Goal: Task Accomplishment & Management: Manage account settings

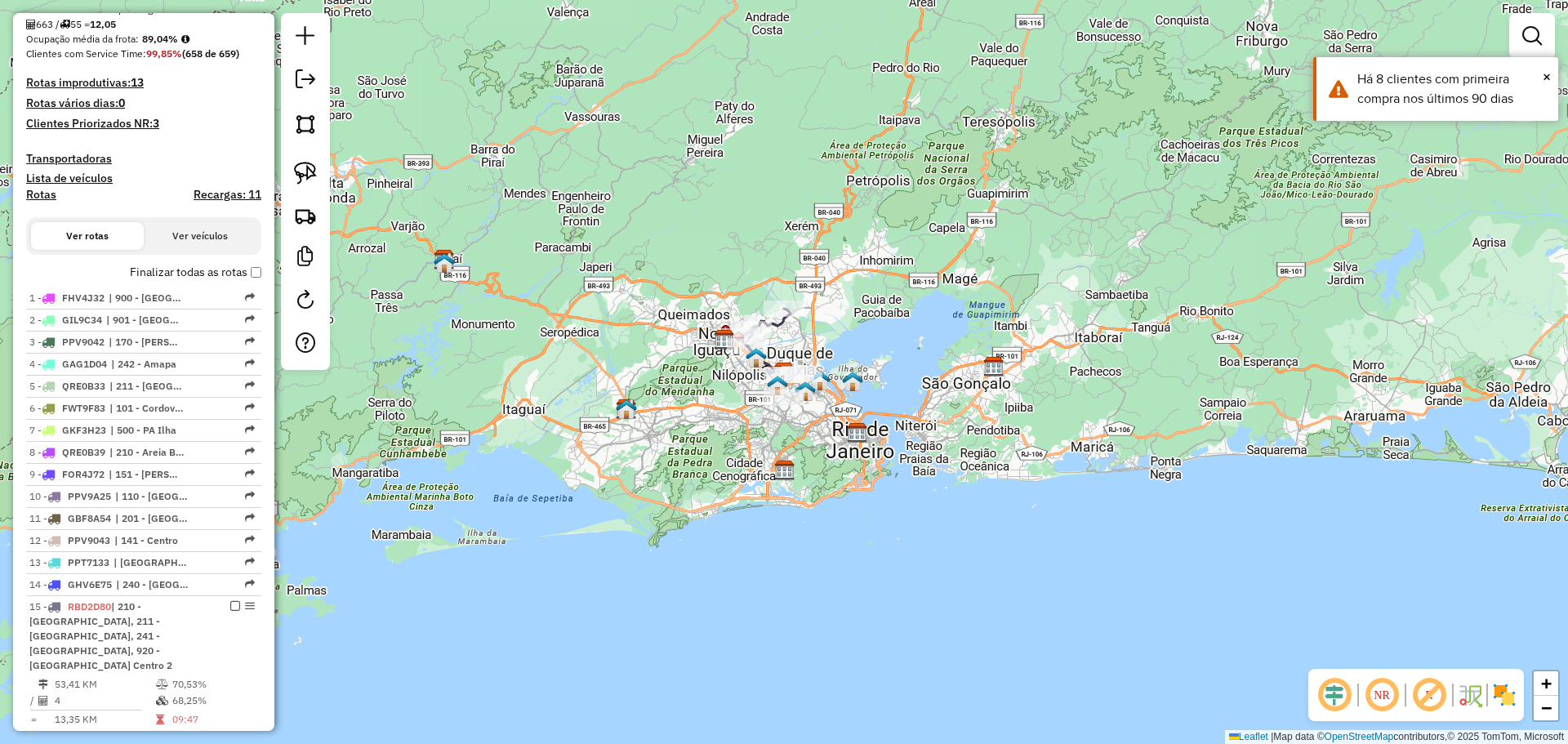
scroll to position [736, 0]
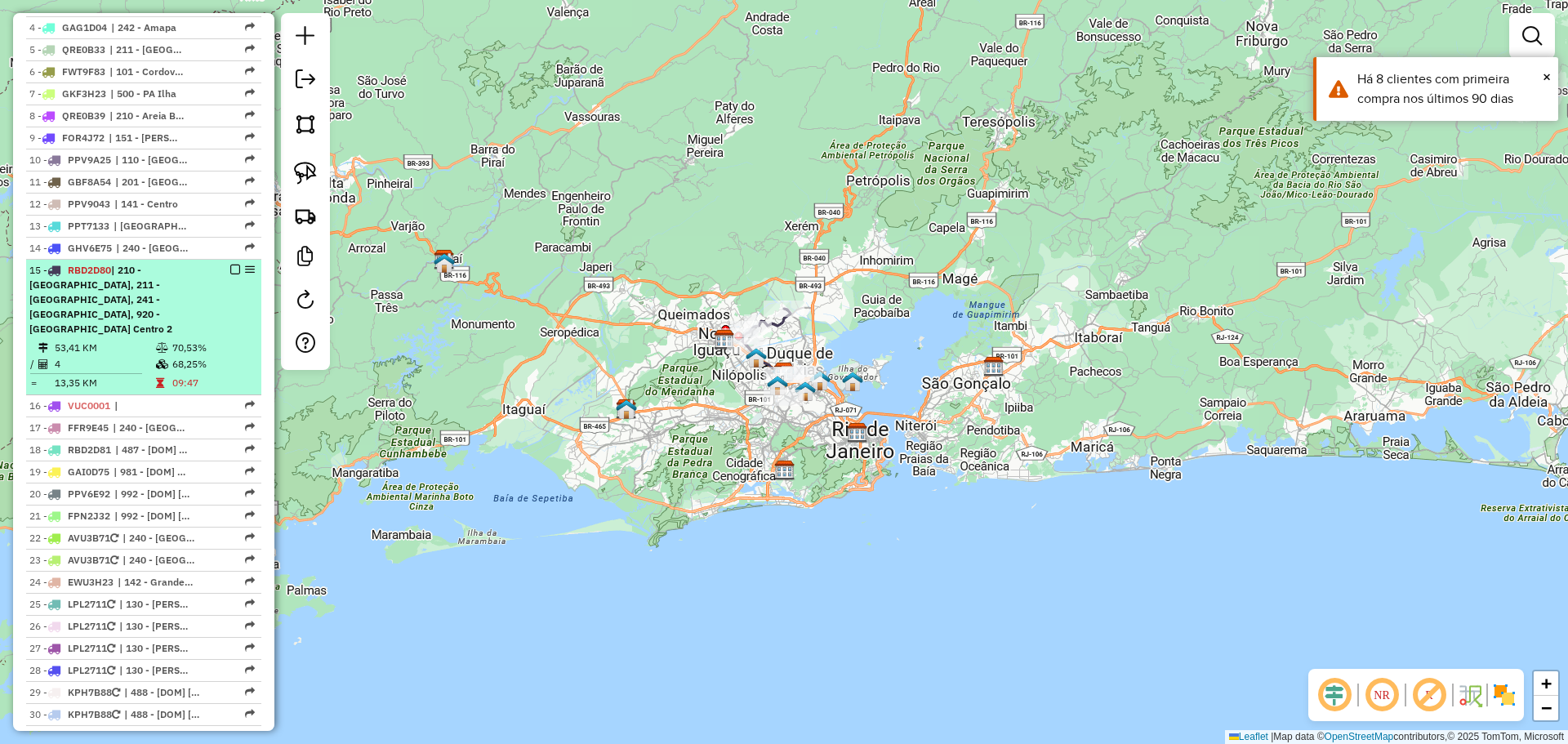
select select "**********"
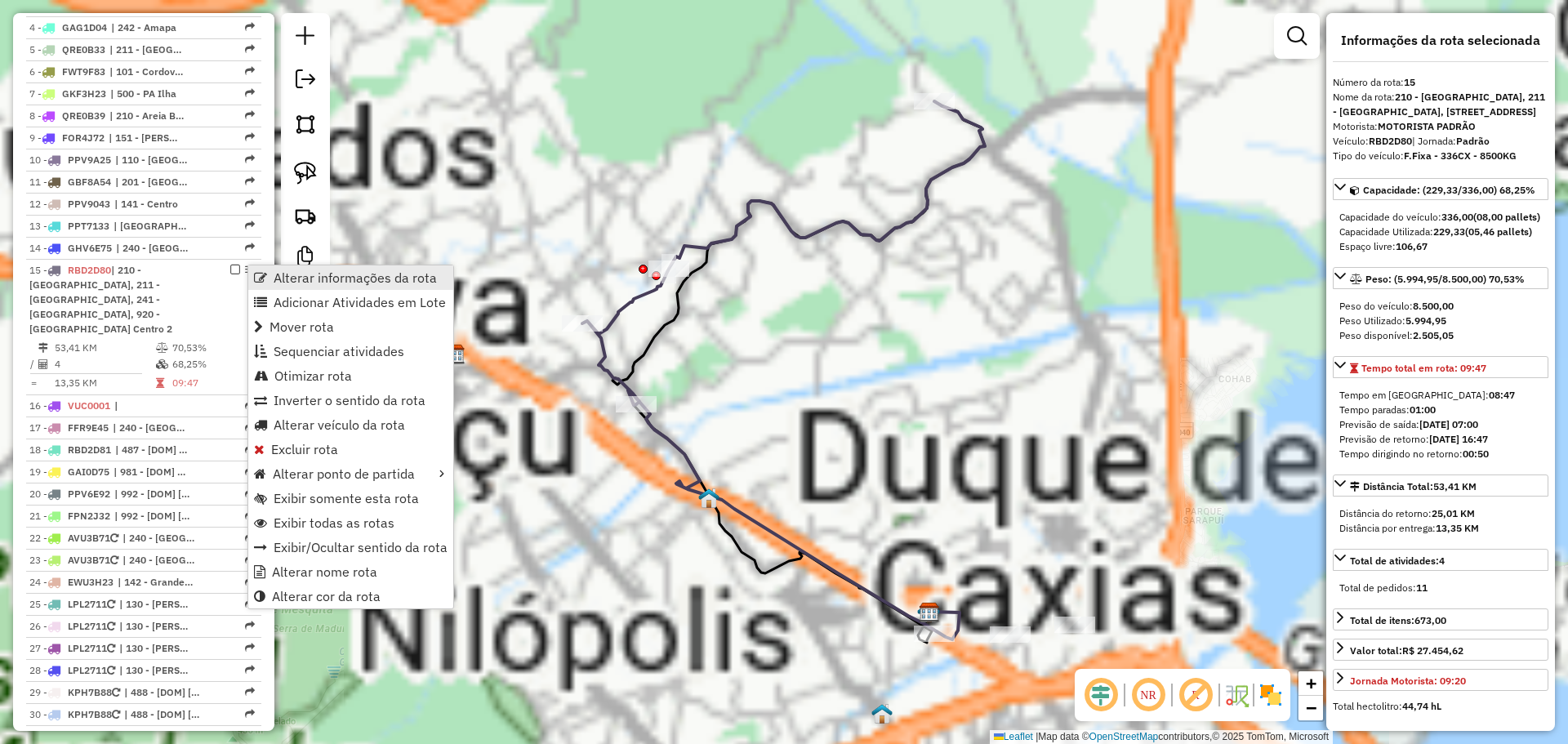
click at [254, 271] on span "Alterar informações da rota" at bounding box center [260, 277] width 13 height 13
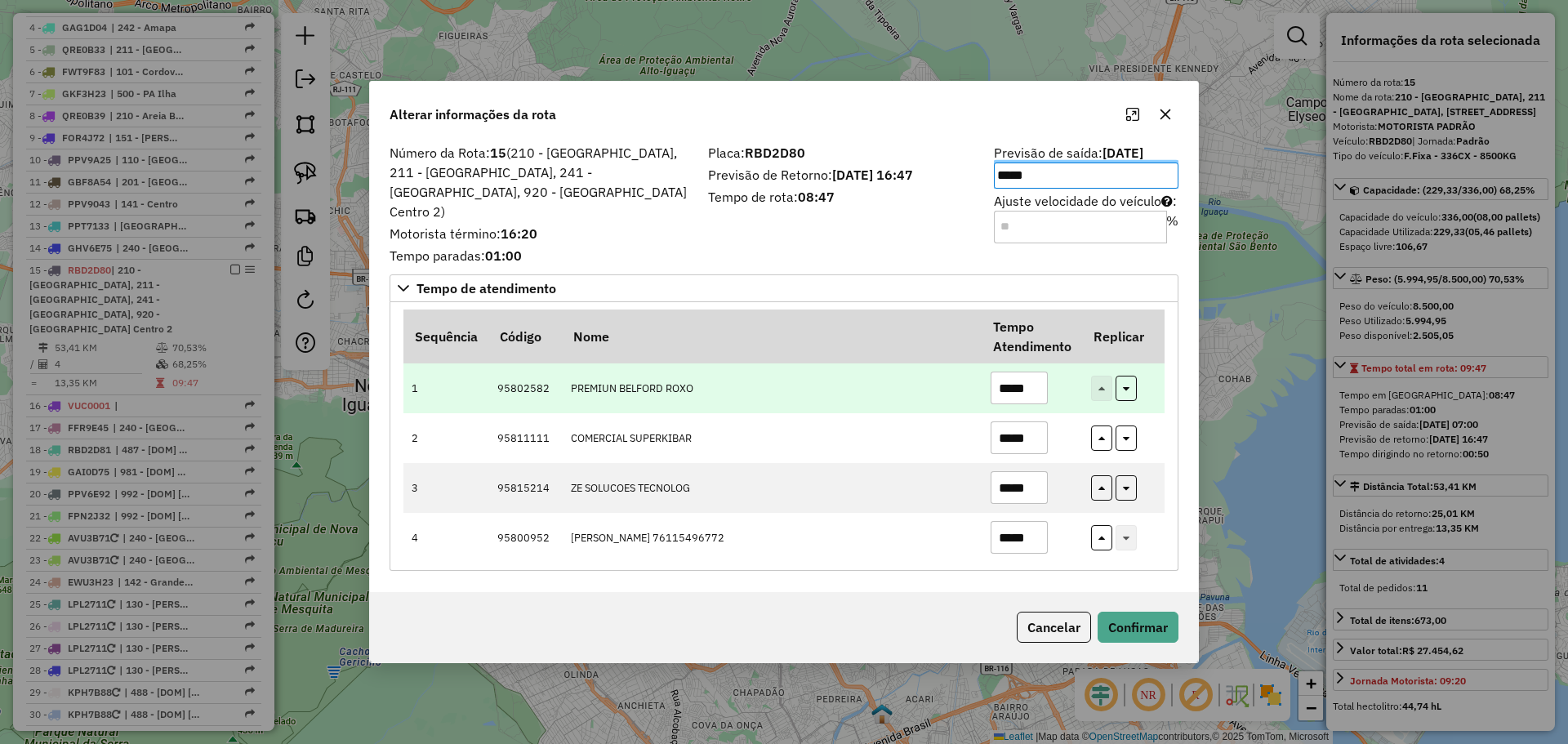
drag, startPoint x: 844, startPoint y: 378, endPoint x: 854, endPoint y: 381, distance: 10.4
click at [849, 379] on td "PREMIUN BELFORD ROXO" at bounding box center [772, 388] width 420 height 50
click at [1008, 379] on input "*****" at bounding box center [1019, 388] width 57 height 33
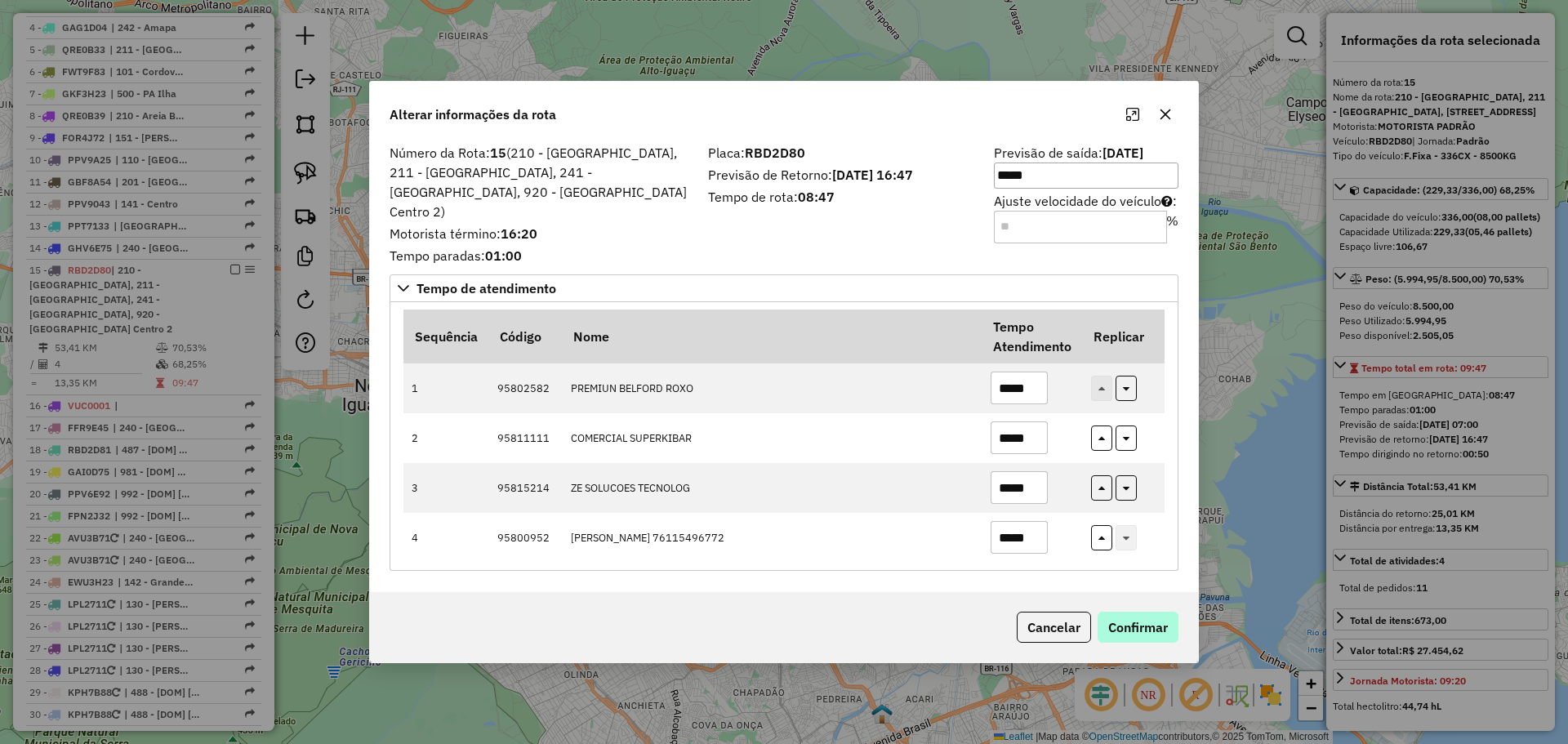
type input "*****"
click at [1142, 621] on button "Confirmar" at bounding box center [1138, 627] width 81 height 31
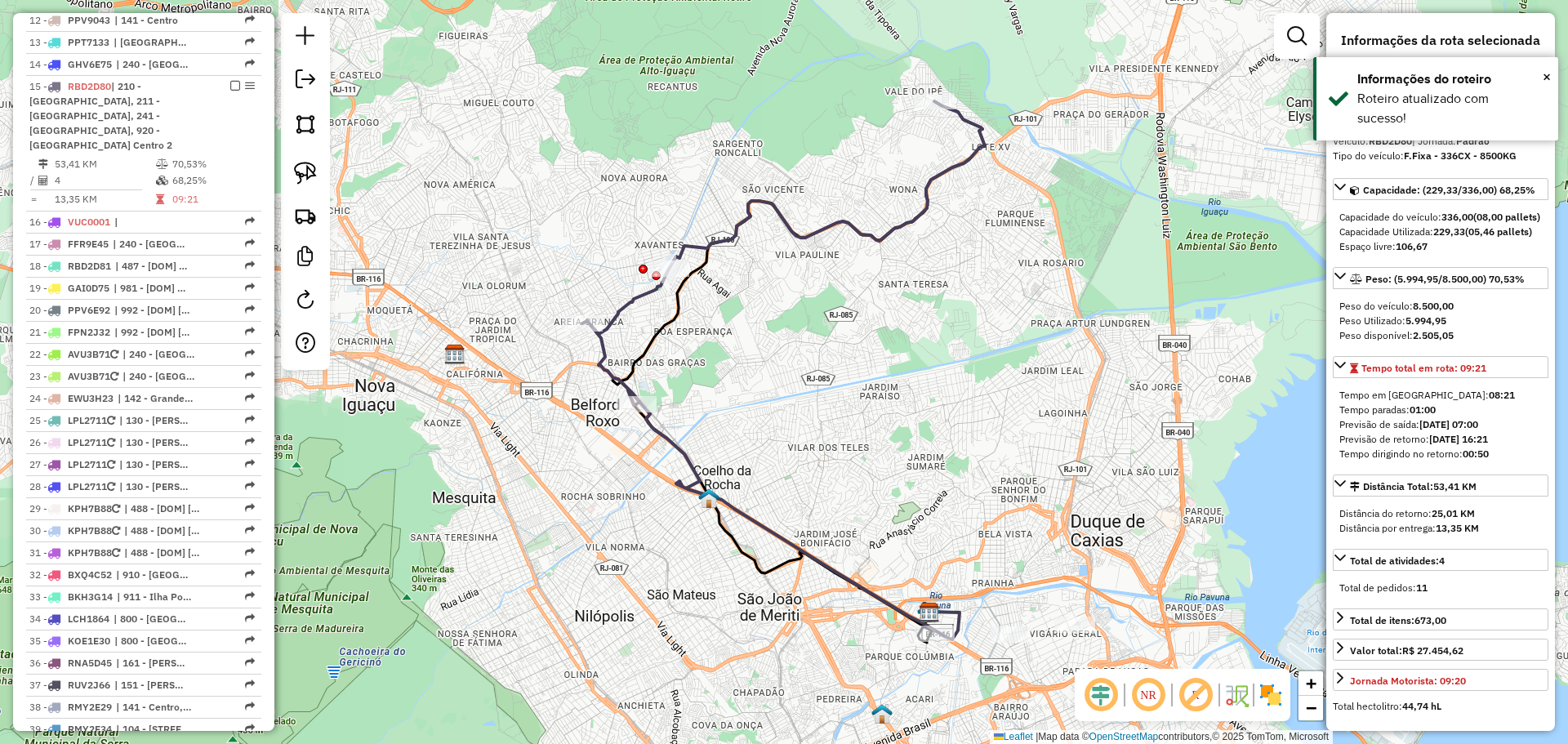
scroll to position [982, 0]
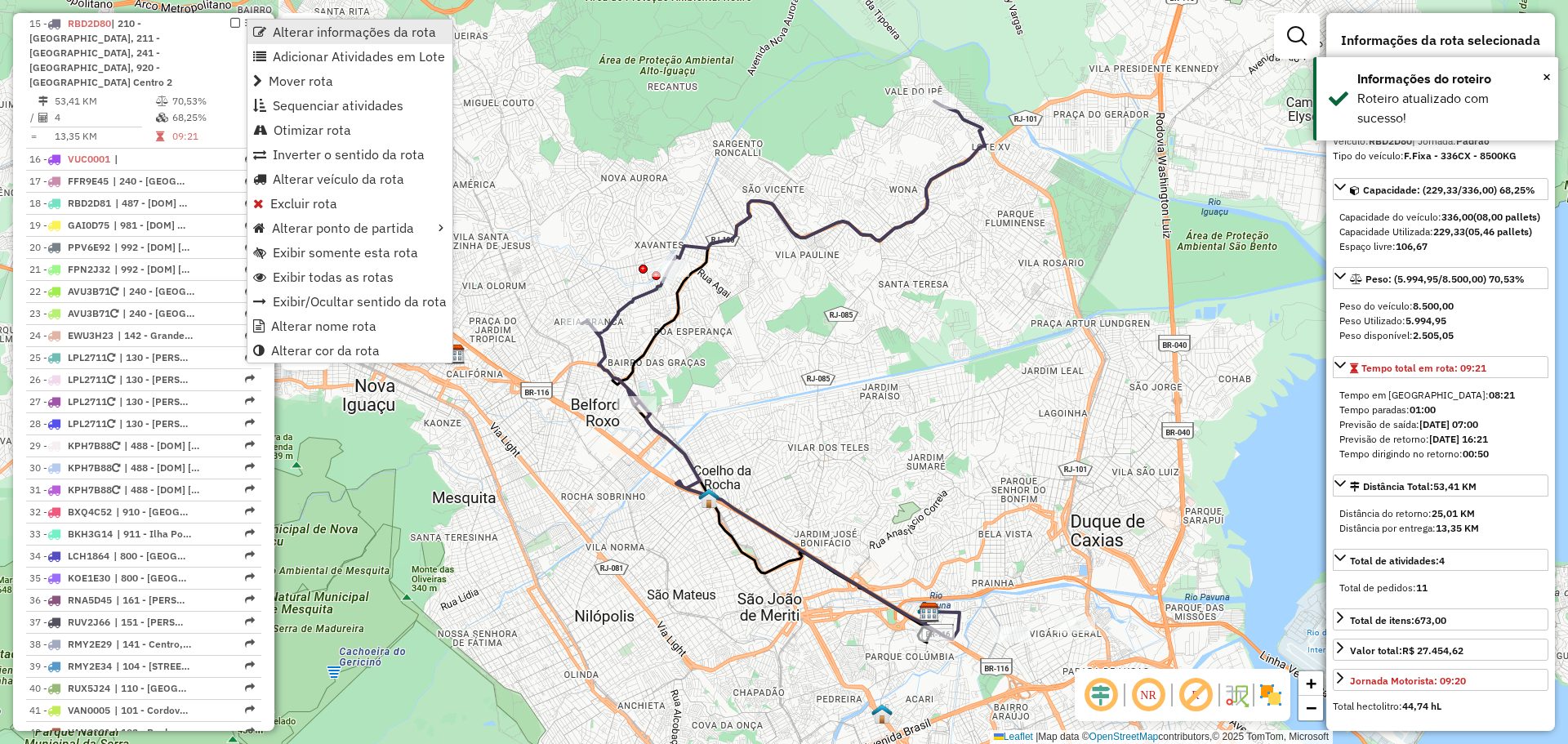
click at [270, 39] on link "Alterar informações da rota" at bounding box center [350, 31] width 205 height 25
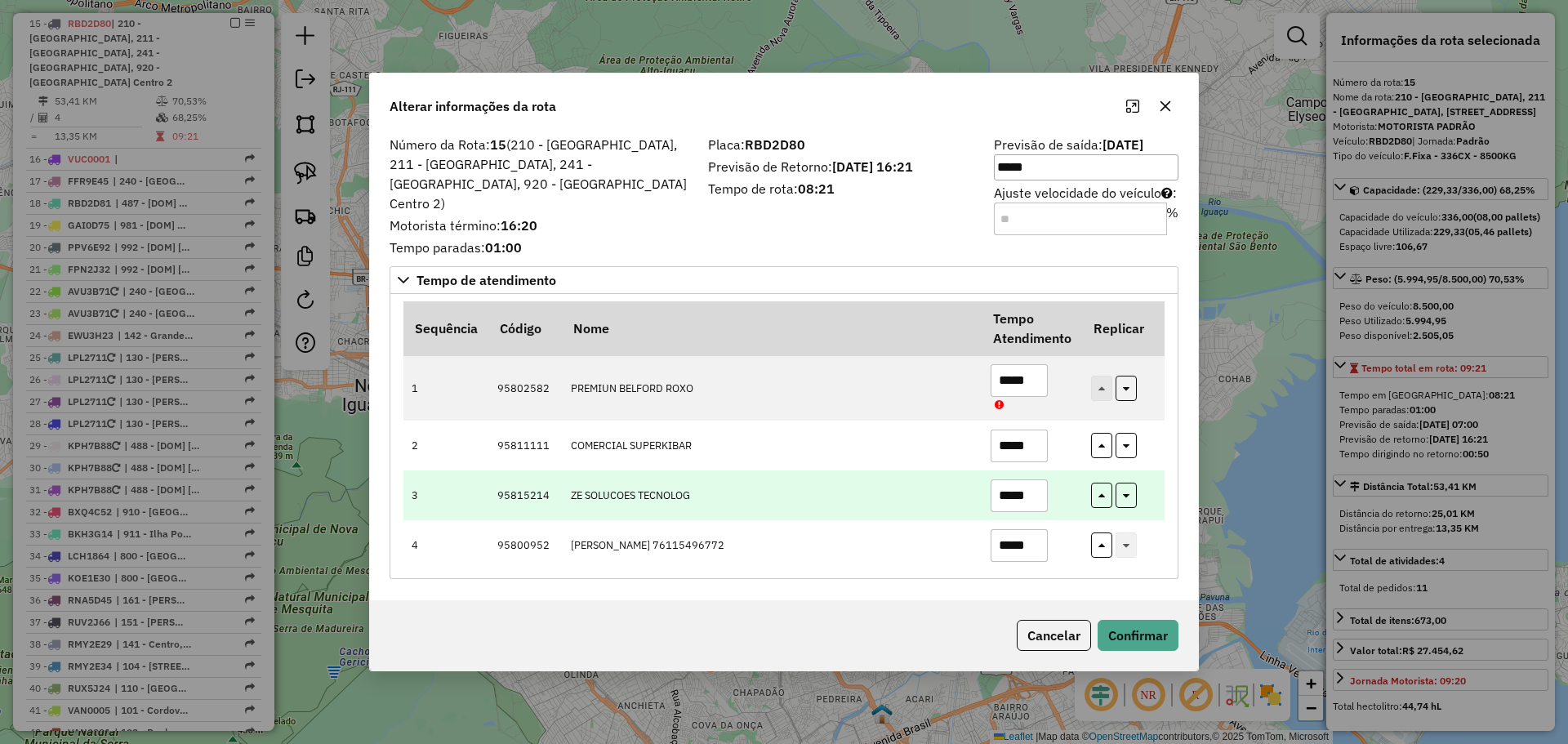
drag, startPoint x: 942, startPoint y: 474, endPoint x: 1005, endPoint y: 471, distance: 63.1
click at [946, 473] on td "ZE SOLUCOES TECNOLOG" at bounding box center [772, 495] width 420 height 50
click at [1026, 484] on input "*****" at bounding box center [1019, 495] width 57 height 33
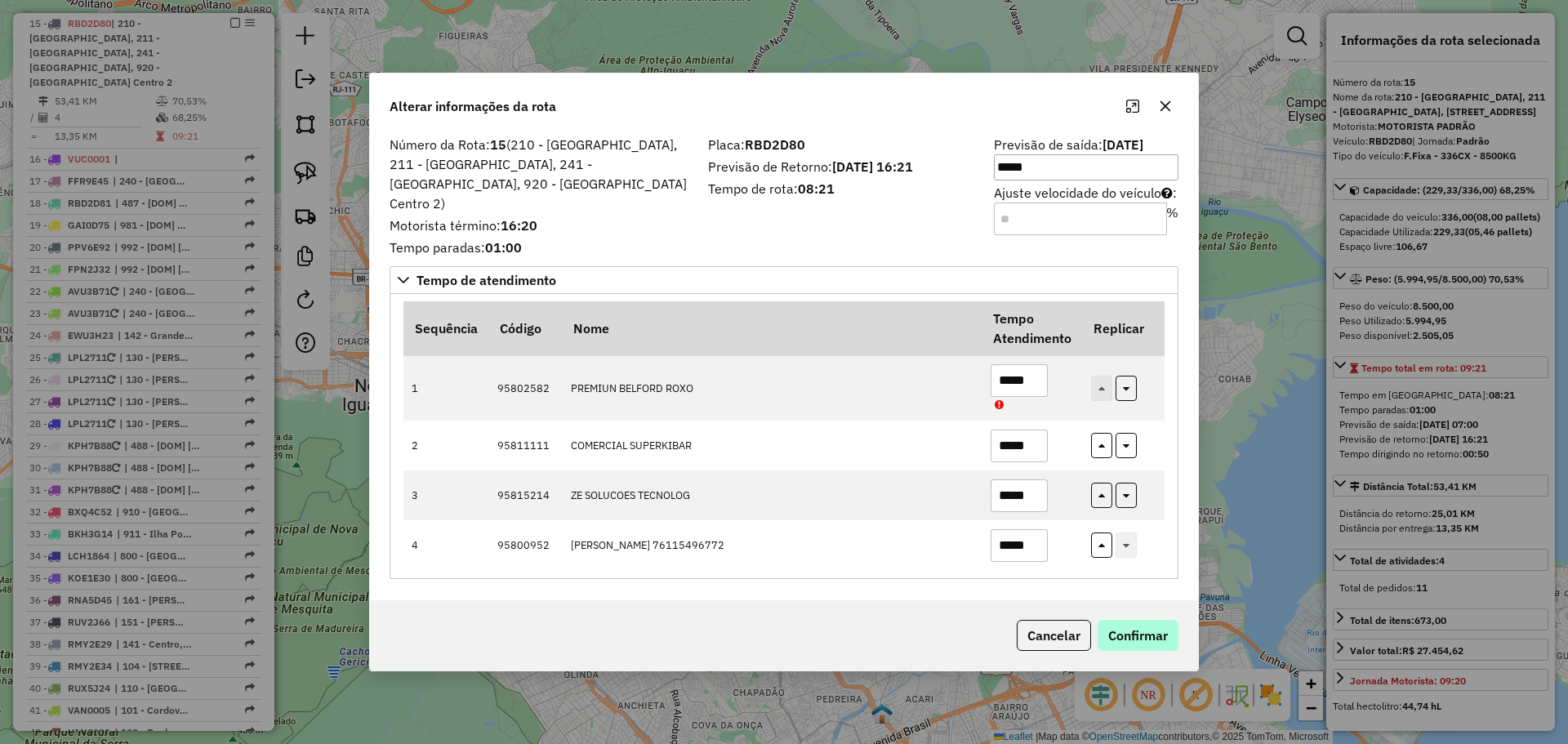
type input "*****"
click at [1100, 621] on button "Confirmar" at bounding box center [1138, 635] width 81 height 31
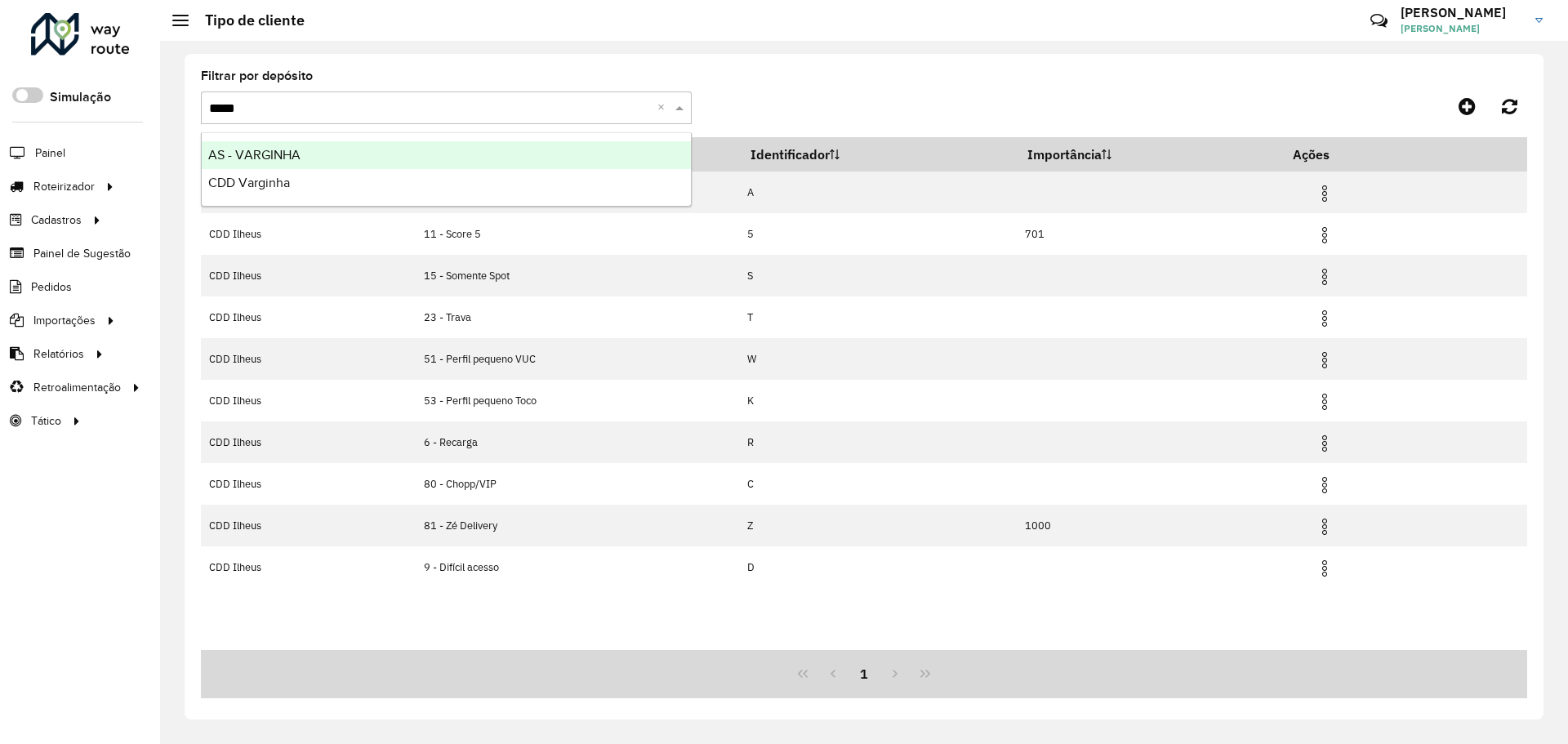
type input "******"
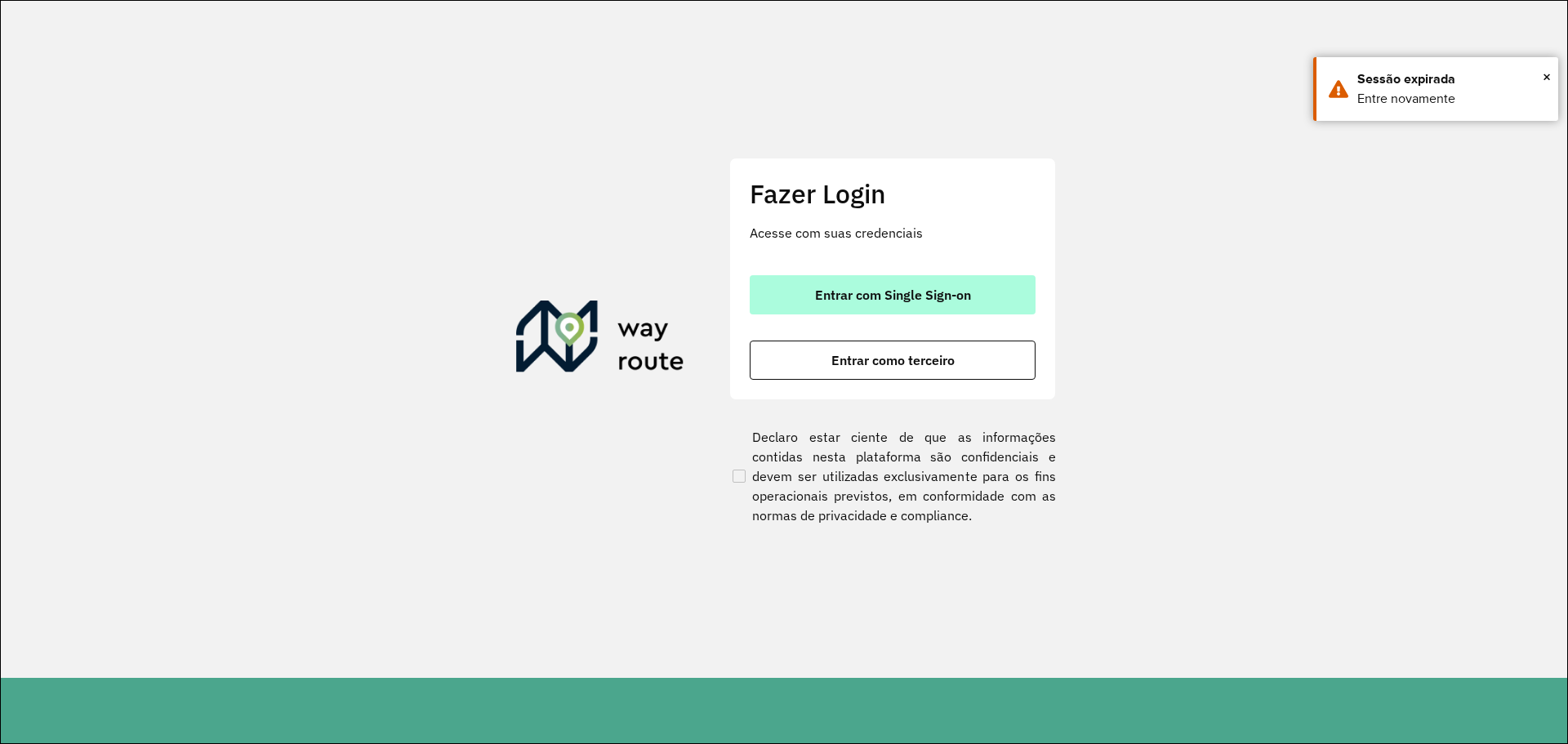
click at [853, 282] on button "Entrar com Single Sign-on" at bounding box center [893, 295] width 286 height 39
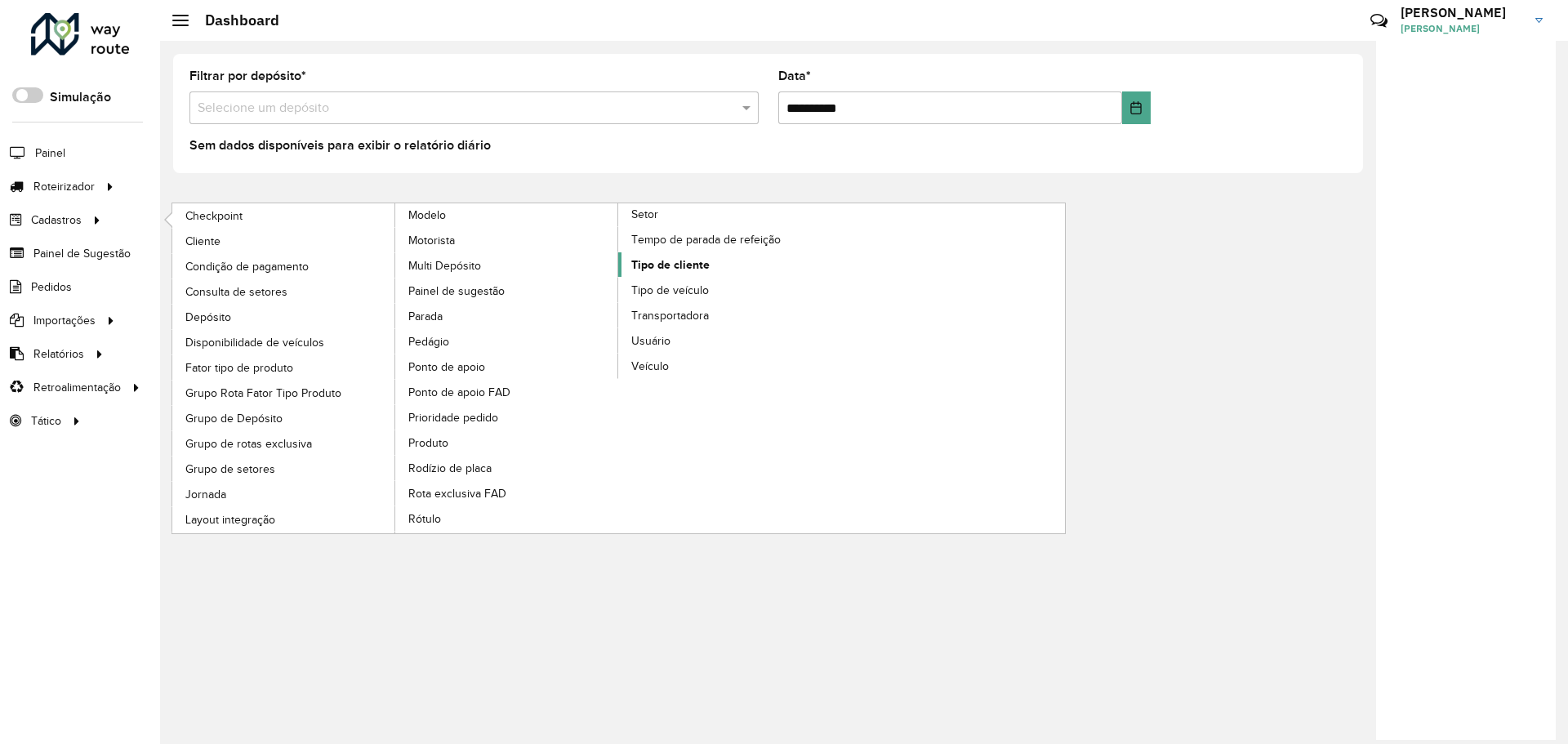
click at [663, 266] on span "Tipo de cliente" at bounding box center [670, 265] width 79 height 17
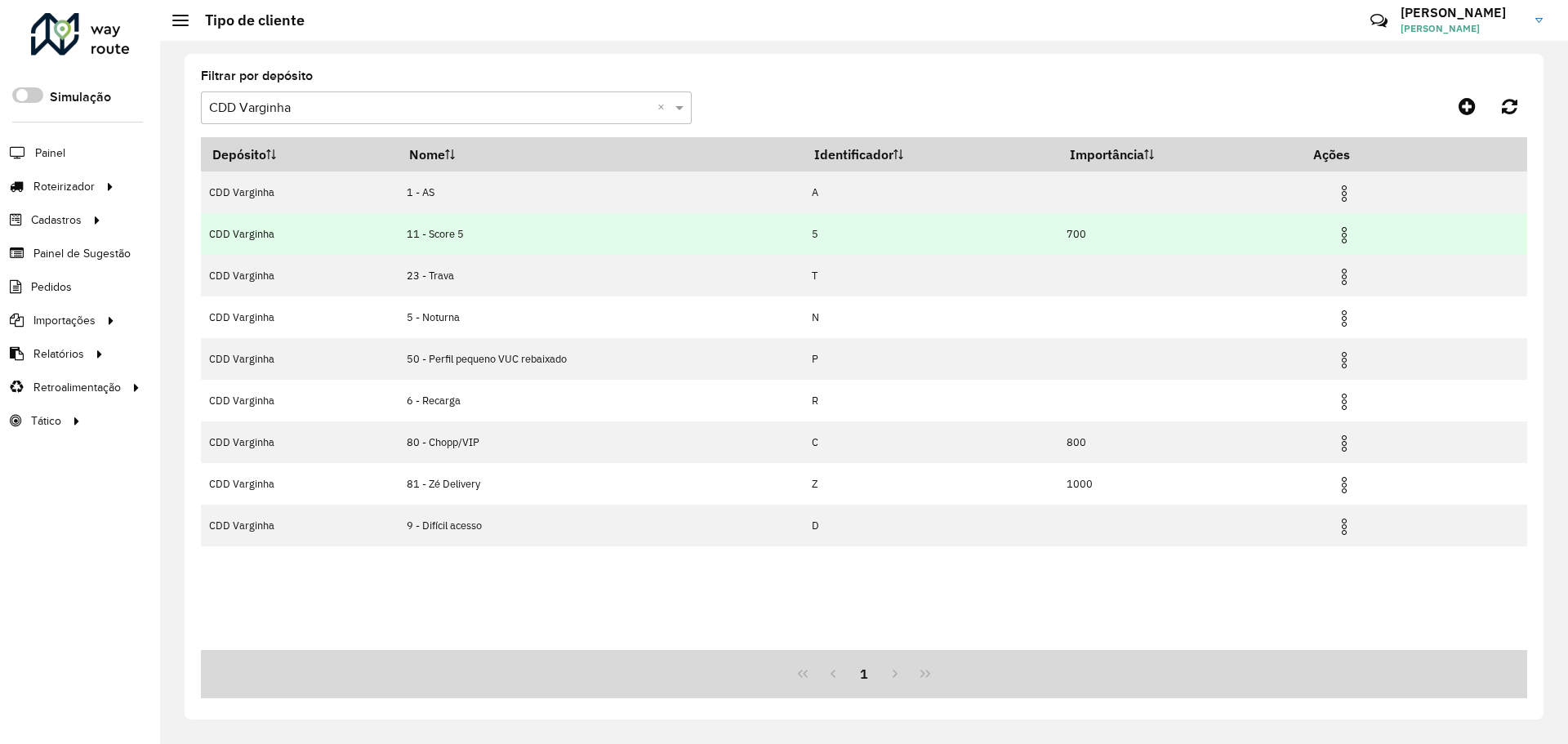
click at [1346, 231] on img at bounding box center [1344, 235] width 19 height 19
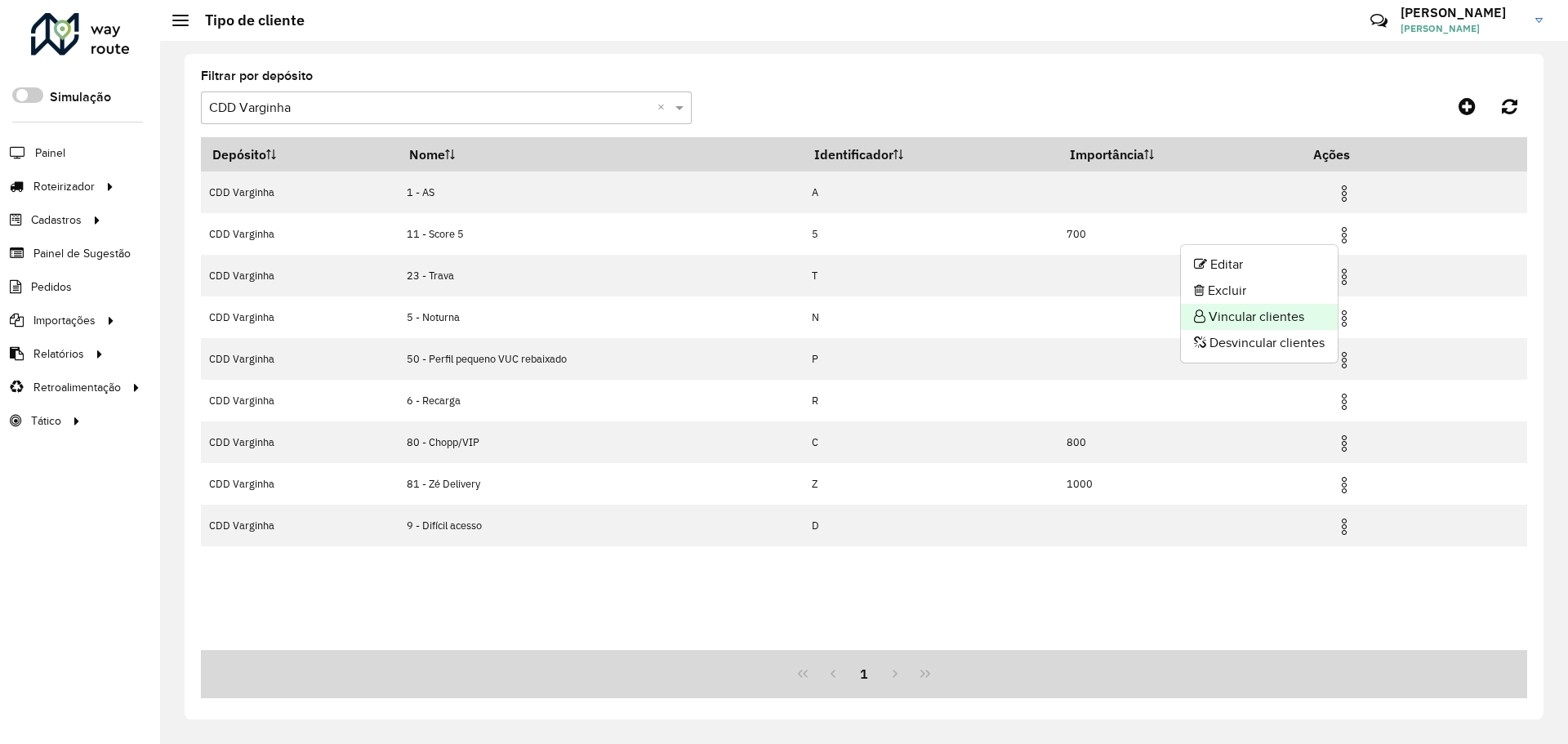
click at [1287, 320] on li "Vincular clientes" at bounding box center [1259, 316] width 156 height 26
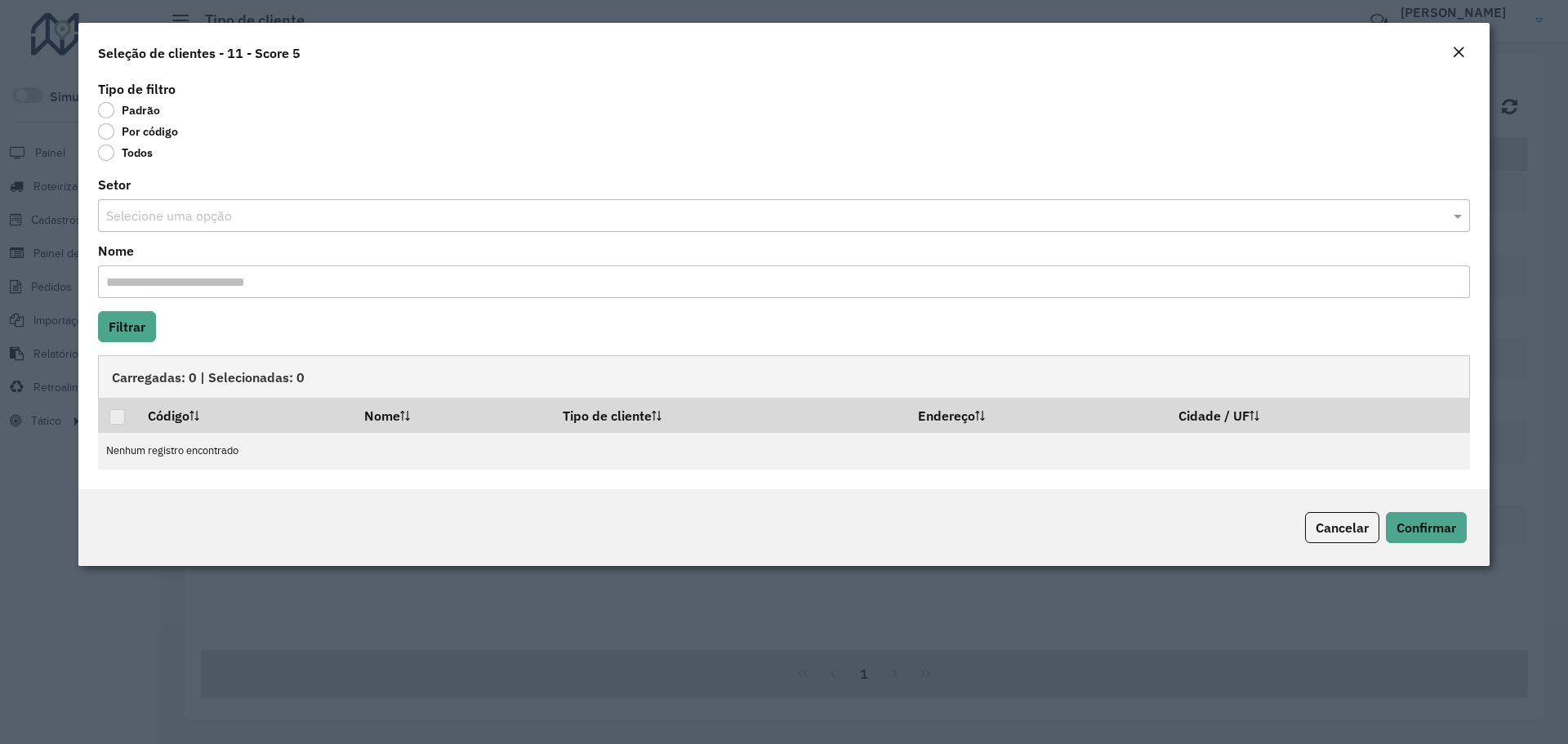
click at [113, 134] on label "Por código" at bounding box center [138, 131] width 80 height 16
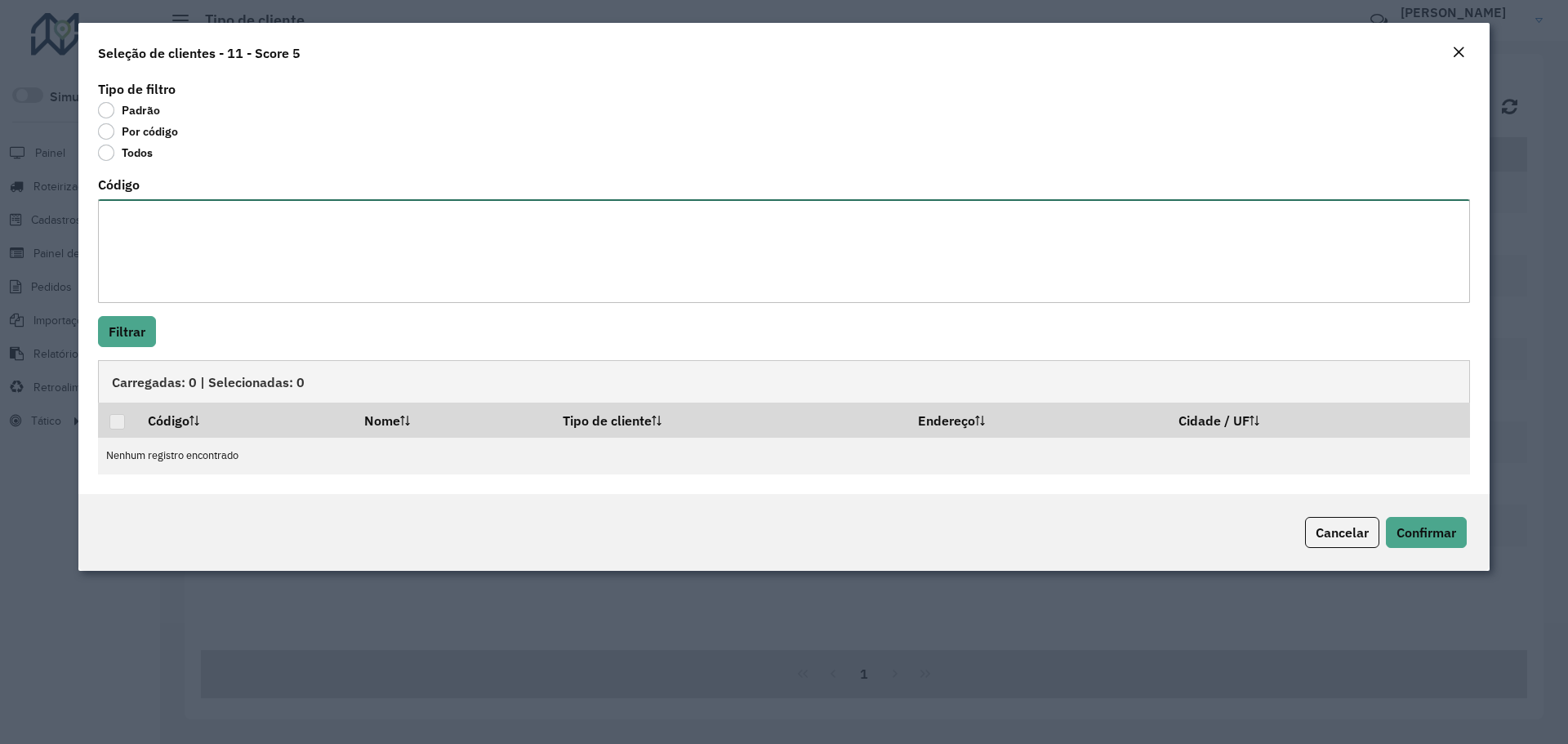
click at [260, 243] on textarea "Código" at bounding box center [784, 251] width 1372 height 104
paste textarea "******** ******** ******** ******** ******** ******** ******** ******** *******…"
type textarea "******** ******** ******** ******** ******** ******** ******** ******** *******…"
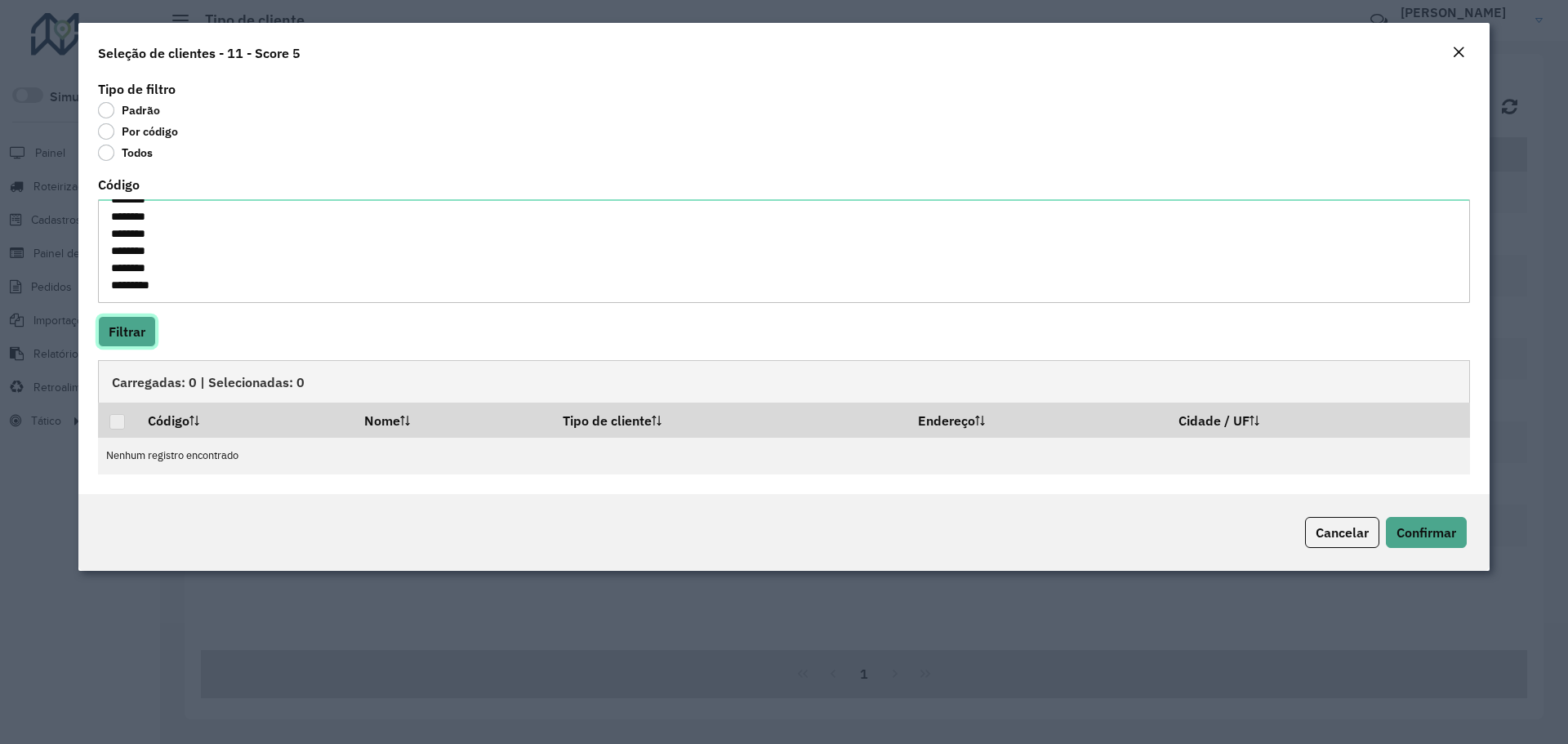
click at [150, 328] on button "Filtrar" at bounding box center [127, 331] width 58 height 31
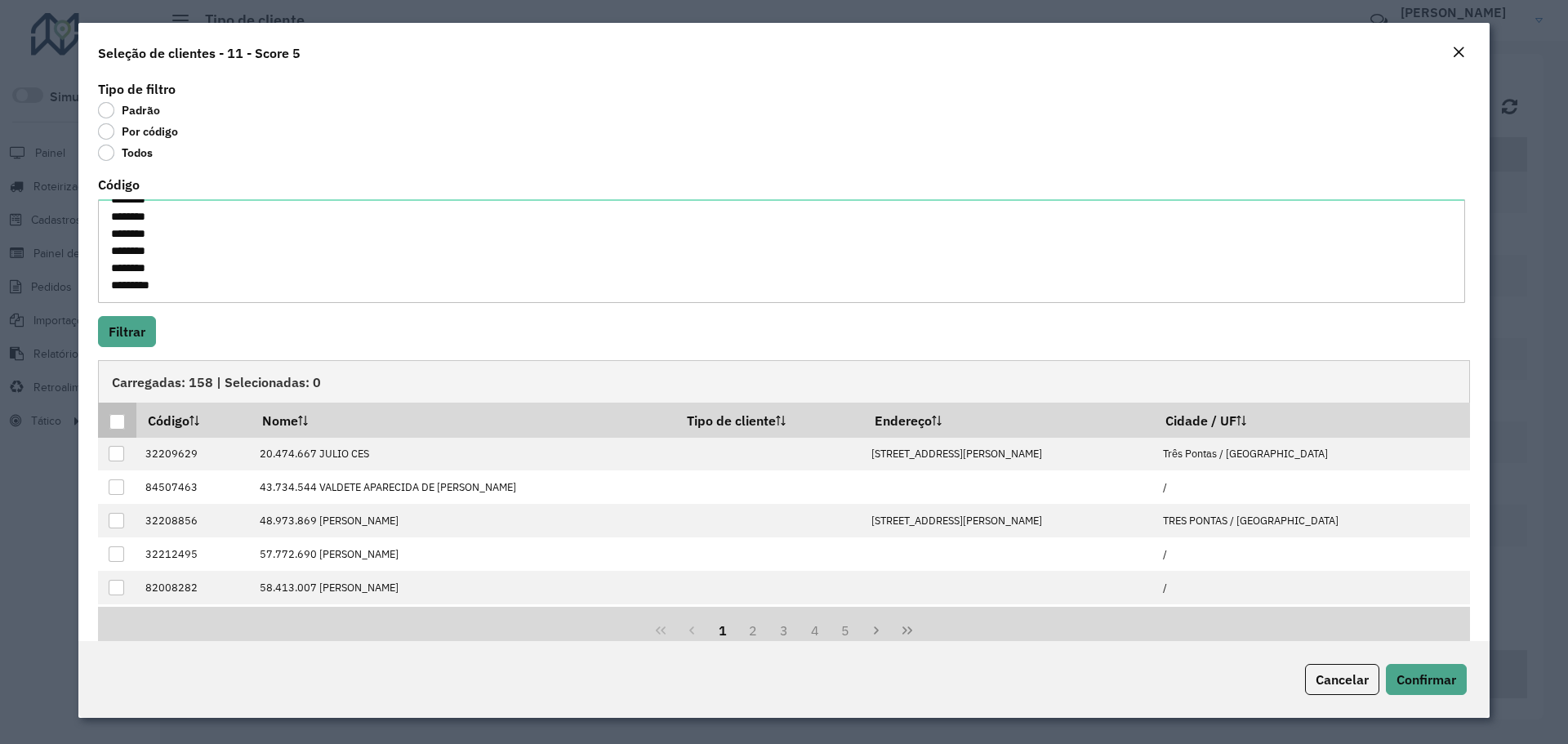
click at [119, 426] on div at bounding box center [117, 422] width 15 height 15
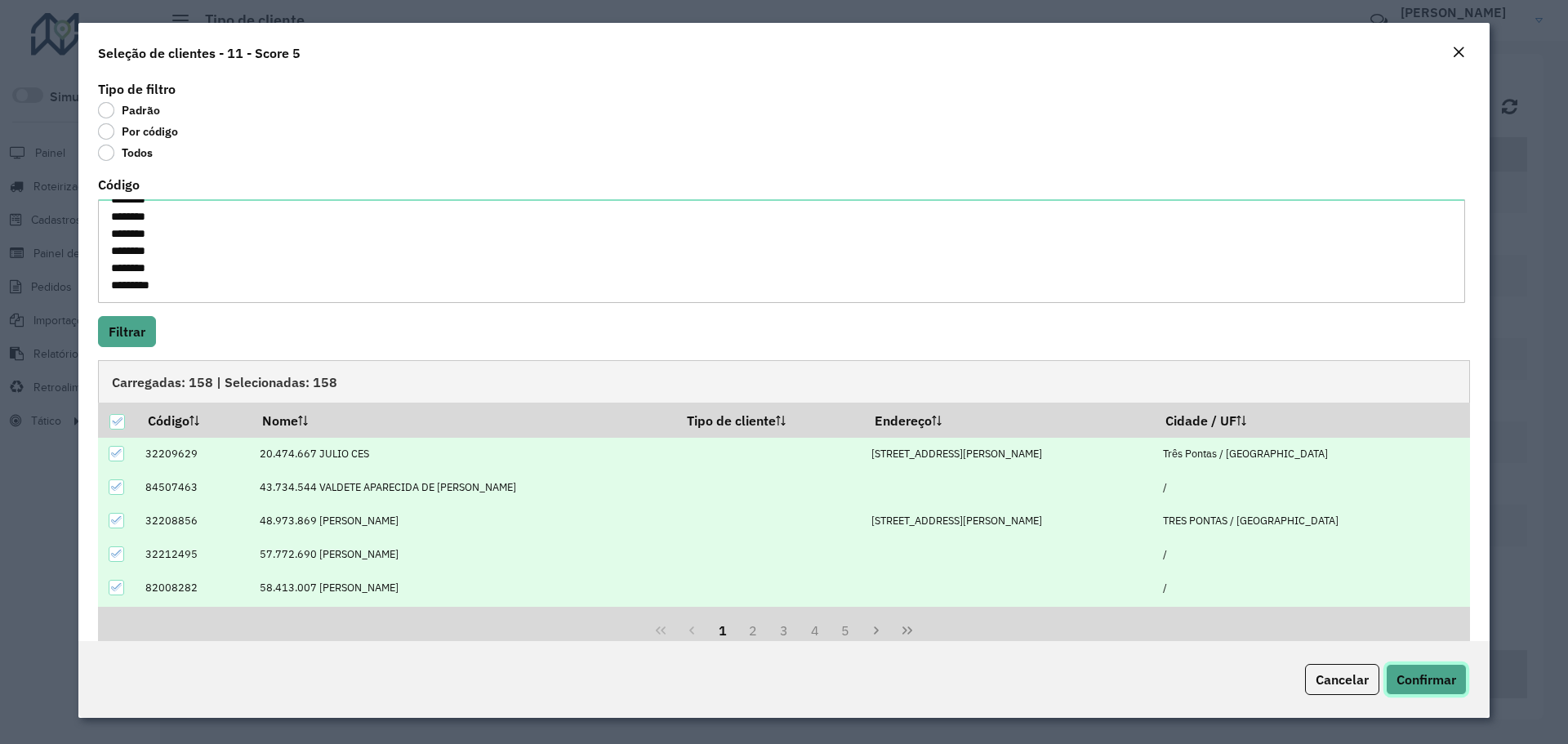
click at [1431, 684] on span "Confirmar" at bounding box center [1426, 679] width 60 height 16
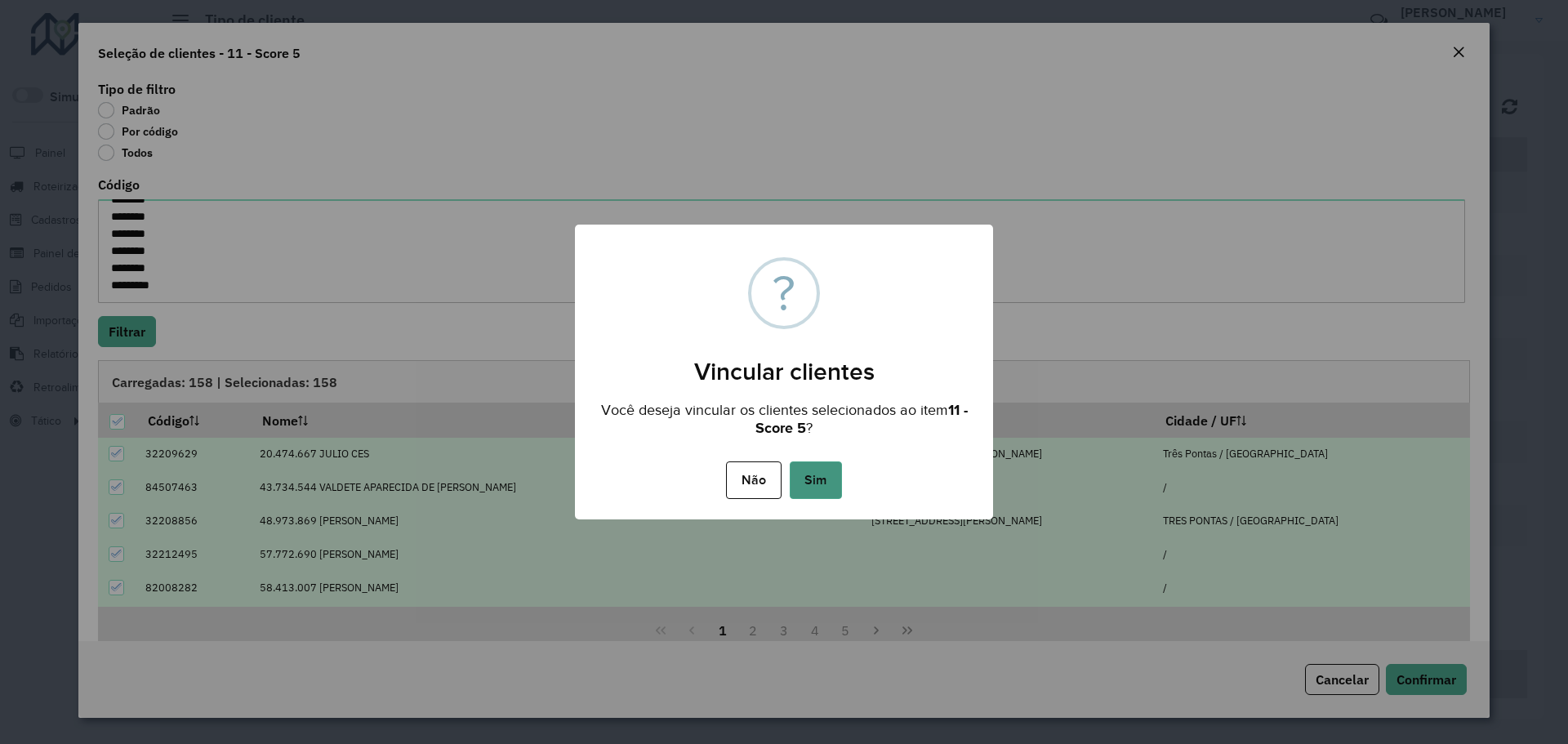
click at [819, 489] on button "Sim" at bounding box center [816, 480] width 52 height 37
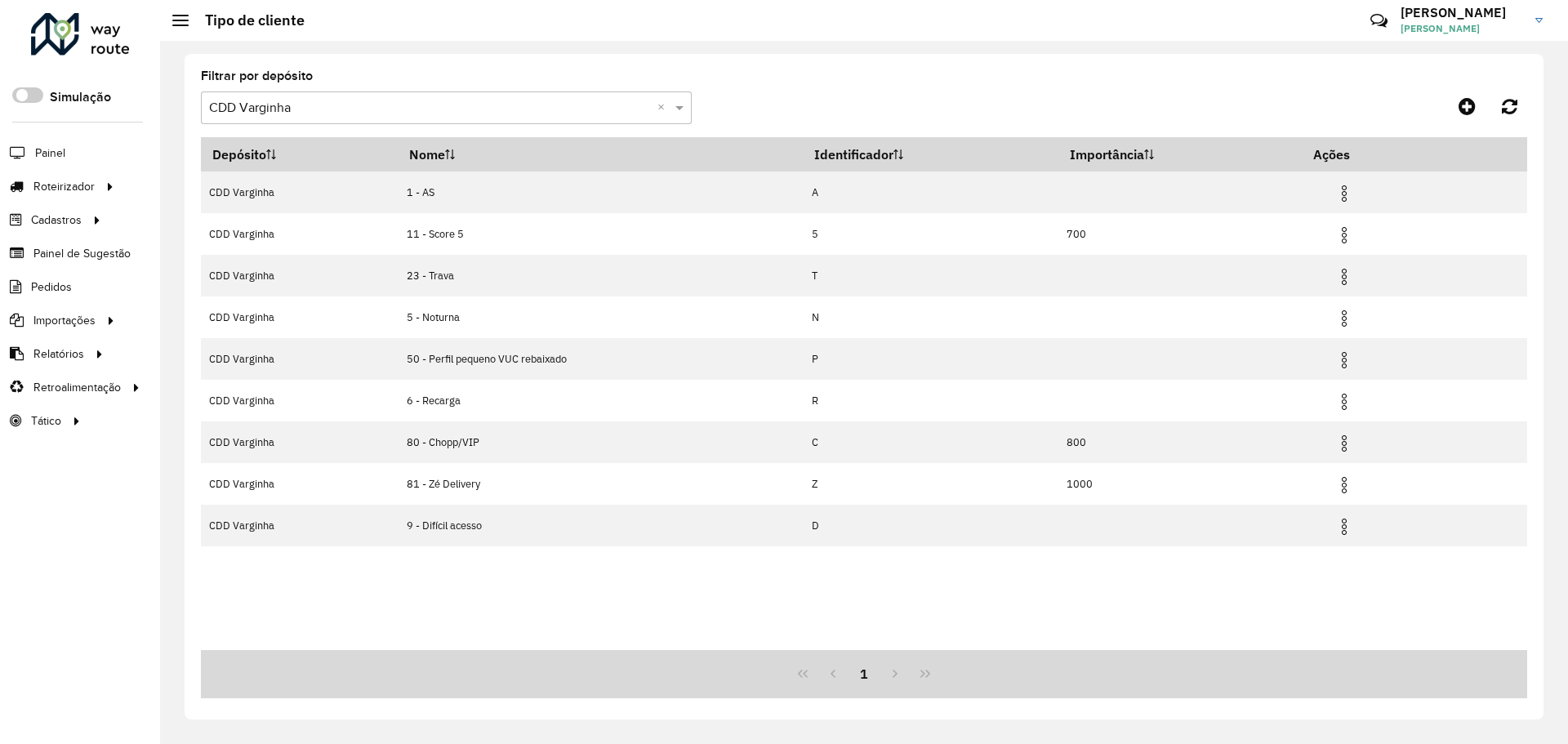
click at [368, 99] on input "text" at bounding box center [429, 108] width 442 height 19
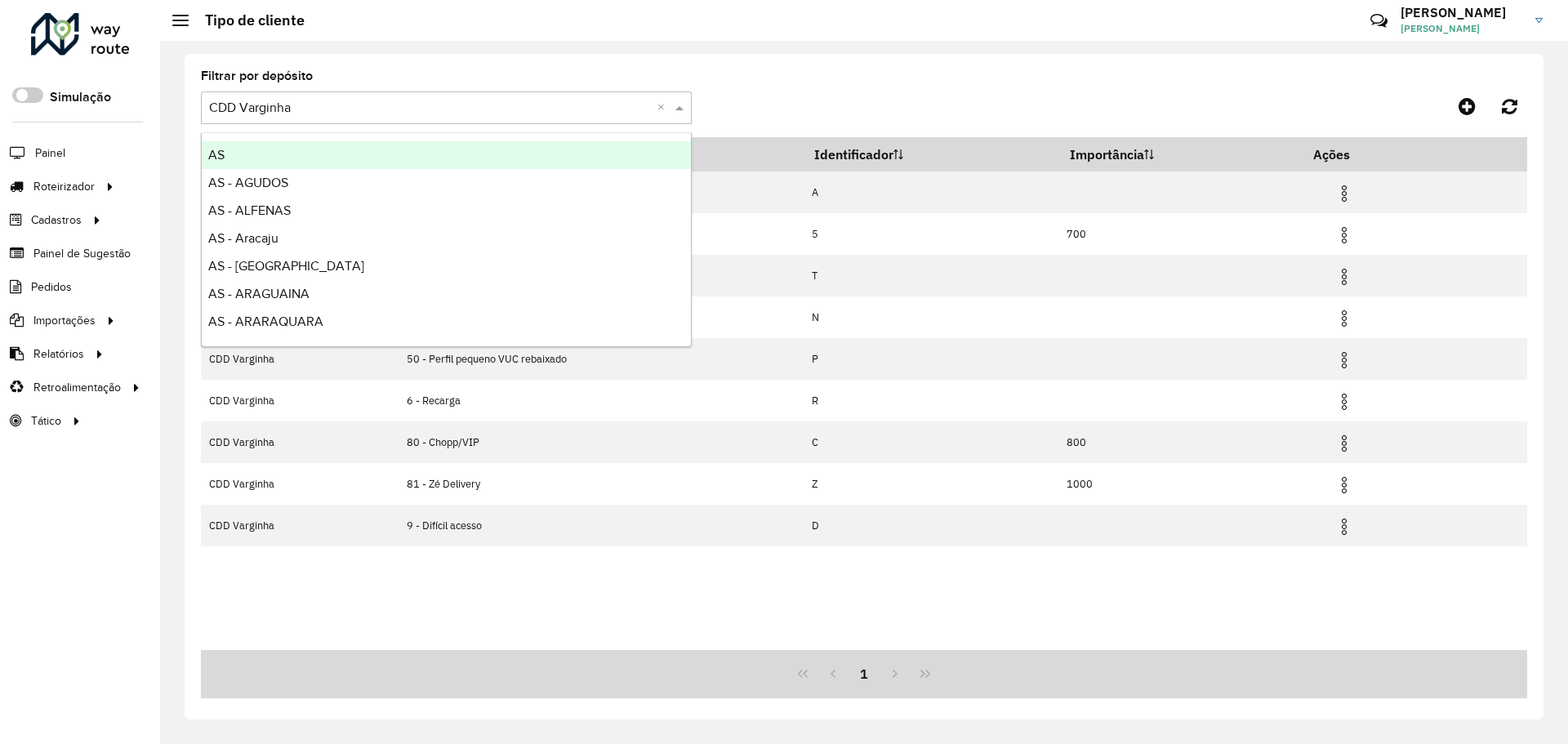
click at [328, 108] on input "text" at bounding box center [429, 108] width 442 height 19
type input "****"
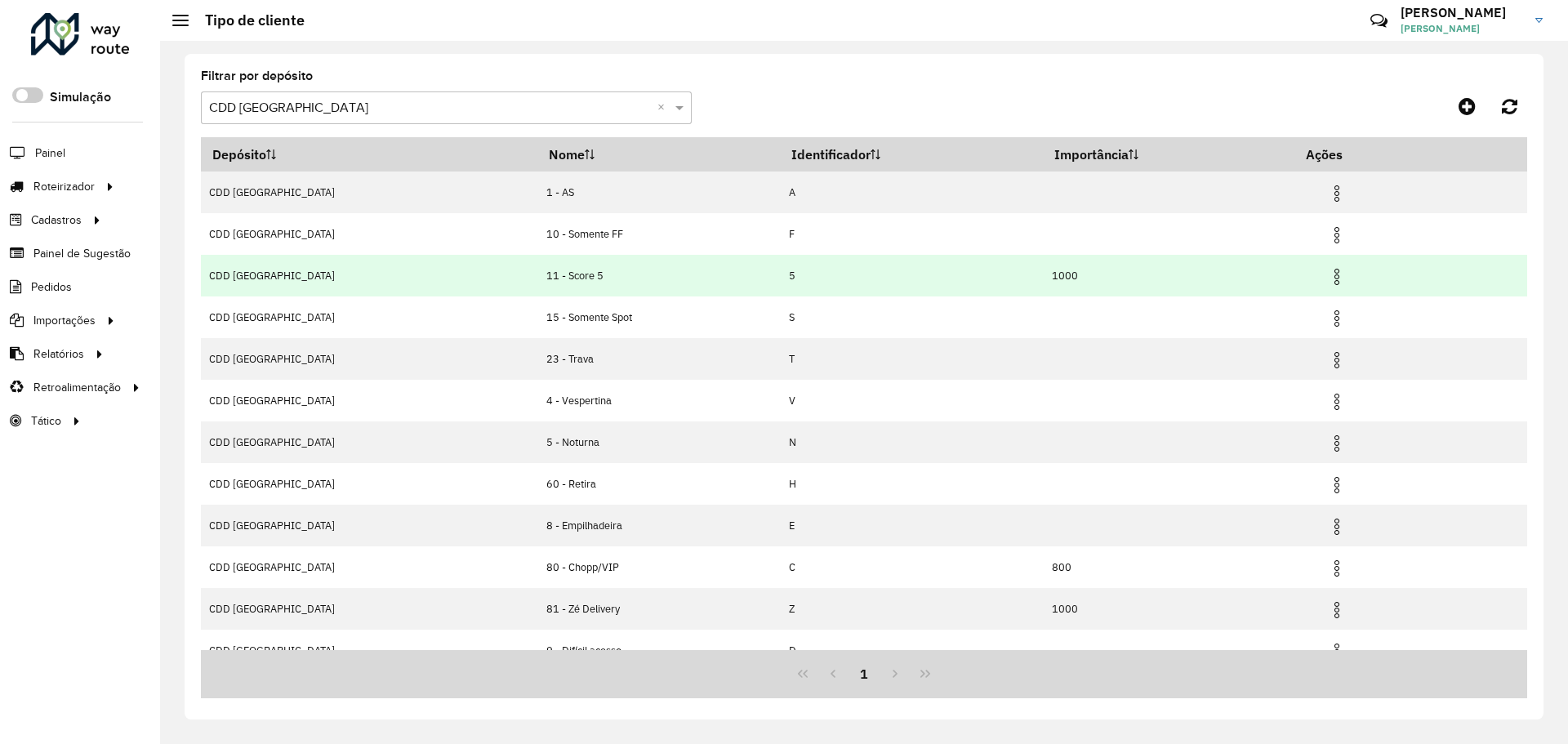
click at [538, 271] on td "11 - Score 5" at bounding box center [658, 275] width 243 height 41
click at [1327, 271] on img at bounding box center [1336, 276] width 19 height 19
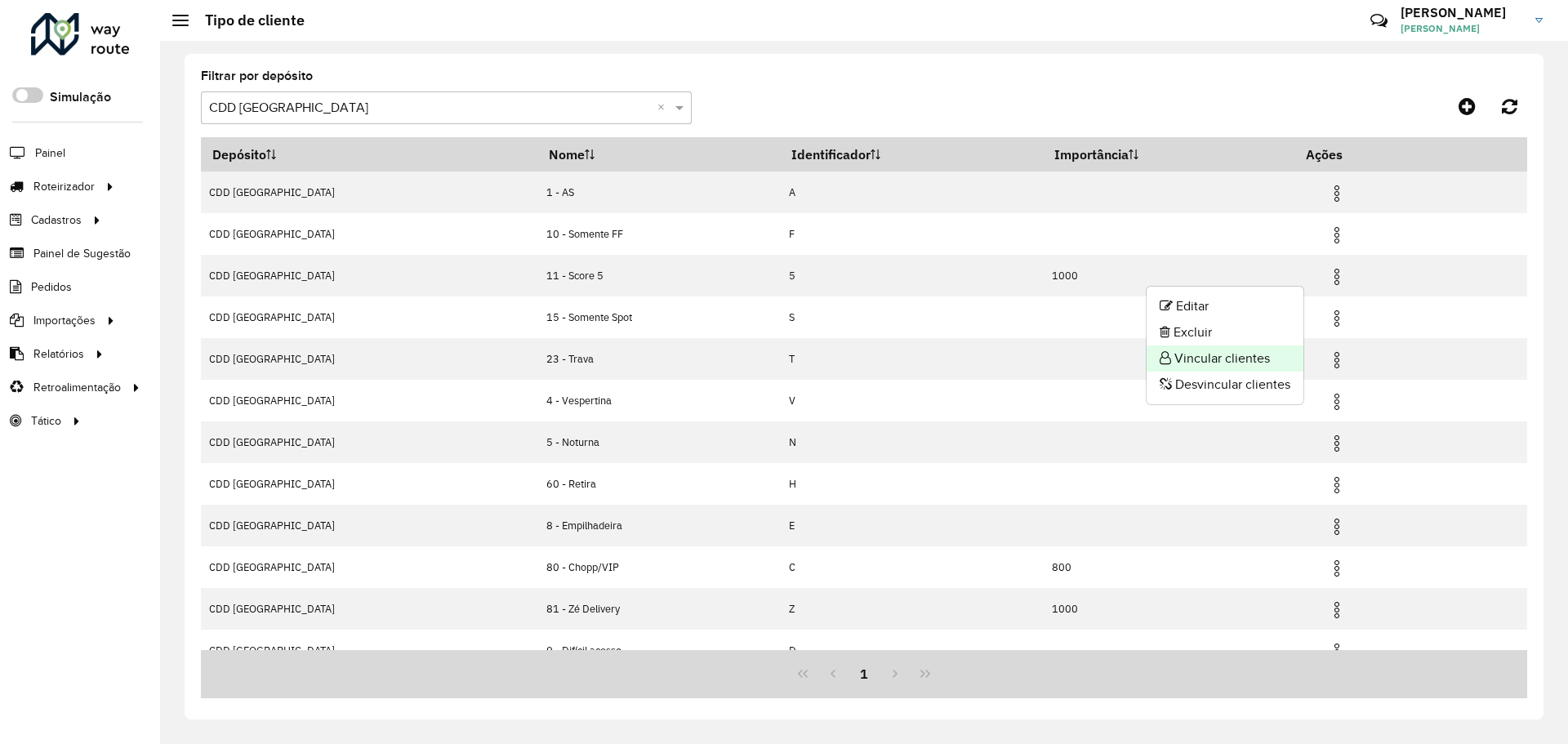
click at [1247, 361] on li "Vincular clientes" at bounding box center [1224, 358] width 156 height 26
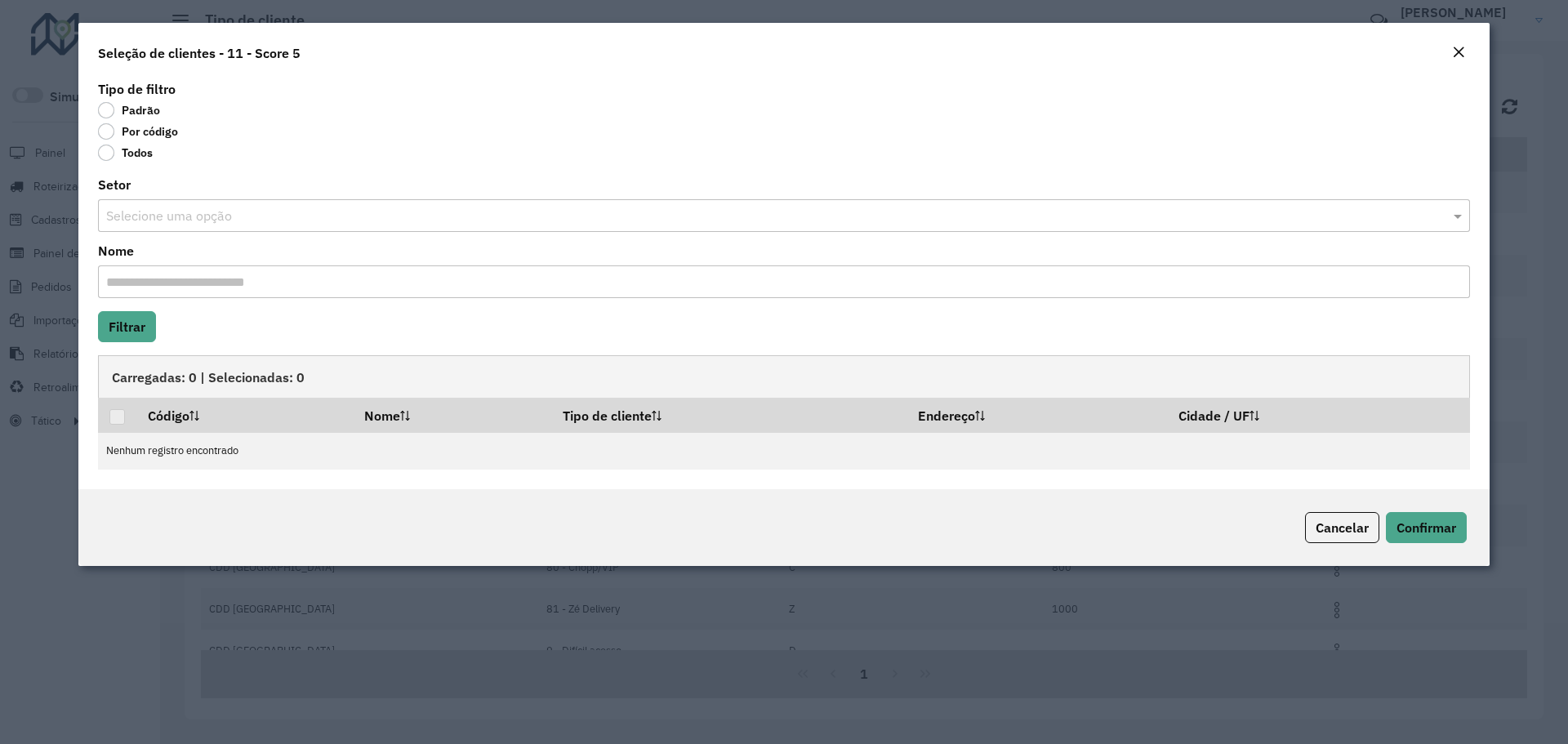
click at [136, 134] on label "Por código" at bounding box center [138, 131] width 80 height 16
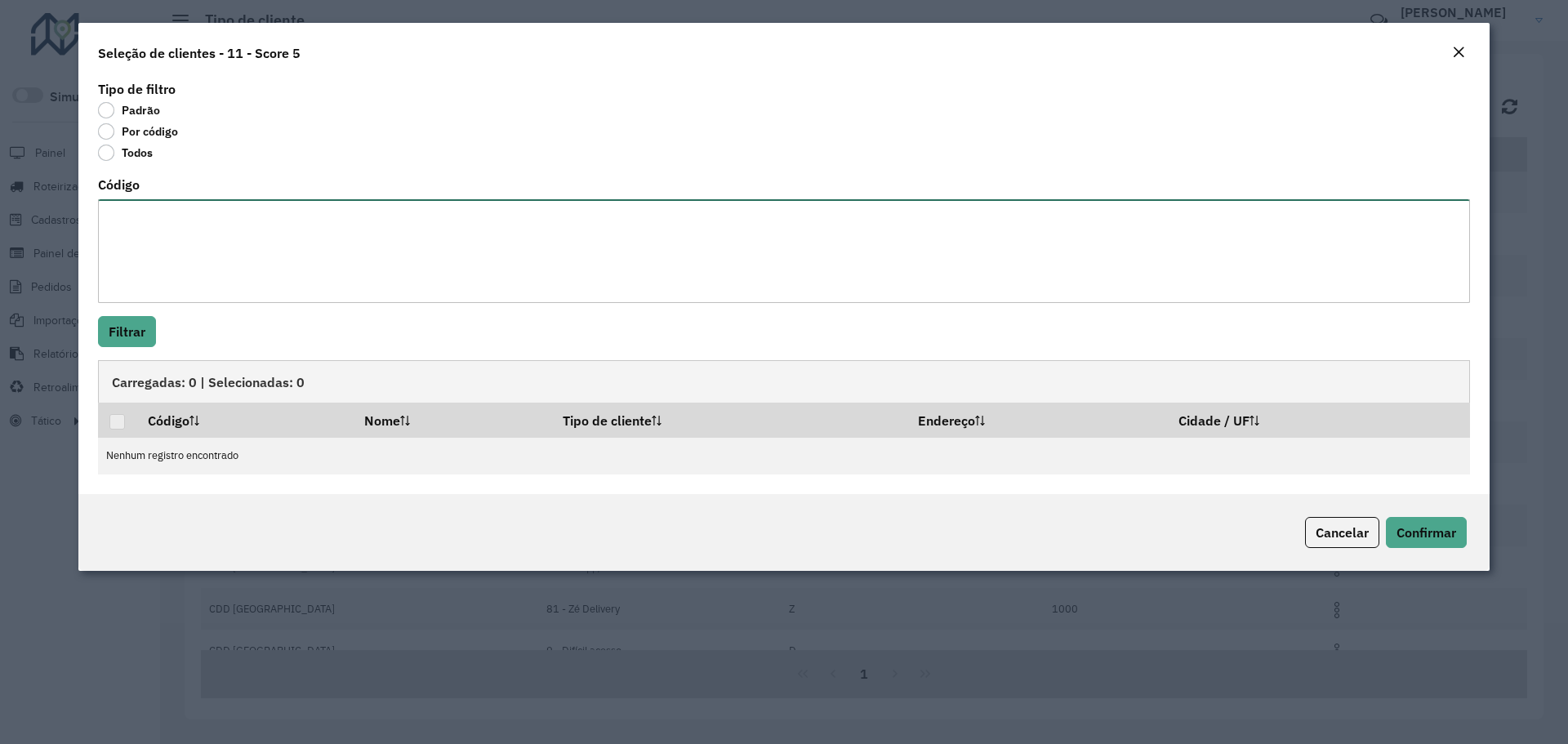
click at [172, 237] on textarea "Código" at bounding box center [784, 251] width 1372 height 104
paste textarea "******** ******** ******** ******** ******** ******** ******** ******** *******…"
type textarea "******** ******** ******** ******** ******** ******** ******** ******** *******…"
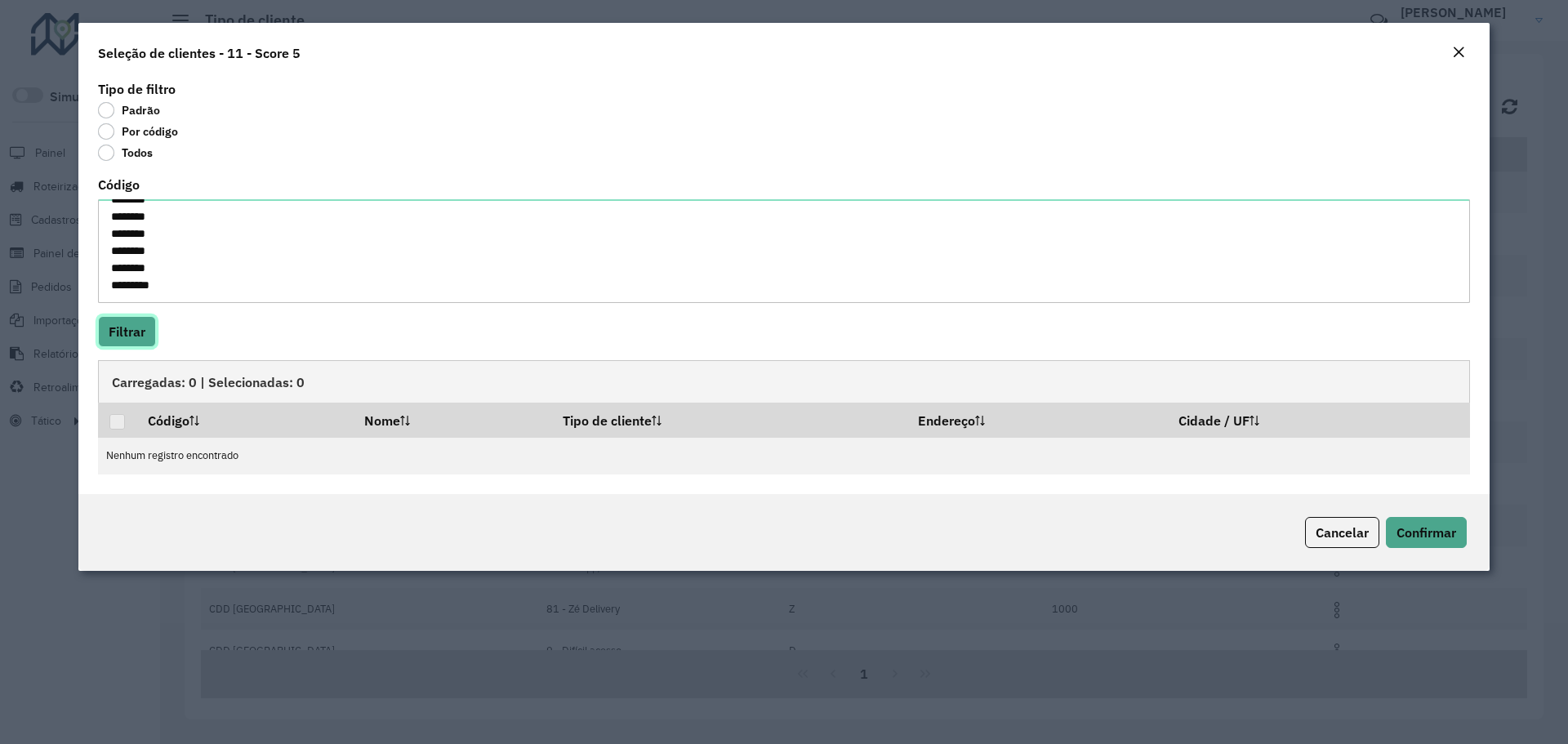
click at [136, 320] on button "Filtrar" at bounding box center [127, 331] width 58 height 31
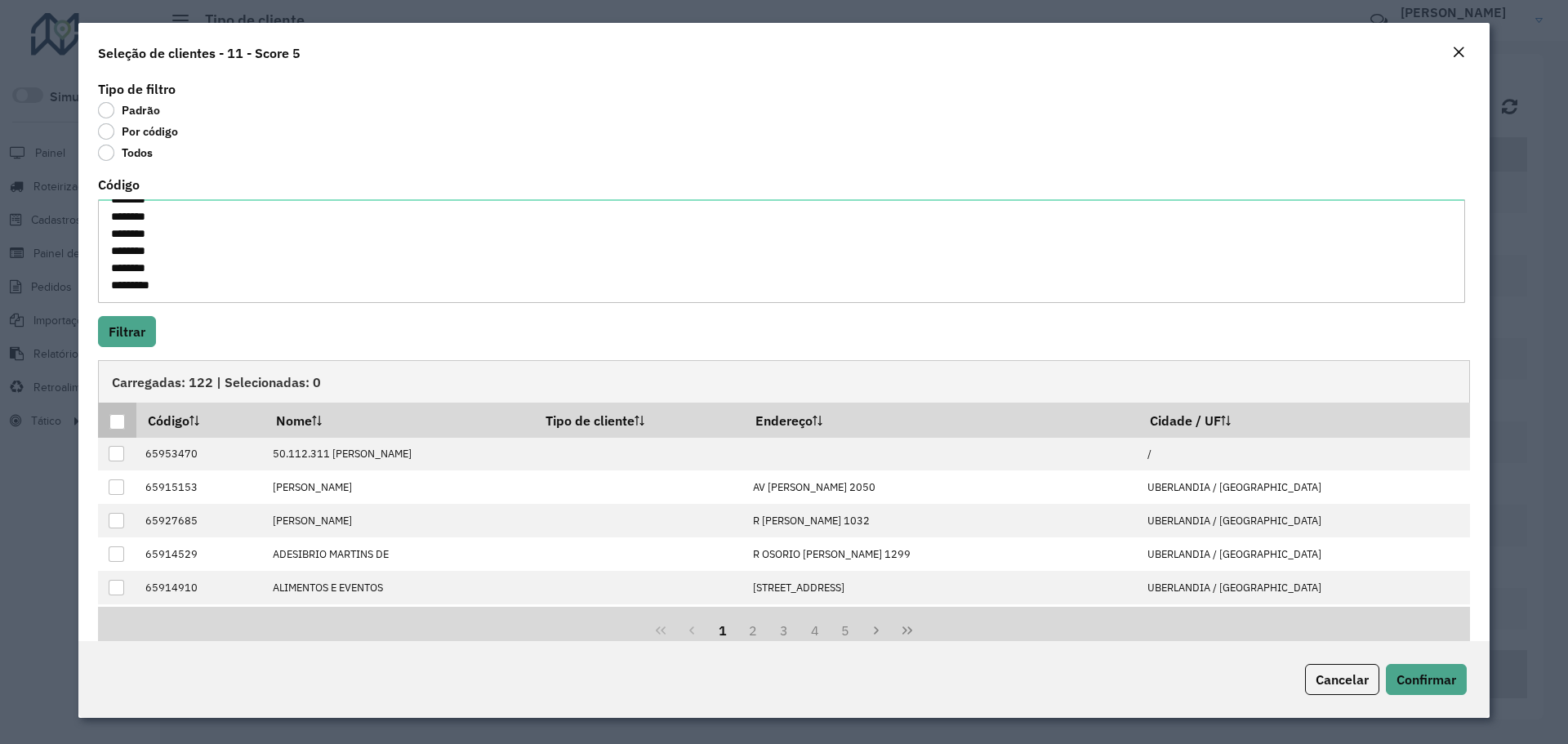
click at [117, 425] on div at bounding box center [117, 422] width 15 height 15
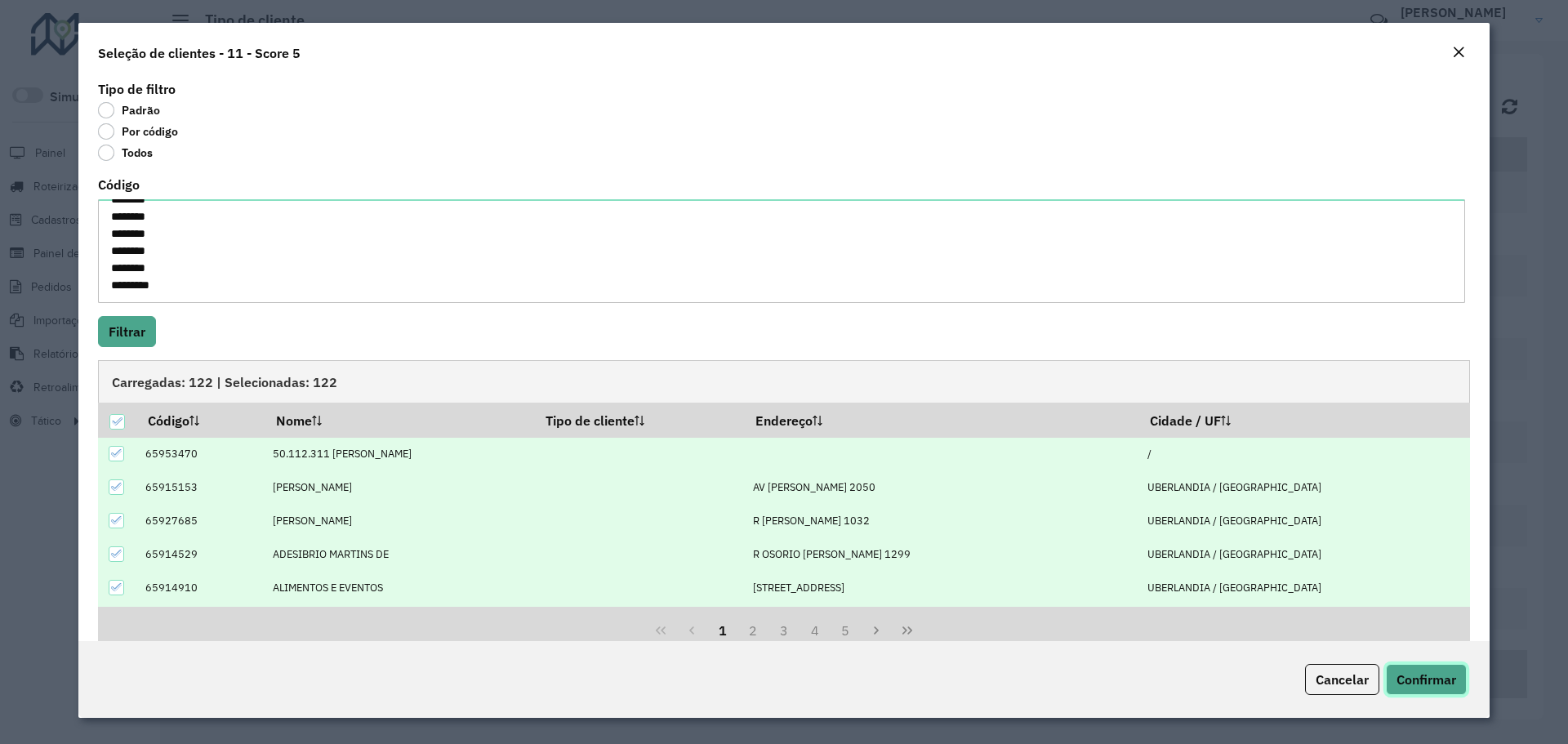
click at [1434, 686] on span "Confirmar" at bounding box center [1426, 679] width 60 height 16
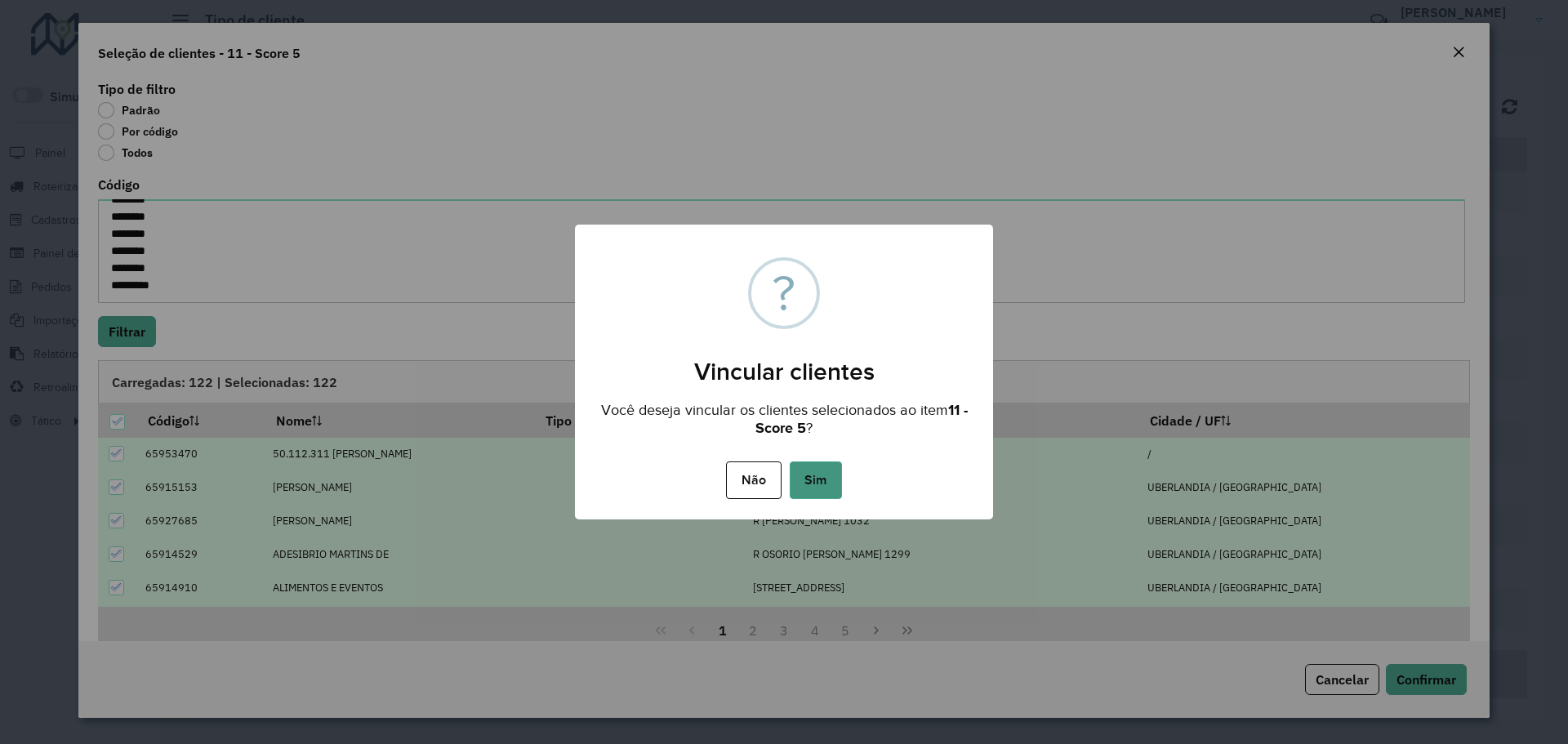
click at [813, 463] on button "Sim" at bounding box center [816, 480] width 52 height 37
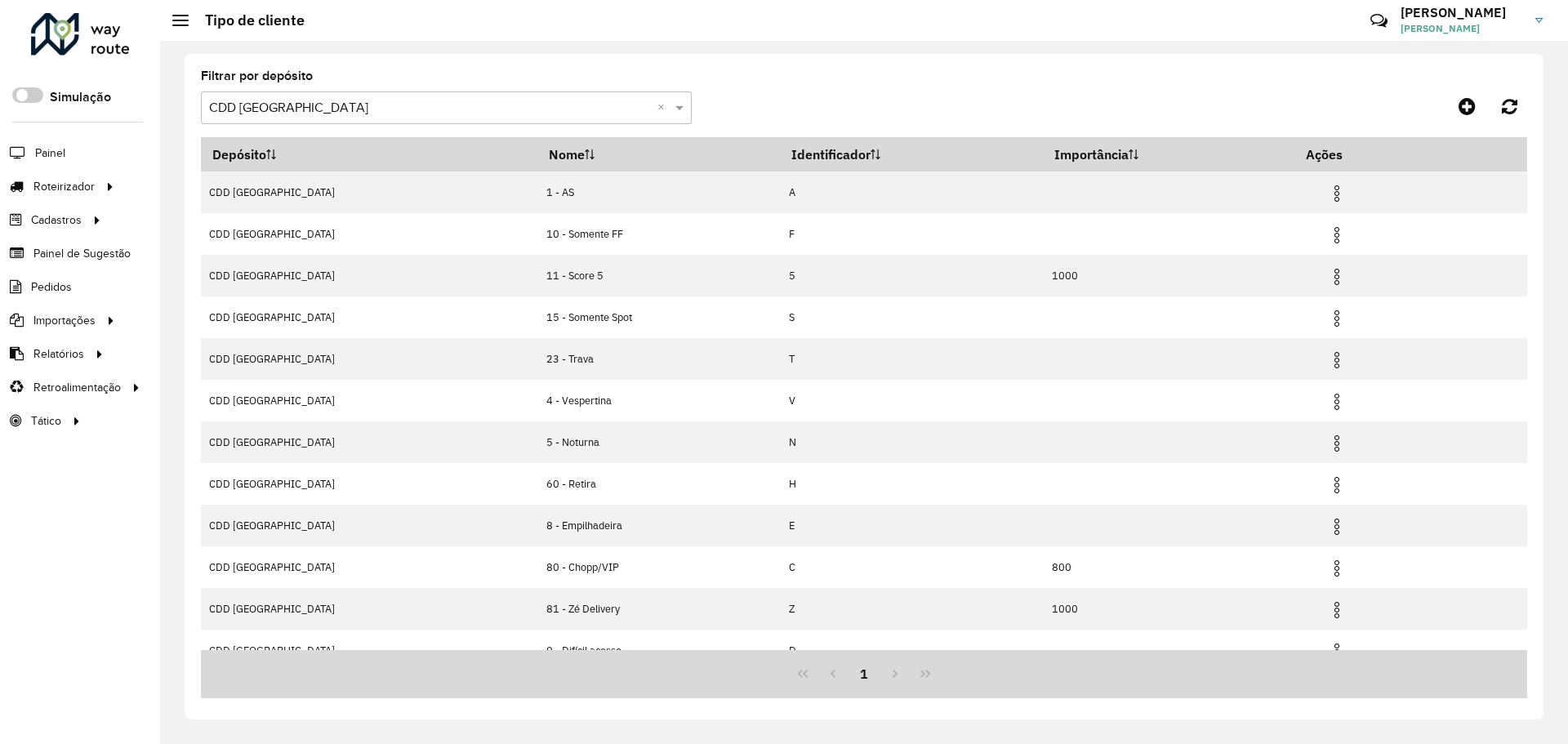
click at [384, 91] on div "Selecione um depósito × CDD Uberlandia ×" at bounding box center [446, 107] width 491 height 33
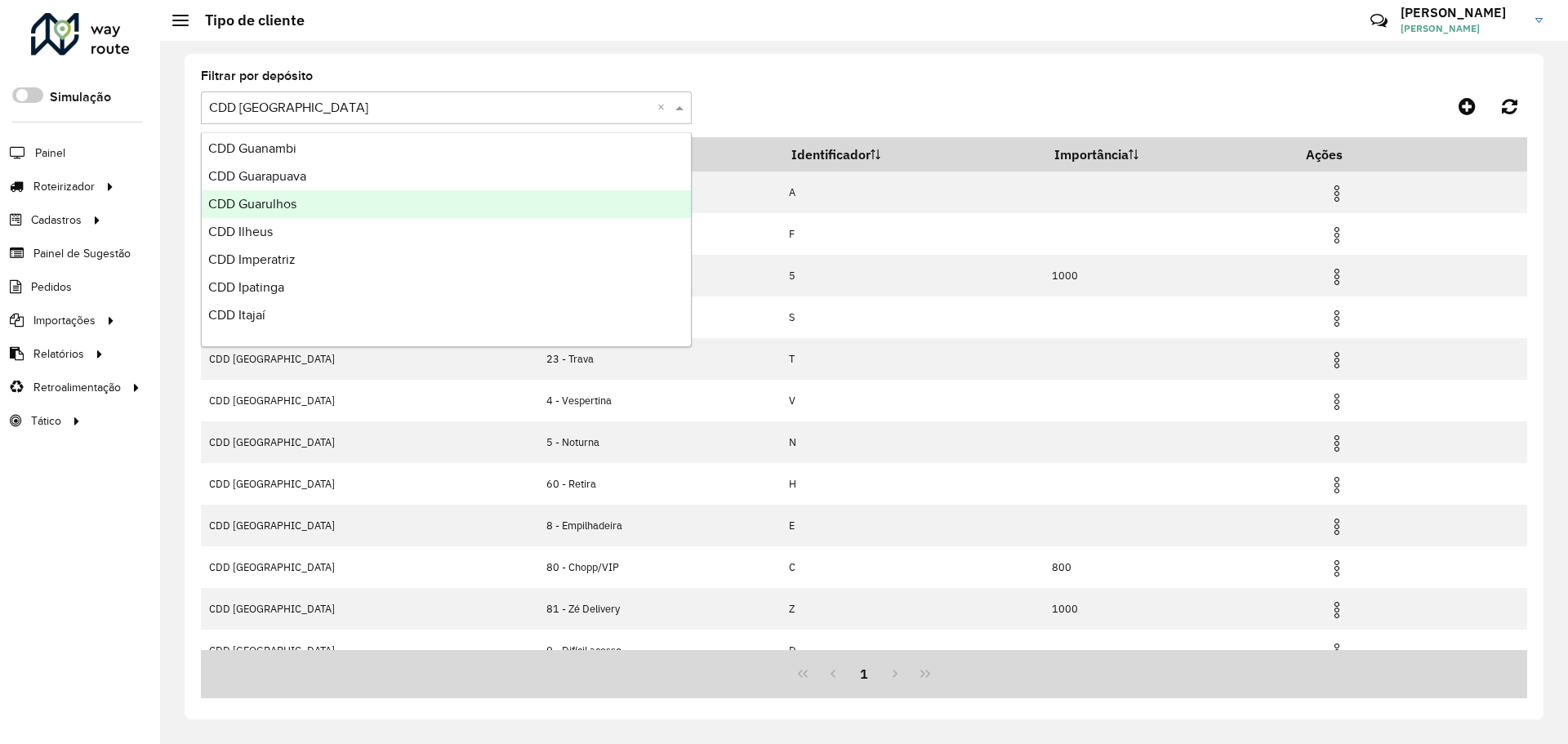
scroll to position [3839, 0]
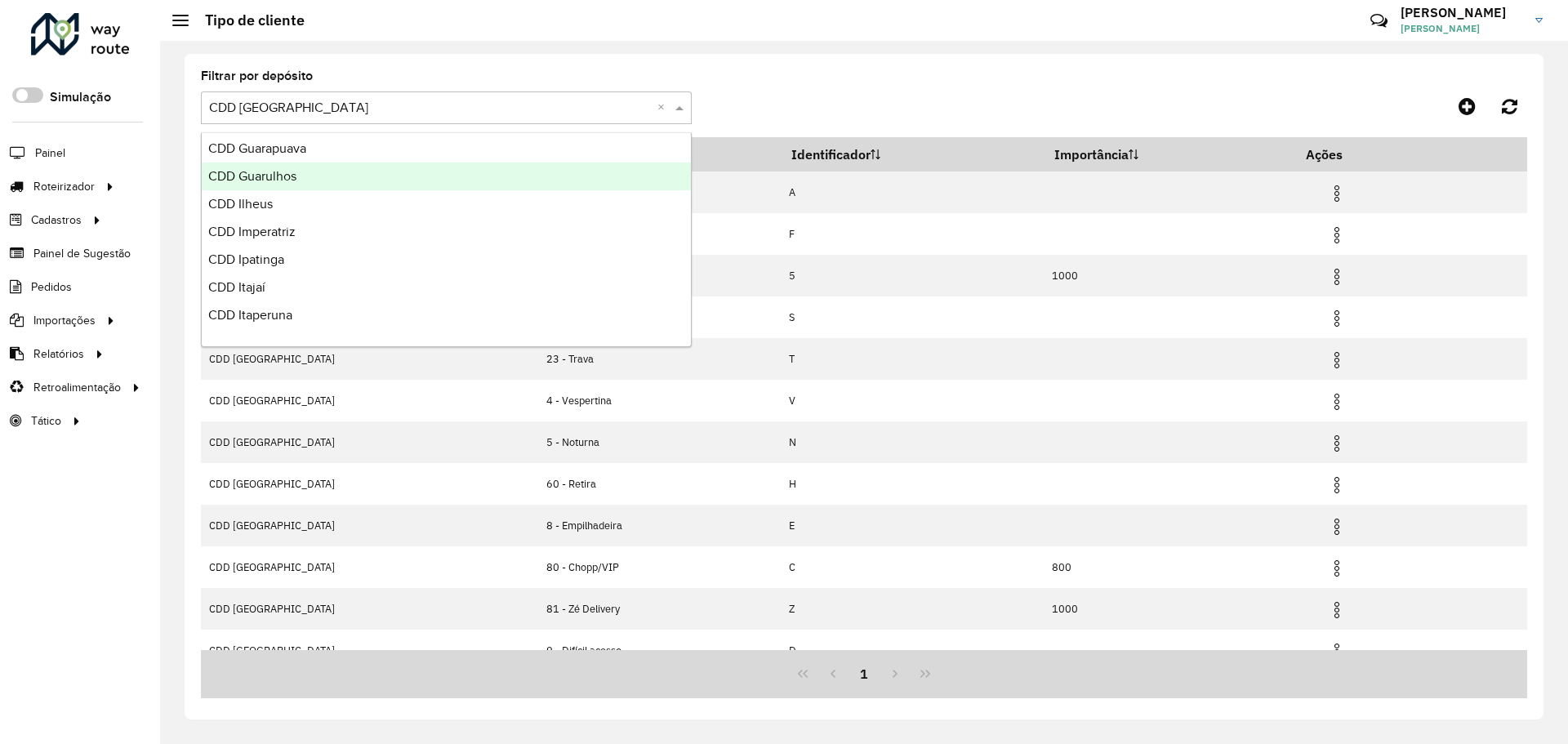
click at [336, 96] on div "Selecione um depósito × CDD Uberlandia ×" at bounding box center [446, 107] width 491 height 33
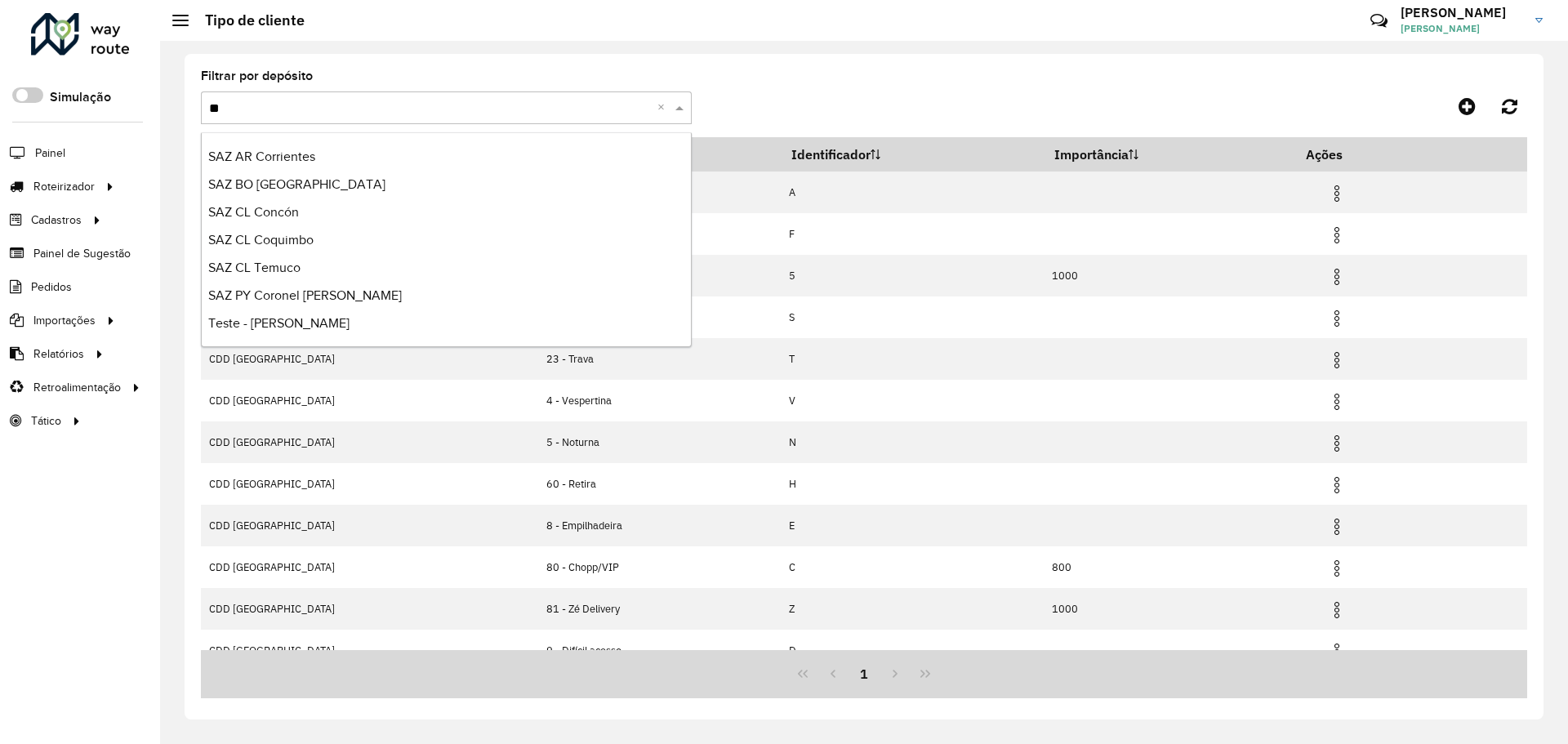
scroll to position [0, 0]
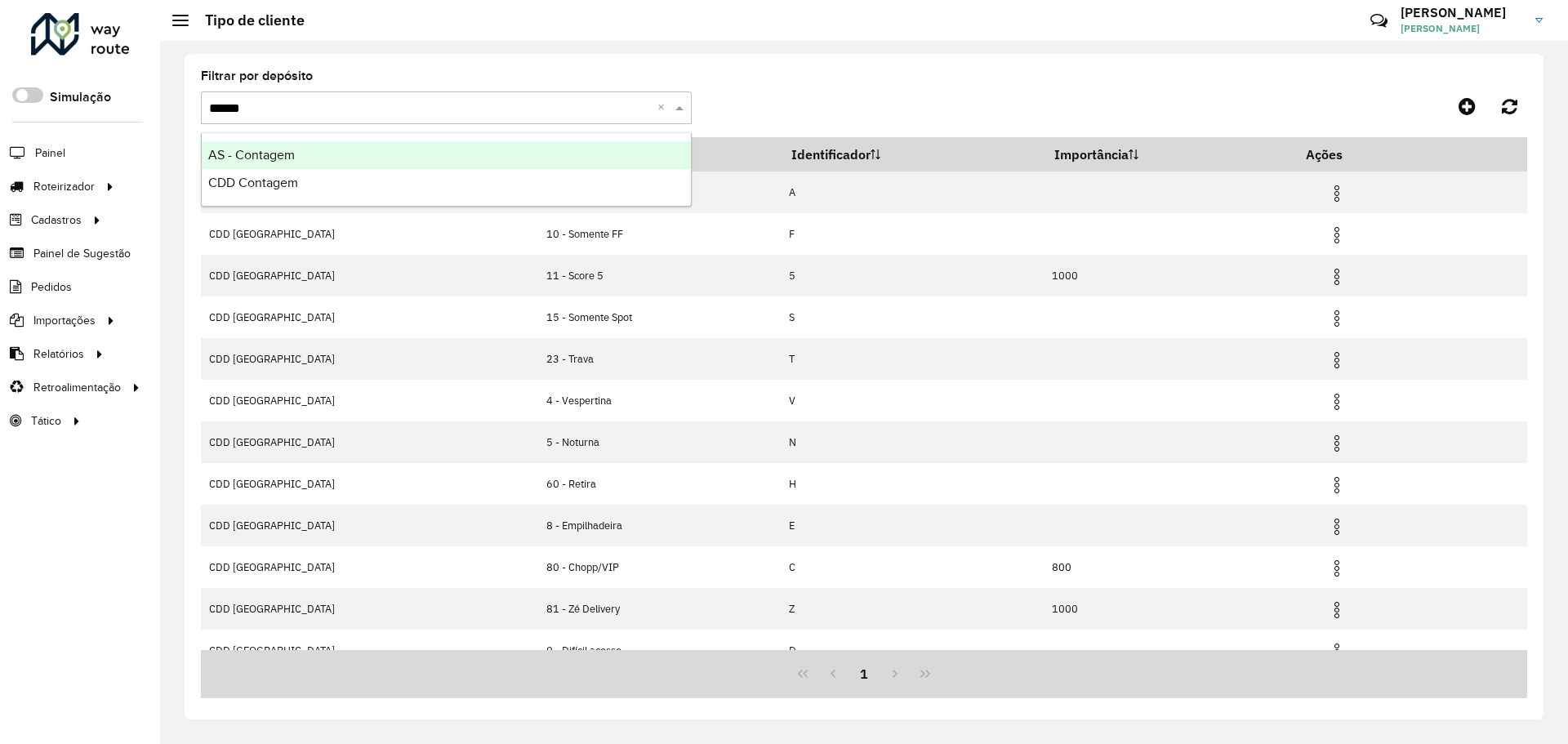
type input "*******"
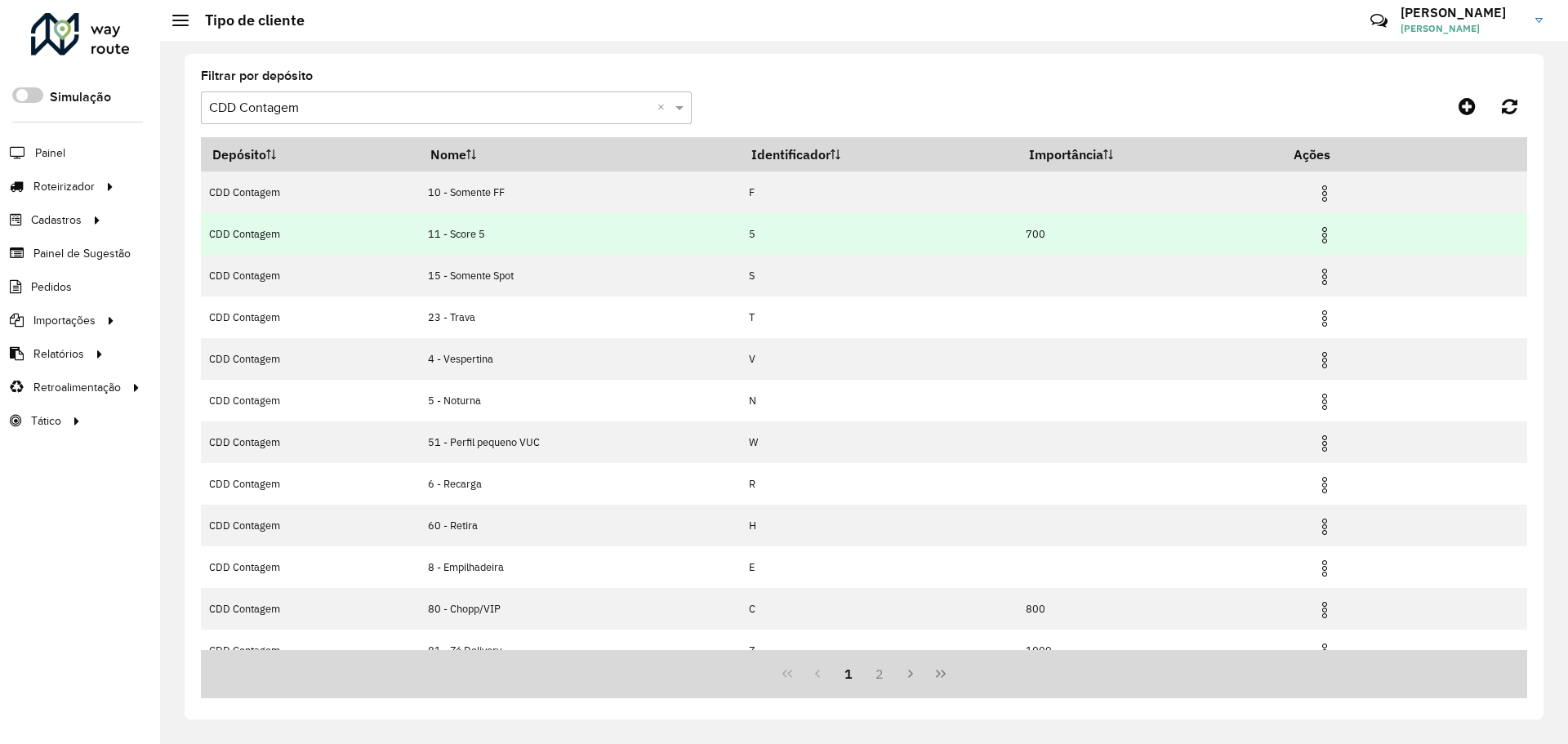
click at [1326, 232] on img at bounding box center [1324, 235] width 19 height 19
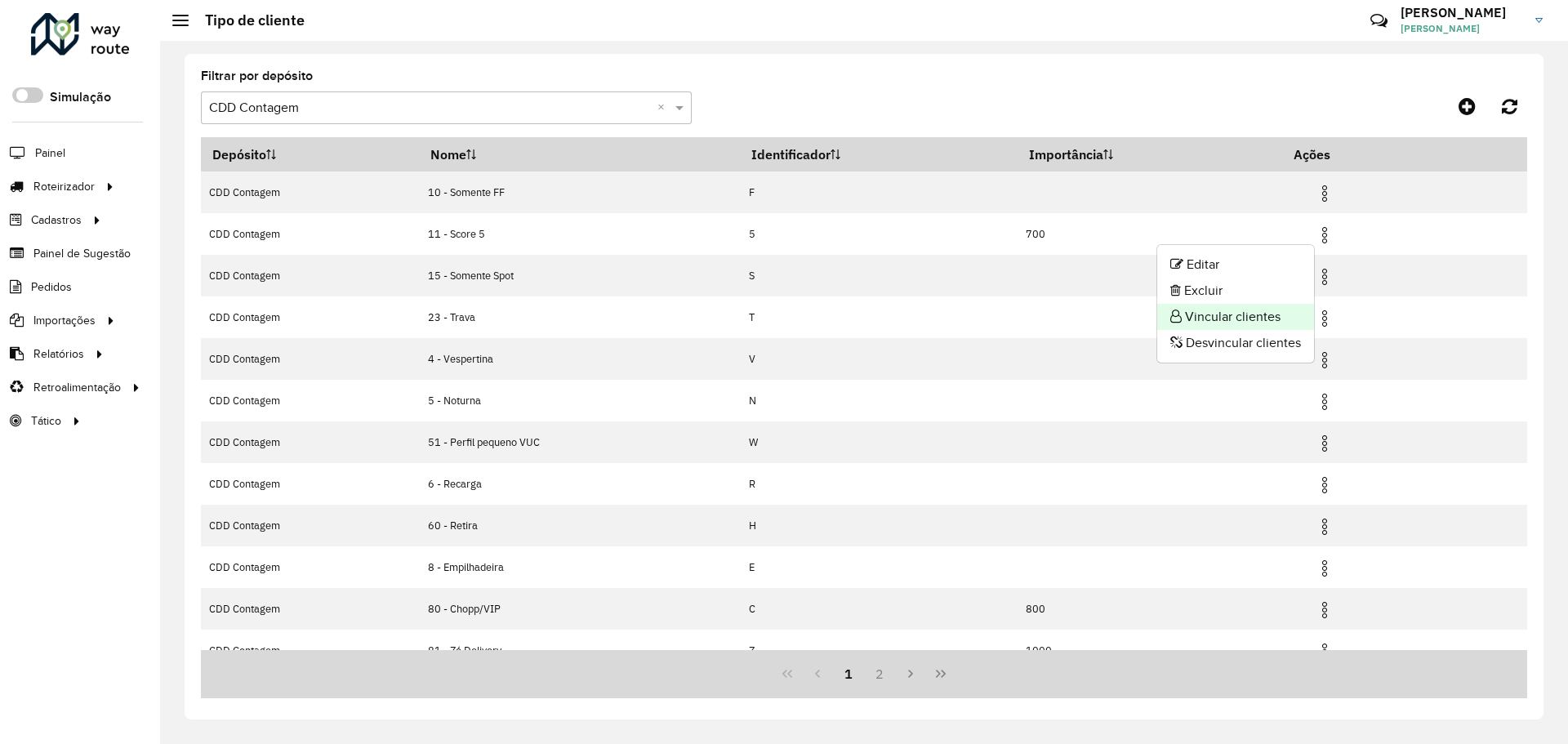
click at [1257, 324] on li "Vincular clientes" at bounding box center [1235, 316] width 156 height 26
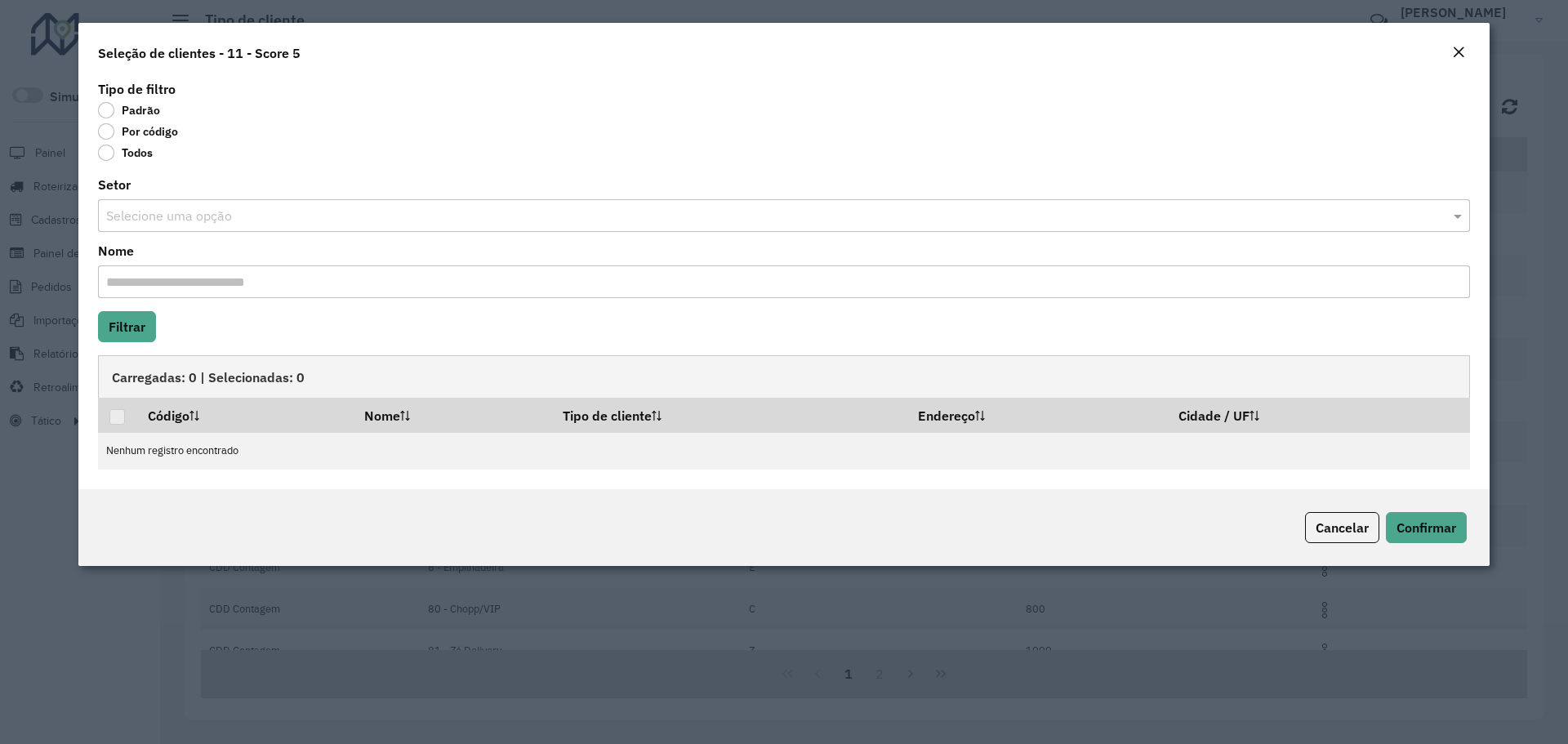
click at [141, 130] on body "Aguarde... Pop-up bloqueado! Seu navegador bloqueou automáticamente a abertura …" at bounding box center [784, 372] width 1568 height 744
click at [141, 130] on label "Por código" at bounding box center [138, 131] width 80 height 16
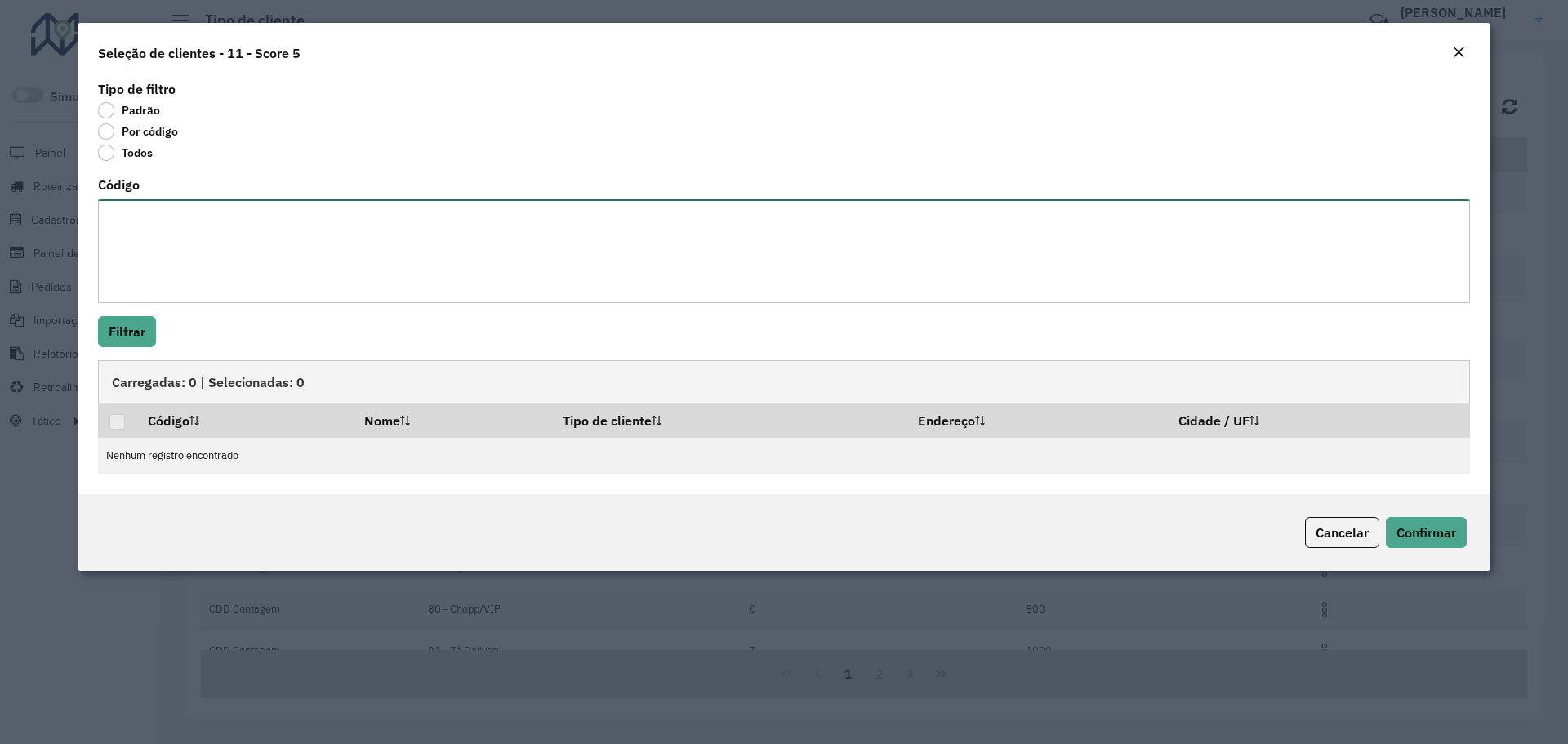
click at [188, 241] on textarea "Código" at bounding box center [784, 251] width 1372 height 104
paste textarea "******* ******* ******* ******* ******* ******* ******* ******* ******* *******…"
type textarea "******* ******* ******* ******* ******* ******* ******* ******* ******* *******…"
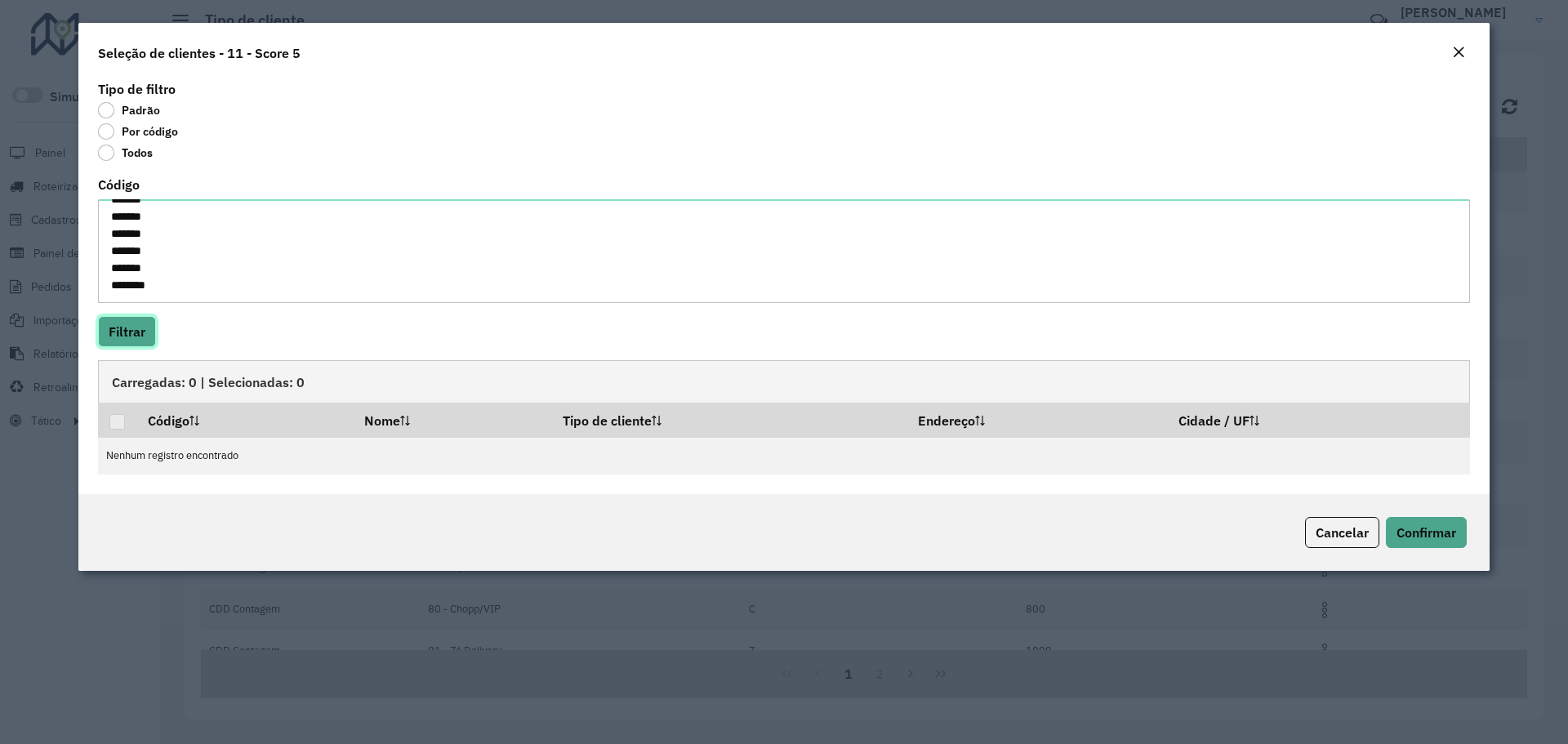
click at [133, 327] on button "Filtrar" at bounding box center [127, 331] width 58 height 31
click at [124, 326] on button "Filtrar" at bounding box center [127, 331] width 58 height 31
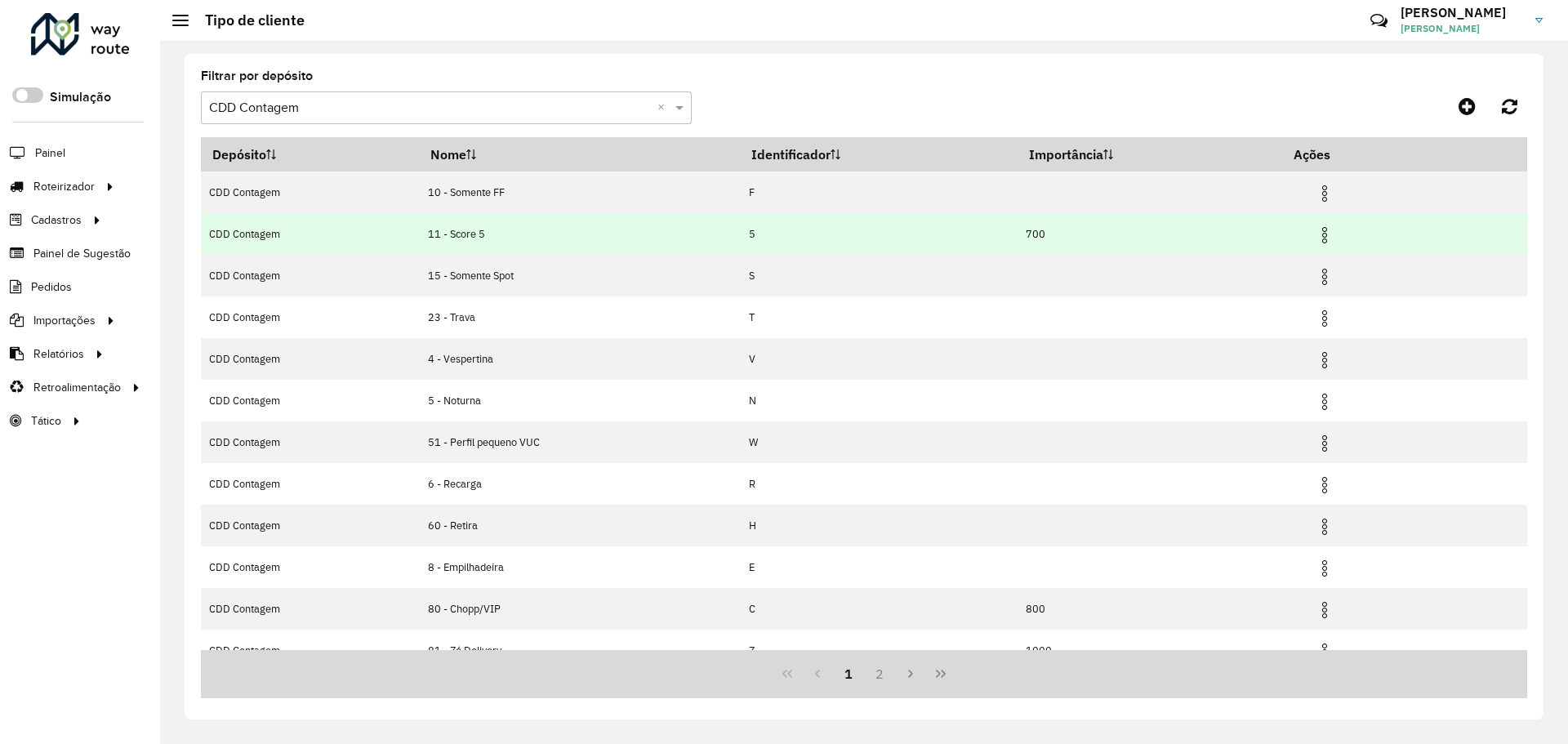
click at [1330, 235] on img at bounding box center [1324, 235] width 19 height 19
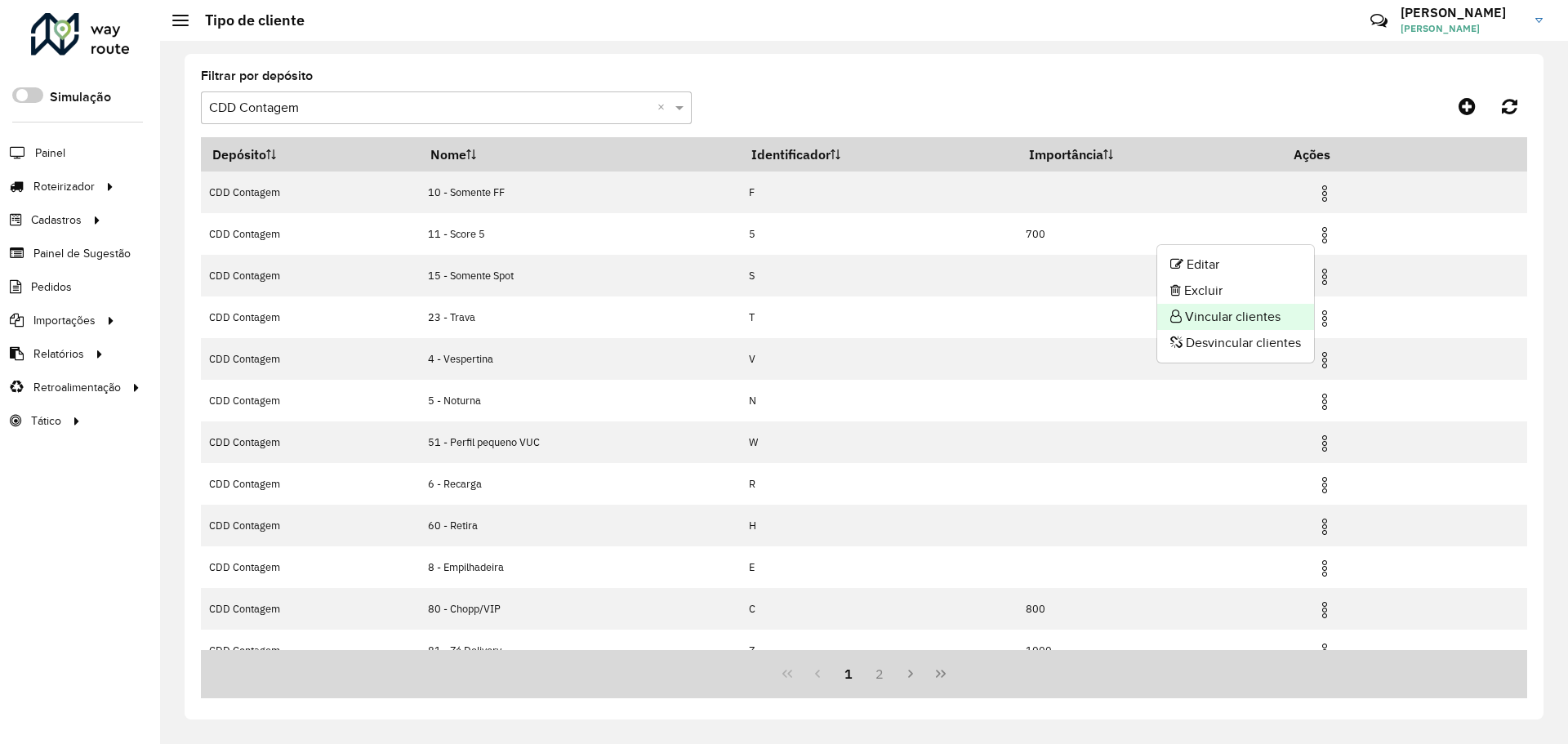
click at [1242, 318] on li "Vincular clientes" at bounding box center [1235, 316] width 156 height 26
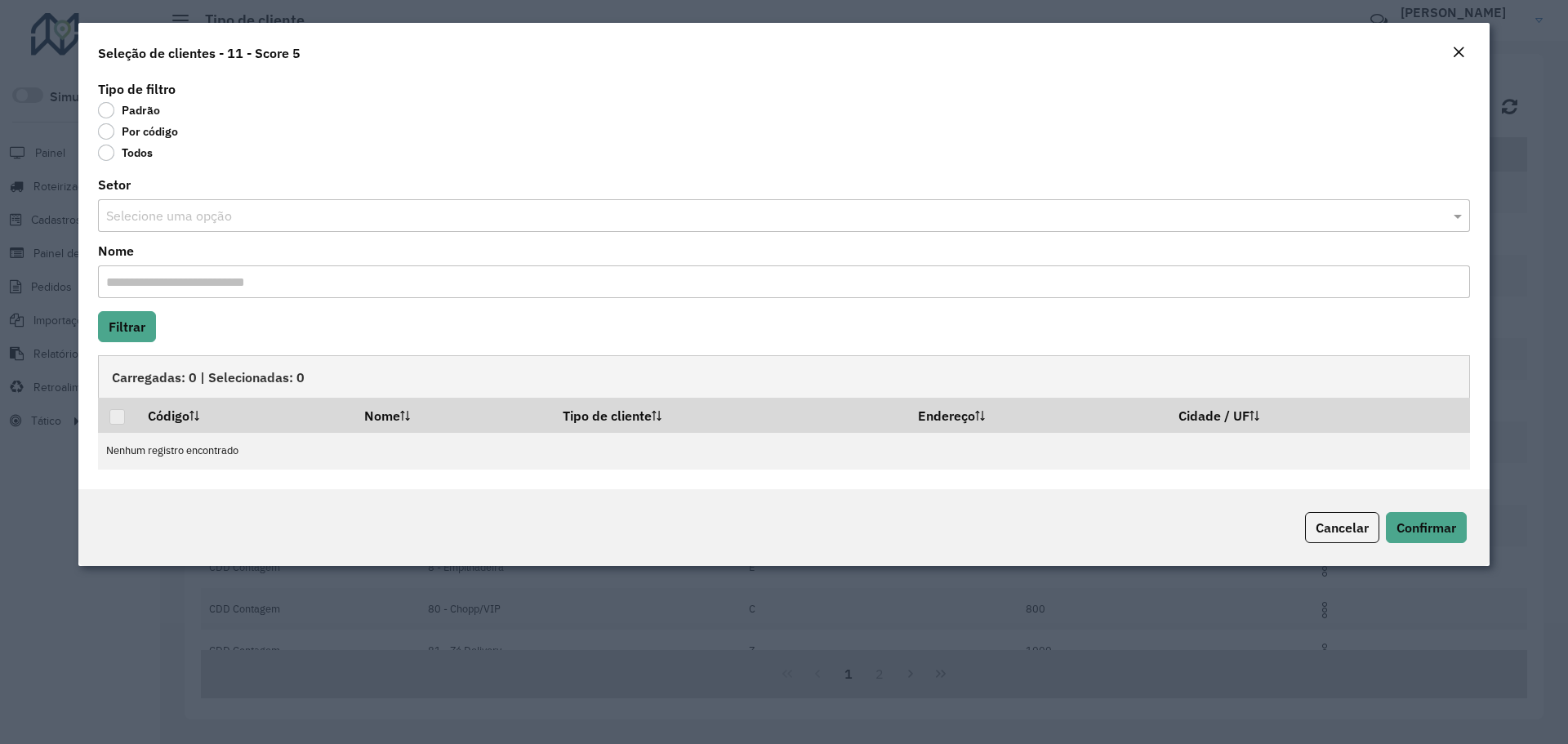
click at [128, 130] on label "Por código" at bounding box center [138, 131] width 80 height 16
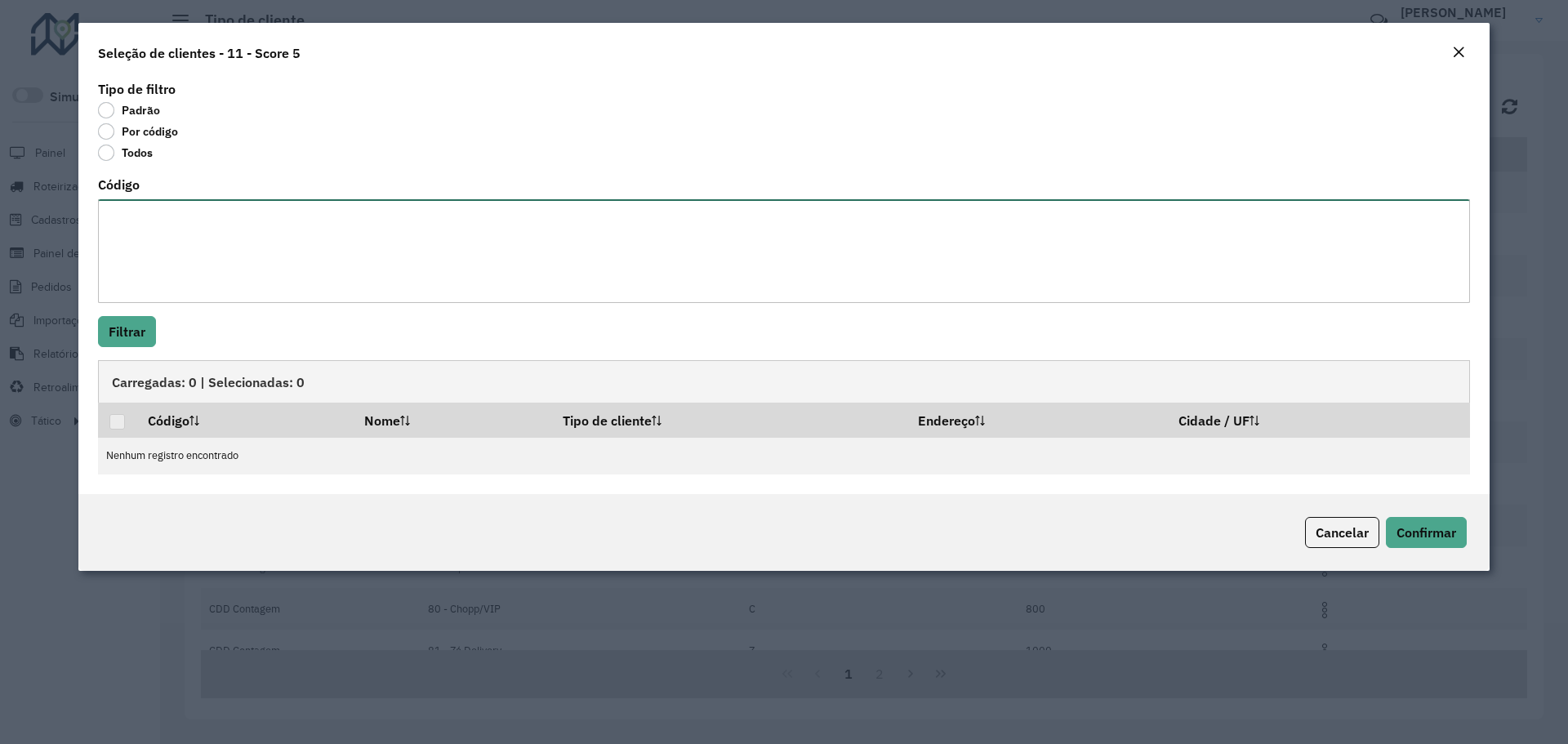
click at [192, 223] on textarea "Código" at bounding box center [784, 251] width 1372 height 104
paste textarea "******** ******** ******** ******** ******** ******** ******** ******** *******…"
type textarea "******** ******** ******** ******** ******** ******** ******** ******** *******…"
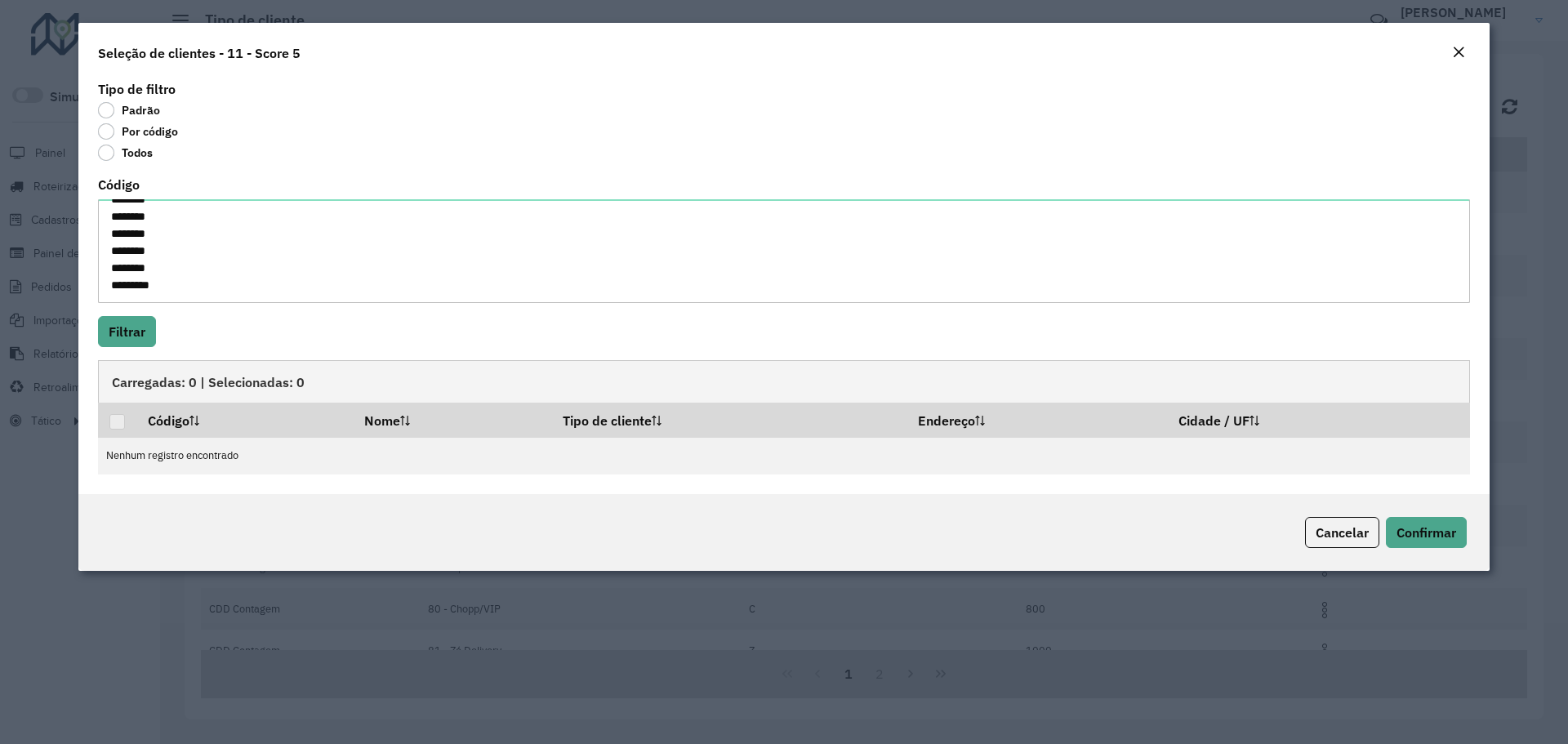
click at [139, 310] on div "Tipo de filtro Padrão Por código Todos Código Filtrar Carregadas: 0 | Seleciona…" at bounding box center [784, 286] width 1411 height 418
click at [139, 324] on button "Filtrar" at bounding box center [127, 331] width 58 height 31
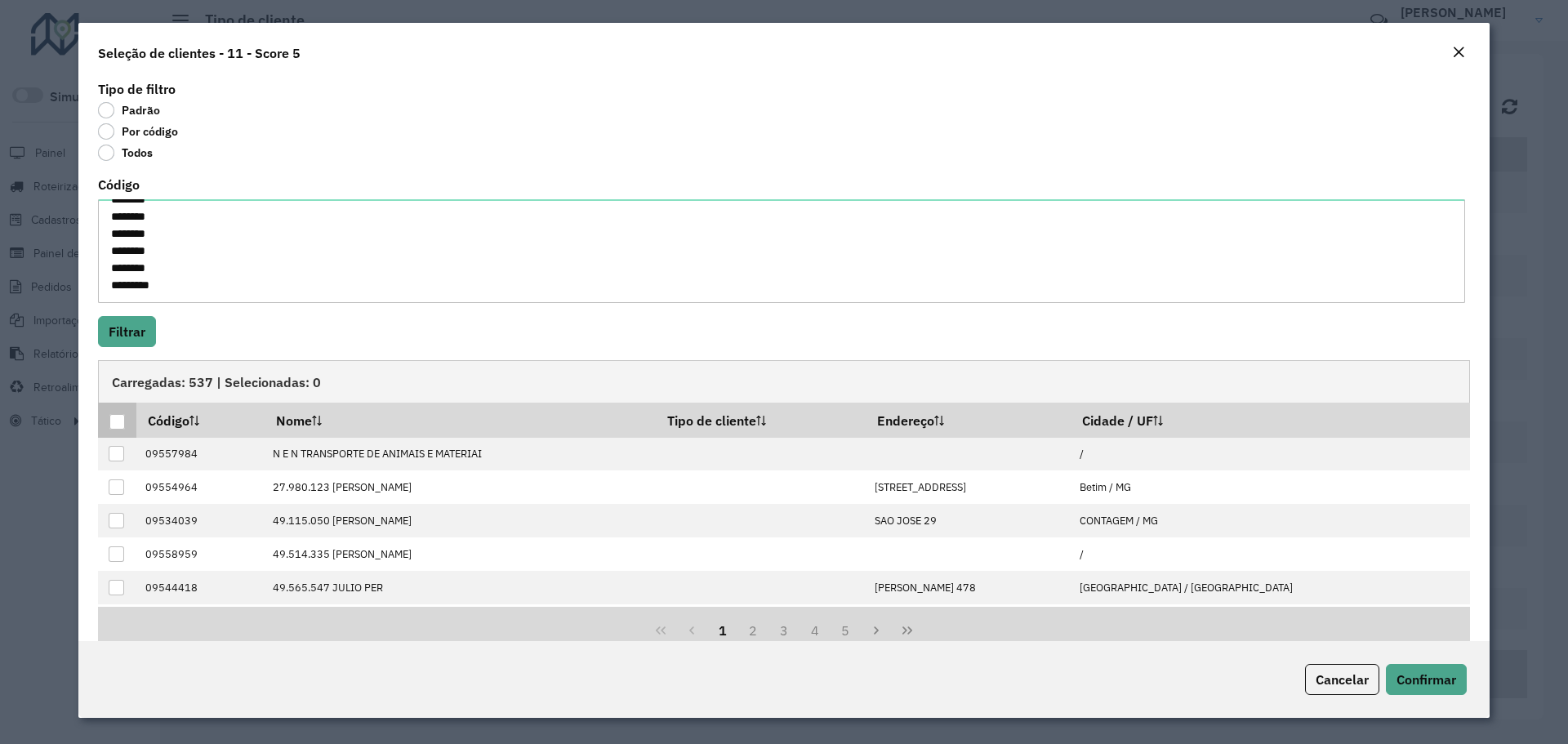
click at [118, 424] on div at bounding box center [117, 422] width 15 height 15
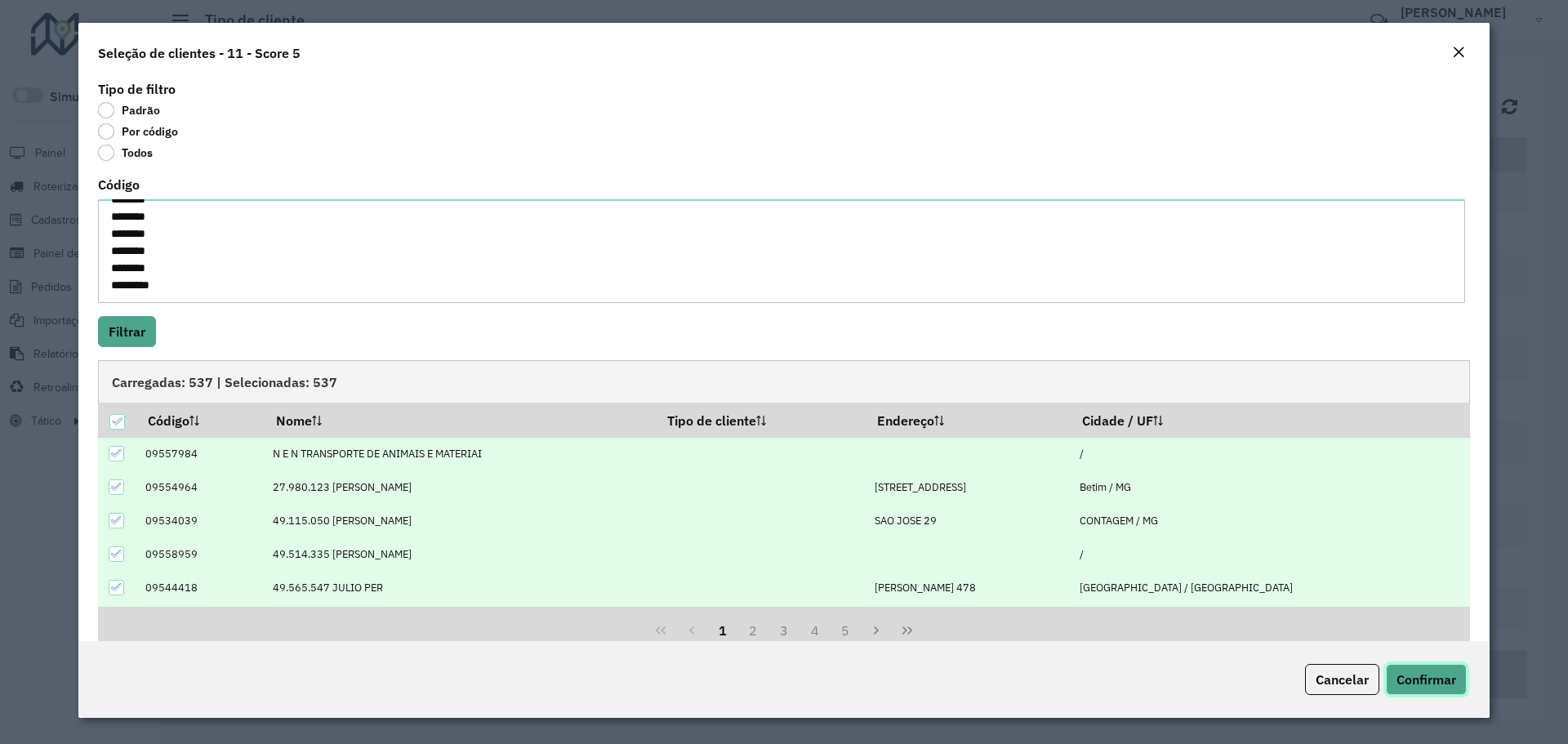
click at [1424, 687] on span "Confirmar" at bounding box center [1426, 679] width 60 height 16
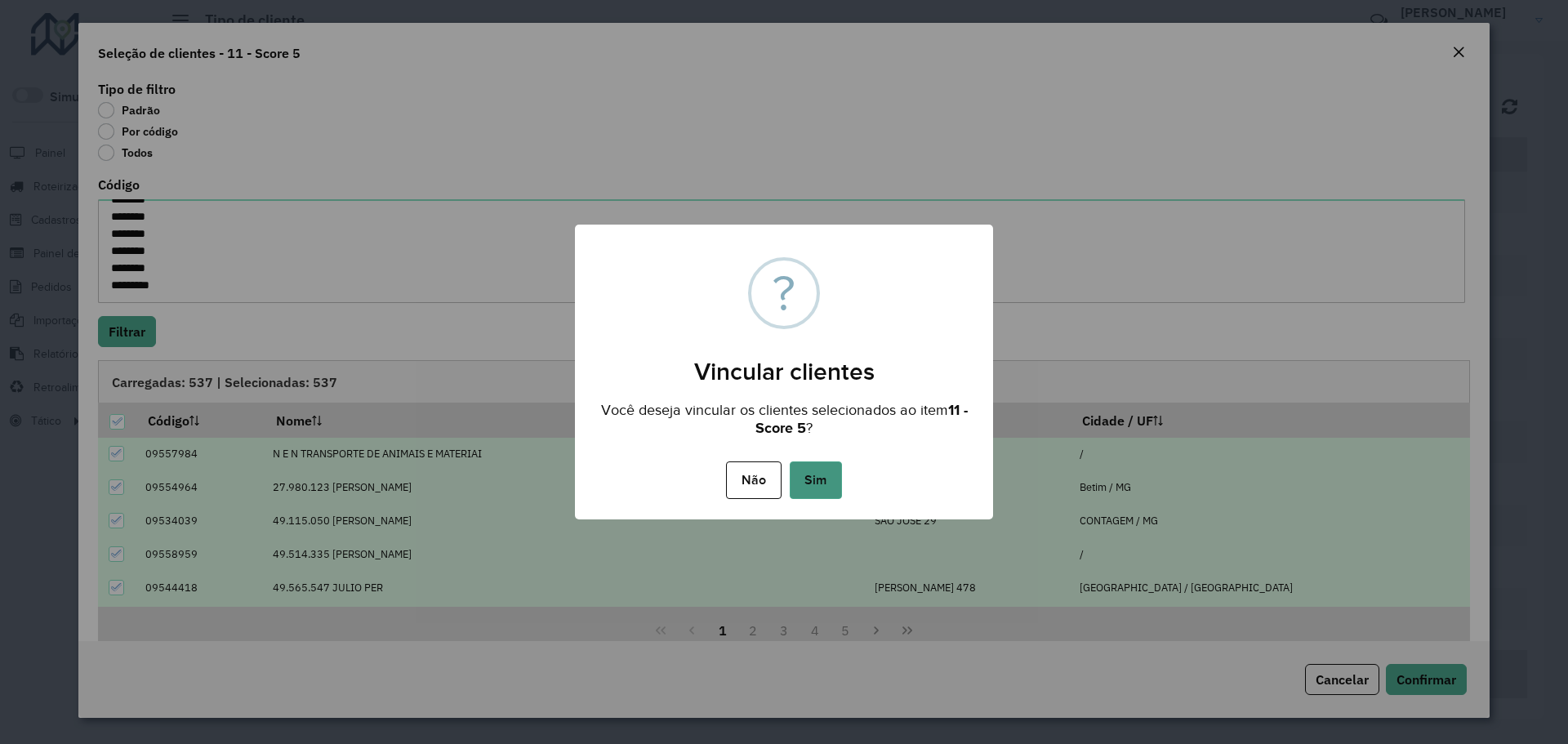
click at [814, 480] on button "Sim" at bounding box center [816, 480] width 52 height 37
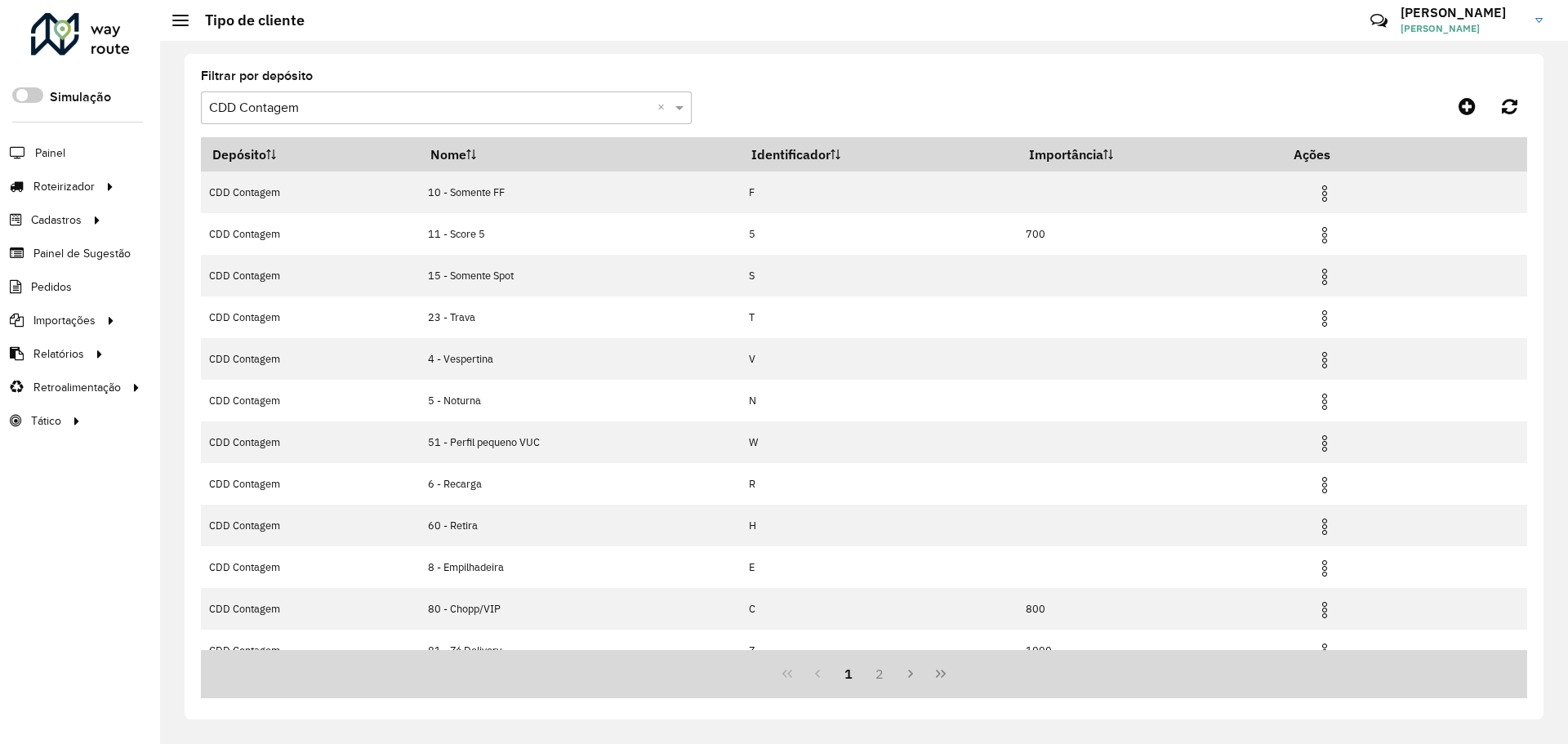
click at [583, 95] on div "Selecione um depósito × CDD Contagem ×" at bounding box center [446, 107] width 491 height 33
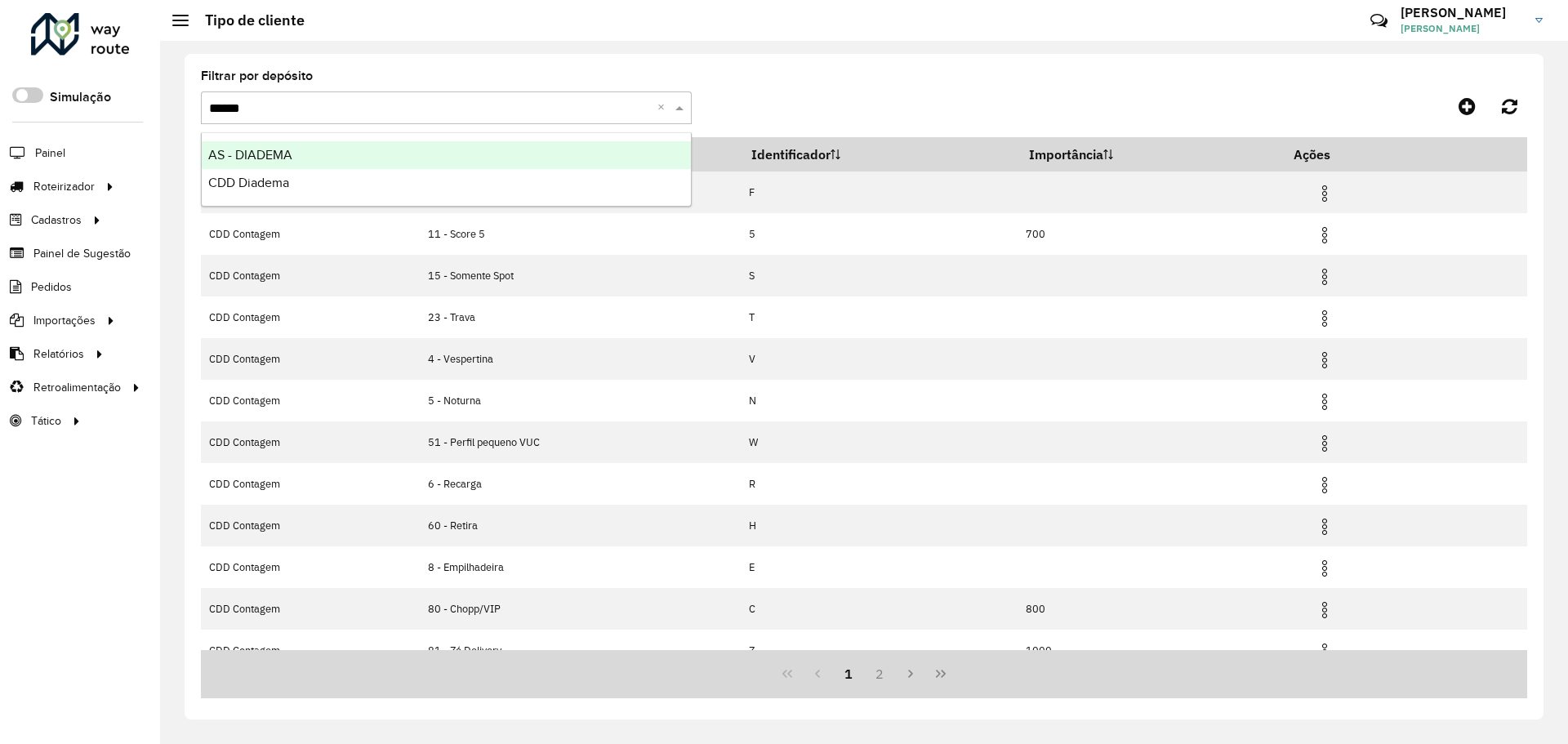
type input "*******"
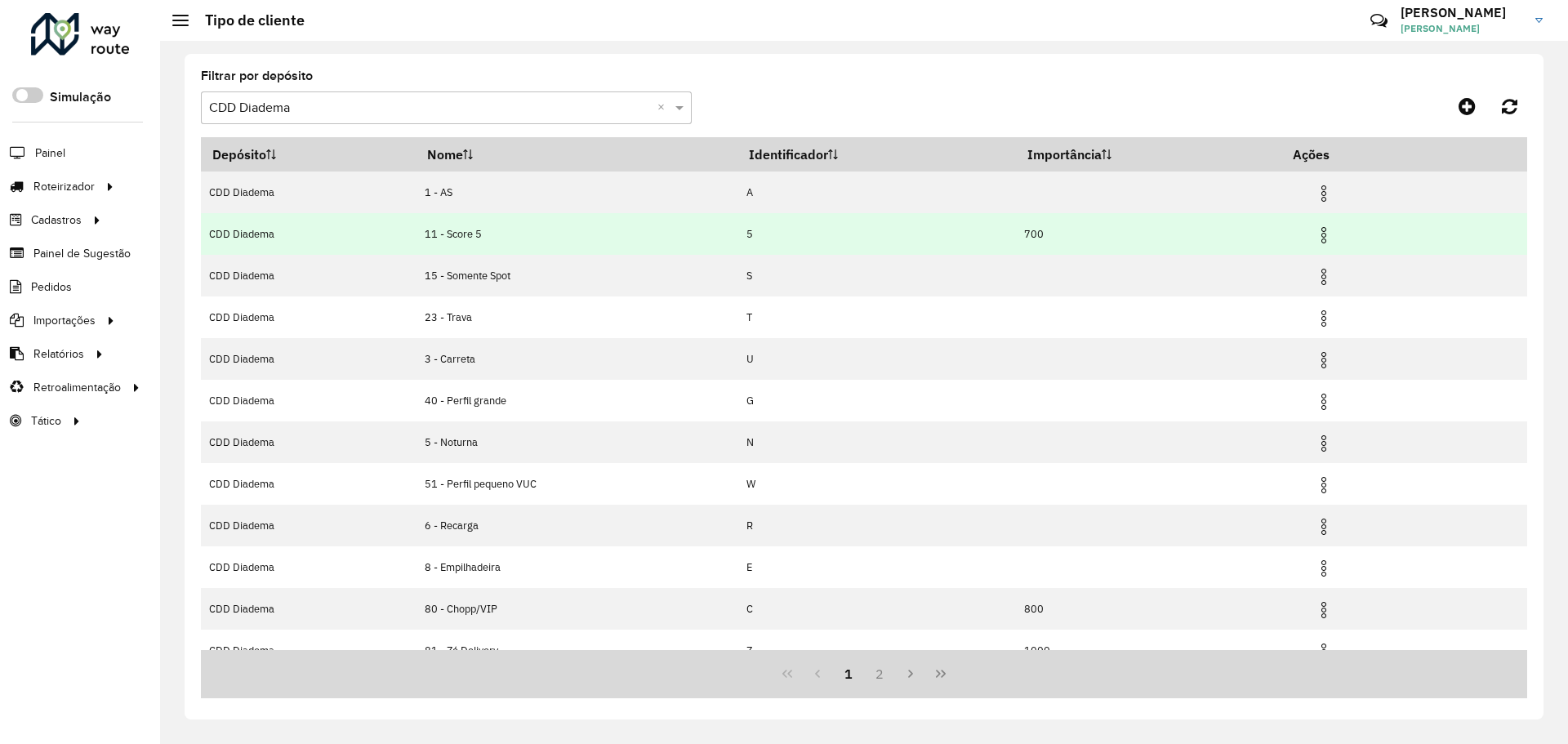
click at [1324, 238] on img at bounding box center [1324, 235] width 19 height 19
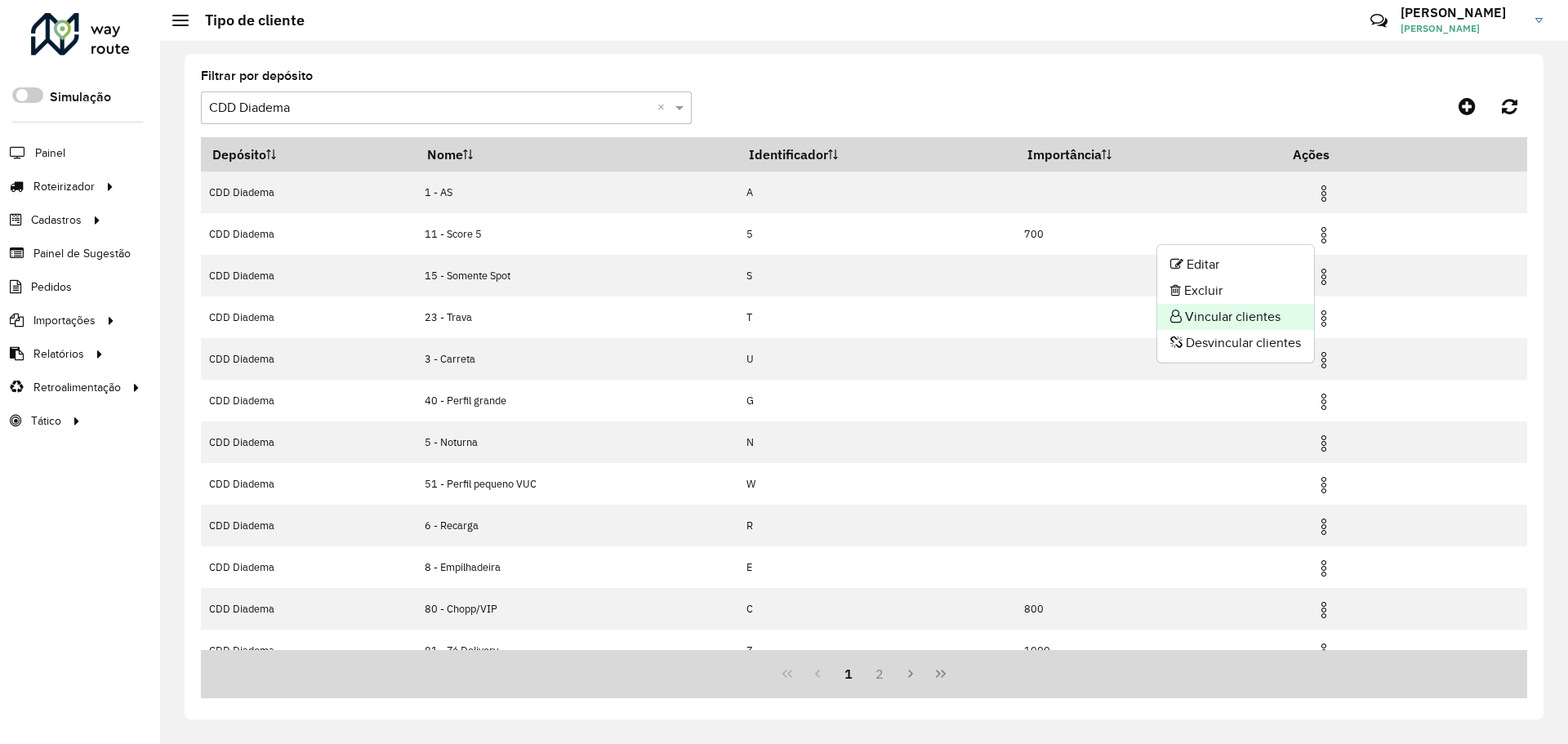
click at [1243, 324] on li "Vincular clientes" at bounding box center [1235, 316] width 156 height 26
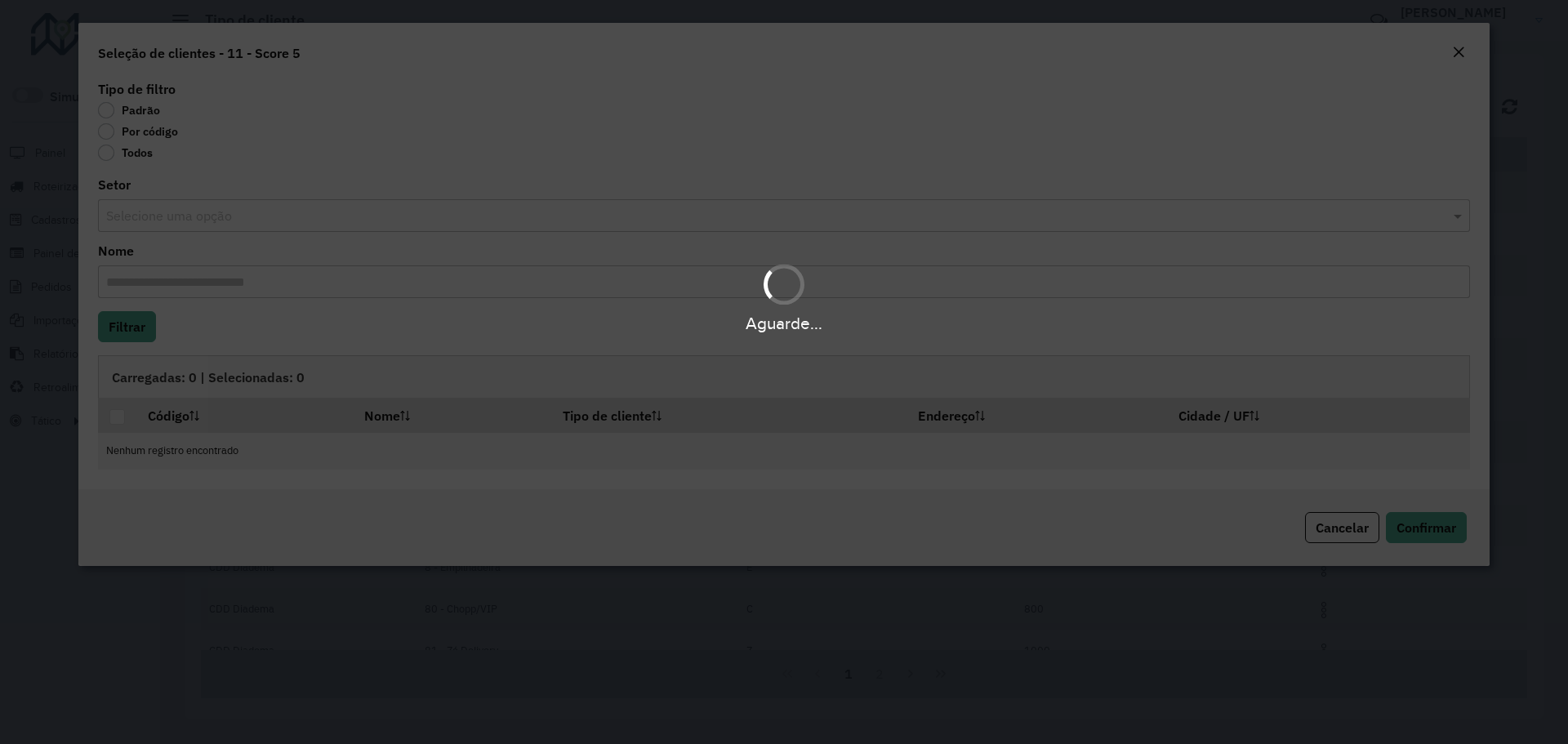
click at [138, 137] on body "Aguarde... Pop-up bloqueado! Seu navegador bloqueou automáticamente a abertura …" at bounding box center [784, 372] width 1568 height 744
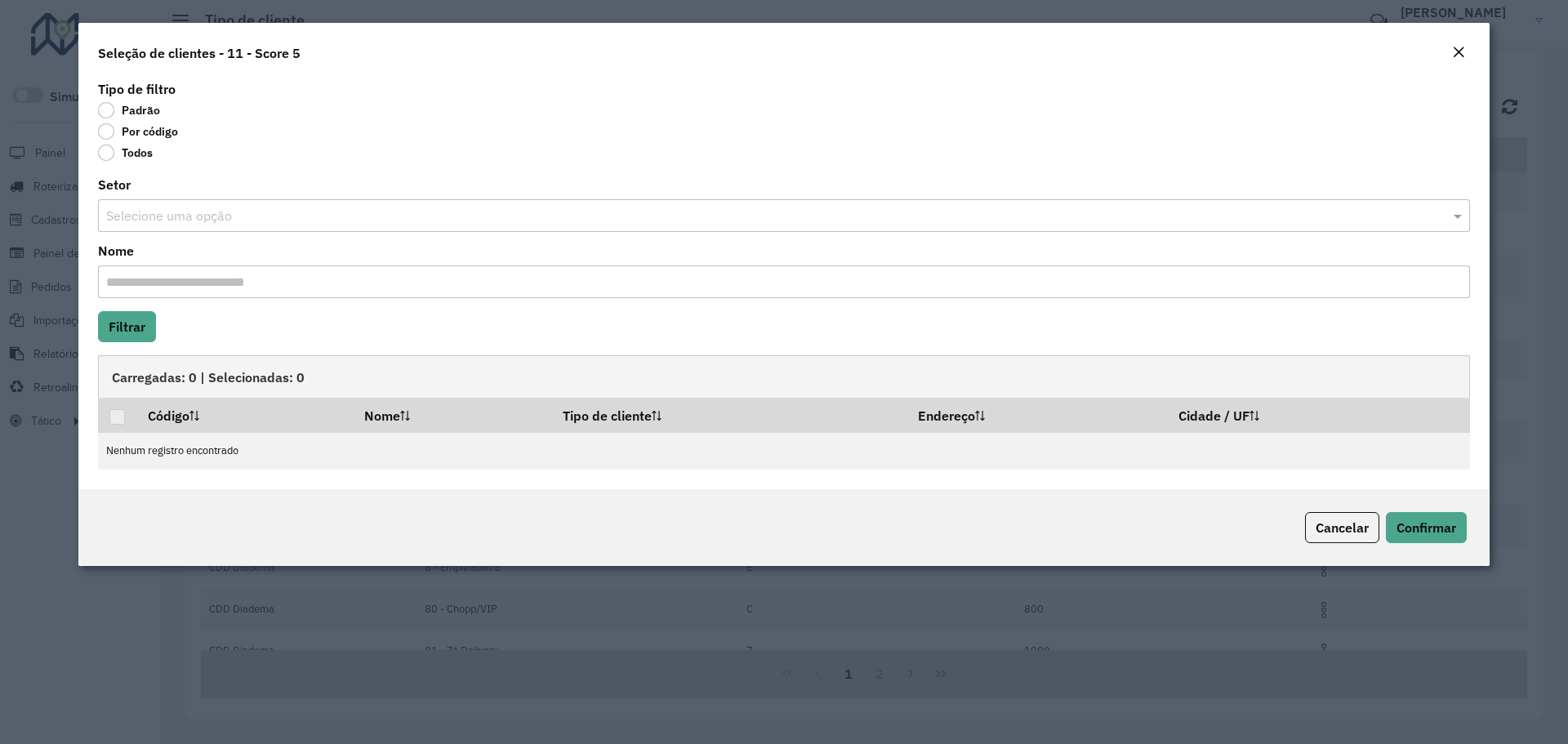
click at [133, 135] on label "Por código" at bounding box center [138, 131] width 80 height 16
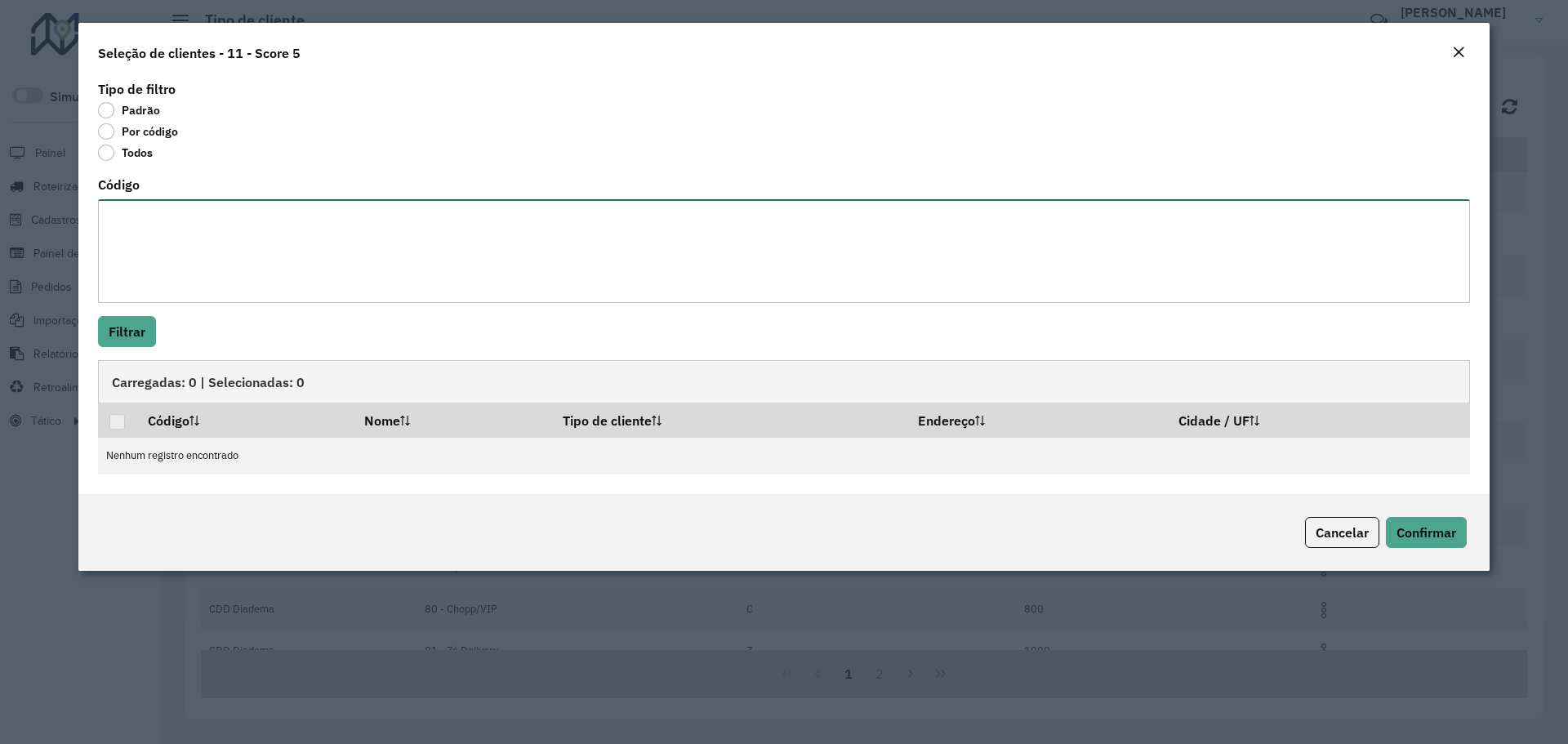
click at [186, 222] on textarea "Código" at bounding box center [784, 251] width 1372 height 104
paste textarea "******** ******** ******** ******** ******** ******** ******** ******** *******…"
type textarea "******** ******** ******** ******** ******** ******** ******** ******** *******…"
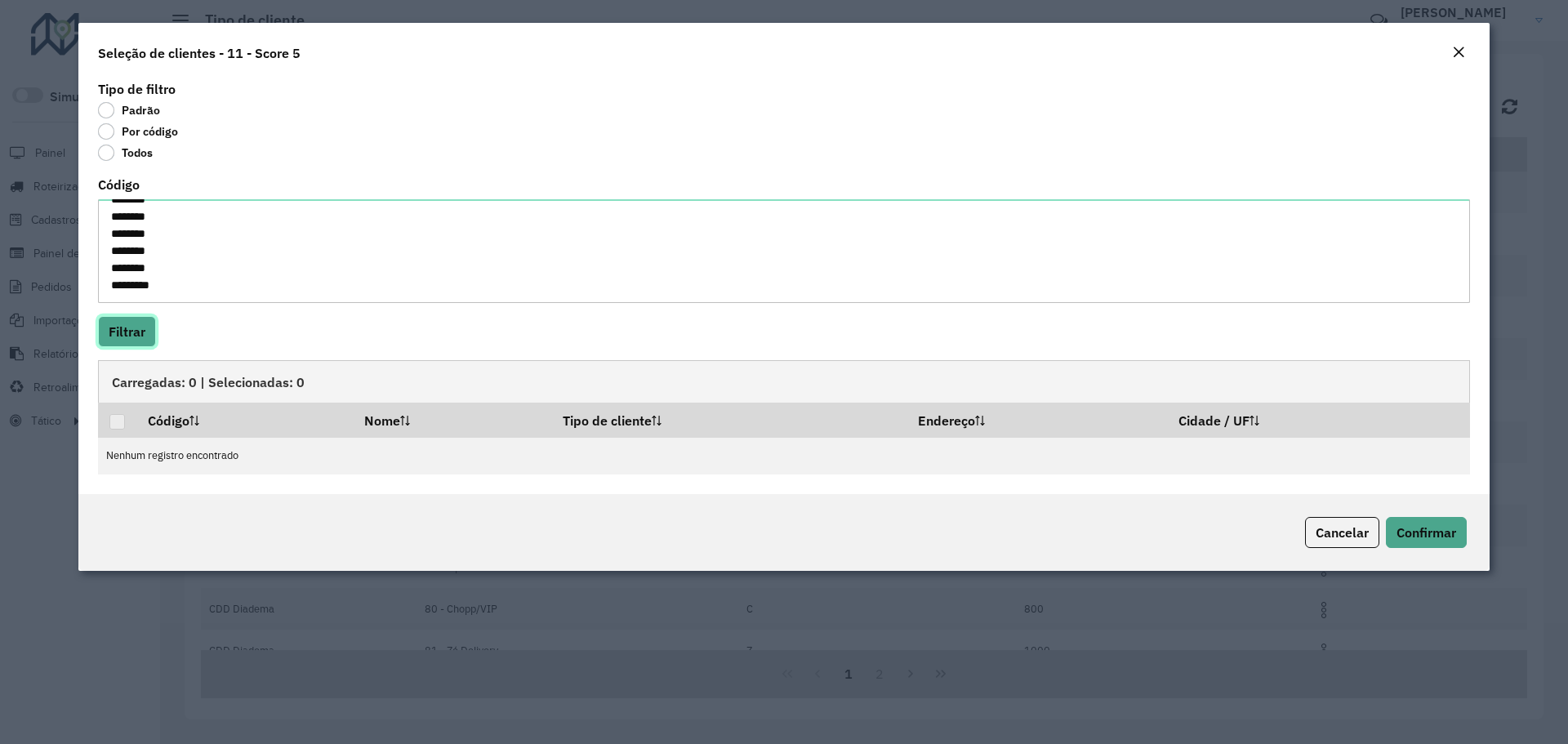
click at [136, 334] on button "Filtrar" at bounding box center [127, 331] width 58 height 31
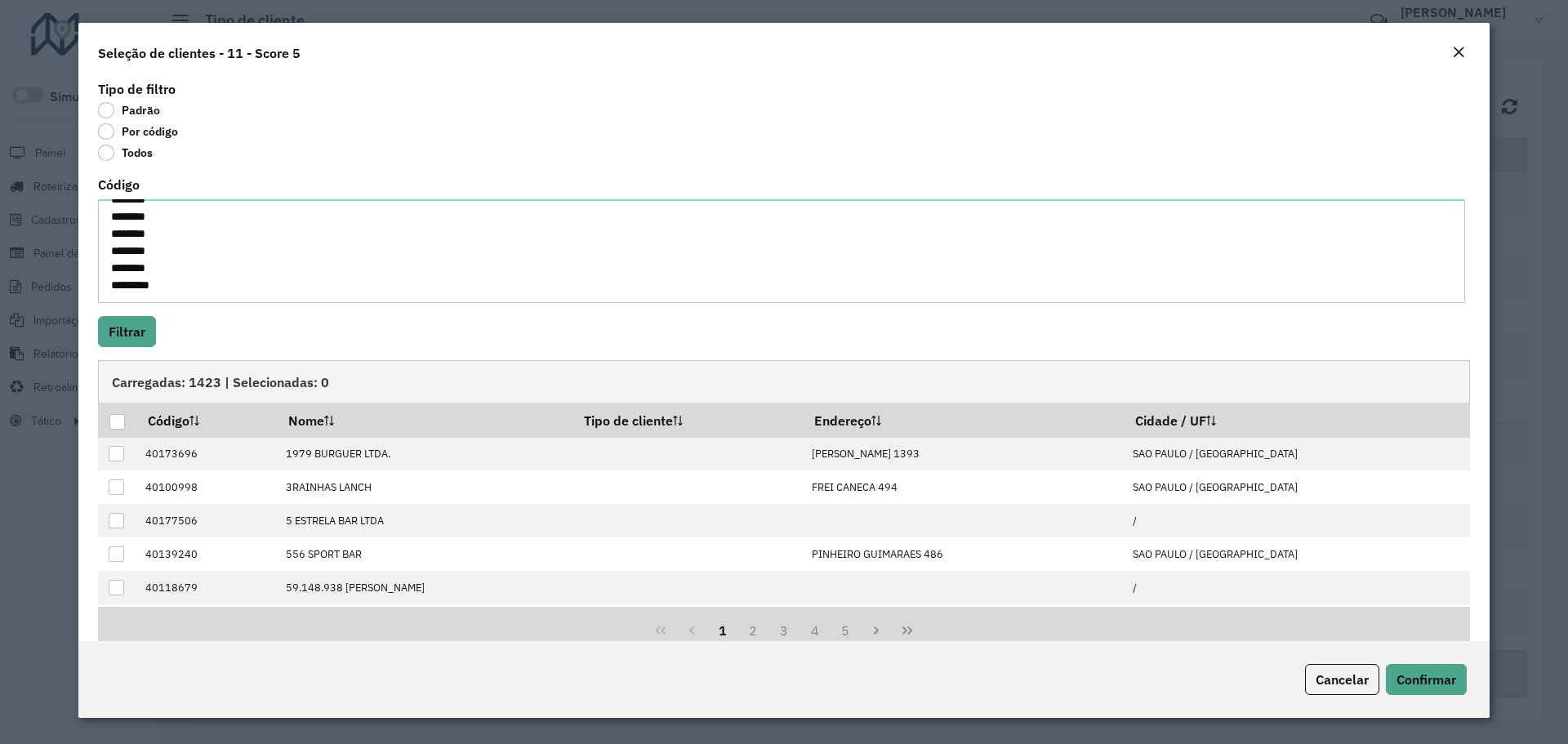
click at [115, 424] on div at bounding box center [117, 422] width 15 height 15
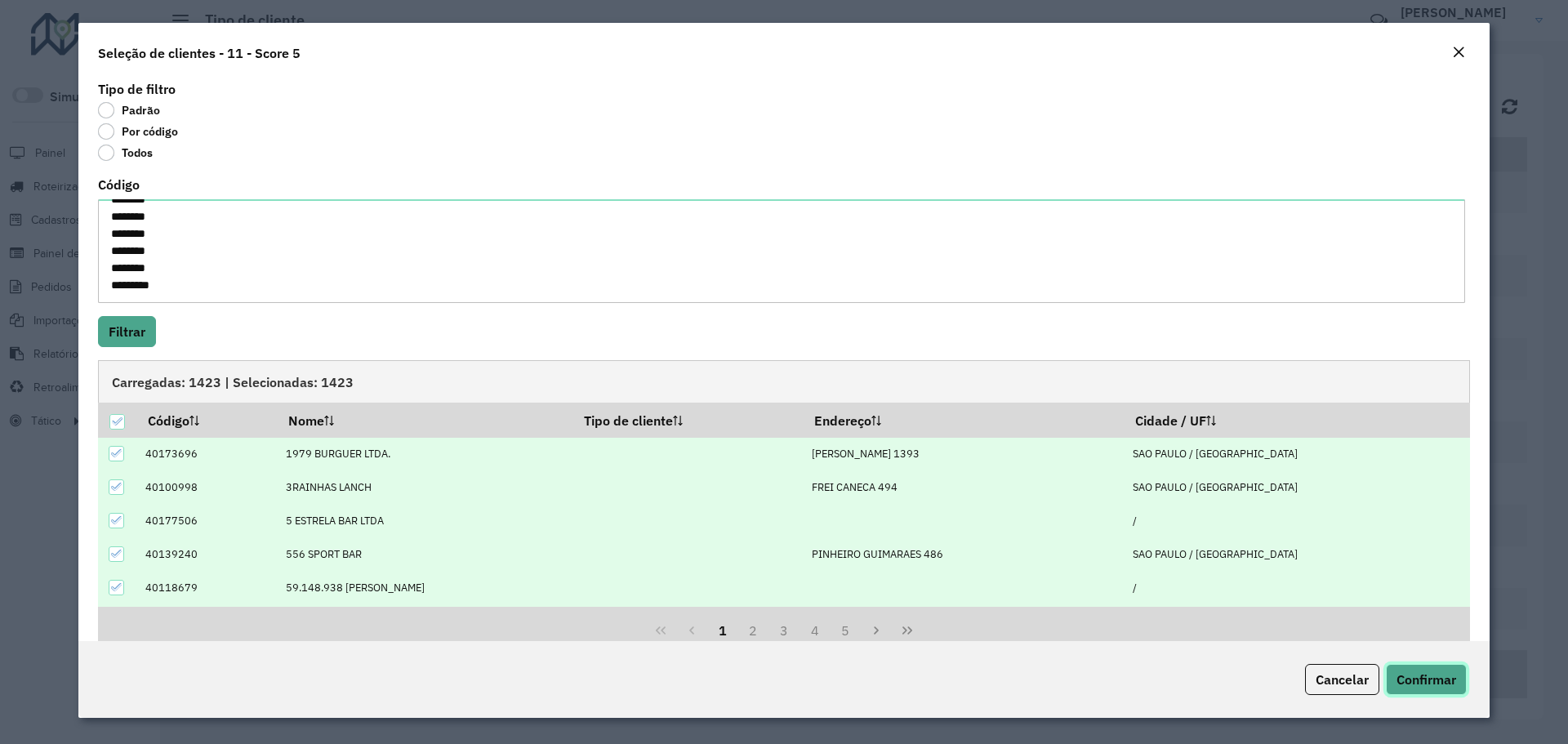
click at [1458, 676] on button "Confirmar" at bounding box center [1427, 679] width 81 height 31
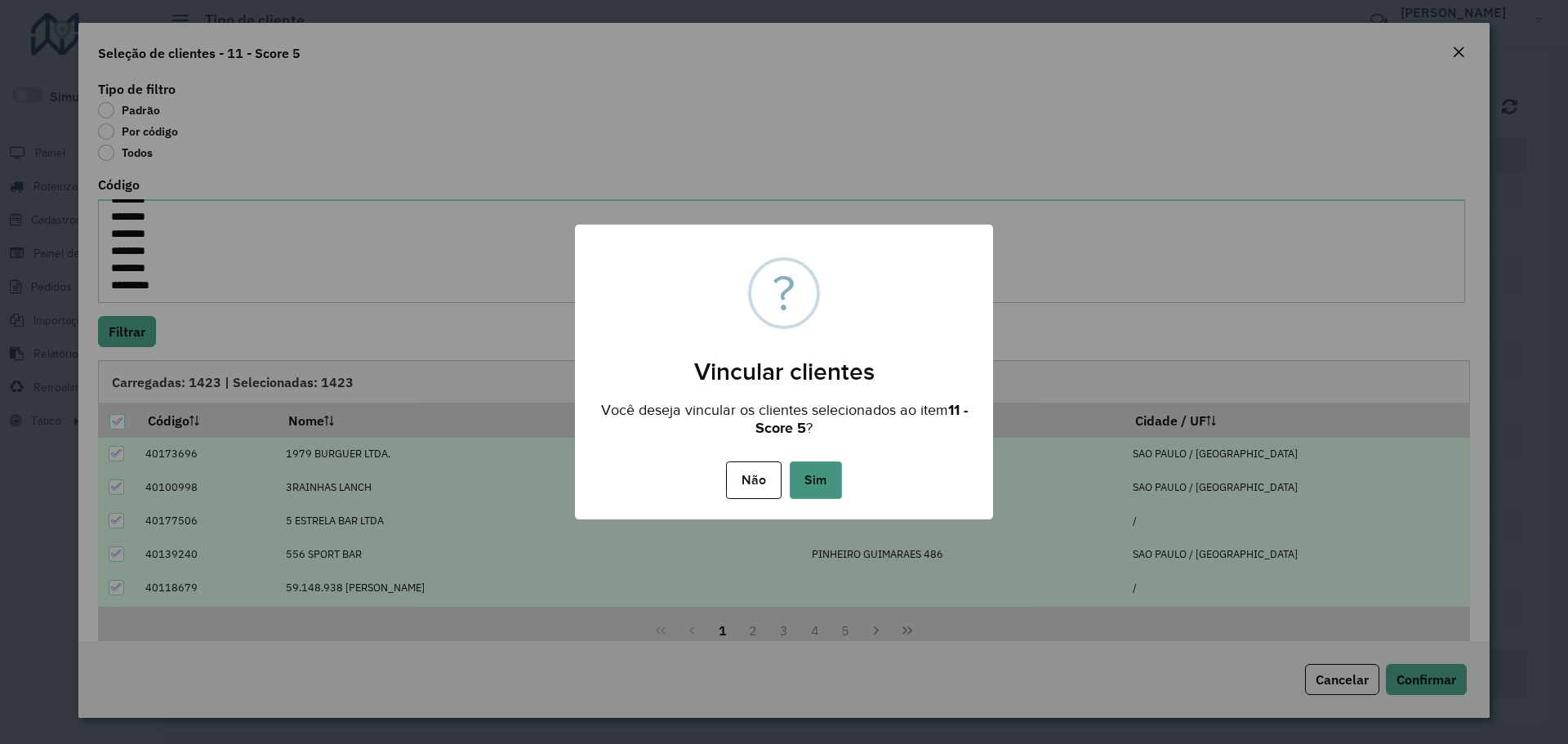
click at [832, 475] on button "Sim" at bounding box center [816, 480] width 52 height 37
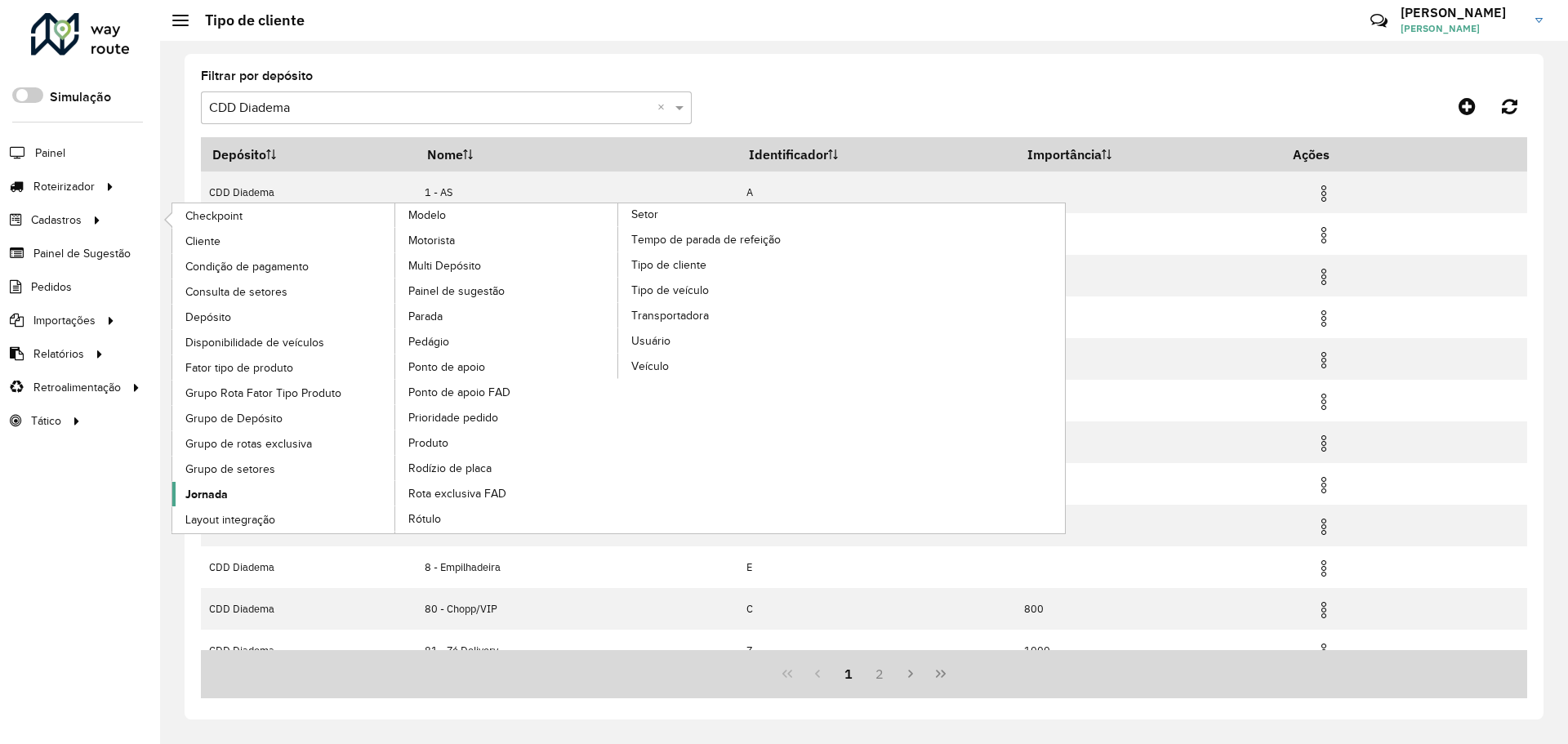
click at [256, 490] on link "Jornada" at bounding box center [284, 494] width 224 height 25
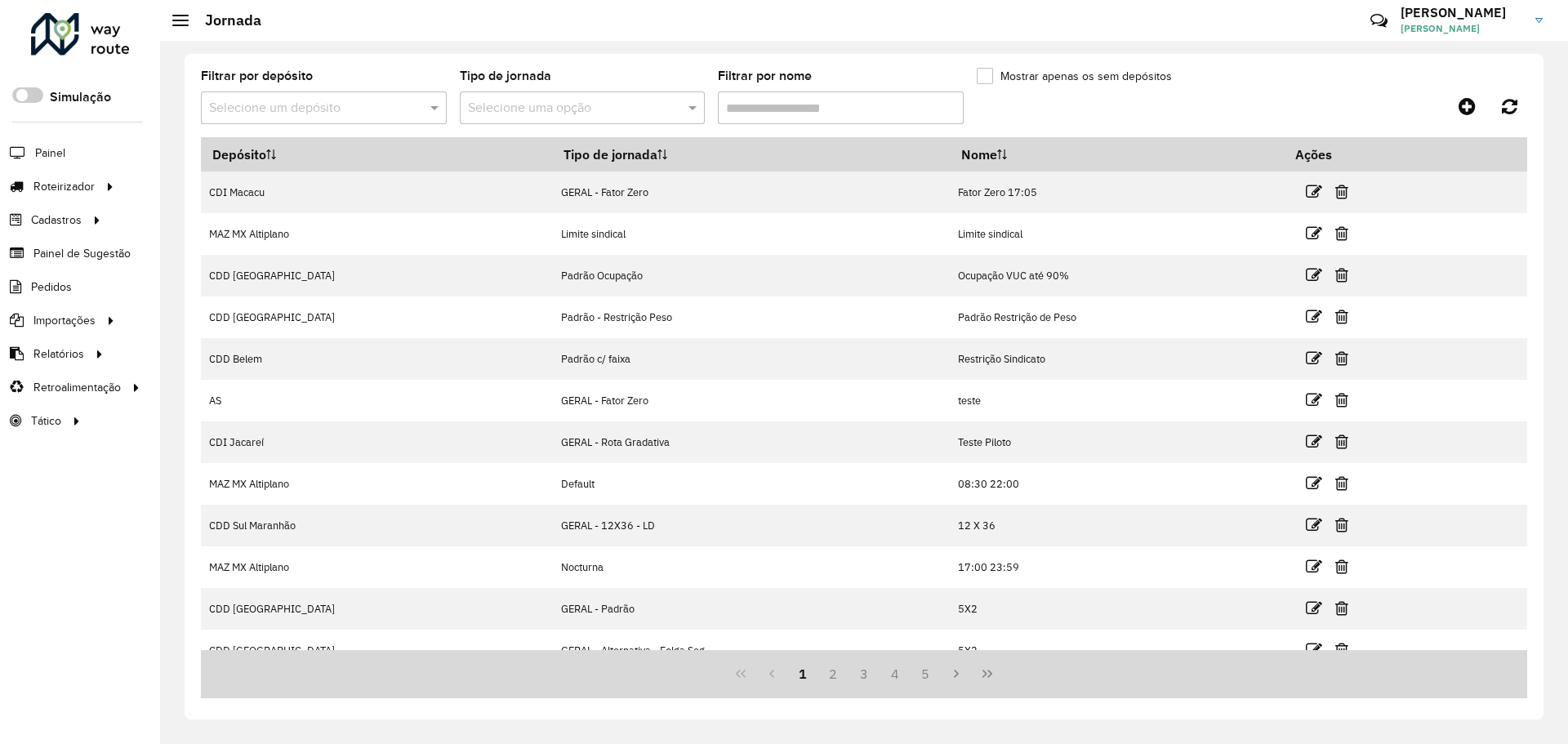
click at [362, 102] on input "text" at bounding box center [307, 108] width 197 height 19
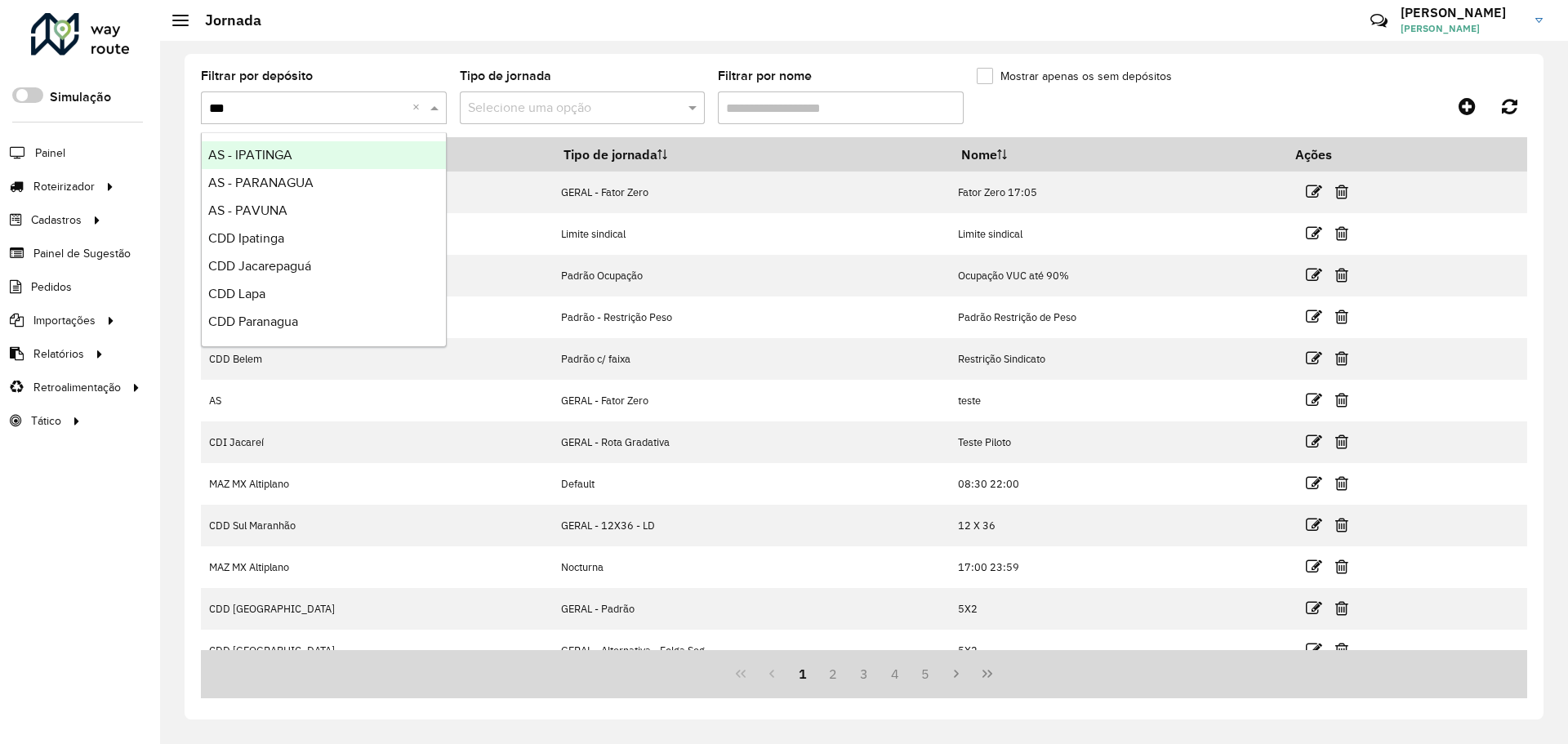
type input "****"
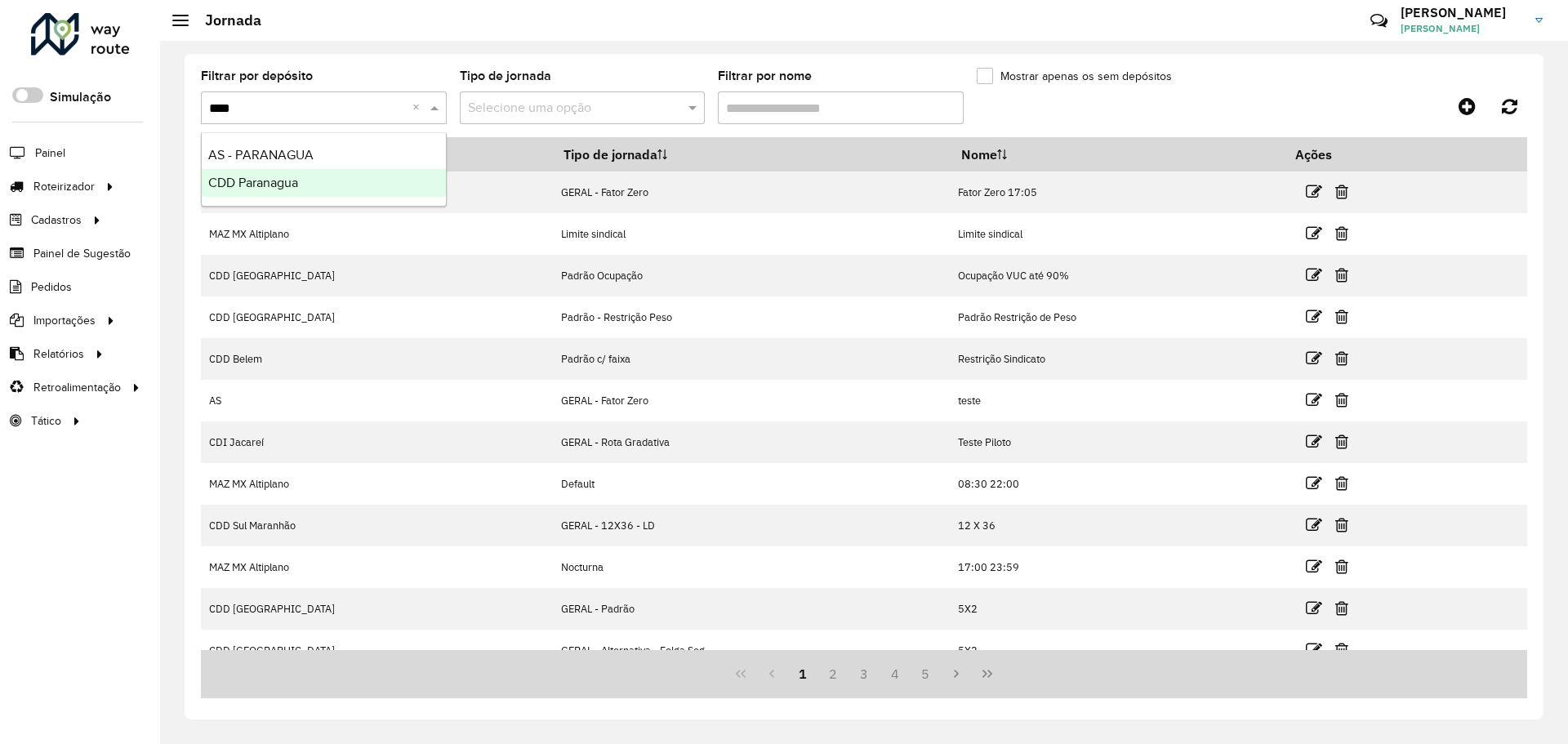
click at [327, 181] on div "CDD Paranagua" at bounding box center [324, 183] width 244 height 28
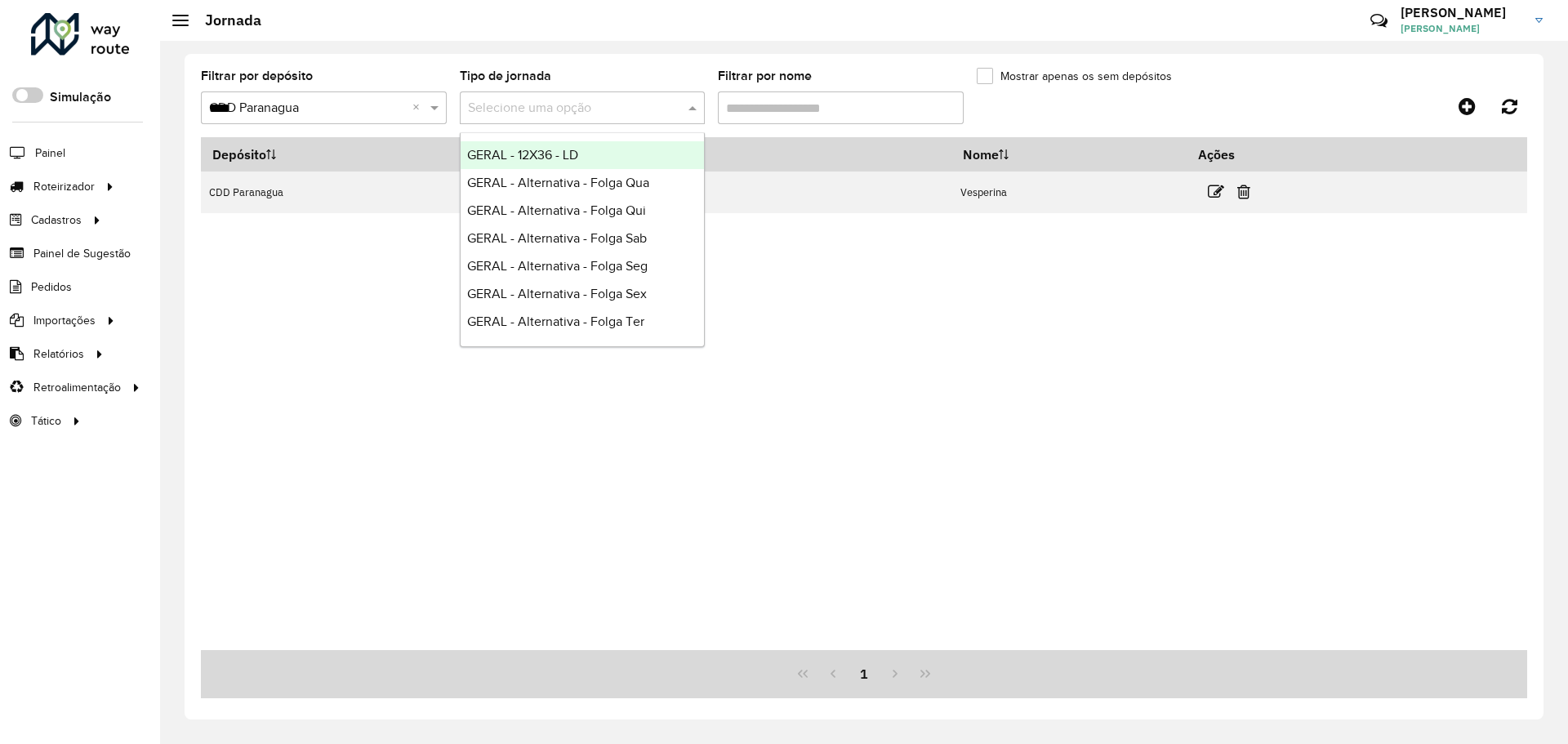
click at [591, 112] on input "text" at bounding box center [566, 108] width 197 height 19
click at [637, 75] on div "Tipo de jornada Selecione uma opção" at bounding box center [582, 97] width 246 height 54
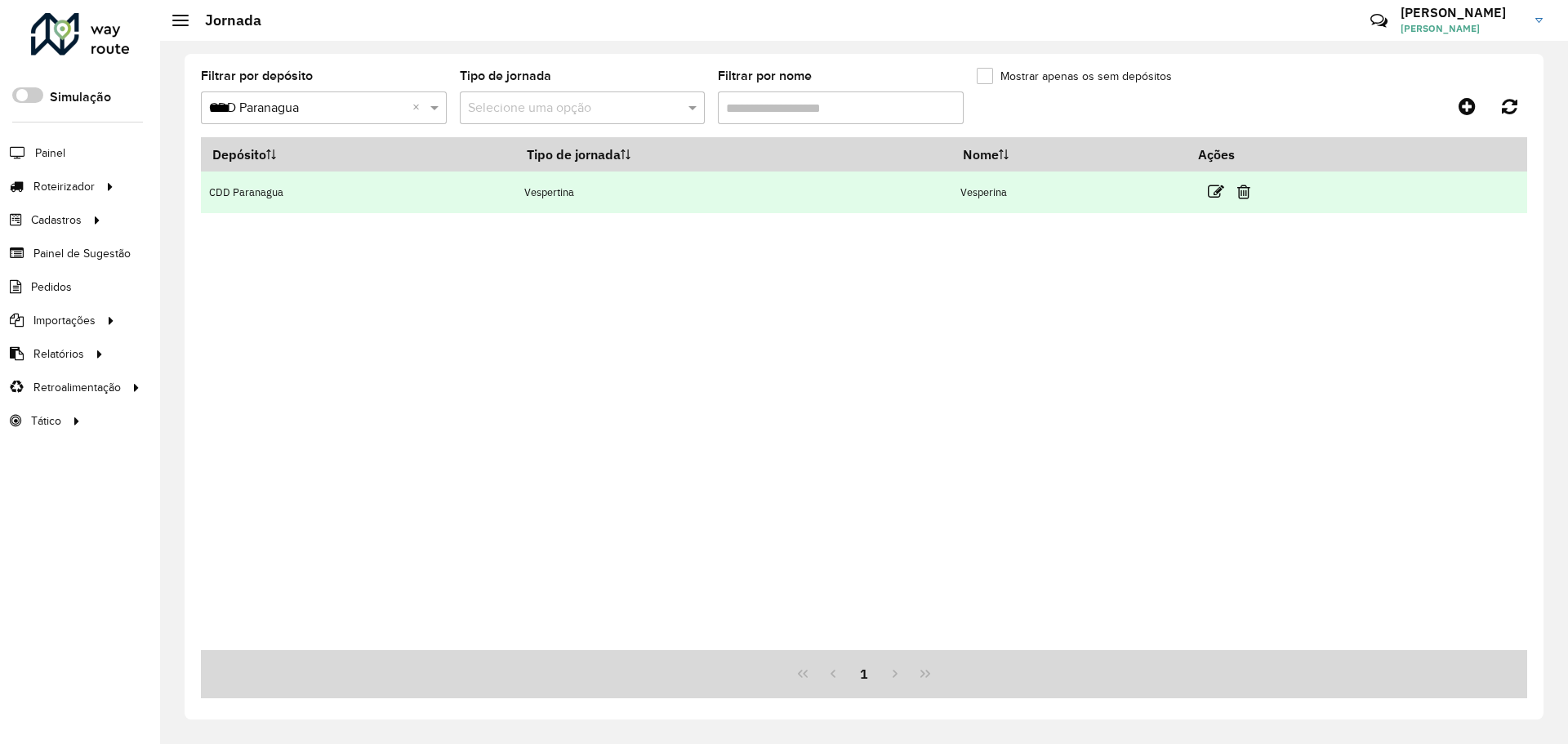
click at [602, 177] on td "Vespertina" at bounding box center [734, 192] width 436 height 41
click at [577, 189] on td "Vespertina" at bounding box center [734, 192] width 436 height 41
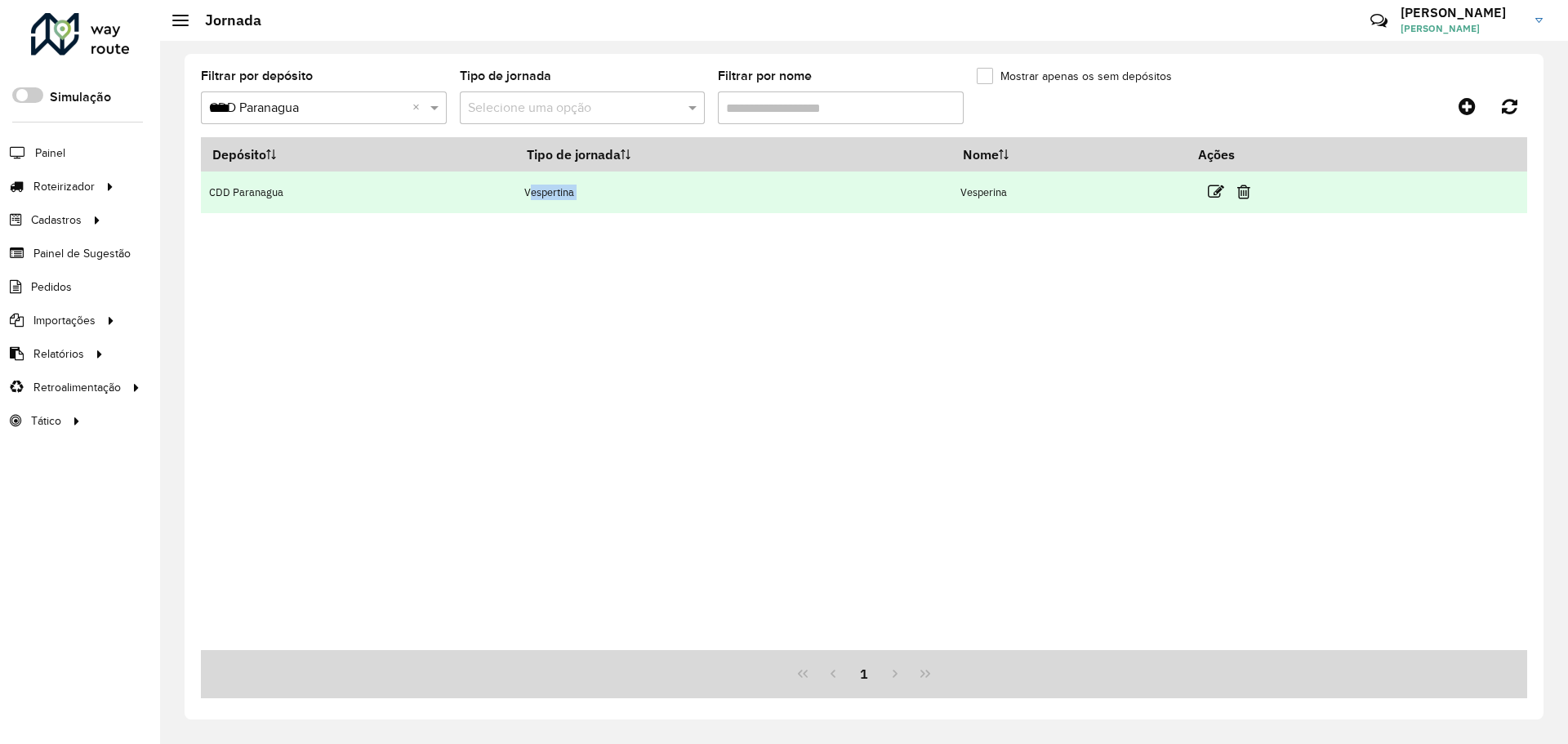
click at [577, 189] on td "Vespertina" at bounding box center [734, 192] width 436 height 41
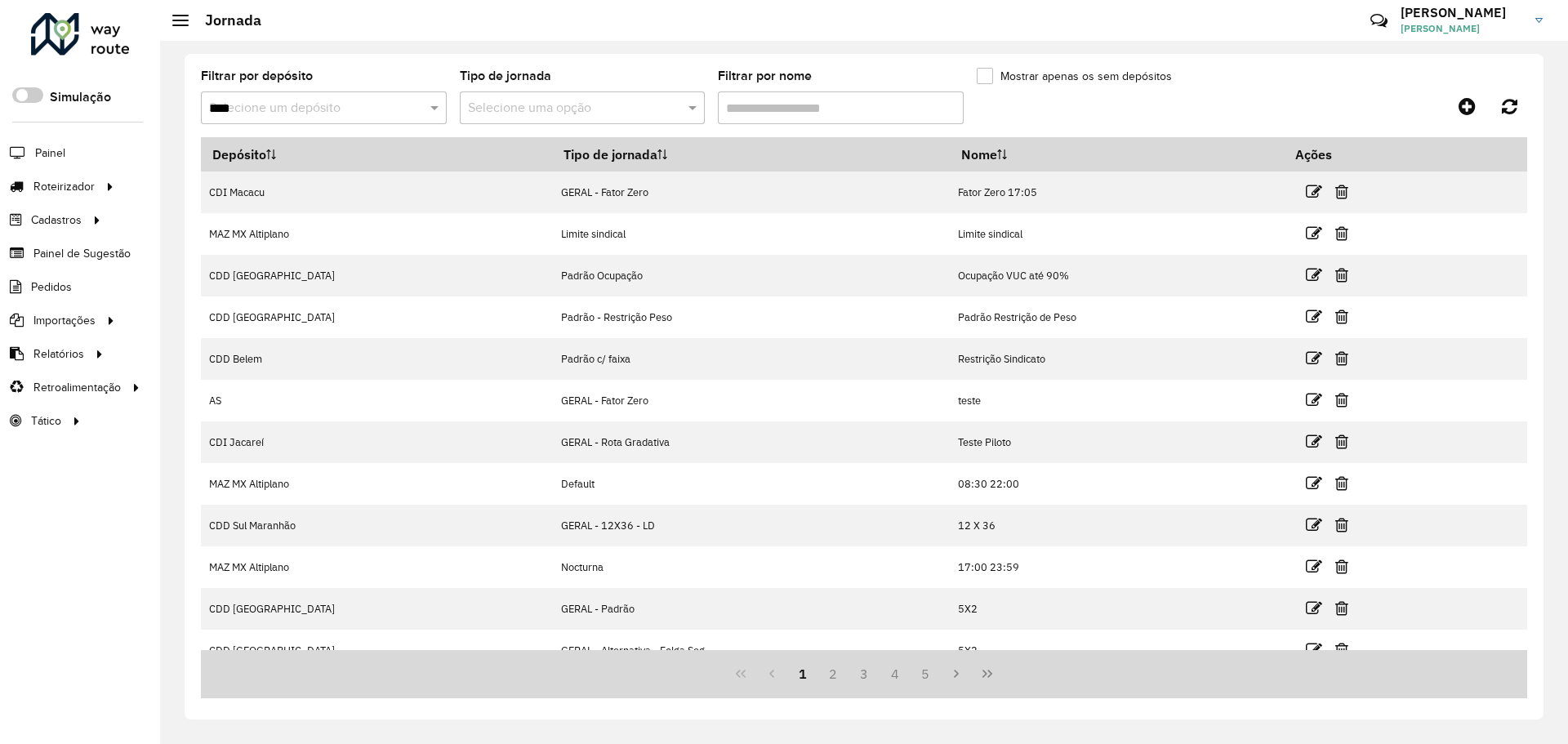
click at [998, 82] on label "Mostrar apenas os sem depósitos" at bounding box center [1074, 76] width 195 height 17
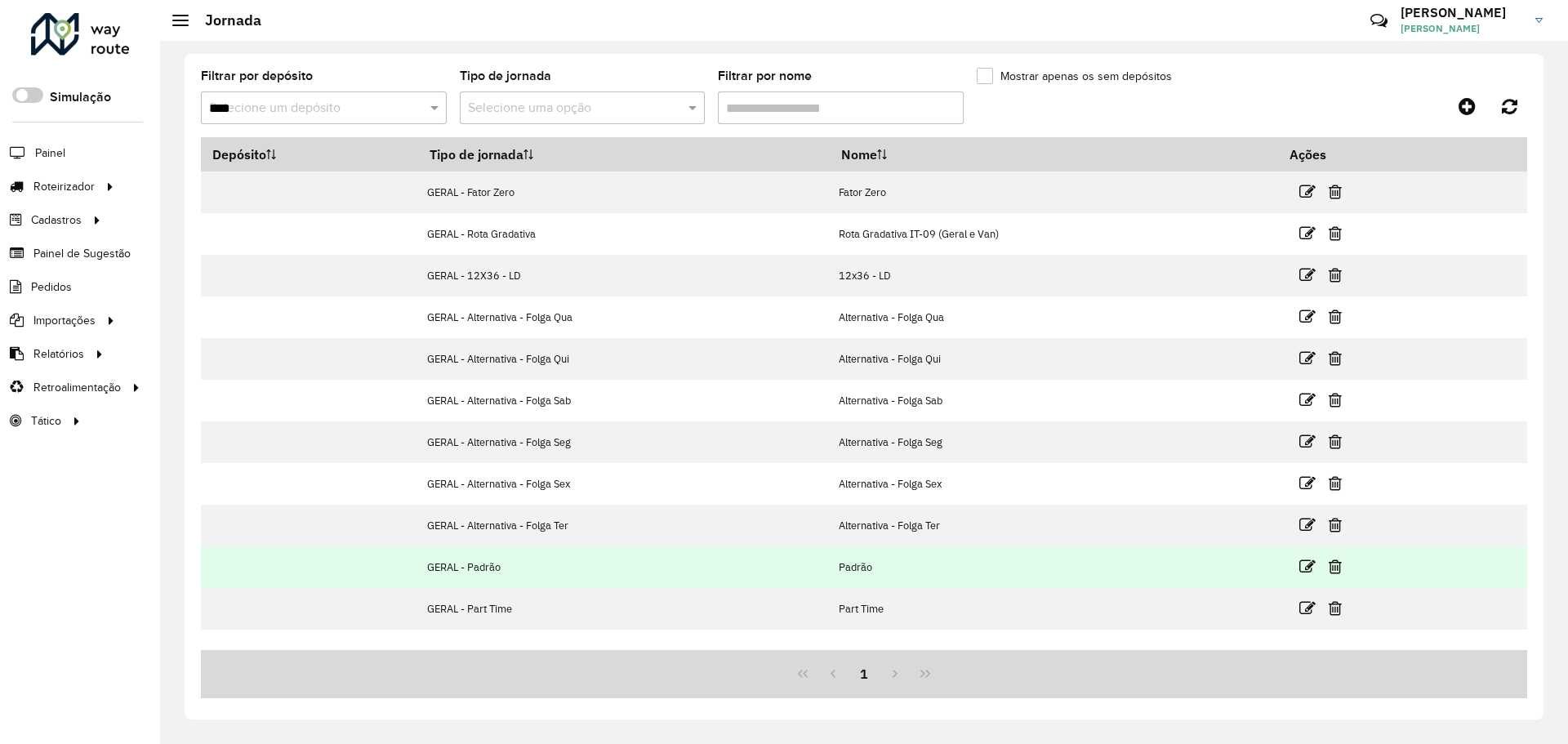
drag, startPoint x: 428, startPoint y: 566, endPoint x: 910, endPoint y: 575, distance: 482.1
click at [910, 575] on tr "GERAL - Padrão Padrão" at bounding box center [864, 566] width 1326 height 41
click at [910, 575] on td "Padrão" at bounding box center [1054, 566] width 448 height 41
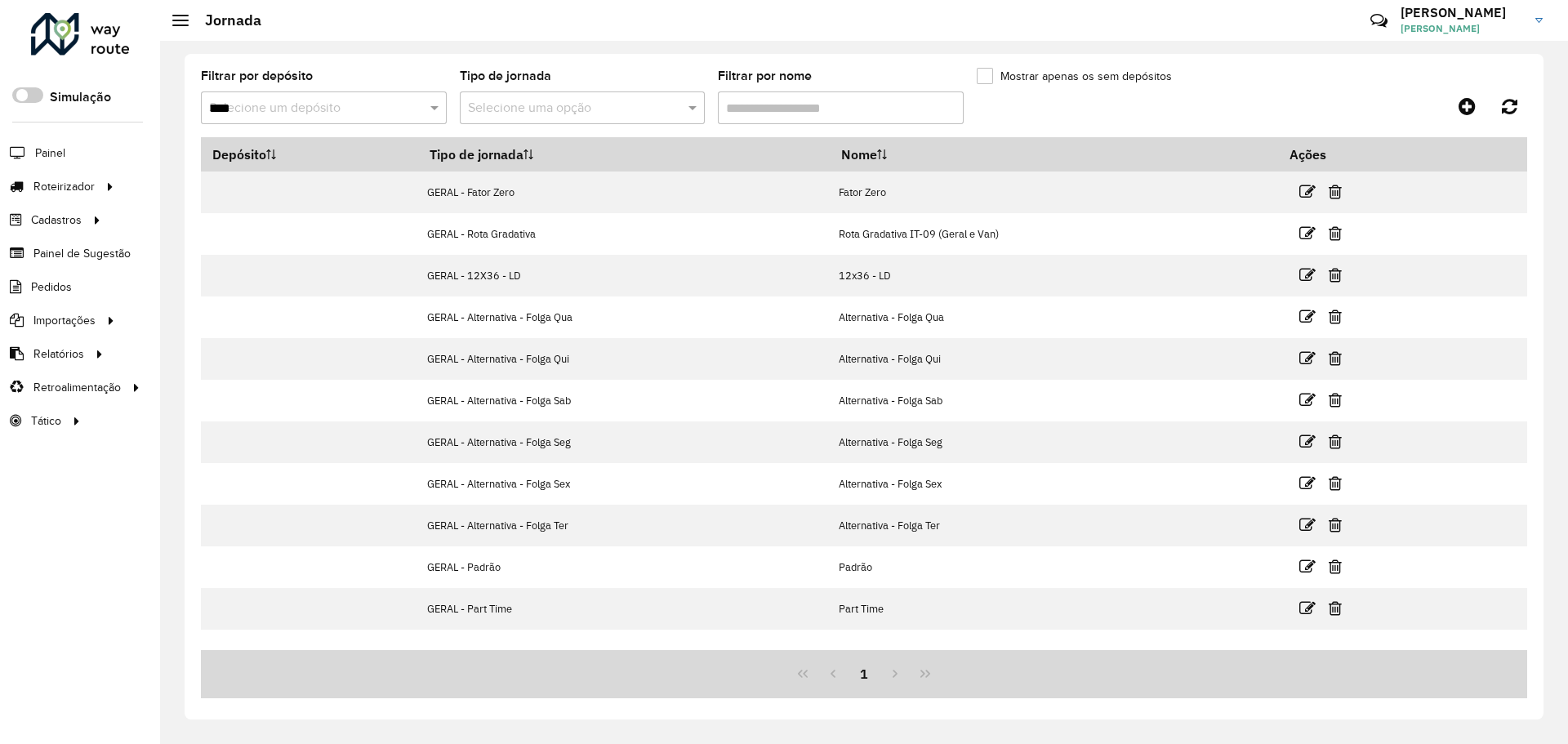
click at [315, 109] on input "****" at bounding box center [307, 108] width 197 height 19
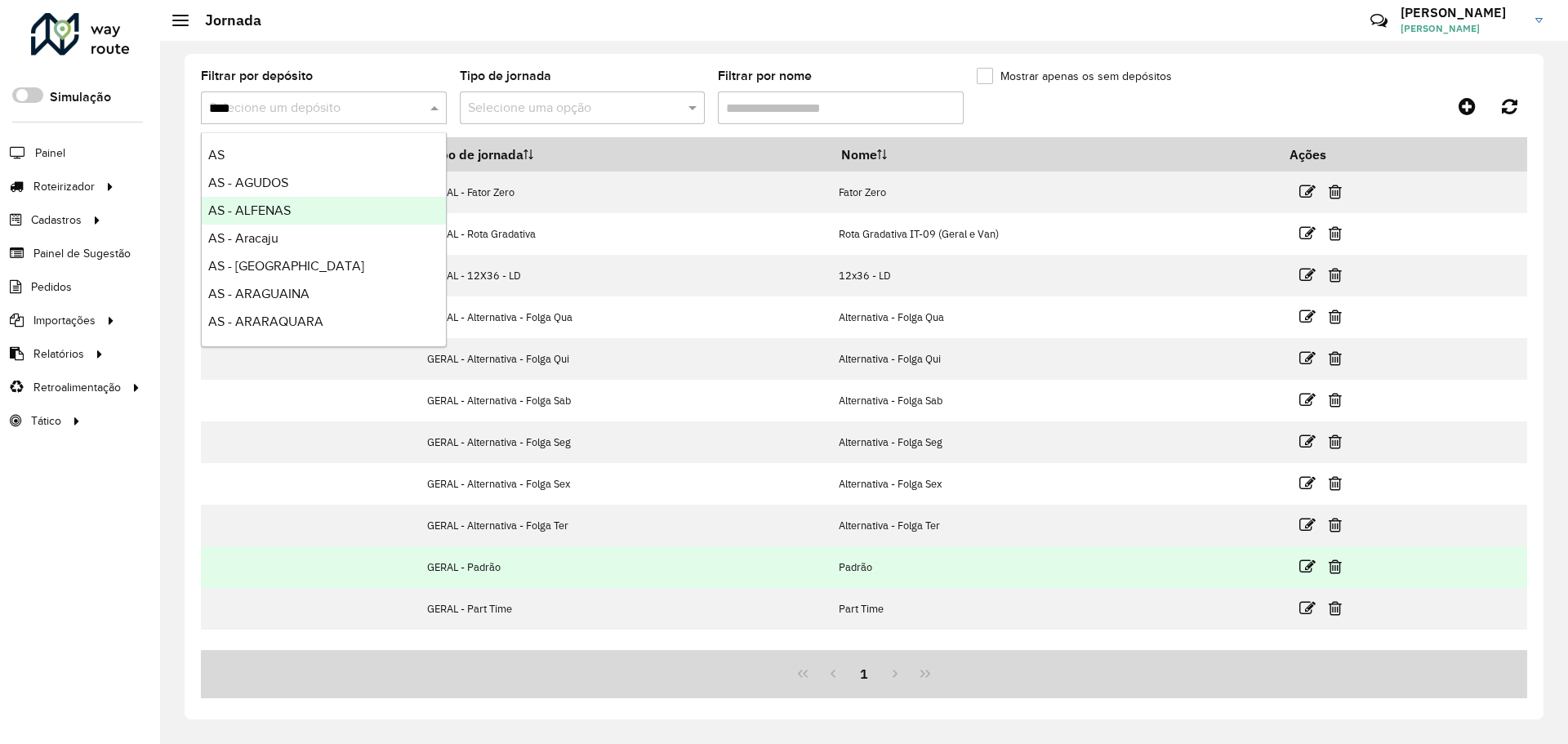
click at [471, 577] on td "GERAL - Padrão" at bounding box center [625, 566] width 411 height 41
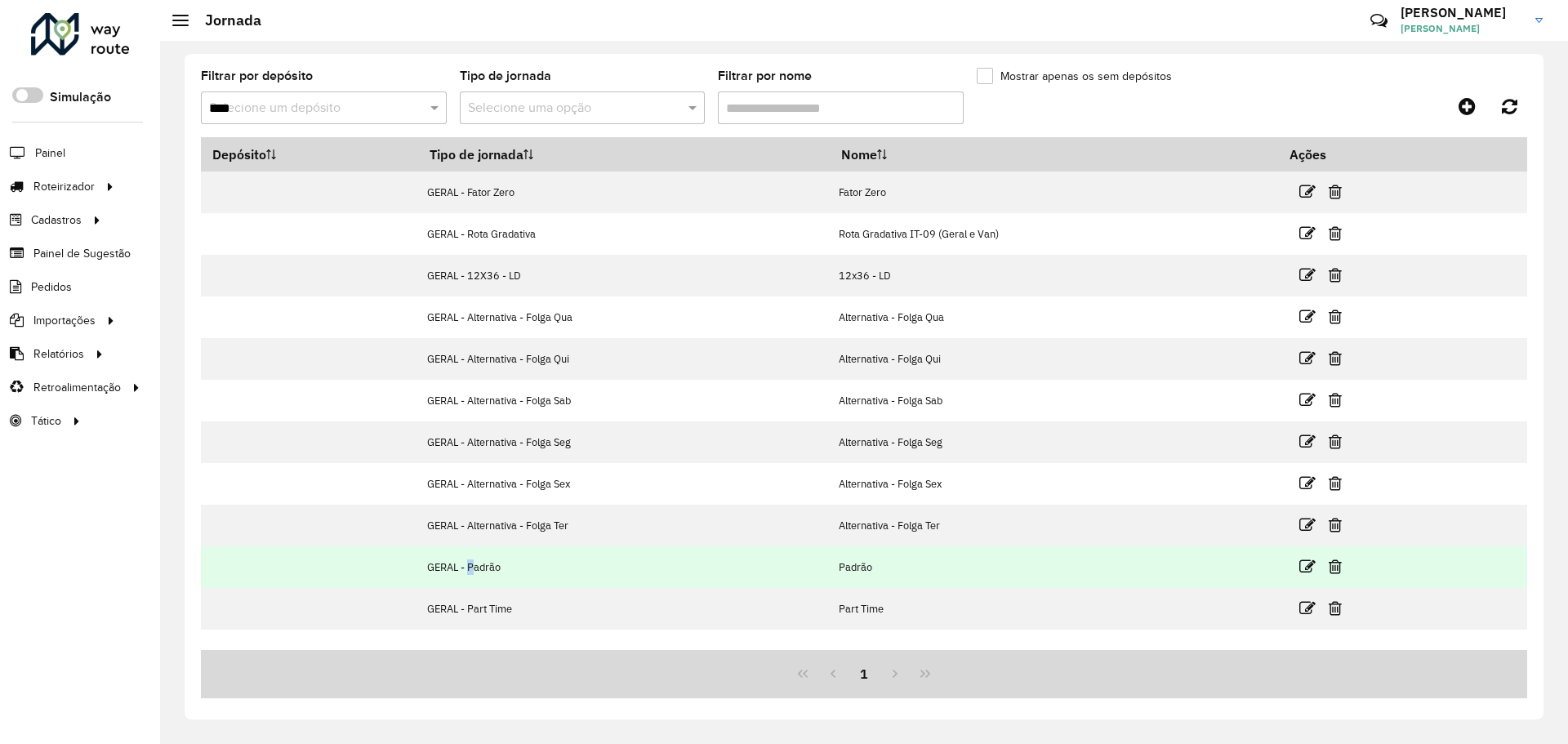
click at [471, 577] on td "GERAL - Padrão" at bounding box center [625, 566] width 411 height 41
click at [467, 569] on td "GERAL - Padrão" at bounding box center [625, 566] width 411 height 41
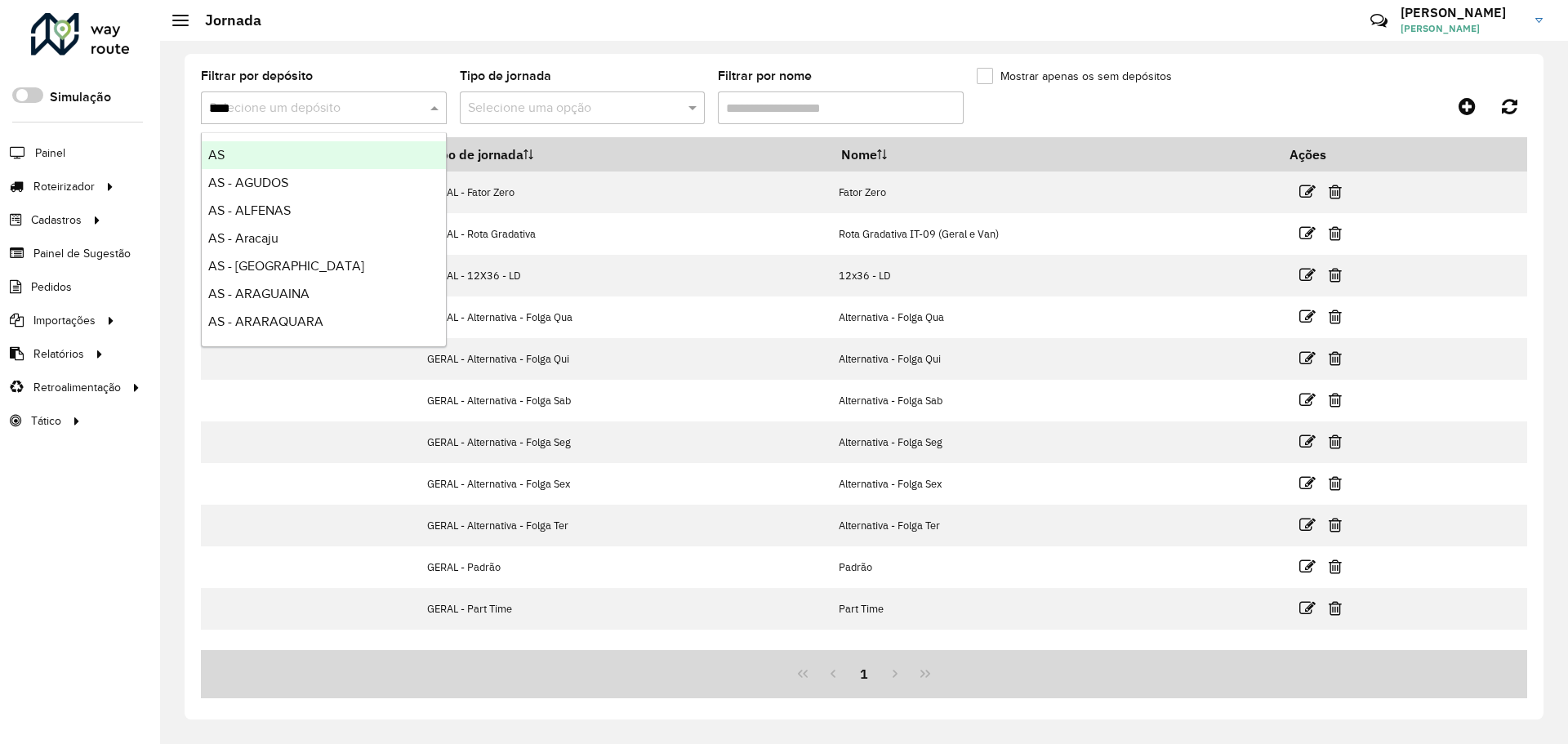
click at [295, 117] on input "****" at bounding box center [307, 108] width 197 height 19
type input "****"
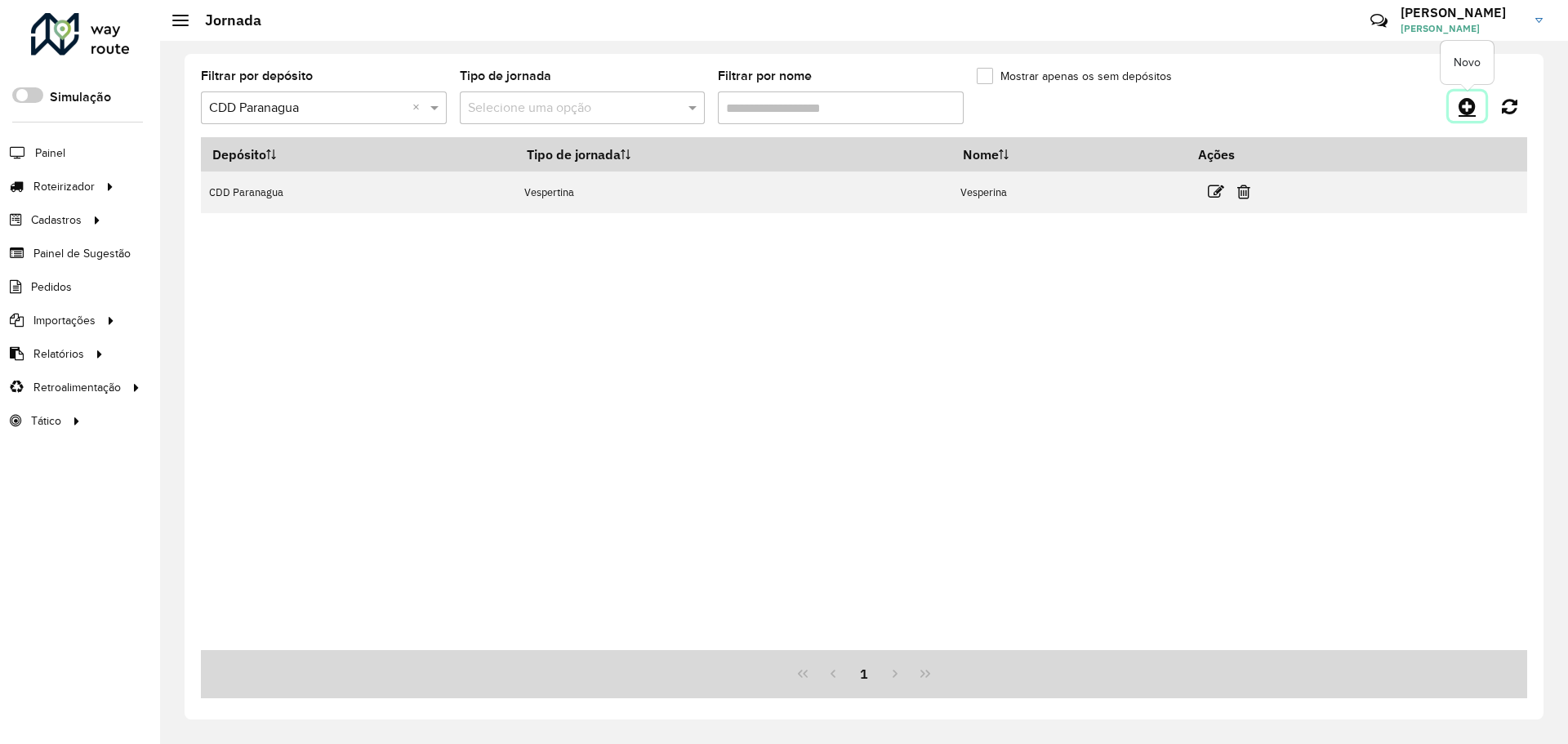
click at [1461, 107] on icon at bounding box center [1467, 106] width 17 height 19
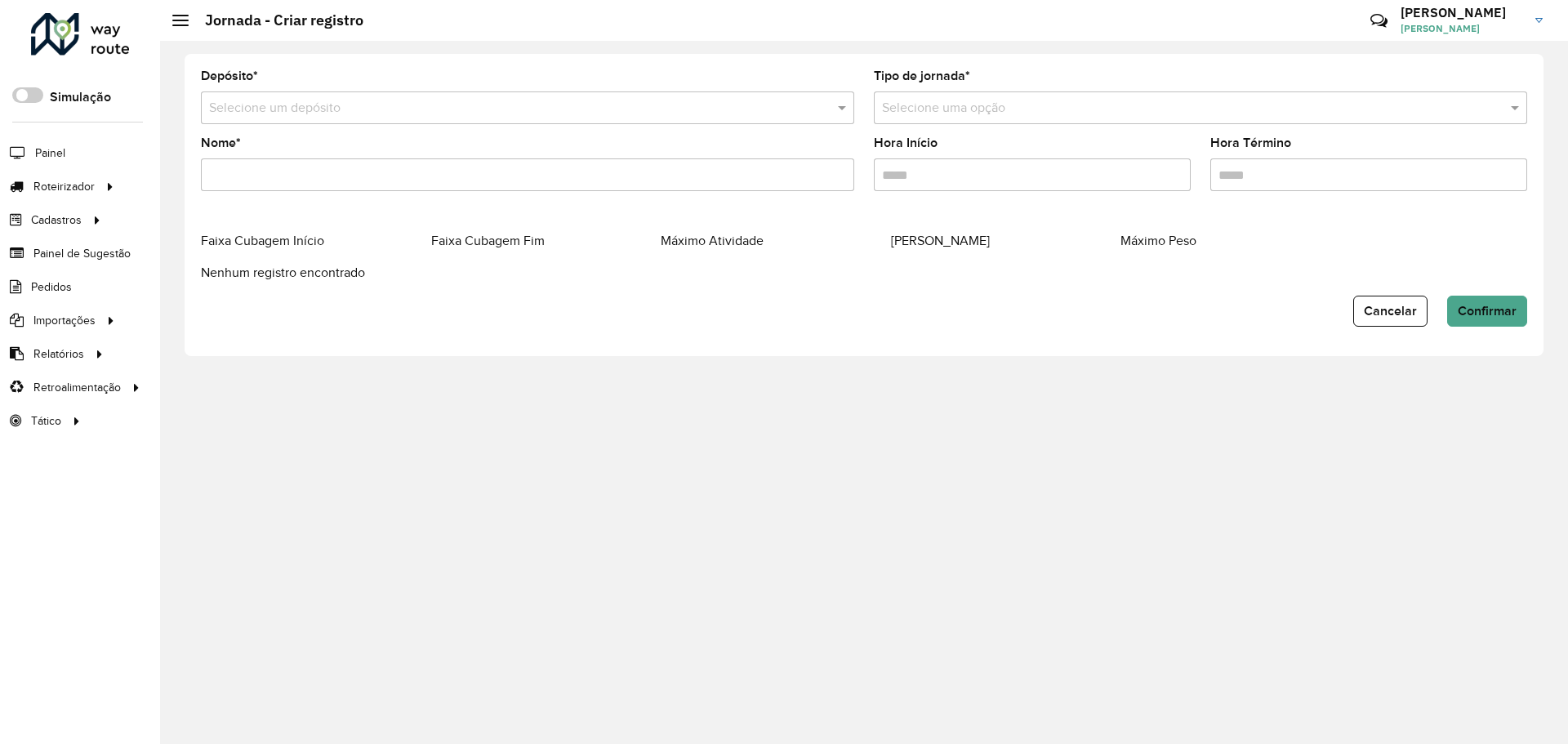
click at [473, 115] on input "text" at bounding box center [511, 108] width 604 height 19
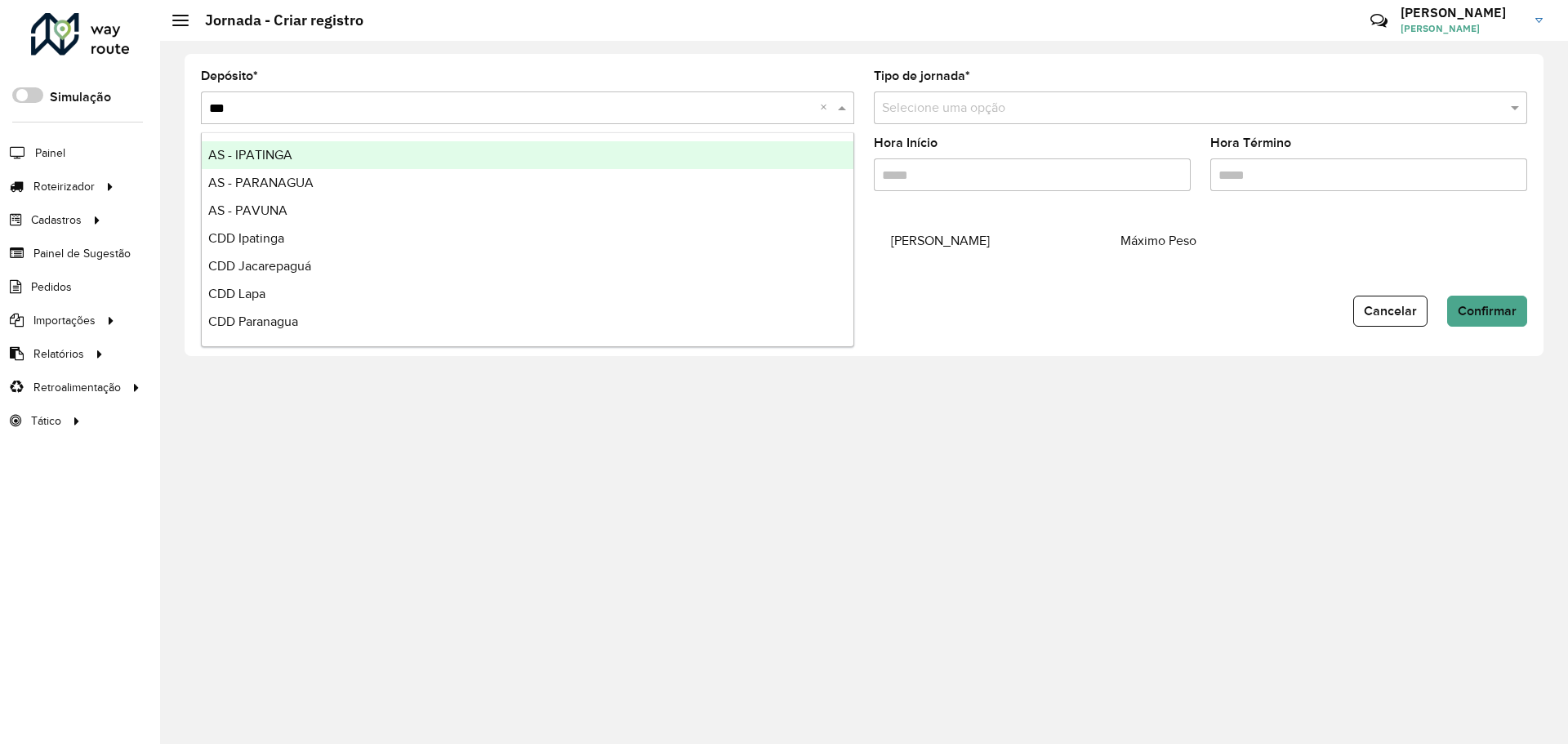
type input "****"
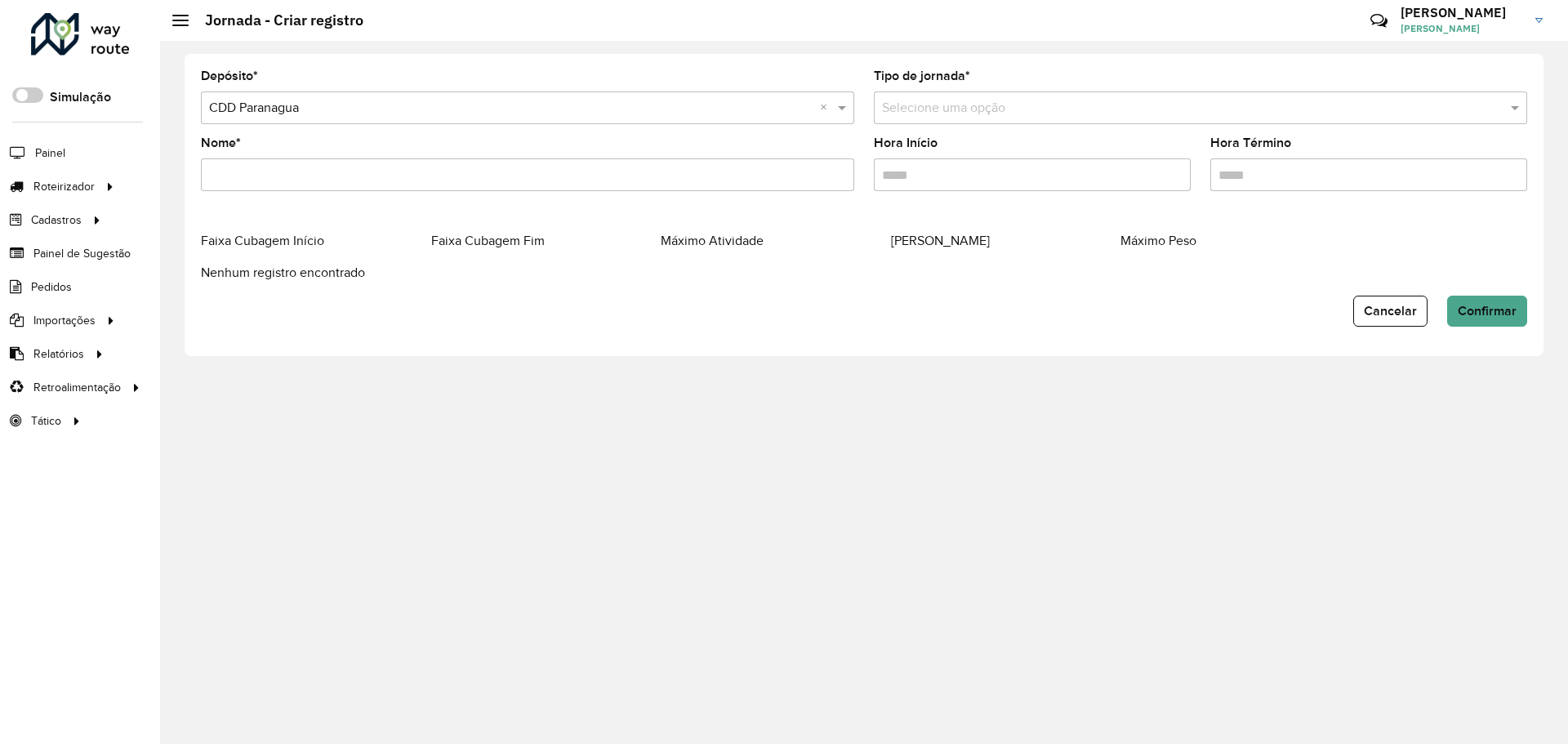
click at [997, 119] on div "Selecione uma opção" at bounding box center [1200, 107] width 653 height 33
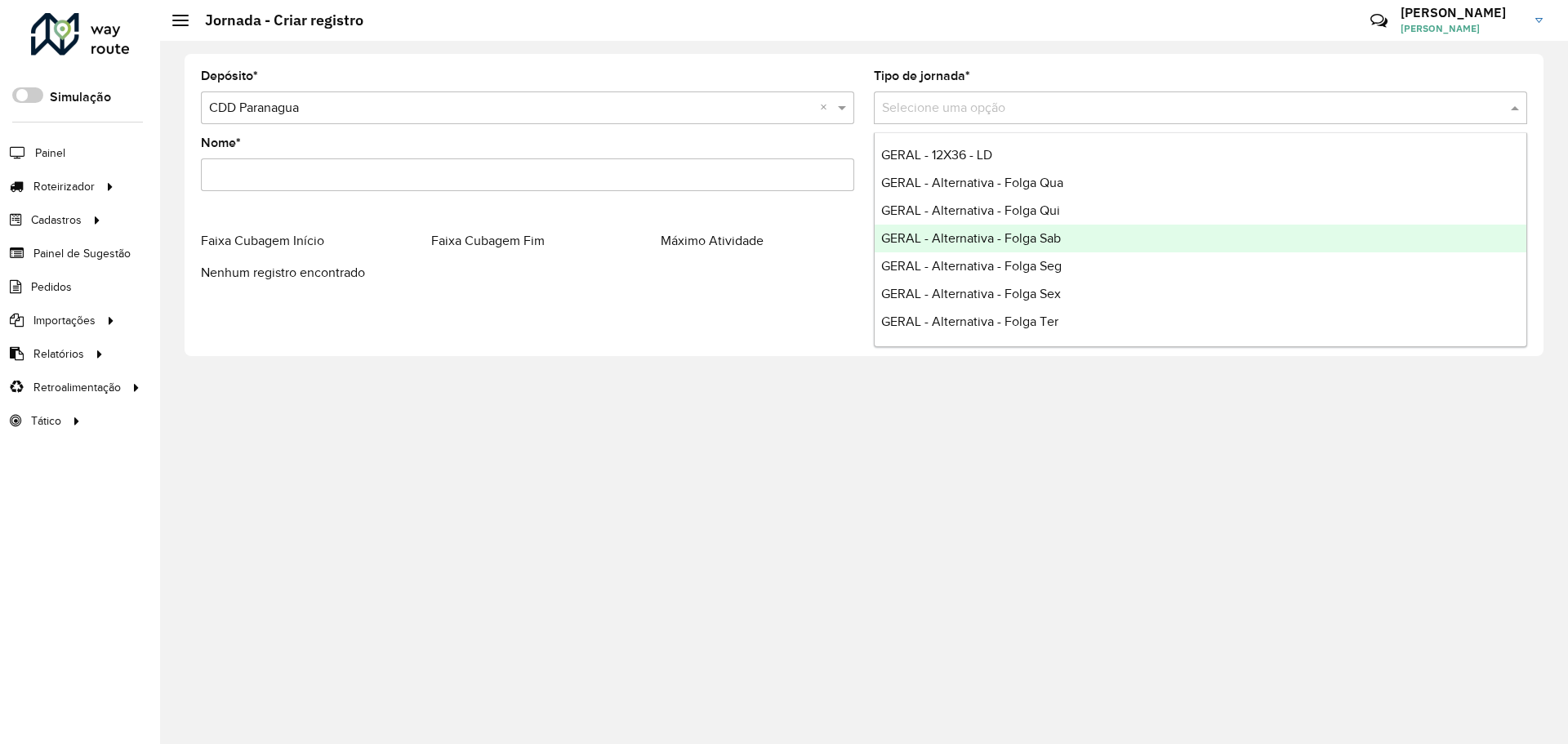
scroll to position [137, 0]
click at [971, 239] on span "GERAL - Padrão" at bounding box center [926, 239] width 90 height 14
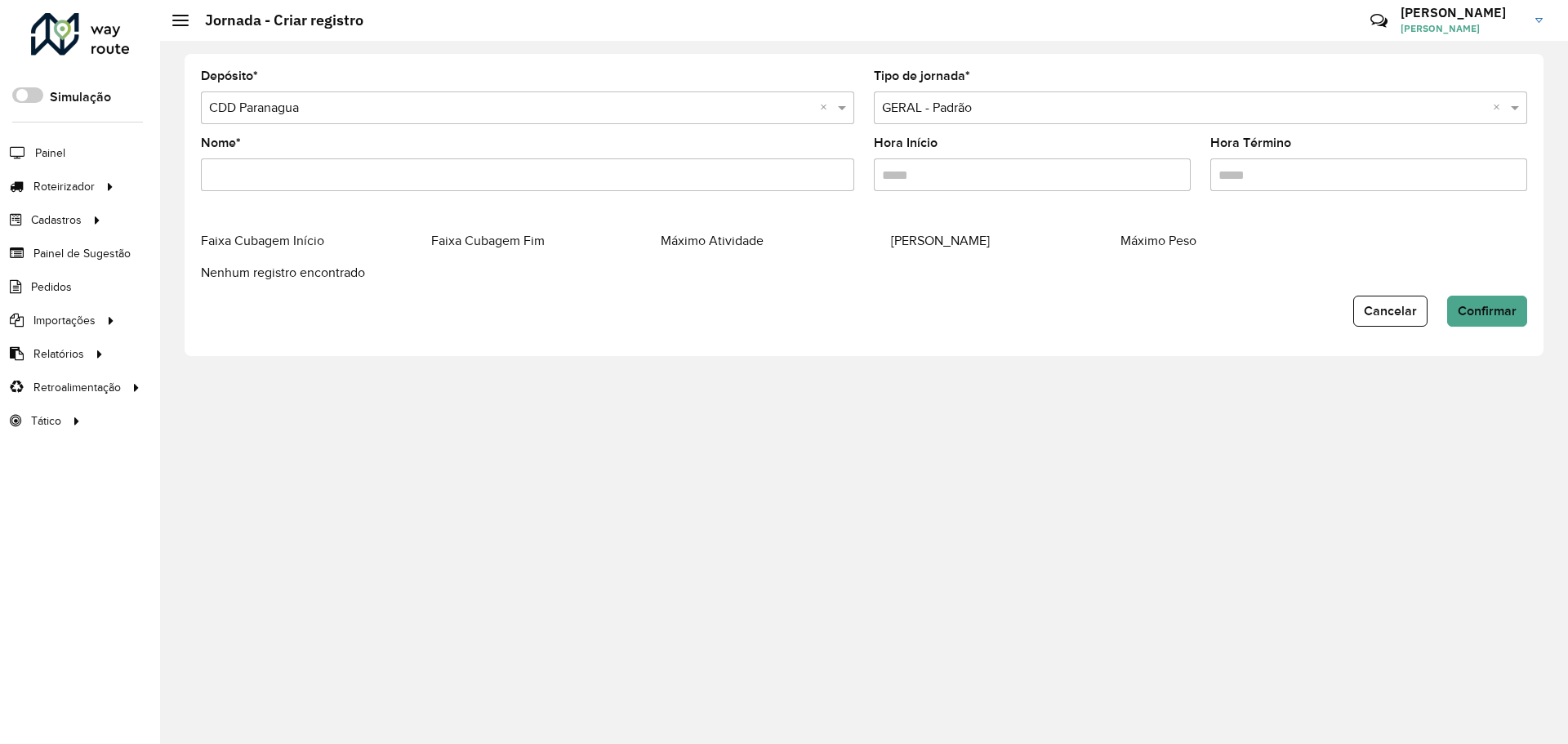
click at [576, 176] on input "Nome *" at bounding box center [527, 174] width 653 height 33
type input "**********"
type input "*****"
click at [1248, 180] on input "Hora Término" at bounding box center [1369, 174] width 317 height 33
type input "*****"
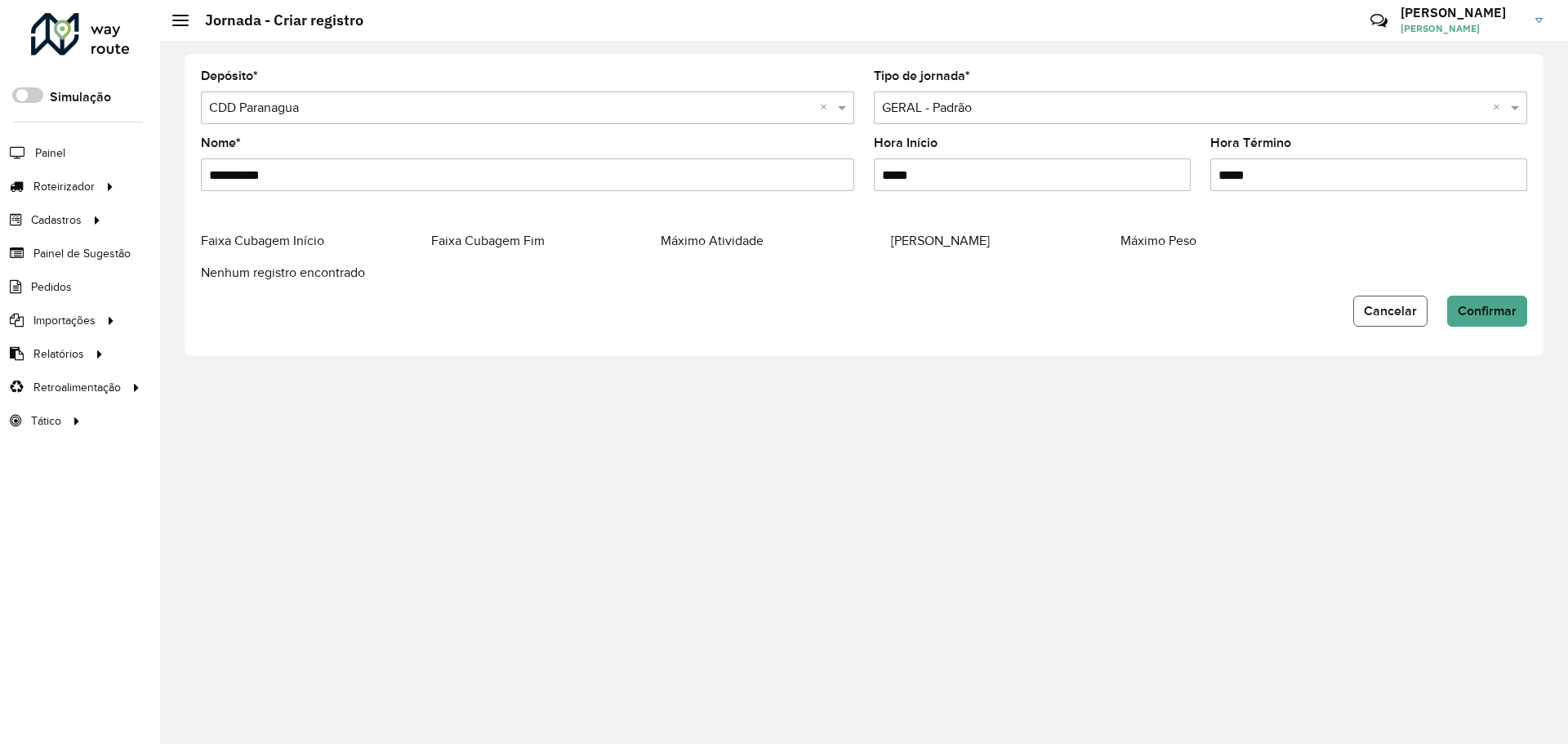
click at [1368, 321] on button "Cancelar" at bounding box center [1390, 311] width 74 height 31
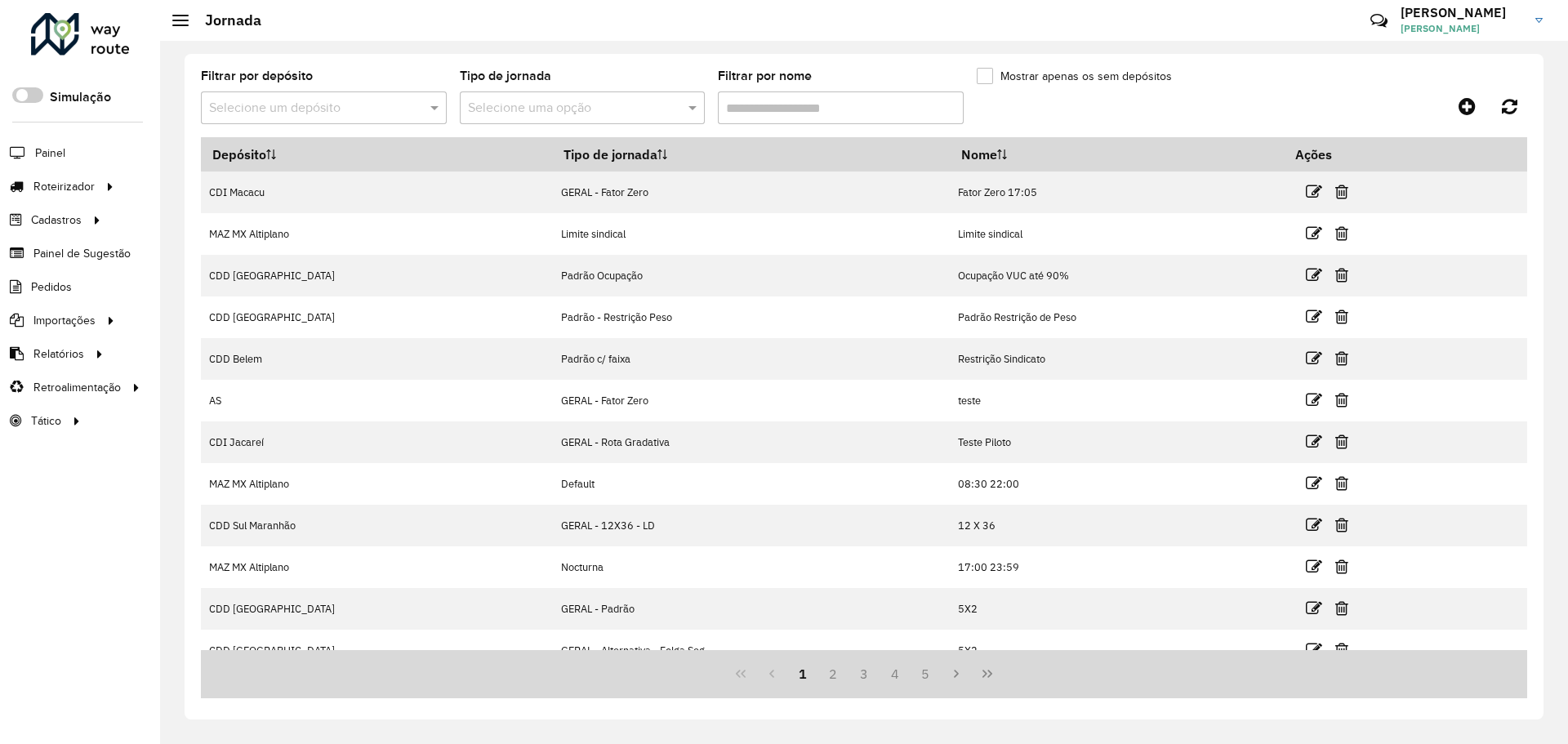
click at [1095, 71] on label "Mostrar apenas os sem depósitos" at bounding box center [1074, 76] width 195 height 17
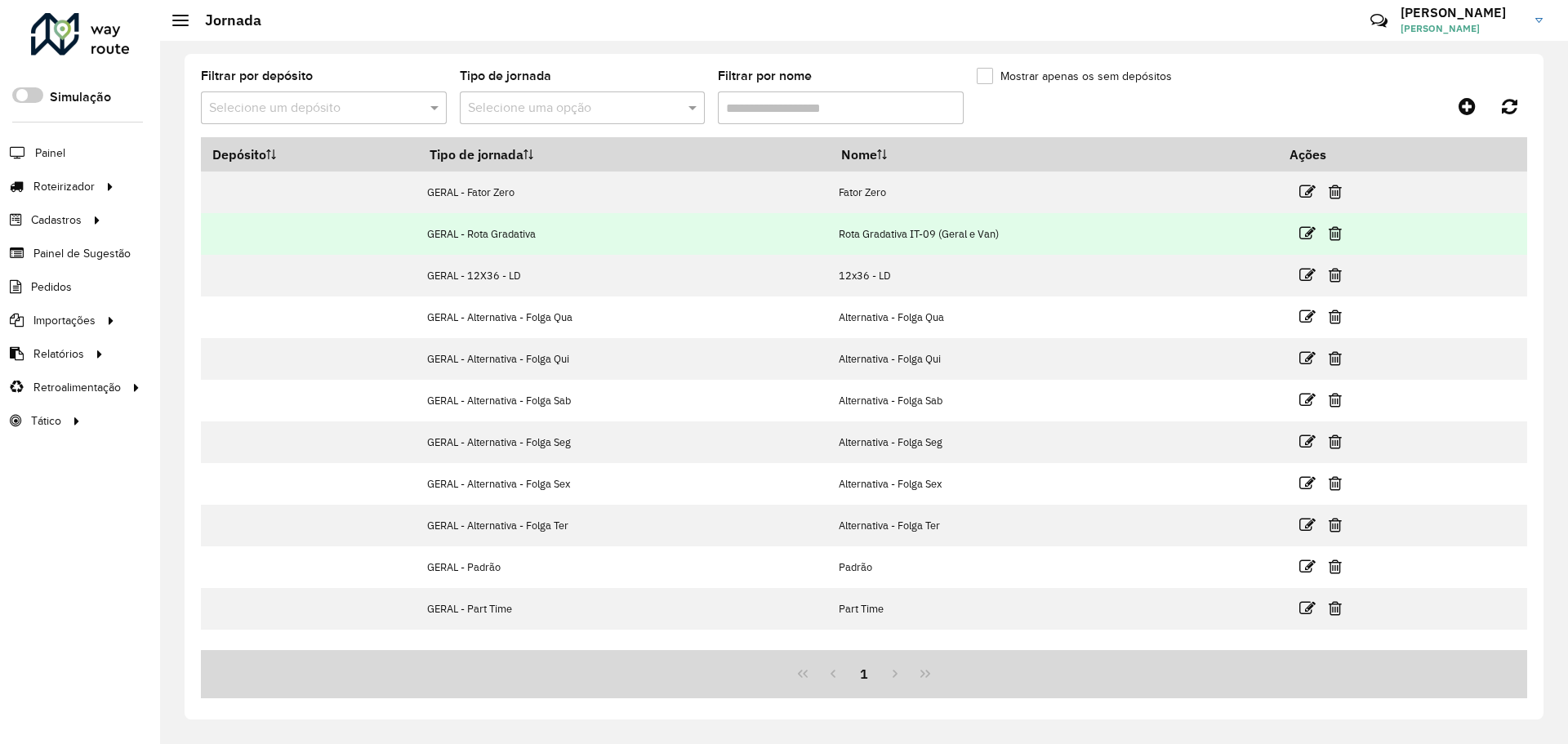
drag, startPoint x: 437, startPoint y: 312, endPoint x: 605, endPoint y: 243, distance: 181.6
click at [713, 342] on tbody "GERAL - Fator Zero Fator Zero GERAL - Rota Gradativa Rota Gradativa IT-09 (Gera…" at bounding box center [864, 401] width 1326 height 458
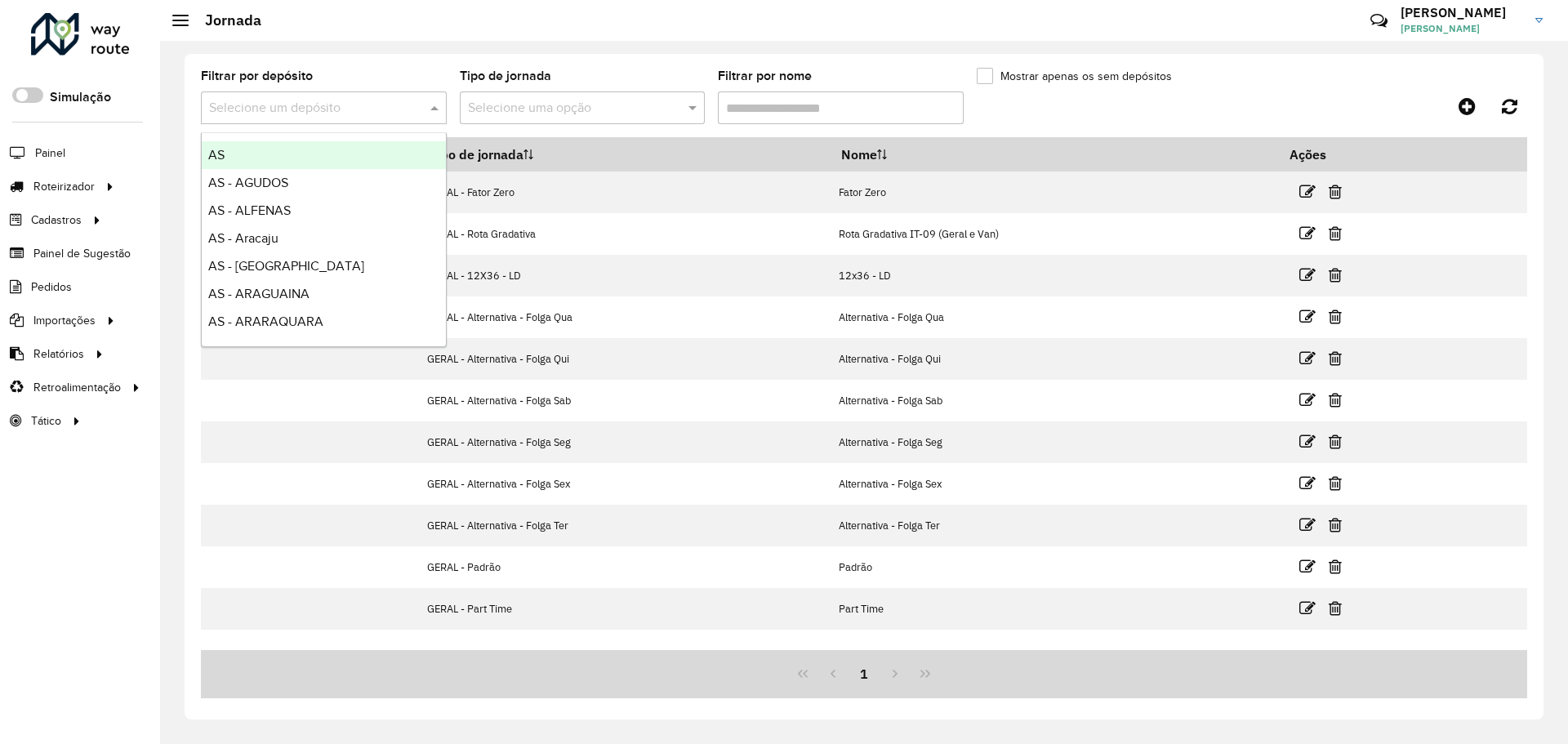
click at [391, 102] on input "text" at bounding box center [307, 108] width 197 height 19
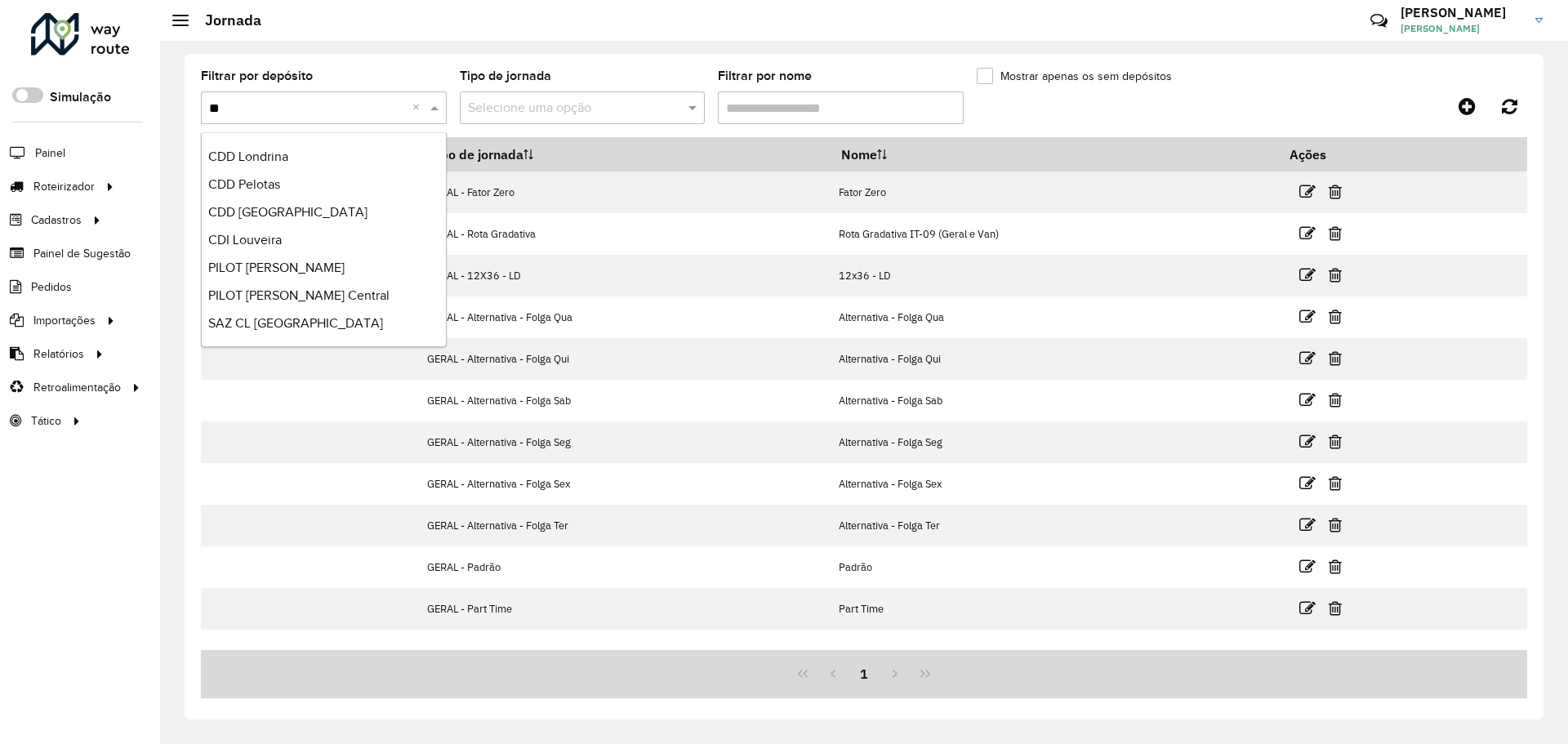
scroll to position [165, 0]
type input "***"
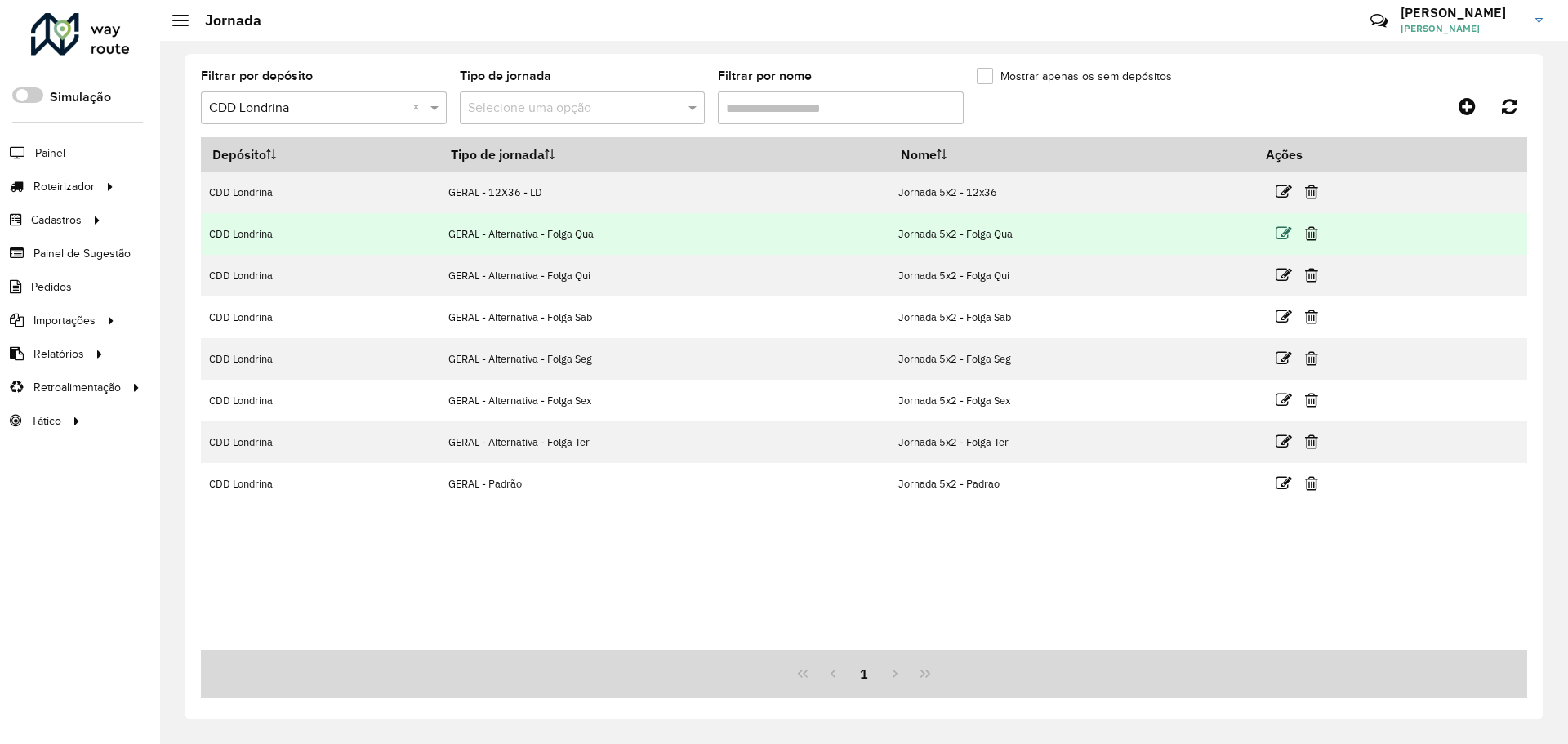
click at [1284, 241] on icon at bounding box center [1283, 233] width 16 height 16
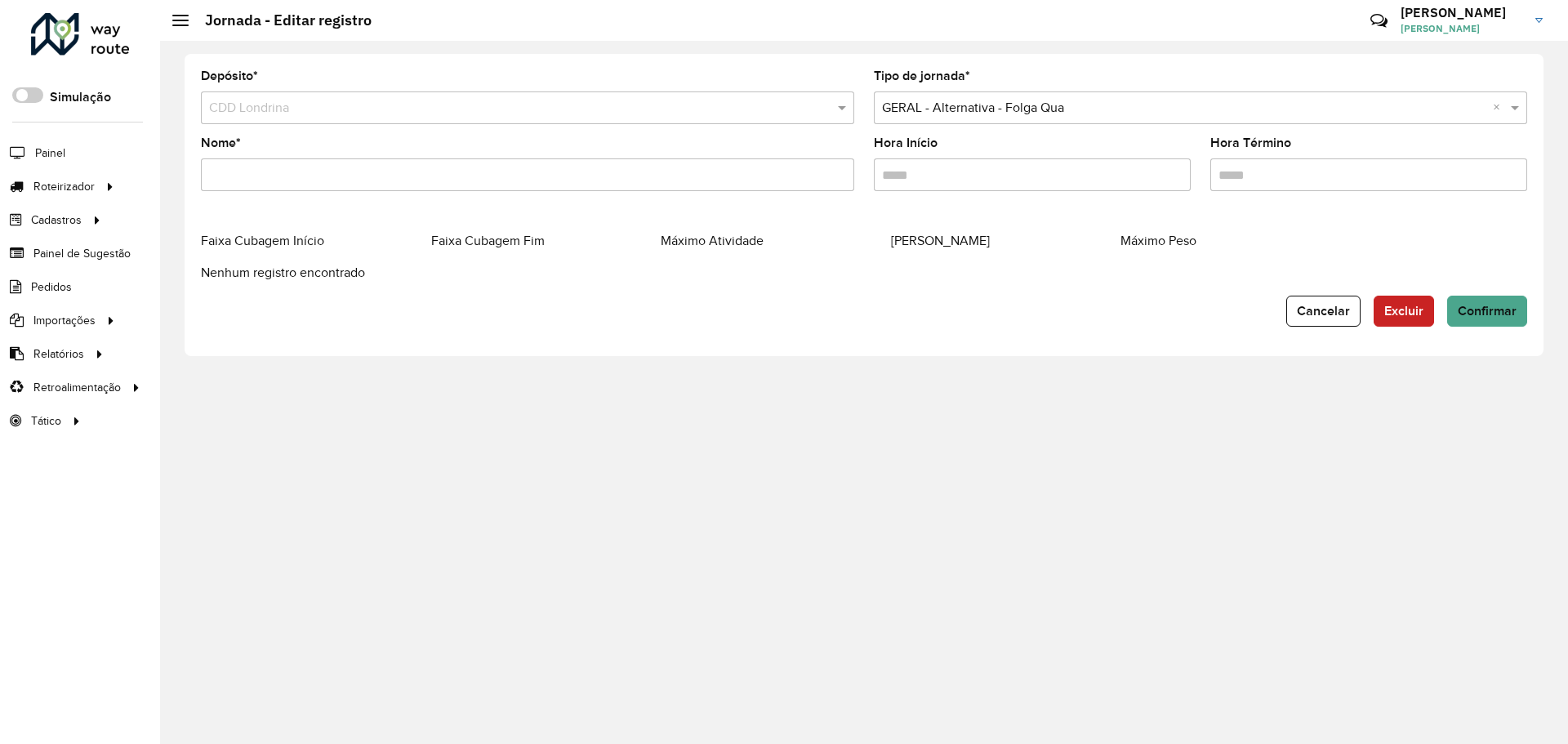
click at [1305, 327] on div "Depósito * Selecione um depósito × CDD Londrina Tipo de jornada * Selecione uma…" at bounding box center [864, 205] width 1359 height 302
click at [1314, 321] on button "Cancelar" at bounding box center [1324, 311] width 74 height 31
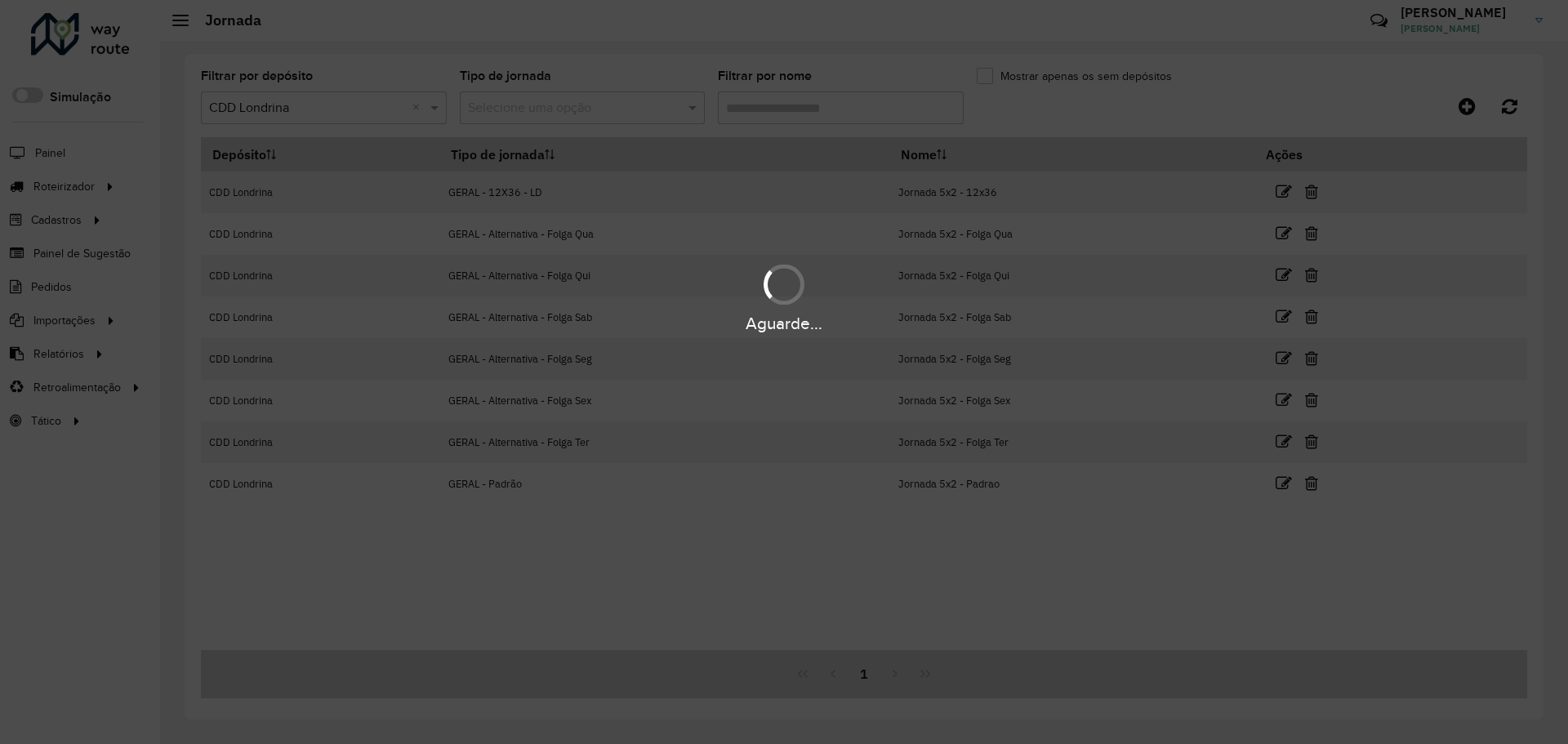
click at [325, 108] on div "Aguarde..." at bounding box center [784, 372] width 1568 height 744
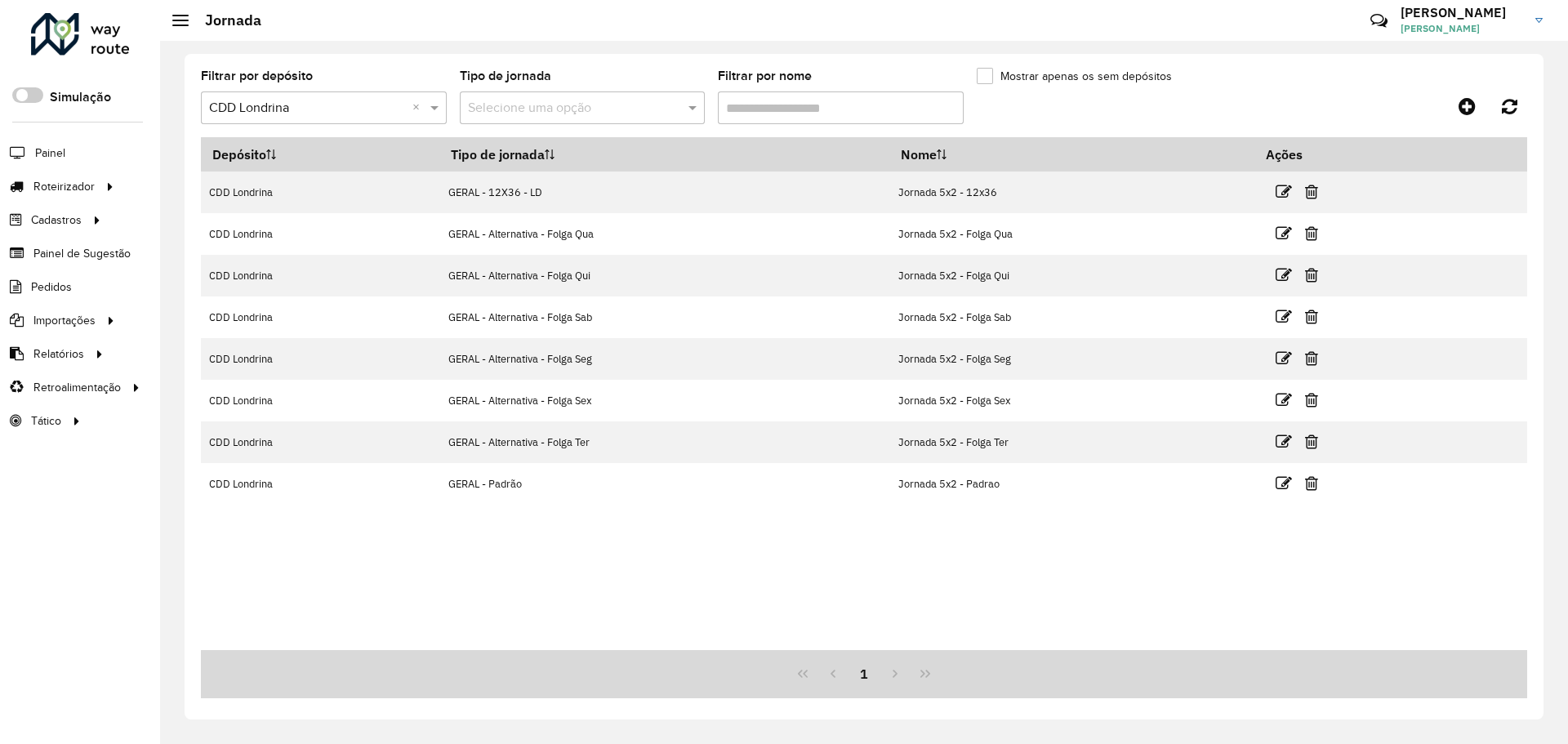
click at [325, 108] on input "text" at bounding box center [307, 108] width 197 height 19
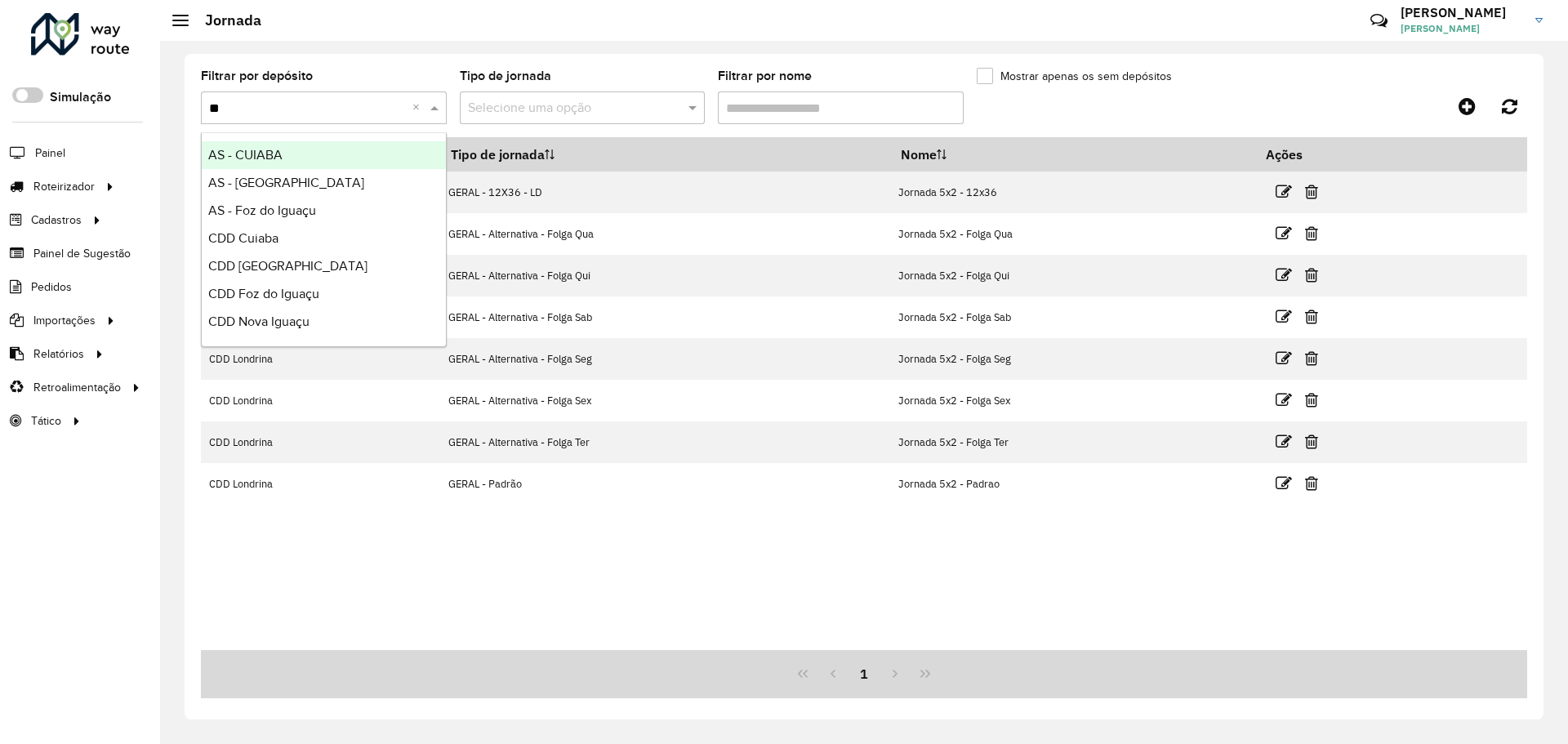
type input "***"
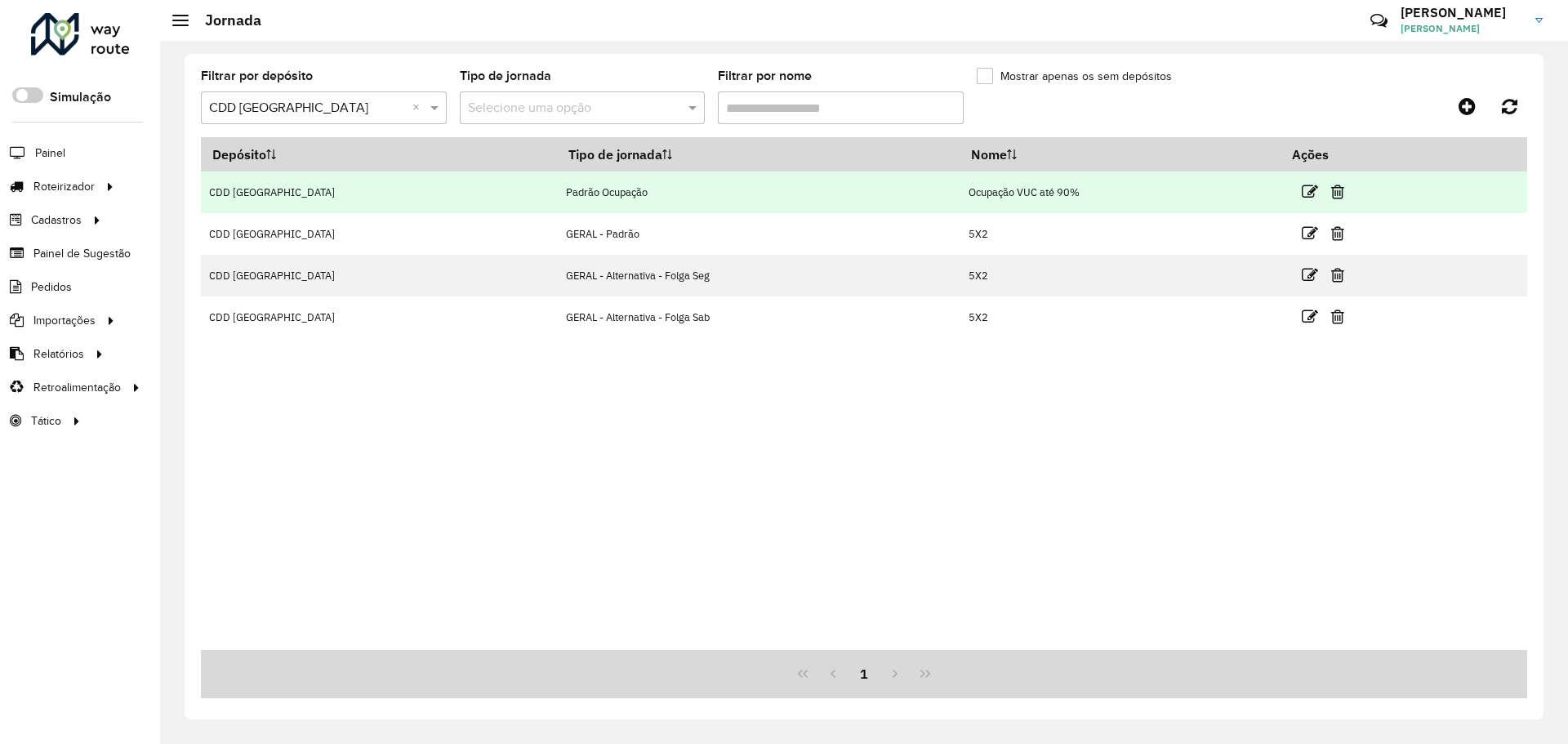
click at [1008, 183] on td "Ocupação VUC até 90%" at bounding box center [1121, 192] width 321 height 41
click at [1009, 183] on td "Ocupação VUC até 90%" at bounding box center [1121, 192] width 321 height 41
click at [1331, 193] on icon at bounding box center [1337, 191] width 13 height 16
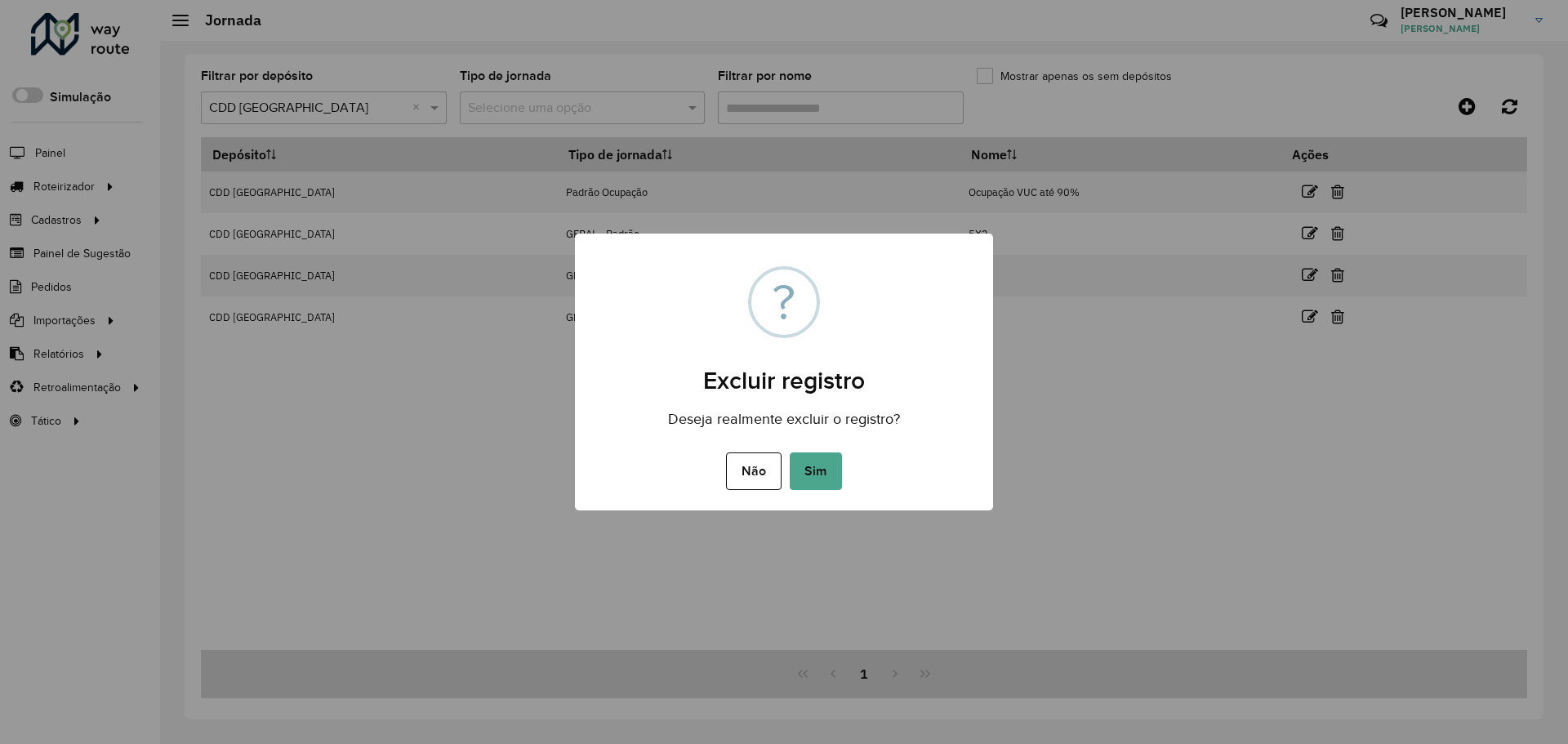
click at [847, 485] on div "Não No Sim" at bounding box center [784, 471] width 418 height 46
click at [832, 470] on button "Sim" at bounding box center [816, 471] width 52 height 37
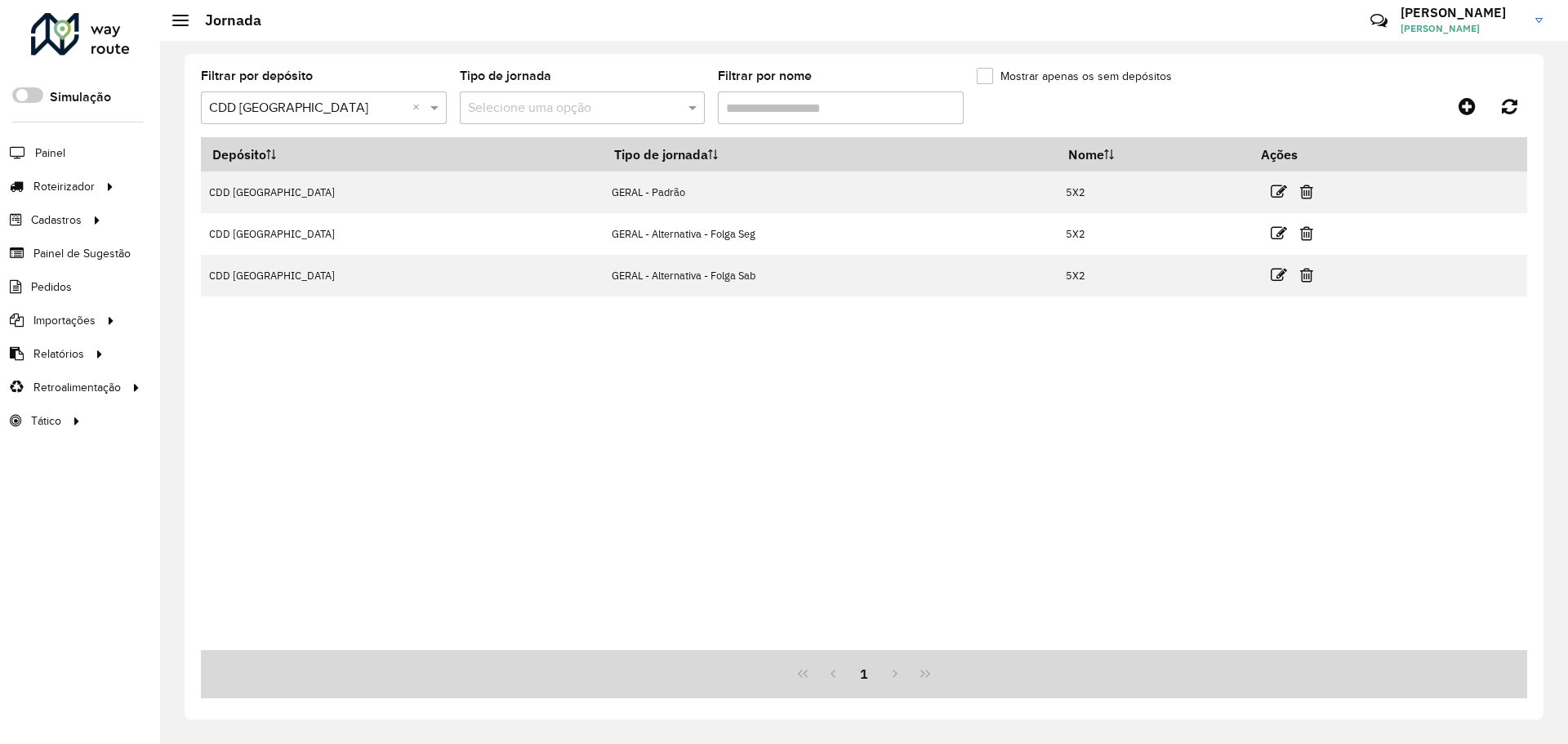
click at [411, 111] on div at bounding box center [324, 108] width 246 height 20
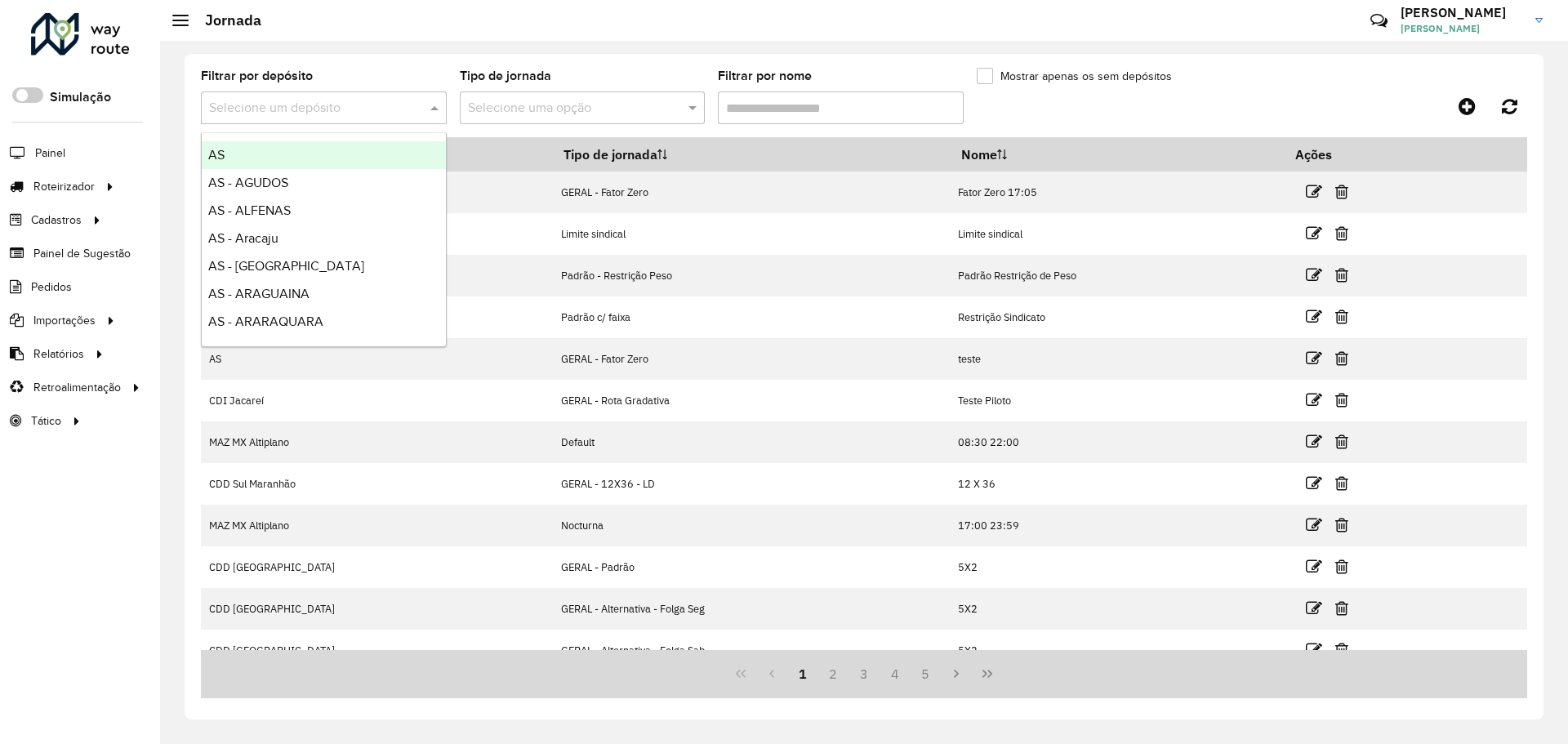
click at [1000, 120] on formly-group "Filtrar por depósito Selecione um depósito Tipo de jornada Selecione uma opção …" at bounding box center [691, 103] width 981 height 67
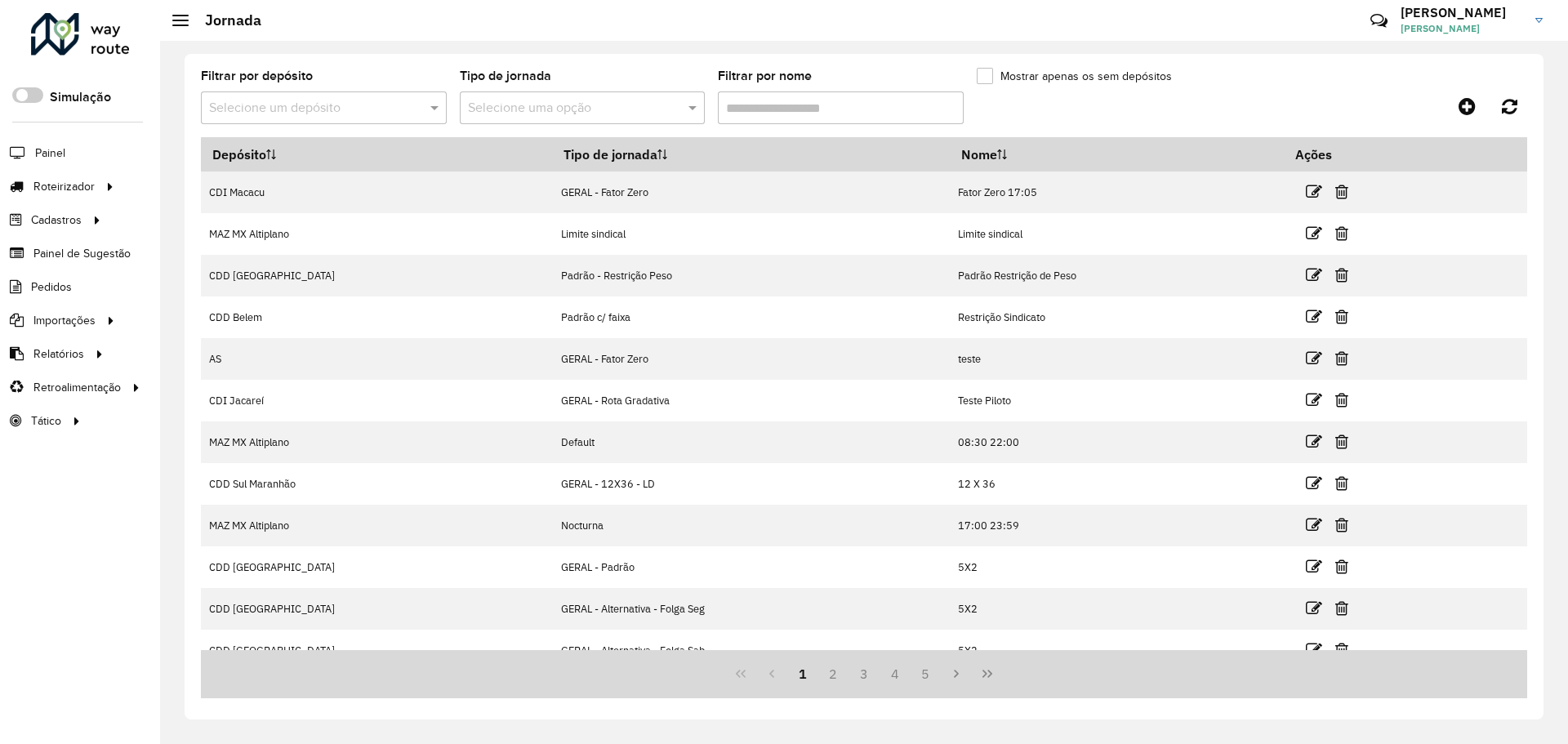
click at [379, 694] on div "1 2 3 4 5" at bounding box center [864, 674] width 1326 height 48
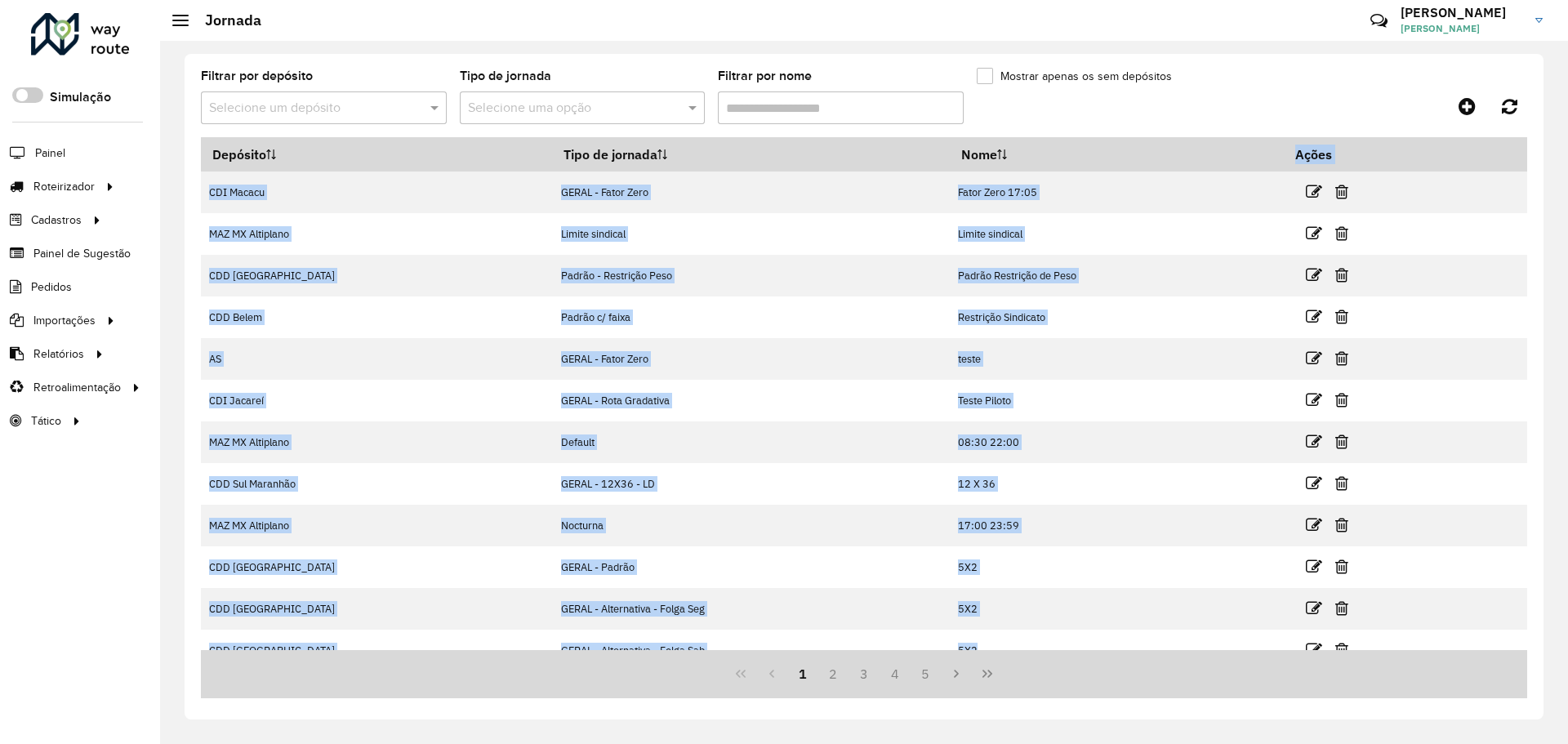
click at [379, 694] on div "1 2 3 4 5" at bounding box center [864, 674] width 1326 height 48
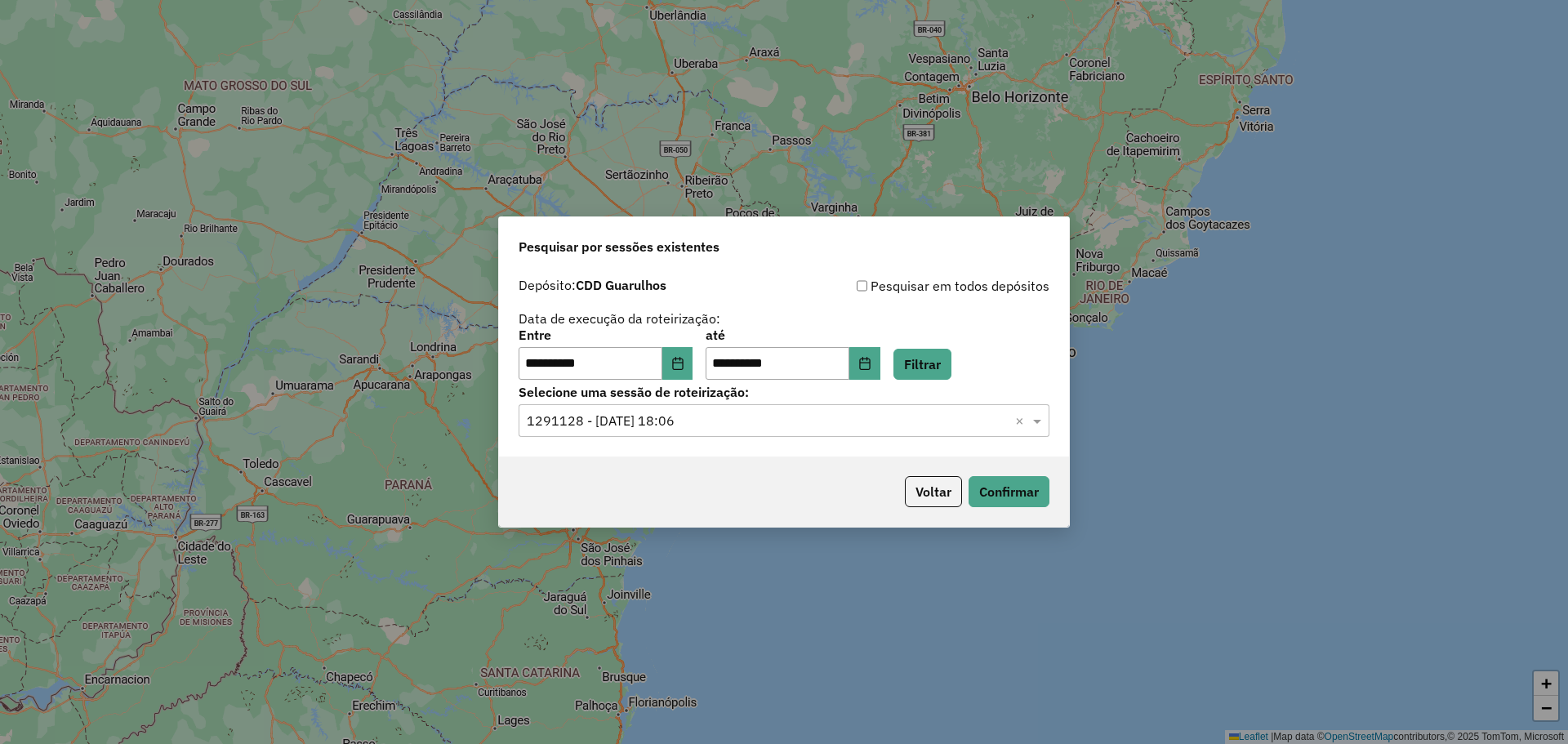
click at [969, 476] on button "Confirmar" at bounding box center [1009, 491] width 81 height 31
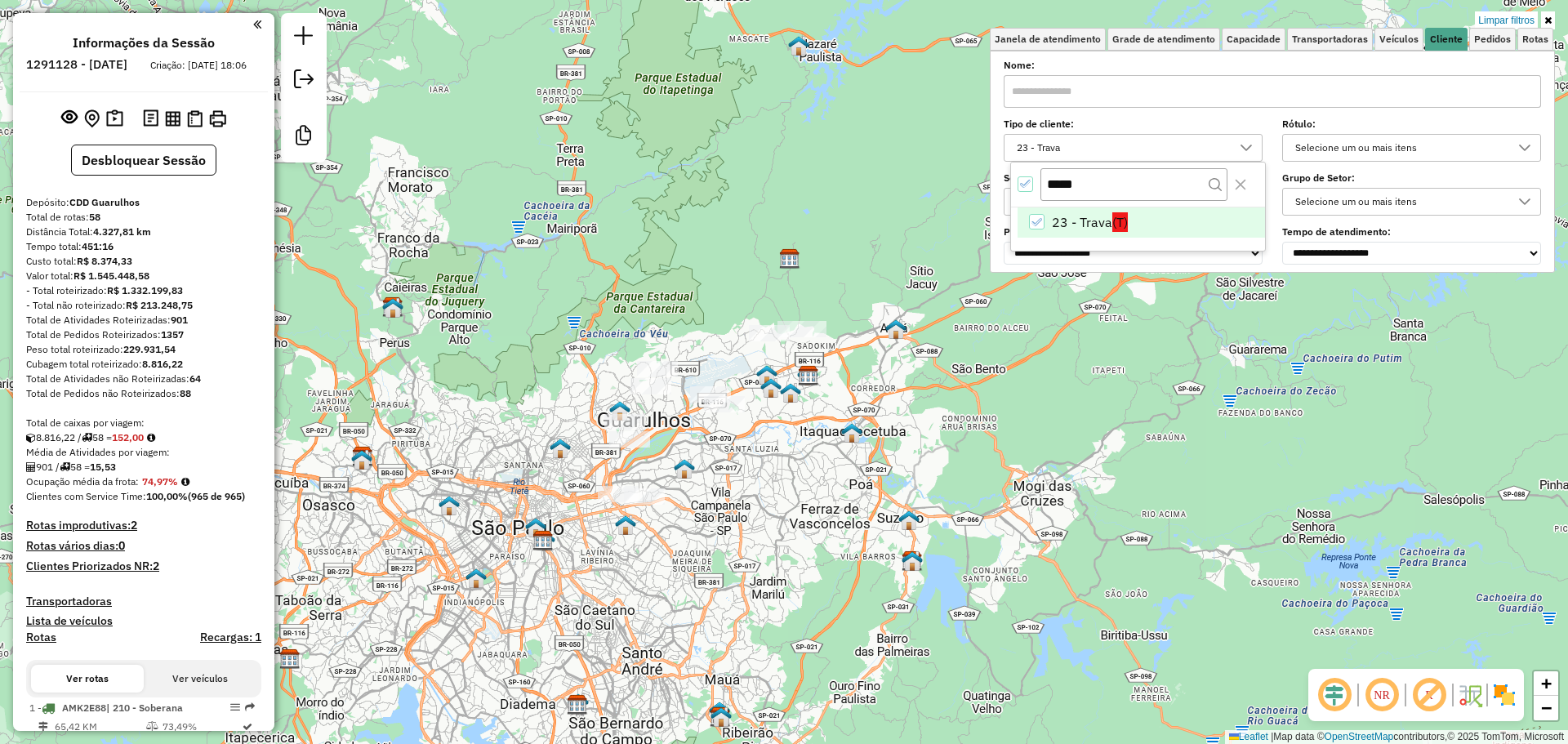
scroll to position [10, 57]
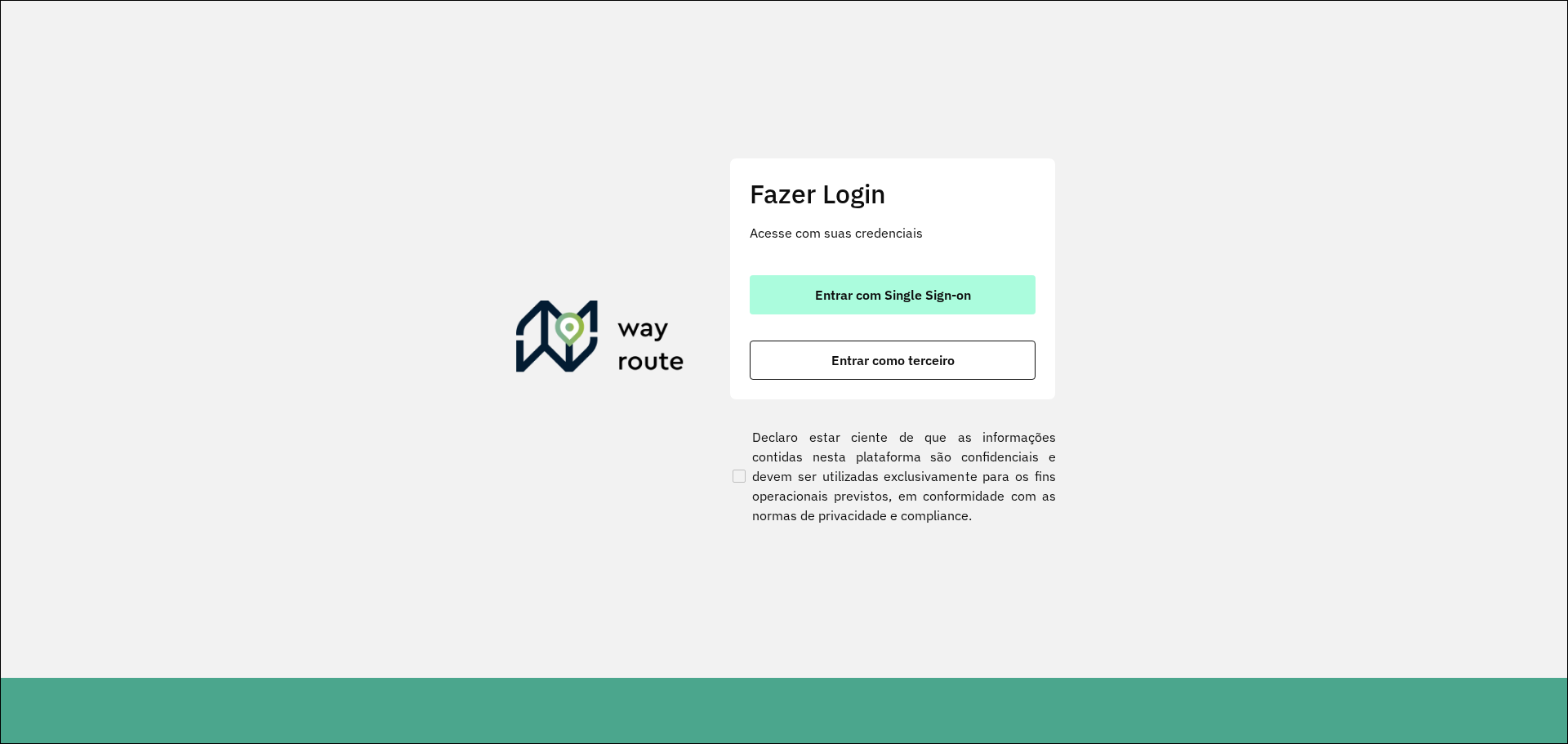
click at [926, 286] on button "Entrar com Single Sign-on" at bounding box center [893, 295] width 286 height 39
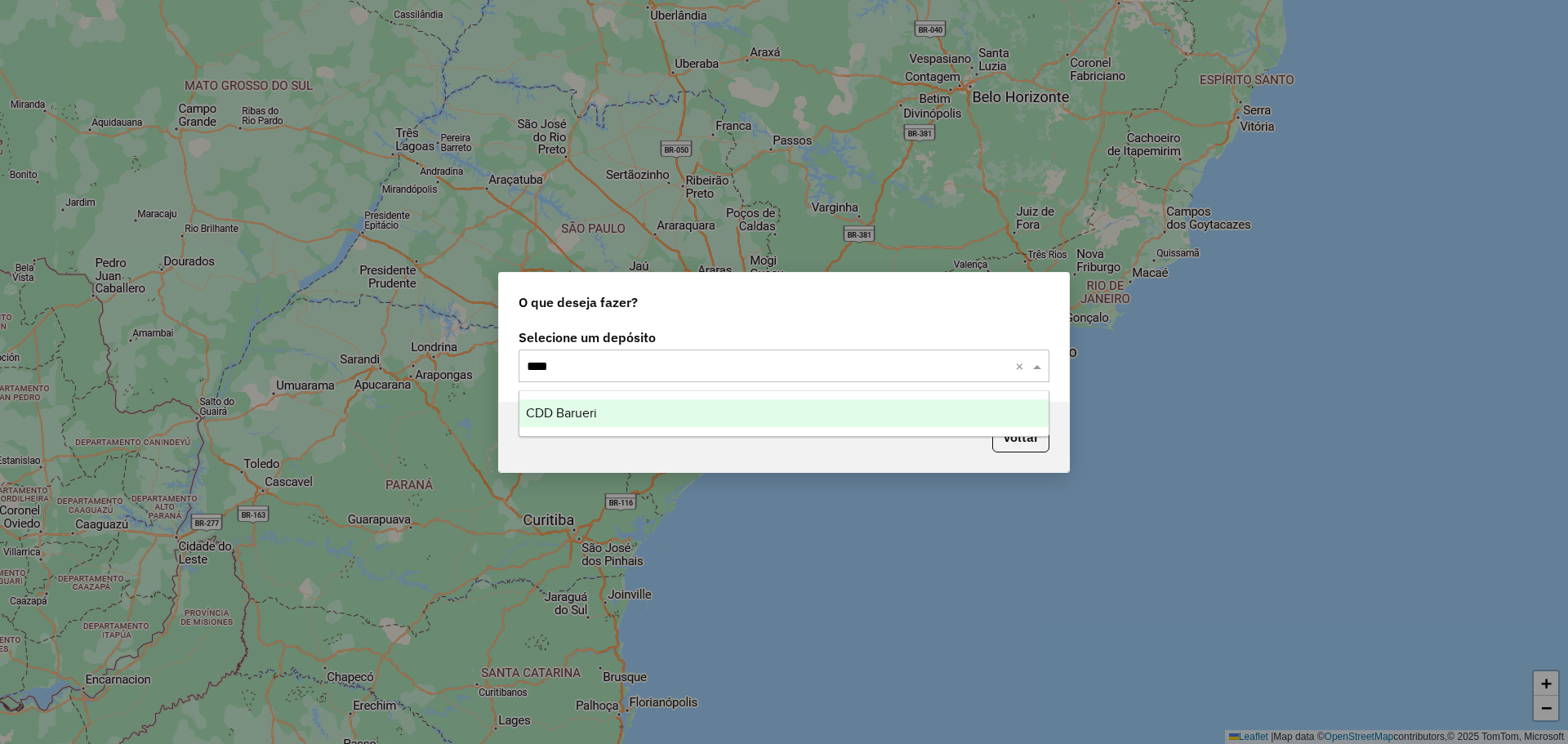
type input "*****"
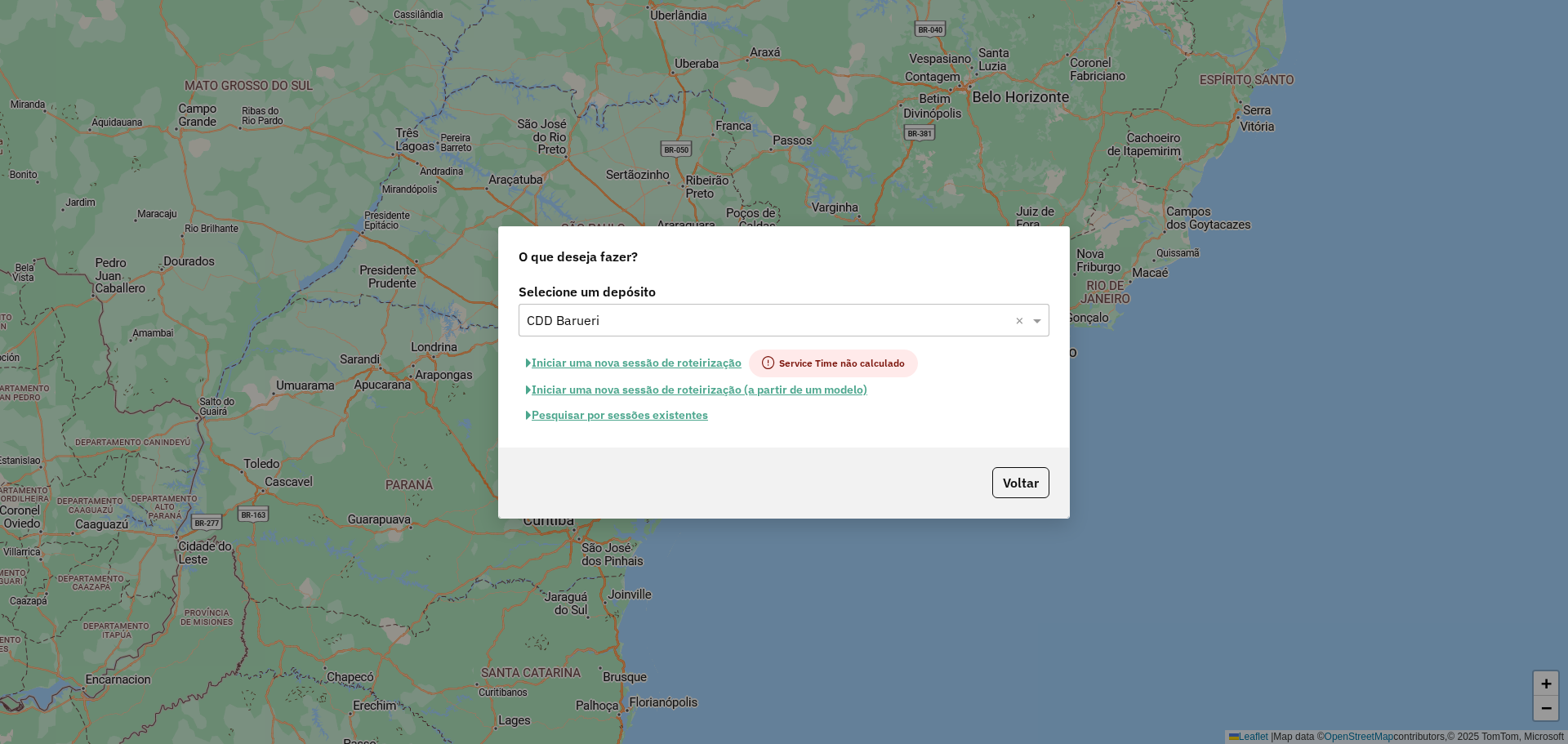
click at [694, 416] on button "Pesquisar por sessões existentes" at bounding box center [616, 415] width 197 height 25
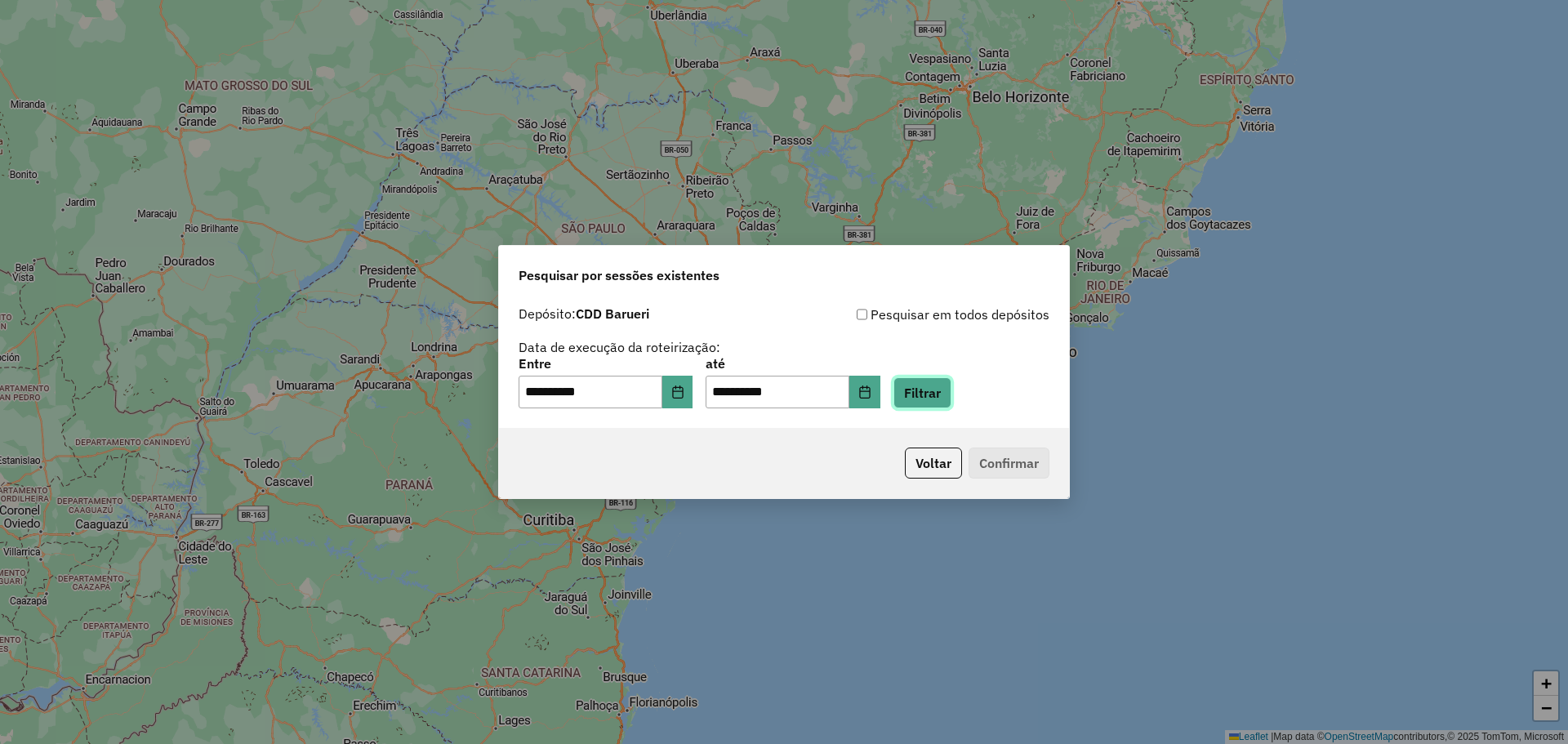
click at [952, 396] on button "Filtrar" at bounding box center [922, 392] width 58 height 31
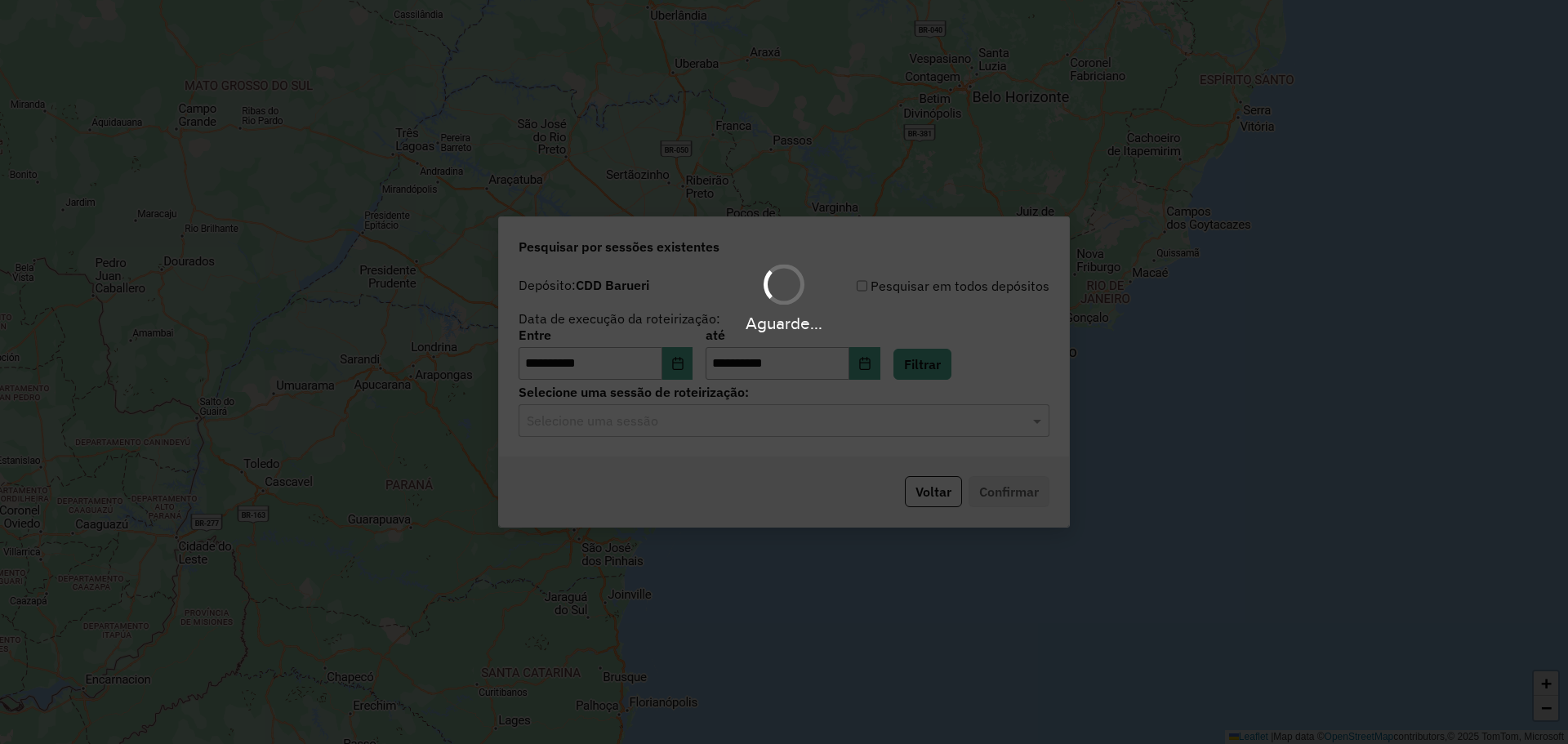
click at [787, 426] on div "Aguarde..." at bounding box center [784, 372] width 1568 height 744
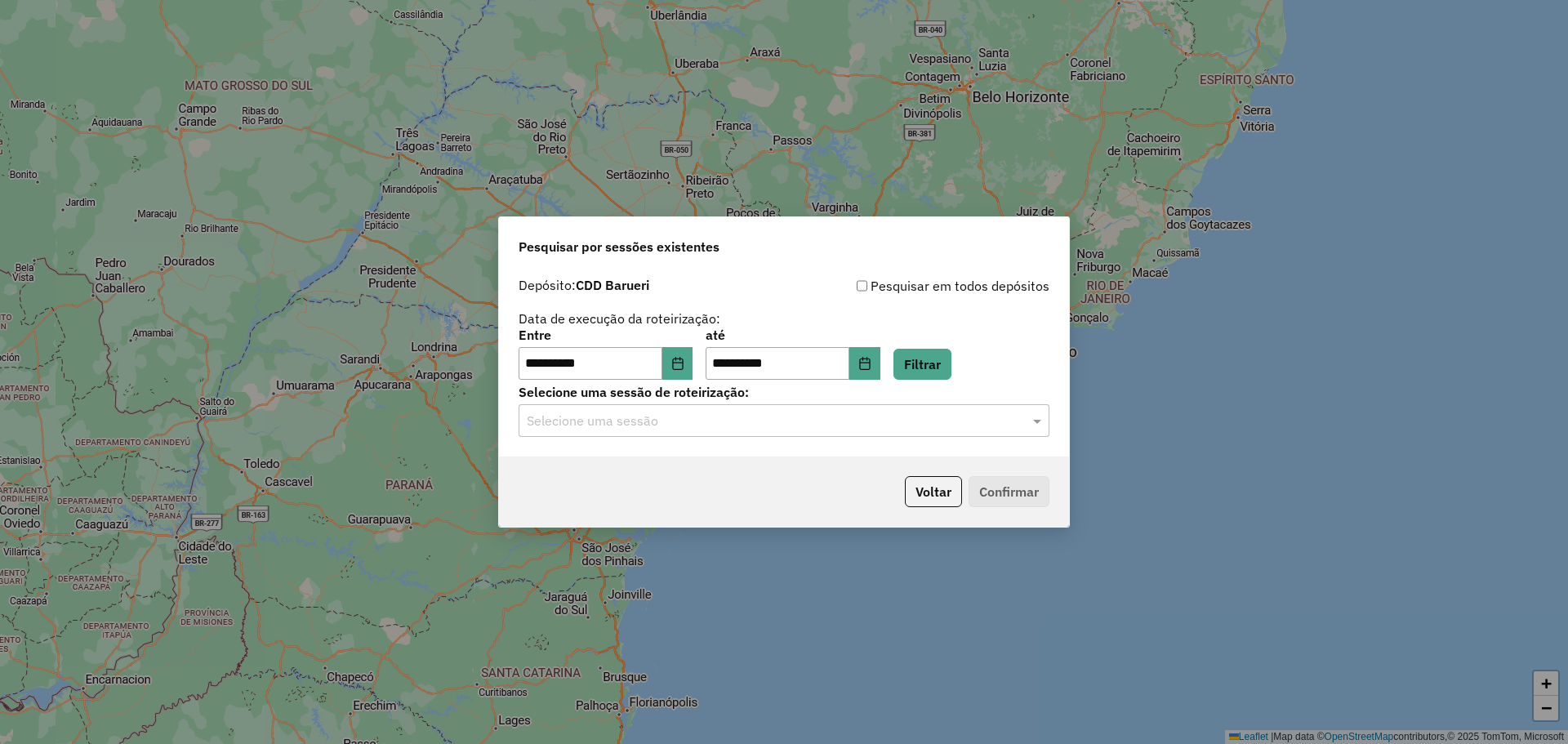
click at [748, 435] on div "Selecione uma sessão" at bounding box center [784, 420] width 531 height 33
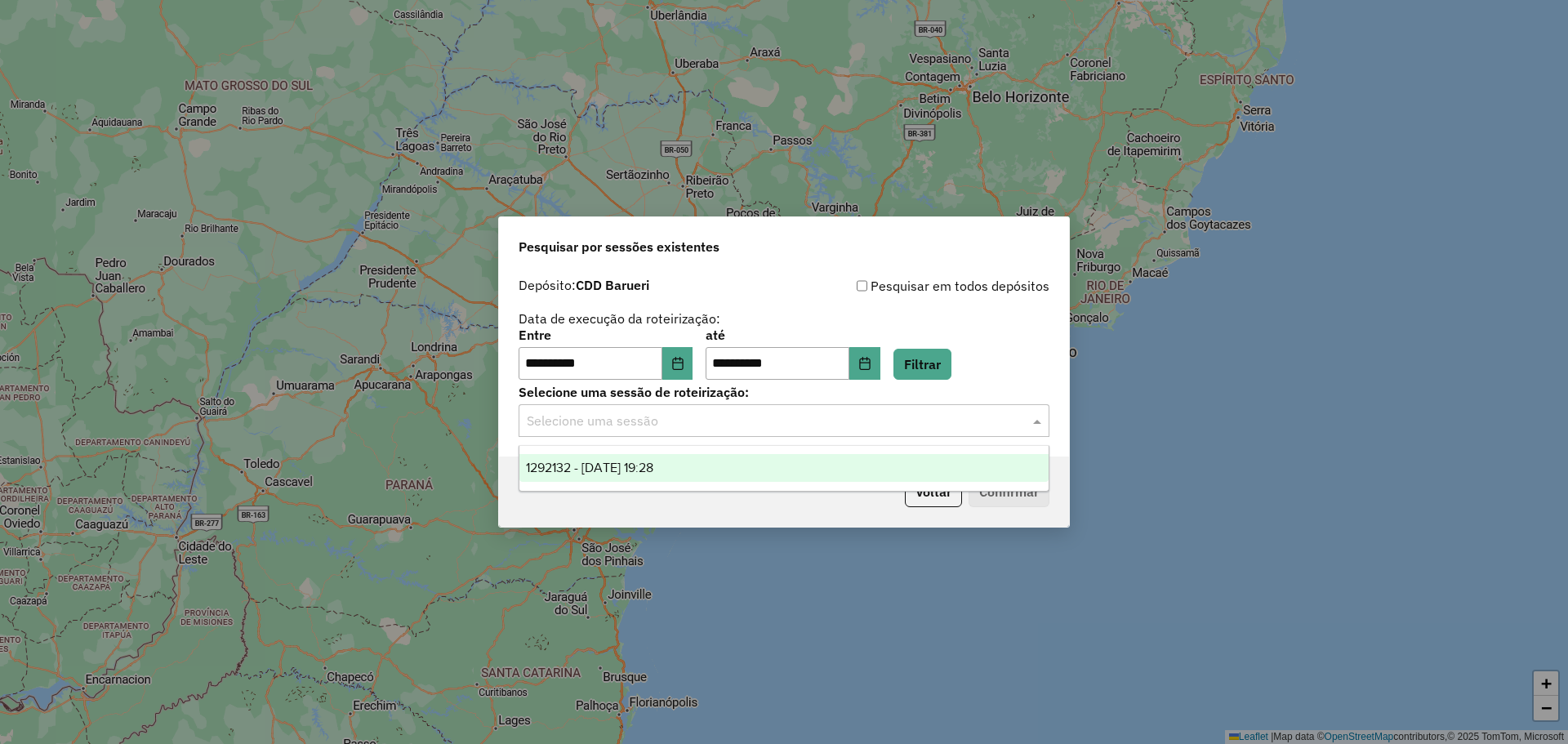
drag, startPoint x: 699, startPoint y: 474, endPoint x: 943, endPoint y: 471, distance: 244.0
click at [699, 473] on div "1292132 - [DATE] 19:28" at bounding box center [784, 468] width 529 height 28
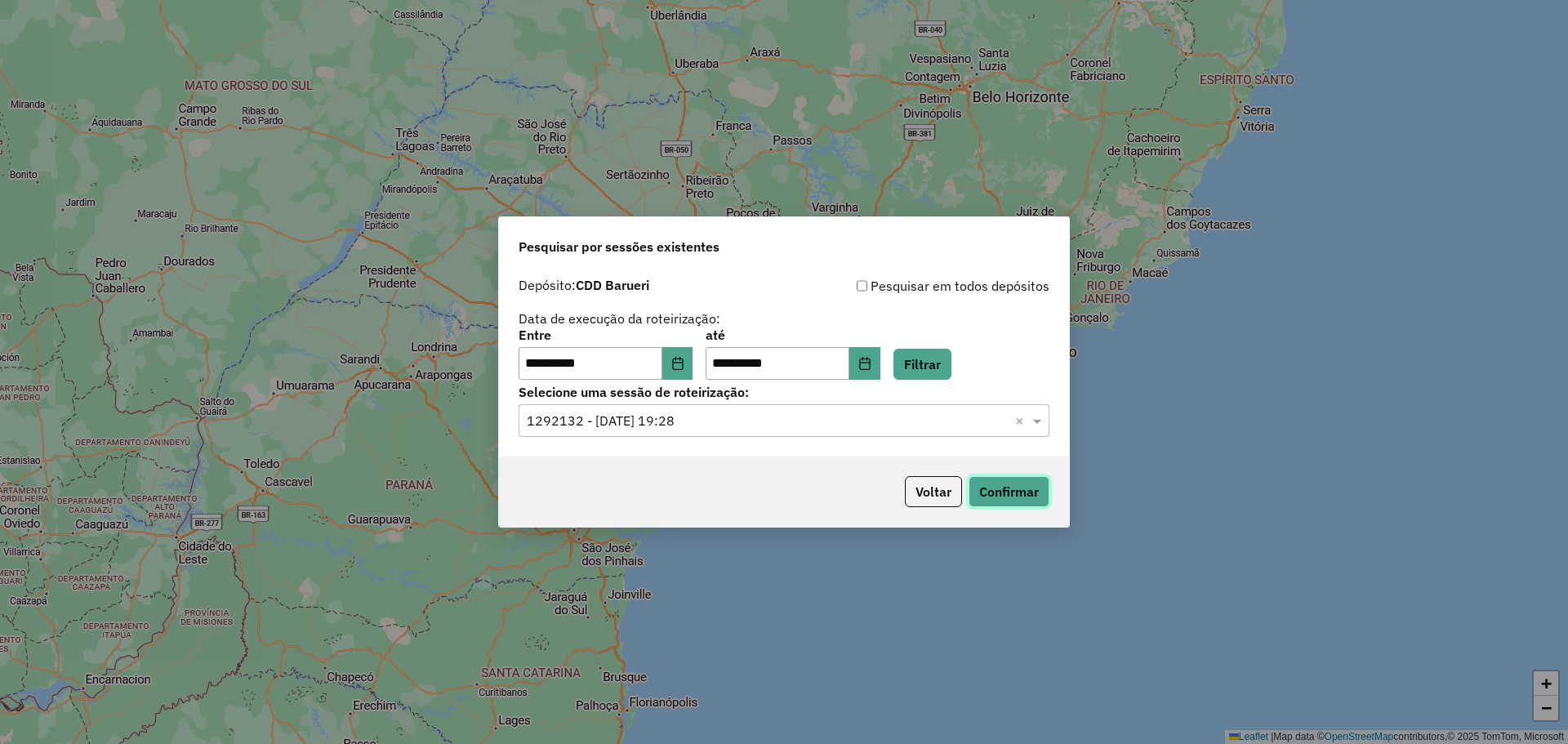
click at [1025, 485] on button "Confirmar" at bounding box center [1009, 491] width 81 height 31
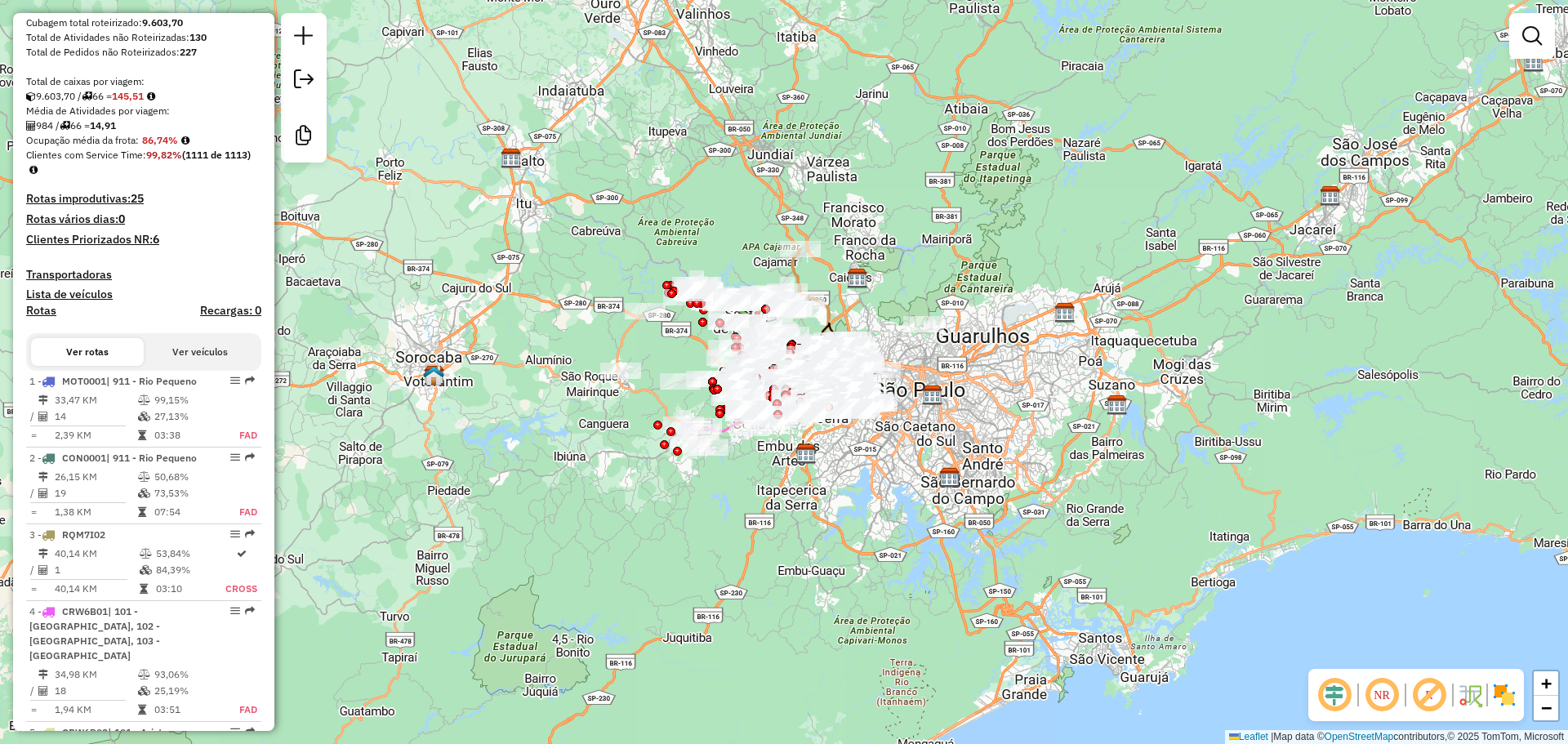
scroll to position [245, 0]
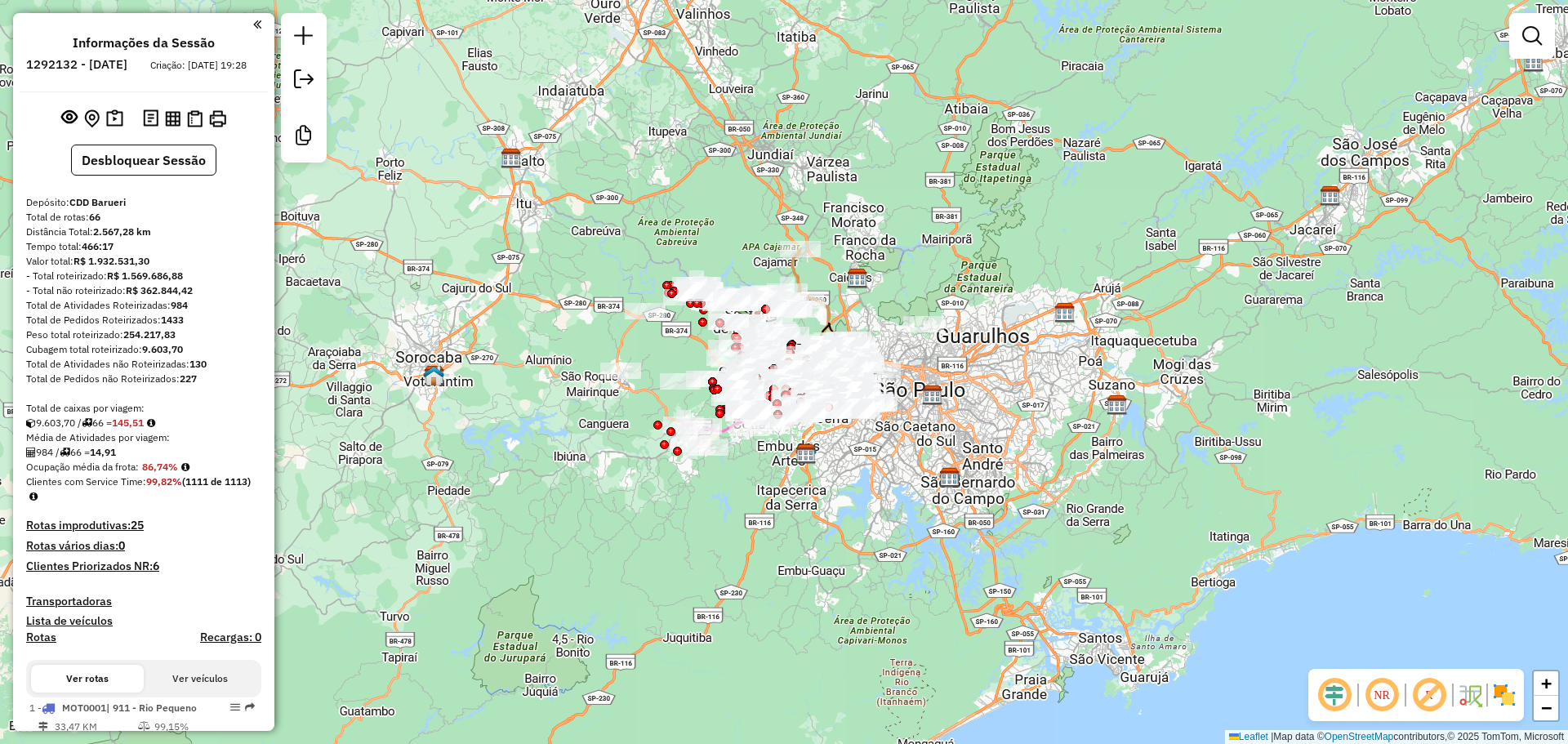
click at [1541, 30] on em at bounding box center [1532, 36] width 19 height 19
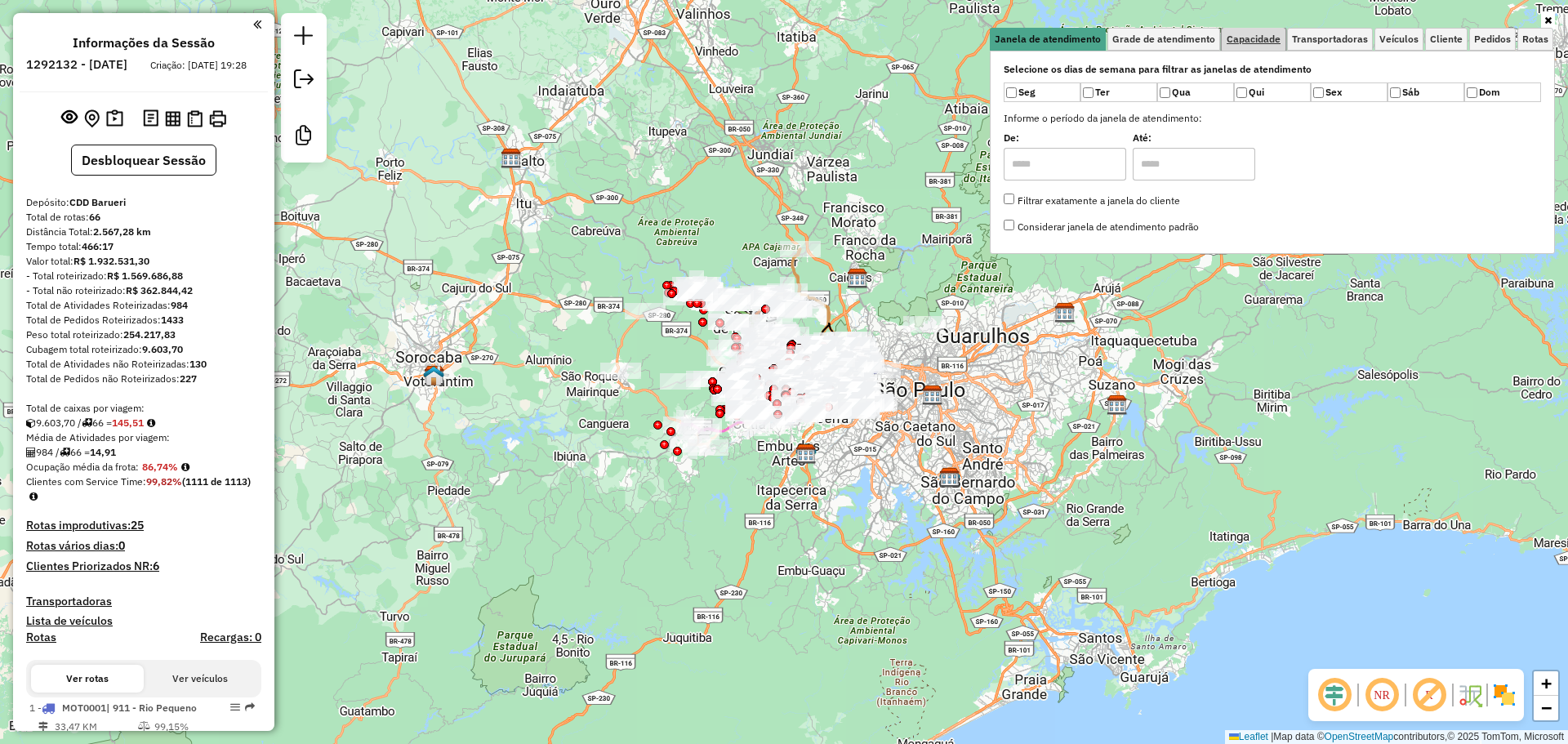
click at [1248, 42] on span "Capacidade" at bounding box center [1254, 40] width 54 height 10
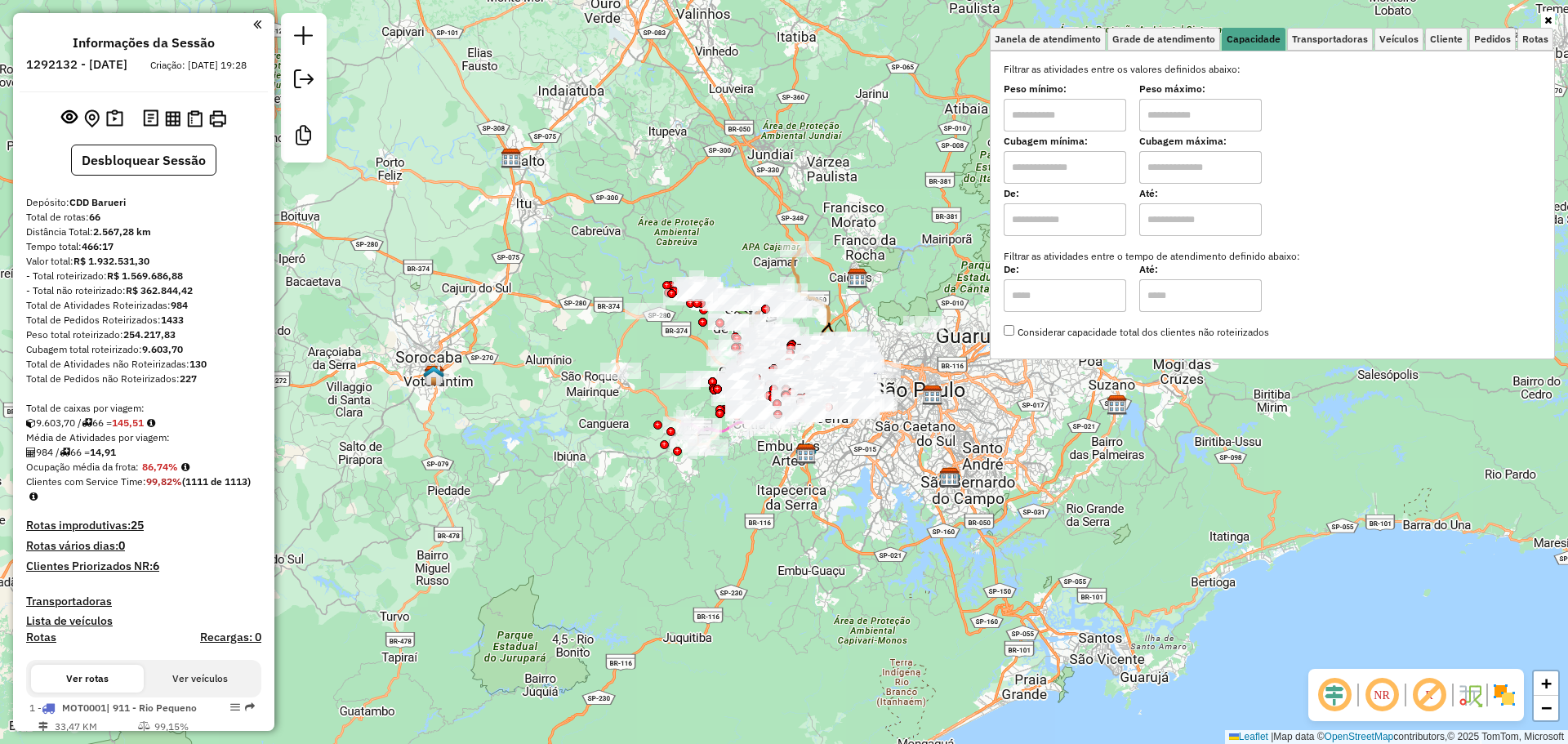
click at [1097, 164] on input "text" at bounding box center [1064, 167] width 123 height 33
type input "******"
click at [1169, 170] on input "text" at bounding box center [1200, 167] width 123 height 33
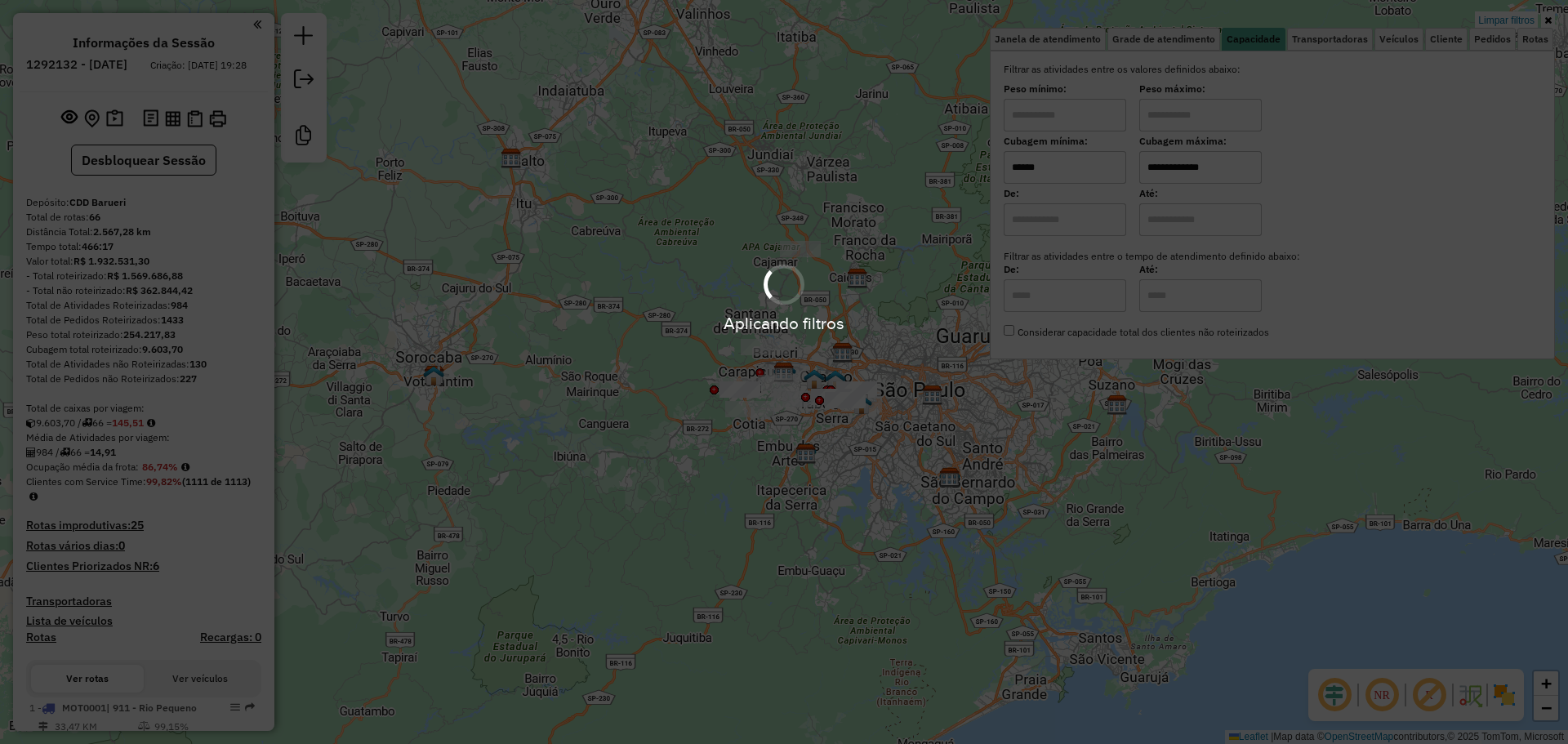
type input "**********"
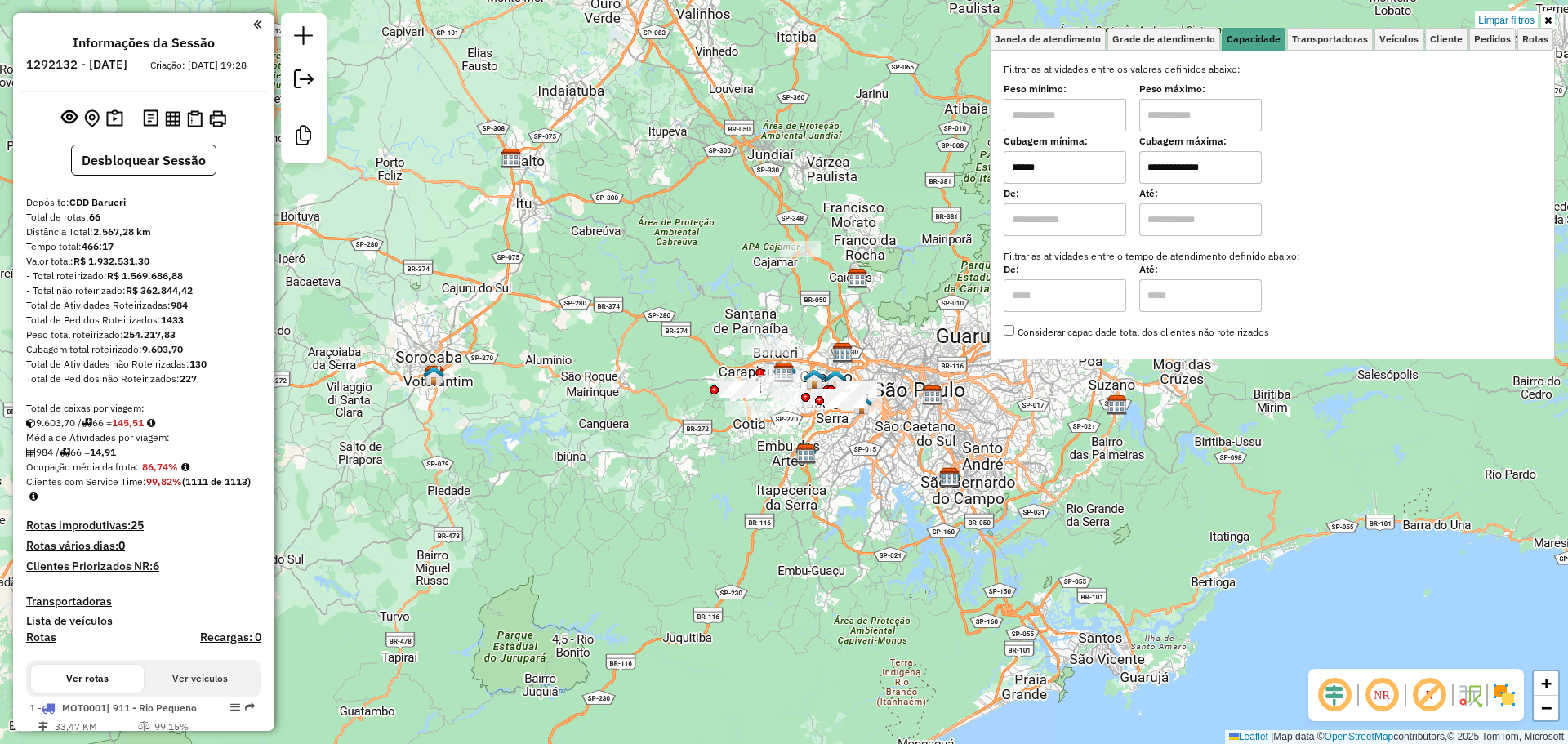
click at [924, 428] on hb-app "Aplicando filtros Pop-up bloqueado! Seu navegador bloqueou automáticamente a ab…" at bounding box center [784, 372] width 1568 height 744
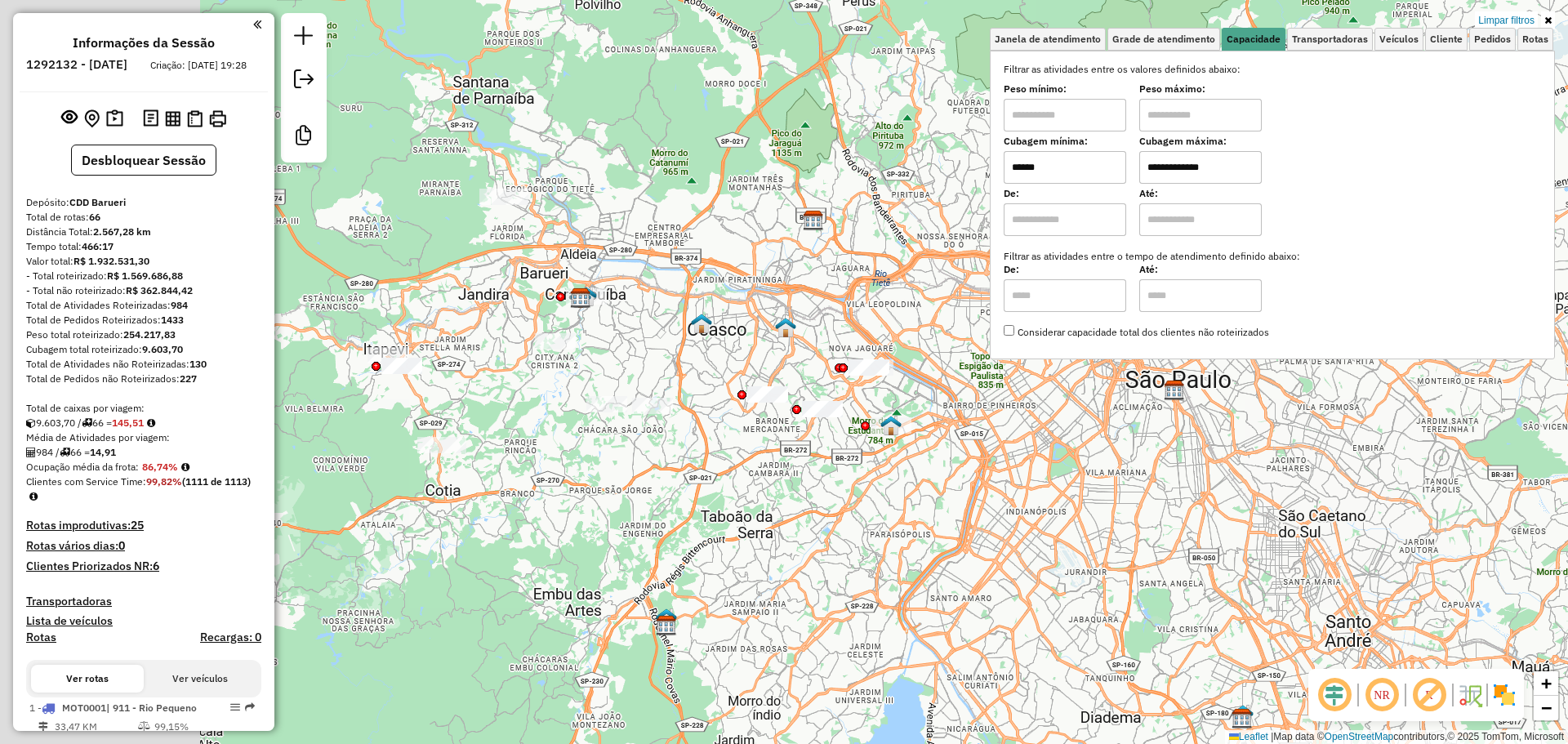
drag, startPoint x: 556, startPoint y: 339, endPoint x: 799, endPoint y: 439, distance: 262.8
click at [799, 439] on div "**********" at bounding box center [784, 372] width 1568 height 744
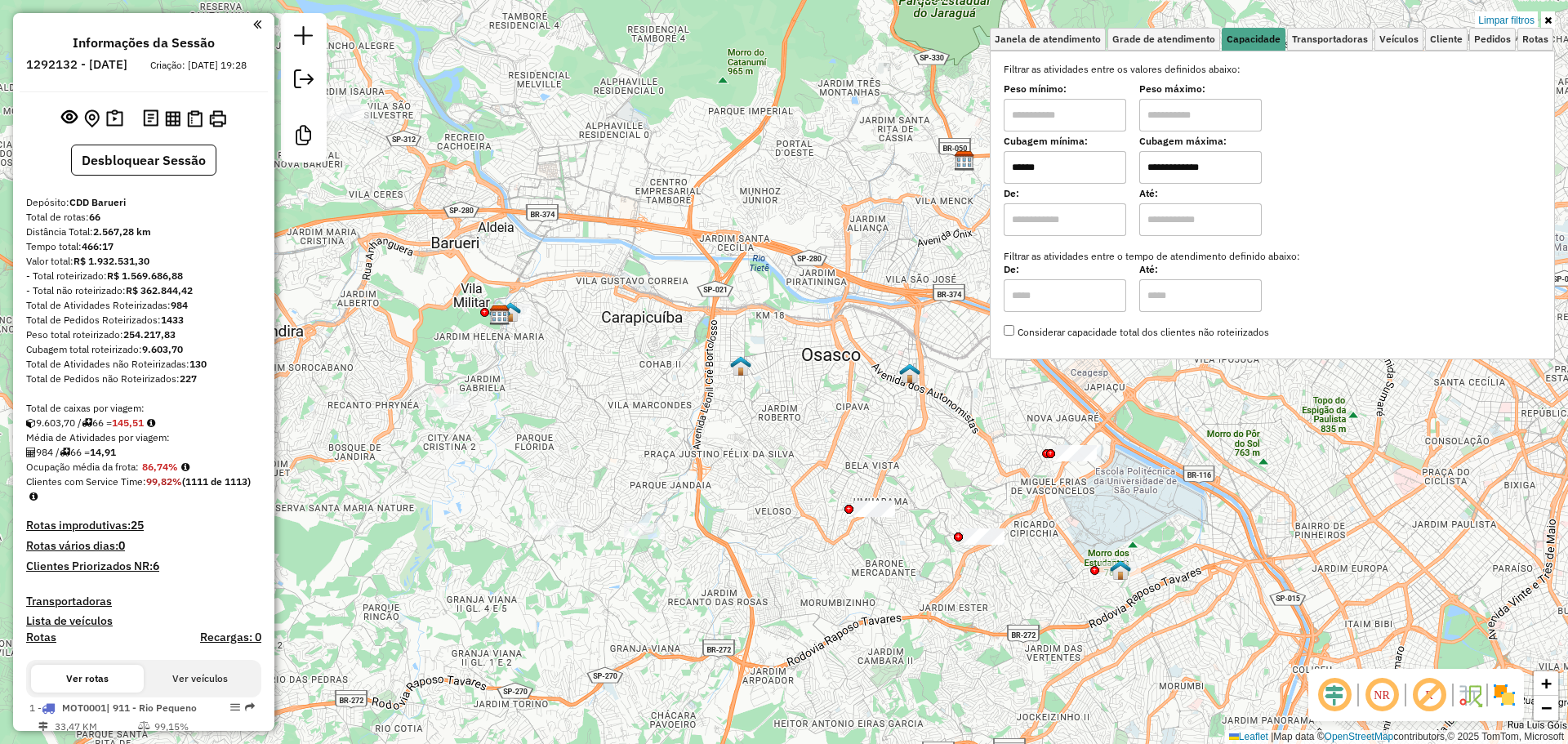
drag, startPoint x: 712, startPoint y: 395, endPoint x: 593, endPoint y: 445, distance: 129.1
click at [593, 445] on div "**********" at bounding box center [784, 372] width 1568 height 744
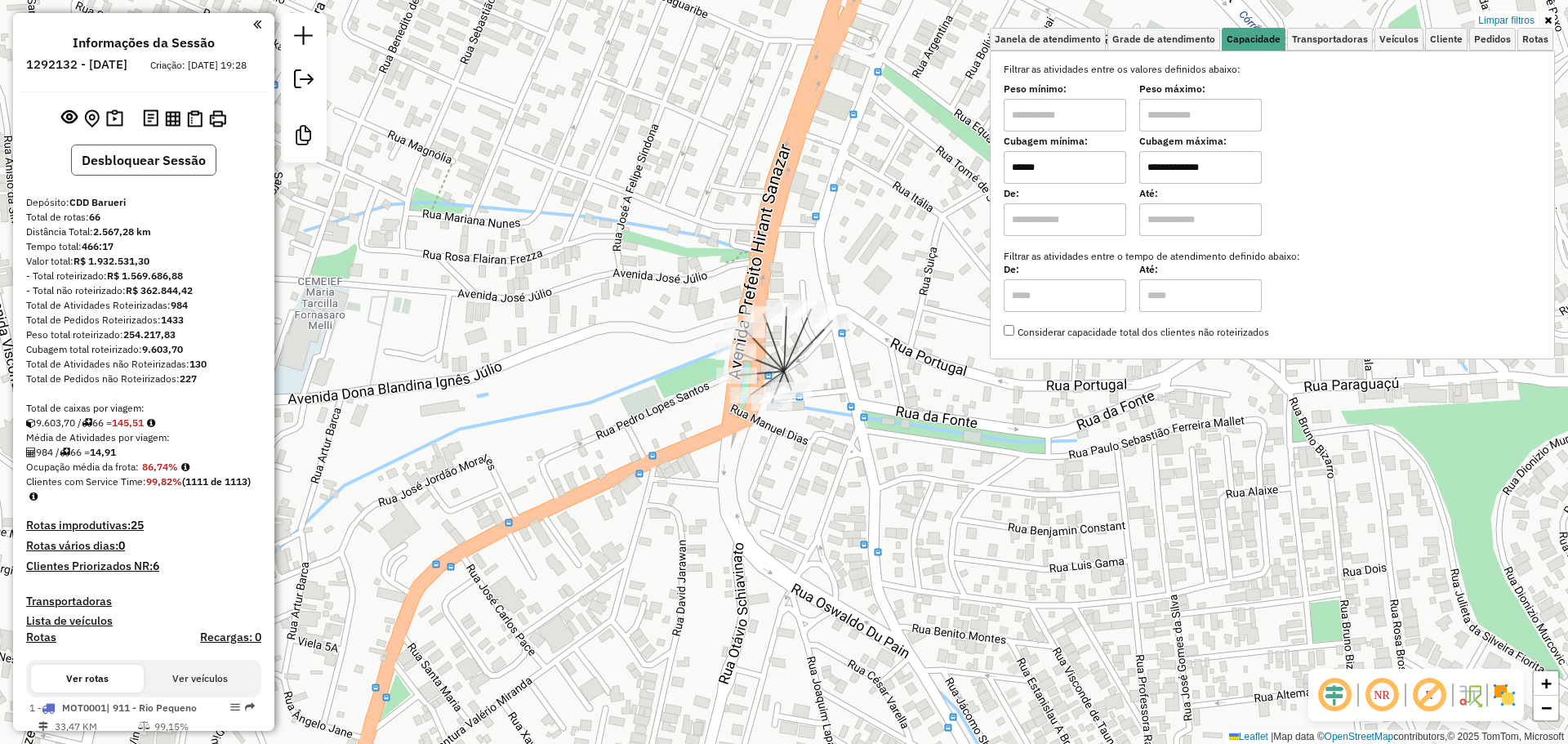
click at [184, 176] on button "Desbloquear Sessão" at bounding box center [144, 160] width 145 height 31
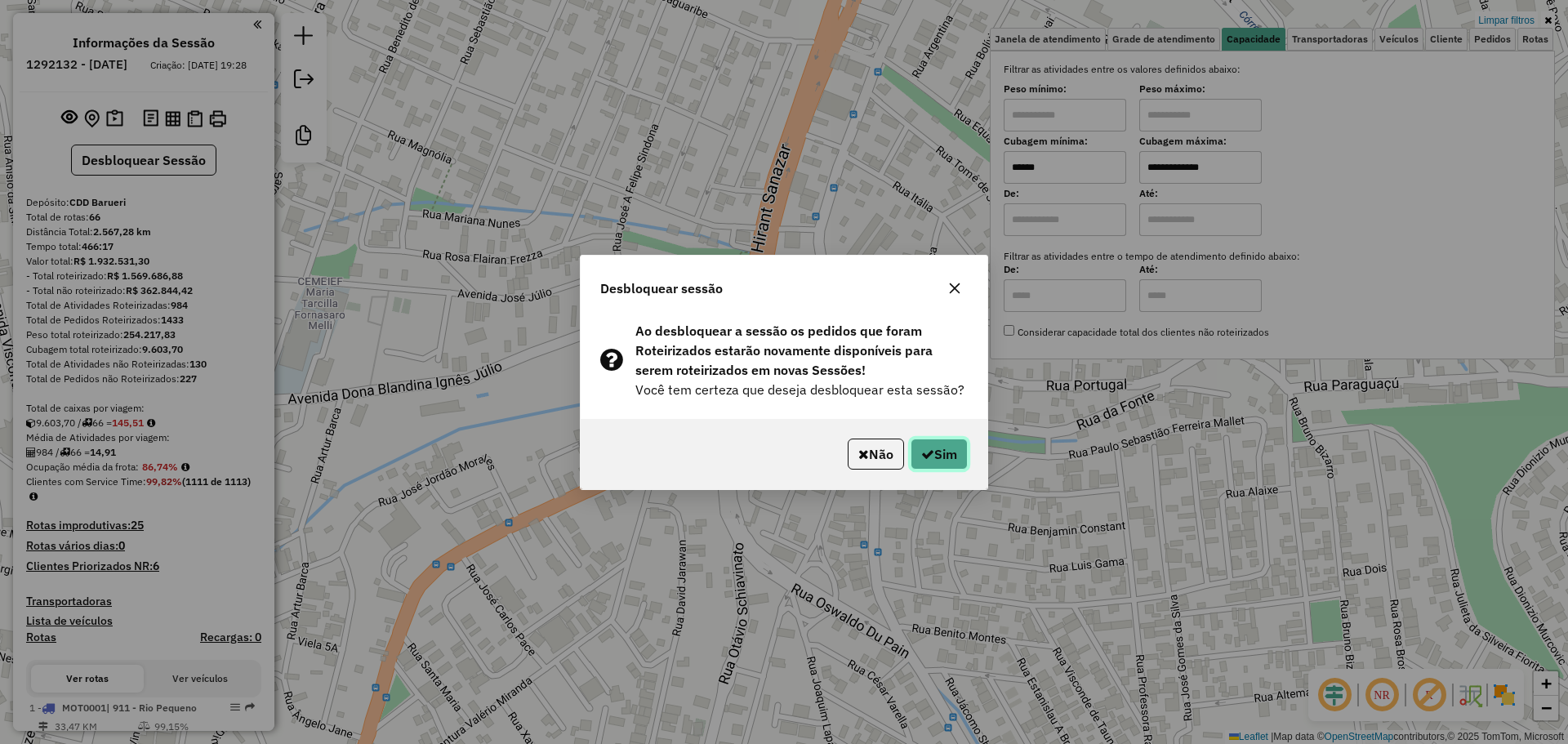
click at [958, 455] on button "Sim" at bounding box center [939, 454] width 57 height 31
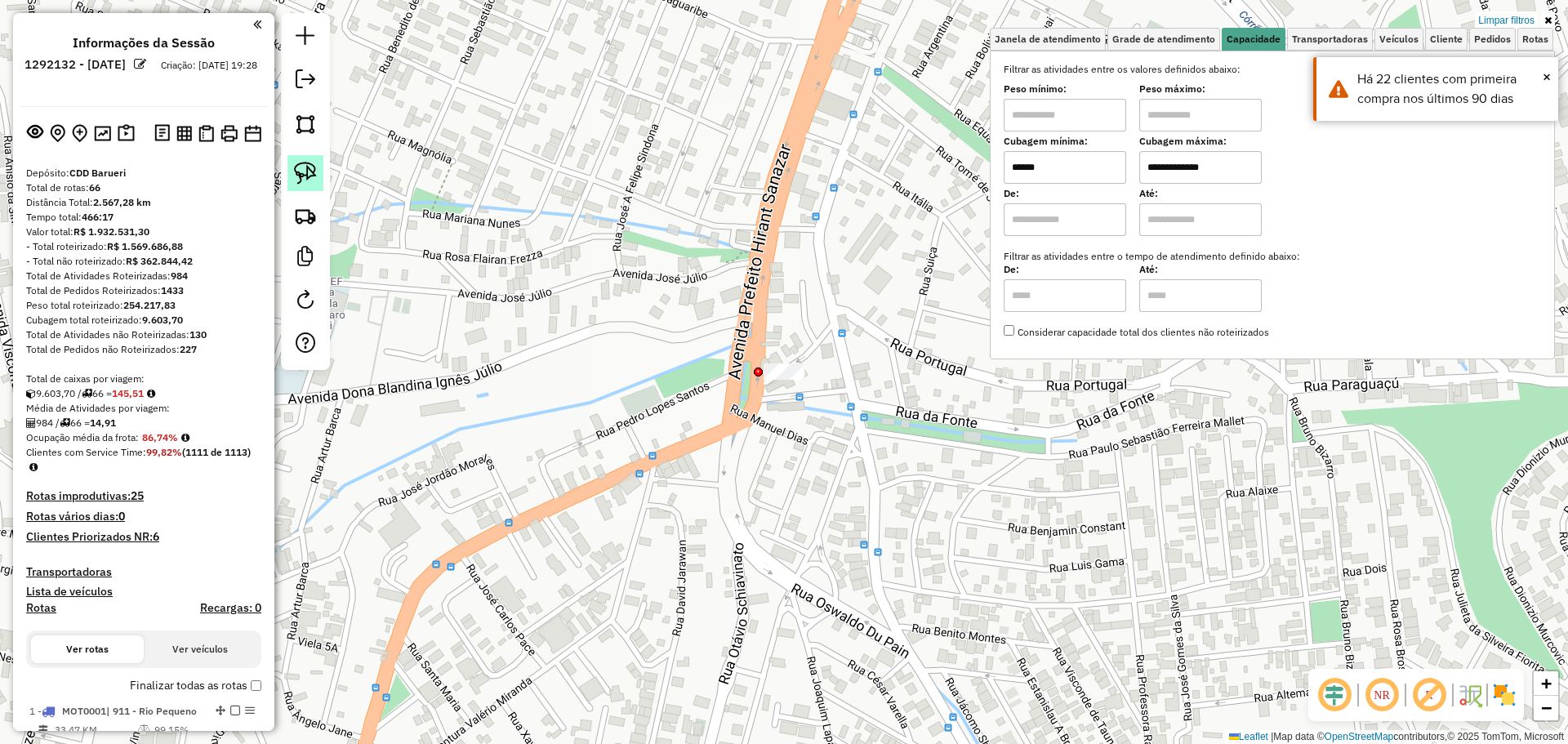
click at [302, 161] on img at bounding box center [305, 172] width 23 height 23
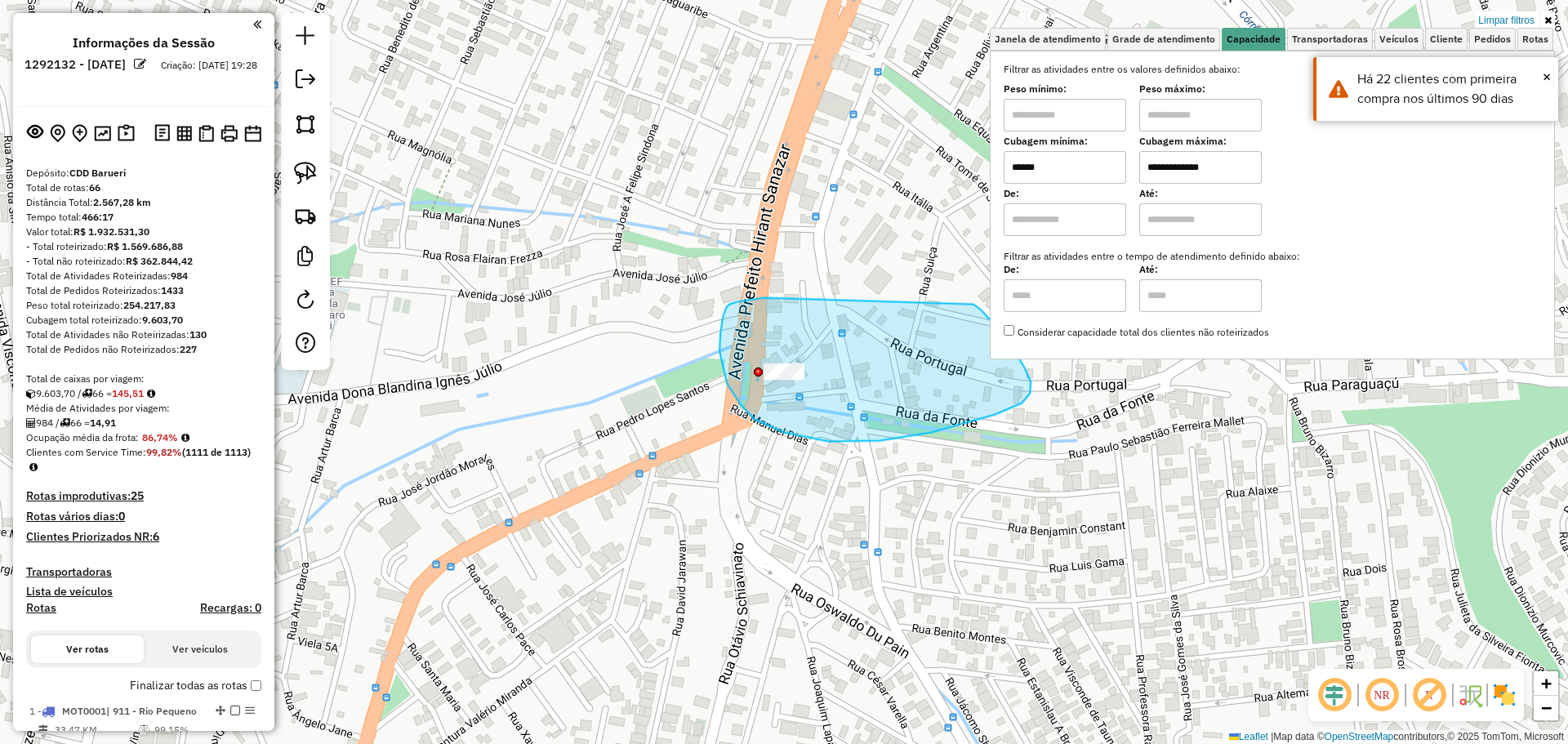
drag, startPoint x: 756, startPoint y: 299, endPoint x: 969, endPoint y: 301, distance: 213.0
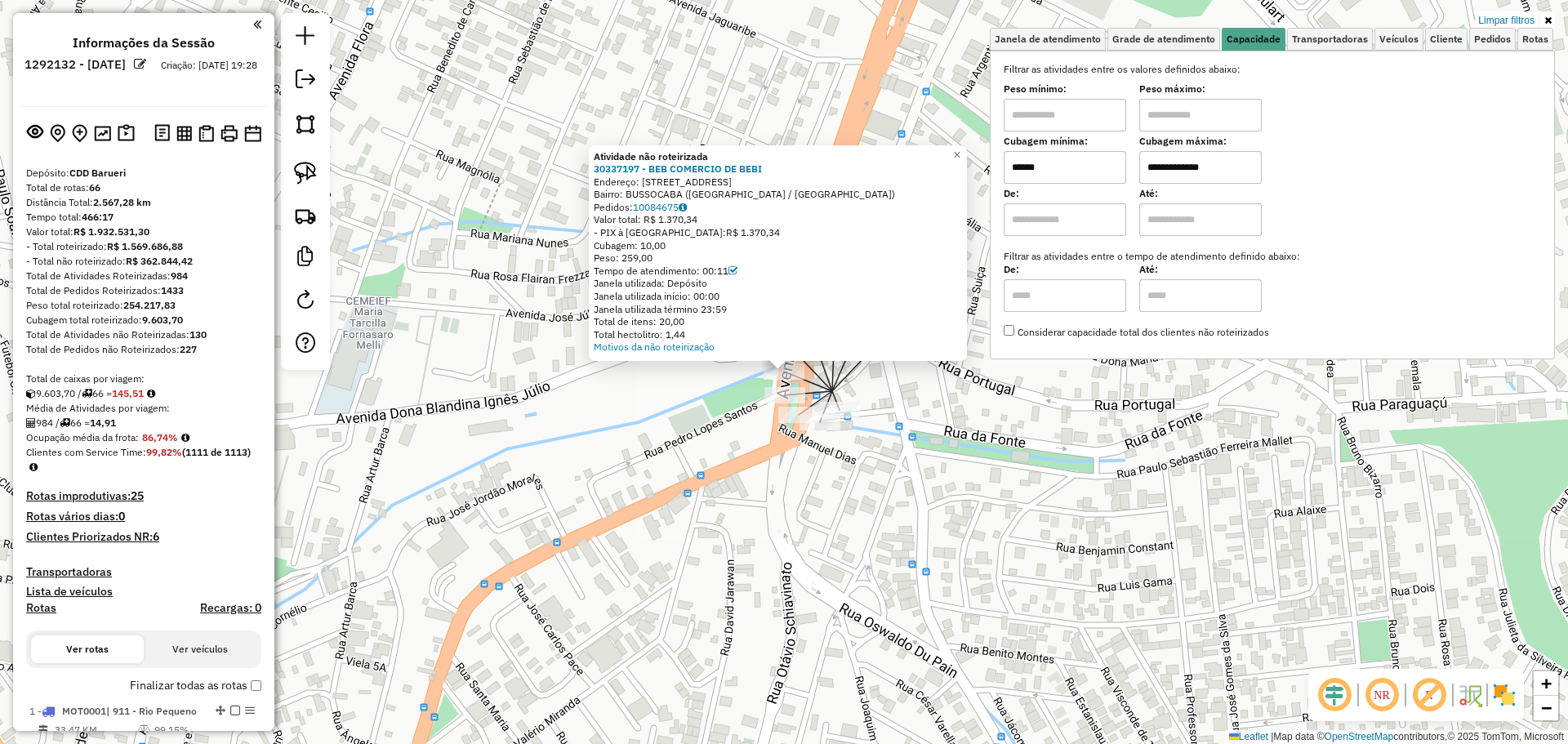
click at [1057, 451] on div "Atividade não roteirizada 30337197 - BEB COMERCIO DE BEBI Endereço: AV NOVO OSA…" at bounding box center [784, 372] width 1568 height 744
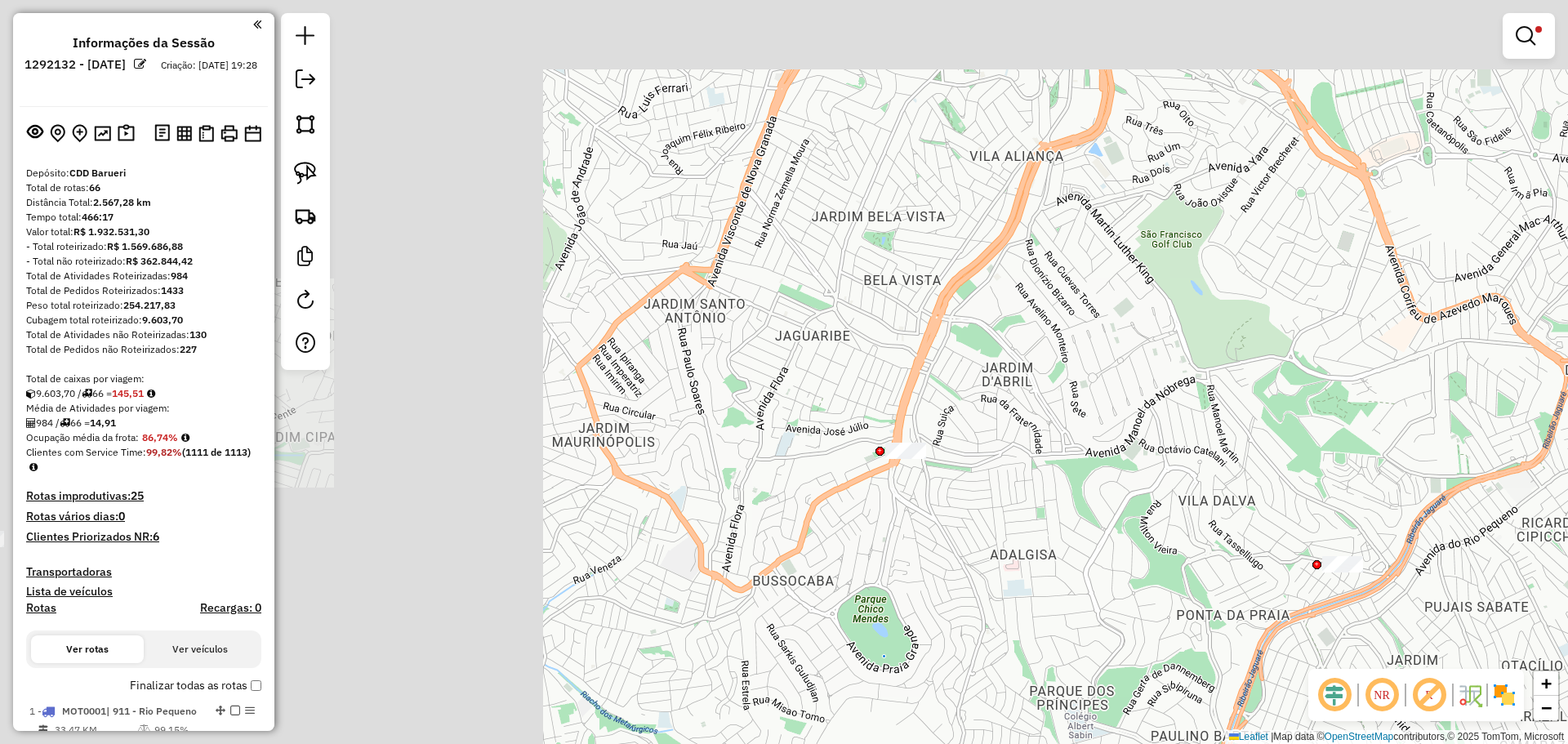
drag, startPoint x: 1203, startPoint y: 440, endPoint x: 691, endPoint y: 473, distance: 513.1
click at [691, 473] on div "**********" at bounding box center [784, 372] width 1568 height 744
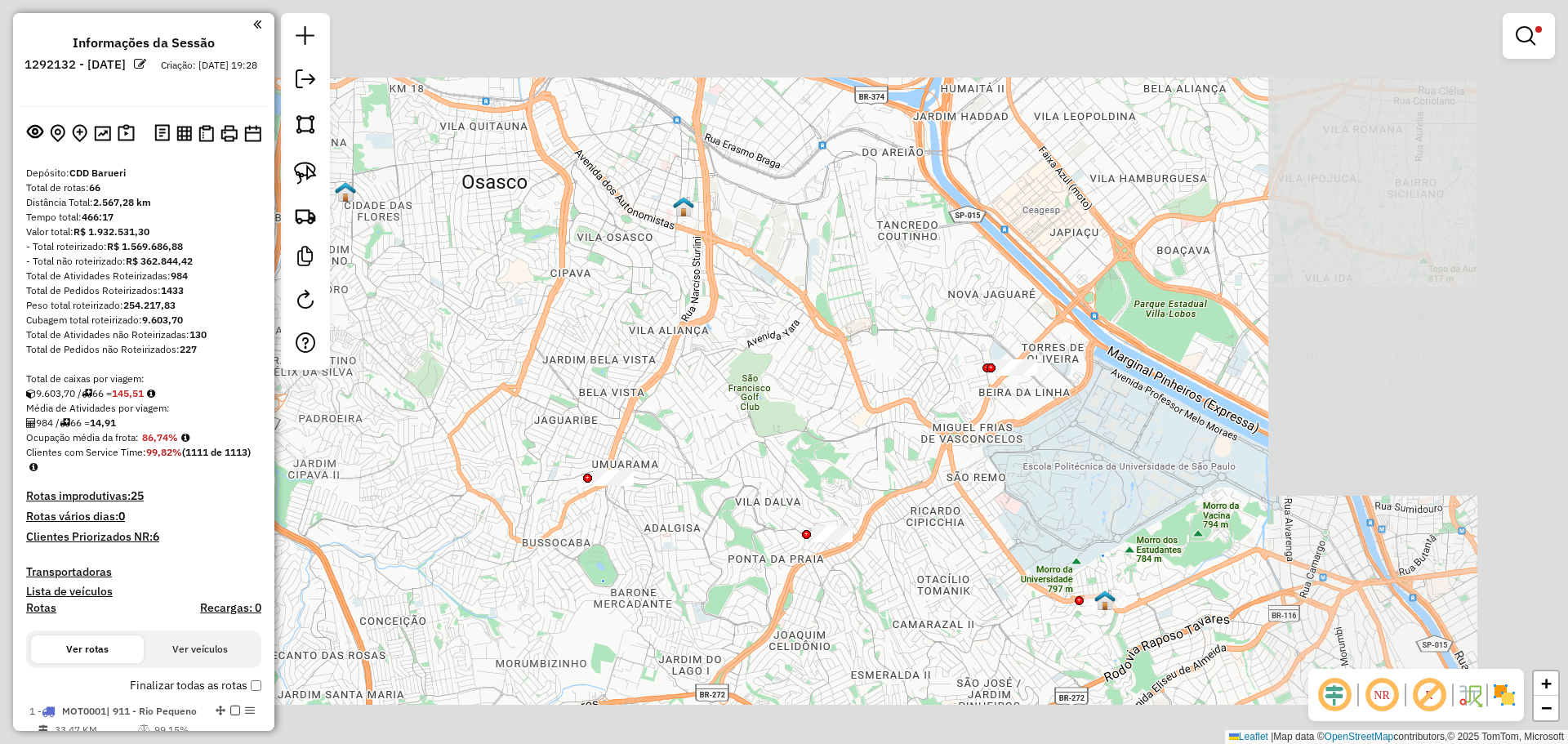
drag, startPoint x: 852, startPoint y: 440, endPoint x: 689, endPoint y: 379, distance: 174.0
click at [689, 379] on div "**********" at bounding box center [784, 372] width 1568 height 744
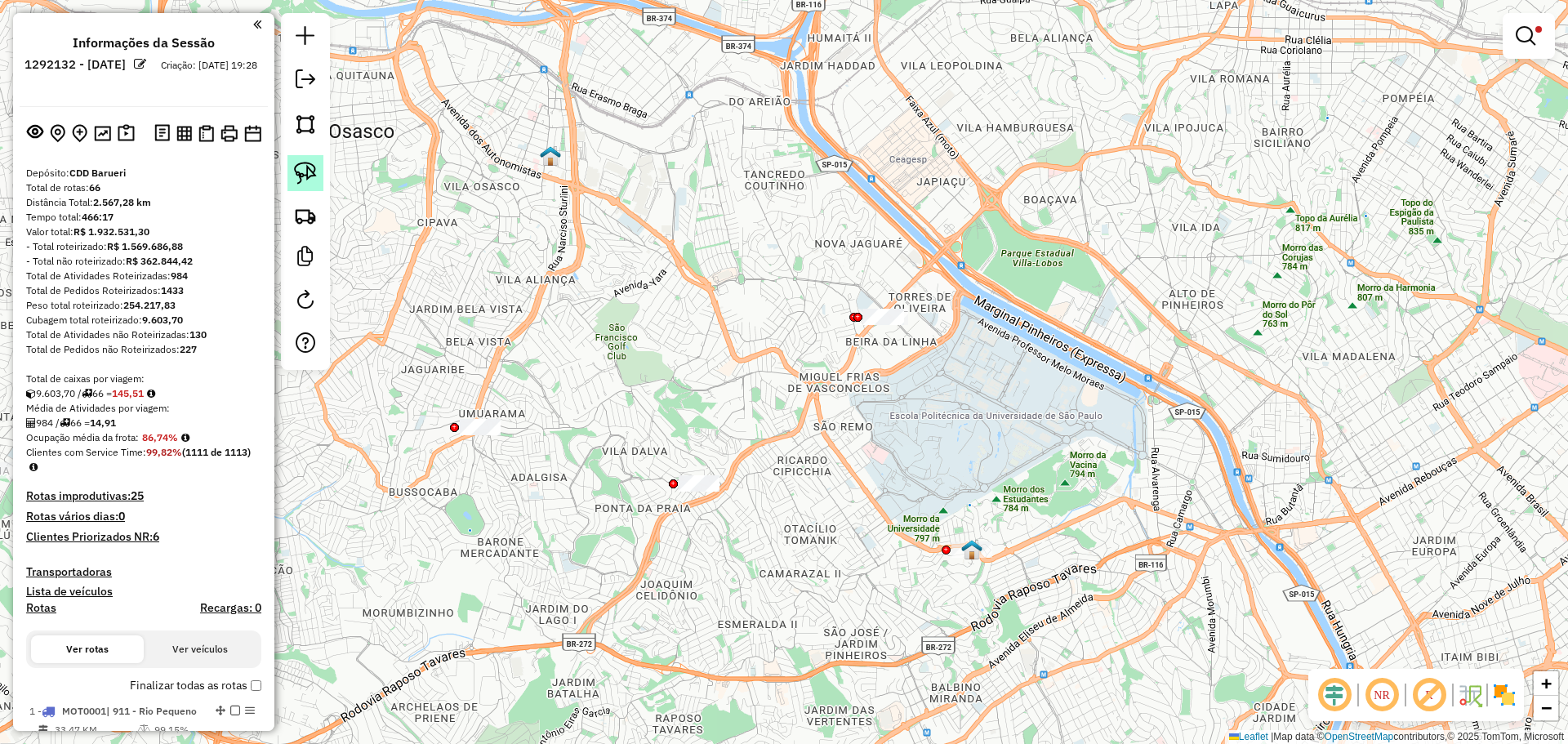
drag, startPoint x: 313, startPoint y: 164, endPoint x: 560, endPoint y: 361, distance: 315.9
click at [314, 164] on img at bounding box center [305, 172] width 23 height 23
drag, startPoint x: 653, startPoint y: 451, endPoint x: 720, endPoint y: 432, distance: 69.6
click at [310, 174] on img at bounding box center [305, 172] width 23 height 23
drag, startPoint x: 846, startPoint y: 275, endPoint x: 940, endPoint y: 271, distance: 94.1
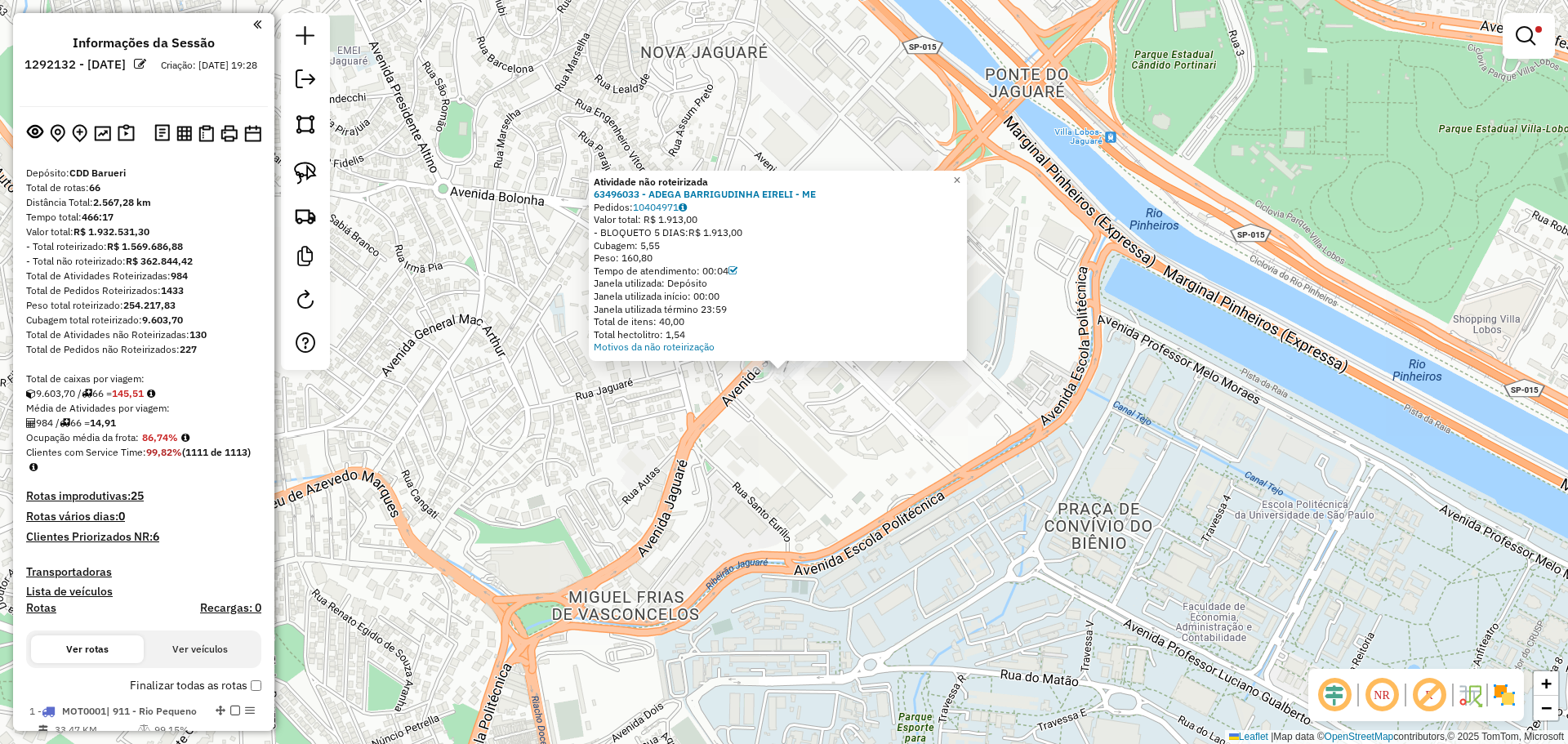
click at [823, 412] on div "Atividade não roteirizada 63496033 - ADEGA BARRIGUDINHA EIRELI - ME Pedidos: 10…" at bounding box center [784, 372] width 1568 height 744
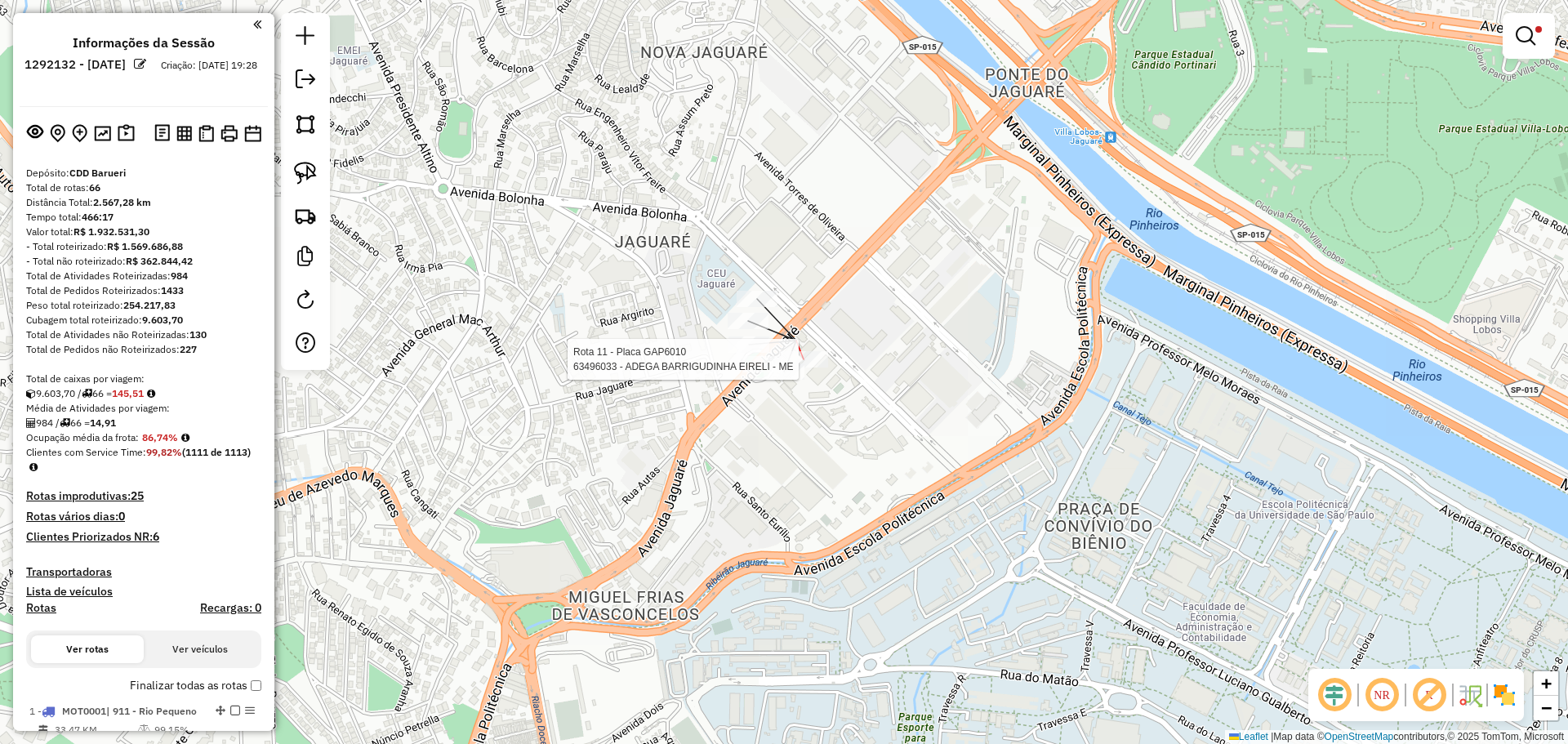
select select "**********"
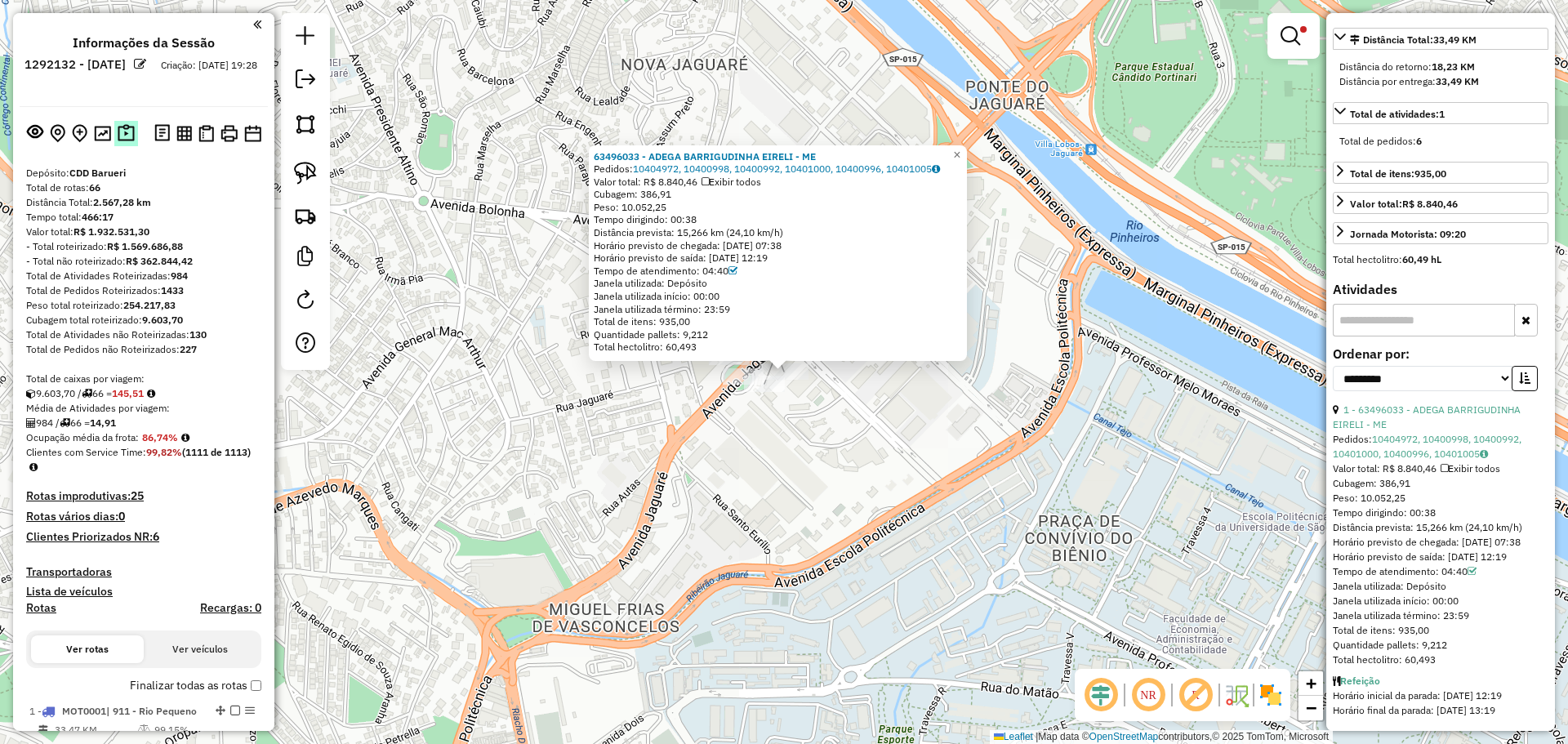
click at [123, 132] on img at bounding box center [126, 134] width 17 height 19
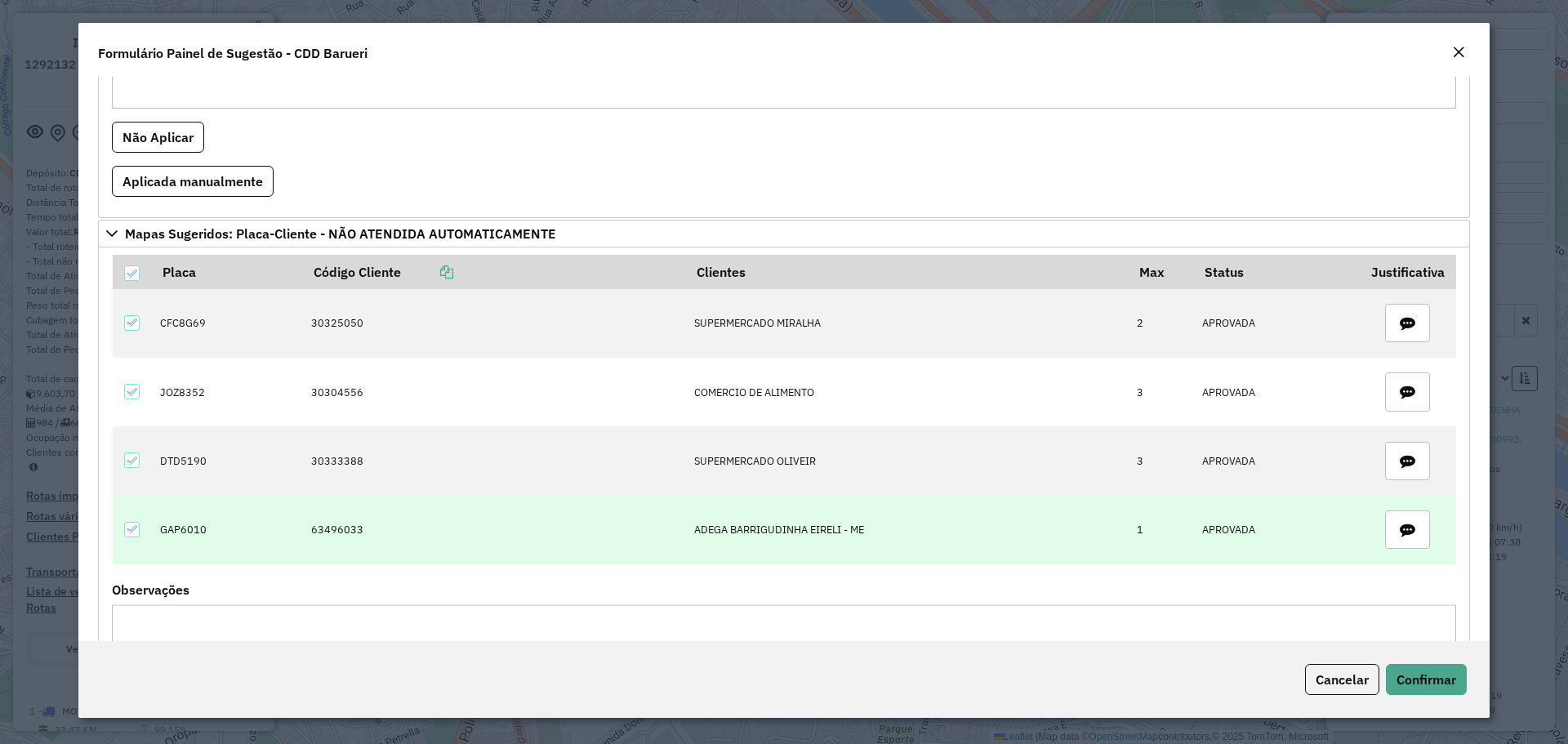
scroll to position [956, 0]
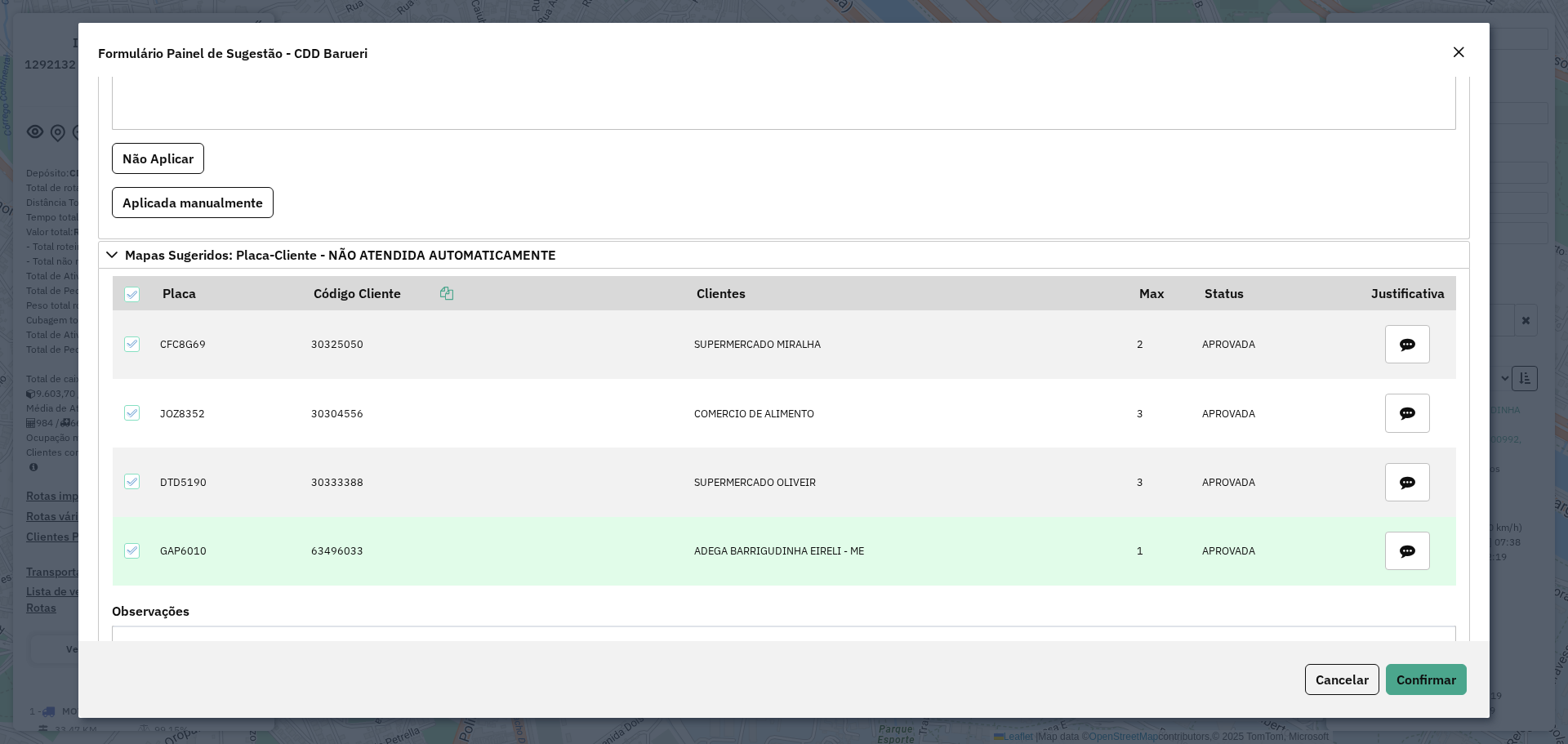
click at [325, 556] on td "63496033" at bounding box center [494, 551] width 384 height 68
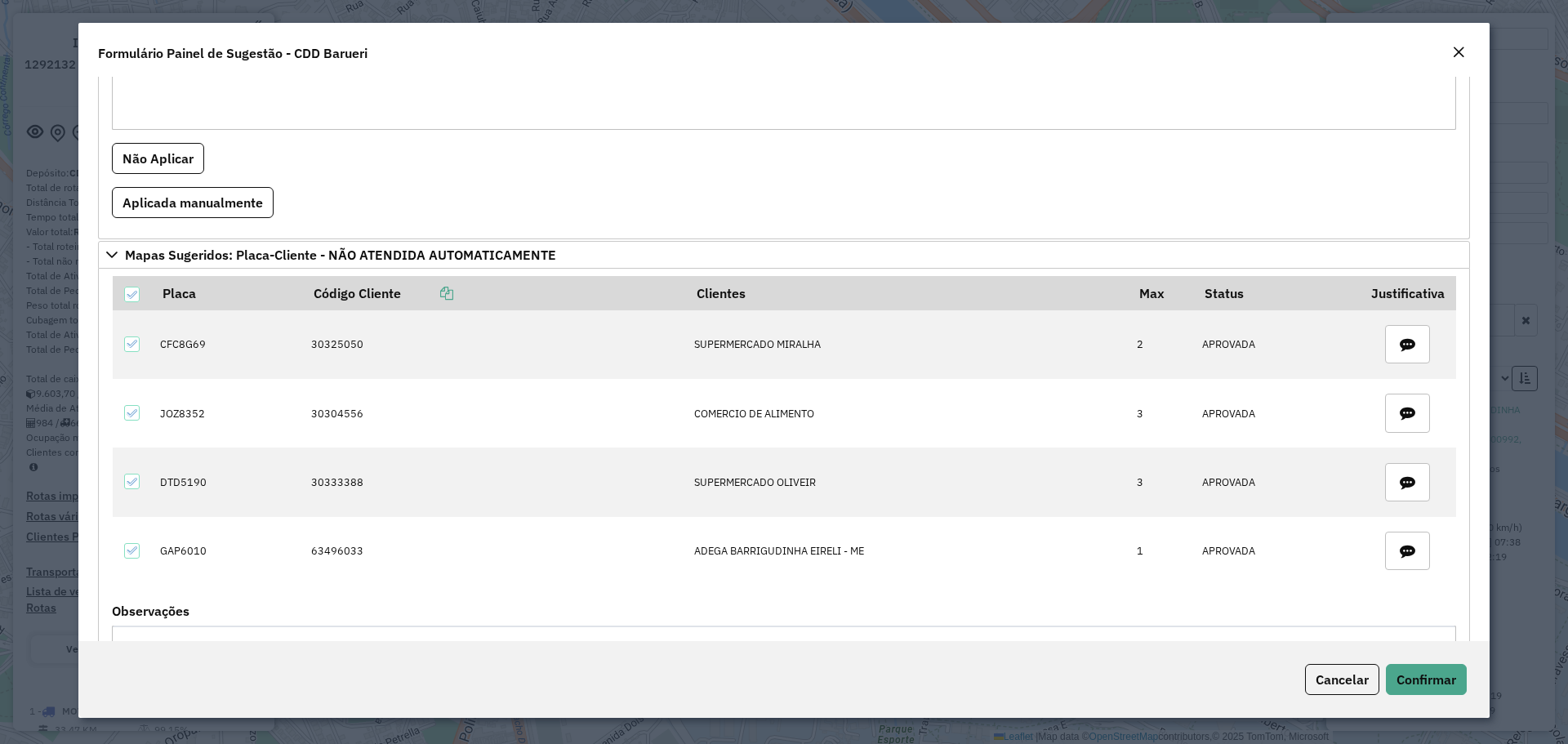
scroll to position [1120, 0]
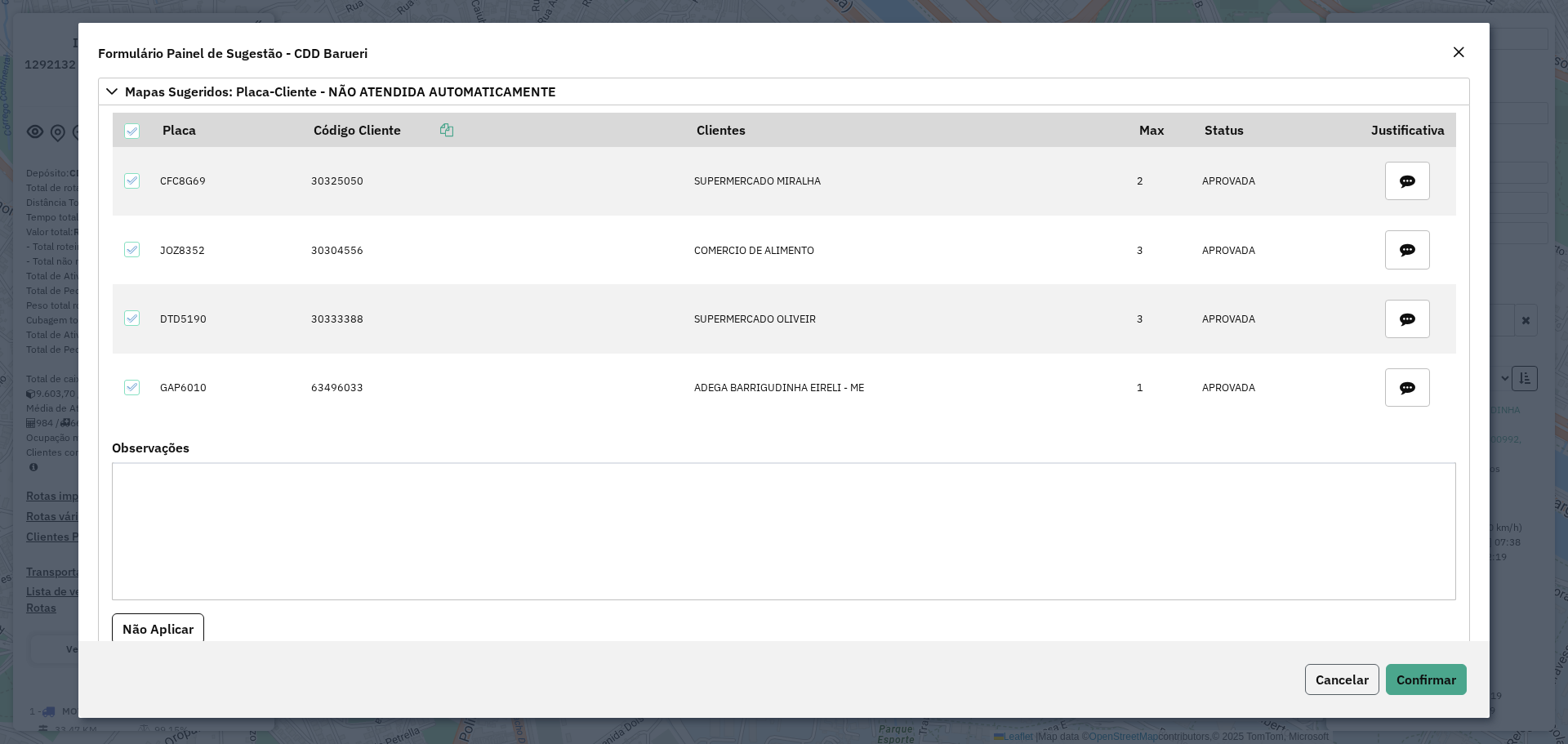
click at [1355, 677] on span "Cancelar" at bounding box center [1341, 679] width 53 height 16
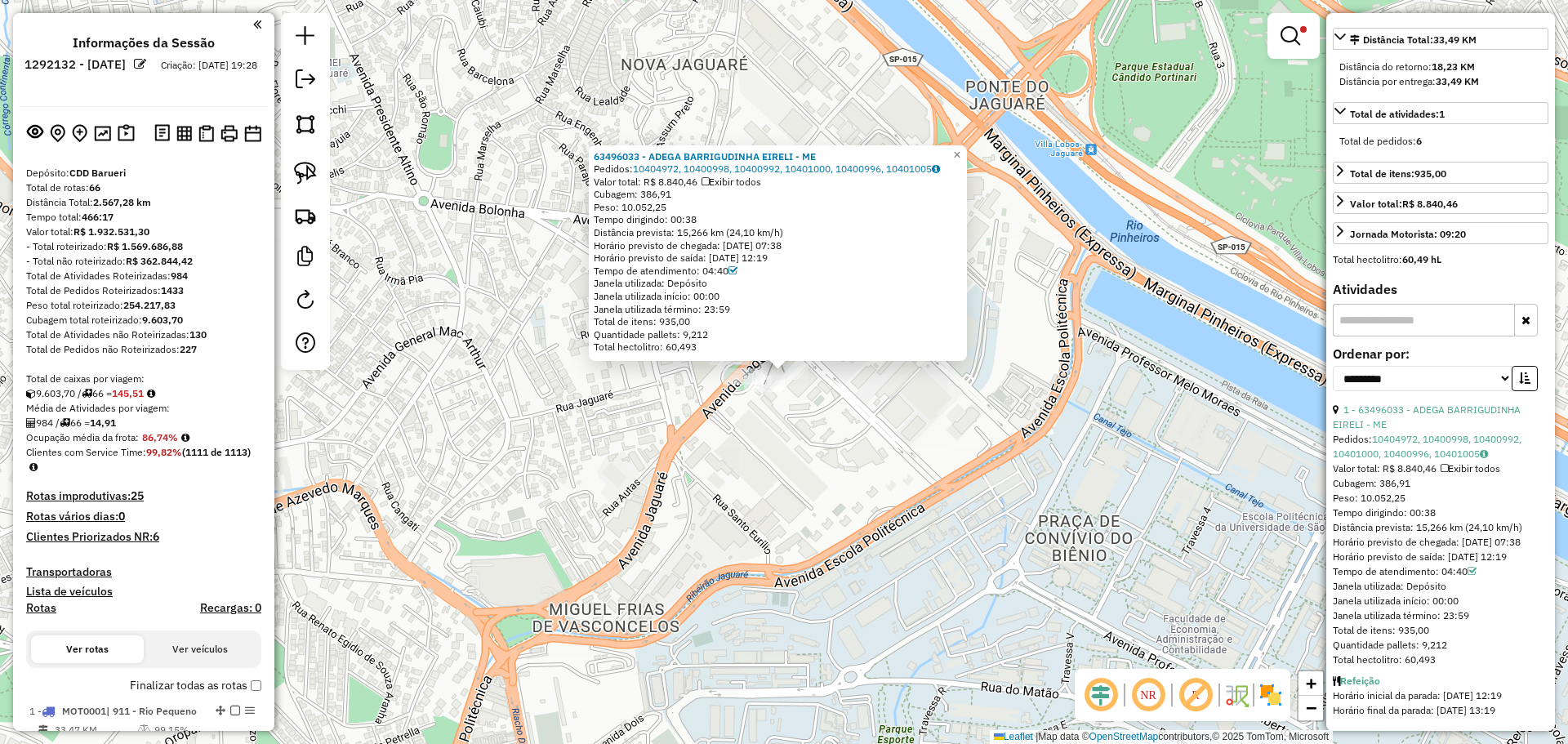
click at [784, 450] on div "63496033 - ADEGA BARRIGUDINHA EIRELI - ME Pedidos: 10404972, 10400998, 10400992…" at bounding box center [784, 372] width 1568 height 744
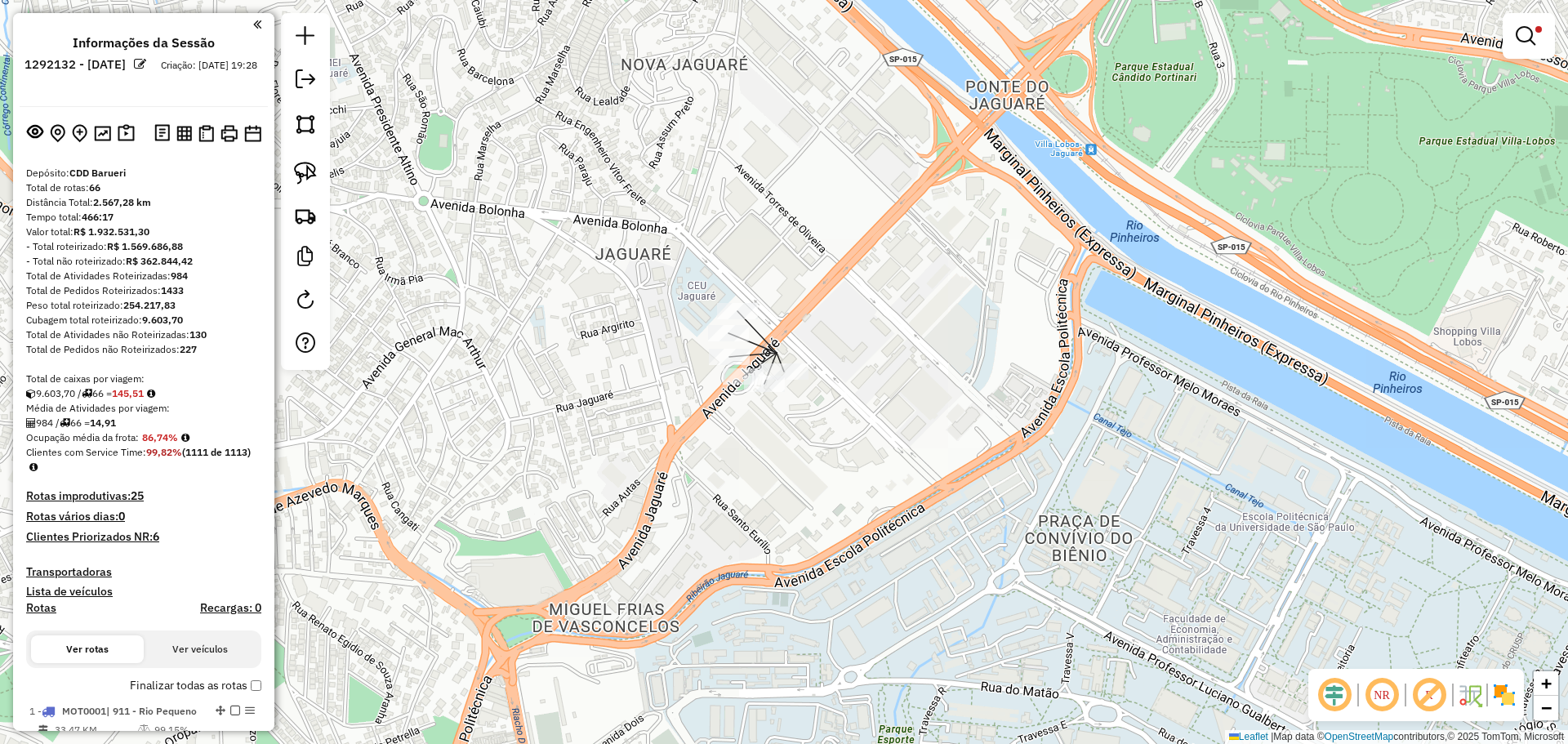
drag, startPoint x: 301, startPoint y: 170, endPoint x: 598, endPoint y: 258, distance: 309.8
click at [301, 170] on img at bounding box center [305, 172] width 23 height 23
drag, startPoint x: 745, startPoint y: 283, endPoint x: 719, endPoint y: 337, distance: 59.9
click at [300, 171] on img at bounding box center [305, 172] width 23 height 23
drag, startPoint x: 745, startPoint y: 326, endPoint x: 831, endPoint y: 317, distance: 86.5
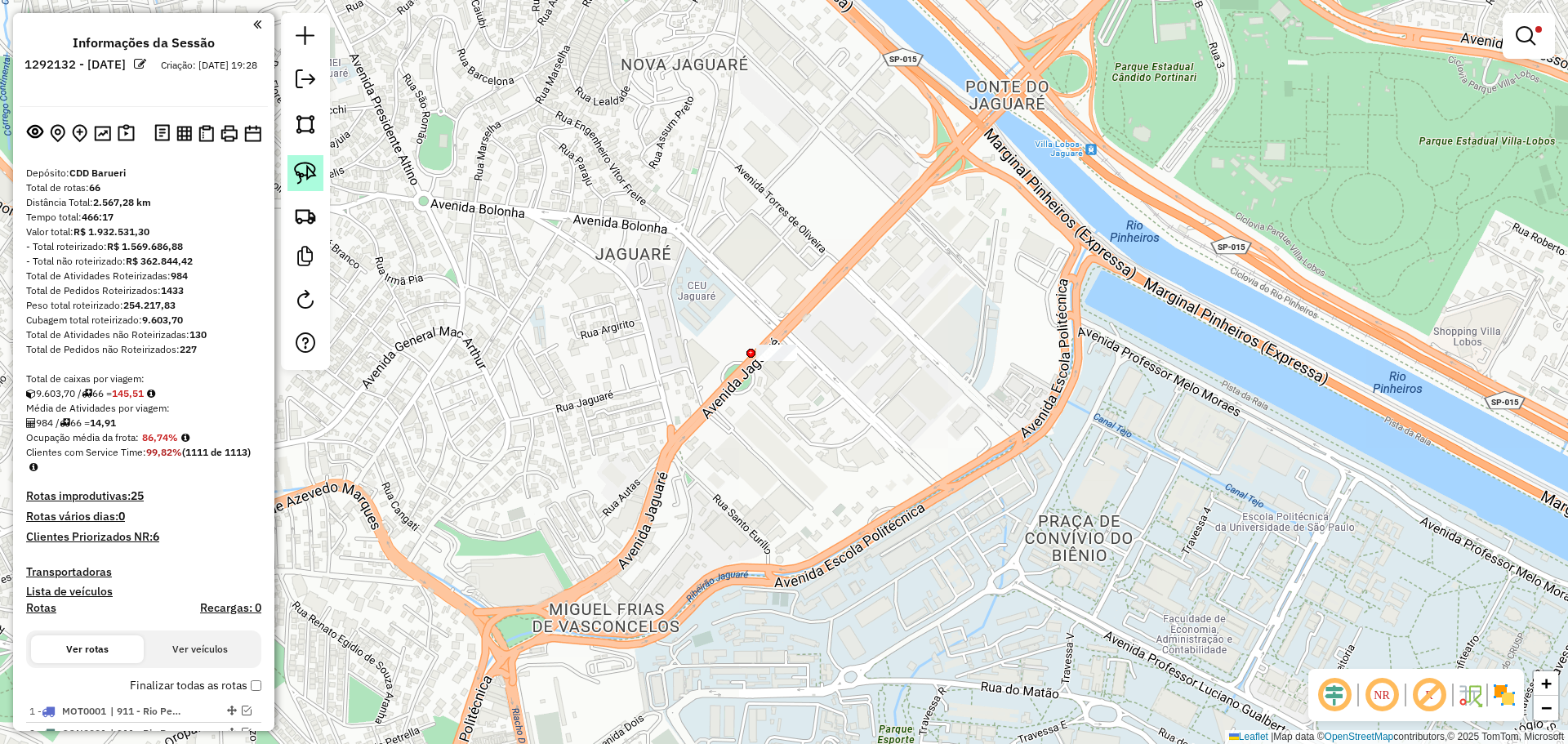
click at [303, 168] on img at bounding box center [305, 172] width 23 height 23
drag, startPoint x: 729, startPoint y: 331, endPoint x: 831, endPoint y: 319, distance: 102.7
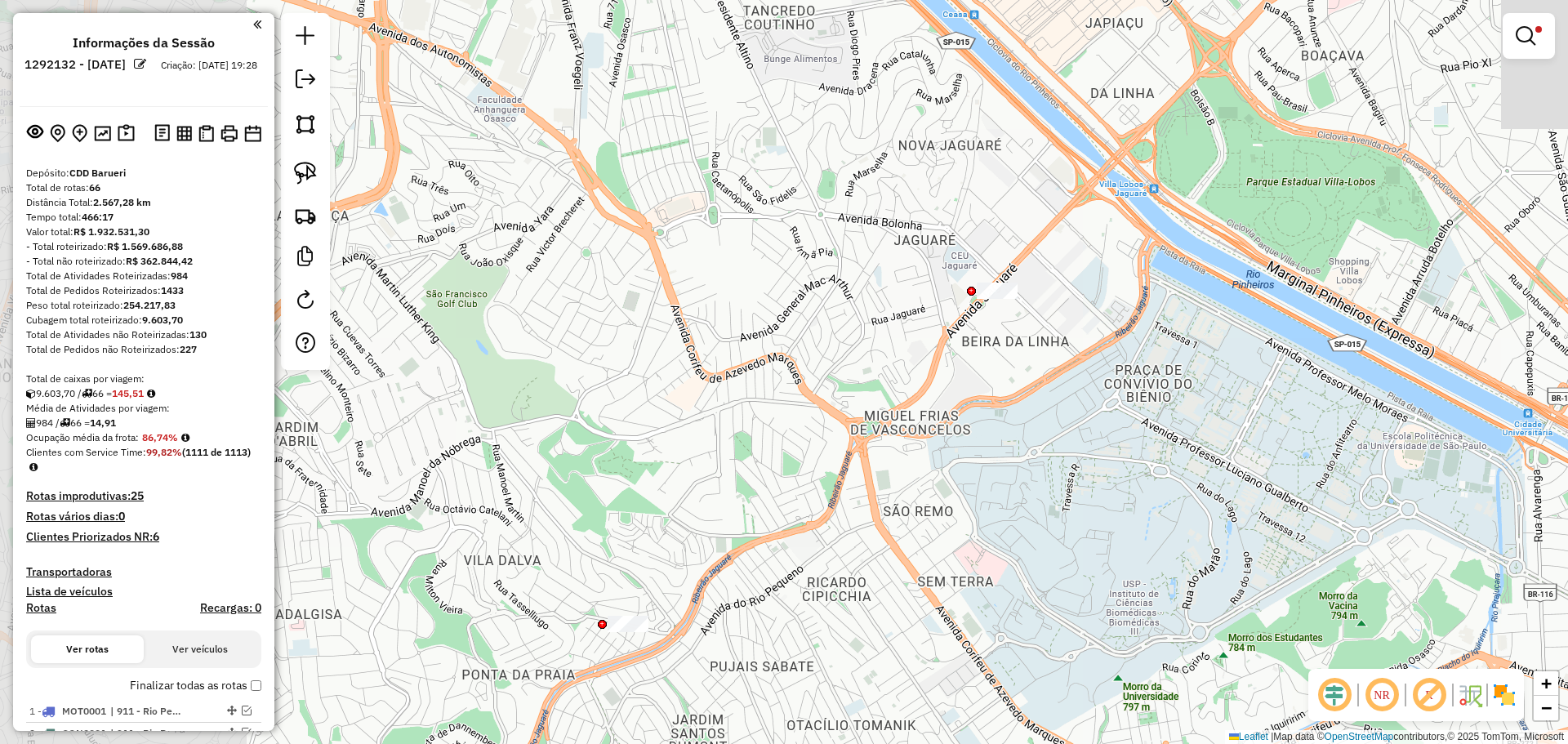
drag, startPoint x: 542, startPoint y: 474, endPoint x: 856, endPoint y: 365, distance: 332.4
click at [856, 366] on div "**********" at bounding box center [784, 372] width 1568 height 744
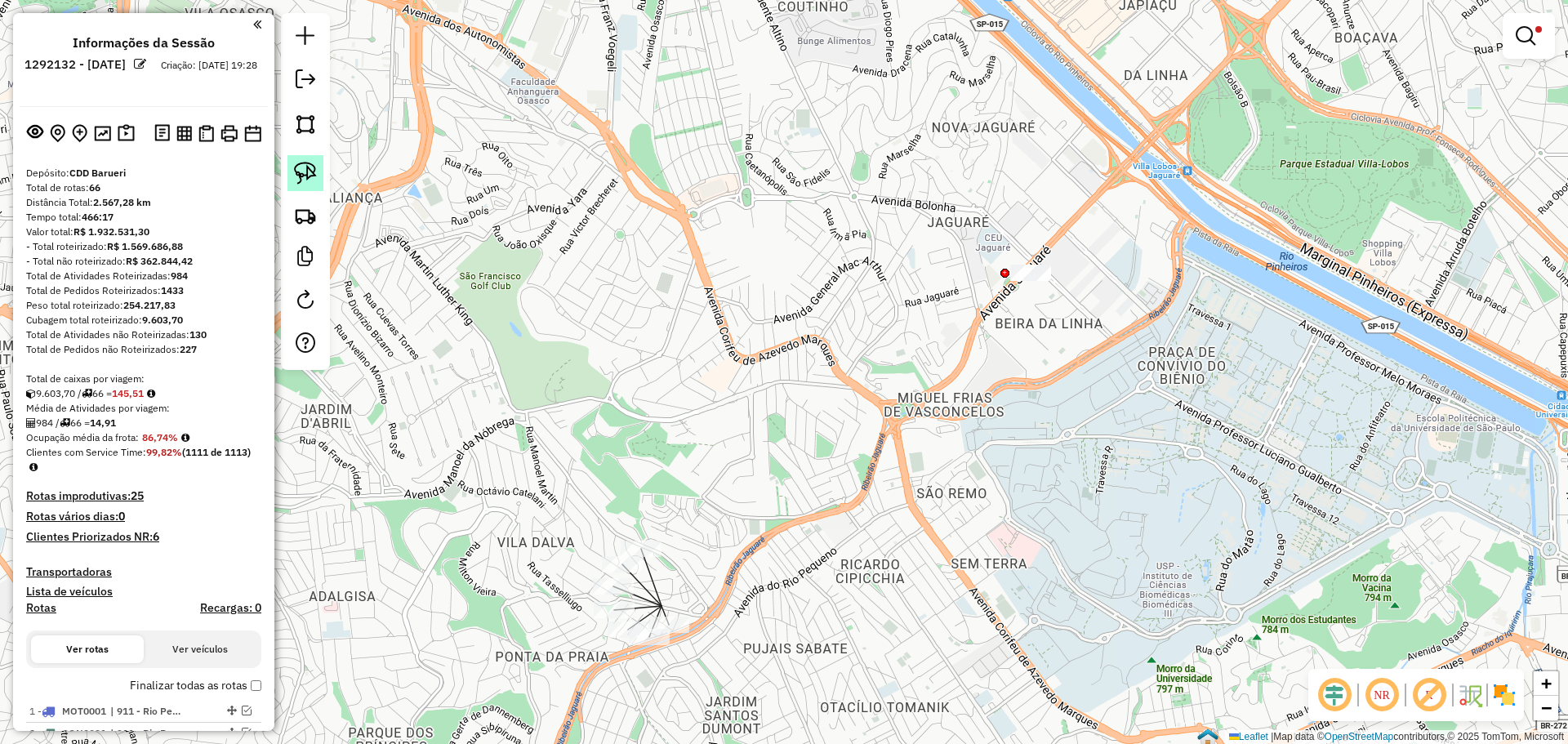
drag, startPoint x: 302, startPoint y: 167, endPoint x: 432, endPoint y: 249, distance: 153.7
click at [302, 167] on img at bounding box center [305, 172] width 23 height 23
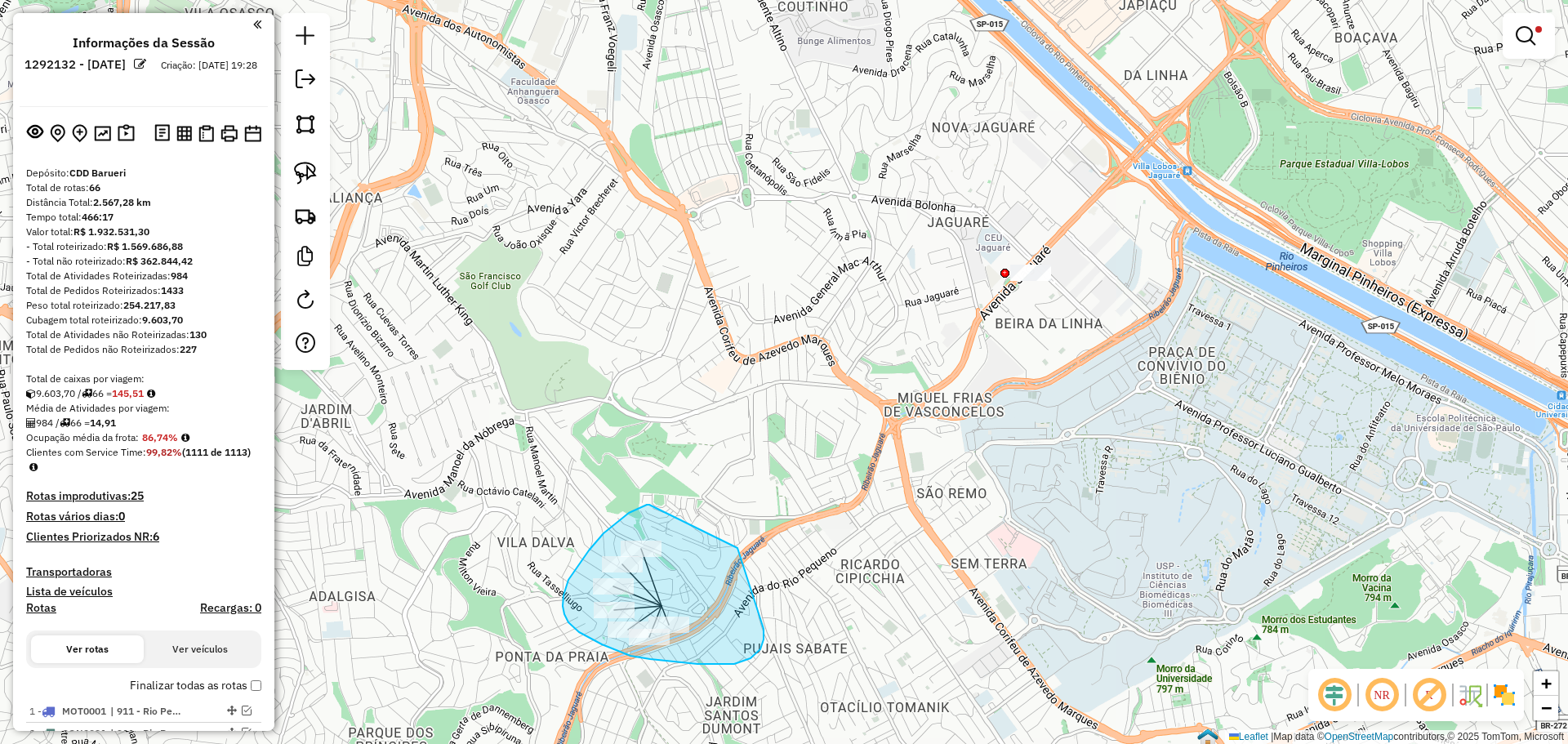
drag, startPoint x: 563, startPoint y: 606, endPoint x: 729, endPoint y: 536, distance: 180.2
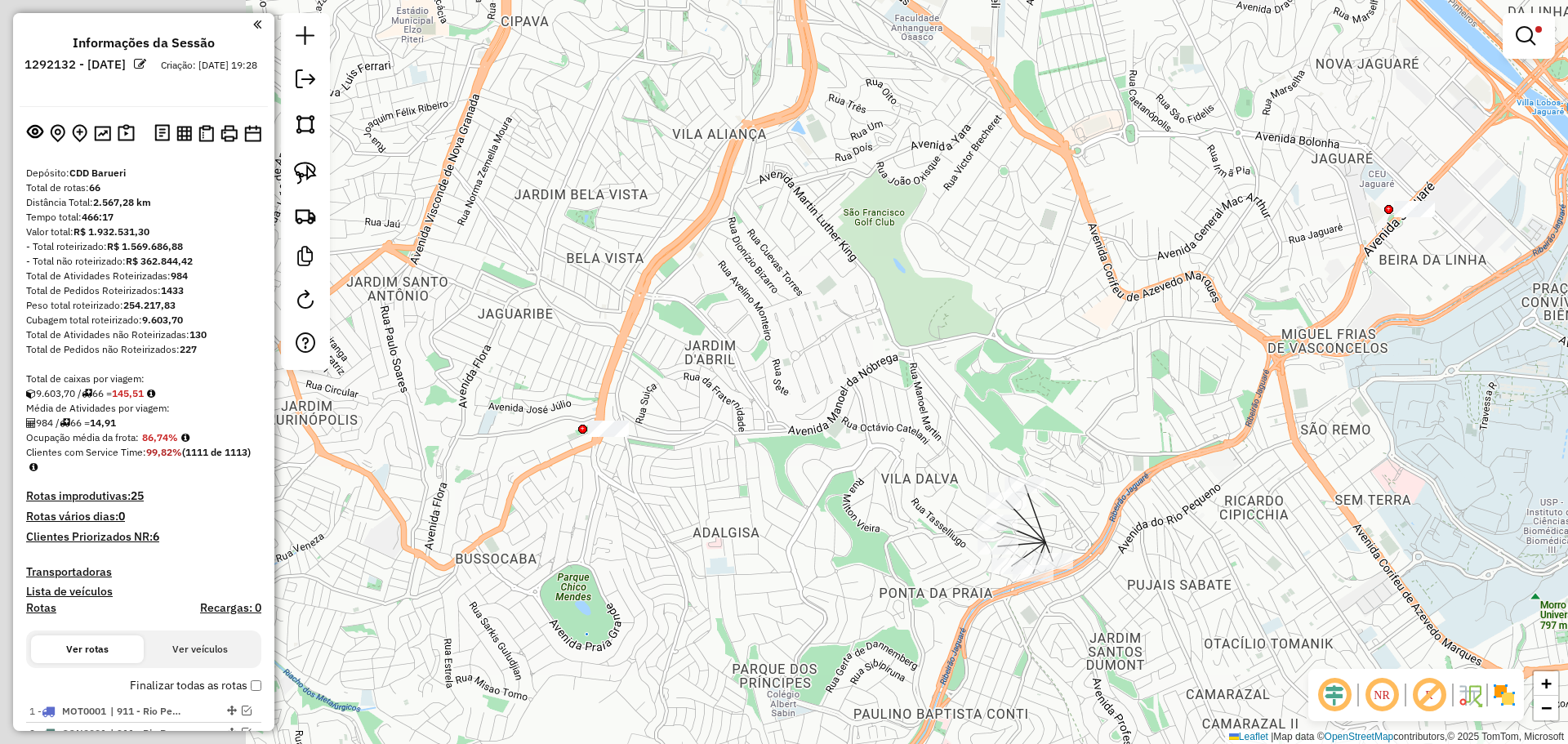
drag, startPoint x: 540, startPoint y: 369, endPoint x: 975, endPoint y: 302, distance: 440.1
click at [972, 301] on div "**********" at bounding box center [784, 372] width 1568 height 744
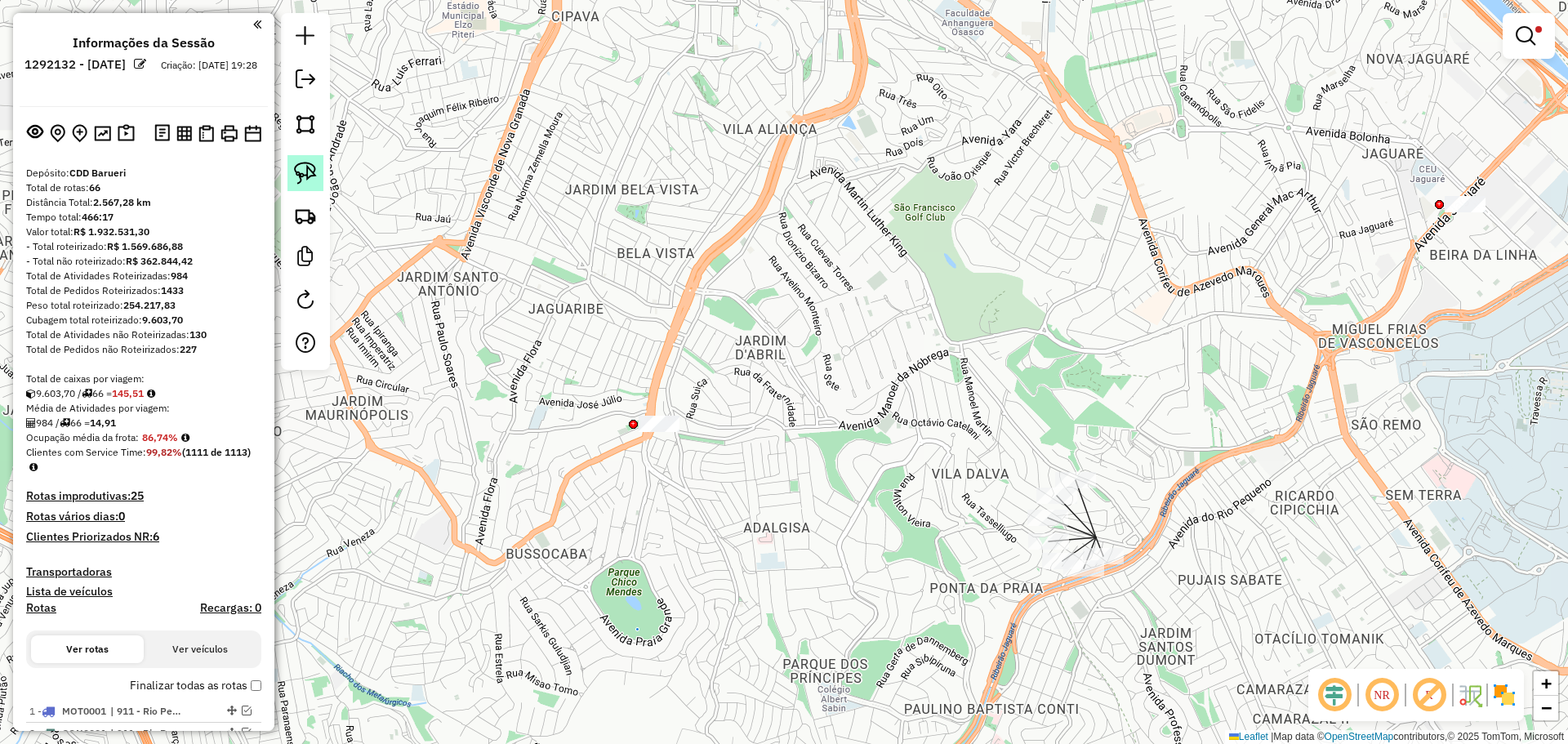
click at [302, 174] on img at bounding box center [305, 172] width 23 height 23
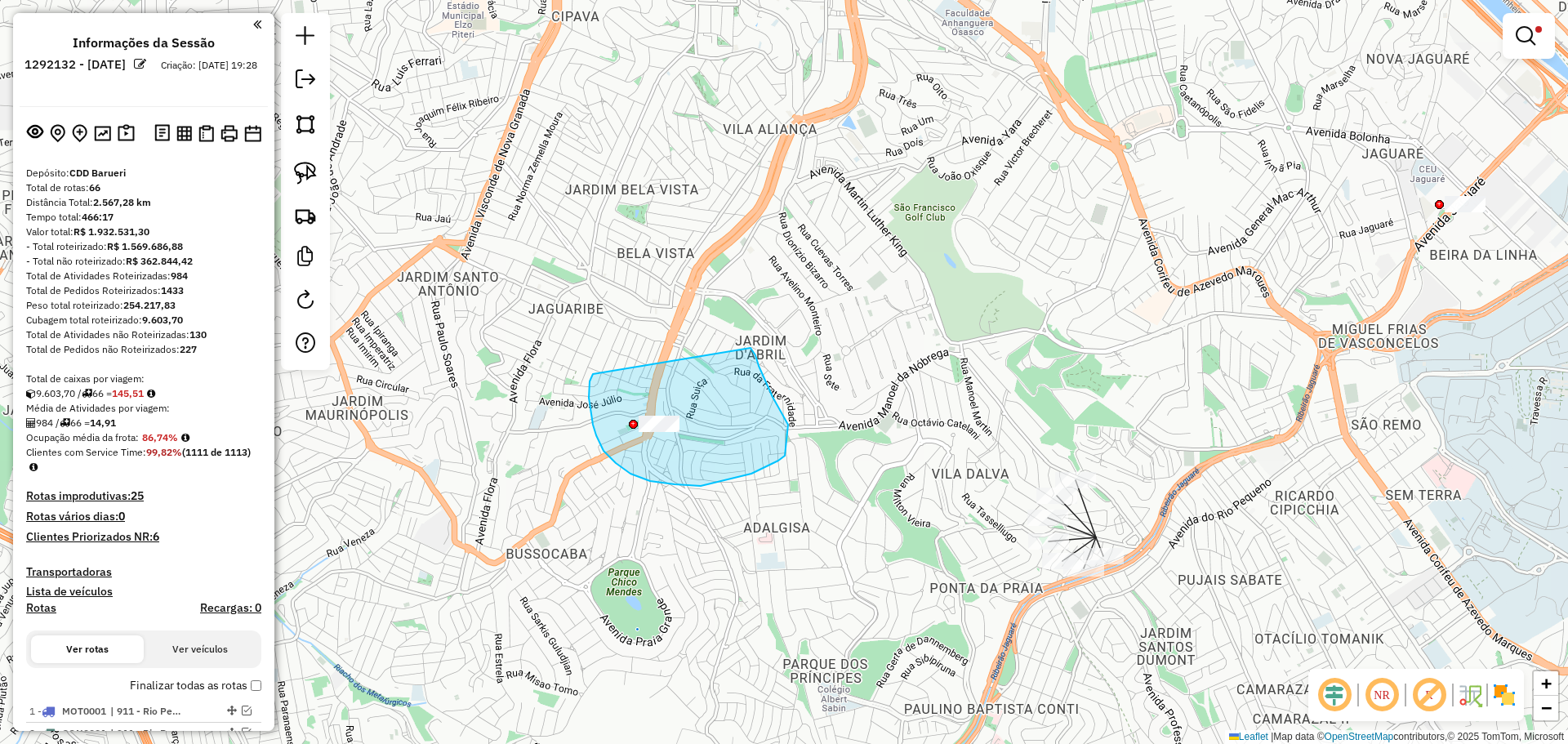
drag, startPoint x: 593, startPoint y: 374, endPoint x: 751, endPoint y: 348, distance: 160.1
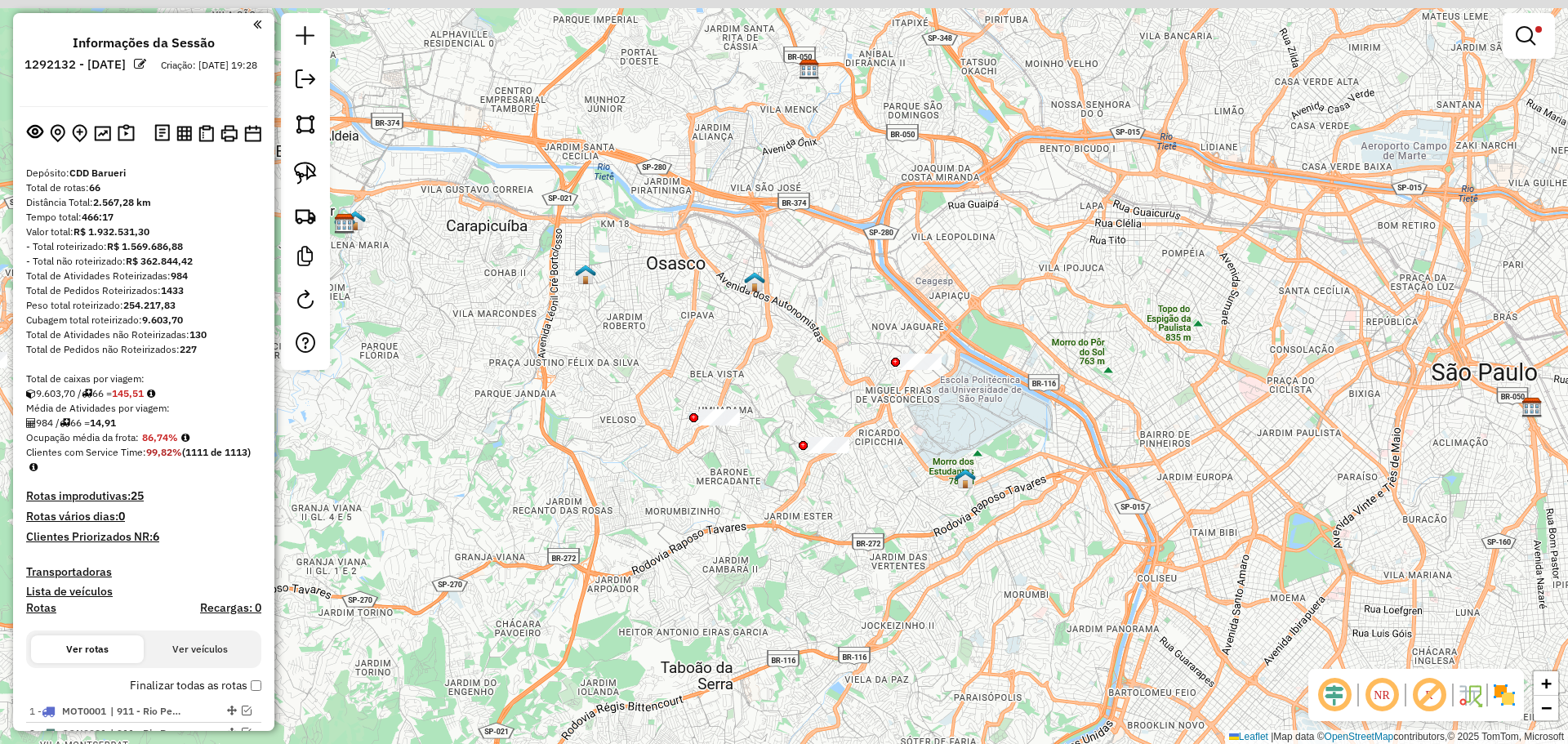
drag, startPoint x: 769, startPoint y: 459, endPoint x: 795, endPoint y: 546, distance: 90.8
click at [795, 549] on div "**********" at bounding box center [784, 372] width 1568 height 744
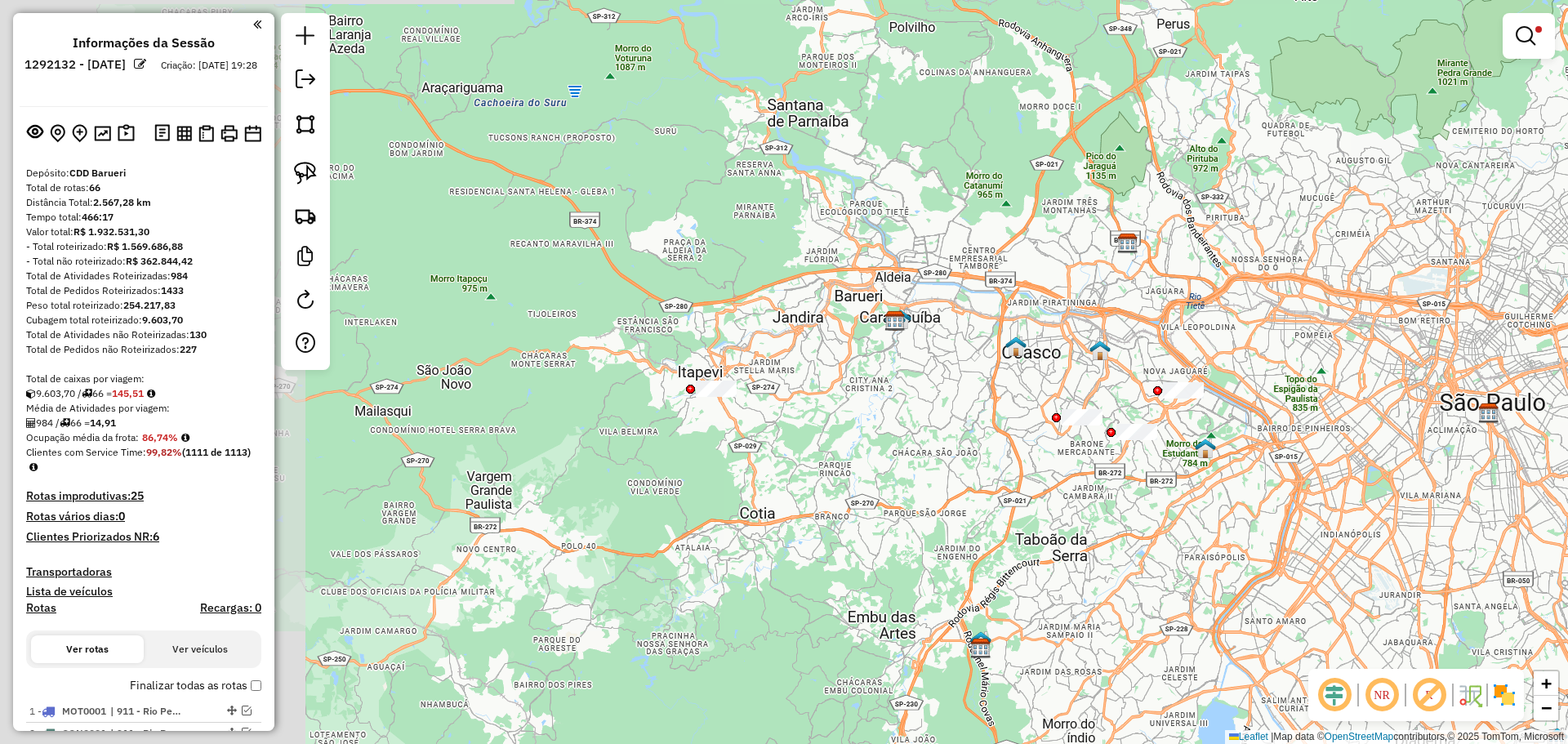
drag, startPoint x: 581, startPoint y: 461, endPoint x: 800, endPoint y: 402, distance: 226.8
click at [975, 458] on div "**********" at bounding box center [784, 372] width 1568 height 744
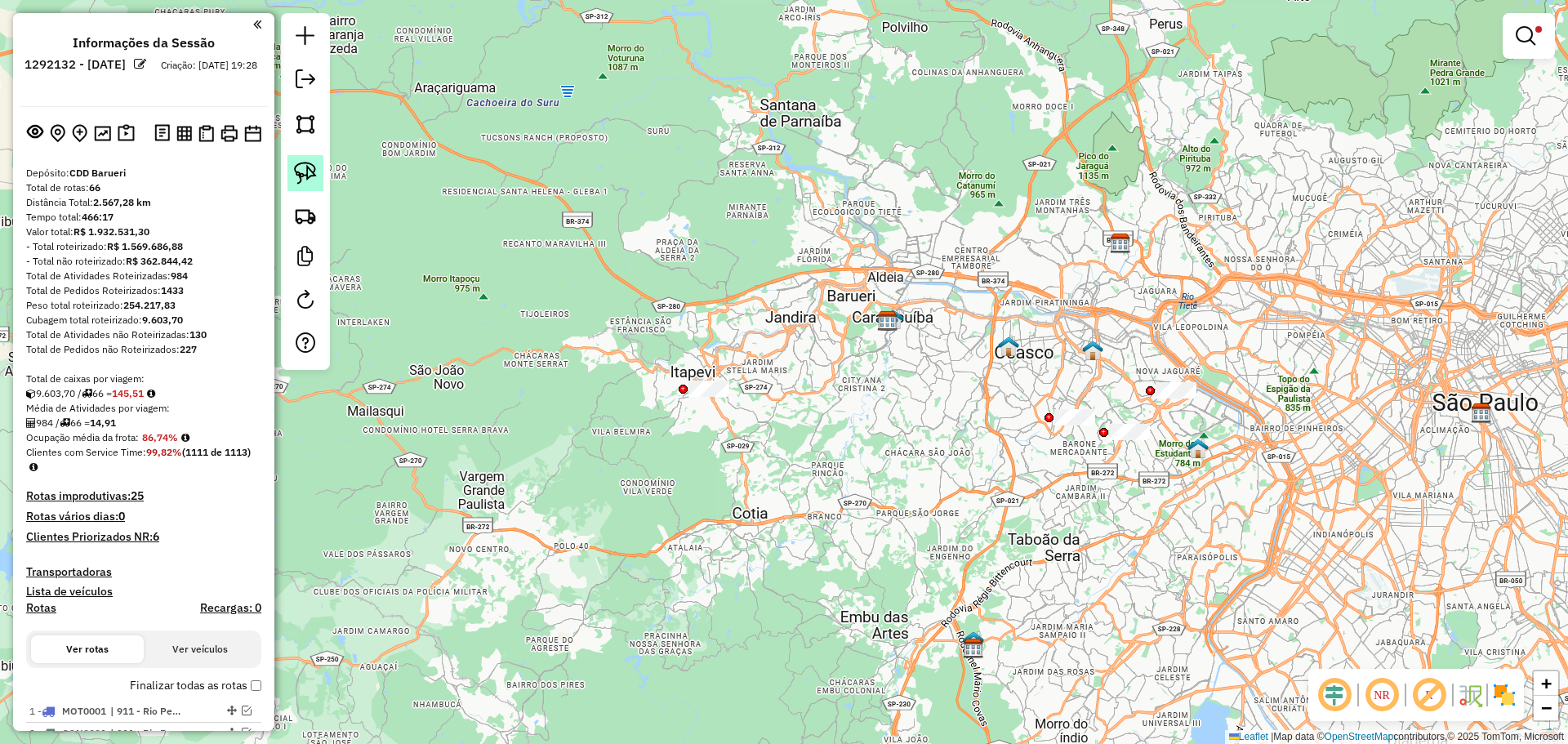
click at [303, 159] on link at bounding box center [305, 173] width 36 height 36
drag, startPoint x: 672, startPoint y: 409, endPoint x: 746, endPoint y: 307, distance: 126.0
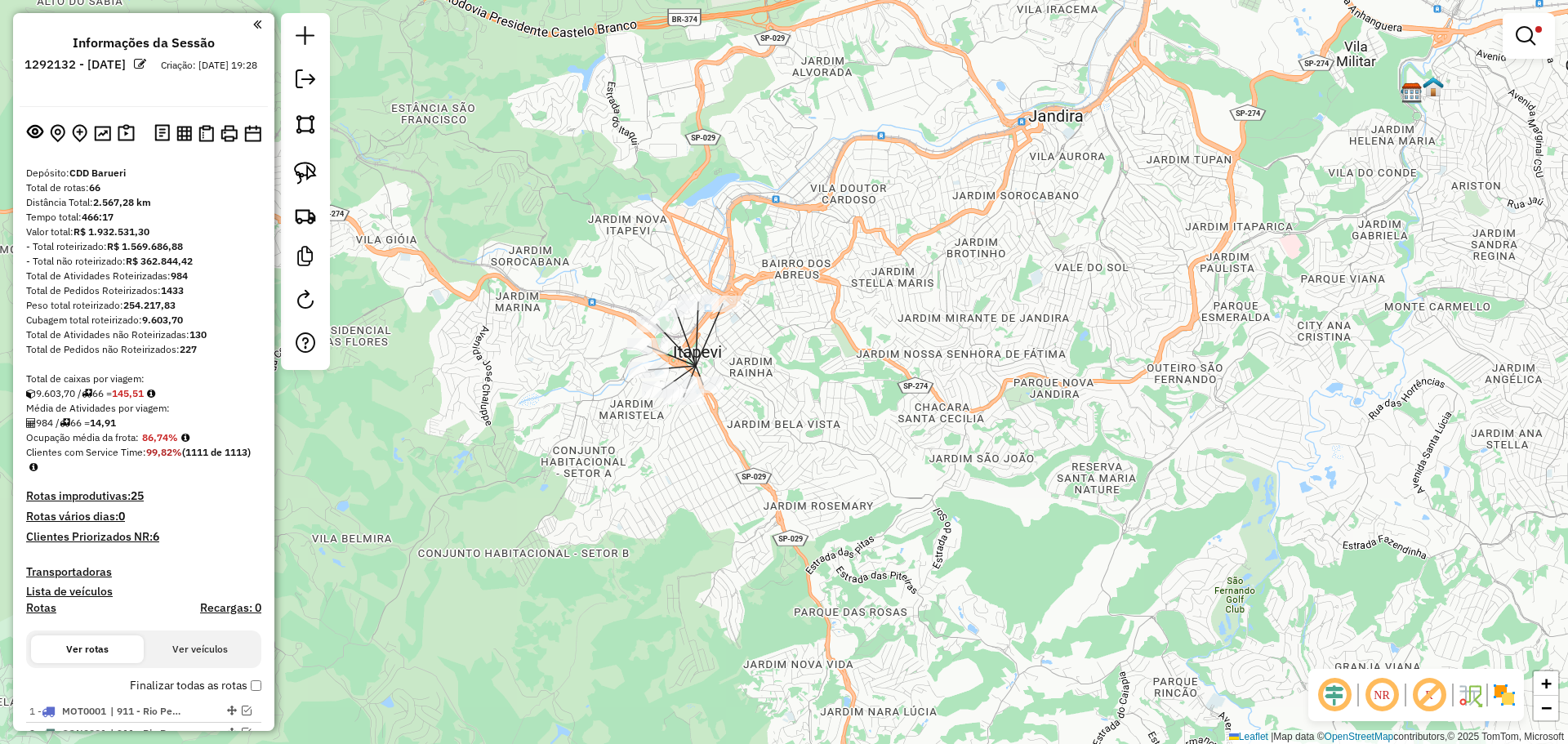
click at [284, 161] on div at bounding box center [305, 191] width 49 height 357
click at [302, 170] on img at bounding box center [305, 172] width 23 height 23
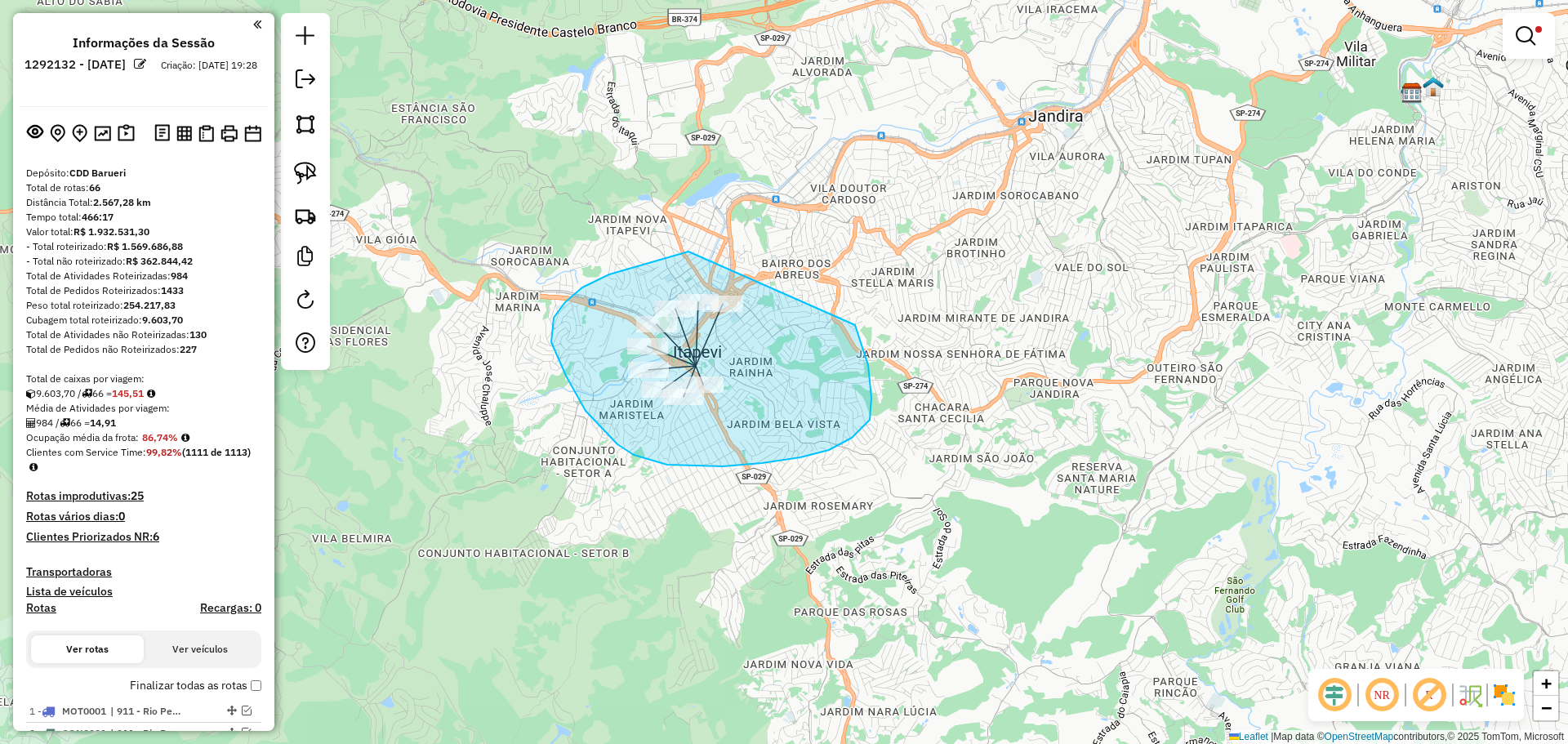
drag, startPoint x: 688, startPoint y: 252, endPoint x: 825, endPoint y: 267, distance: 137.8
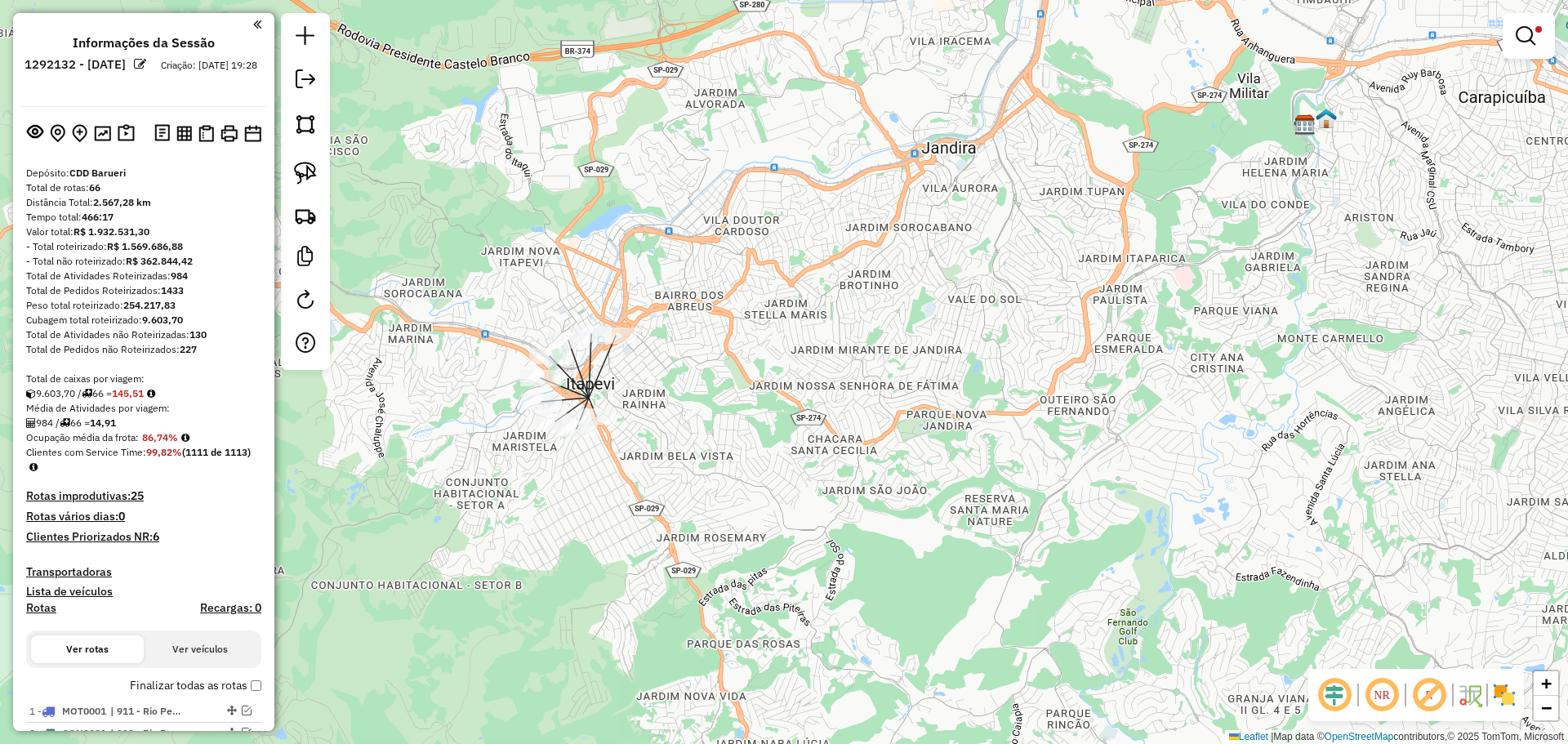
drag, startPoint x: 975, startPoint y: 248, endPoint x: 282, endPoint y: 206, distance: 694.3
click at [238, 204] on hb-router-mapa "Informações da Sessão 1292132 - 10/10/2025 Criação: 09/10/2025 19:28 Depósito: …" at bounding box center [784, 372] width 1568 height 744
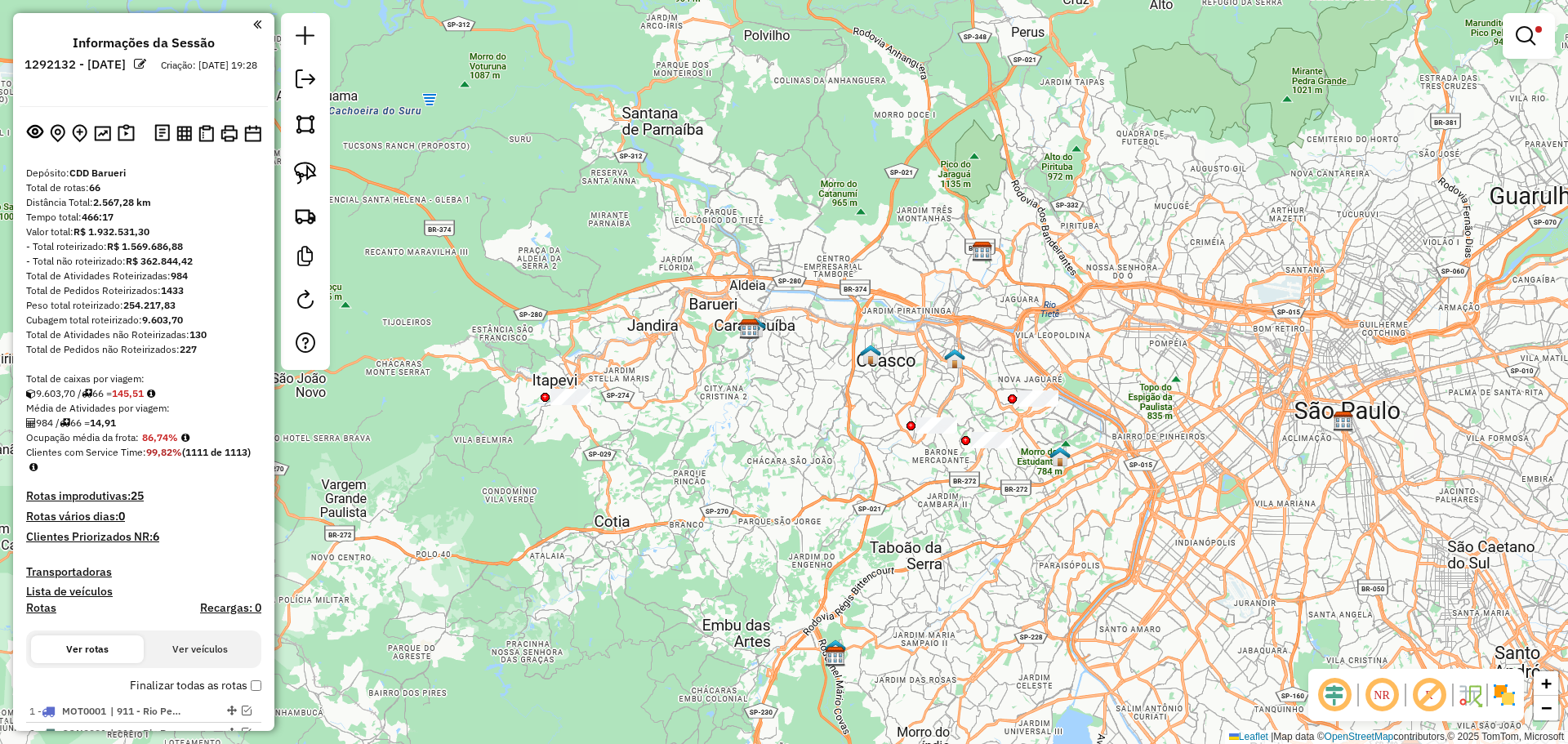
drag, startPoint x: 876, startPoint y: 536, endPoint x: 659, endPoint y: 493, distance: 221.2
click at [659, 493] on div "**********" at bounding box center [784, 372] width 1568 height 744
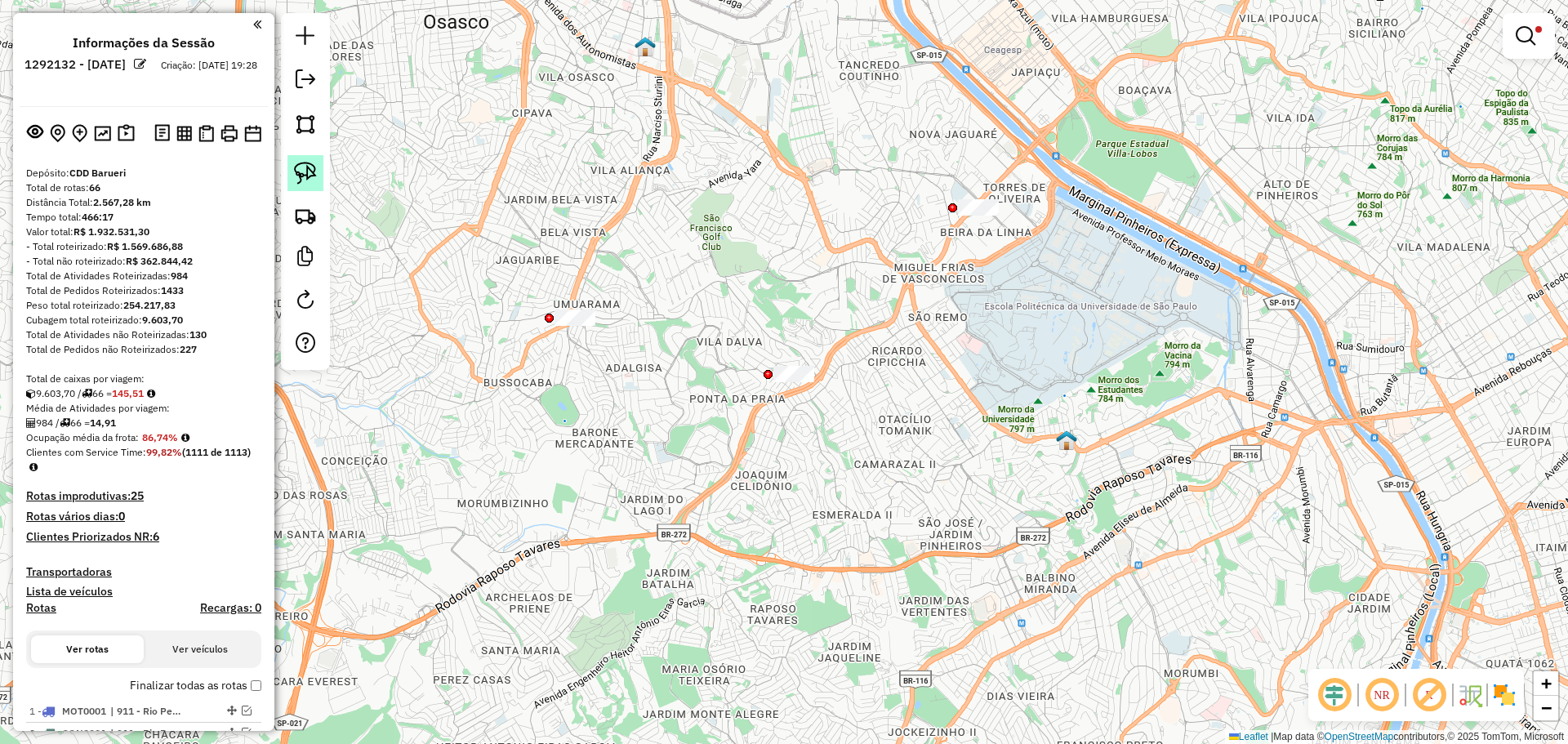
click at [323, 175] on div at bounding box center [305, 191] width 49 height 357
click at [313, 168] on img at bounding box center [305, 172] width 23 height 23
drag, startPoint x: 522, startPoint y: 304, endPoint x: 611, endPoint y: 288, distance: 90.4
drag, startPoint x: 315, startPoint y: 178, endPoint x: 332, endPoint y: 180, distance: 17.1
click at [316, 178] on img at bounding box center [305, 172] width 23 height 23
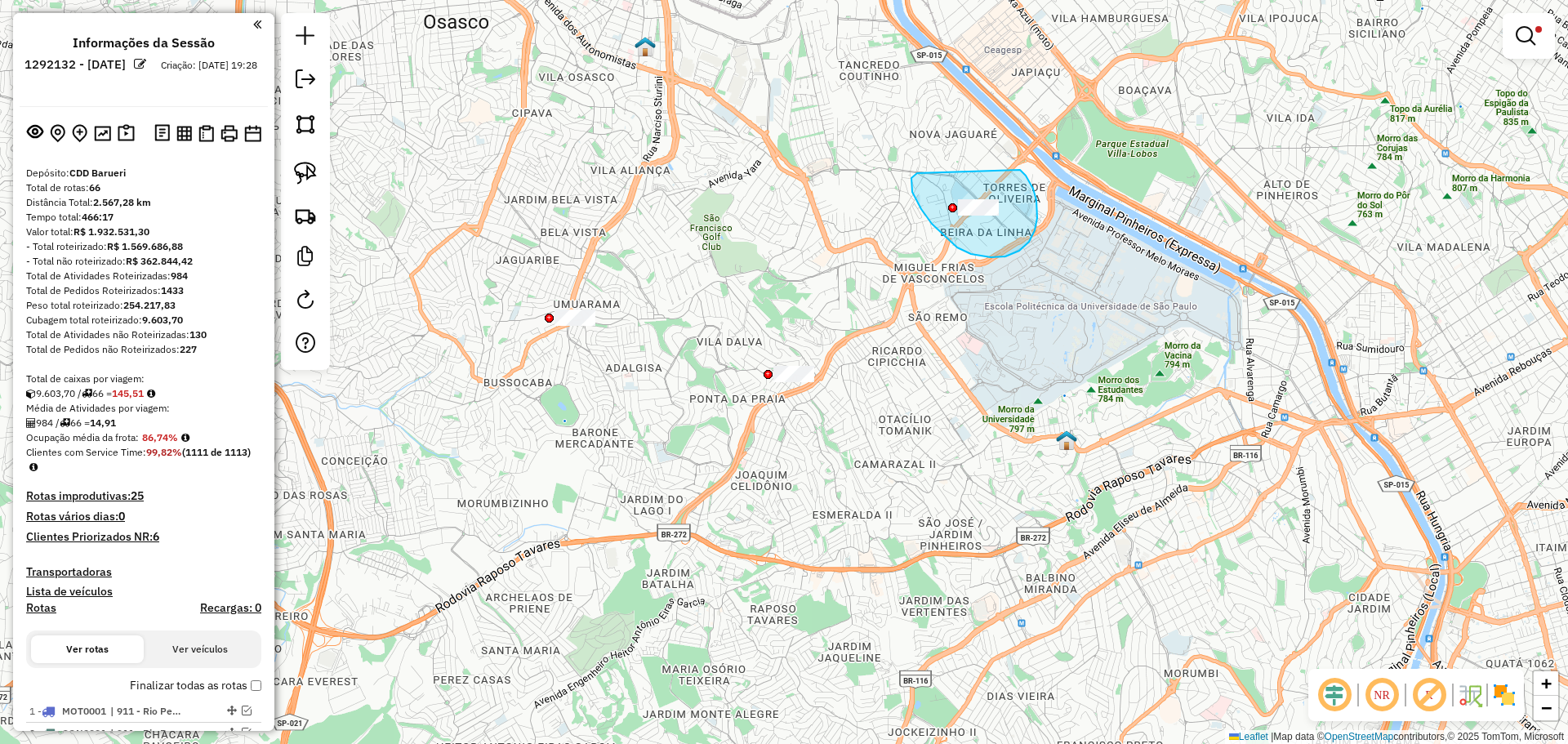
drag, startPoint x: 957, startPoint y: 248, endPoint x: 1019, endPoint y: 170, distance: 99.6
drag, startPoint x: 298, startPoint y: 179, endPoint x: 354, endPoint y: 200, distance: 59.8
click at [297, 179] on img at bounding box center [305, 172] width 23 height 23
drag, startPoint x: 543, startPoint y: 284, endPoint x: 601, endPoint y: 281, distance: 58.1
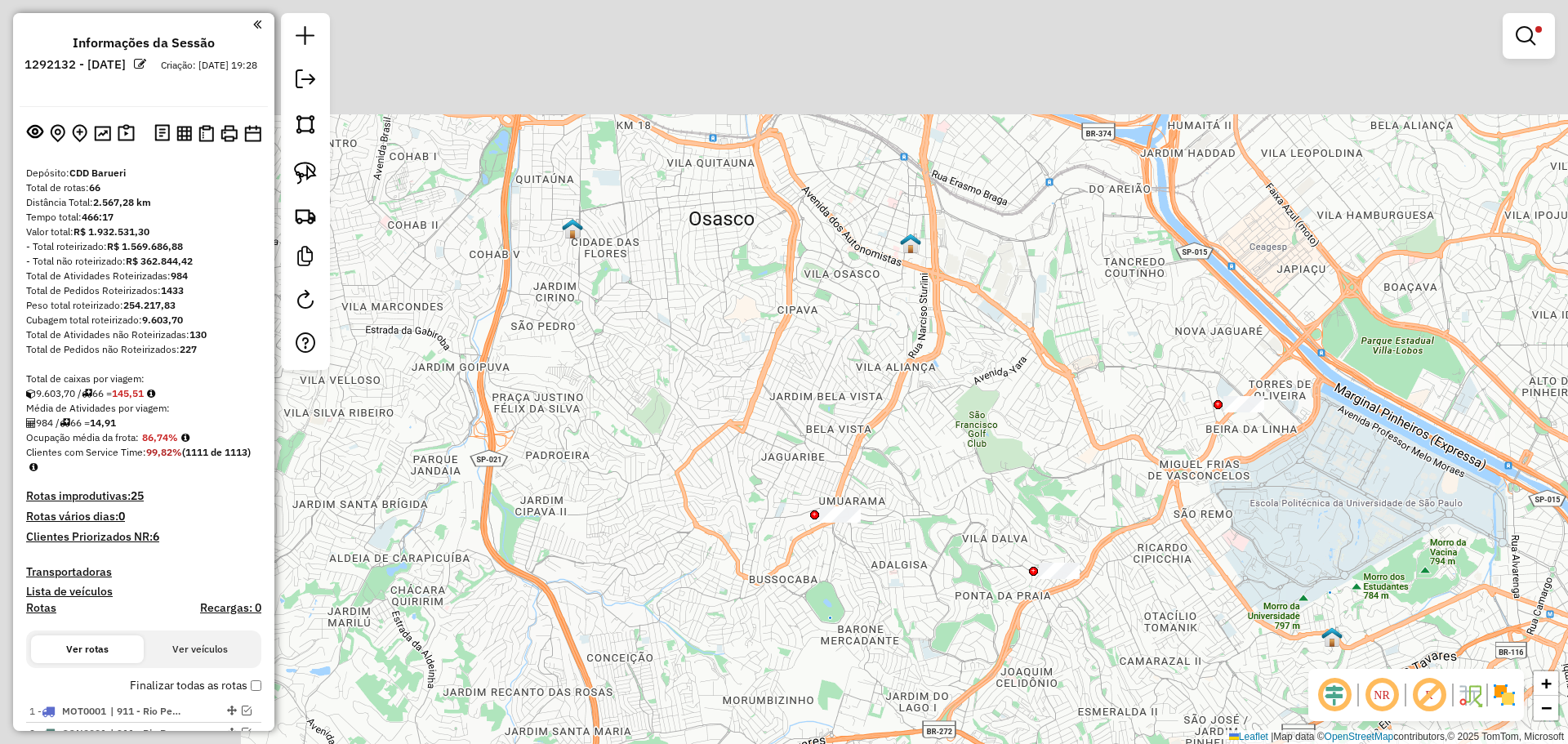
drag, startPoint x: 718, startPoint y: 473, endPoint x: 780, endPoint y: 499, distance: 67.2
click at [780, 499] on div "**********" at bounding box center [784, 372] width 1568 height 744
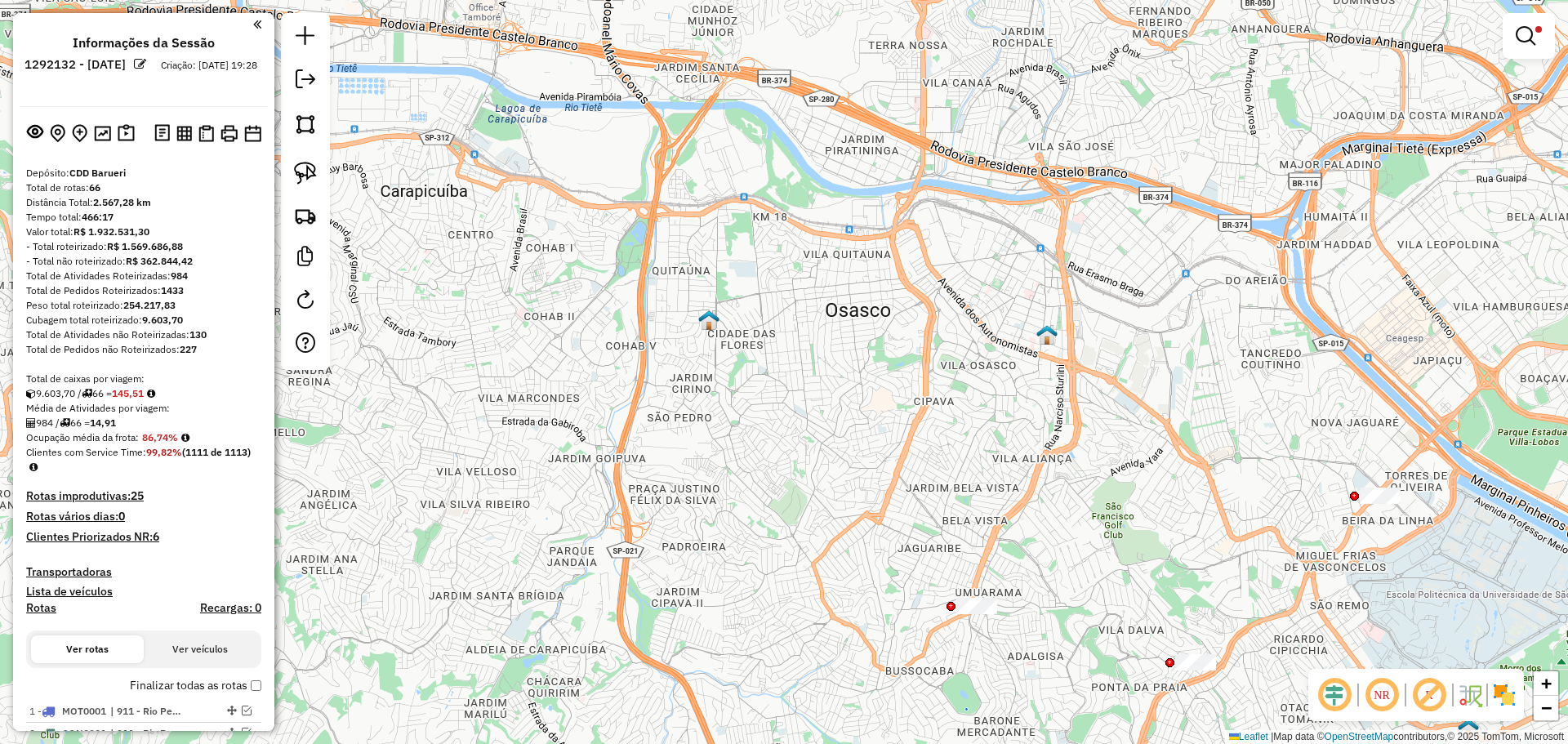
drag, startPoint x: 648, startPoint y: 361, endPoint x: 864, endPoint y: 403, distance: 220.0
click at [864, 410] on div "**********" at bounding box center [784, 372] width 1568 height 744
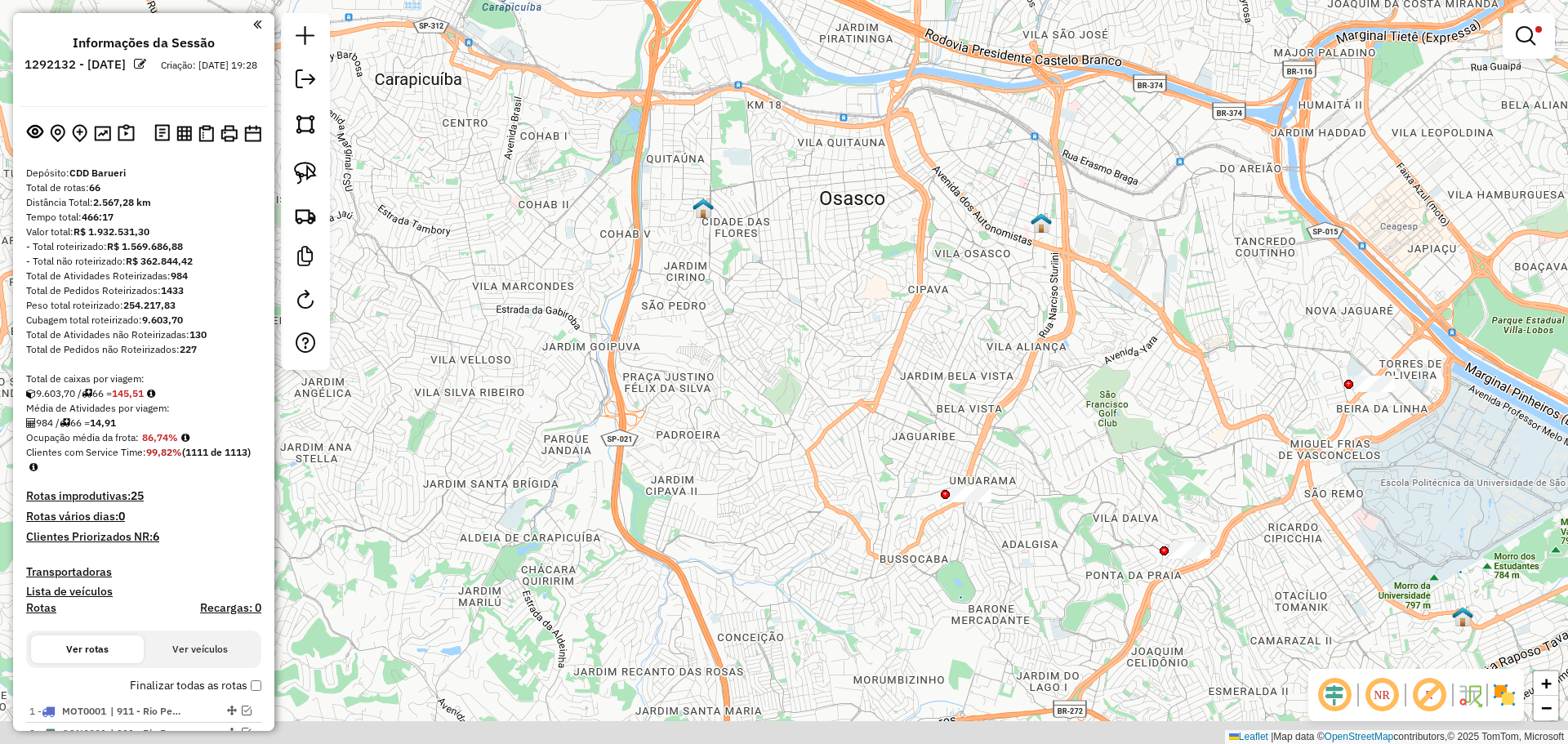
drag, startPoint x: 893, startPoint y: 528, endPoint x: 864, endPoint y: 517, distance: 31.0
click at [864, 517] on div "**********" at bounding box center [784, 372] width 1568 height 744
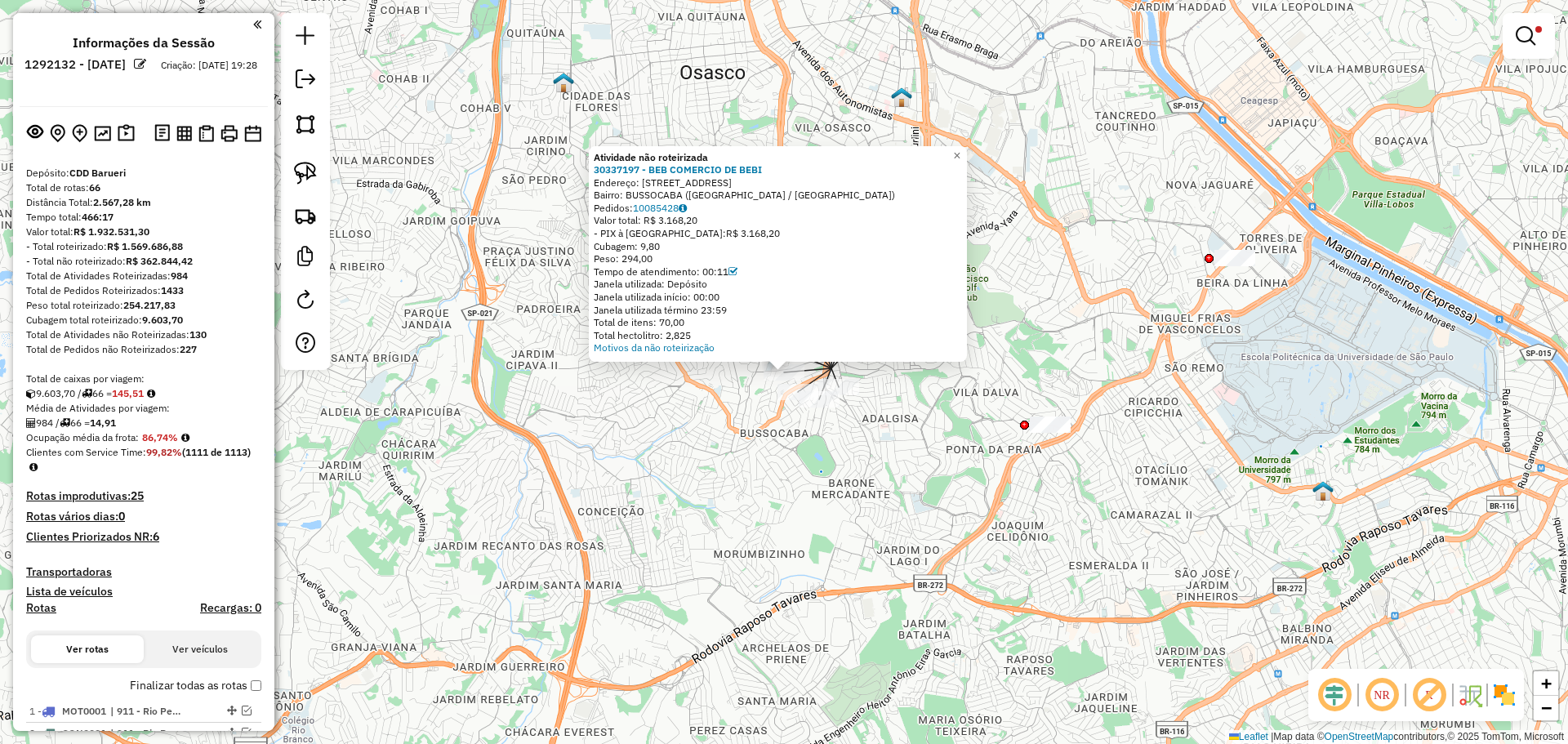
click at [722, 464] on div "Atividade não roteirizada 30337197 - BEB COMERCIO DE BEBI Endereço: AV NOVO OSA…" at bounding box center [784, 372] width 1568 height 744
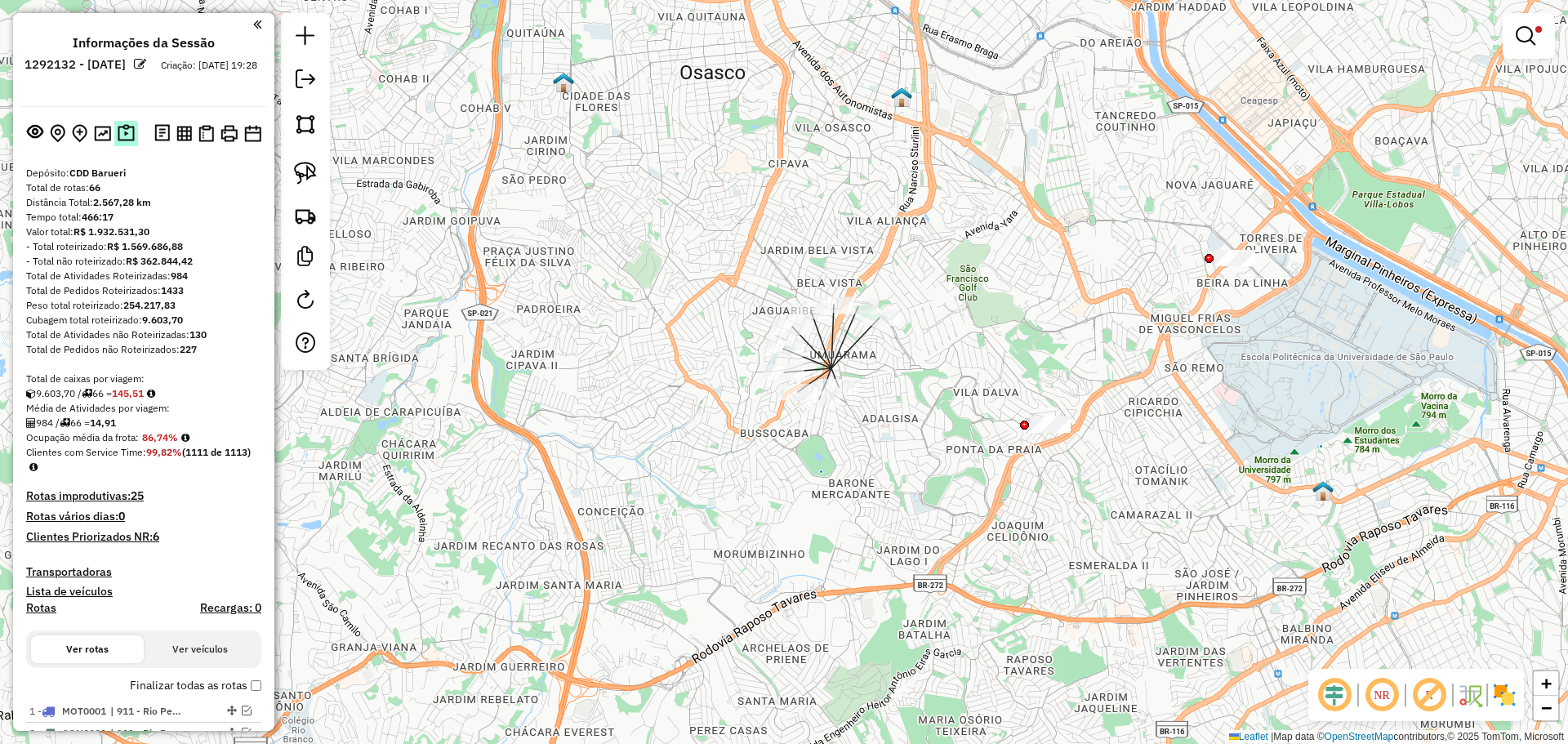
click at [123, 134] on img at bounding box center [126, 134] width 17 height 19
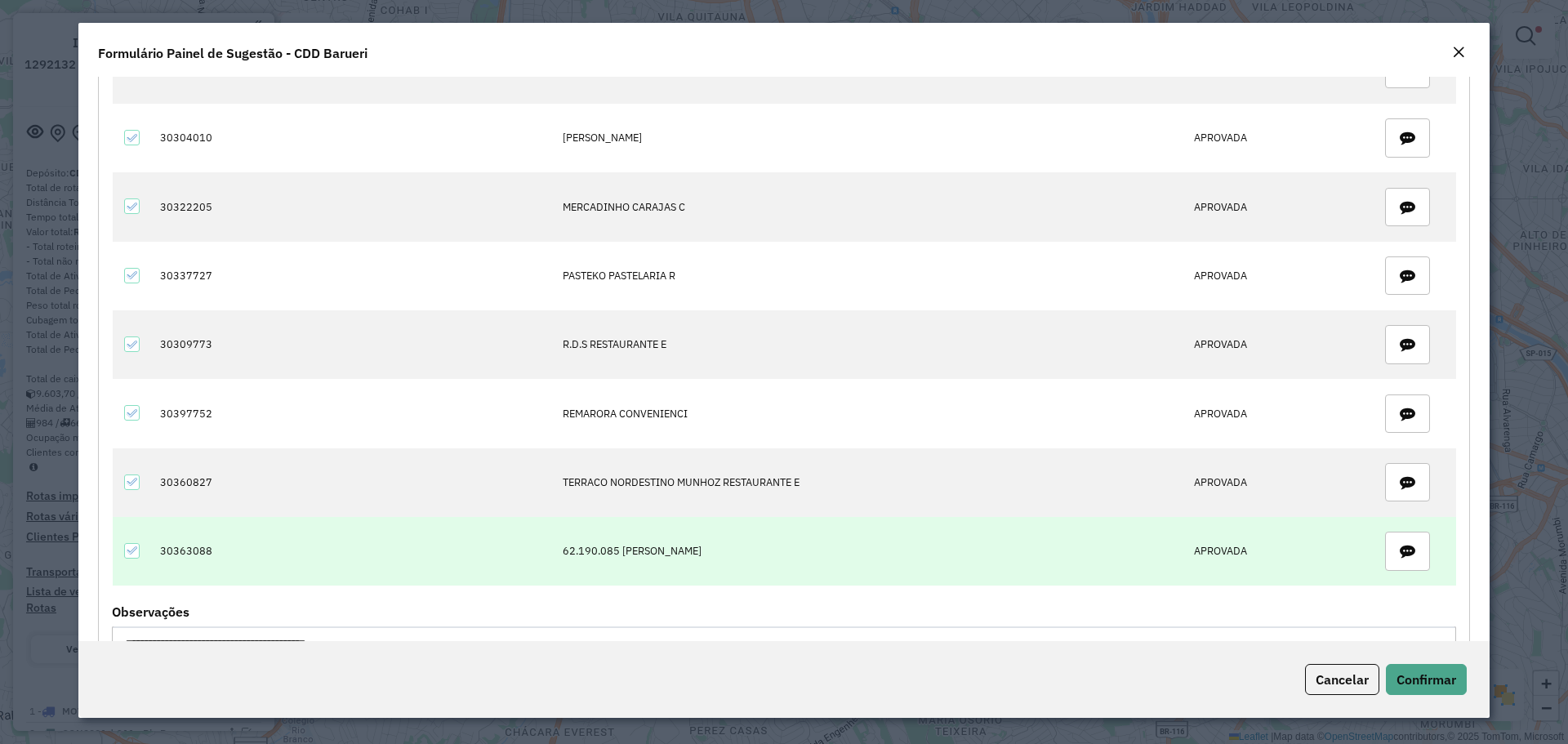
scroll to position [408, 0]
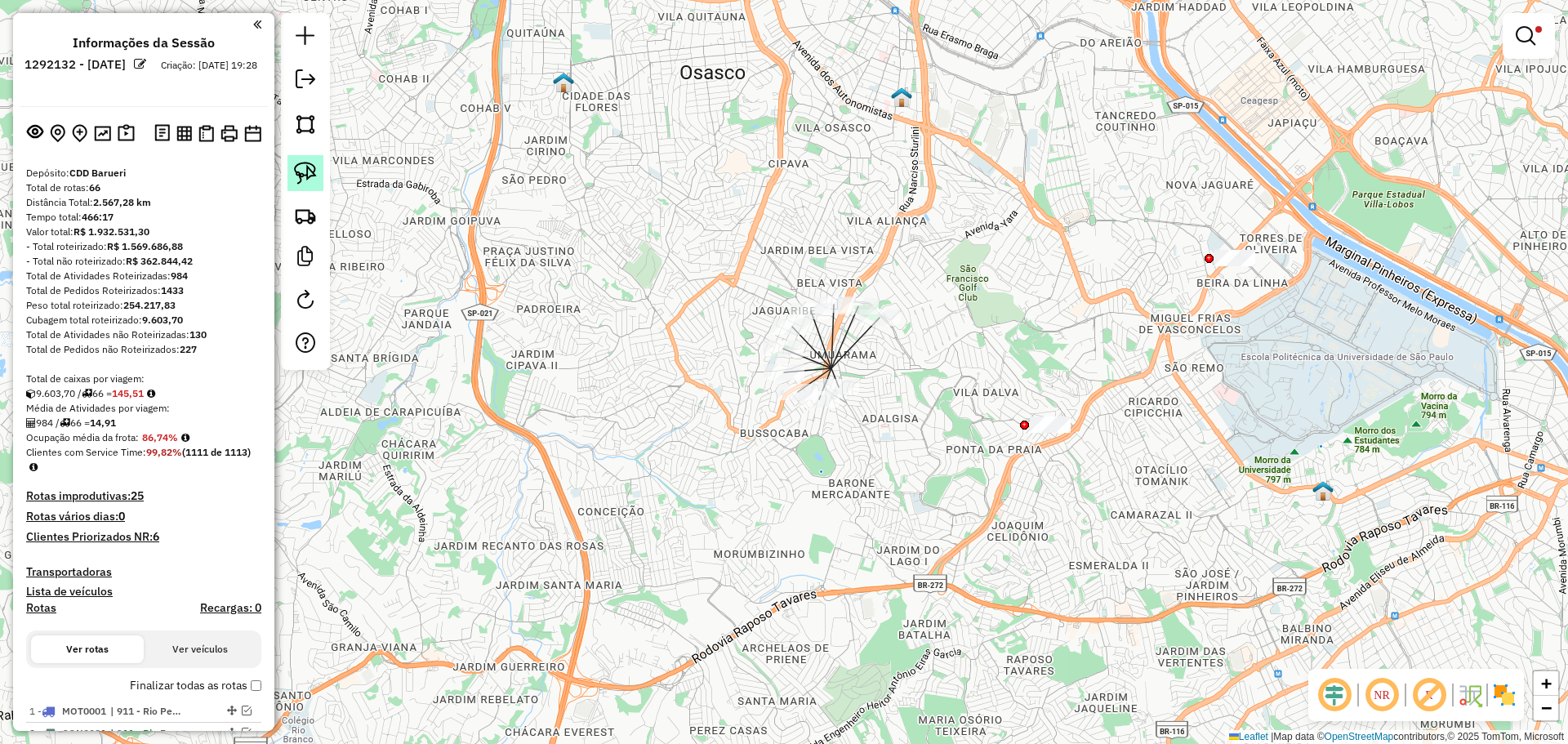
click at [298, 173] on img at bounding box center [305, 172] width 23 height 23
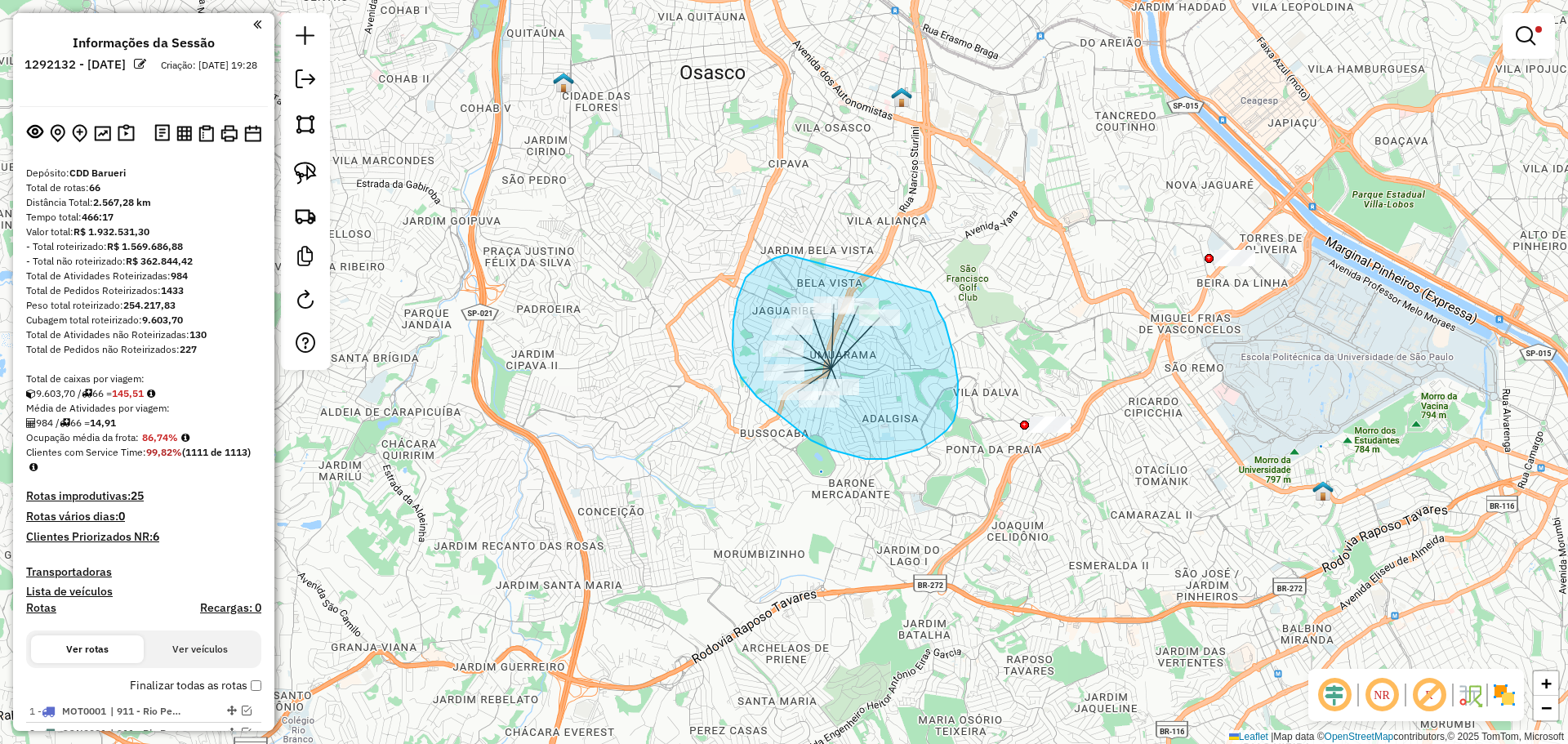
drag, startPoint x: 785, startPoint y: 254, endPoint x: 921, endPoint y: 282, distance: 138.9
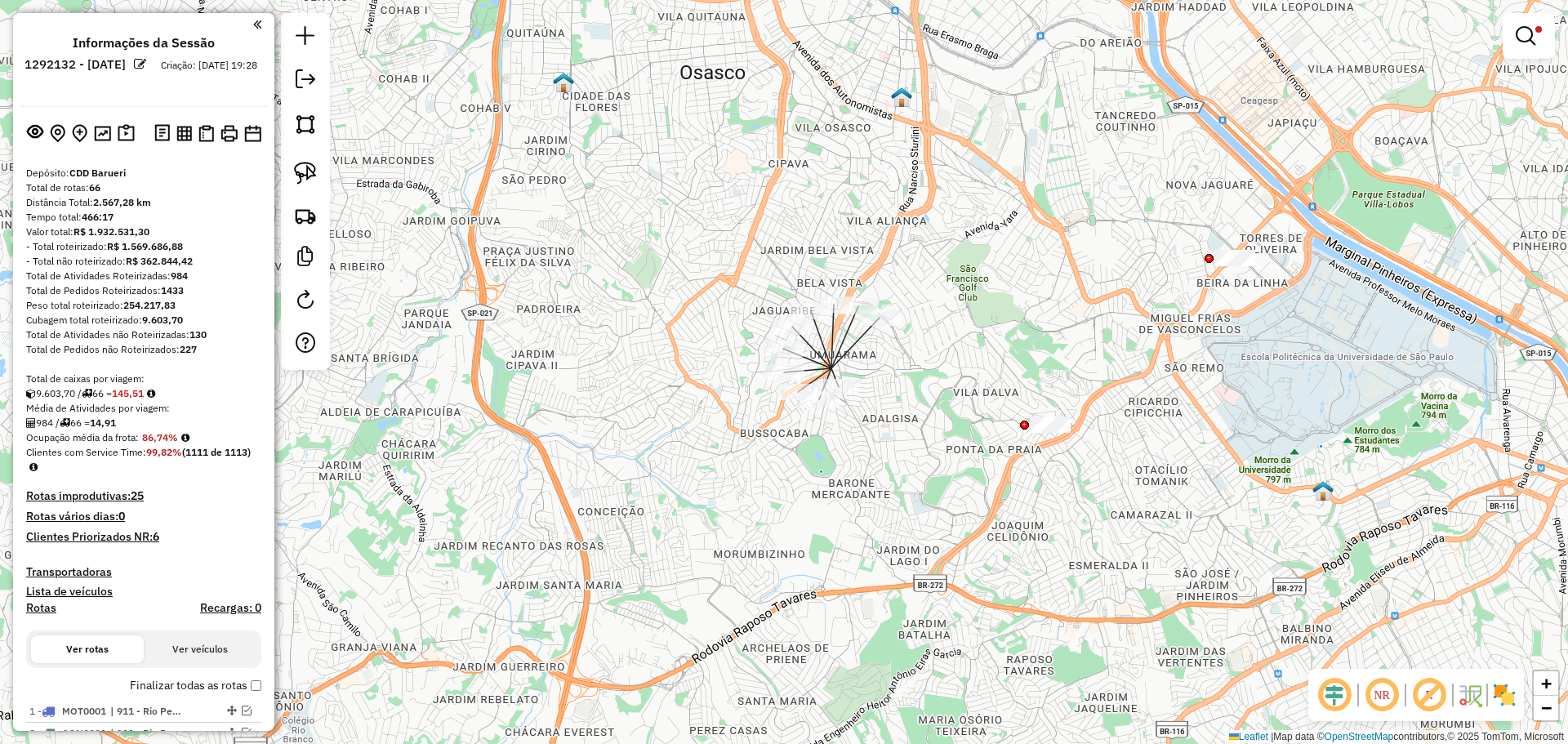
click at [671, 352] on div "**********" at bounding box center [784, 372] width 1568 height 744
click at [302, 83] on em at bounding box center [305, 79] width 19 height 19
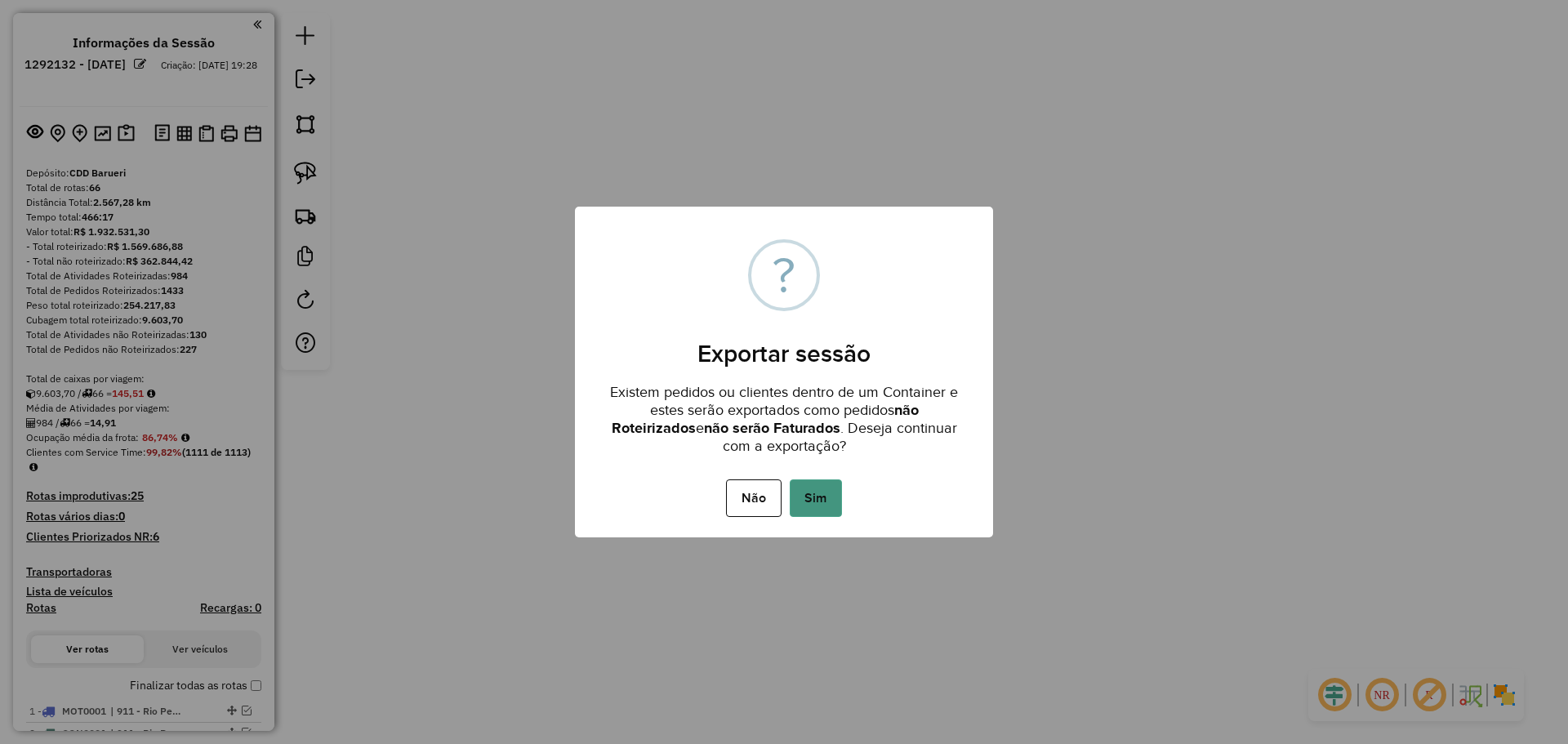
click at [828, 494] on button "Sim" at bounding box center [816, 498] width 52 height 37
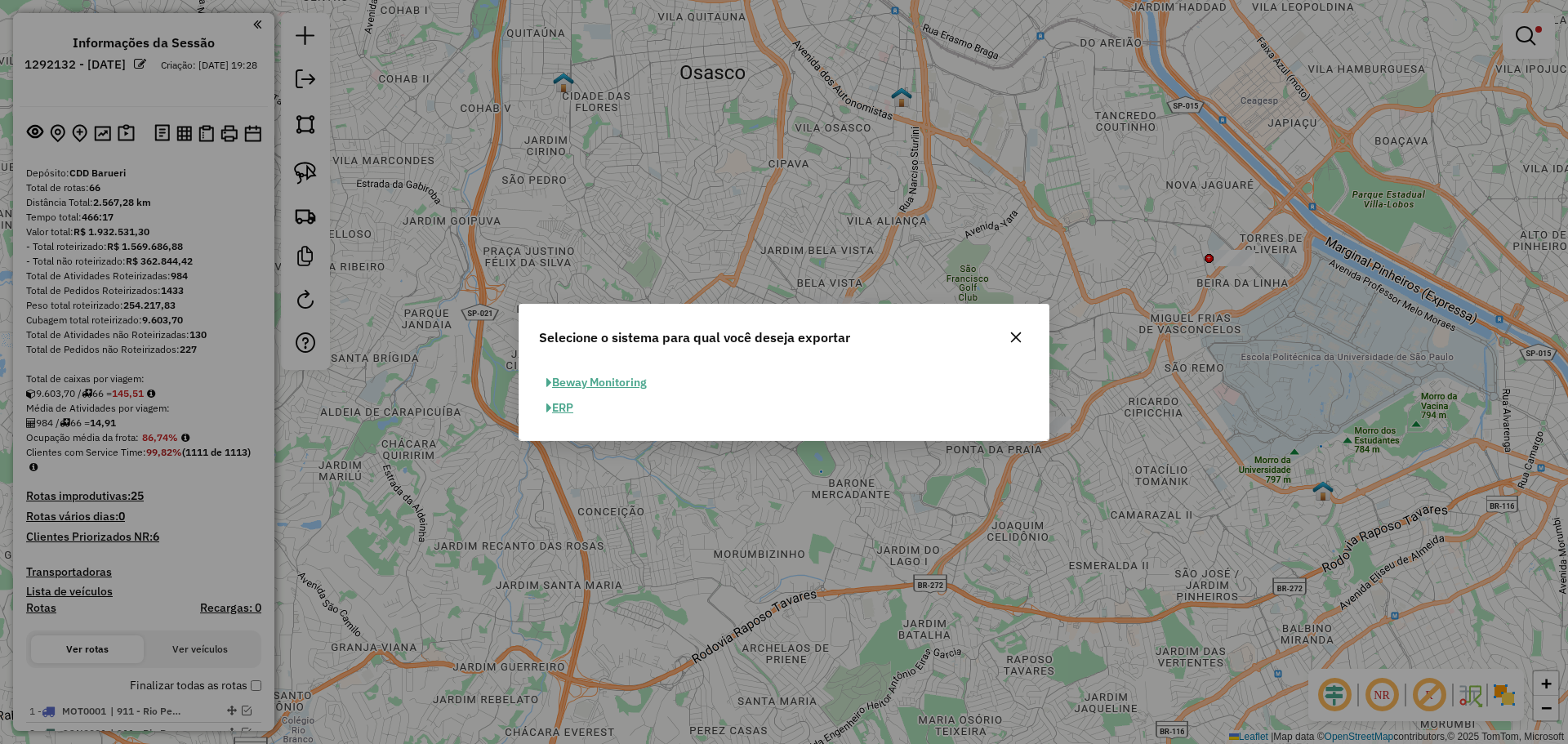
click at [565, 409] on button "ERP" at bounding box center [560, 408] width 41 height 25
select select "**"
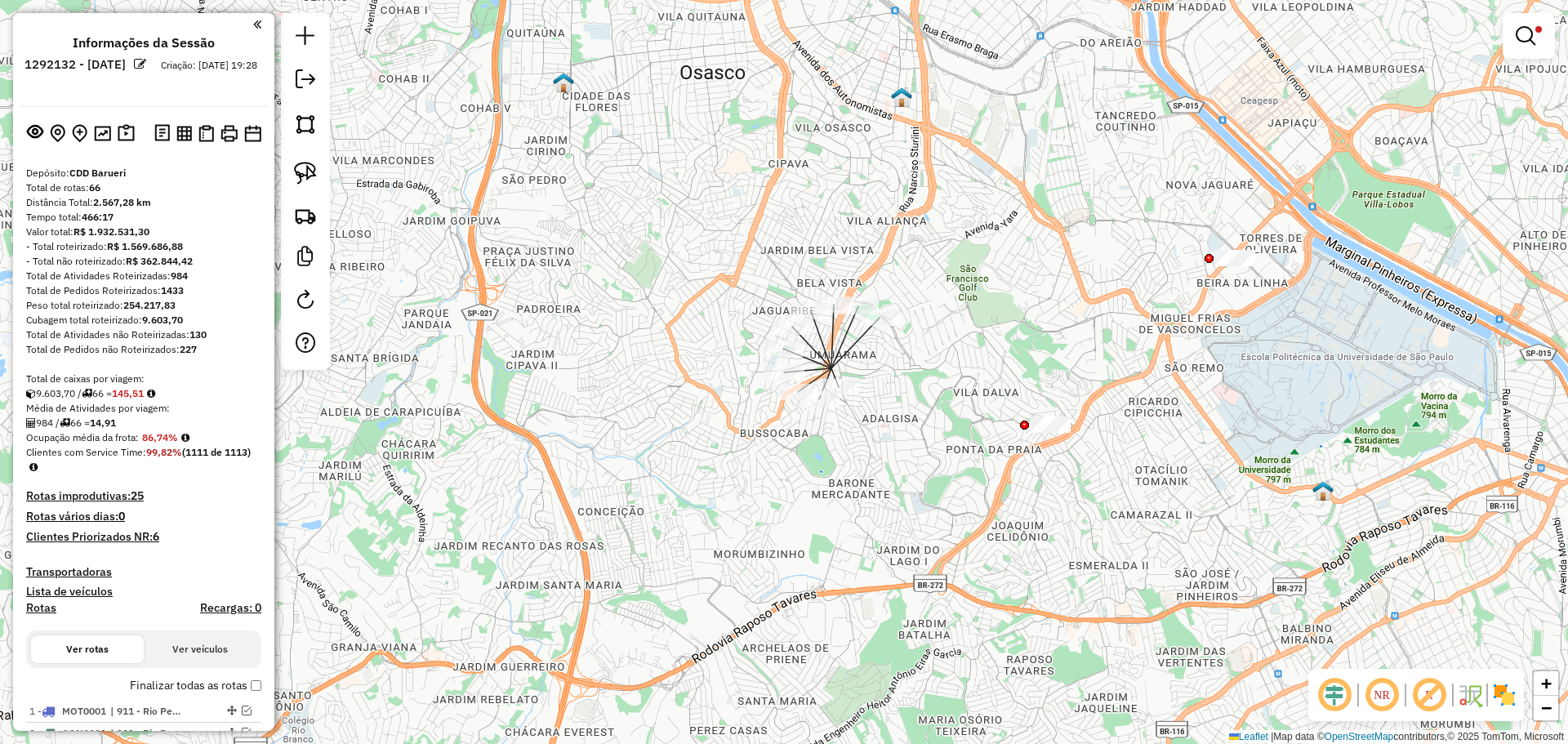
drag, startPoint x: 774, startPoint y: 621, endPoint x: 1336, endPoint y: 573, distance: 564.0
click at [1336, 573] on div "**********" at bounding box center [784, 372] width 1568 height 744
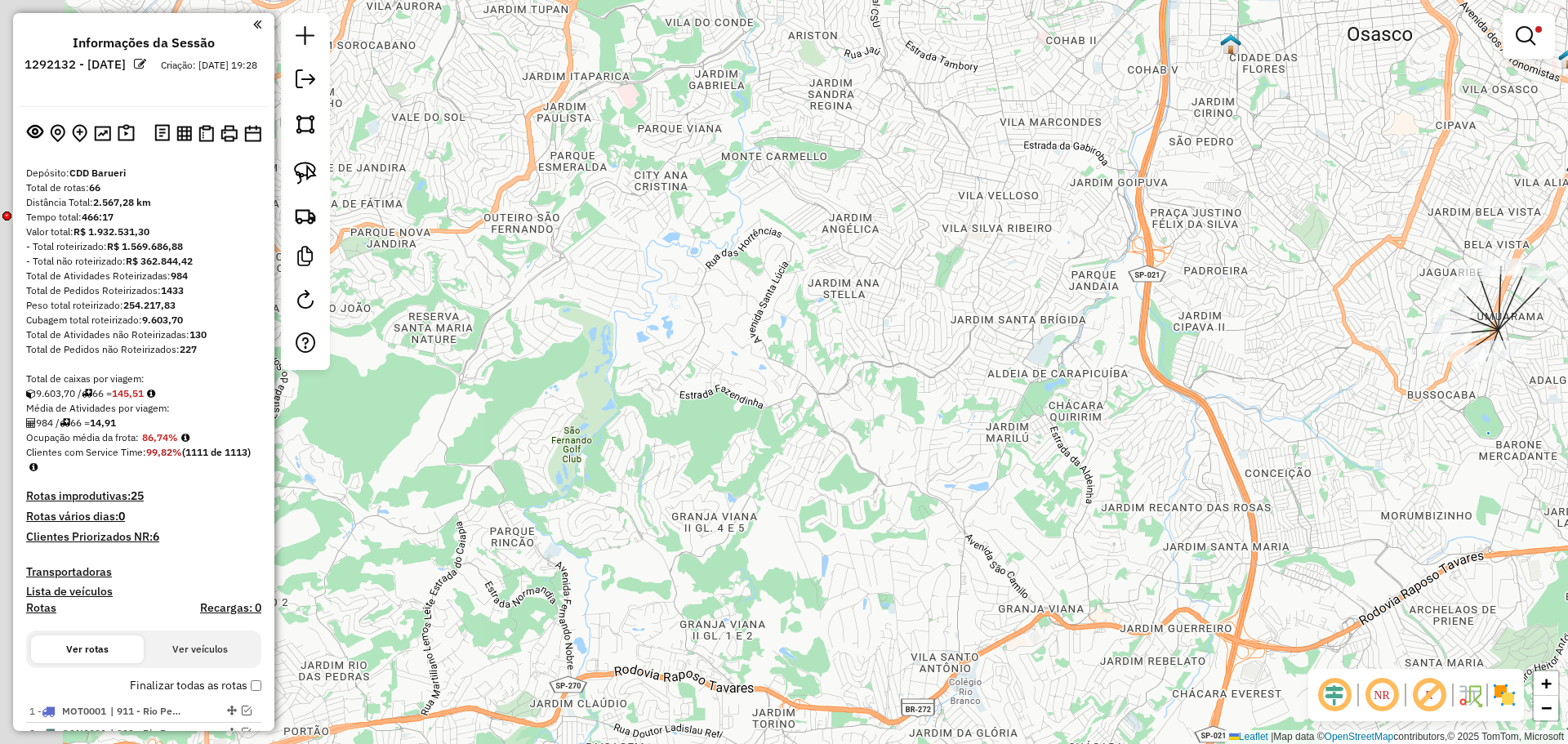
drag, startPoint x: 807, startPoint y: 512, endPoint x: 1325, endPoint y: 590, distance: 523.8
click at [1357, 603] on div "**********" at bounding box center [784, 372] width 1568 height 744
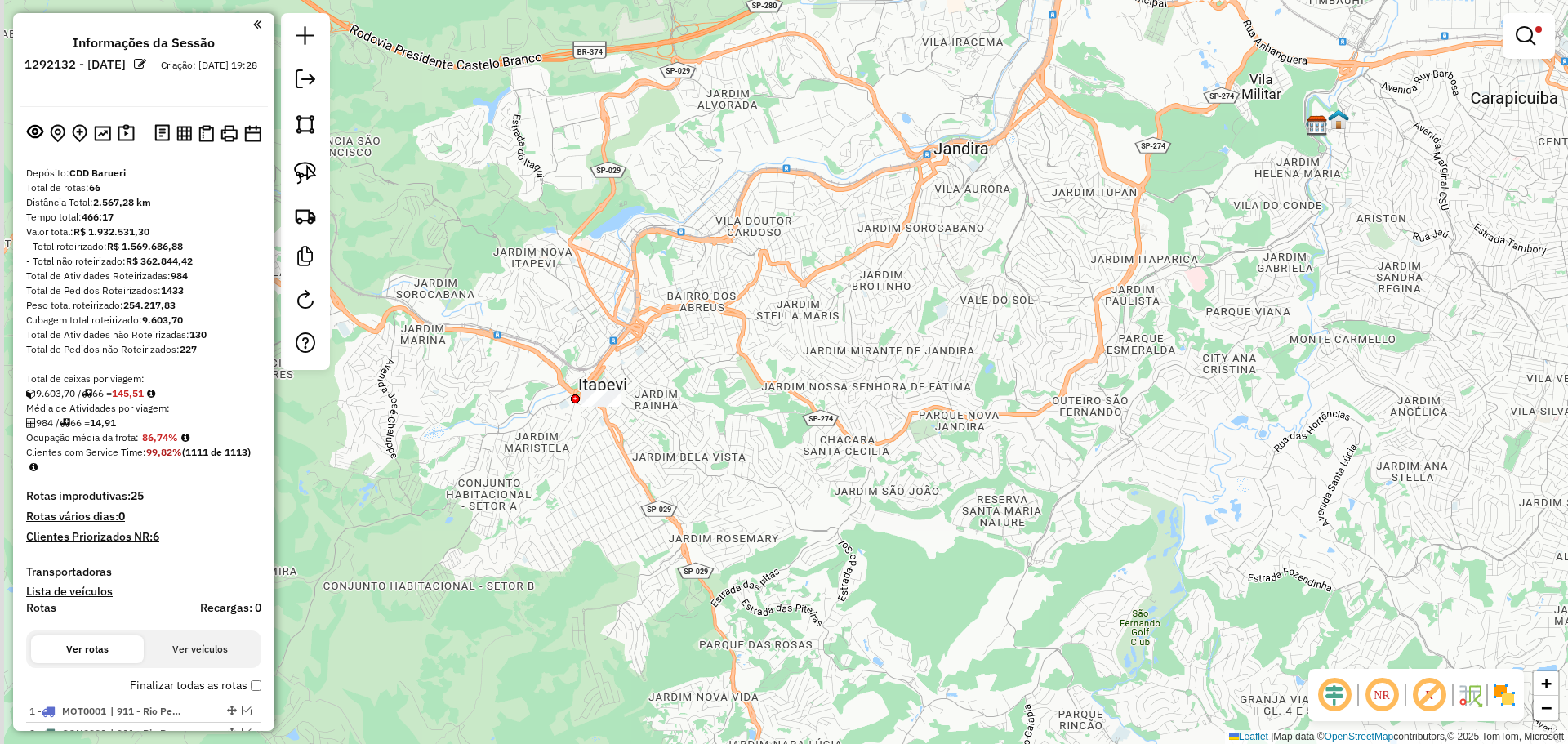
drag, startPoint x: 1062, startPoint y: 518, endPoint x: 1055, endPoint y: 539, distance: 22.1
click at [1065, 543] on div "**********" at bounding box center [784, 372] width 1568 height 744
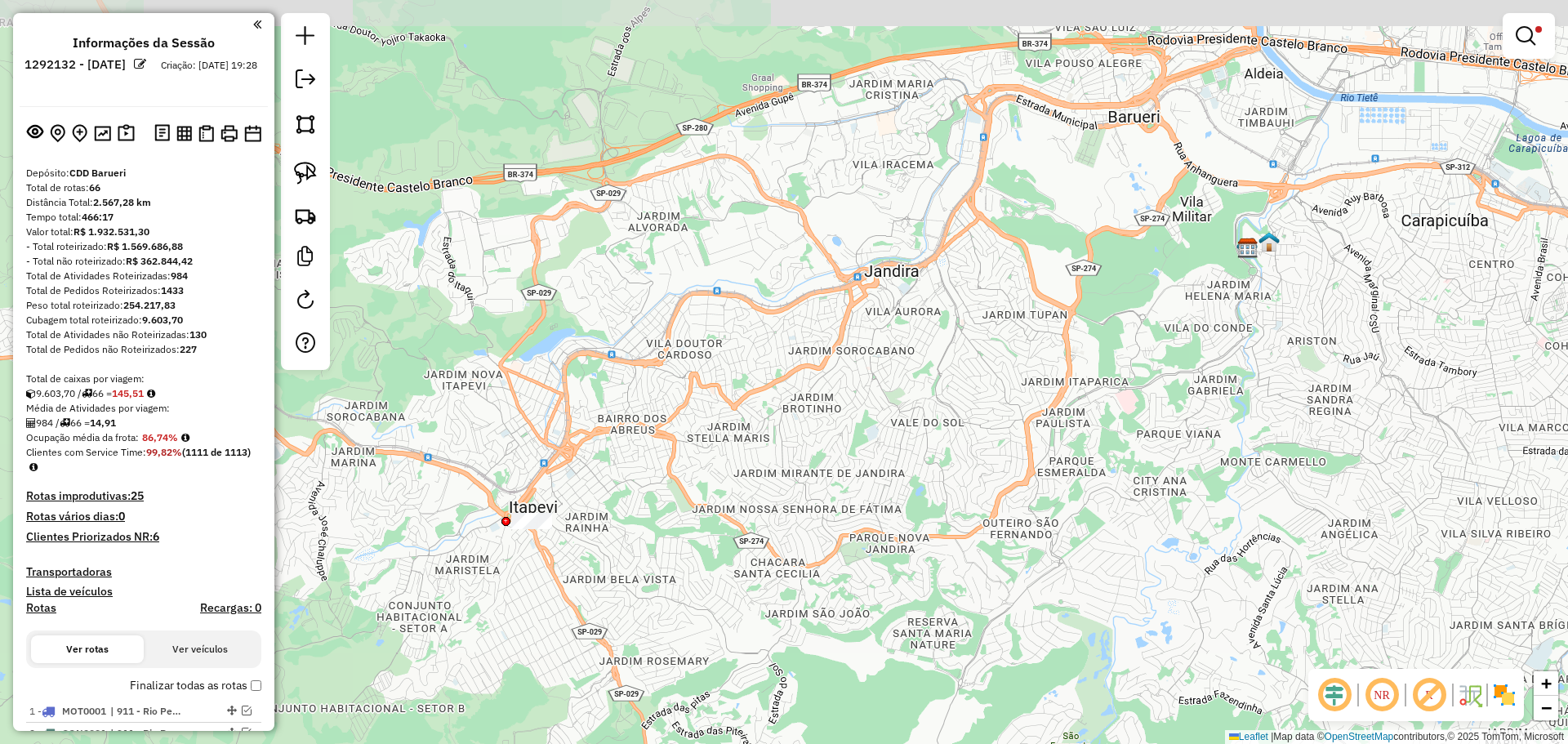
drag, startPoint x: 1025, startPoint y: 392, endPoint x: 945, endPoint y: 484, distance: 121.9
click at [953, 484] on div "**********" at bounding box center [784, 372] width 1568 height 744
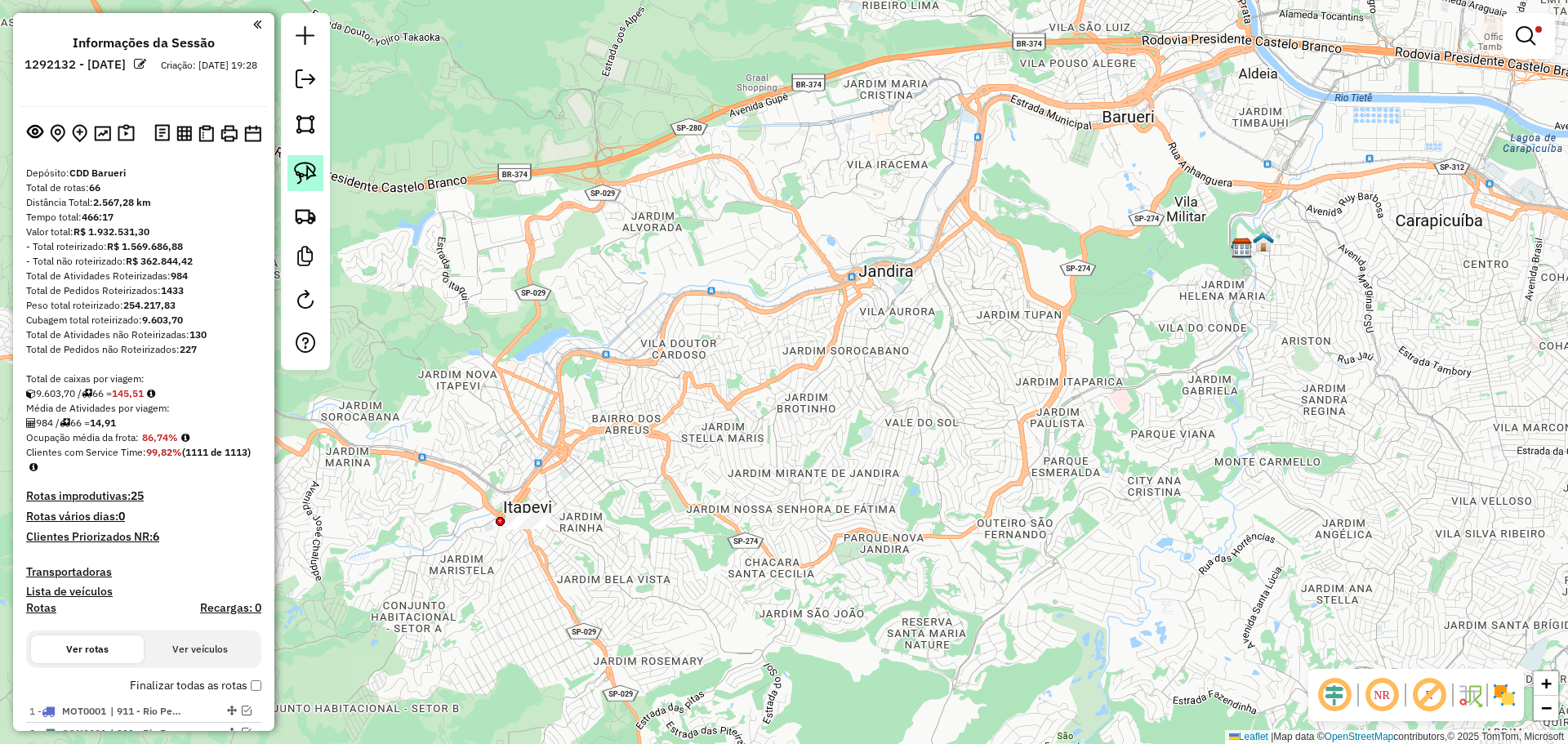
click at [308, 173] on img at bounding box center [305, 172] width 23 height 23
drag, startPoint x: 488, startPoint y: 515, endPoint x: 560, endPoint y: 486, distance: 77.6
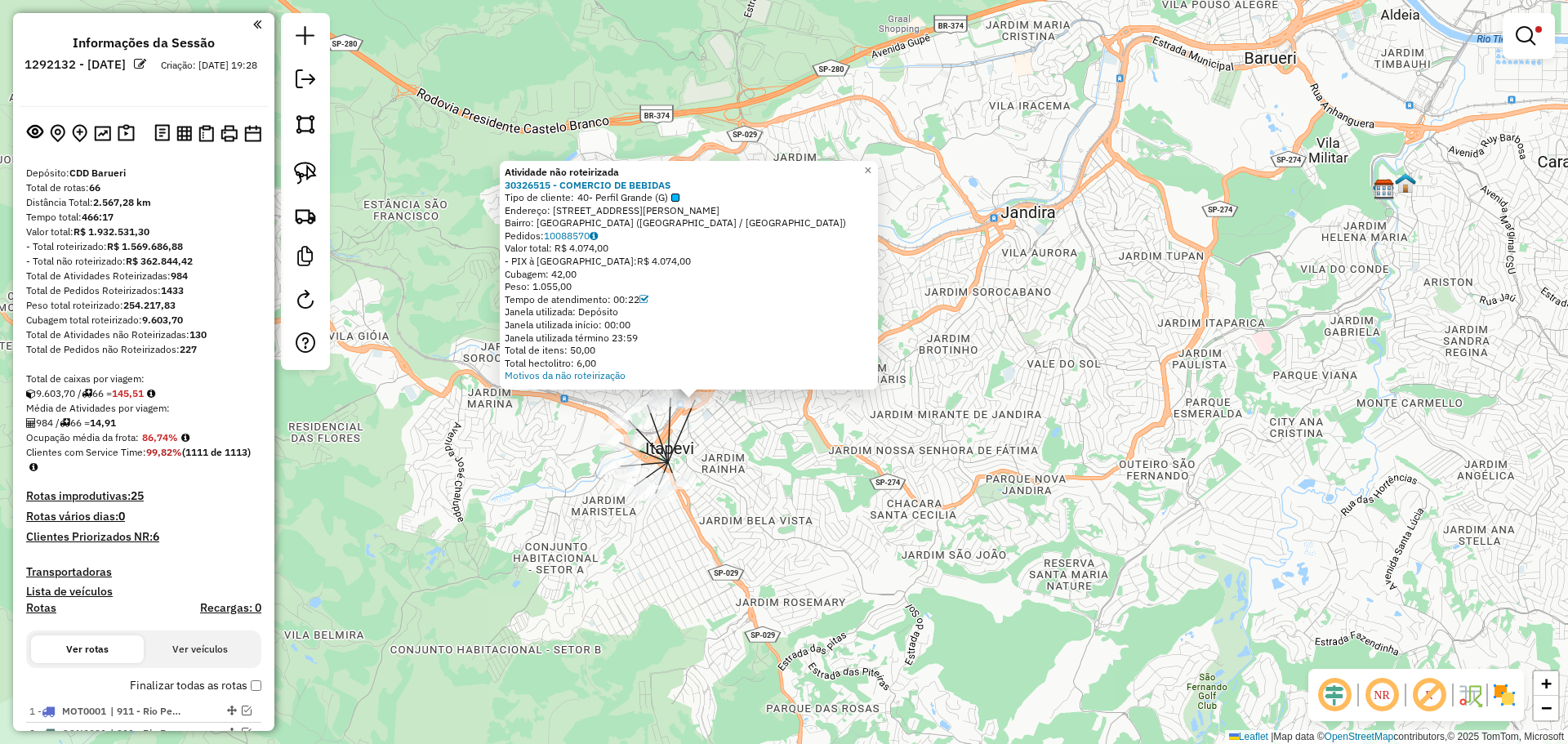
drag, startPoint x: 1112, startPoint y: 400, endPoint x: 1024, endPoint y: 428, distance: 92.3
click at [1024, 428] on div "Atividade não roteirizada 30326515 - COMERCIO DE BEBIDAS Tipo de cliente: 40- P…" at bounding box center [784, 372] width 1568 height 744
drag, startPoint x: 505, startPoint y: 418, endPoint x: 323, endPoint y: 287, distance: 224.2
click at [497, 419] on div "Atividade não roteirizada 30326515 - COMERCIO DE BEBIDAS Tipo de cliente: 40- P…" at bounding box center [784, 372] width 1568 height 744
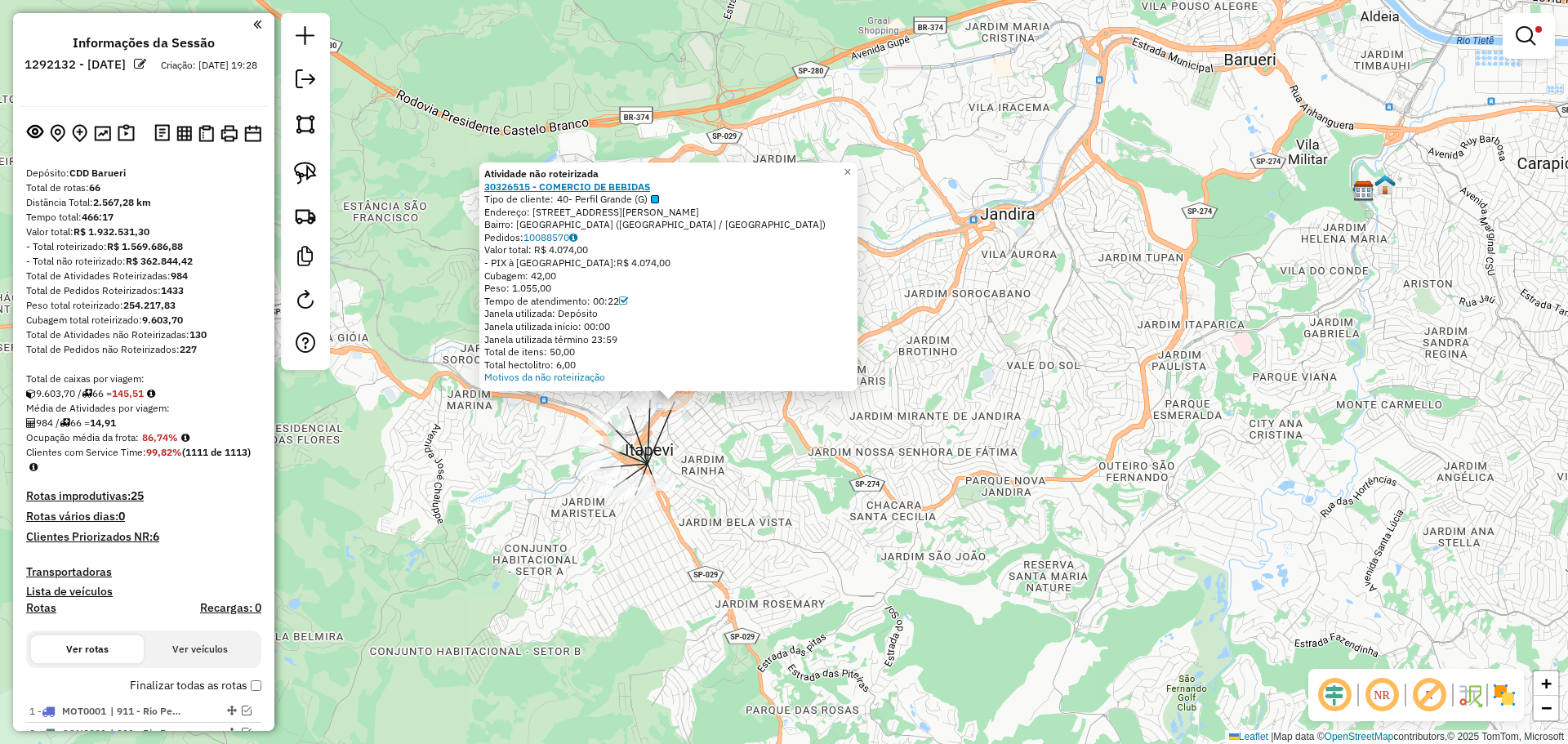
click at [631, 185] on strong "30326515 - COMERCIO DE BEBIDAS" at bounding box center [567, 187] width 166 height 12
click at [300, 162] on img at bounding box center [305, 172] width 23 height 23
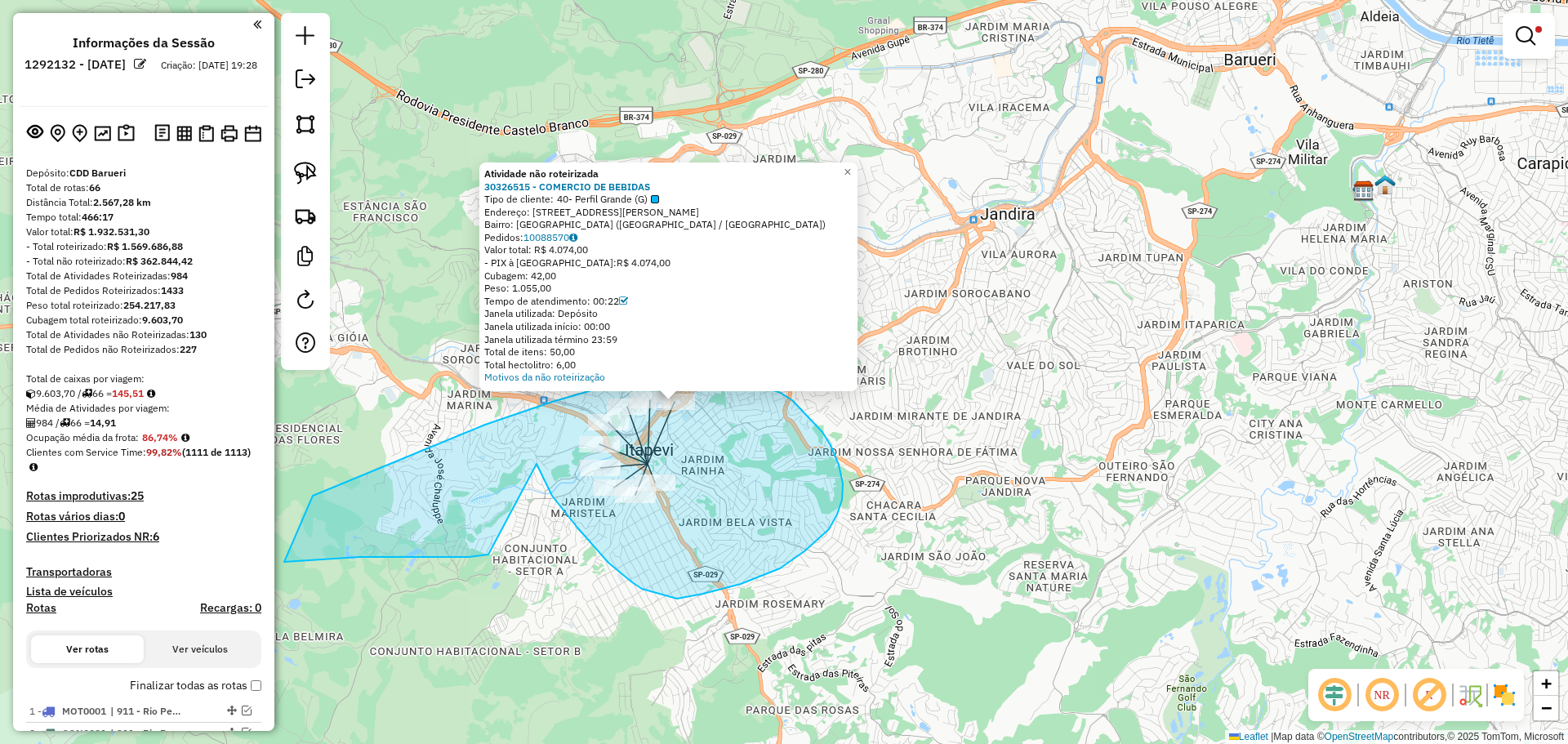
drag, startPoint x: 537, startPoint y: 464, endPoint x: 489, endPoint y: 555, distance: 102.9
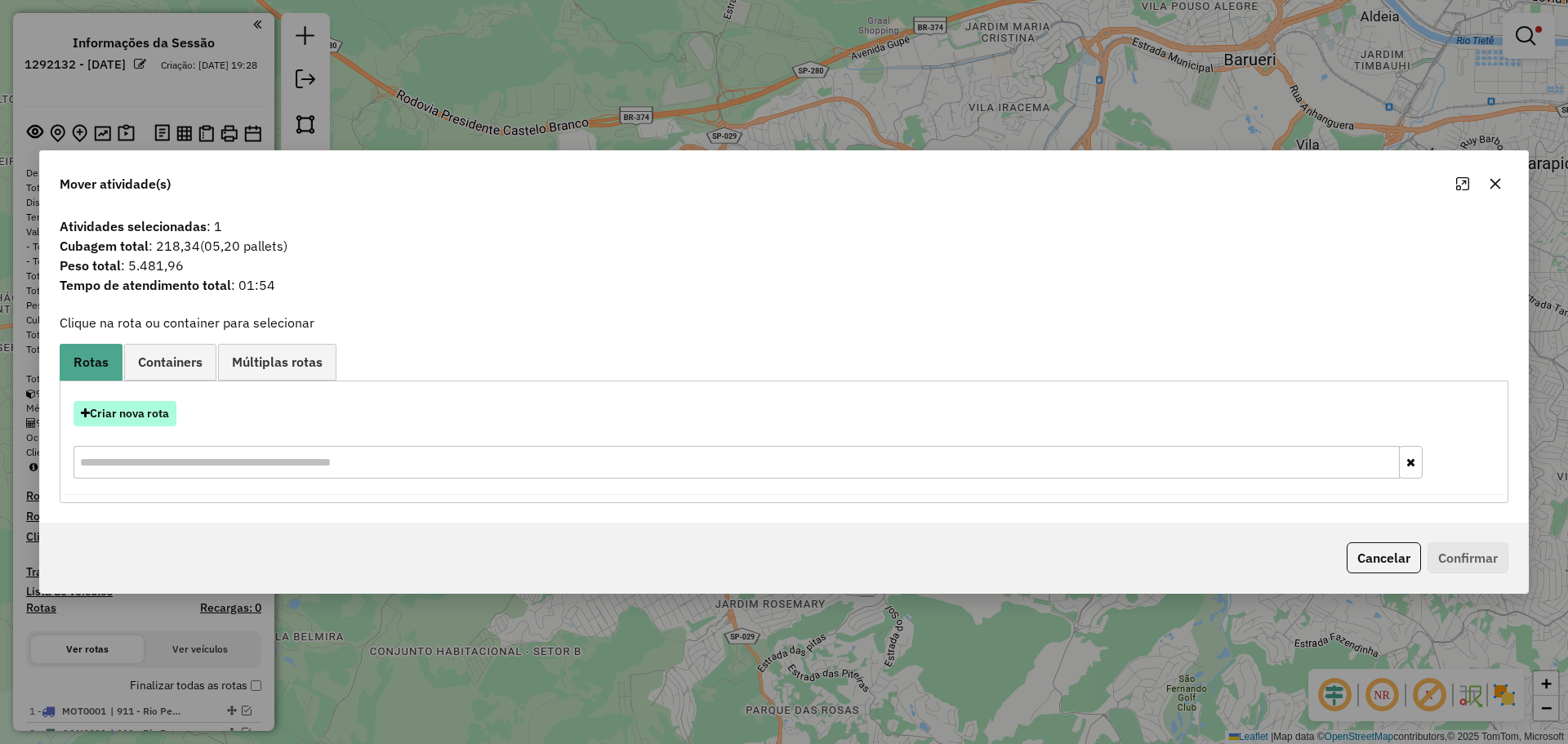
click at [172, 415] on button "Criar nova rota" at bounding box center [125, 413] width 103 height 25
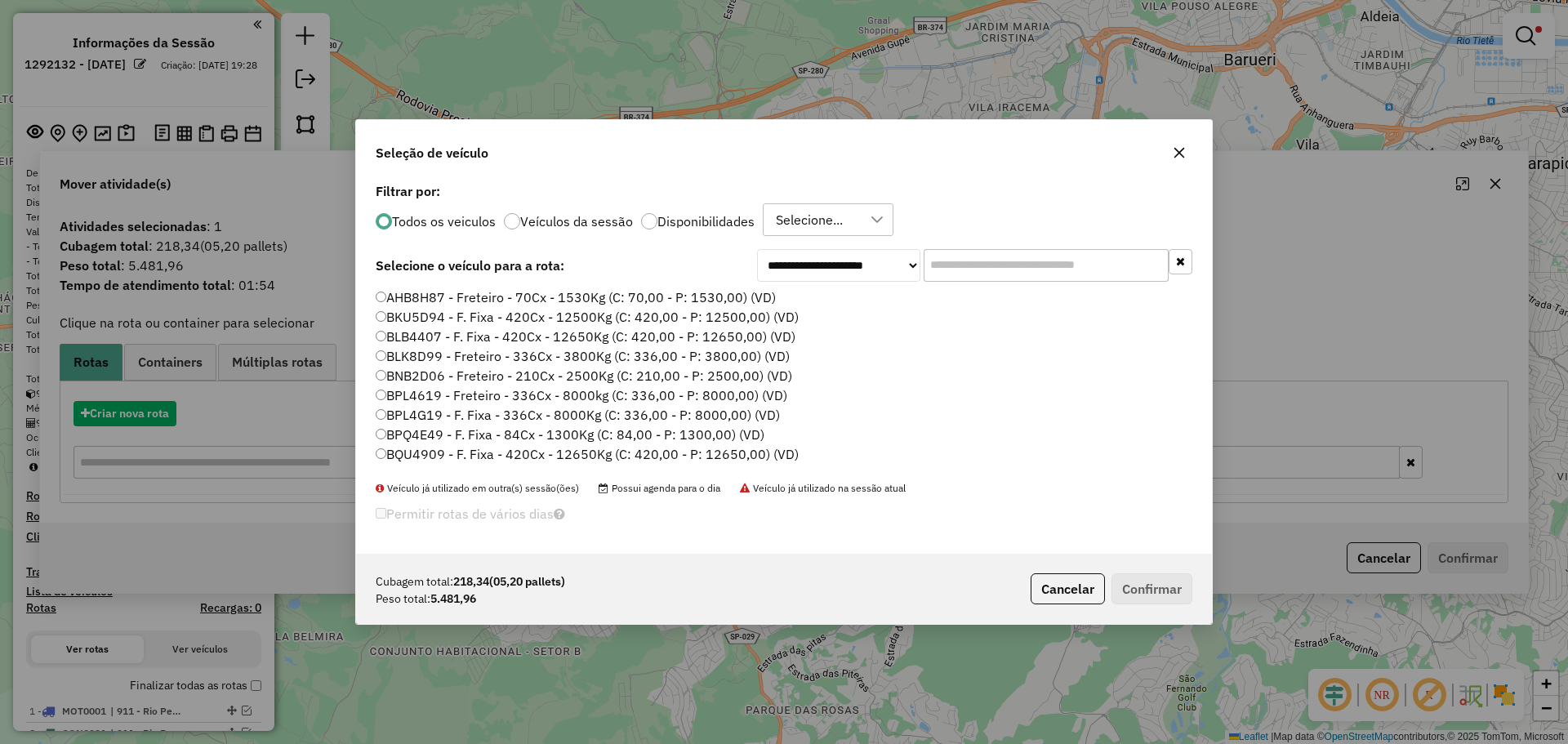
click at [986, 260] on input "text" at bounding box center [1046, 265] width 245 height 33
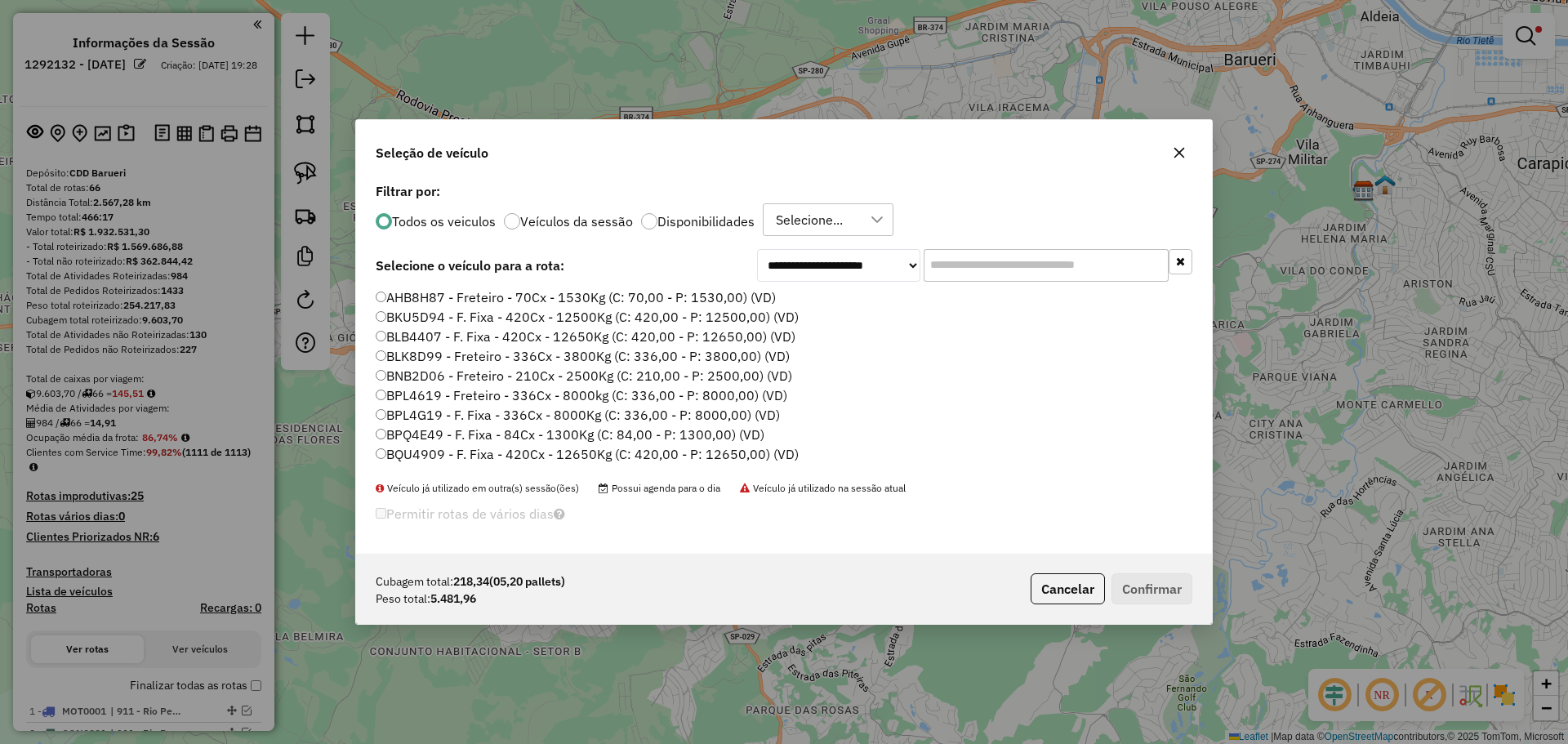
scroll to position [9, 5]
type input "***"
click at [539, 304] on label "REC0001 - F. Fixa - 252Cx - 7000Kg (C: 252,00 - P: 7000,00) (VD)" at bounding box center [577, 297] width 404 height 19
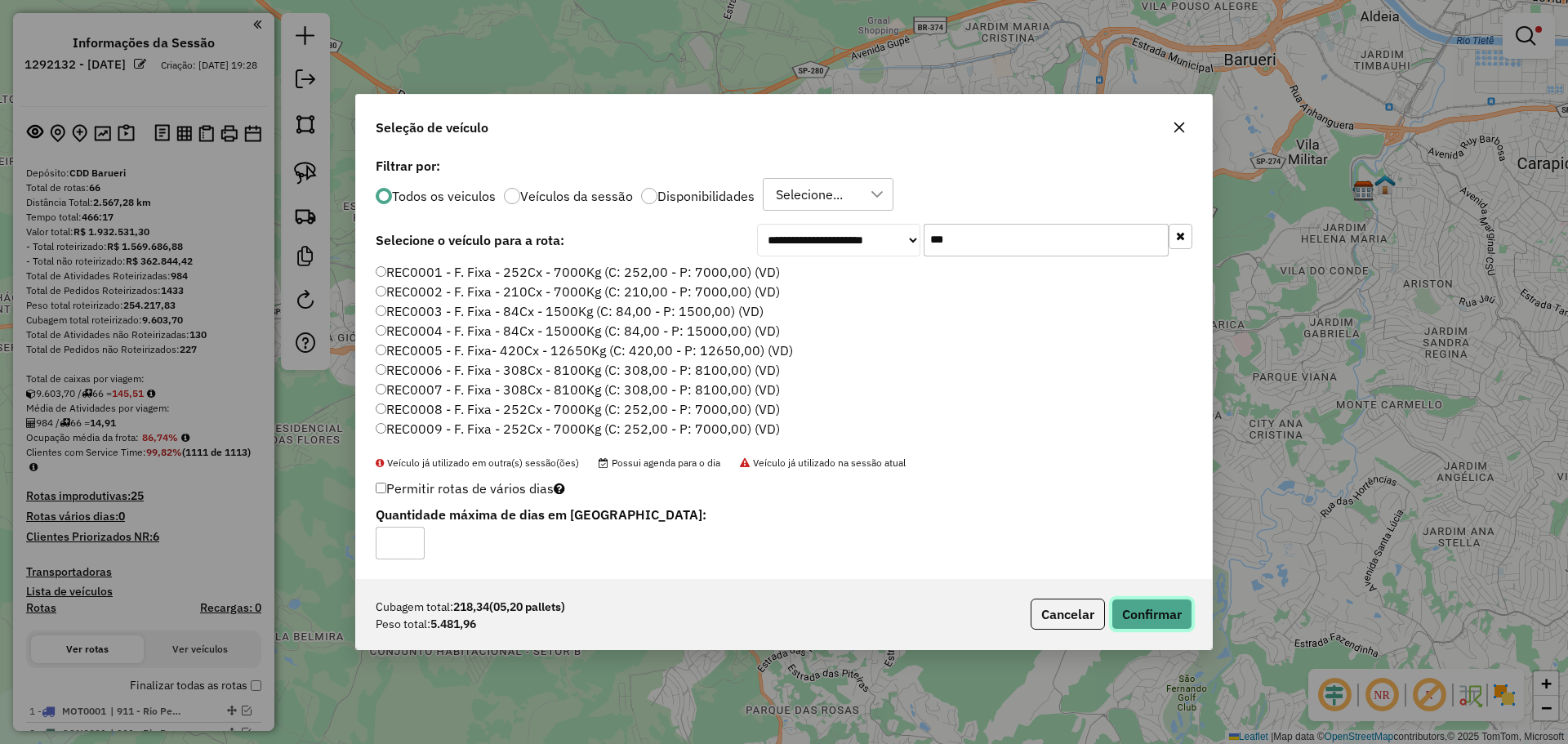
click at [1166, 612] on button "Confirmar" at bounding box center [1152, 614] width 81 height 31
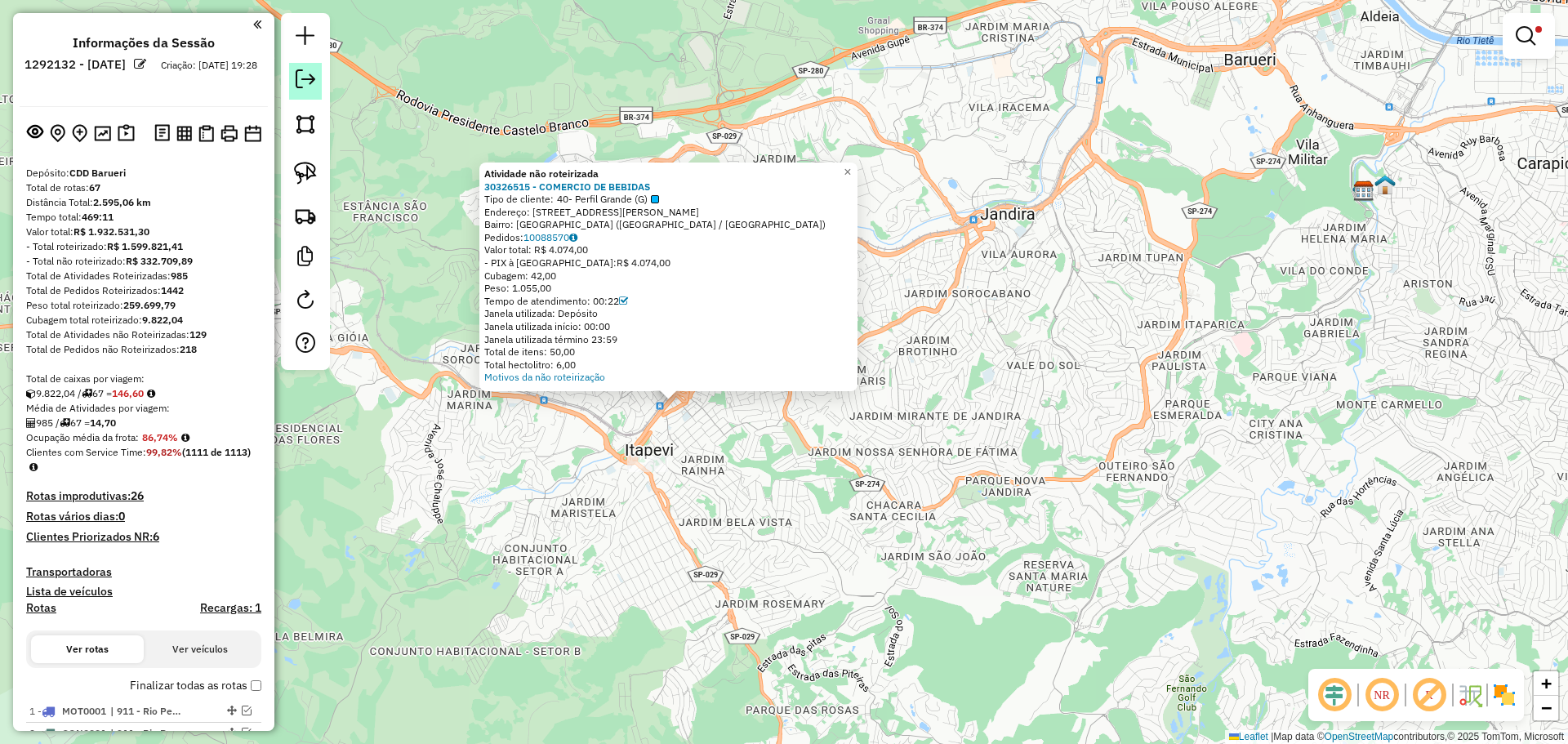
click at [312, 89] on link at bounding box center [305, 80] width 33 height 36
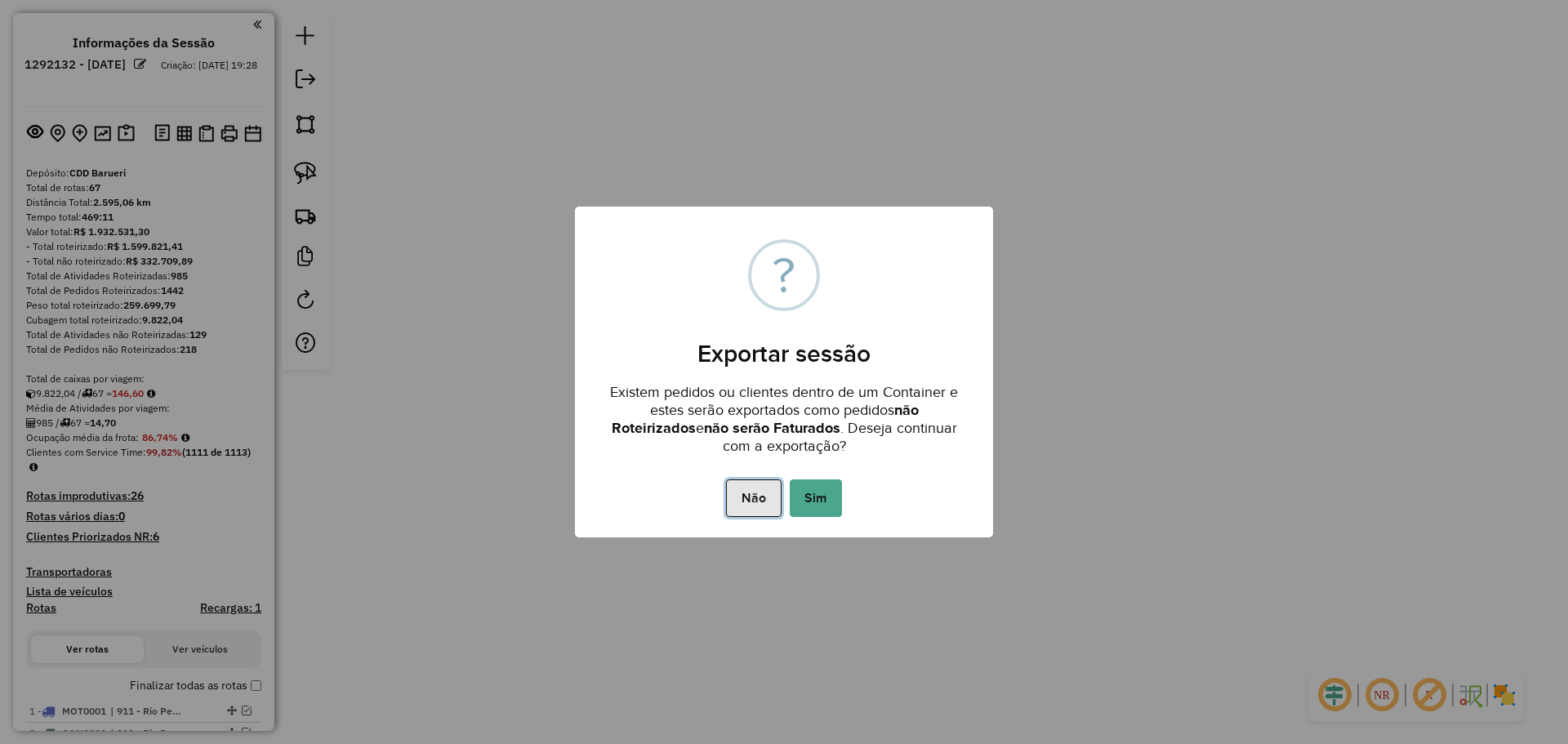
click at [758, 495] on button "Não" at bounding box center [753, 498] width 55 height 37
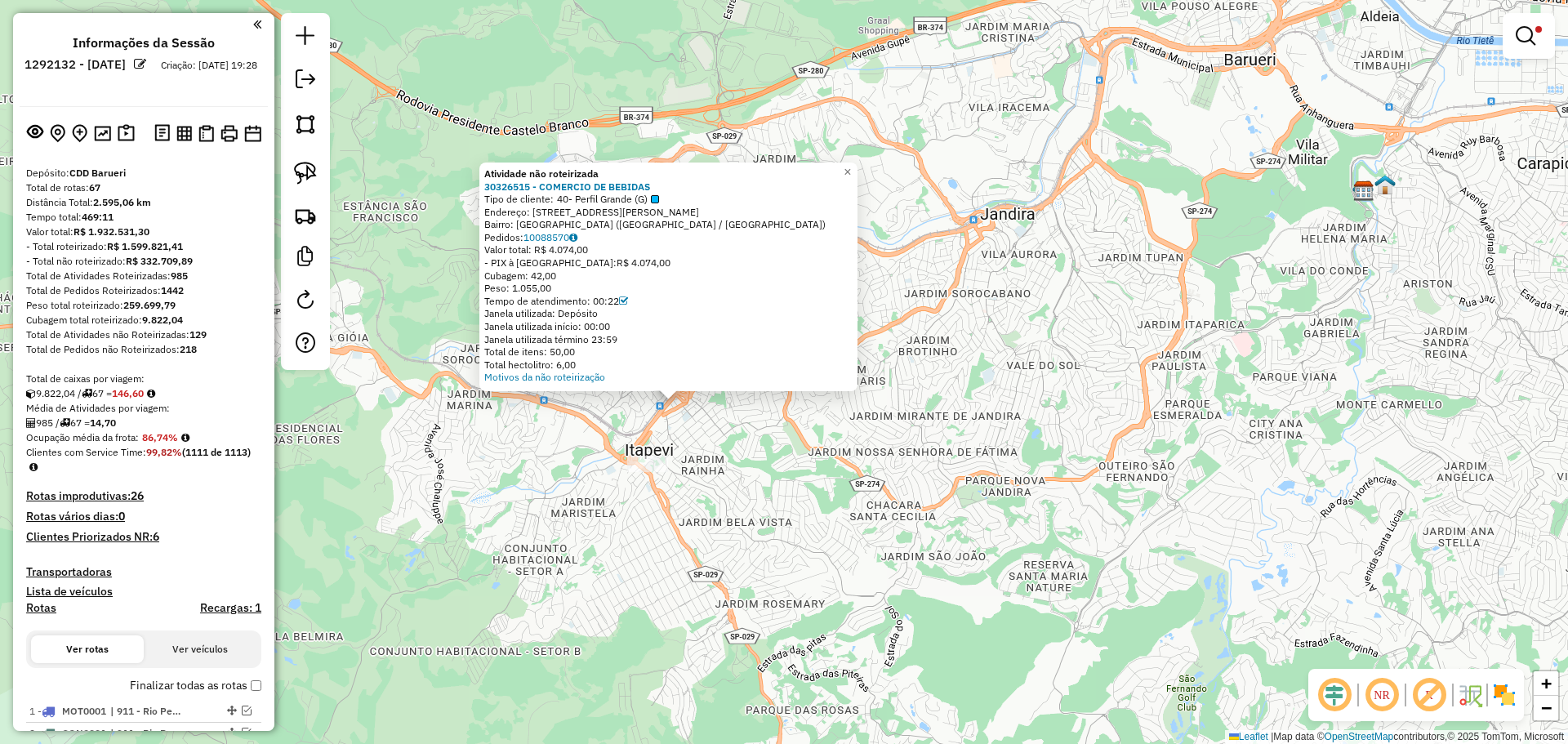
click at [243, 690] on label "Finalizar todas as rotas" at bounding box center [196, 686] width 132 height 17
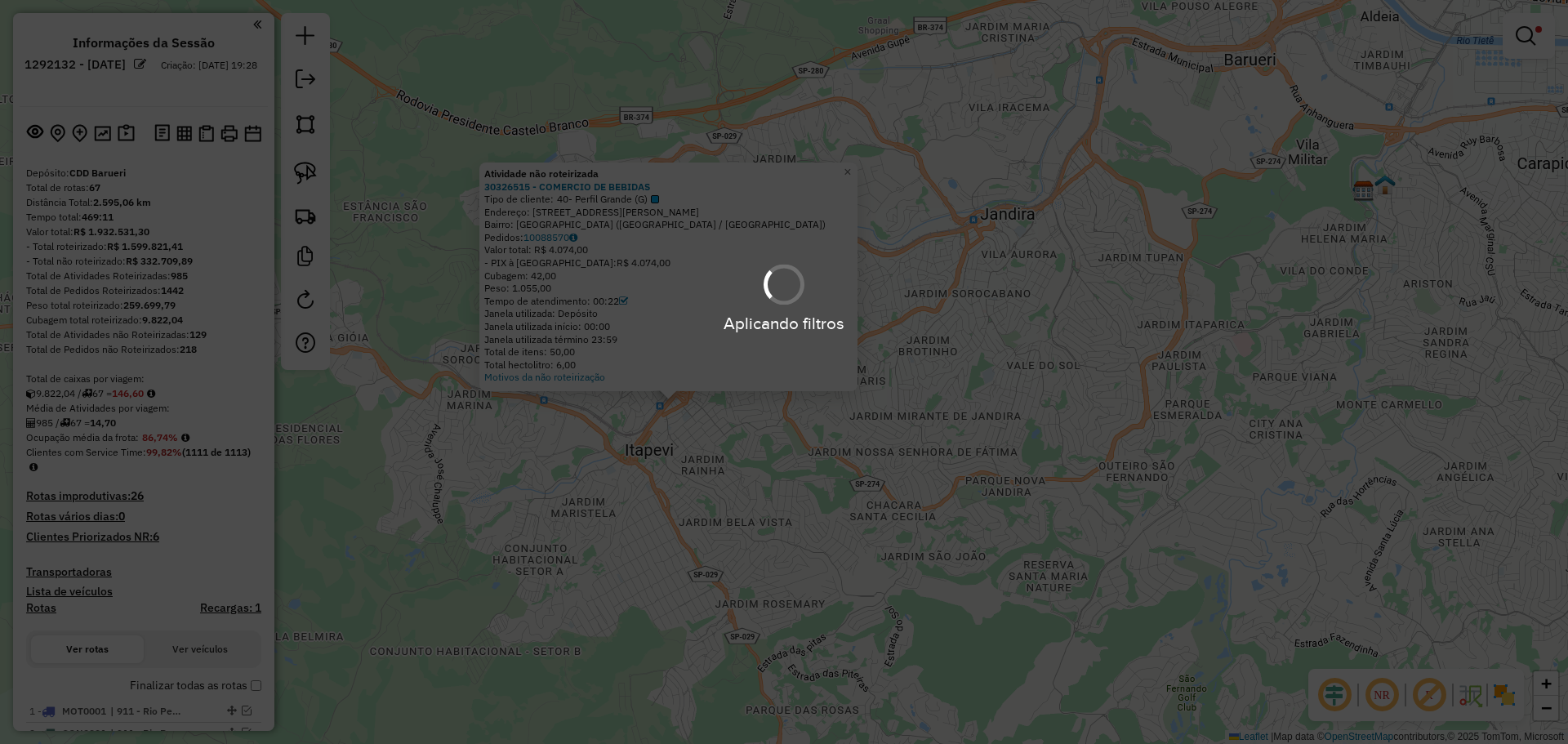
click at [252, 684] on div "Aplicando filtros" at bounding box center [784, 372] width 1568 height 744
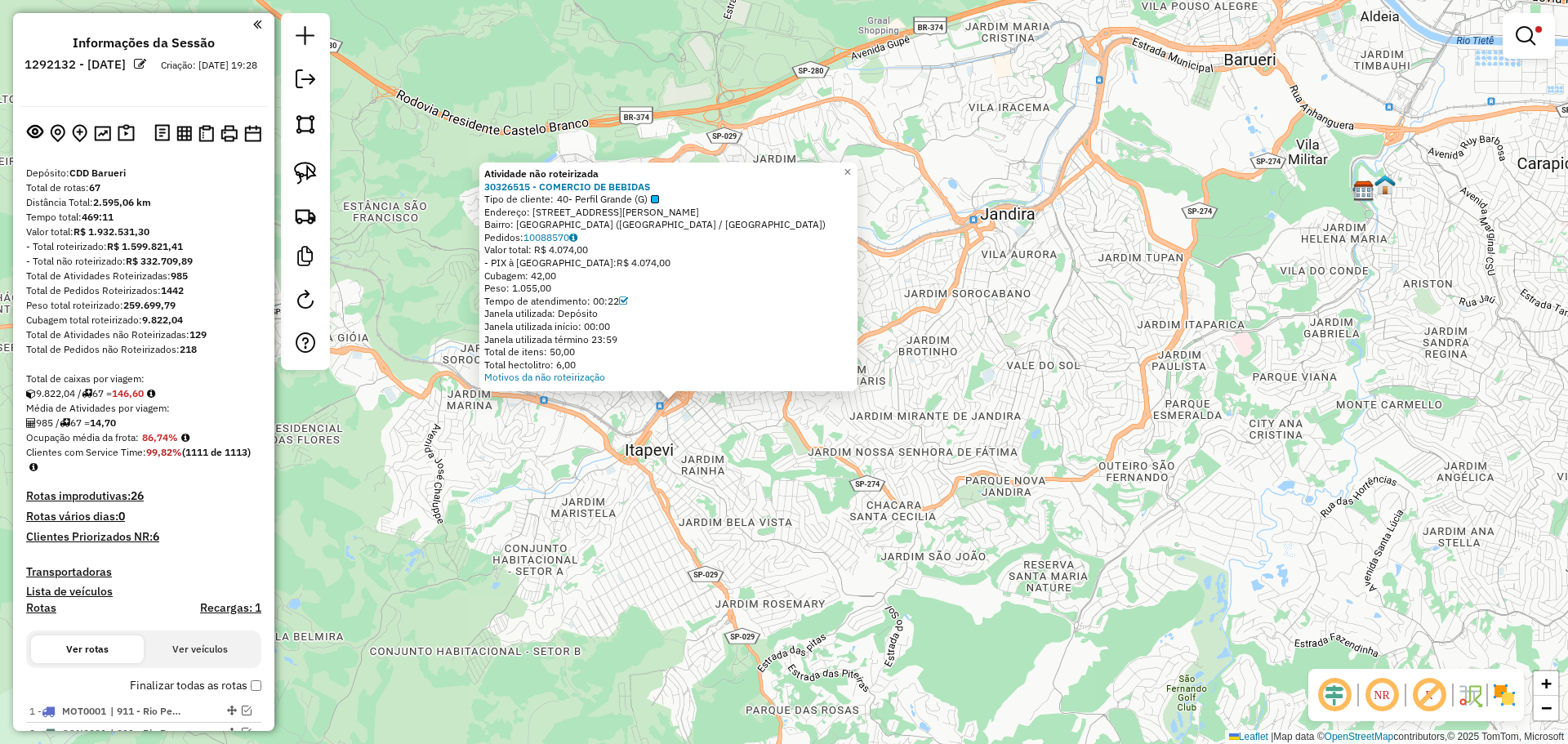
click at [326, 81] on div at bounding box center [305, 191] width 49 height 357
click at [316, 82] on link at bounding box center [305, 80] width 33 height 36
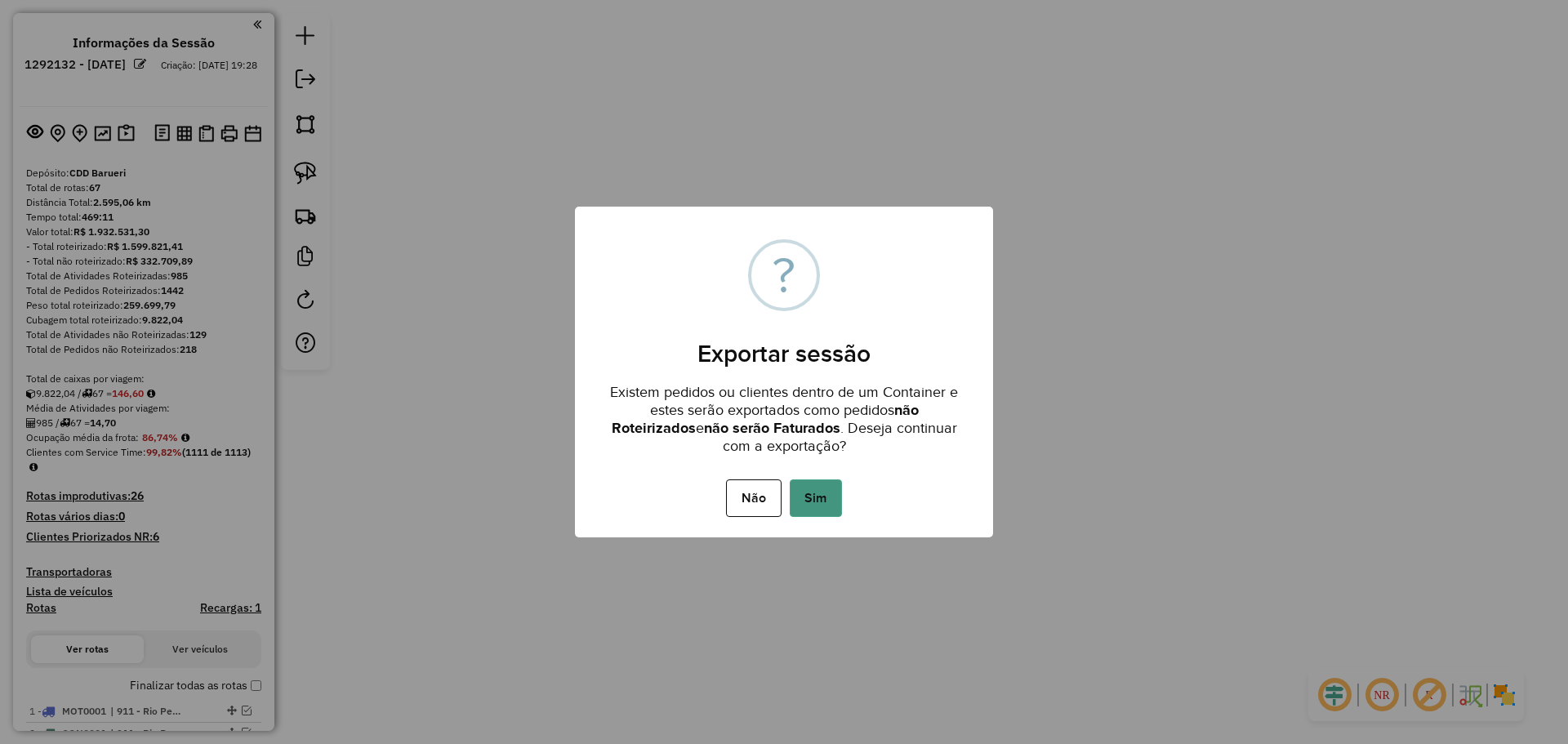
click at [795, 497] on button "Sim" at bounding box center [816, 498] width 52 height 37
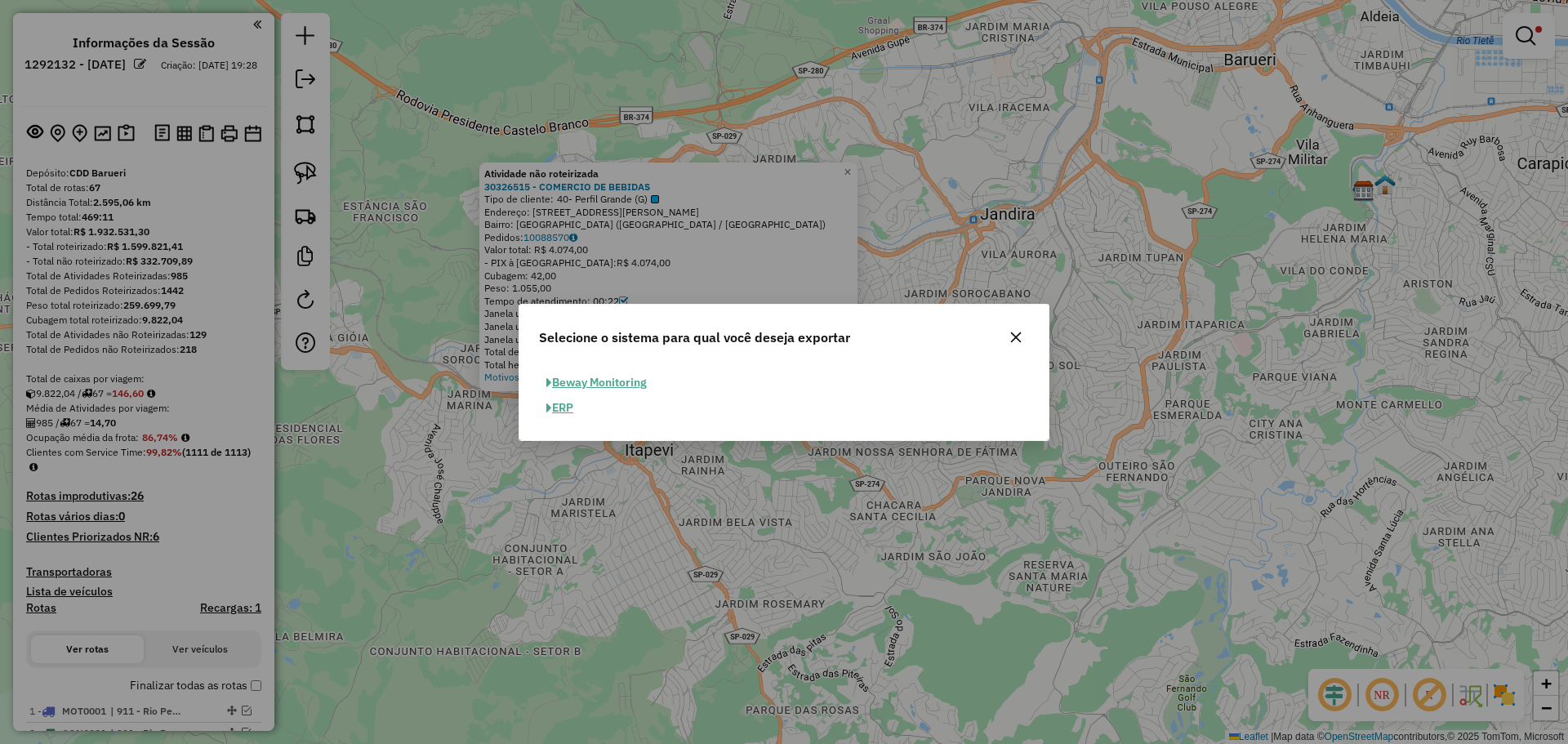
click at [564, 406] on button "ERP" at bounding box center [560, 408] width 41 height 25
select select "**"
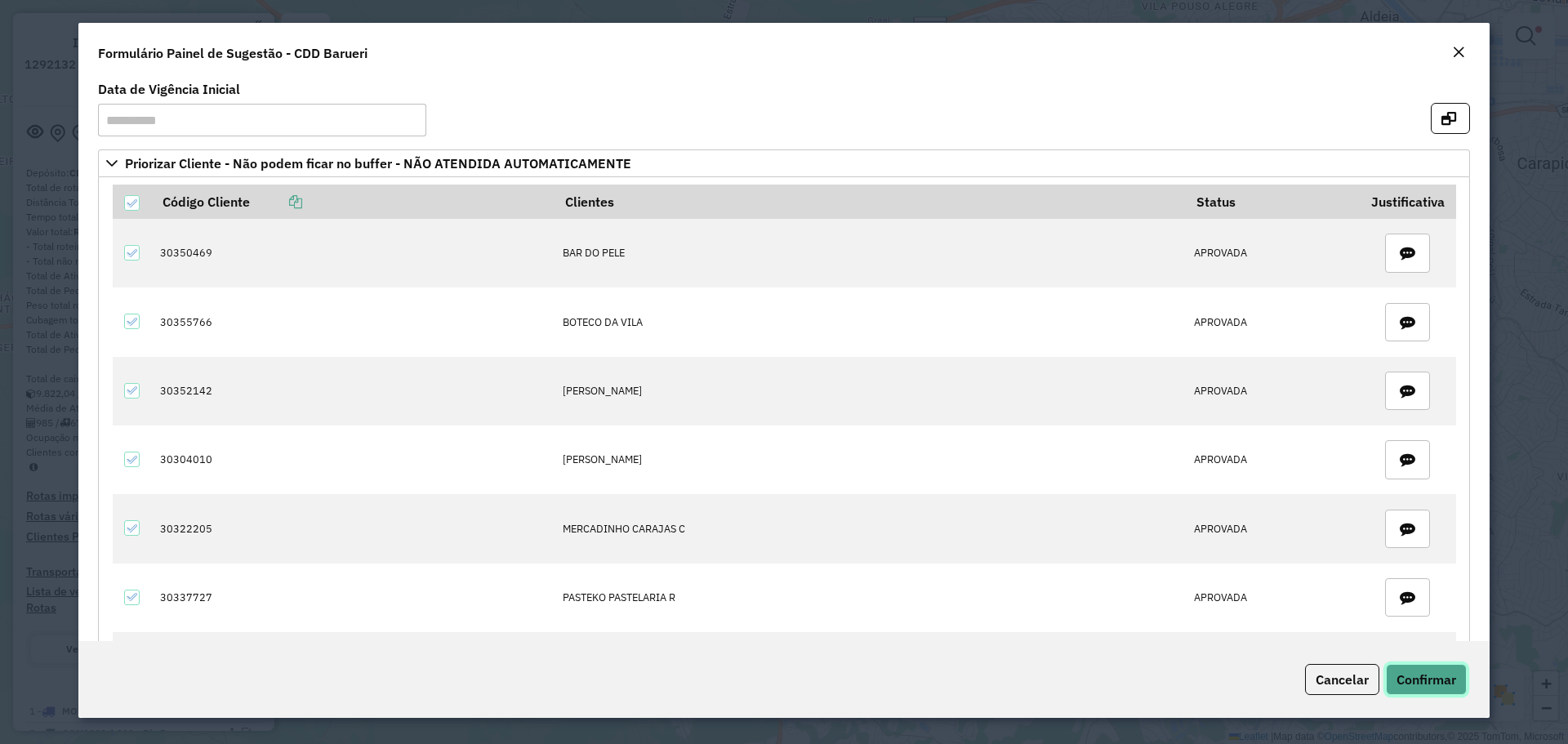
click at [1407, 679] on span "Confirmar" at bounding box center [1426, 679] width 60 height 16
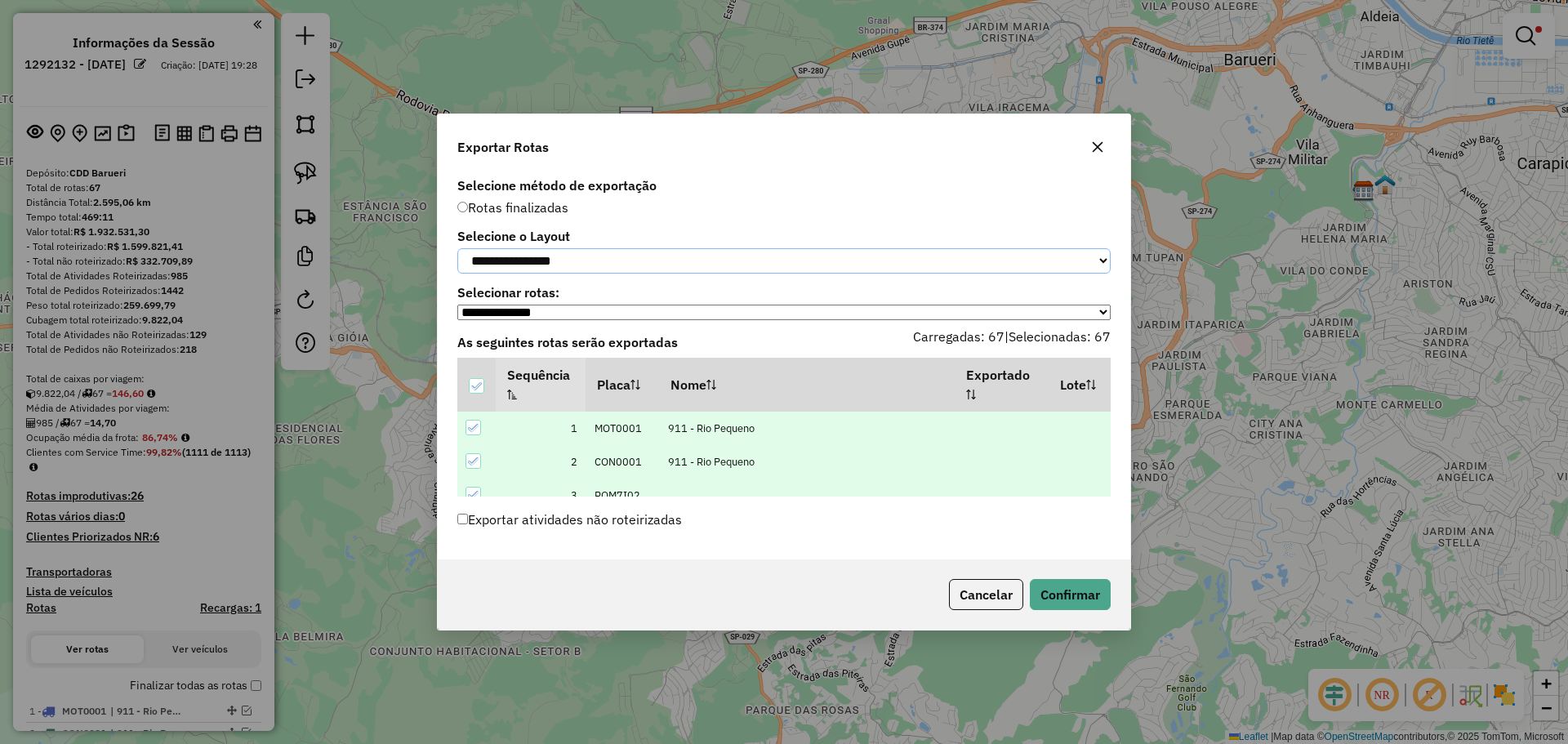
drag, startPoint x: 721, startPoint y: 254, endPoint x: 708, endPoint y: 271, distance: 21.4
click at [721, 254] on select "**********" at bounding box center [784, 261] width 653 height 25
click at [457, 249] on select "**********" at bounding box center [784, 261] width 653 height 25
click at [473, 389] on icon at bounding box center [476, 386] width 12 height 12
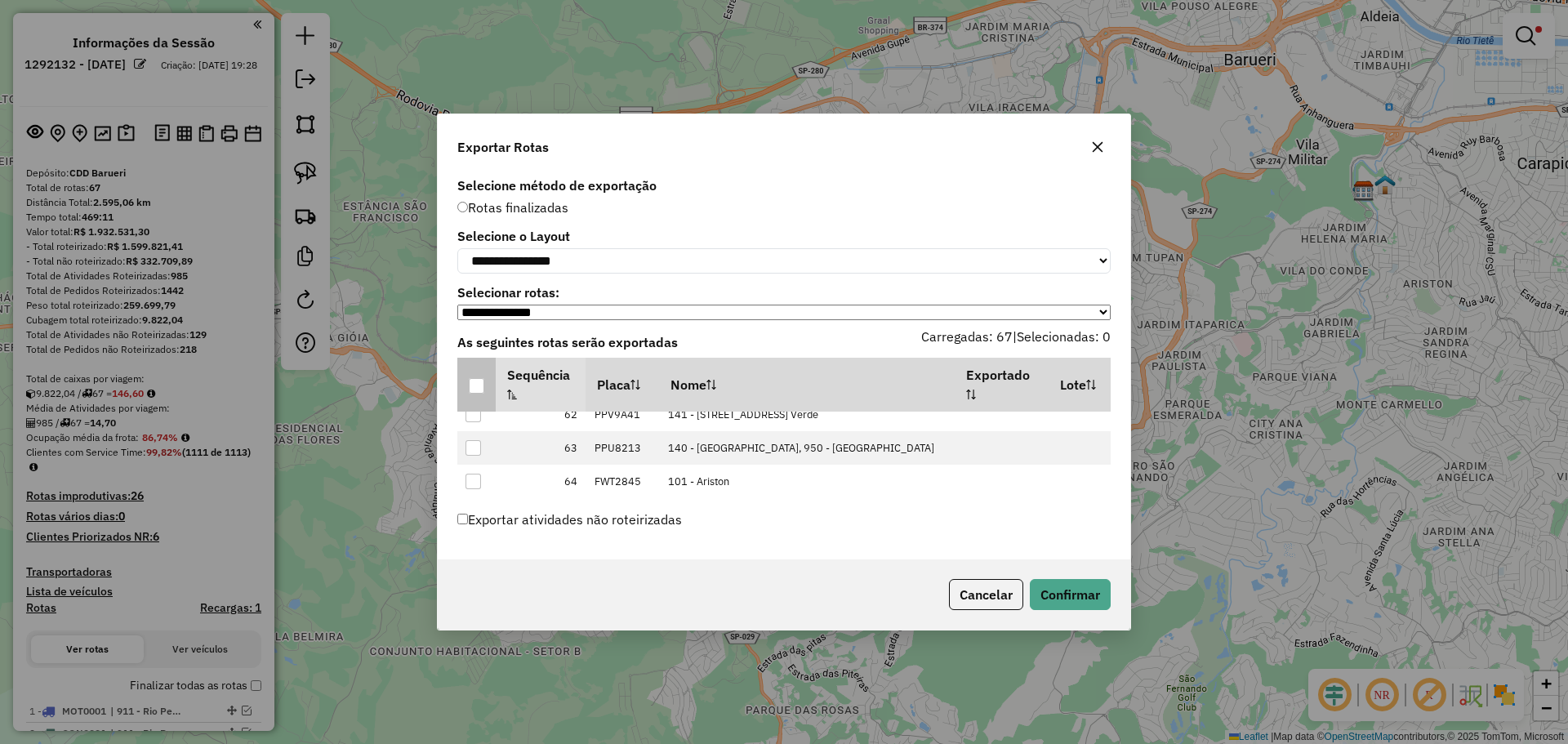
scroll to position [2372, 0]
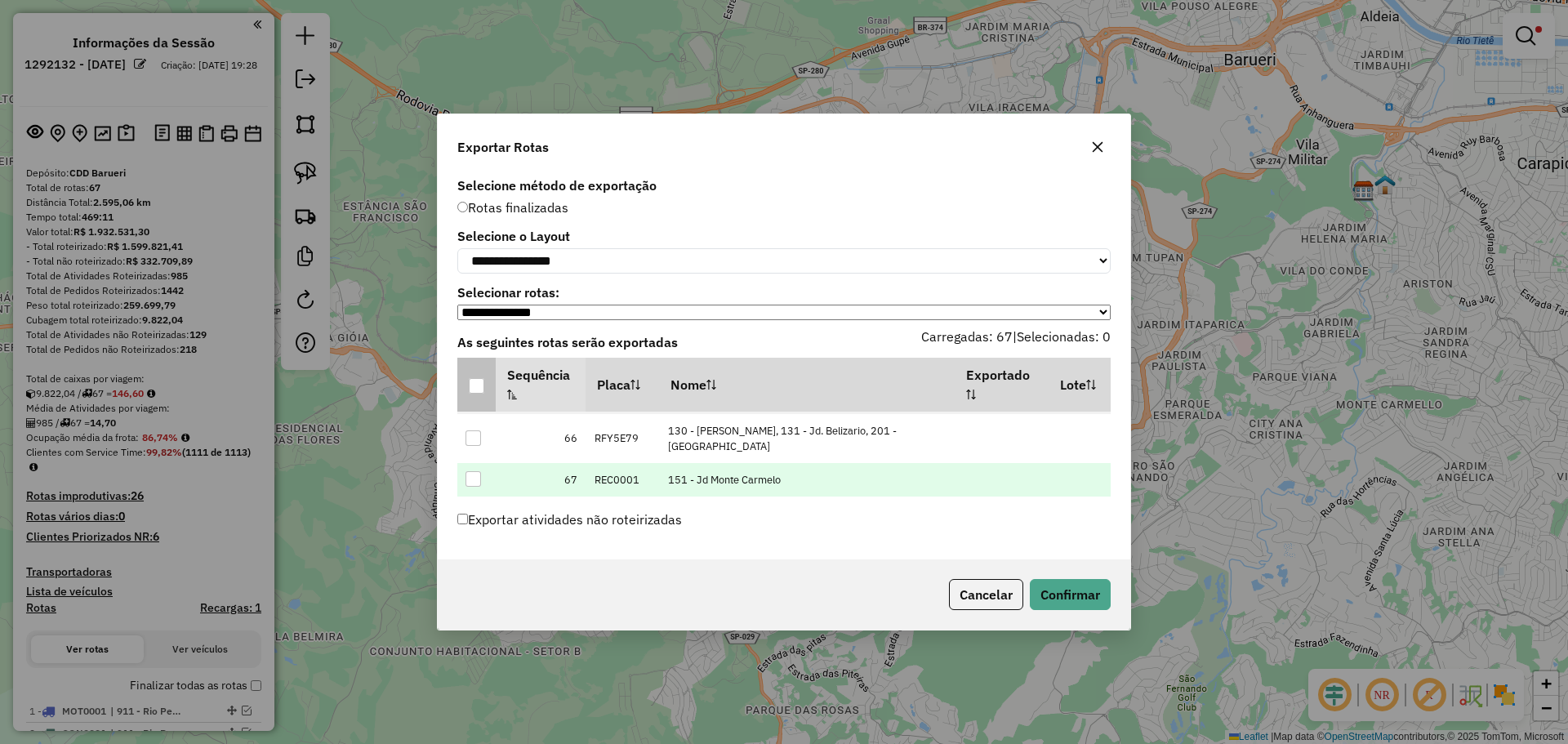
click at [467, 479] on div at bounding box center [473, 479] width 15 height 15
click at [1067, 604] on button "Confirmar" at bounding box center [1070, 594] width 81 height 31
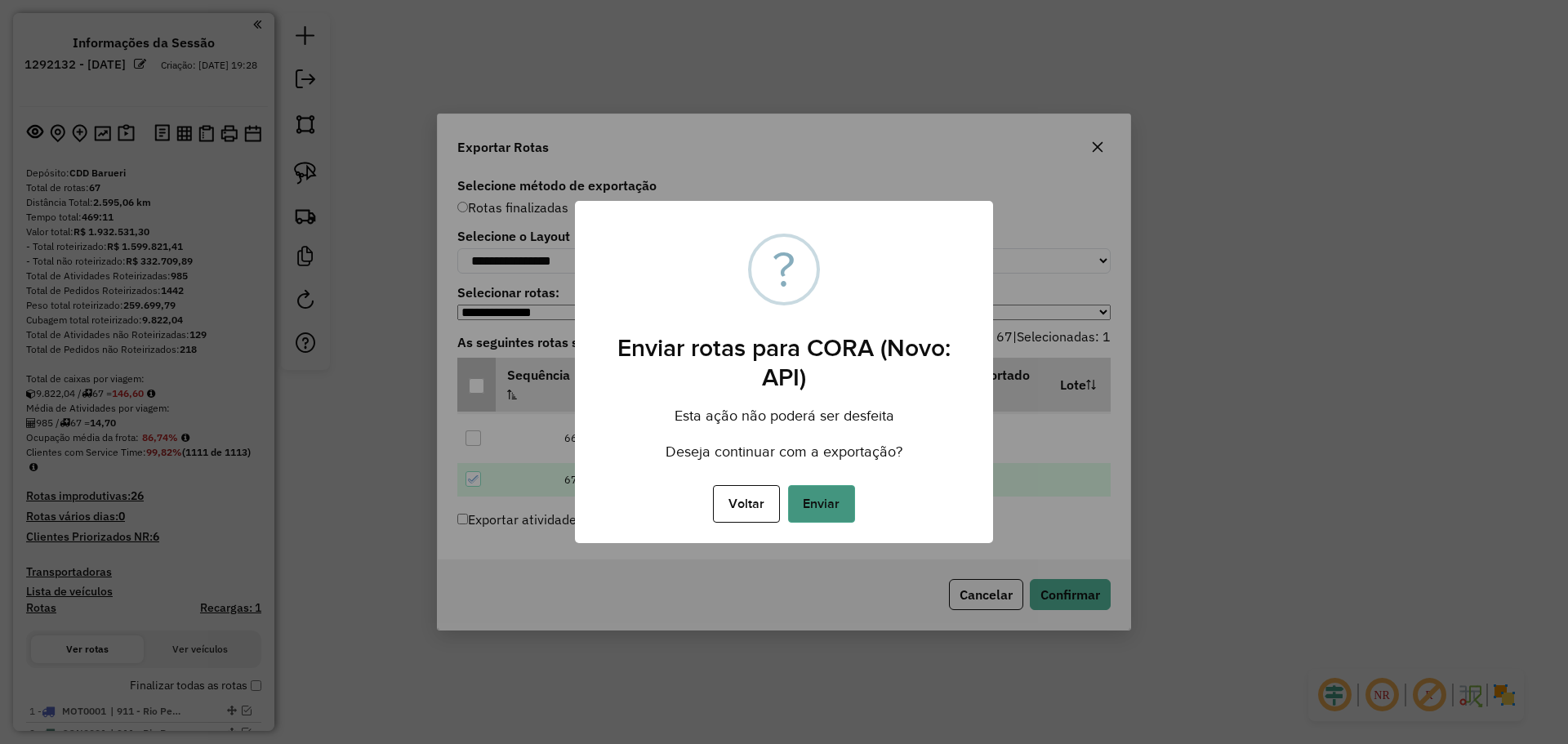
click at [824, 495] on button "Enviar" at bounding box center [821, 504] width 67 height 37
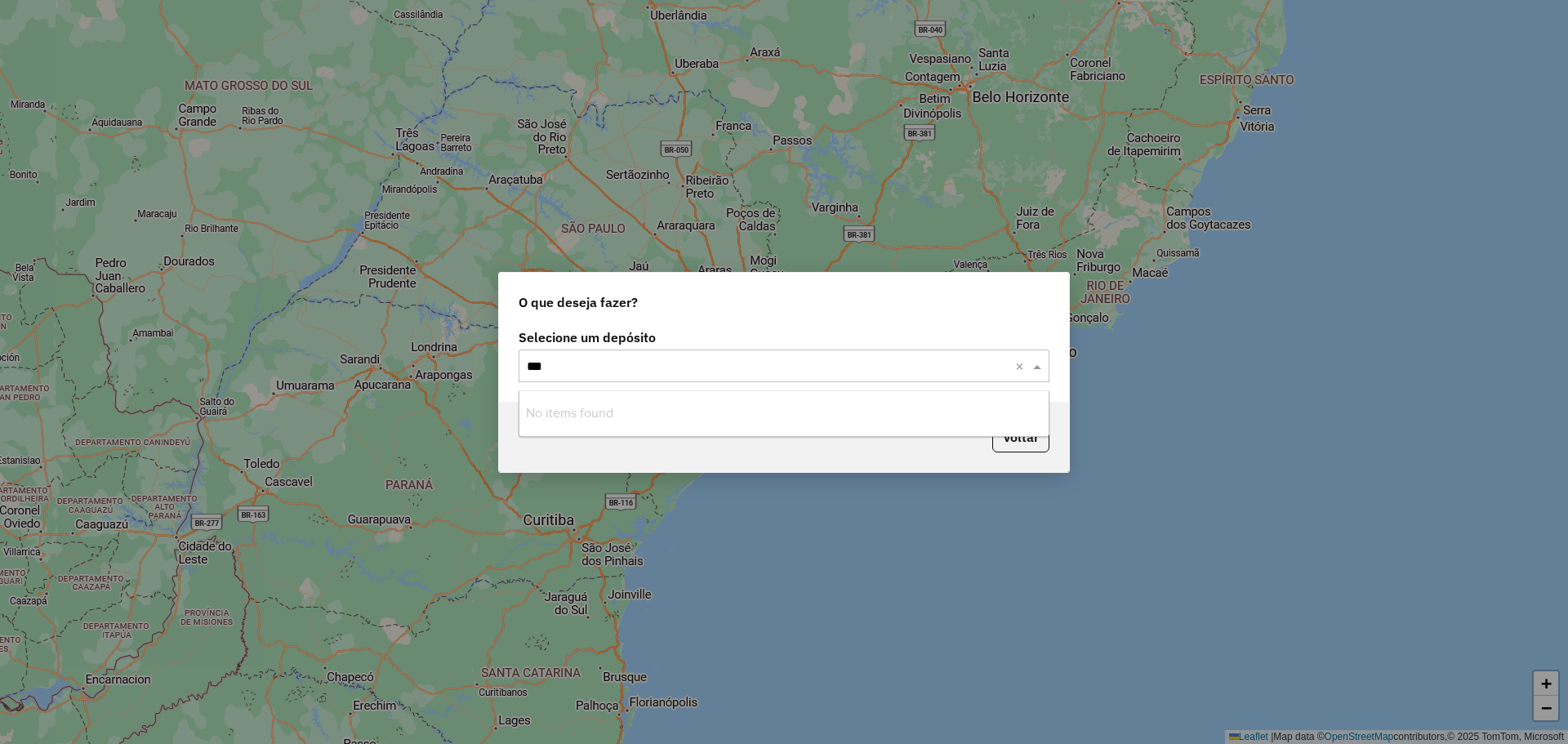
type input "****"
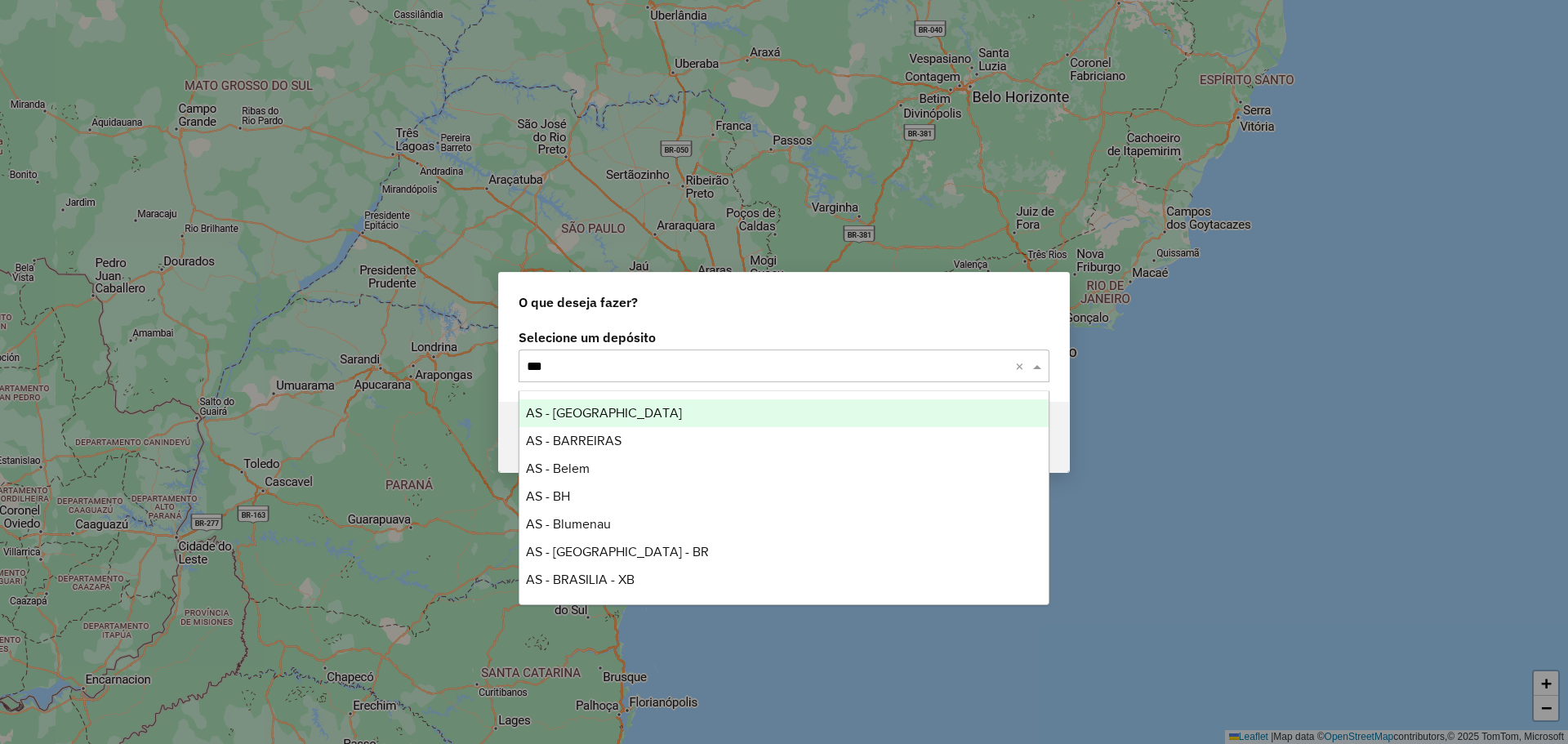
type input "****"
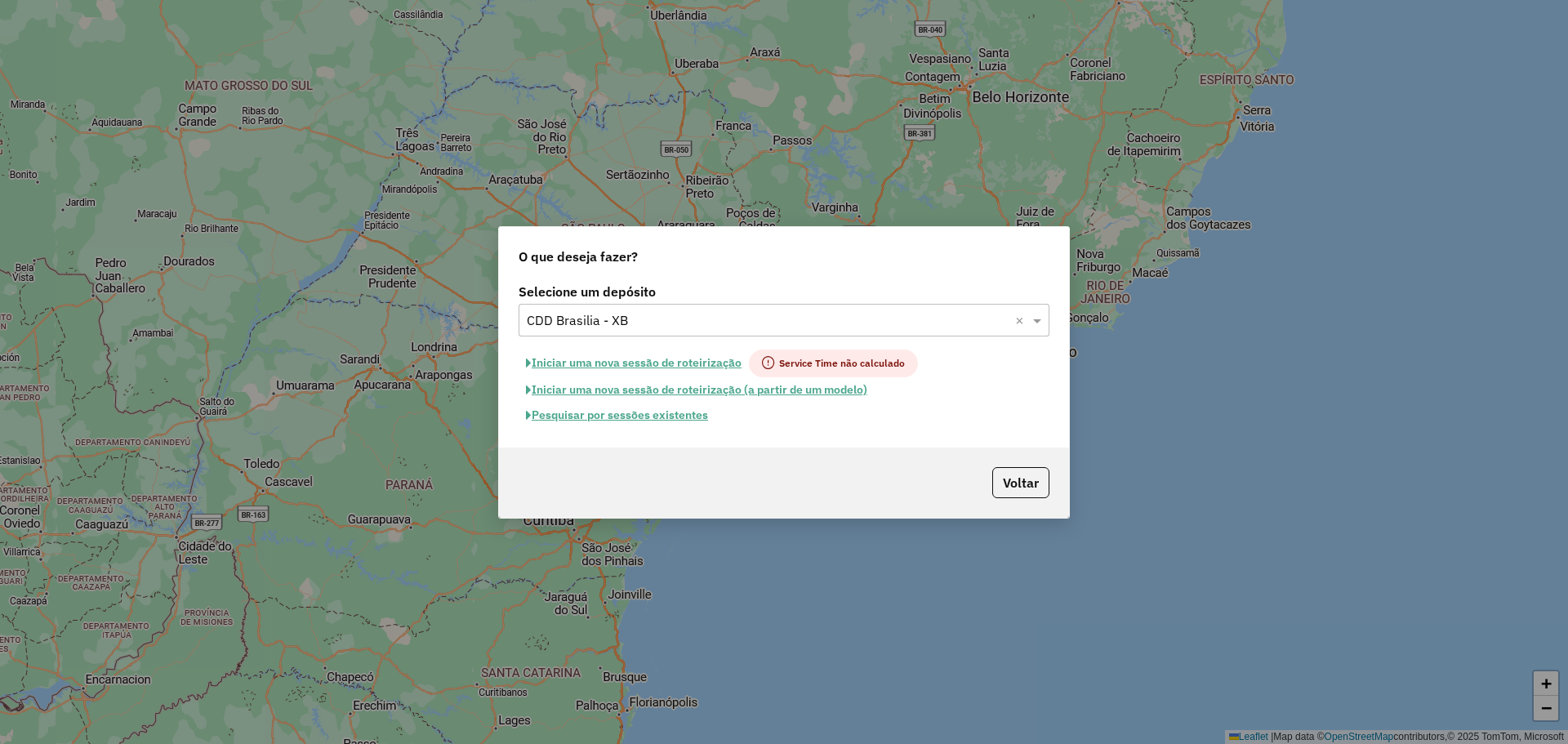
click at [680, 416] on button "Pesquisar por sessões existentes" at bounding box center [616, 415] width 197 height 25
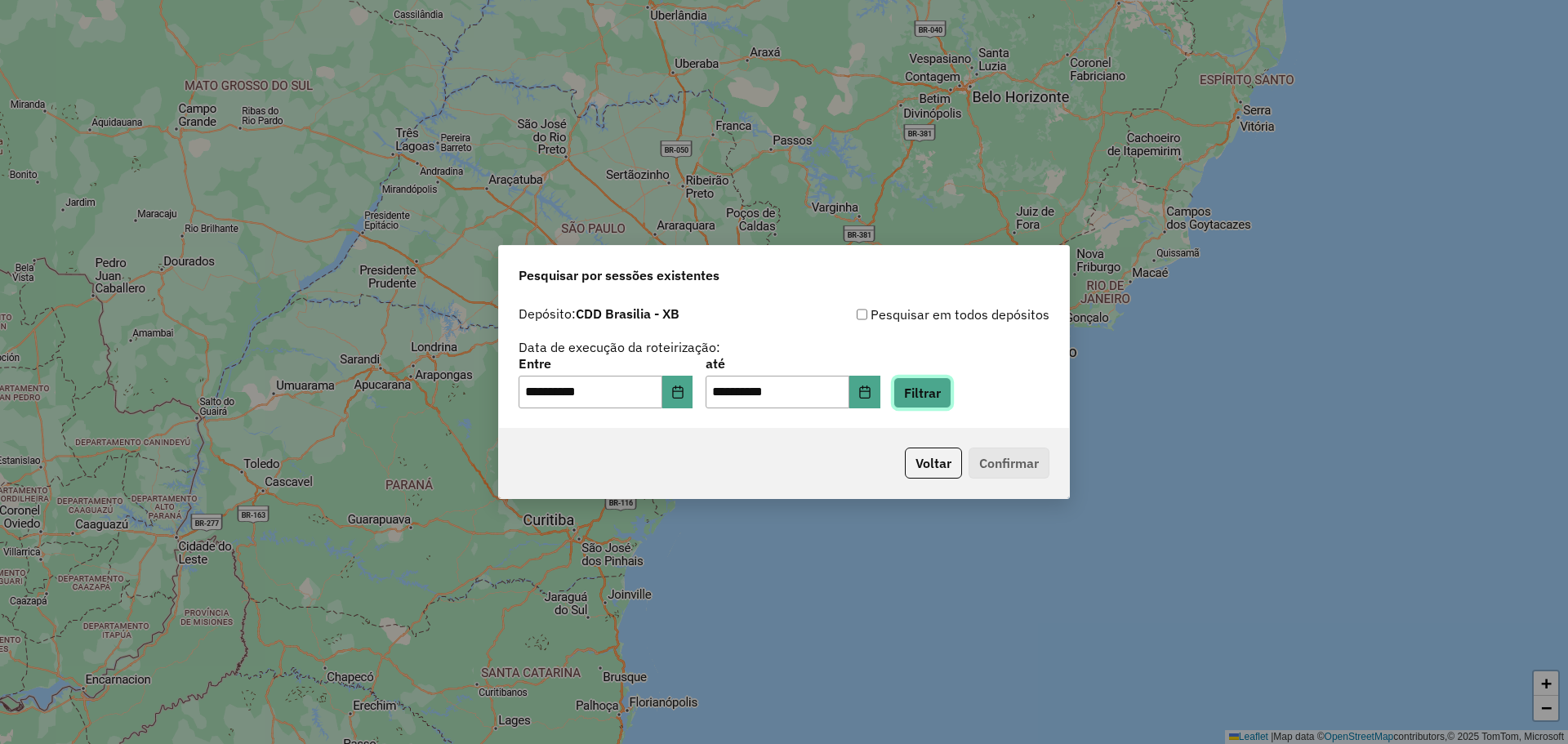
click at [952, 400] on button "Filtrar" at bounding box center [922, 392] width 58 height 31
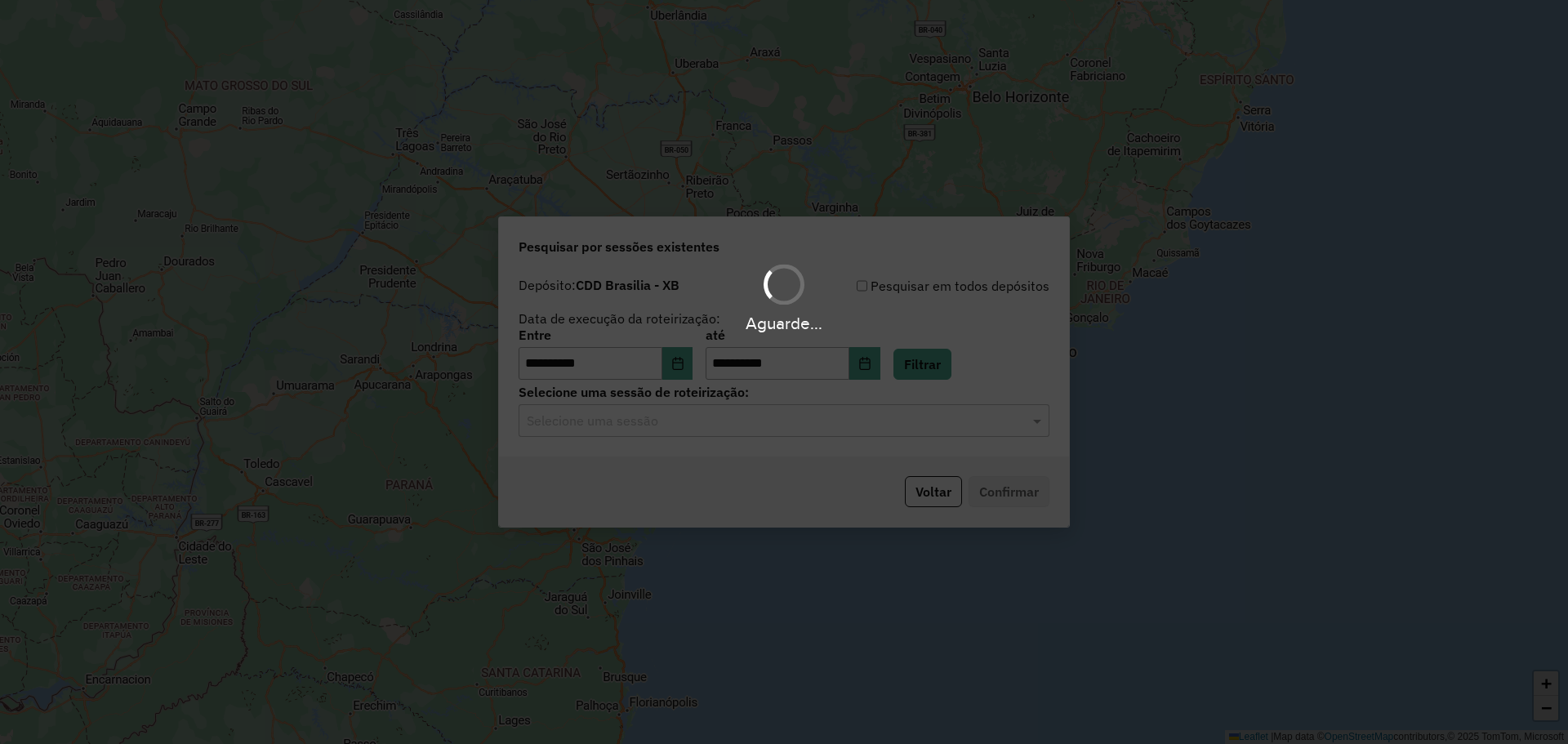
click at [642, 429] on div "Aguarde..." at bounding box center [784, 372] width 1568 height 744
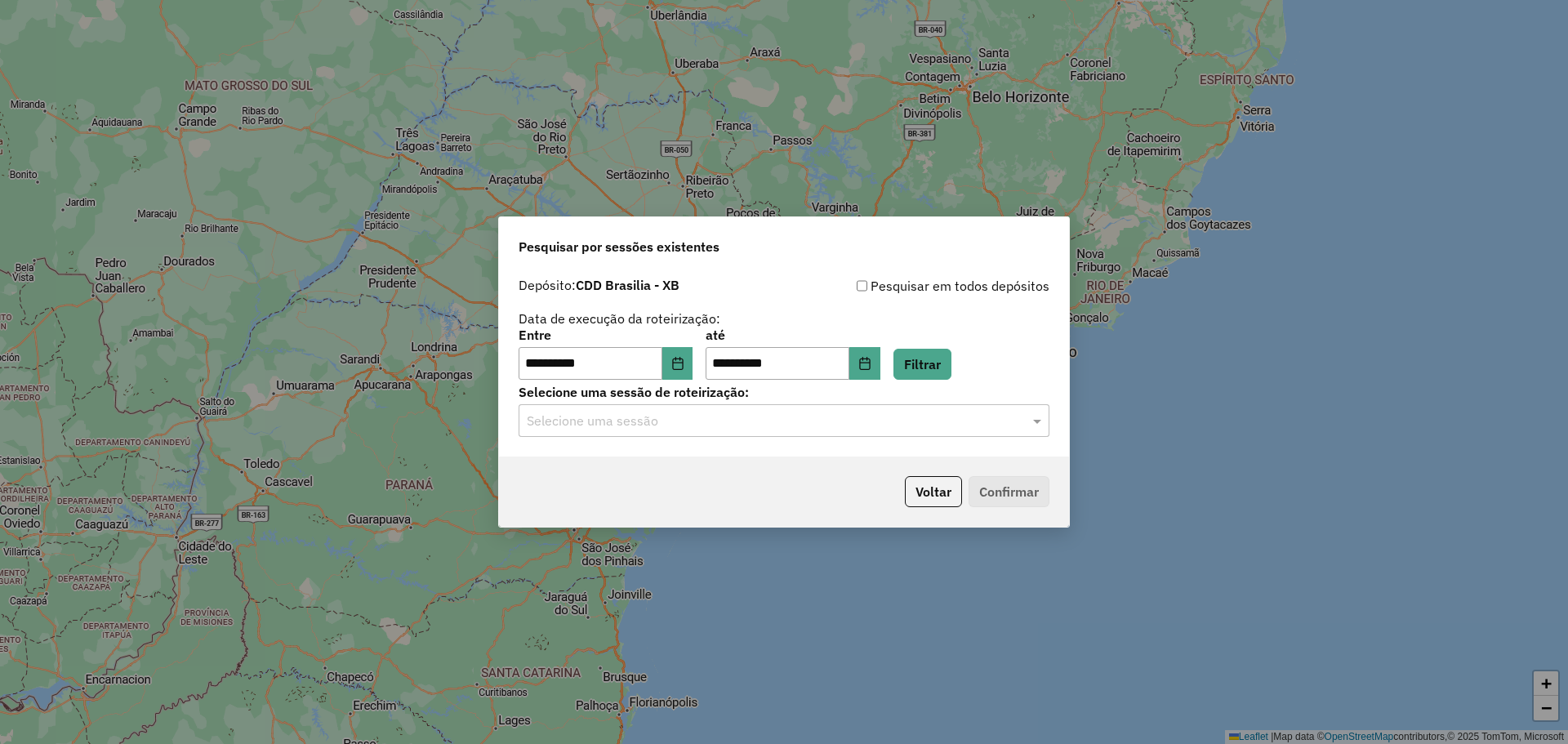
click at [663, 420] on input "text" at bounding box center [768, 421] width 482 height 19
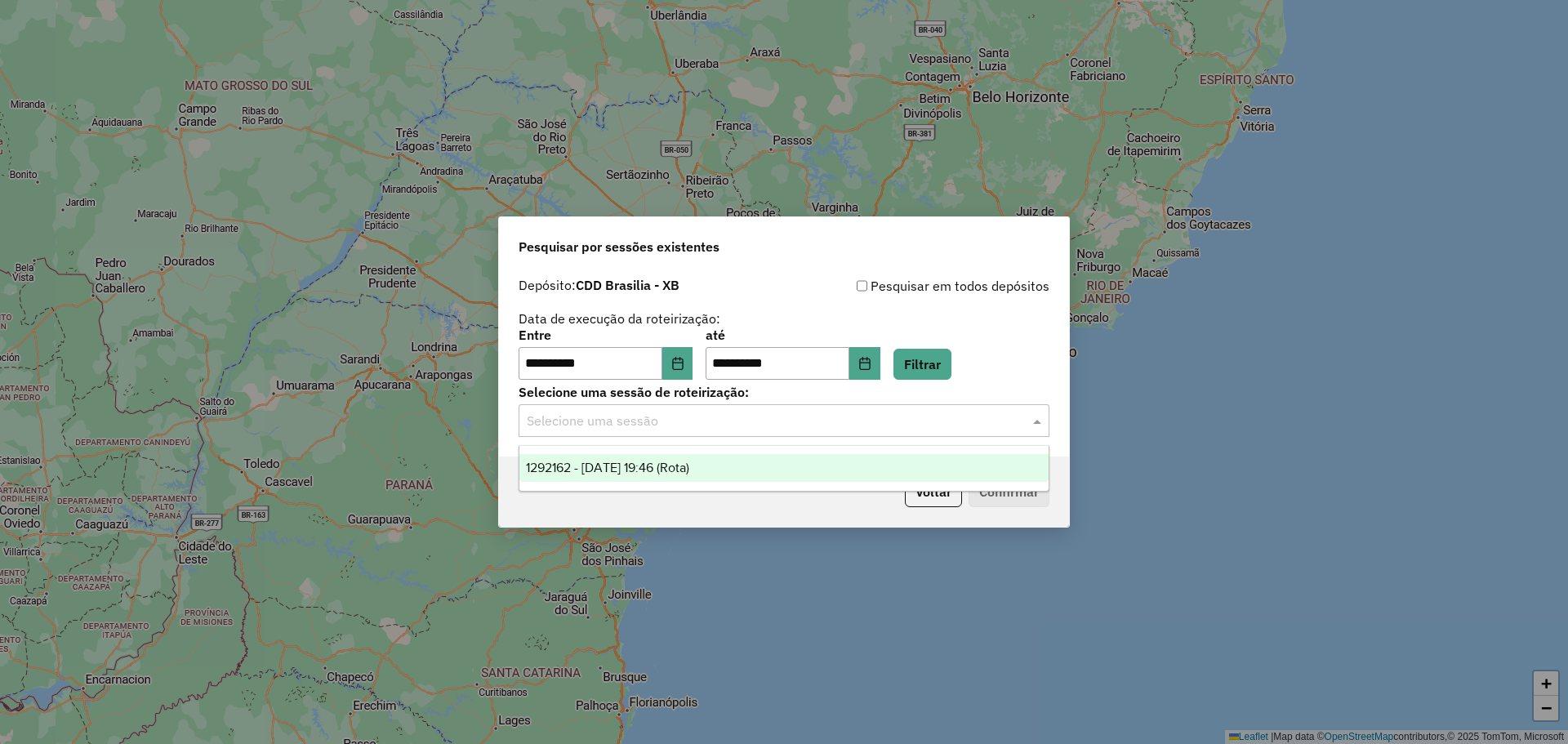
click at [663, 468] on span "1292162 - 10/10/2025 19:46 (Rota)" at bounding box center [607, 468] width 163 height 14
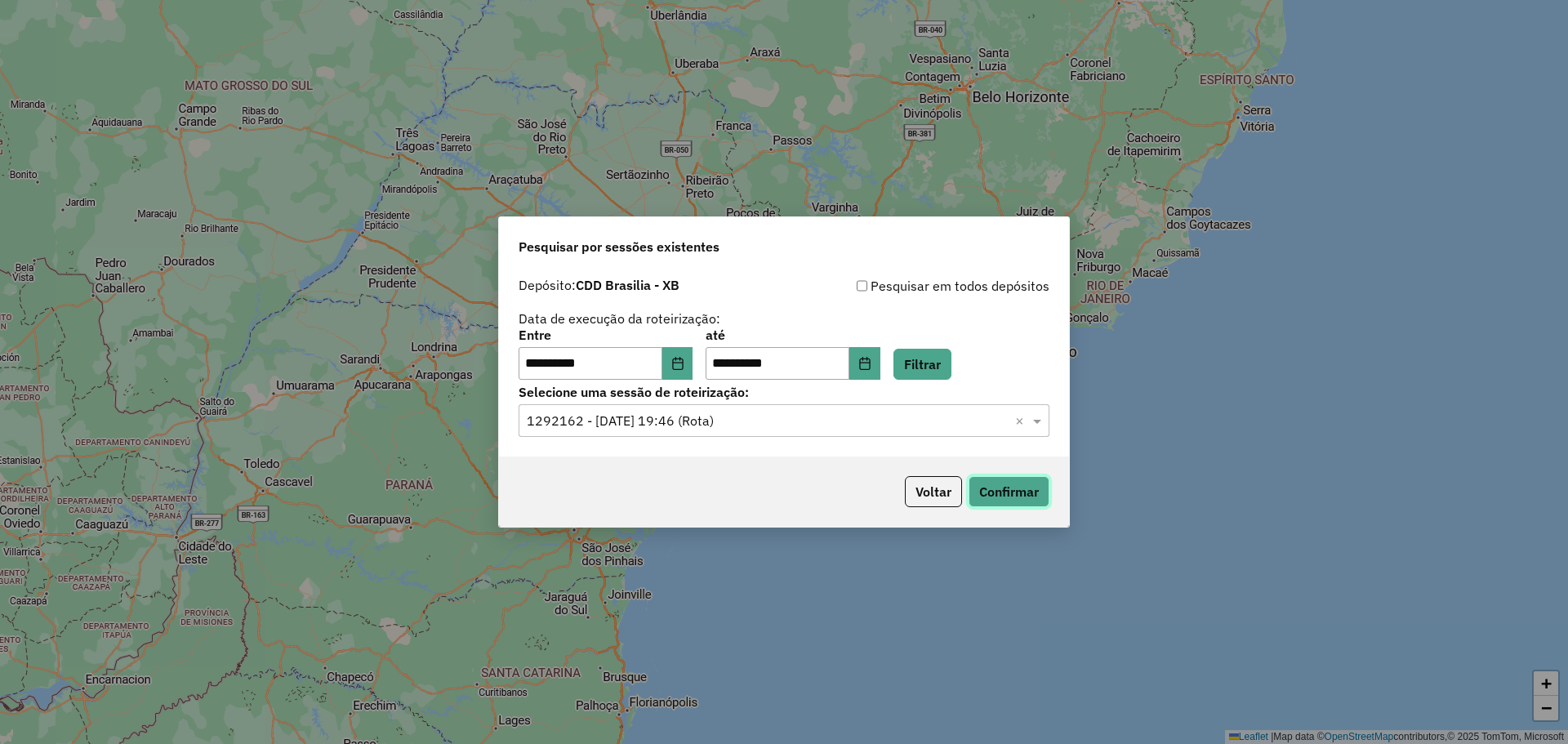
click at [1026, 494] on button "Confirmar" at bounding box center [1009, 491] width 81 height 31
drag, startPoint x: 934, startPoint y: 488, endPoint x: 443, endPoint y: 14, distance: 682.5
click at [533, 88] on div "**********" at bounding box center [784, 372] width 1568 height 744
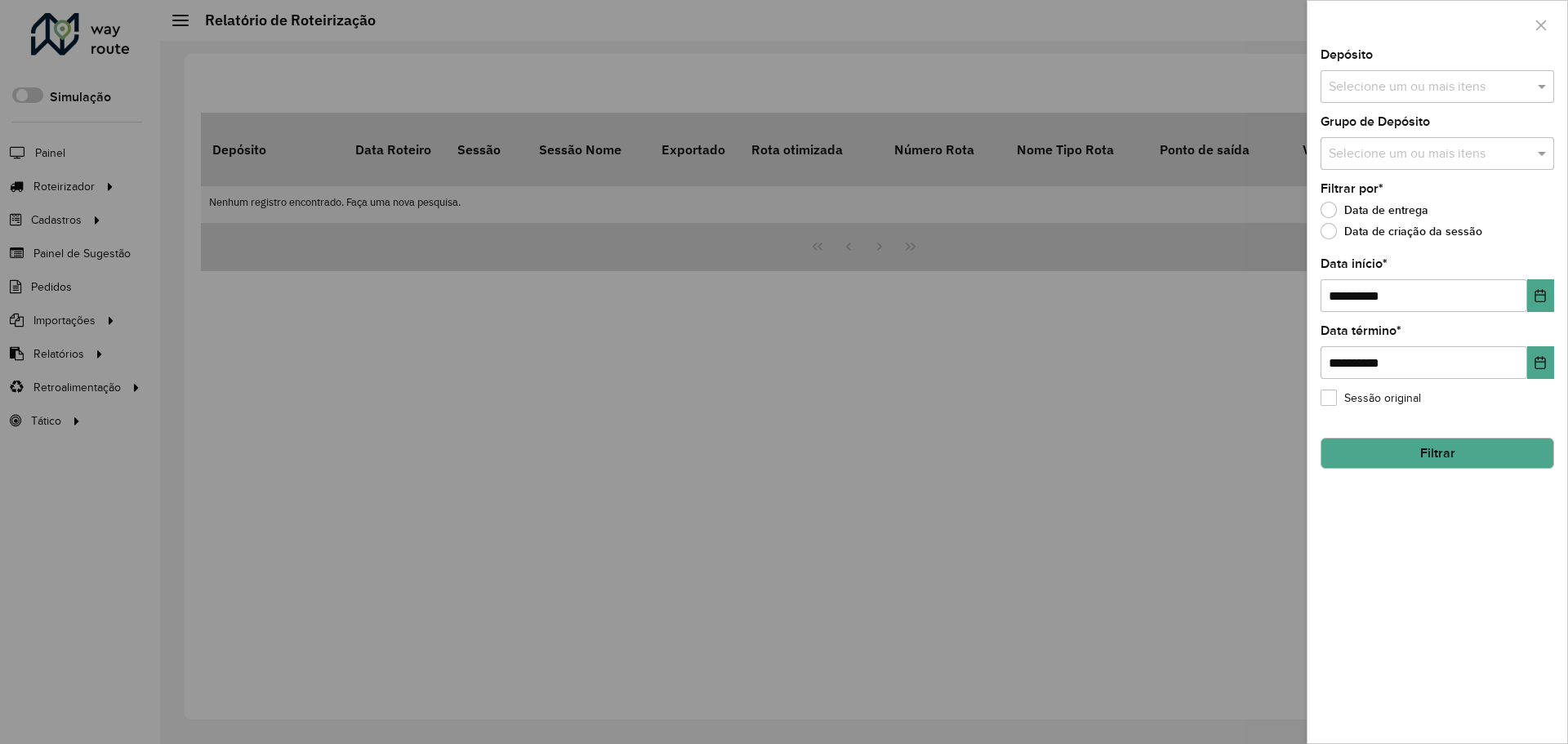
click at [544, 152] on div at bounding box center [784, 372] width 1568 height 744
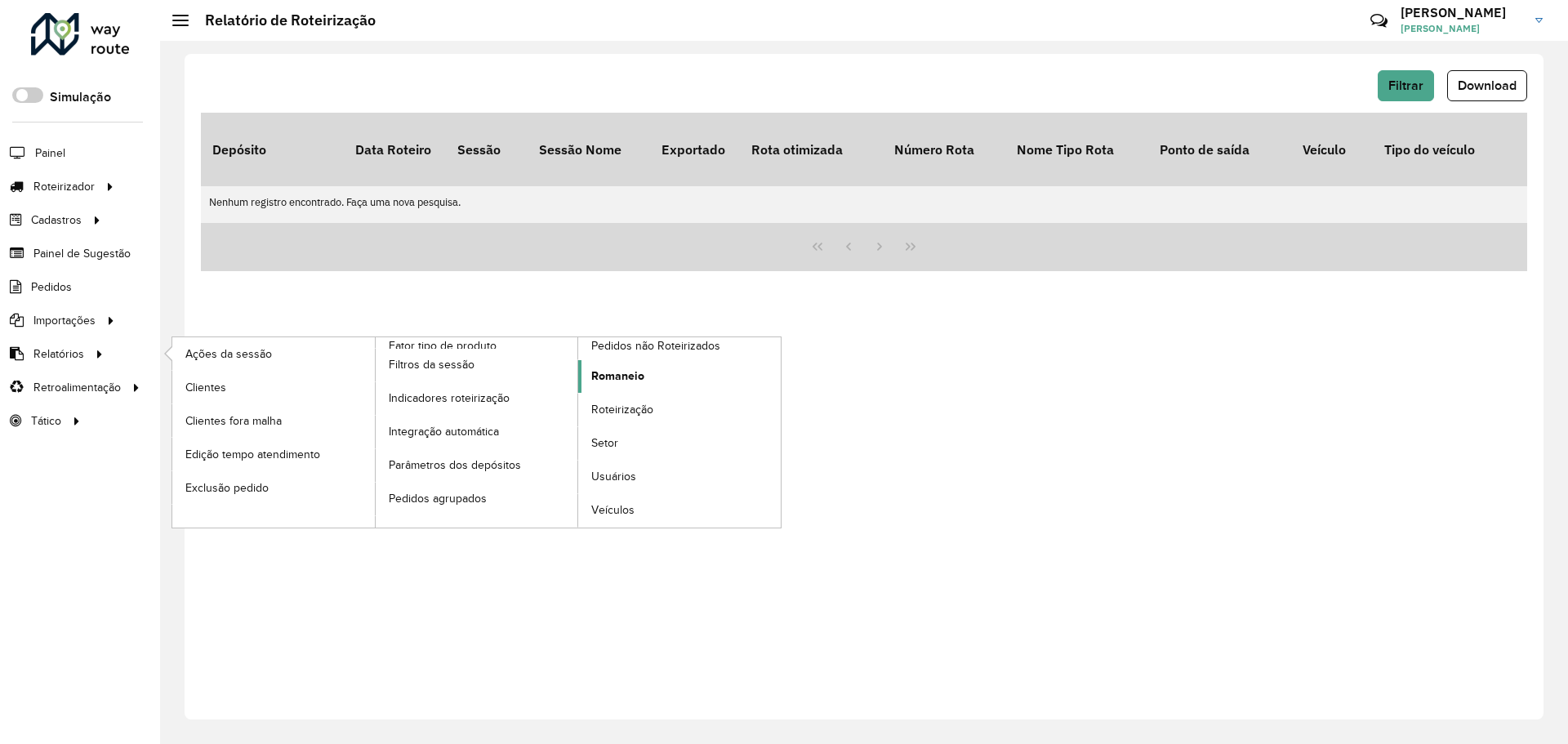
click at [644, 376] on link "Romaneio" at bounding box center [680, 376] width 203 height 33
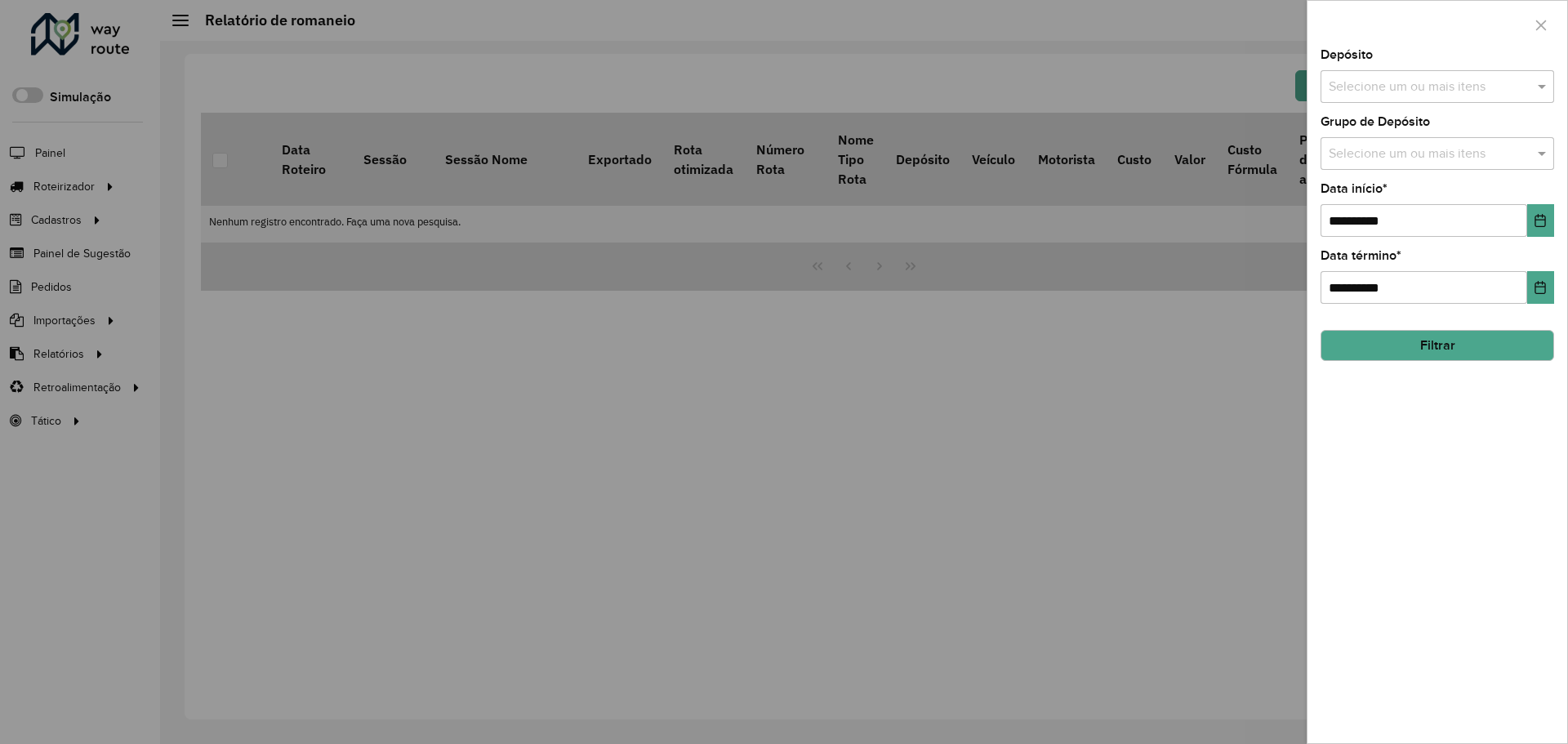
click at [1486, 150] on input "text" at bounding box center [1429, 154] width 209 height 19
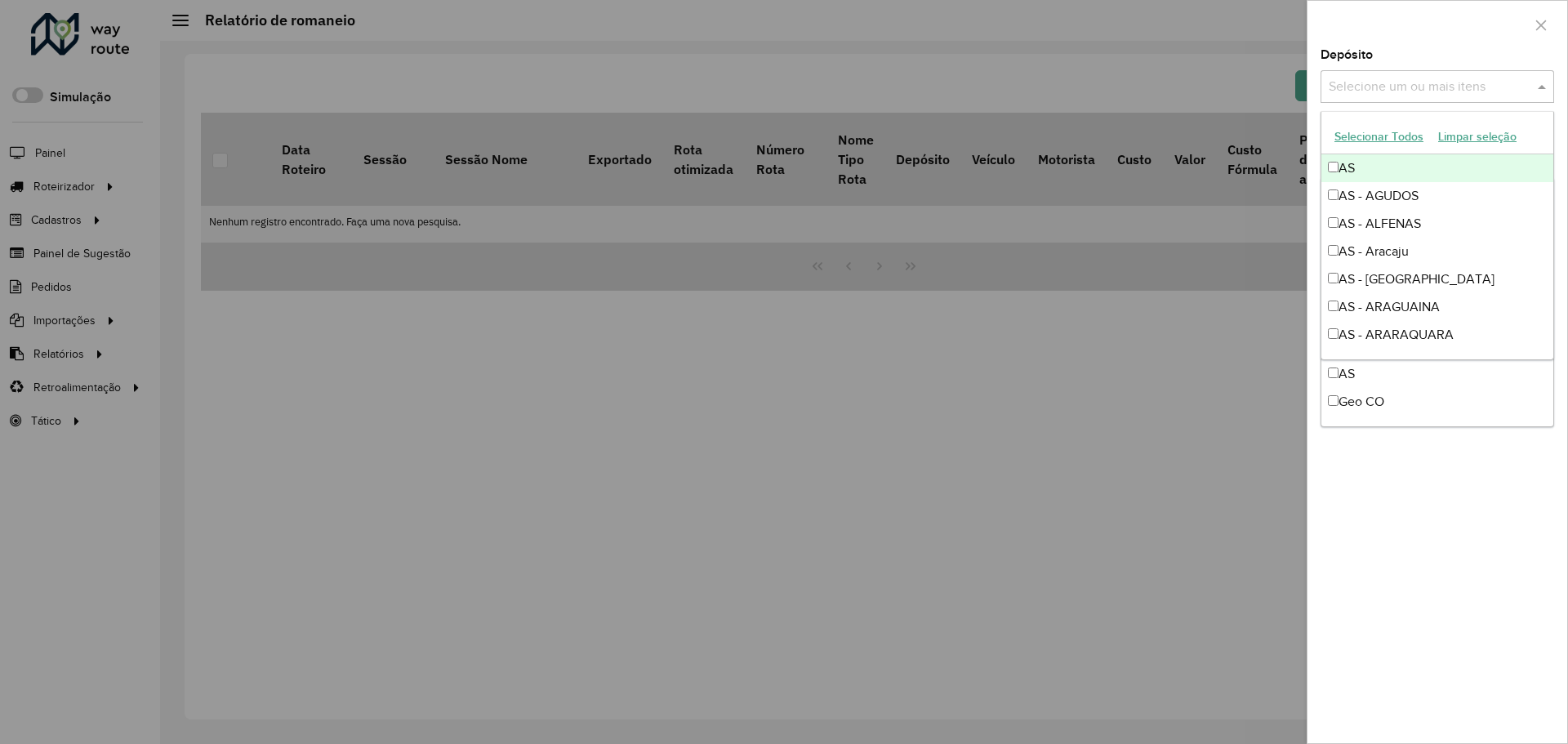
click at [1465, 90] on input "text" at bounding box center [1429, 87] width 209 height 19
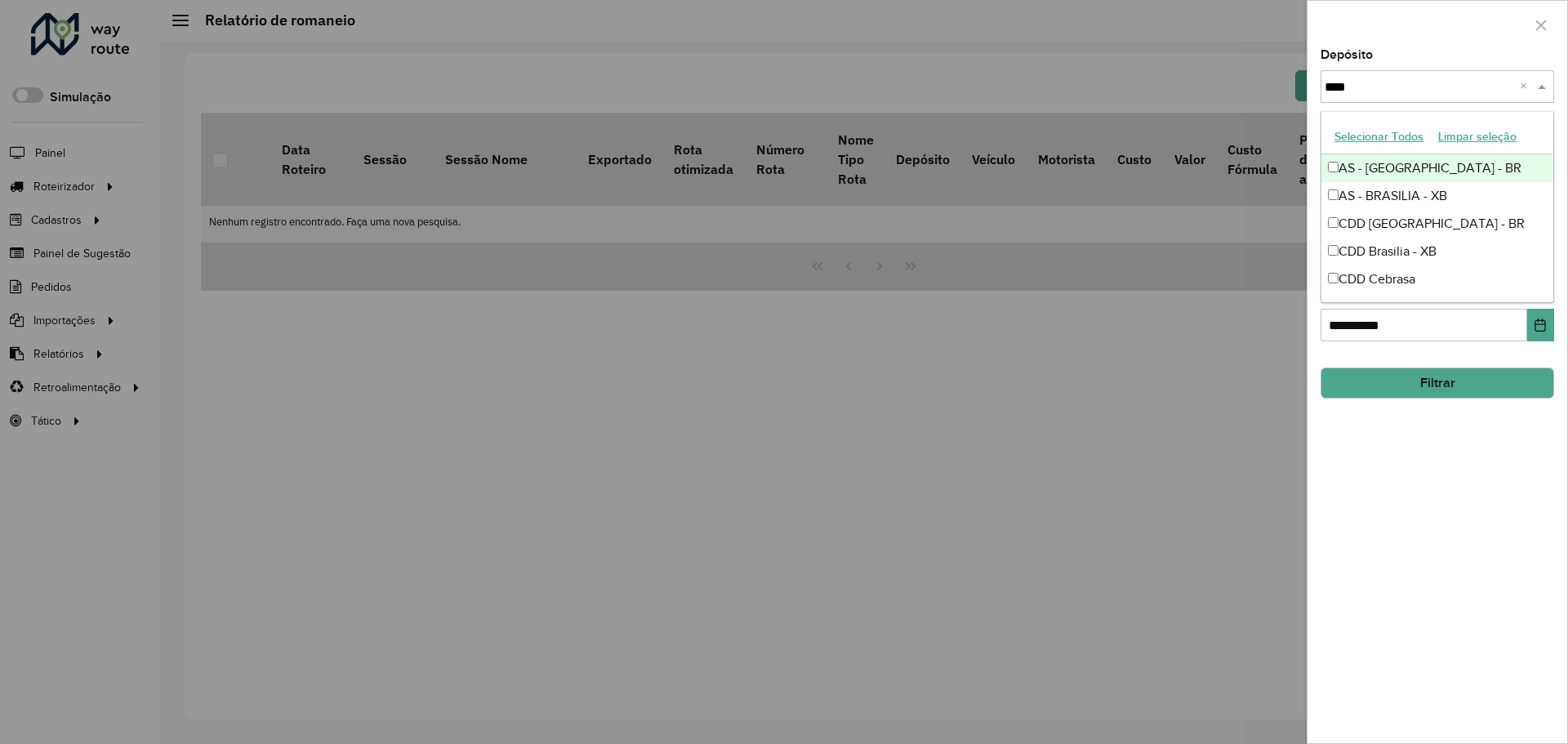
type input "*****"
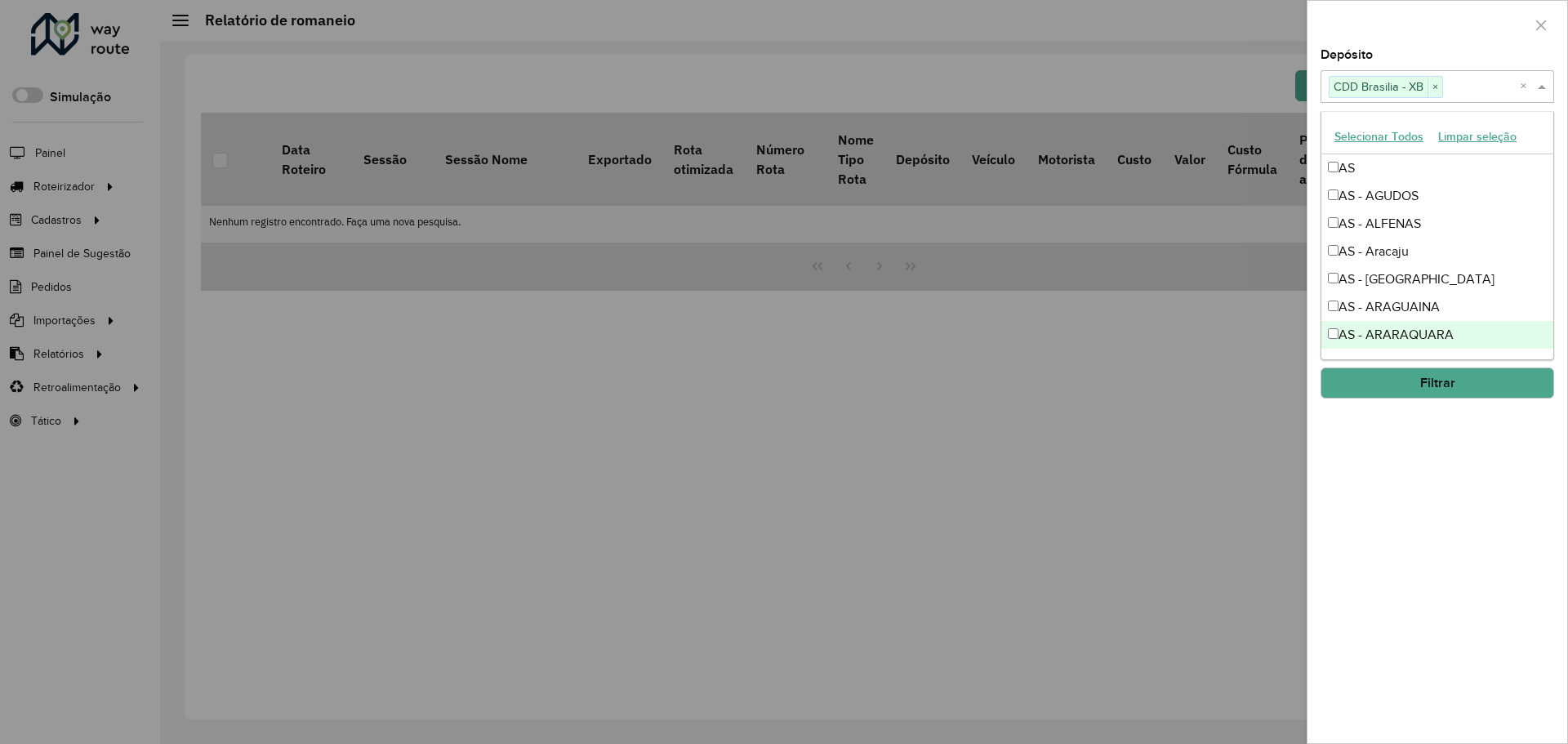
drag, startPoint x: 1394, startPoint y: 547, endPoint x: 1402, endPoint y: 549, distance: 8.2
click at [1401, 547] on div "**********" at bounding box center [1437, 396] width 260 height 694
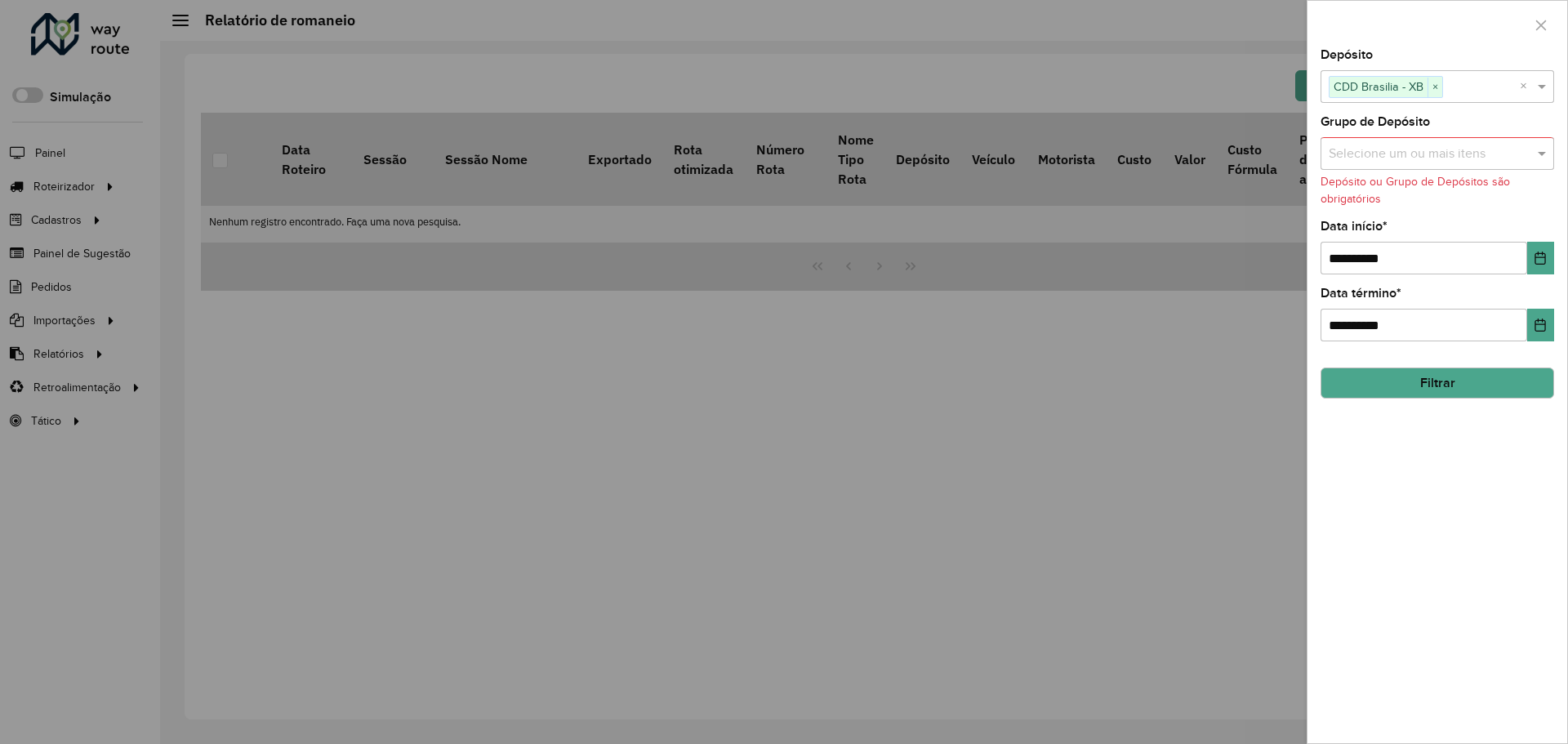
click at [1454, 386] on button "Filtrar" at bounding box center [1437, 383] width 233 height 31
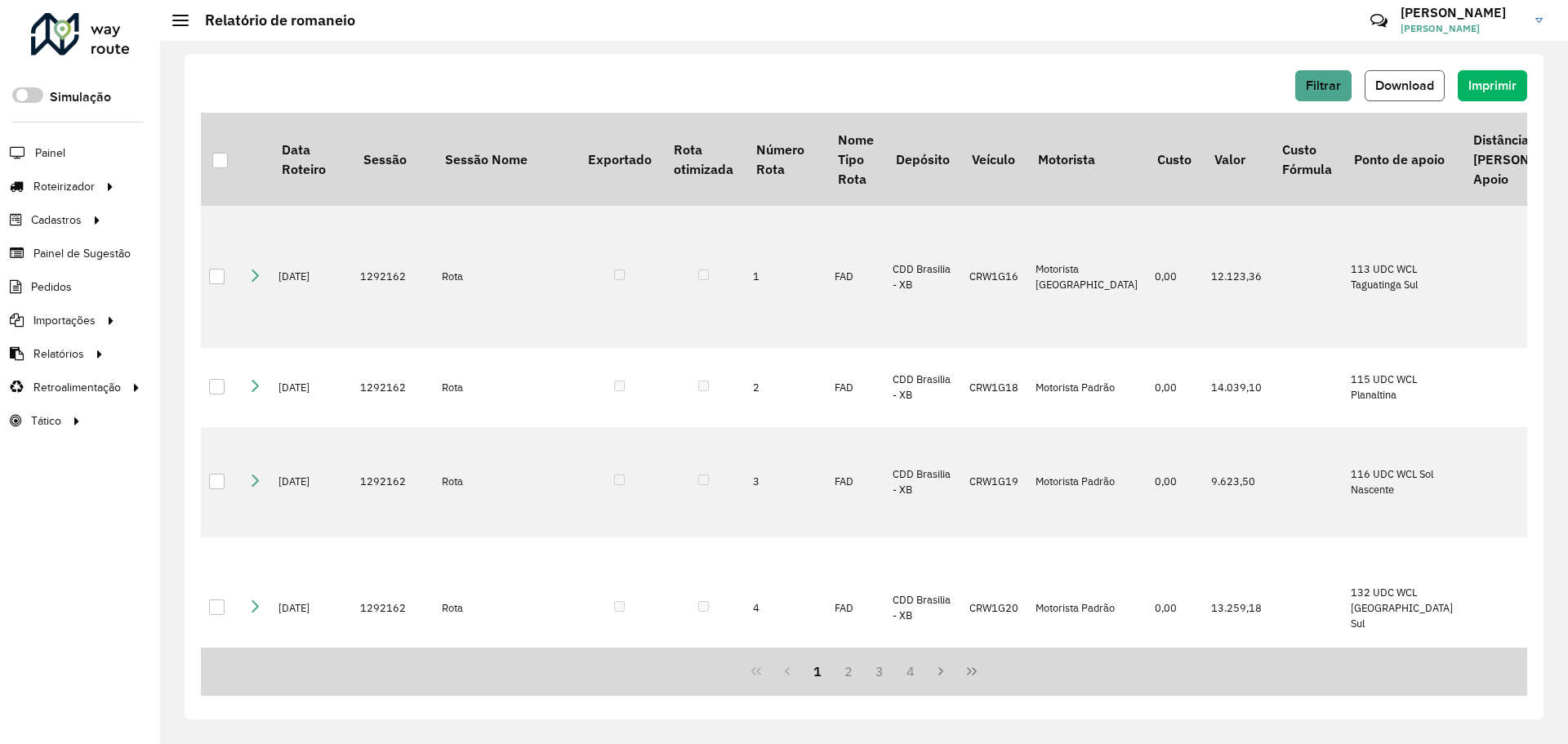
click at [1383, 84] on span "Download" at bounding box center [1405, 85] width 59 height 14
click at [494, 100] on div "Filtrar Download Imprimir" at bounding box center [864, 85] width 1326 height 31
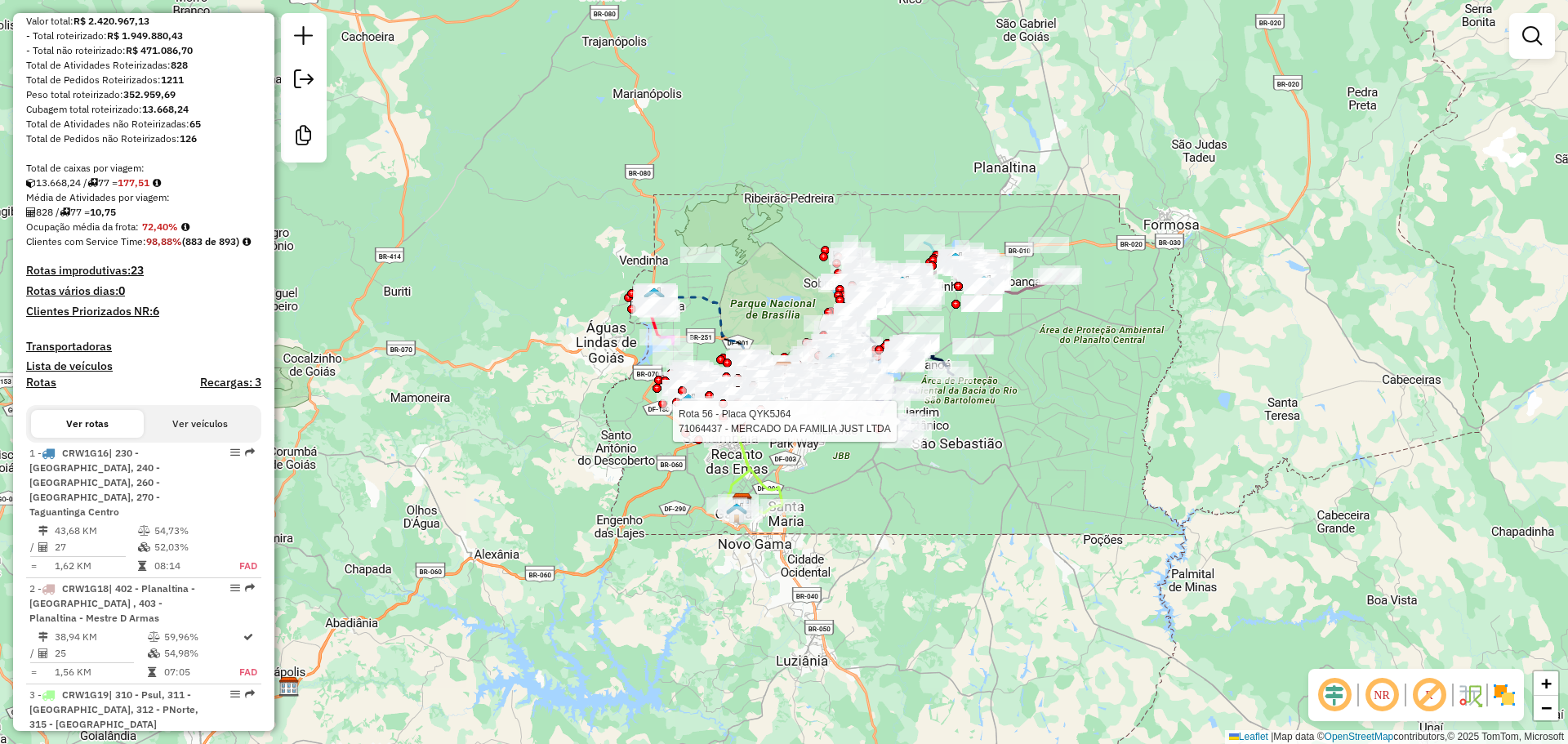
scroll to position [82, 0]
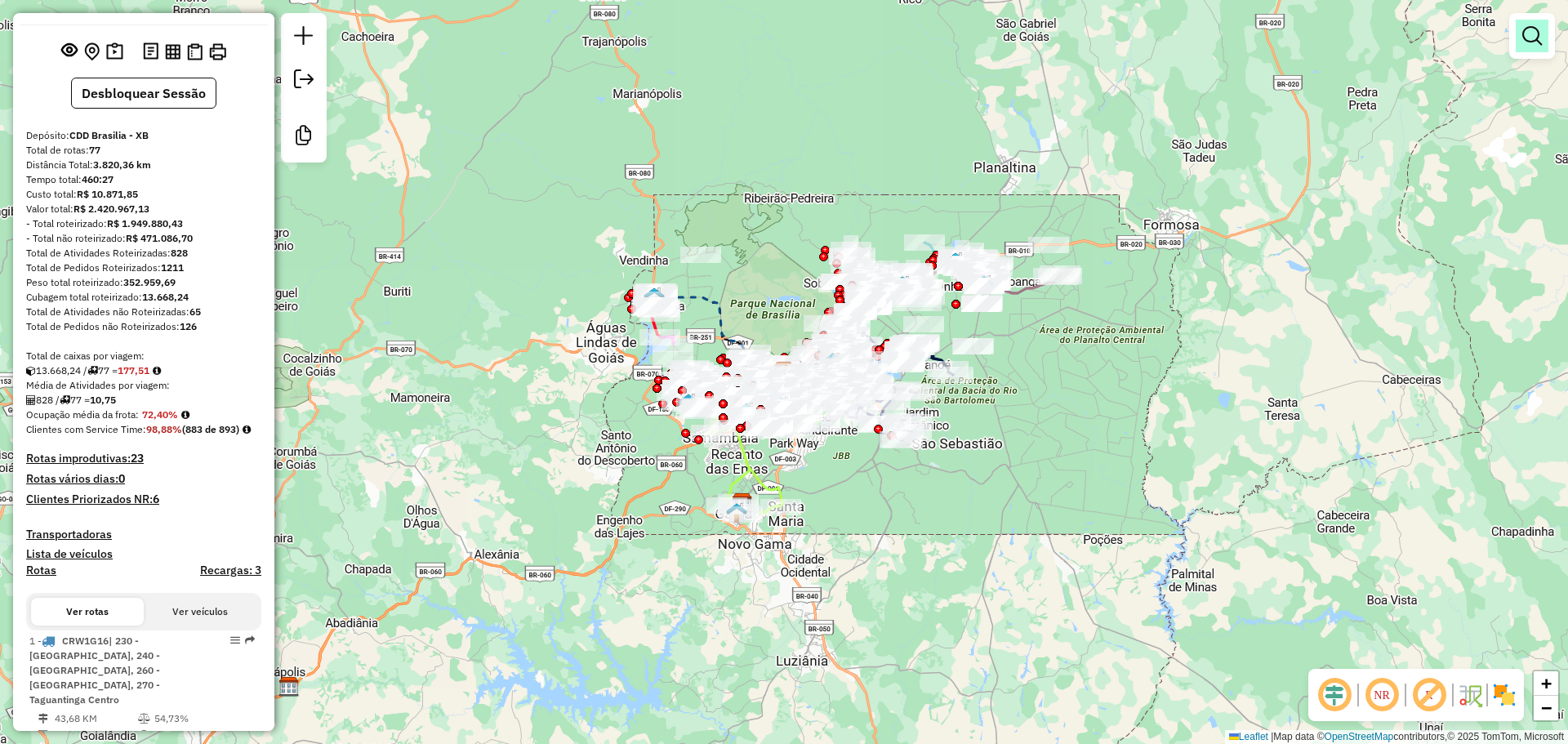
click at [1537, 36] on em at bounding box center [1532, 36] width 19 height 19
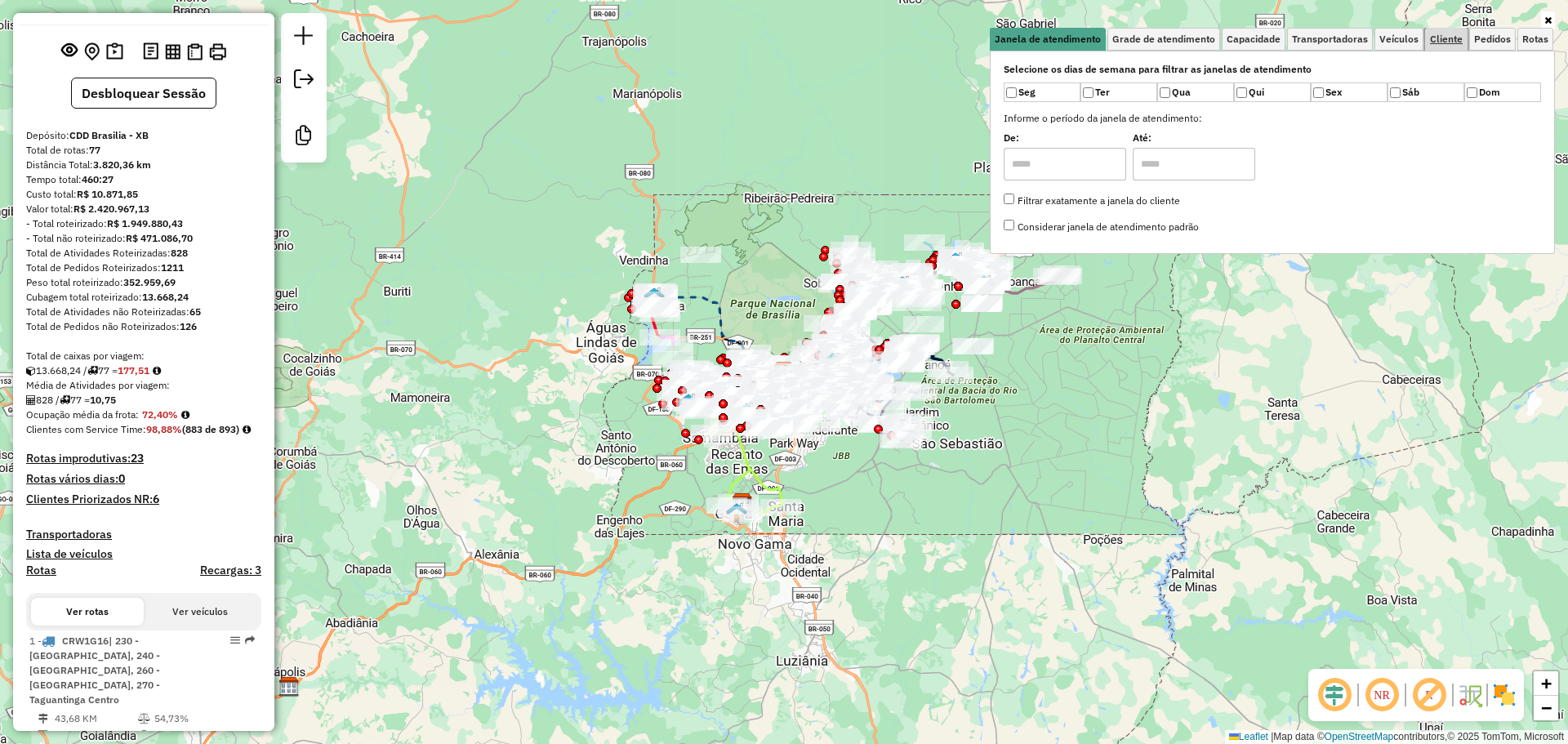
click at [1451, 38] on span "Cliente" at bounding box center [1446, 40] width 33 height 10
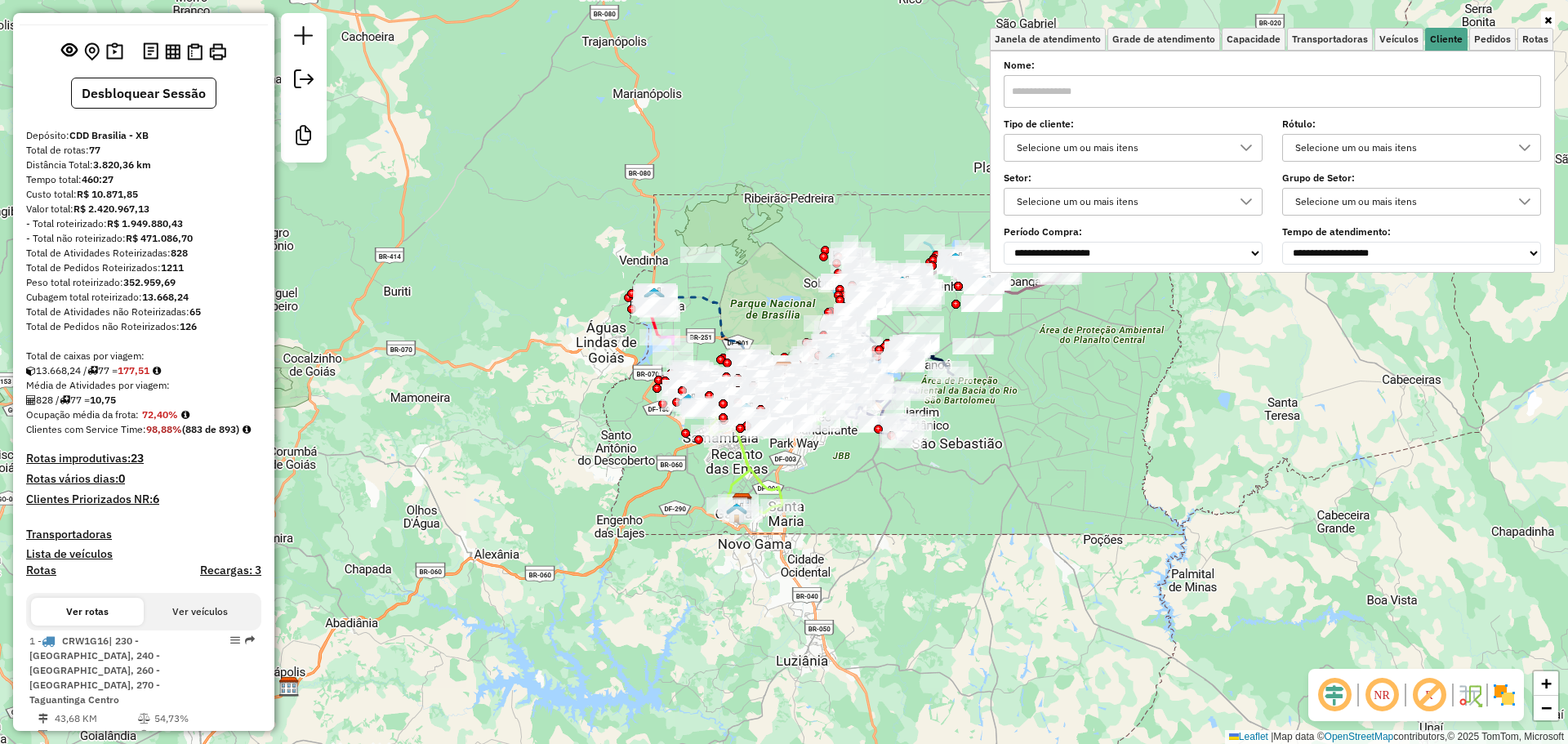
click at [1123, 145] on div "Selecione um ou mais itens" at bounding box center [1121, 147] width 220 height 26
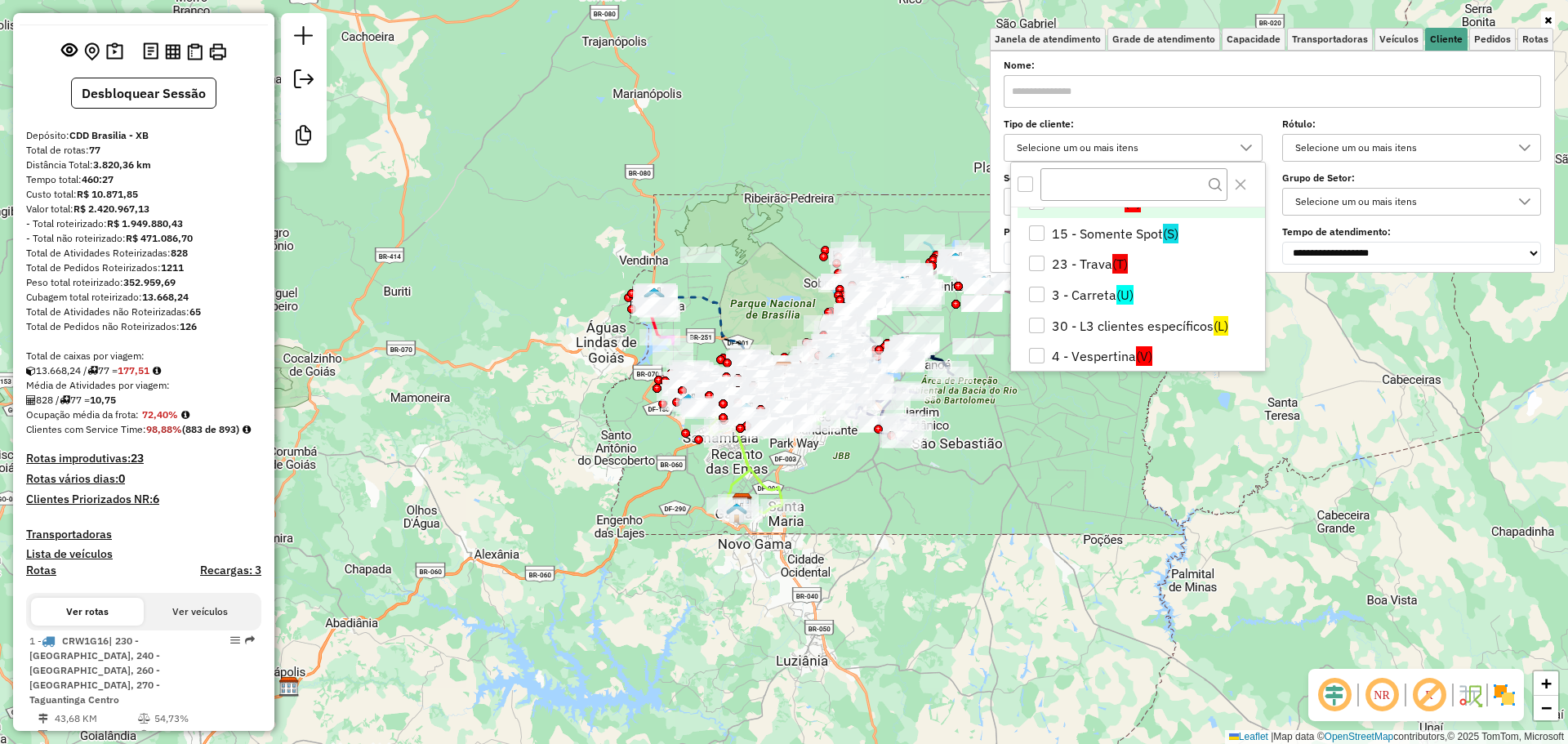
scroll to position [0, 0]
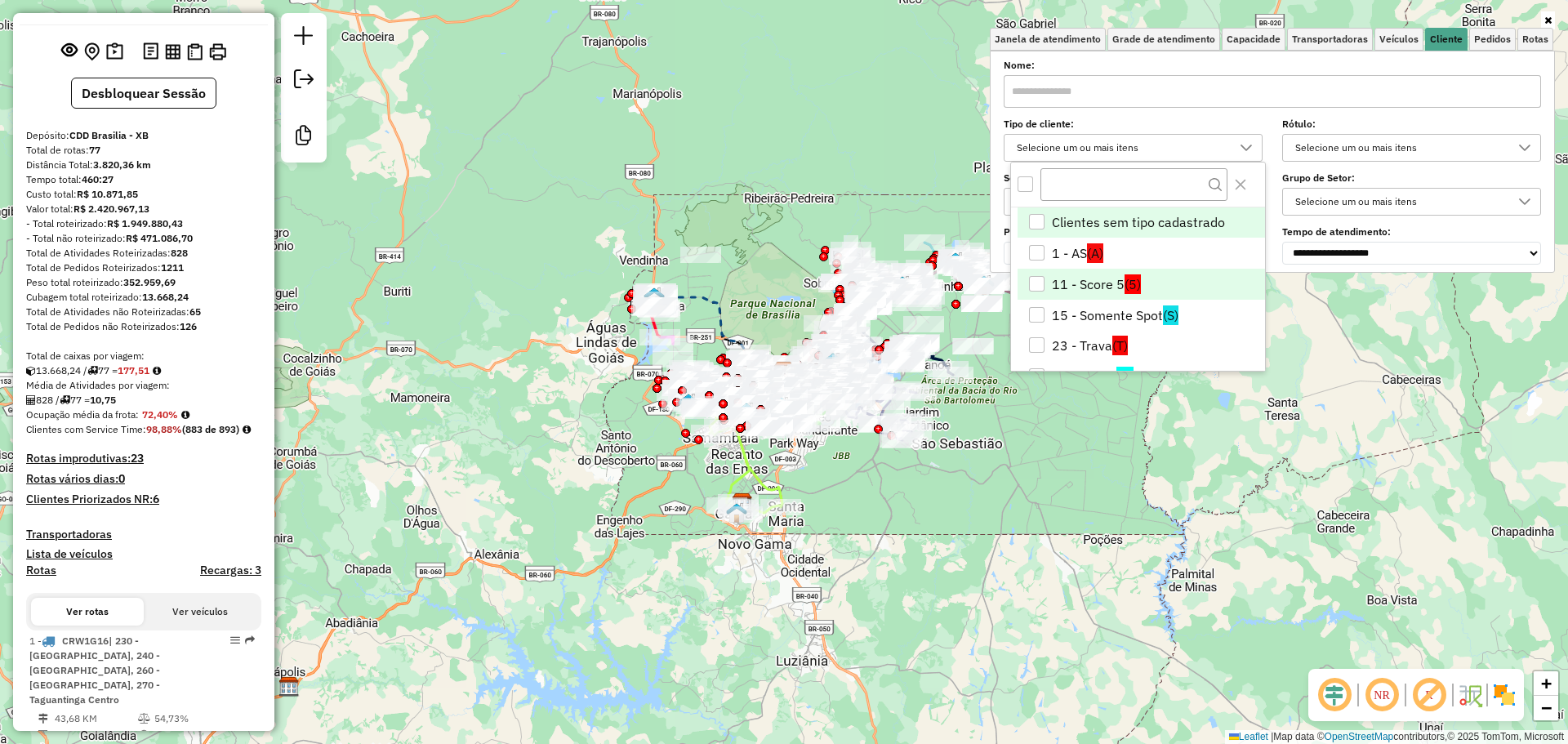
click at [1118, 290] on li "11 - Score 5 (5)" at bounding box center [1141, 284] width 248 height 31
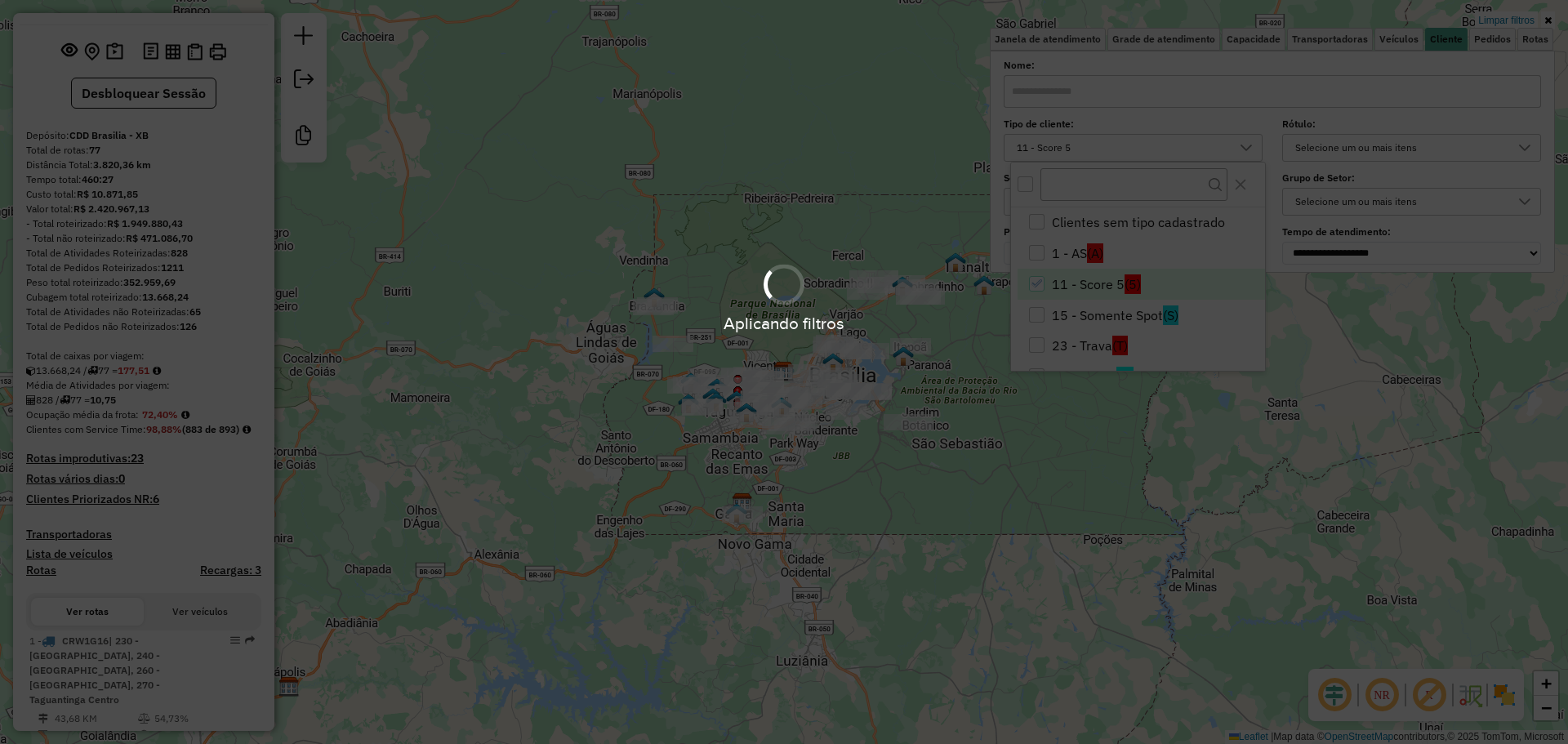
click at [928, 491] on hb-app "Aplicando filtros Pop-up bloqueado! Seu navegador bloqueou automáticamente a ab…" at bounding box center [784, 372] width 1568 height 744
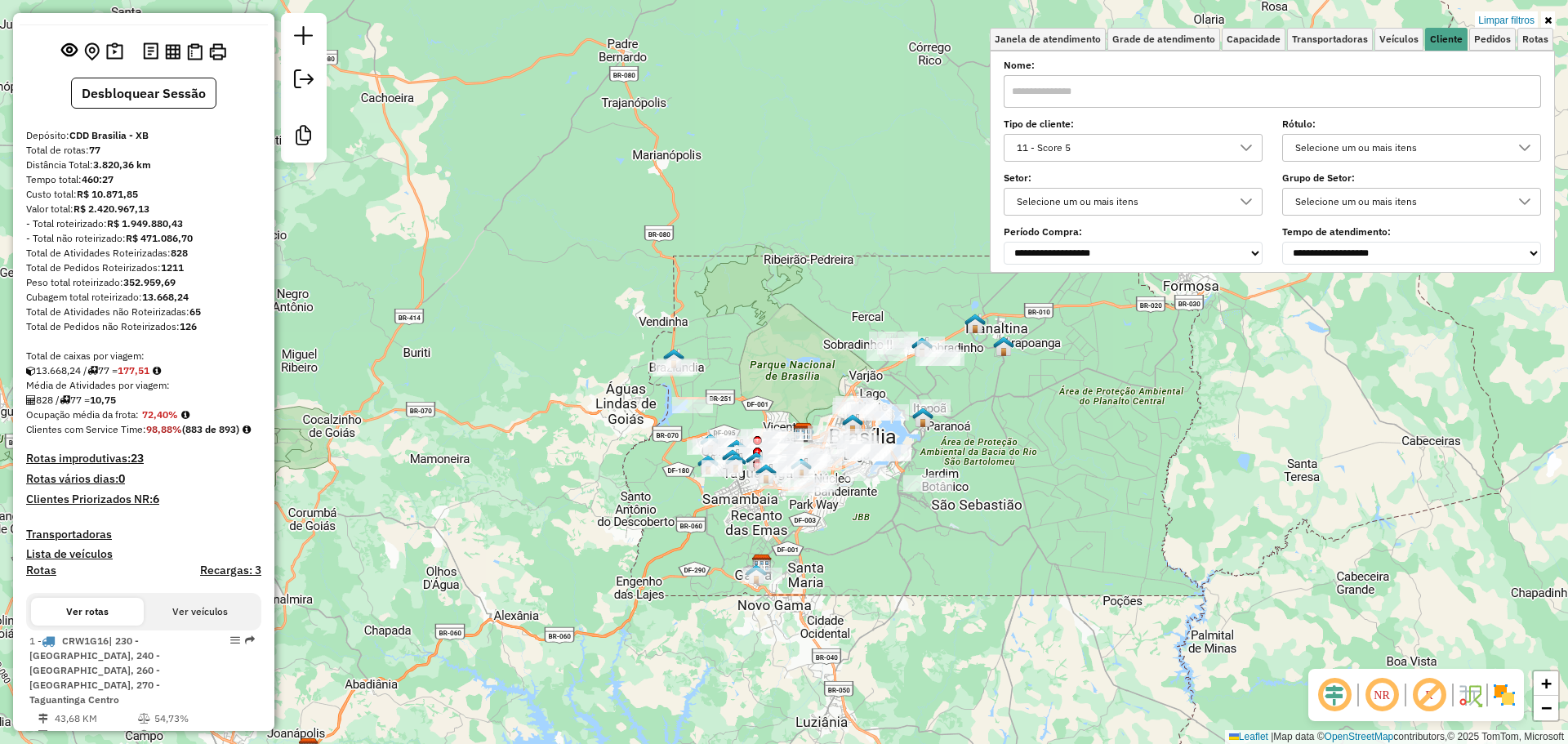
drag, startPoint x: 877, startPoint y: 474, endPoint x: 888, endPoint y: 532, distance: 59.0
click at [896, 540] on div "Limpar filtros Janela de atendimento Grade de atendimento Capacidade Transporta…" at bounding box center [784, 372] width 1568 height 744
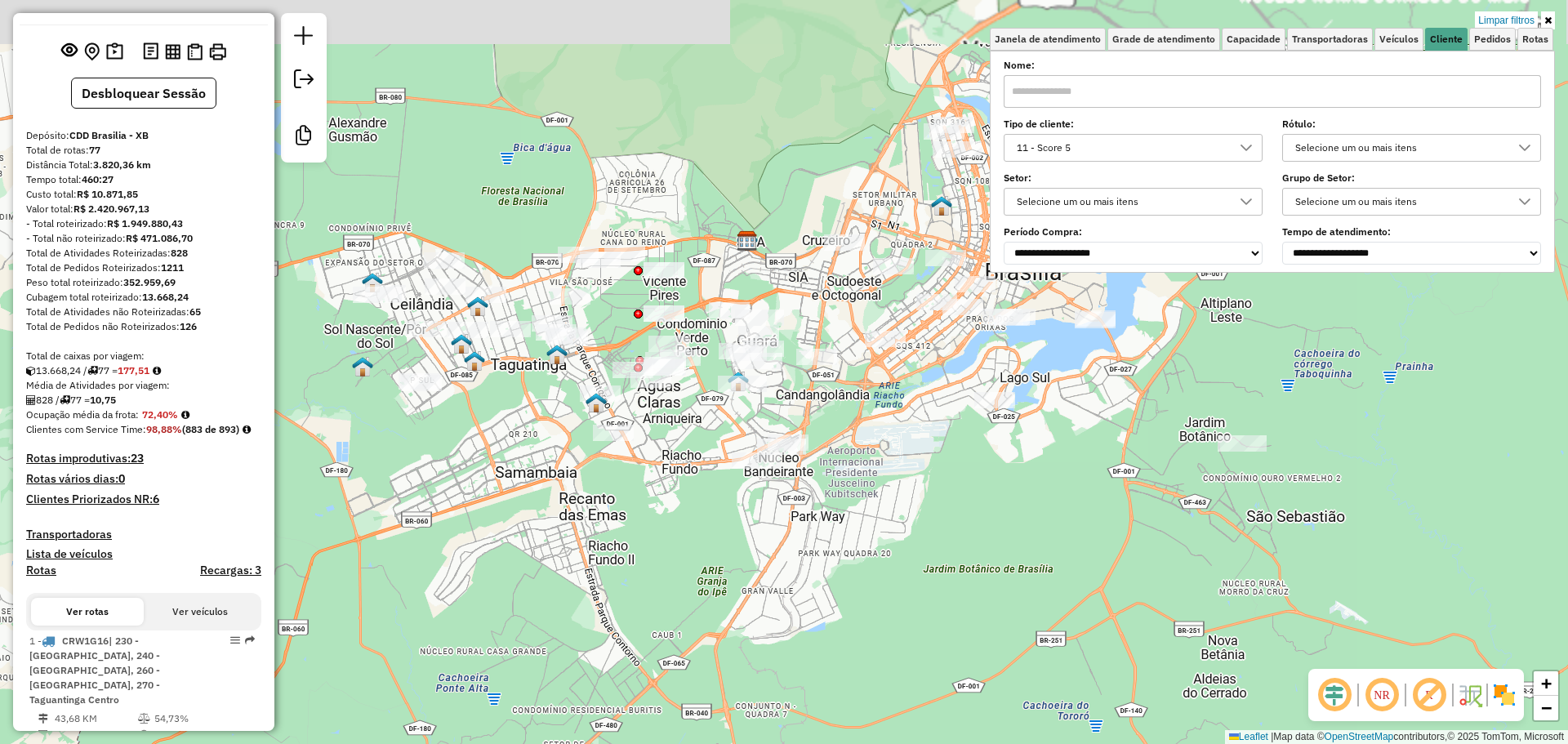
drag, startPoint x: 684, startPoint y: 465, endPoint x: 712, endPoint y: 522, distance: 63.5
click at [712, 522] on div "Limpar filtros Janela de atendimento Grade de atendimento Capacidade Transporta…" at bounding box center [784, 372] width 1568 height 744
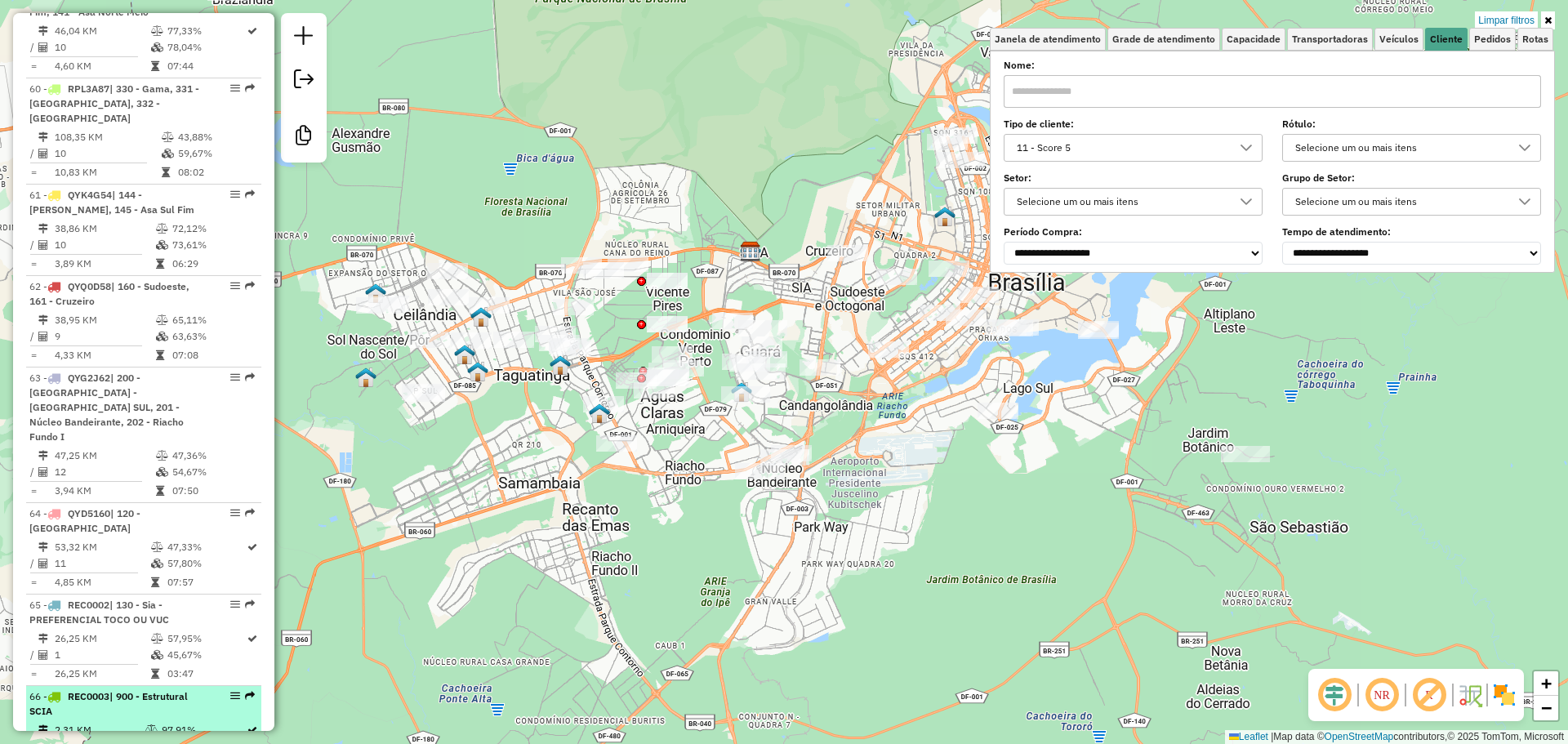
scroll to position [6780, 0]
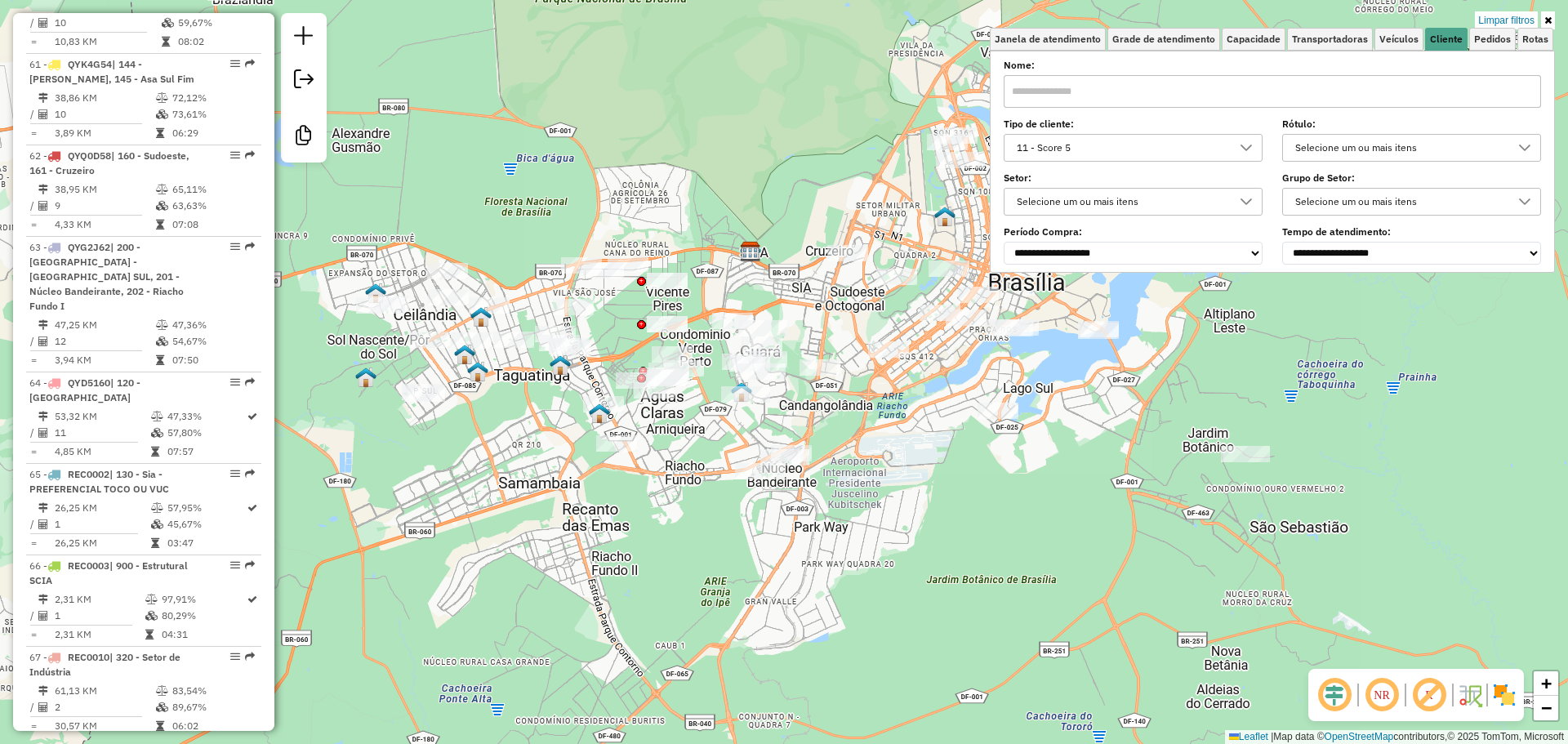
drag, startPoint x: 197, startPoint y: 588, endPoint x: 213, endPoint y: 624, distance: 39.4
select select "**********"
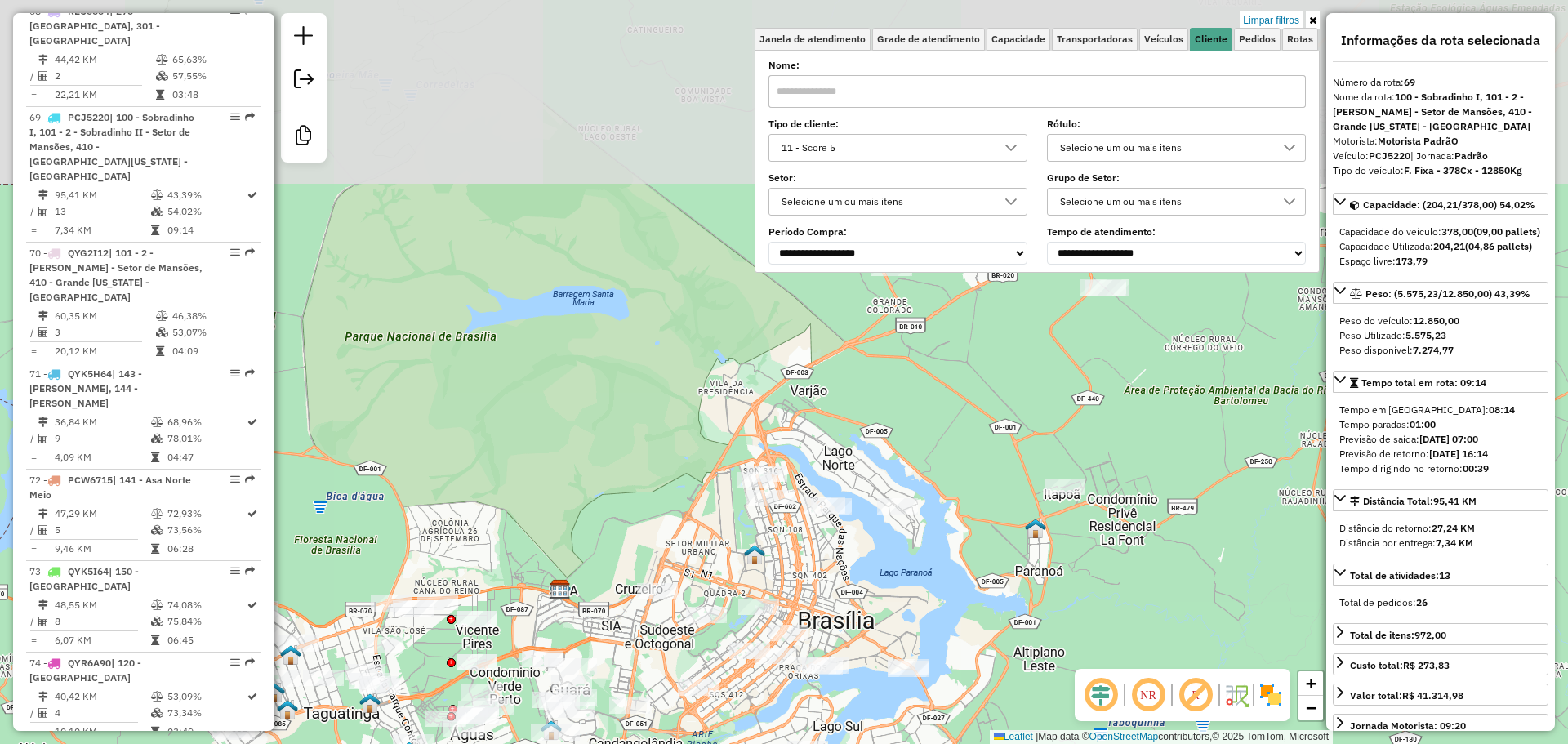
scroll to position [7766, 0]
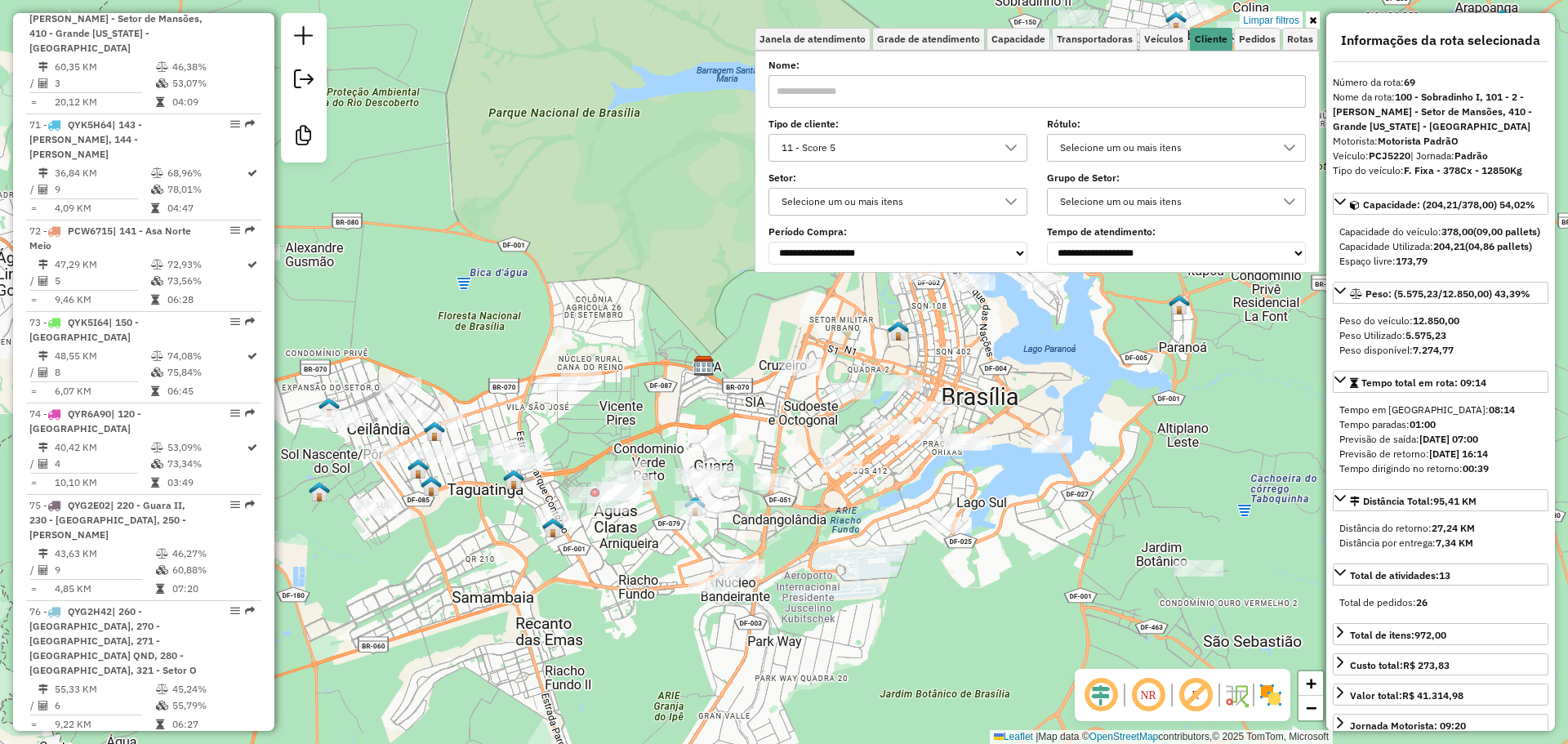
drag, startPoint x: 436, startPoint y: 526, endPoint x: 554, endPoint y: 344, distance: 216.9
click at [569, 320] on div "Limpar filtros Janela de atendimento Grade de atendimento Capacidade Transporta…" at bounding box center [784, 372] width 1568 height 744
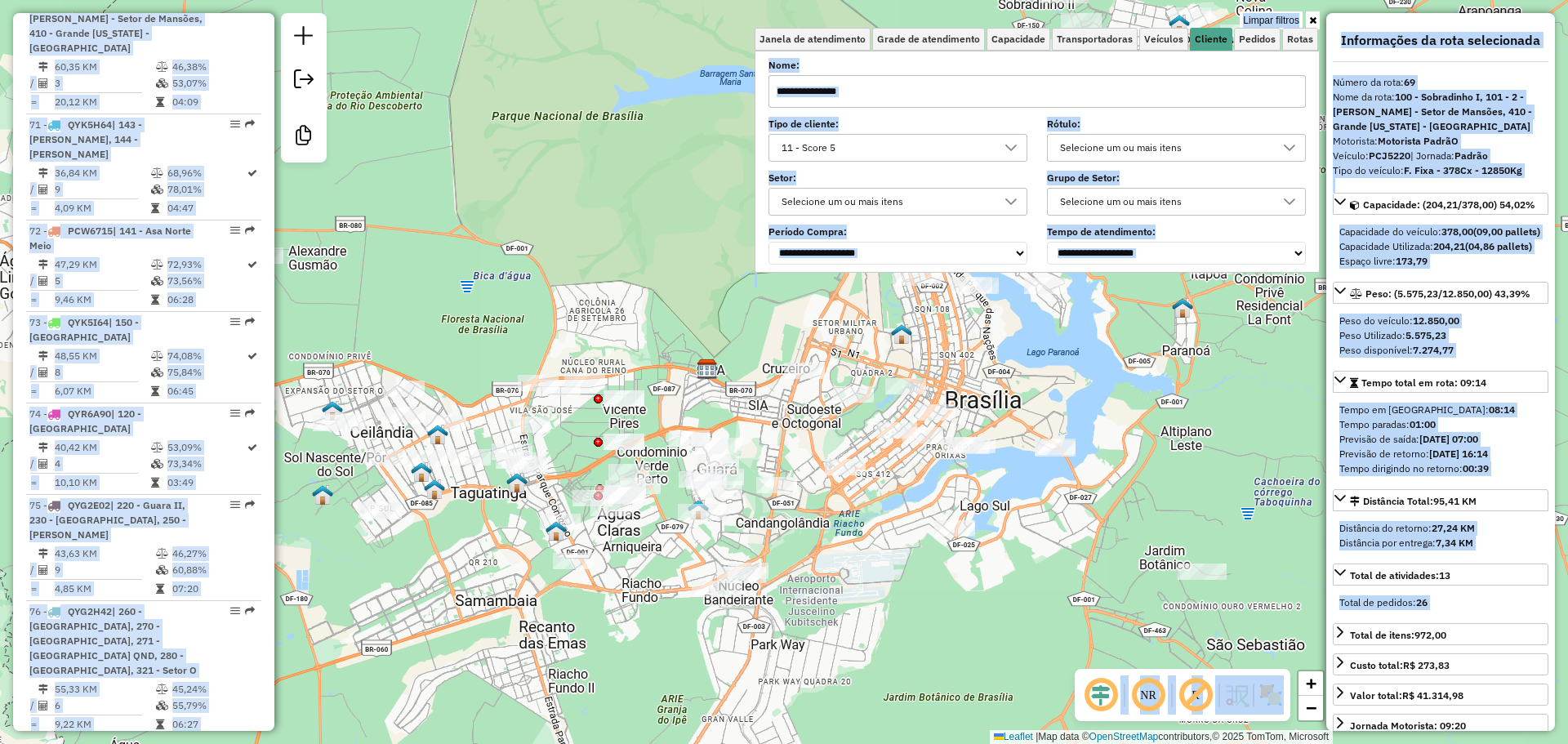
drag, startPoint x: 433, startPoint y: 682, endPoint x: 494, endPoint y: 670, distance: 62.2
click at [489, 679] on hb-app "Aplicando filtros Pop-up bloqueado! Seu navegador bloqueou automáticamente a ab…" at bounding box center [784, 372] width 1568 height 744
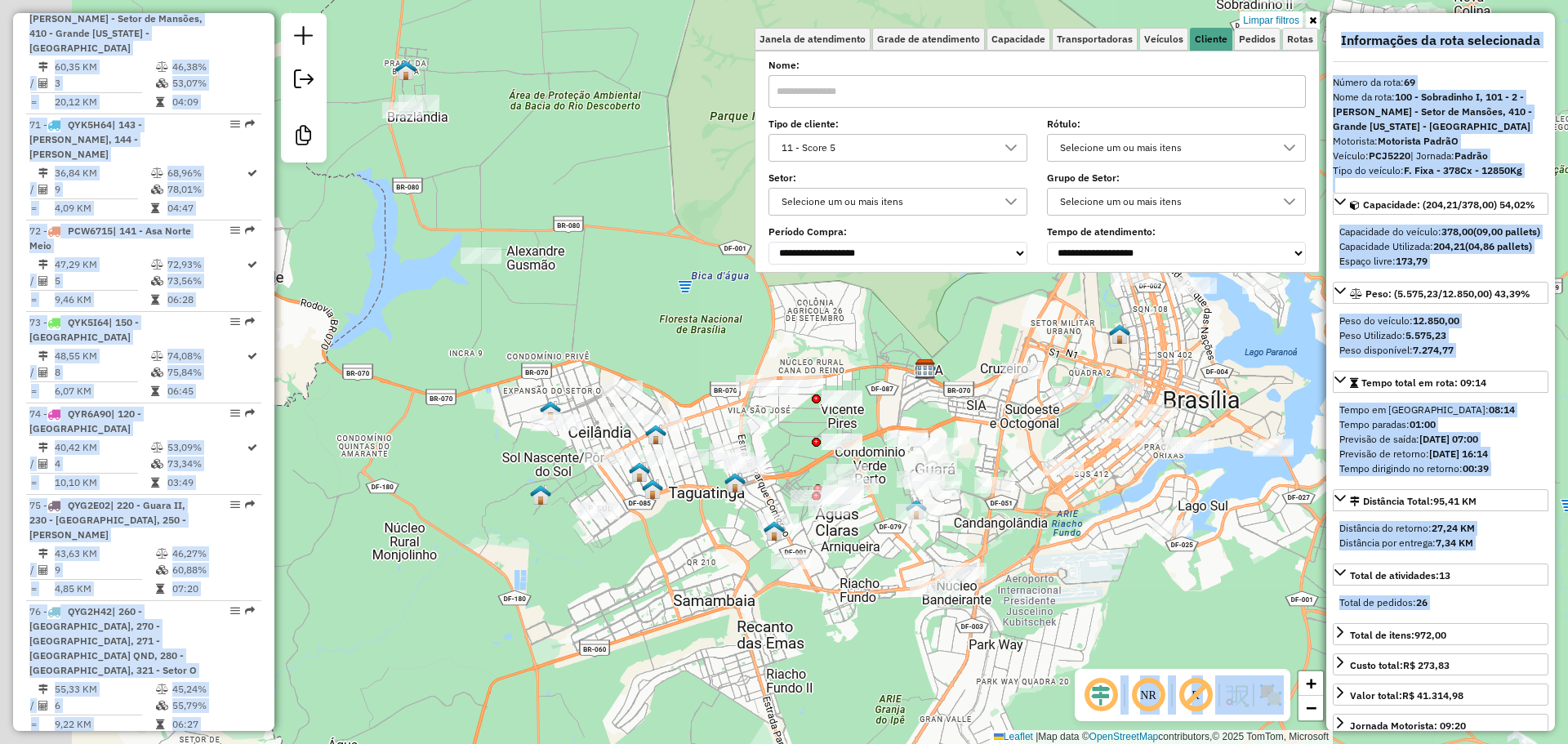
click at [719, 643] on div "Limpar filtros Janela de atendimento Grade de atendimento Capacidade Transporta…" at bounding box center [784, 372] width 1568 height 744
click at [714, 639] on div "Limpar filtros Janela de atendimento Grade de atendimento Capacidade Transporta…" at bounding box center [784, 372] width 1568 height 744
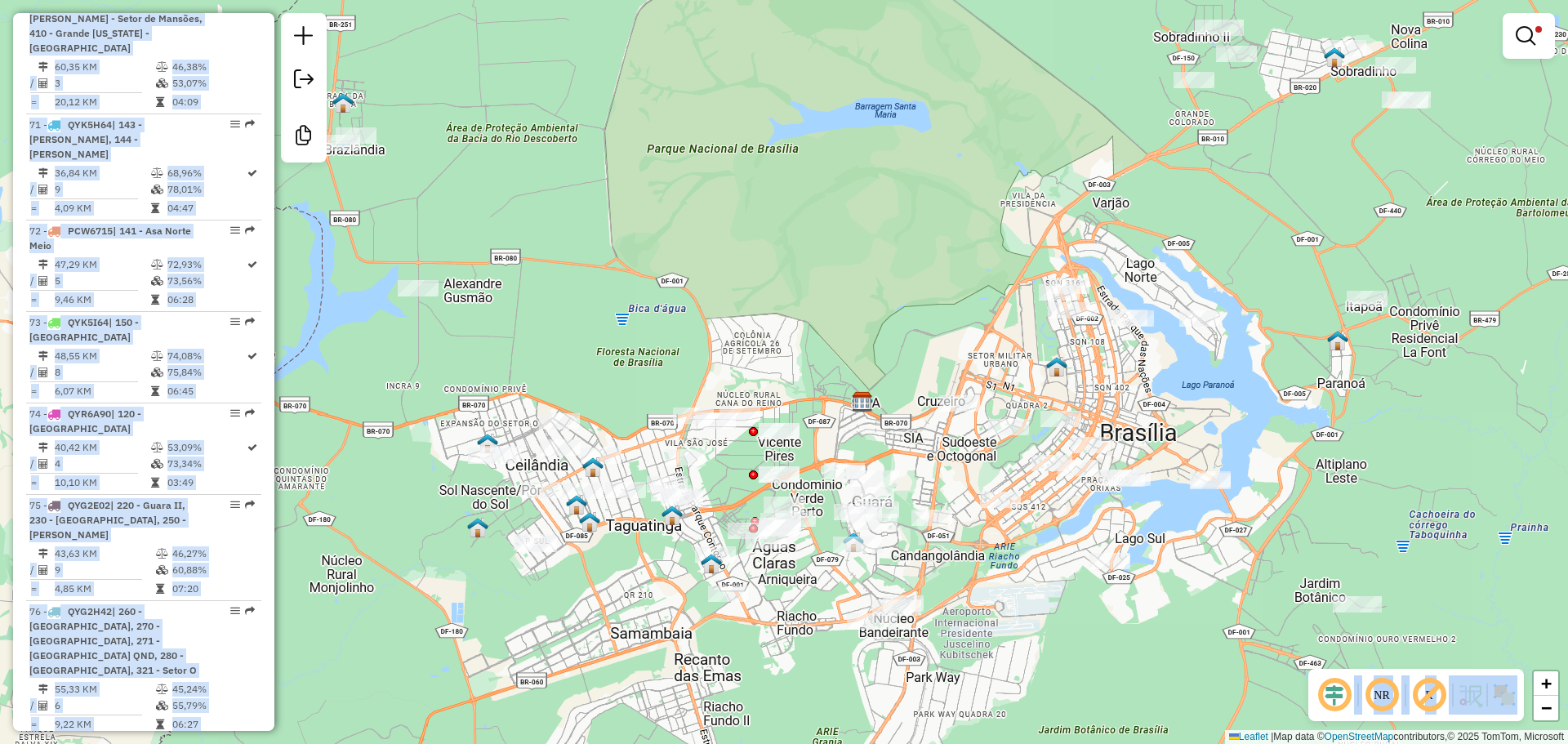
drag, startPoint x: 727, startPoint y: 625, endPoint x: 655, endPoint y: 662, distance: 81.0
click at [656, 667] on div "Limpar filtros Janela de atendimento Grade de atendimento Capacidade Transporta…" at bounding box center [784, 372] width 1568 height 744
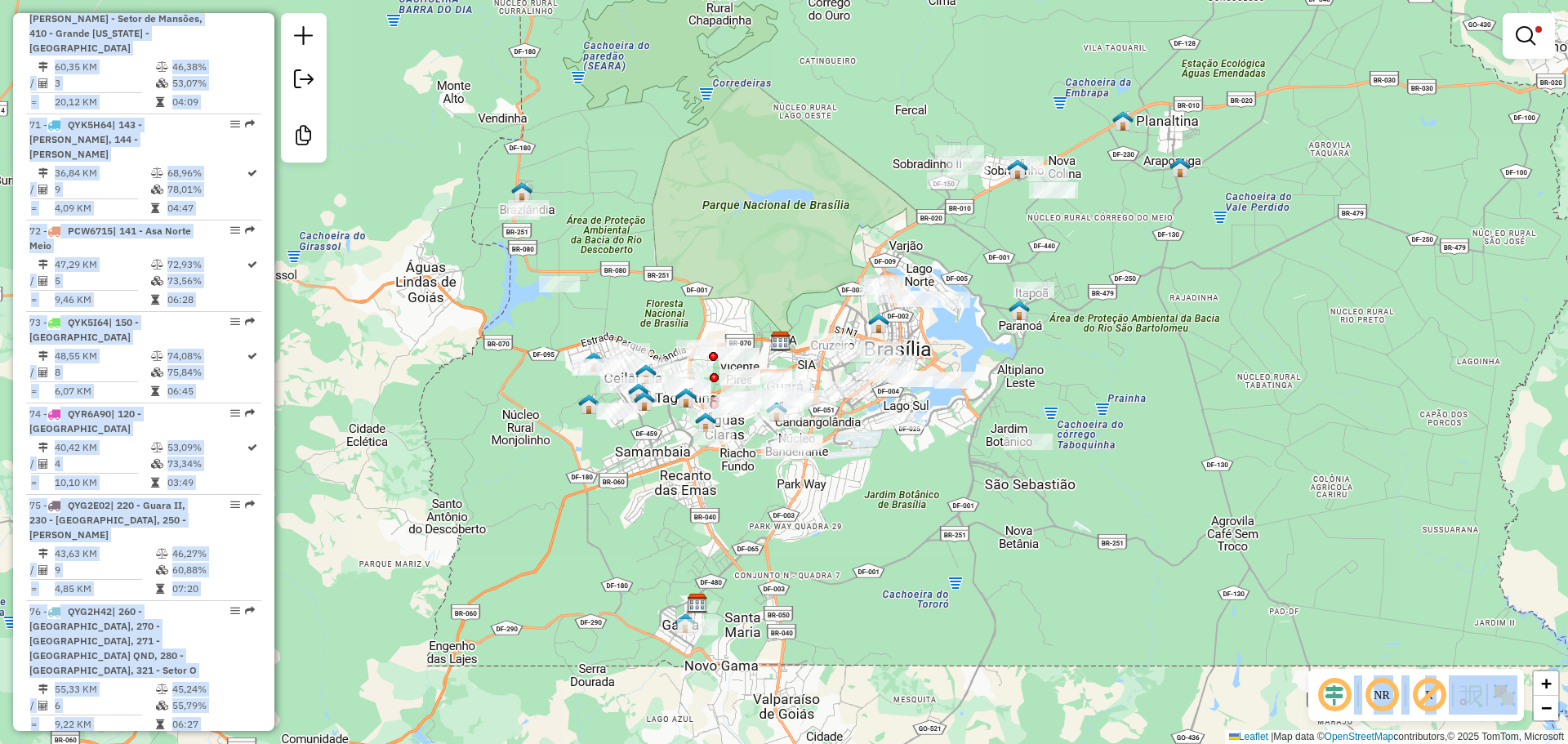
drag, startPoint x: 679, startPoint y: 555, endPoint x: 678, endPoint y: 472, distance: 83.0
click at [678, 473] on div "Limpar filtros Janela de atendimento Grade de atendimento Capacidade Transporta…" at bounding box center [784, 372] width 1568 height 744
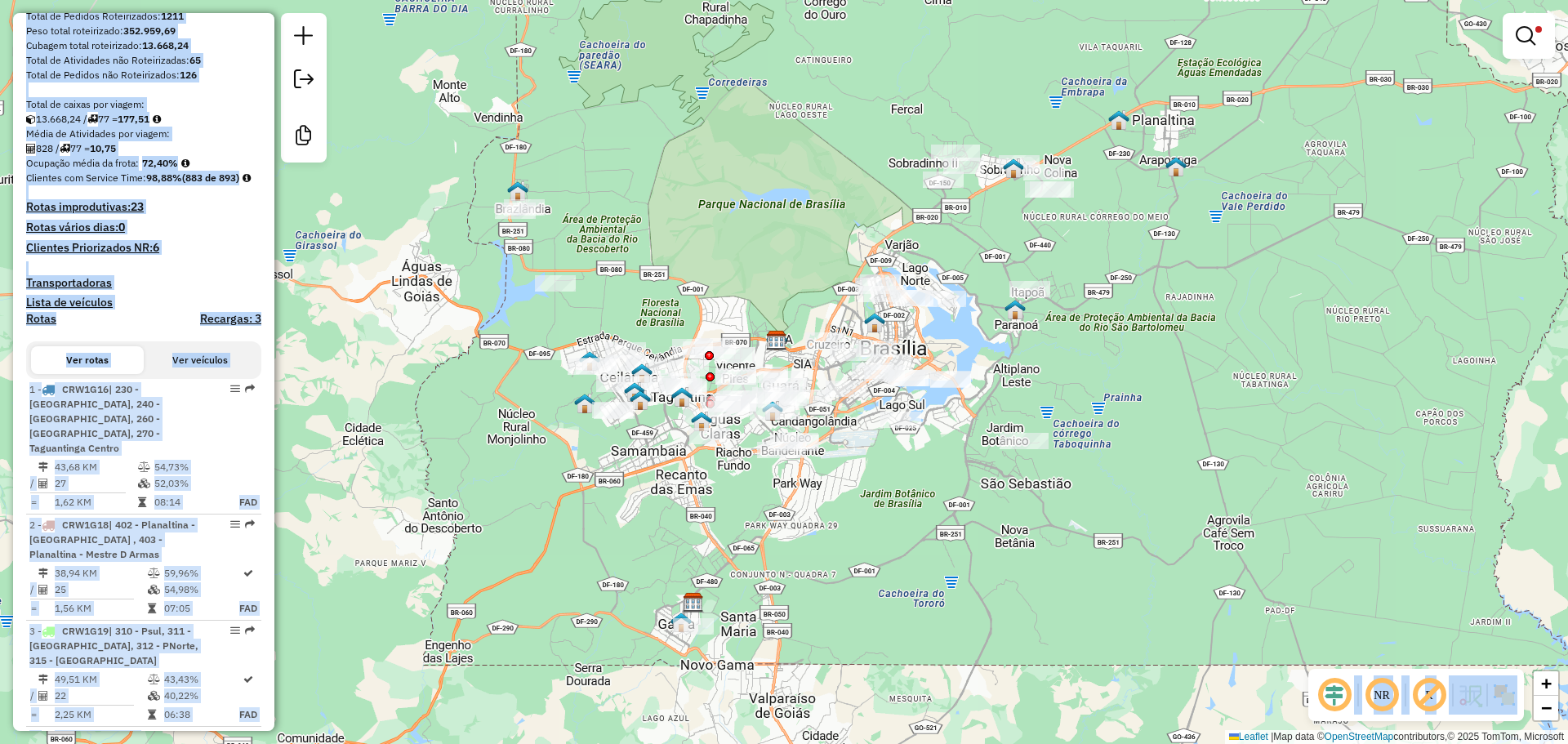
scroll to position [0, 0]
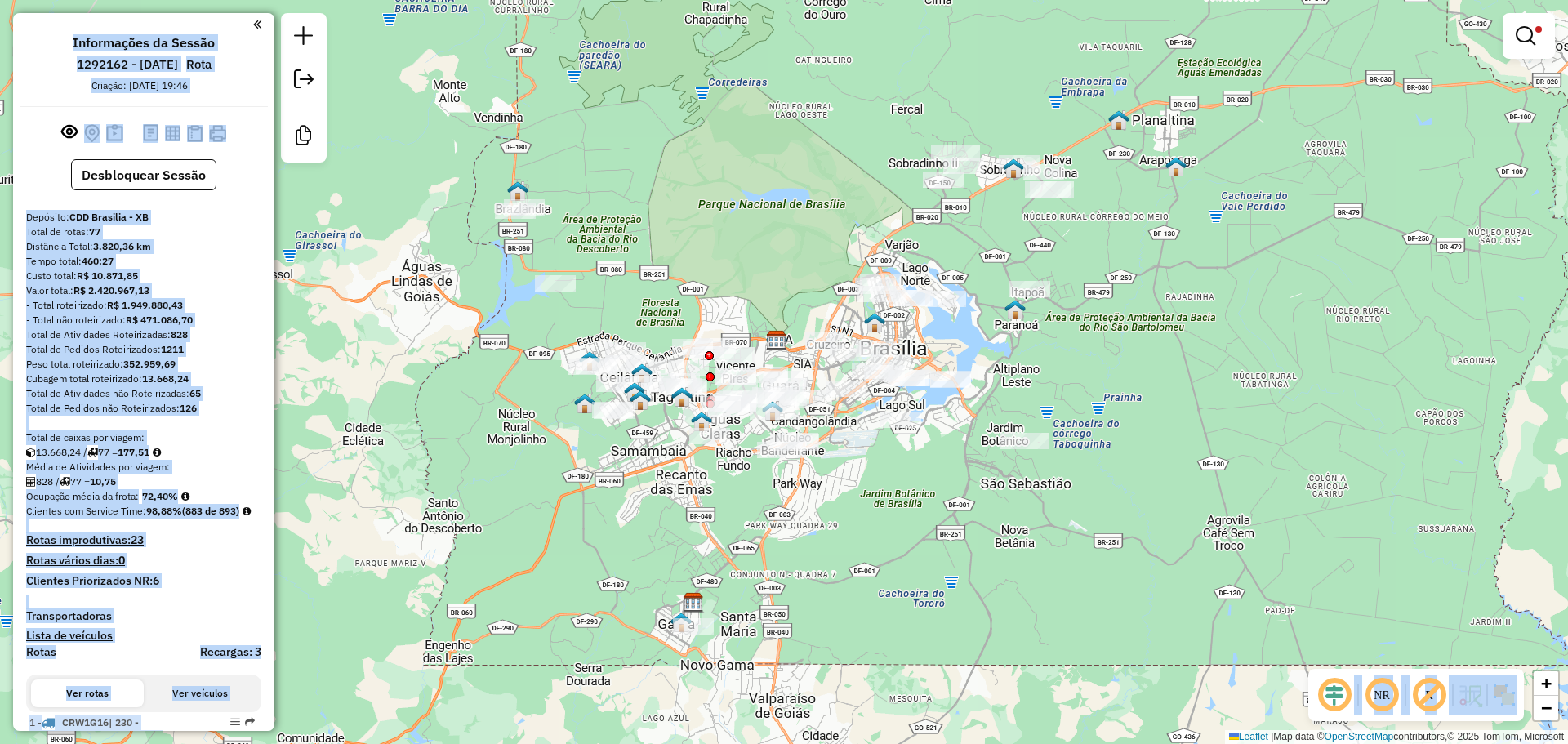
click at [212, 336] on div "Total de Atividades Roteirizadas: 828" at bounding box center [144, 334] width 235 height 14
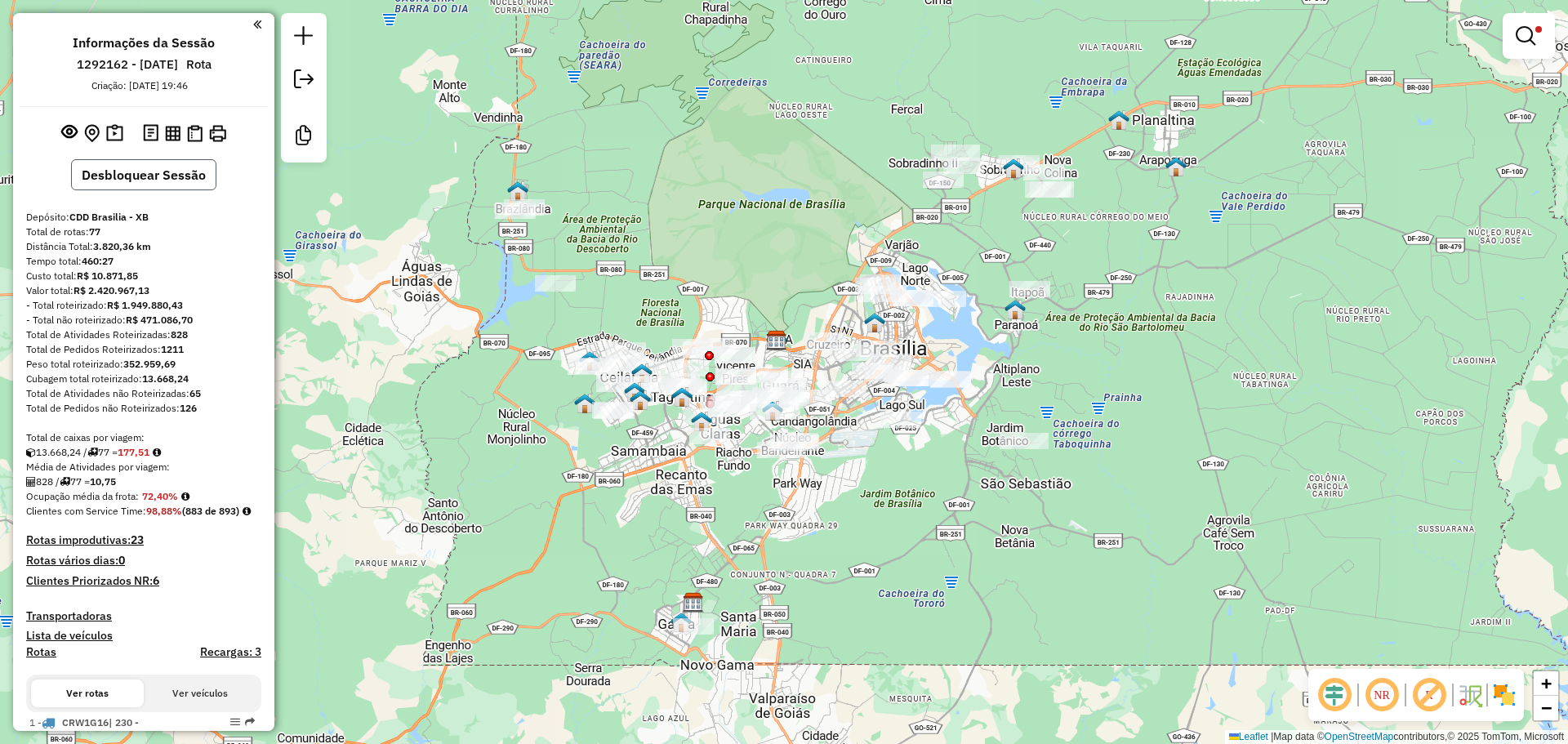
click at [111, 179] on button "Desbloquear Sessão" at bounding box center [144, 174] width 145 height 31
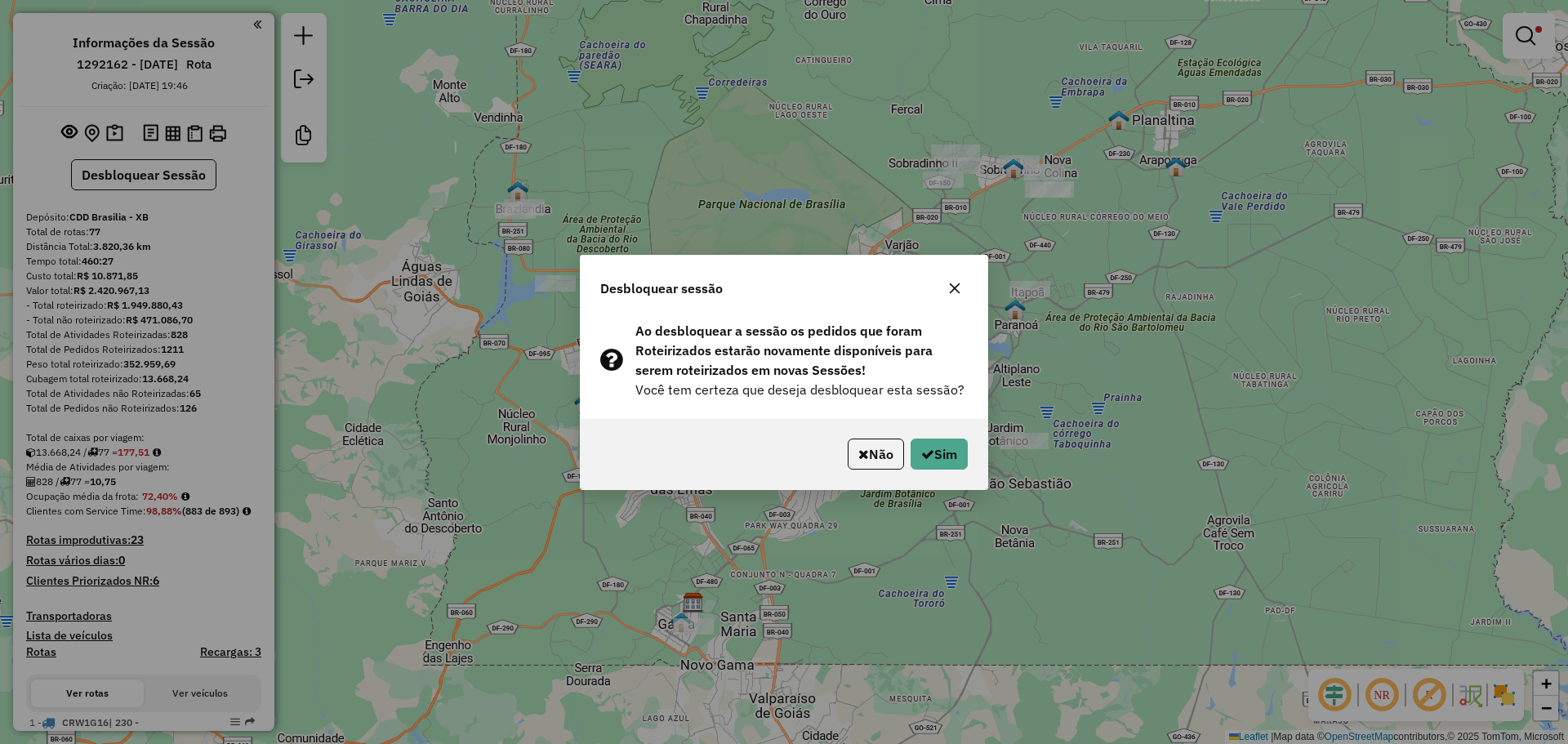
click at [952, 432] on div "Não Sim" at bounding box center [784, 454] width 407 height 70
click at [942, 480] on div "Não Sim" at bounding box center [784, 454] width 407 height 70
click at [943, 462] on button "Sim" at bounding box center [939, 454] width 57 height 31
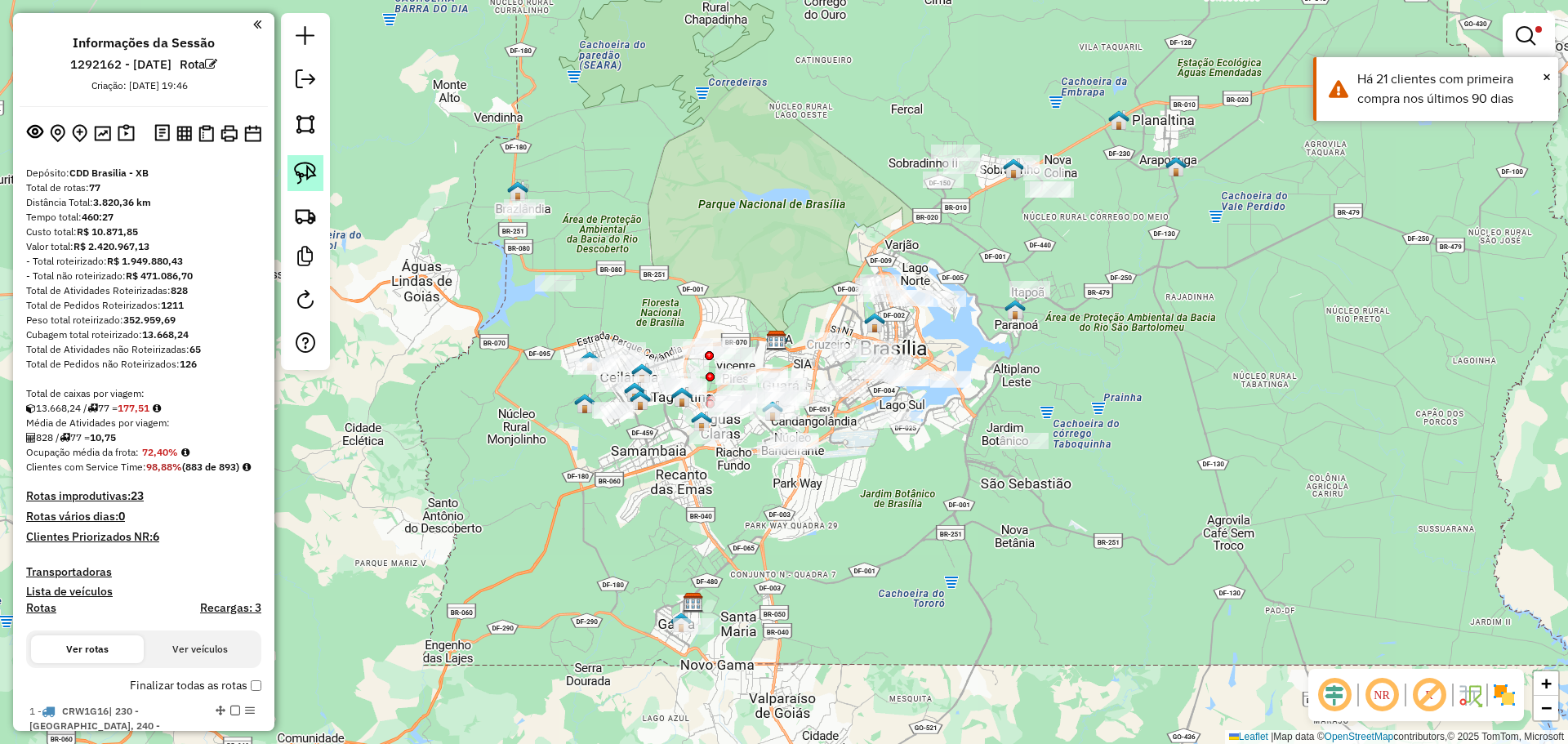
click at [305, 168] on img at bounding box center [305, 172] width 23 height 23
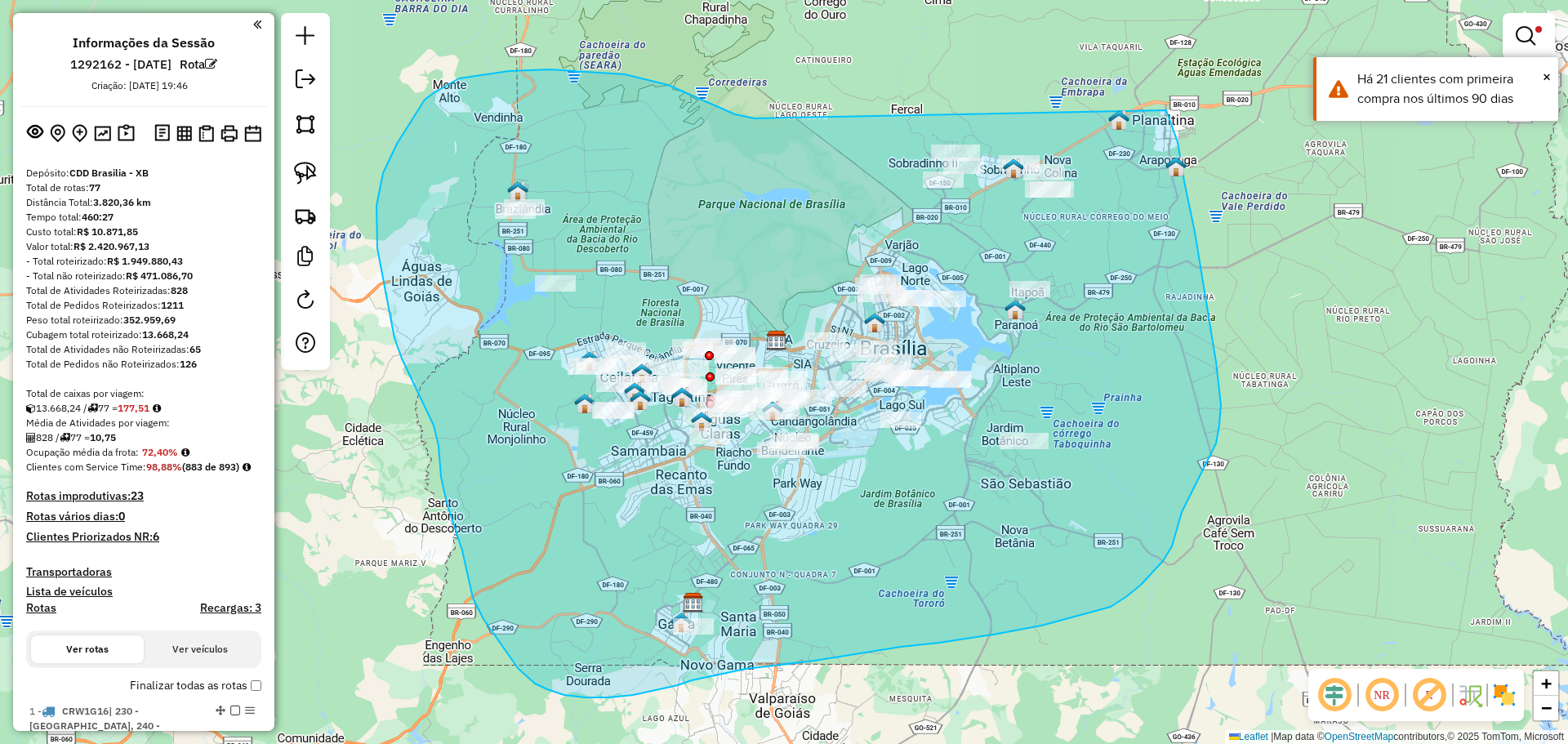
drag, startPoint x: 703, startPoint y: 100, endPoint x: 1156, endPoint y: 95, distance: 453.0
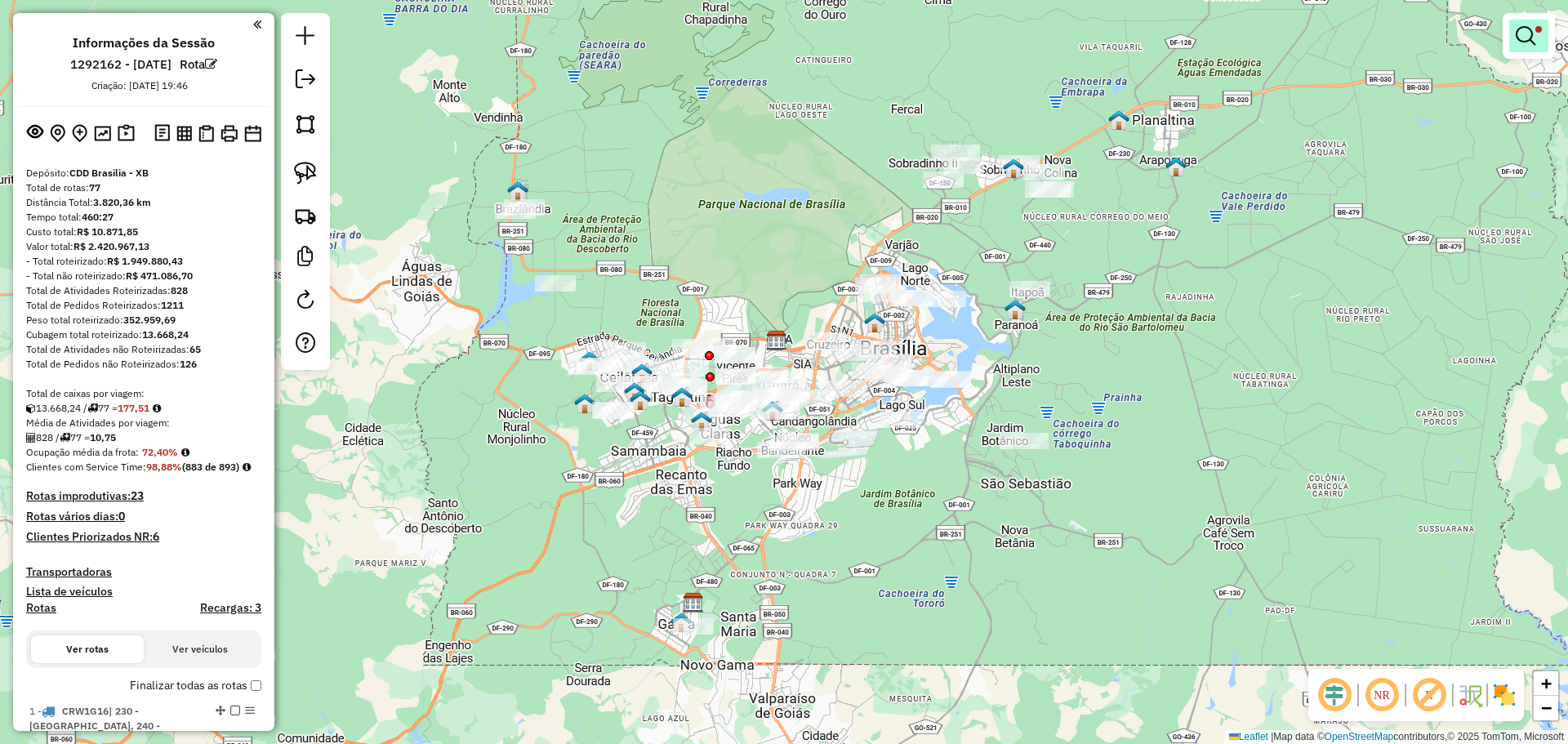
click at [1525, 35] on em at bounding box center [1525, 36] width 19 height 19
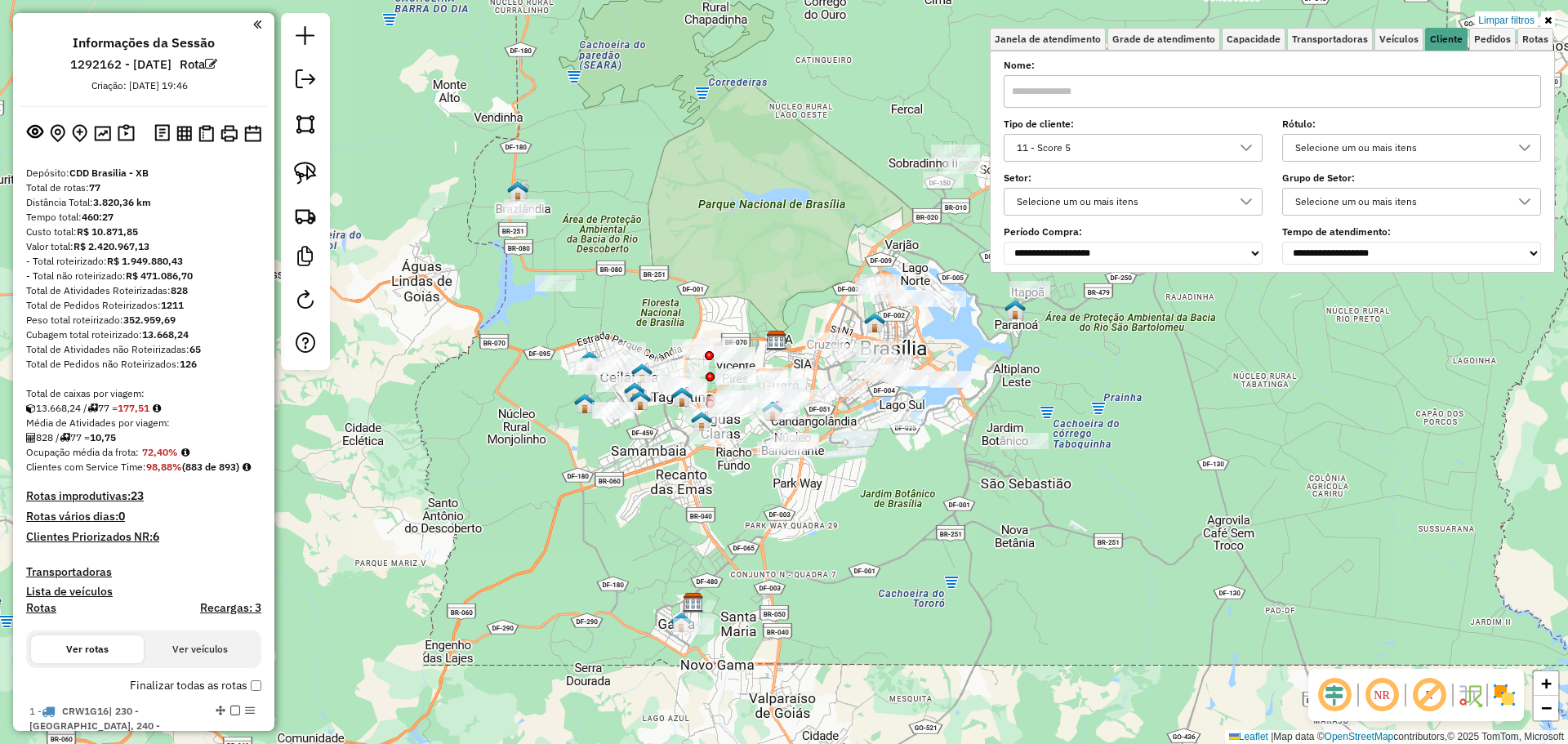
click at [1196, 154] on div "11 - Score 5" at bounding box center [1121, 147] width 220 height 26
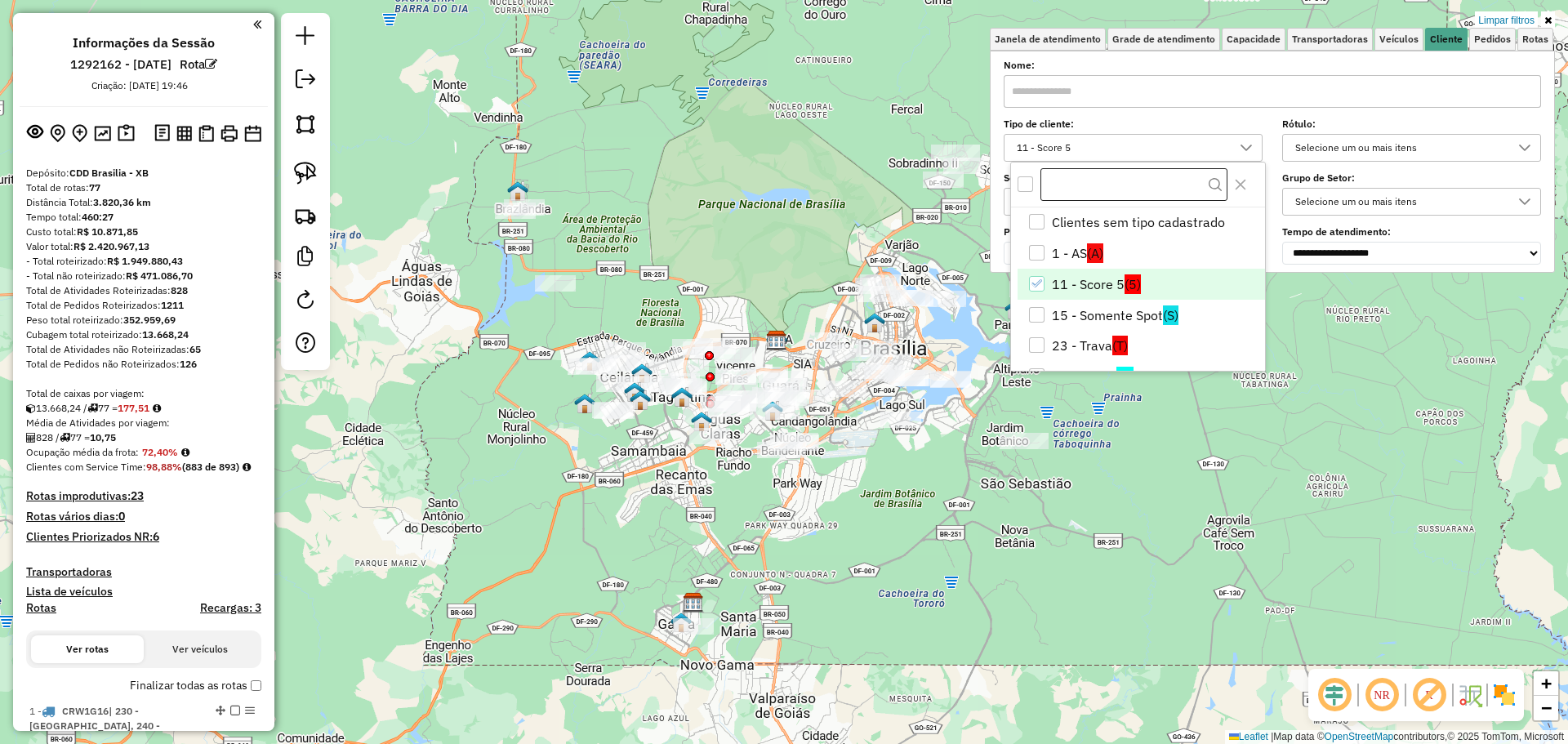
scroll to position [10, 57]
click at [1029, 174] on div at bounding box center [1138, 184] width 254 height 44
click at [1026, 187] on div "All items unselected" at bounding box center [1025, 184] width 15 height 15
click at [1026, 186] on icon "All items selected" at bounding box center [1026, 184] width 12 height 12
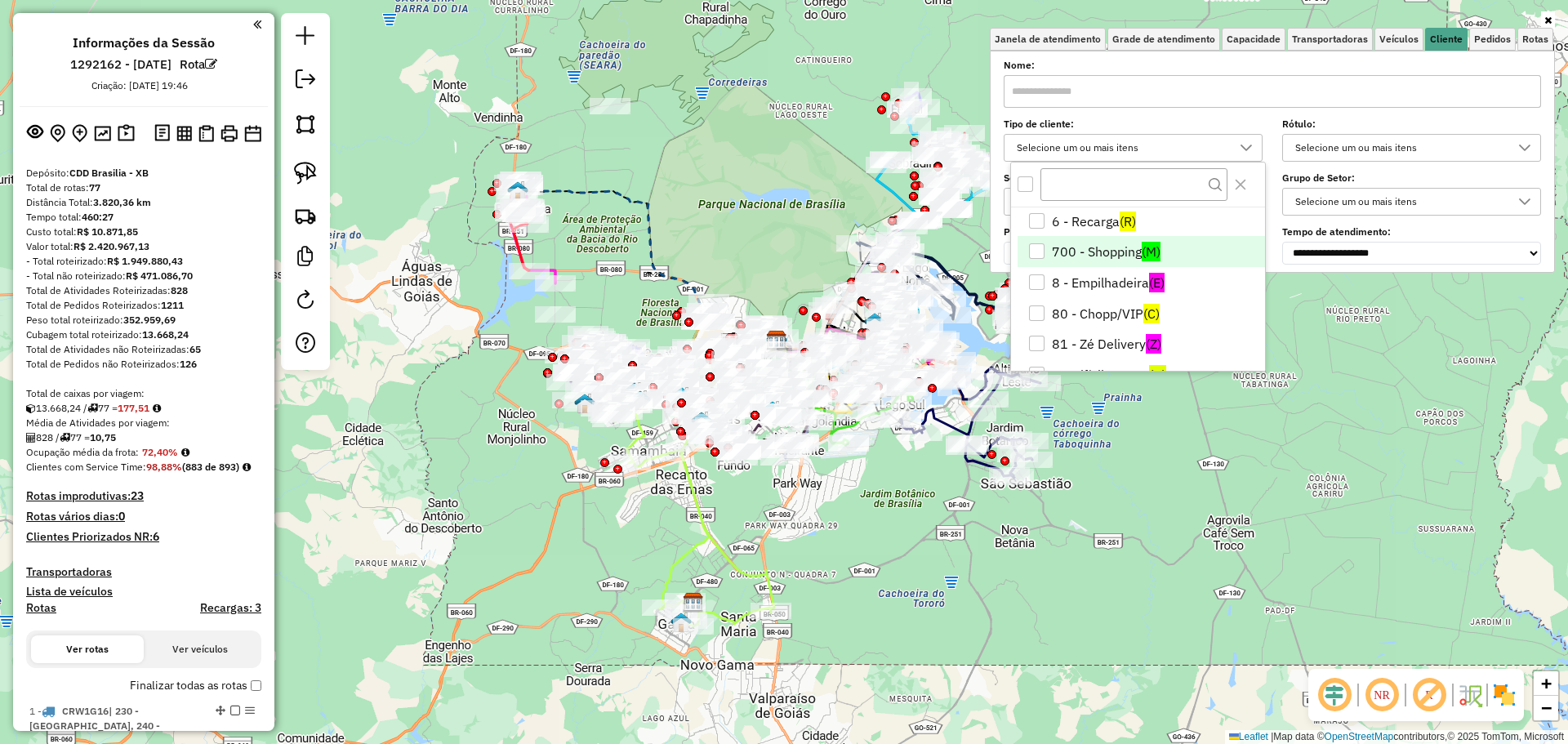
scroll to position [326, 0]
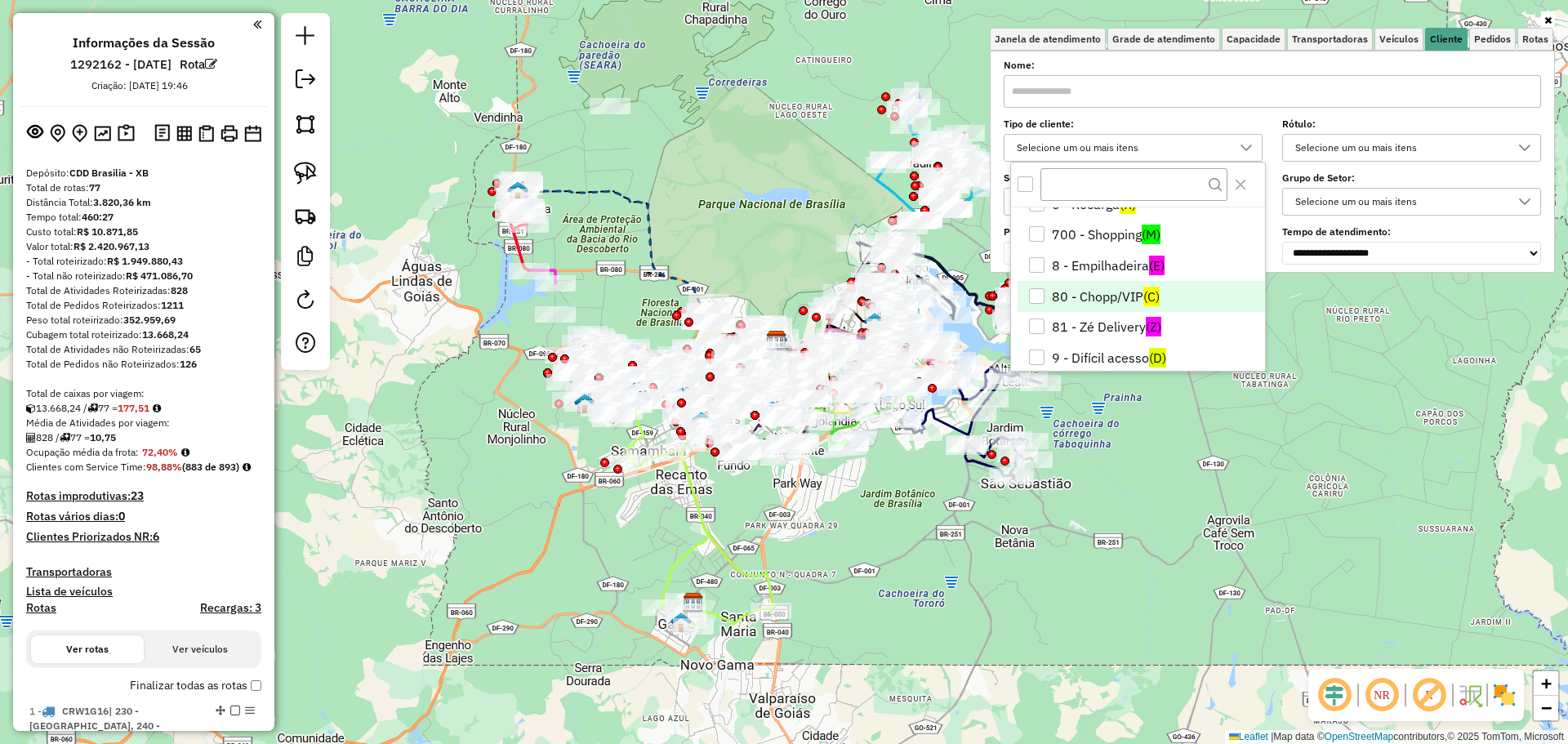
click at [1121, 297] on li "80 - Chopp/VIP (C)" at bounding box center [1141, 296] width 248 height 31
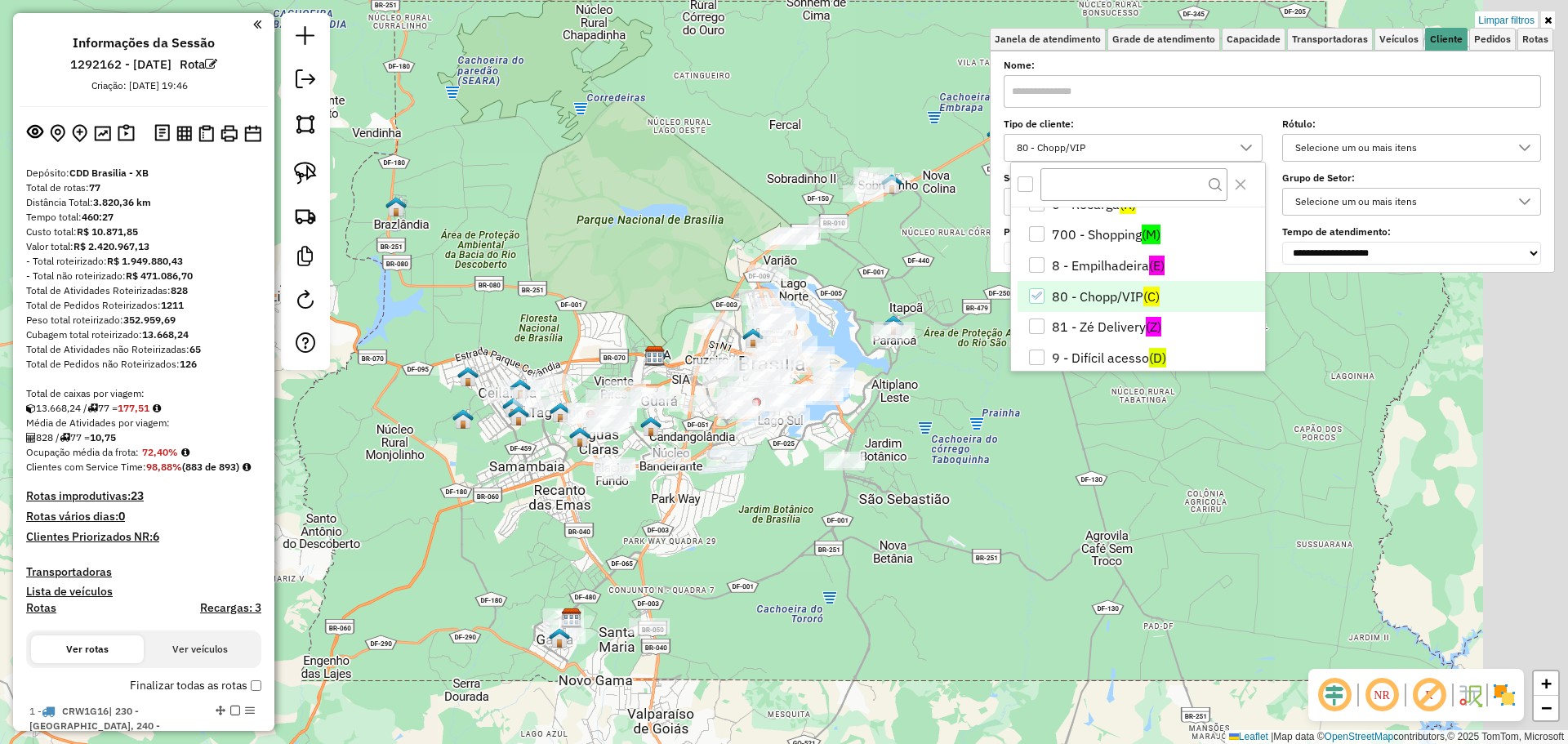
drag, startPoint x: 773, startPoint y: 187, endPoint x: 657, endPoint y: 208, distance: 117.9
click at [654, 205] on div "Limpar filtros Janela de atendimento Grade de atendimento Capacidade Transporta…" at bounding box center [784, 372] width 1568 height 744
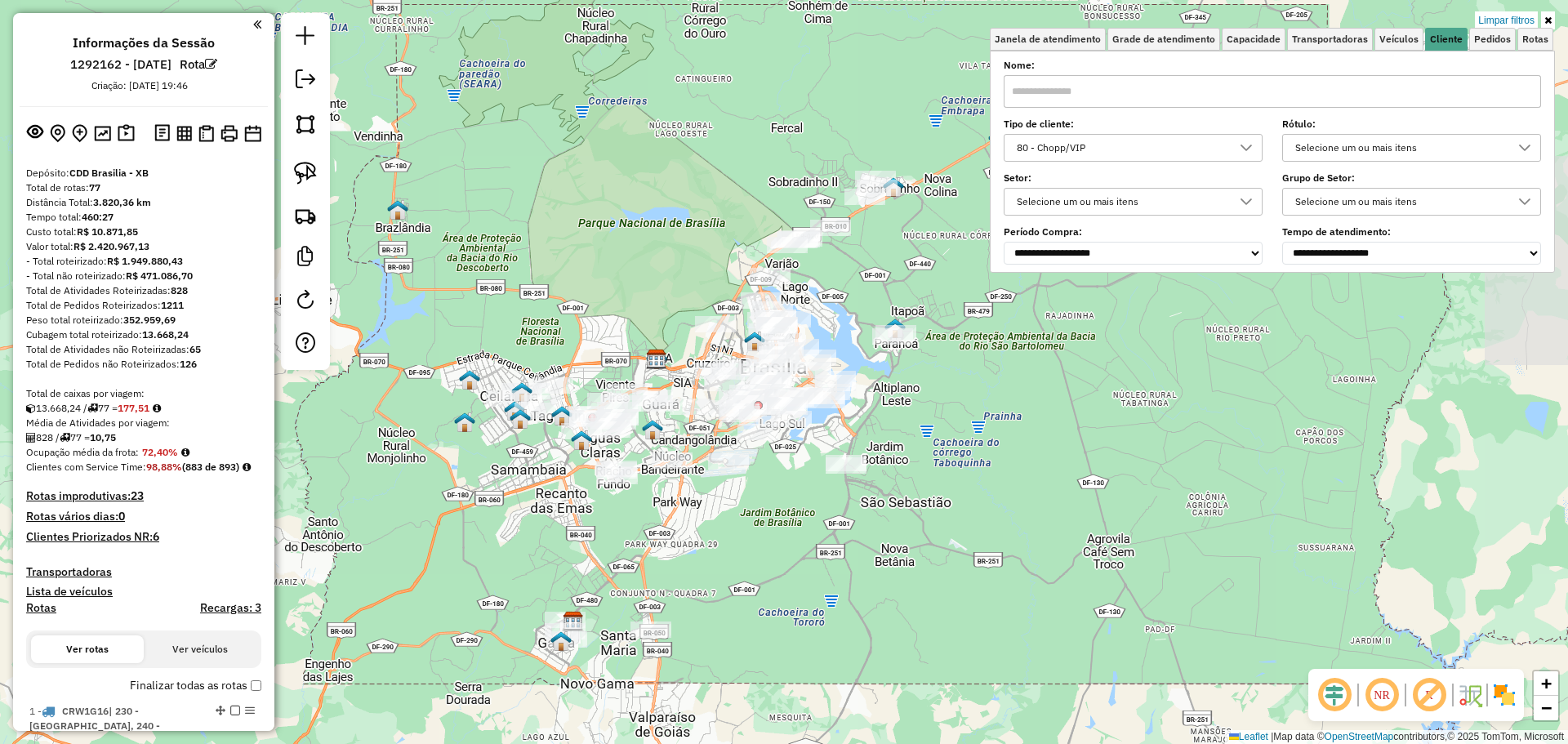
click at [658, 210] on div "Limpar filtros Janela de atendimento Grade de atendimento Capacidade Transporta…" at bounding box center [784, 372] width 1568 height 744
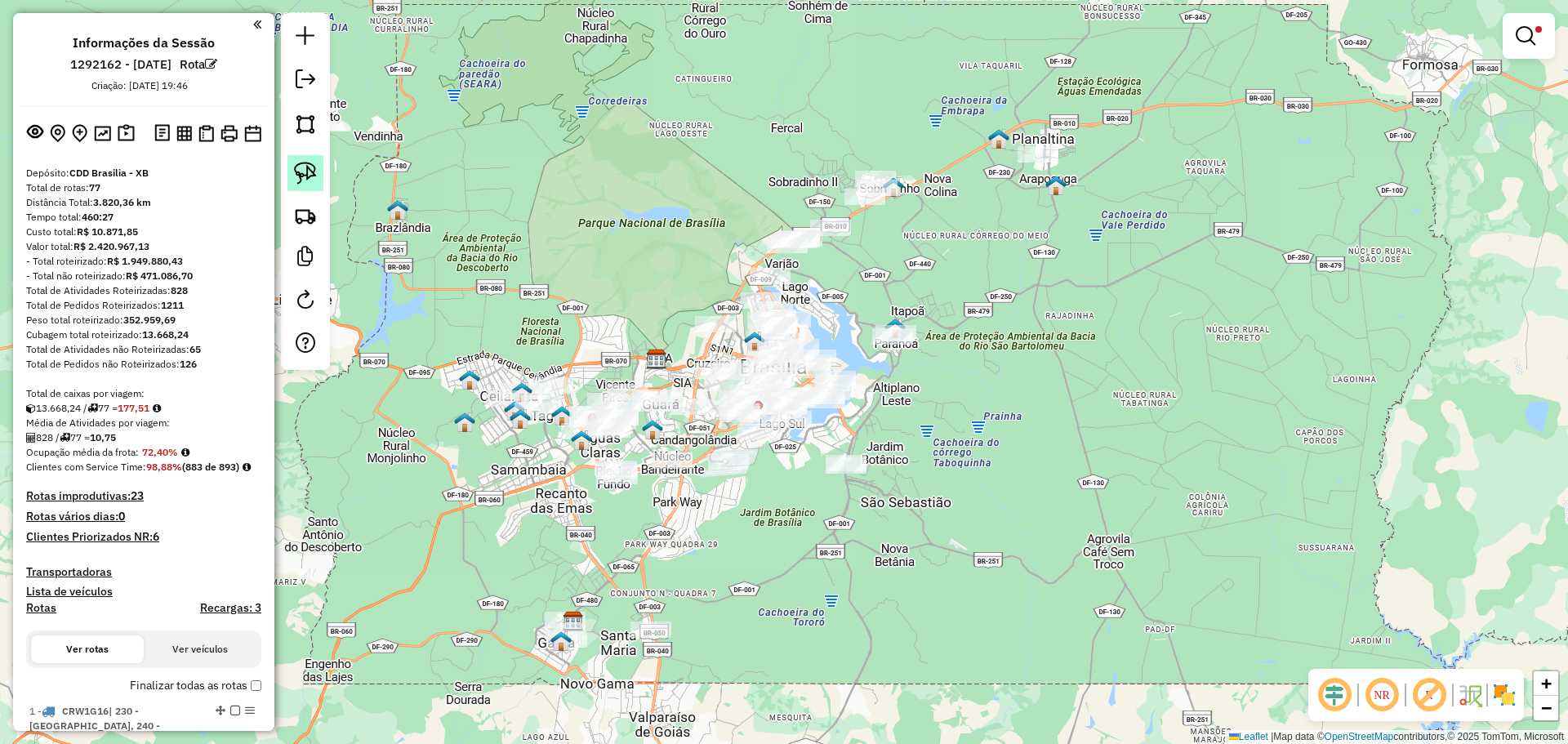
click at [301, 170] on img at bounding box center [305, 172] width 23 height 23
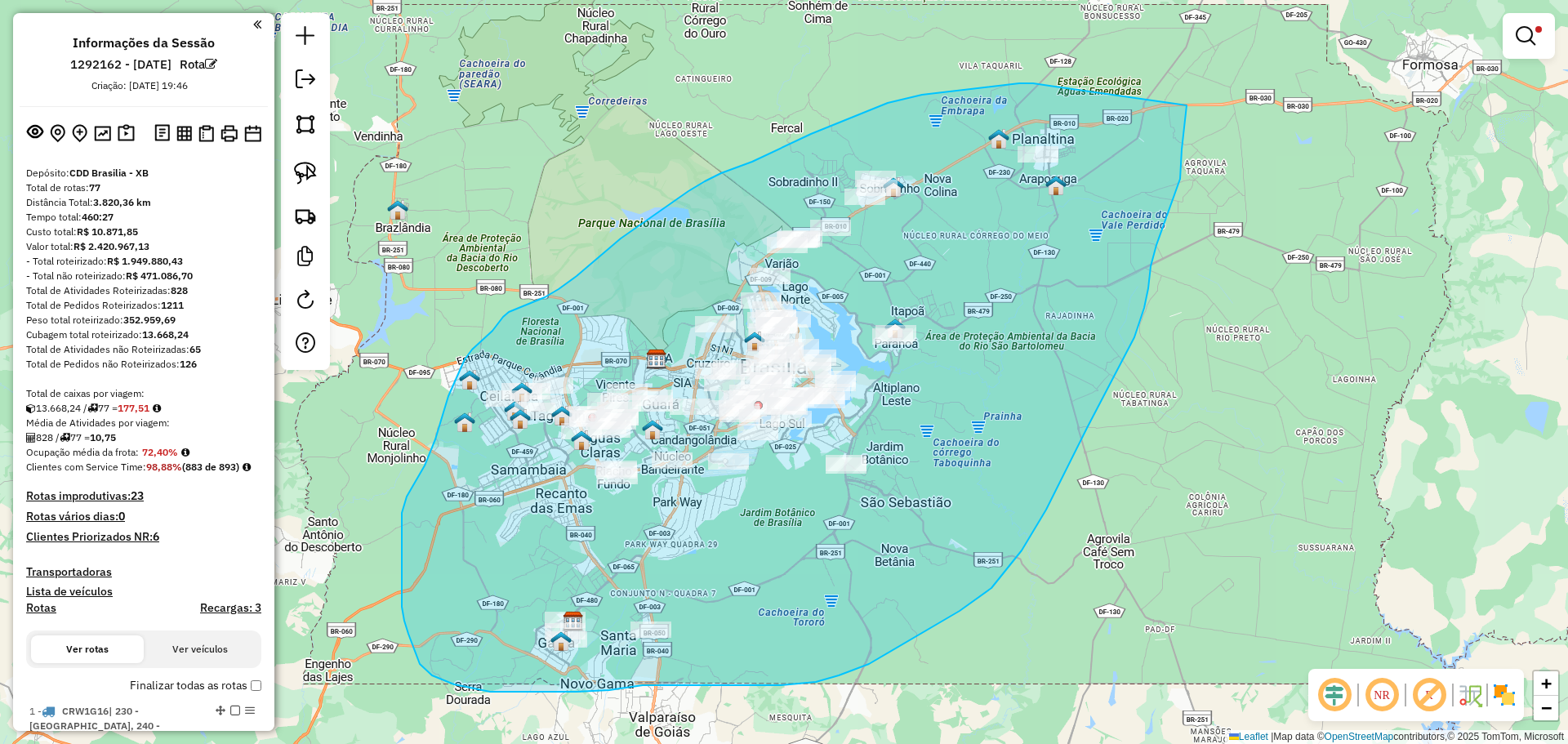
drag, startPoint x: 1042, startPoint y: 85, endPoint x: 1187, endPoint y: 106, distance: 146.5
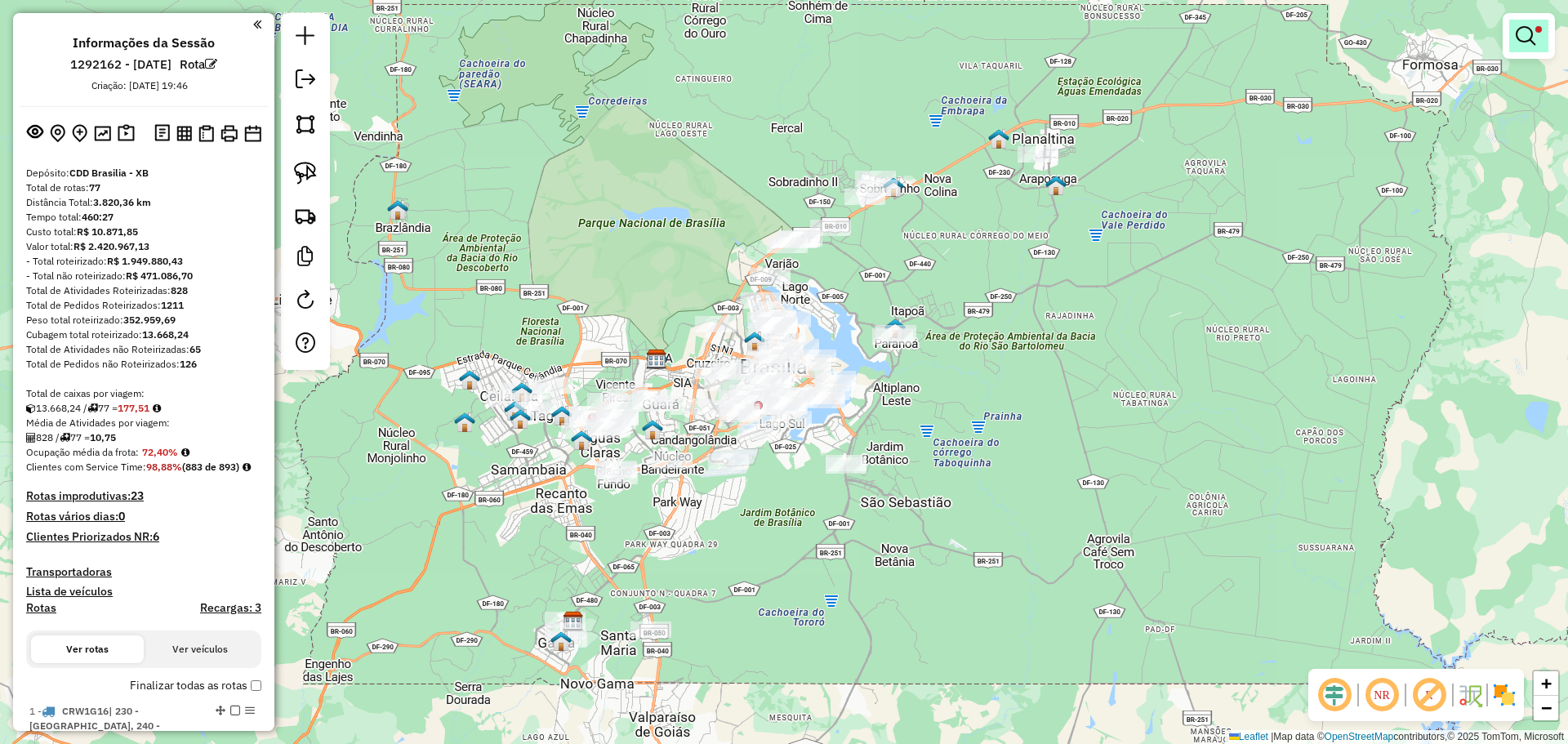
click at [1529, 39] on em at bounding box center [1525, 36] width 19 height 19
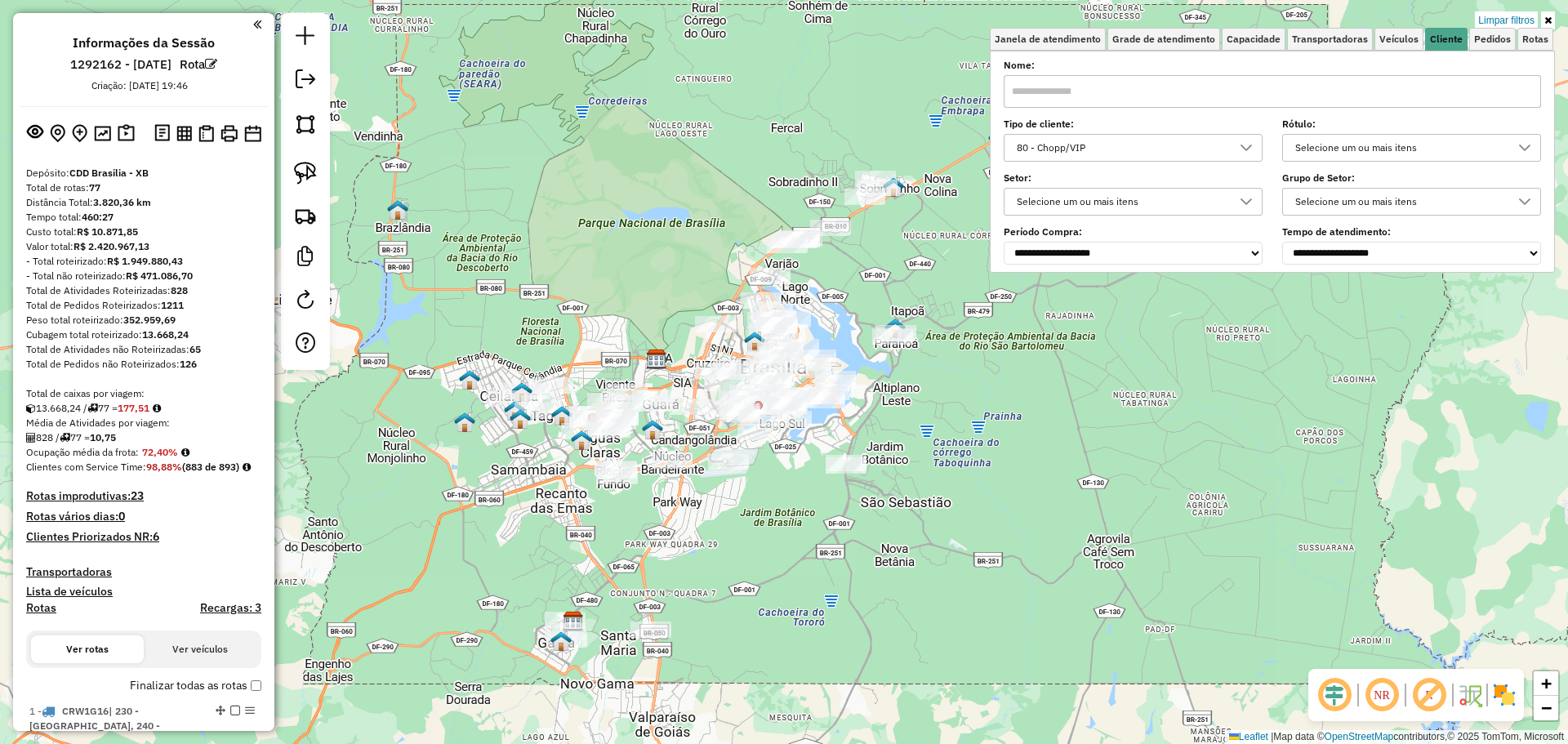
click at [1104, 150] on div "80 - Chopp/VIP" at bounding box center [1121, 147] width 220 height 26
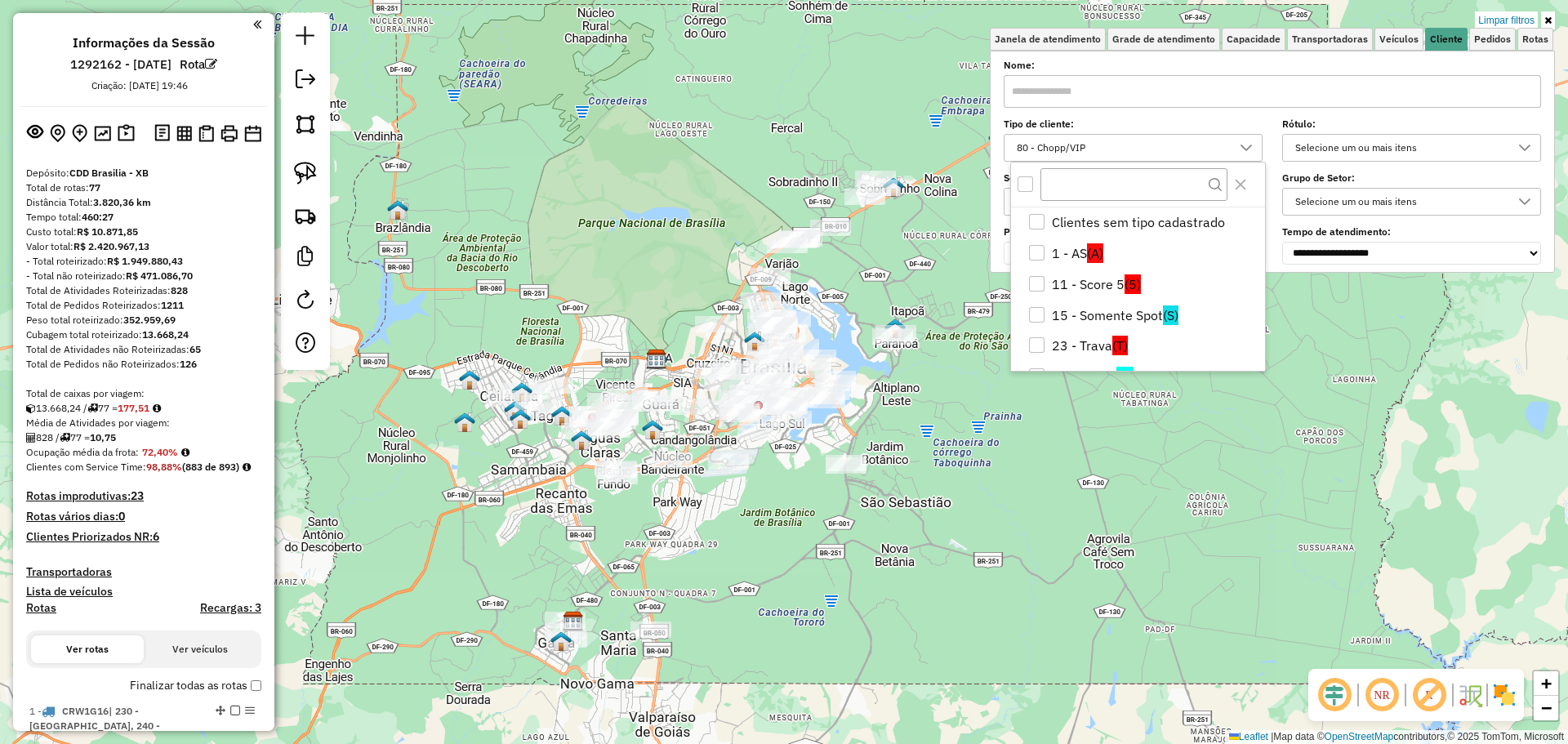
scroll to position [268, 0]
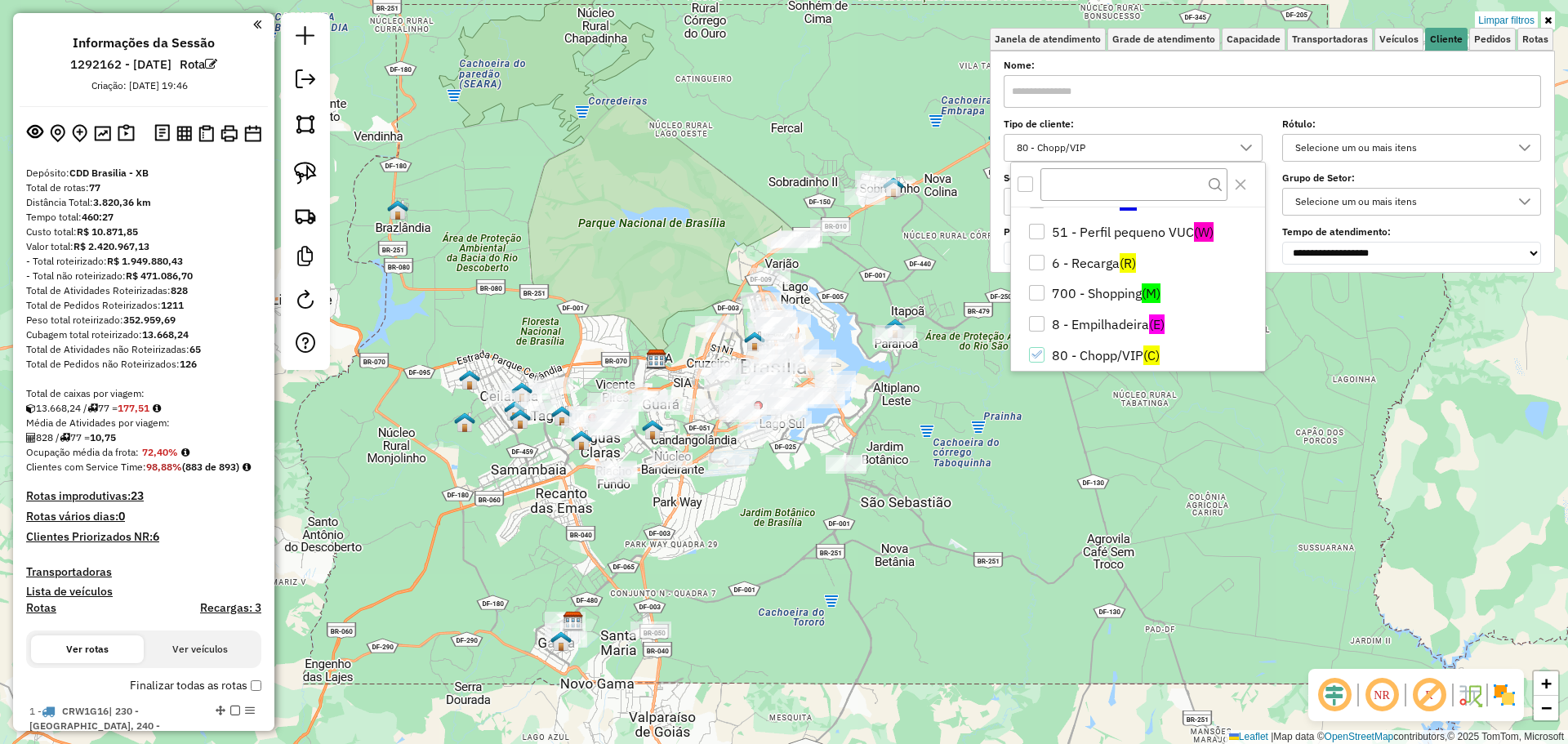
click at [1023, 181] on div "All items unselected" at bounding box center [1025, 184] width 15 height 15
click at [1024, 186] on icon "All items selected" at bounding box center [1026, 184] width 12 height 12
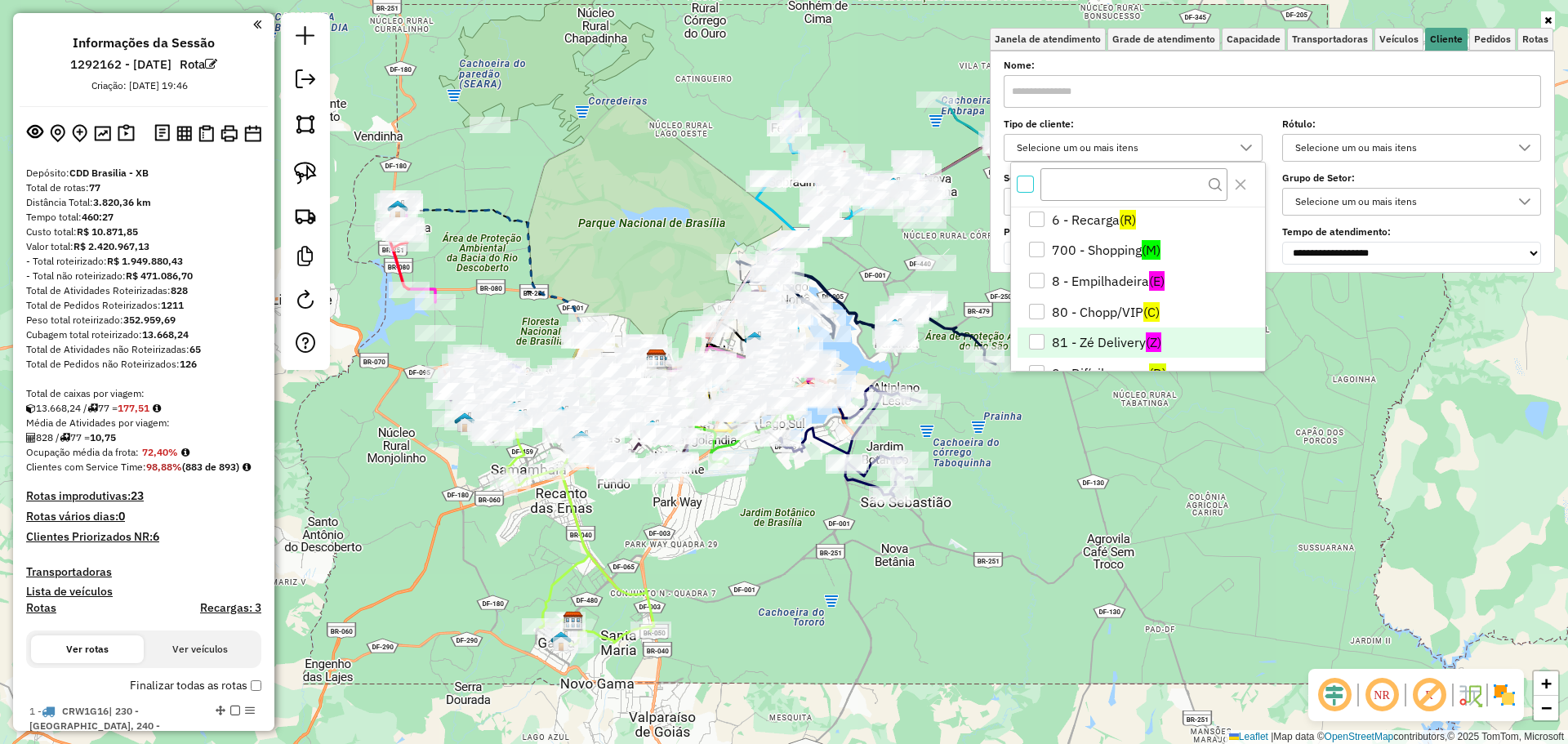
scroll to position [342, 0]
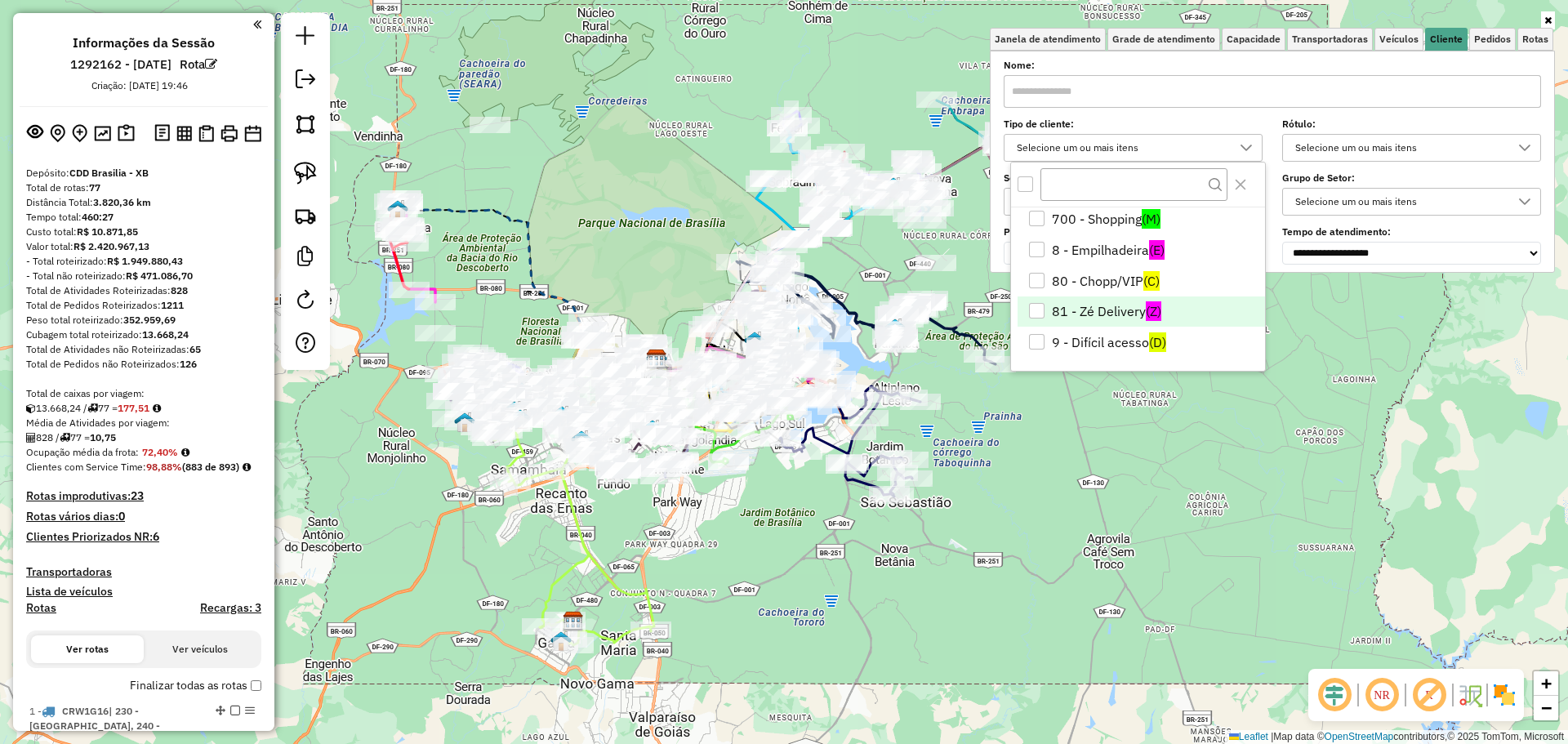
click at [1118, 321] on li "81 - Zé Delivery (Z)" at bounding box center [1141, 312] width 248 height 31
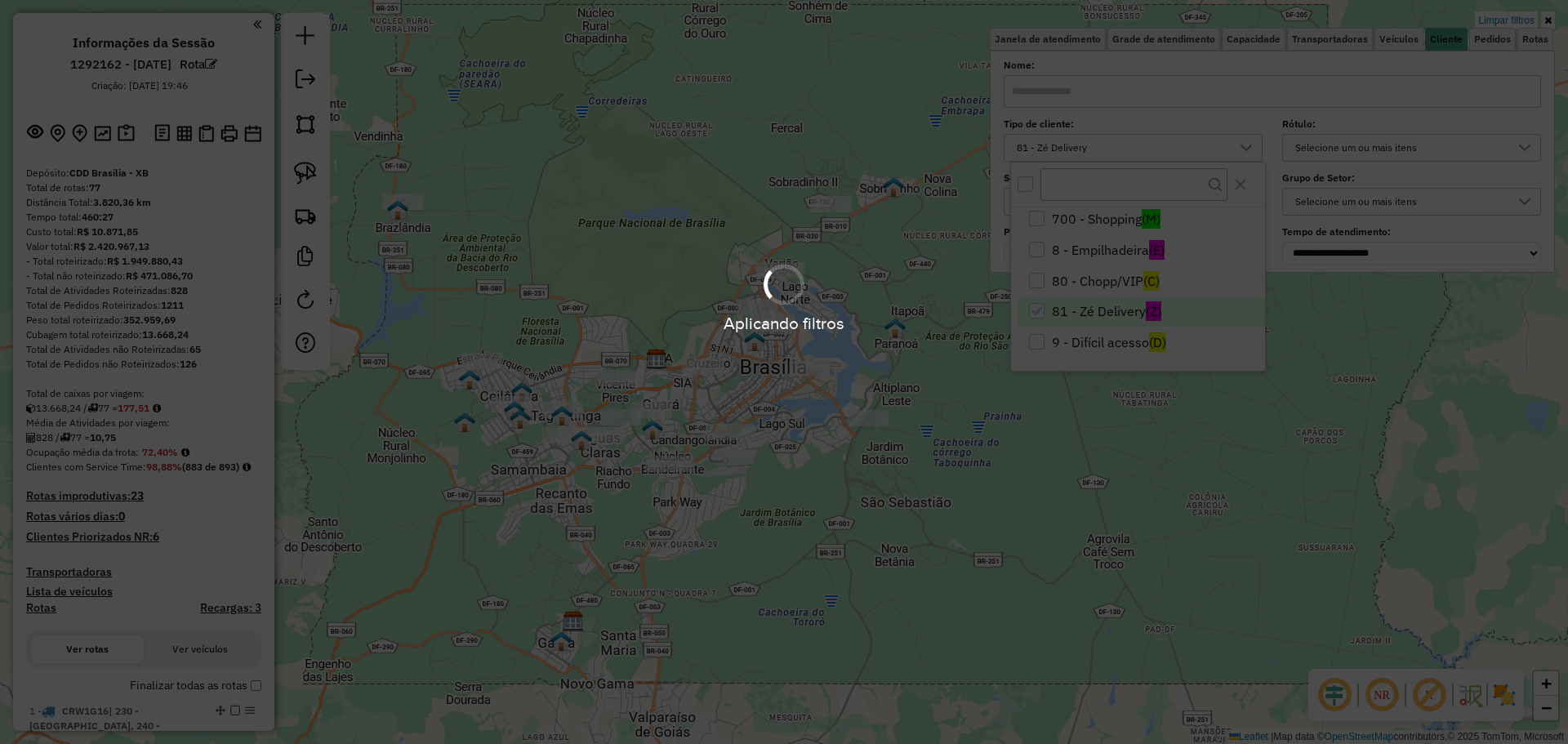
click at [1120, 485] on div "Aplicando filtros" at bounding box center [784, 372] width 1568 height 744
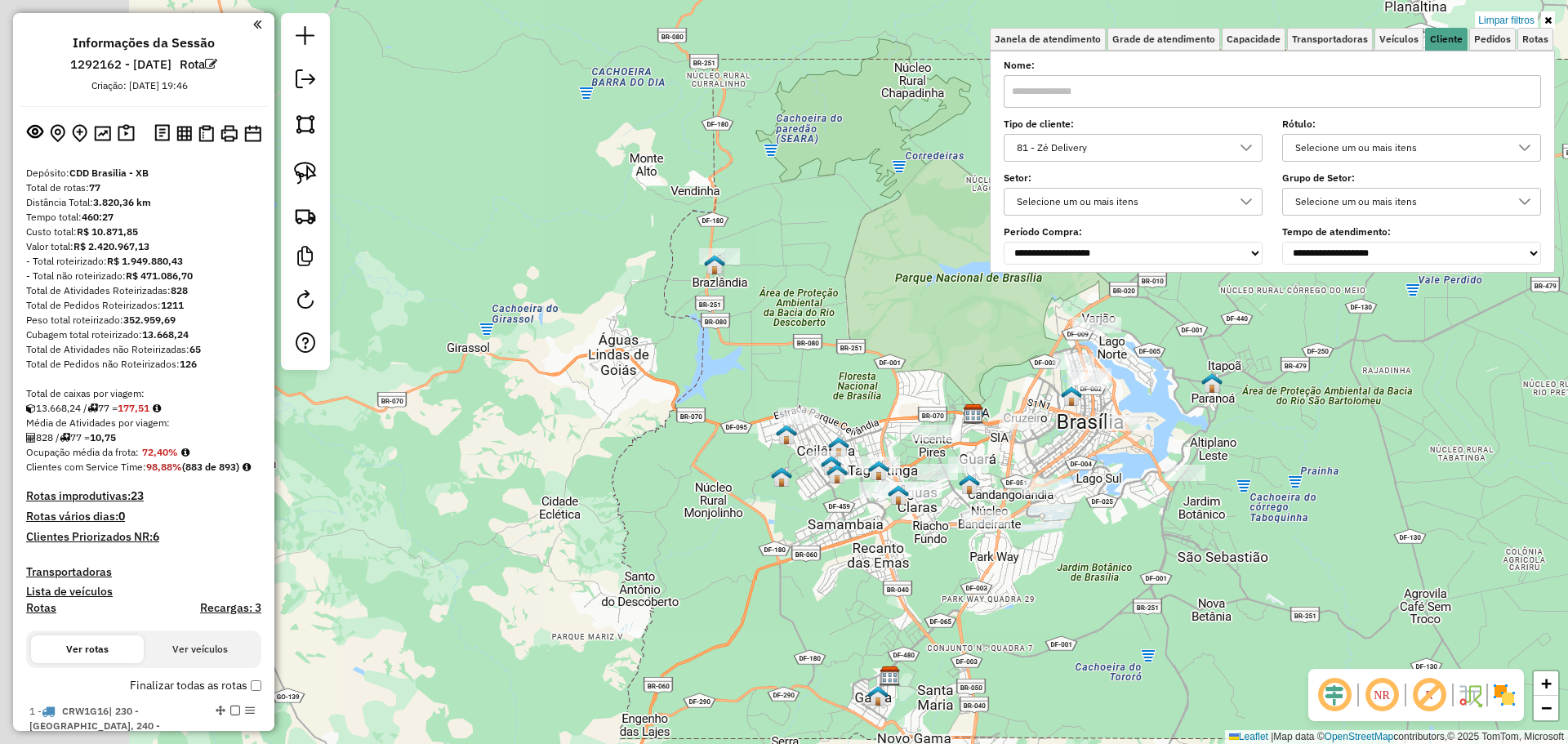
drag, startPoint x: 527, startPoint y: 140, endPoint x: 828, endPoint y: 205, distance: 307.9
click at [833, 203] on div "Limpar filtros Janela de atendimento Grade de atendimento Capacidade Transporta…" at bounding box center [784, 372] width 1568 height 744
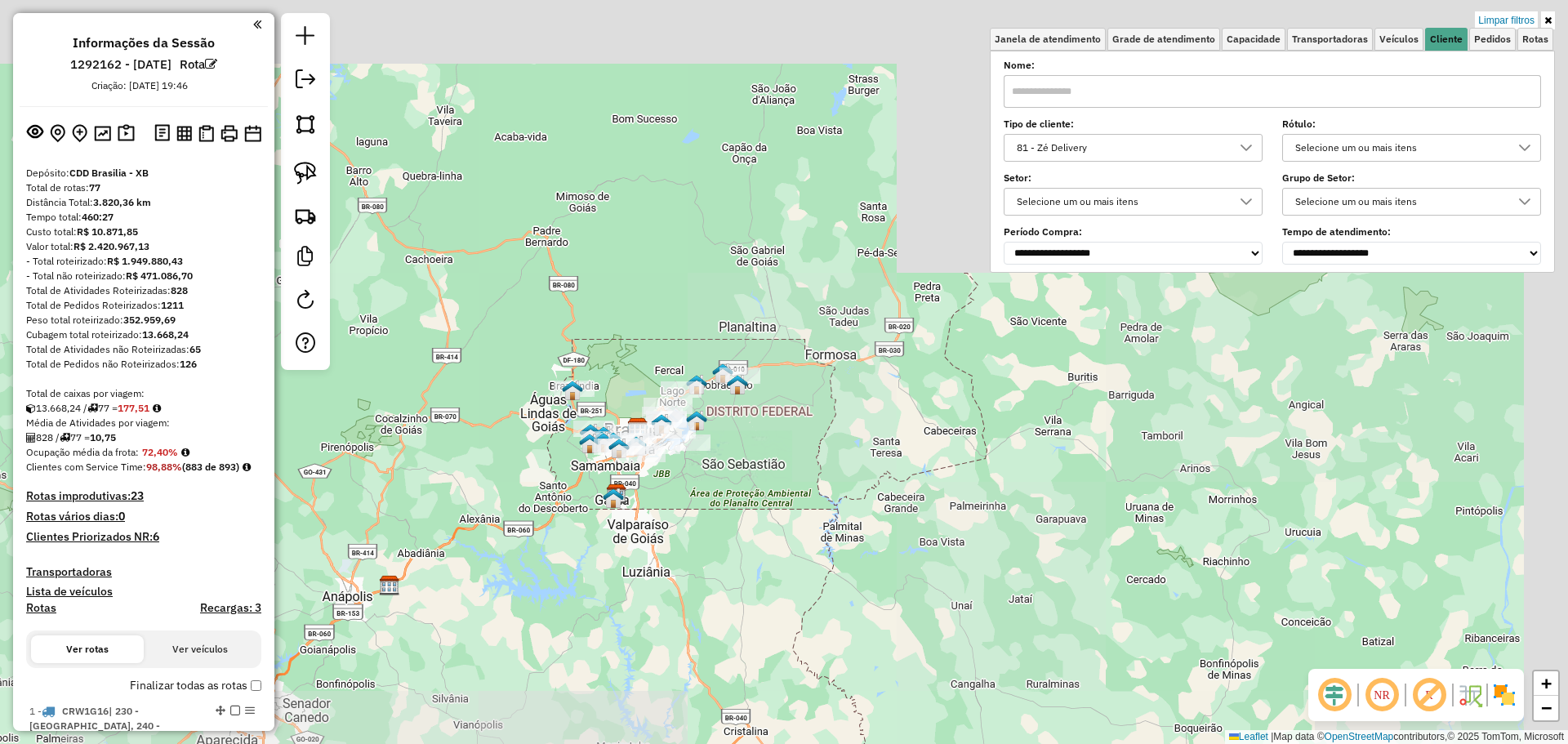
drag, startPoint x: 918, startPoint y: 423, endPoint x: 764, endPoint y: 591, distance: 227.9
click at [764, 591] on div "Limpar filtros Janela de atendimento Grade de atendimento Capacidade Transporta…" at bounding box center [784, 372] width 1568 height 744
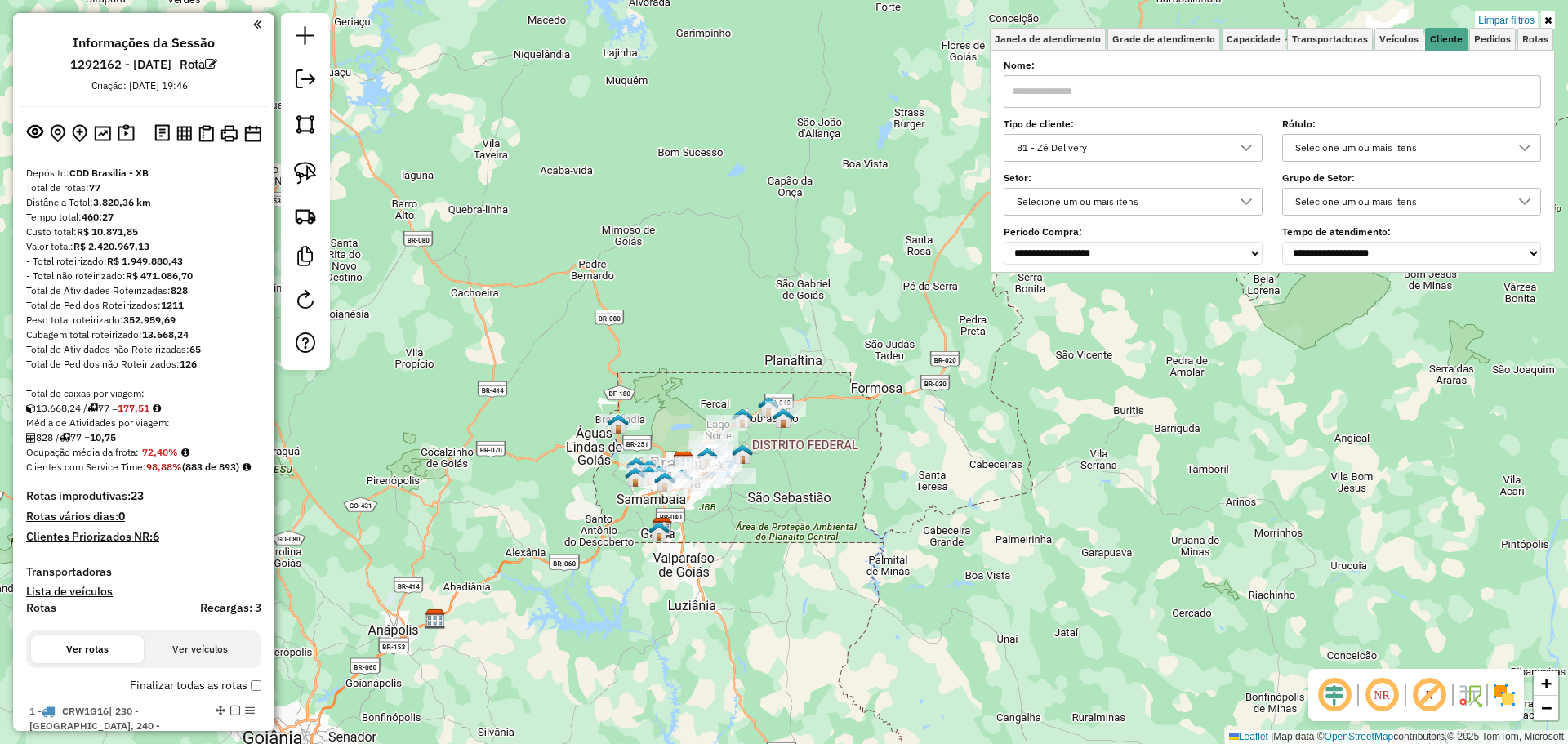
drag, startPoint x: 307, startPoint y: 176, endPoint x: 423, endPoint y: 227, distance: 126.7
click at [308, 176] on img at bounding box center [305, 172] width 23 height 23
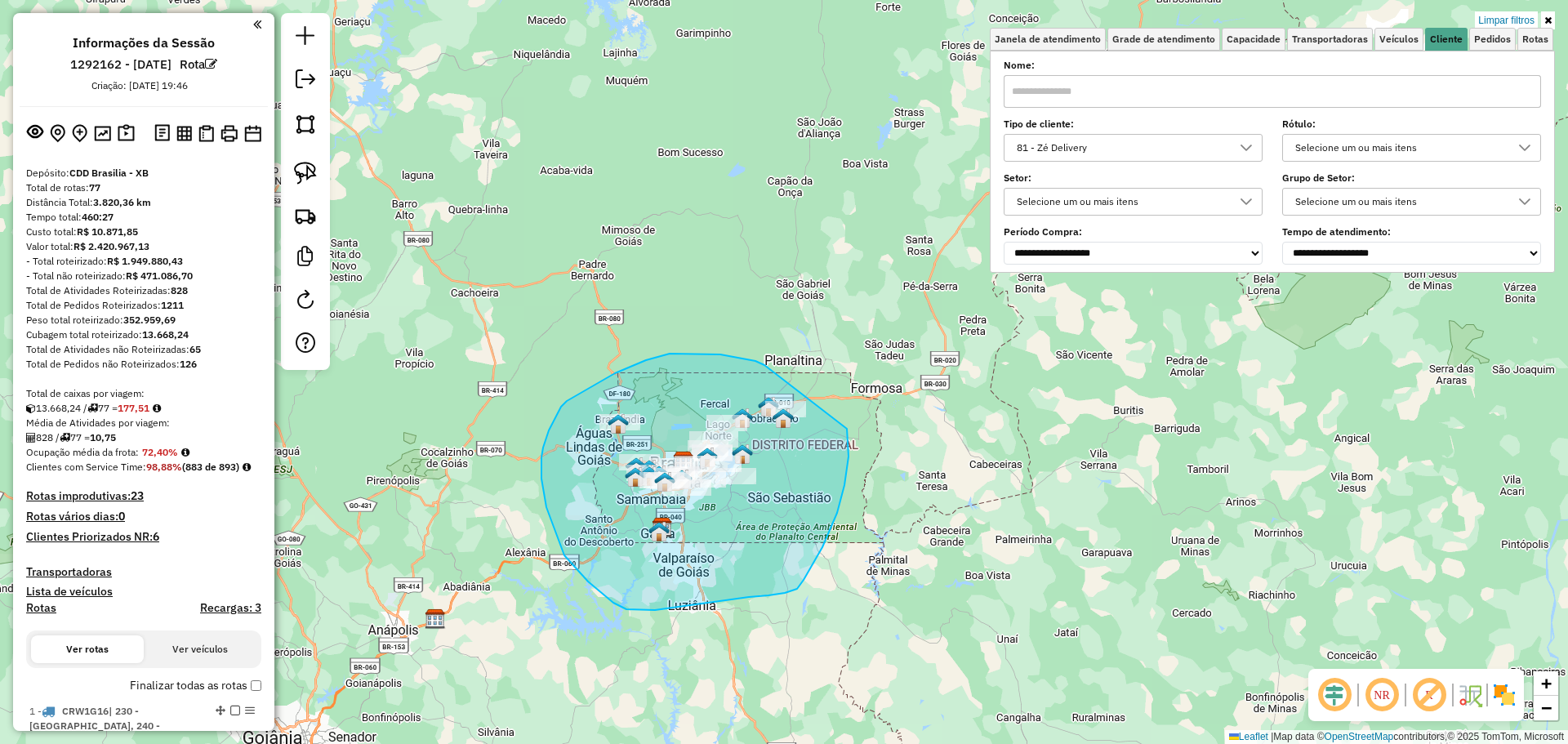
drag, startPoint x: 764, startPoint y: 365, endPoint x: 839, endPoint y: 396, distance: 81.2
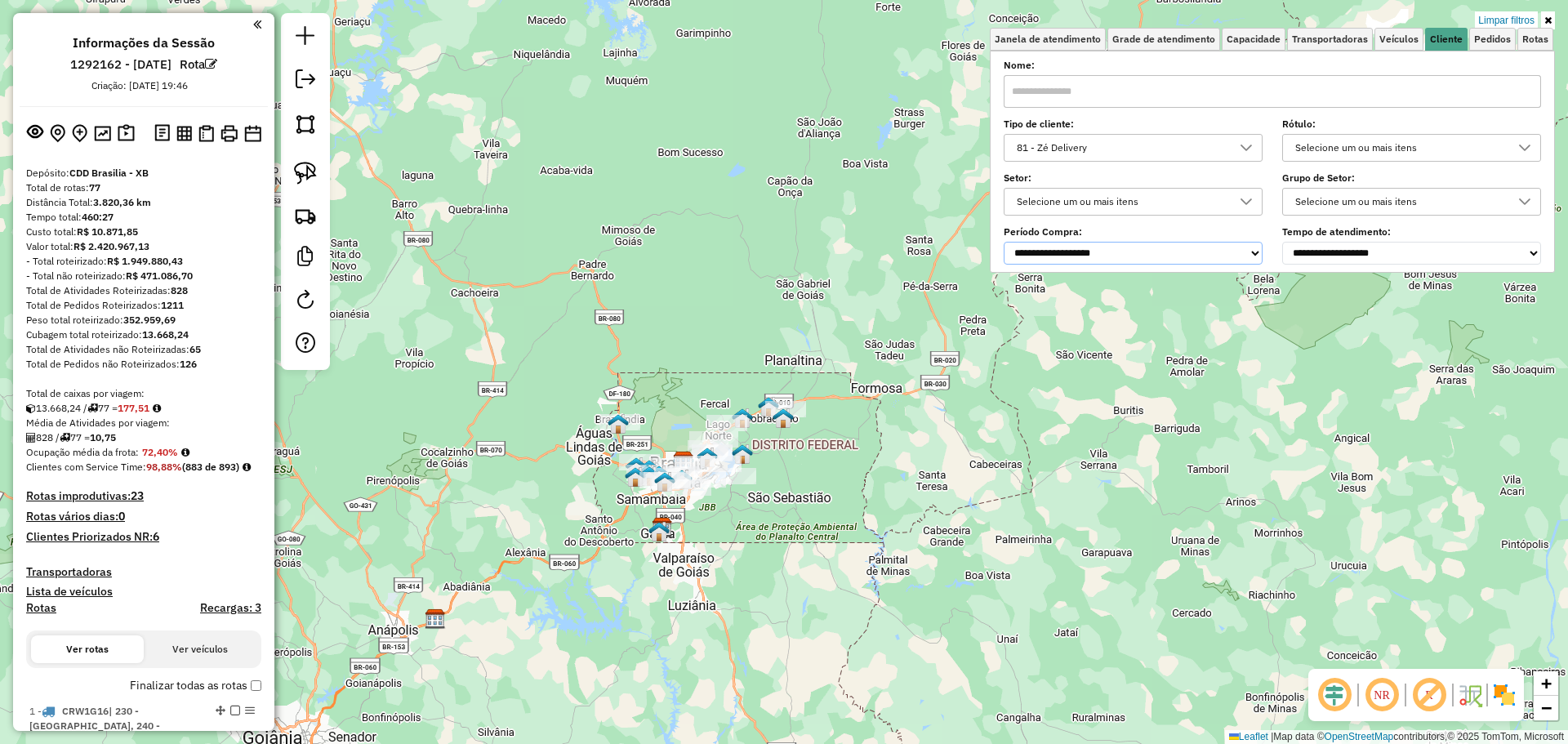
click at [1161, 264] on select "**********" at bounding box center [1133, 253] width 259 height 23
click at [1370, 257] on select "**********" at bounding box center [1412, 253] width 259 height 23
click at [1440, 123] on label "Rótulo:" at bounding box center [1412, 123] width 259 height 14
click at [1494, 40] on span "Pedidos" at bounding box center [1492, 40] width 36 height 10
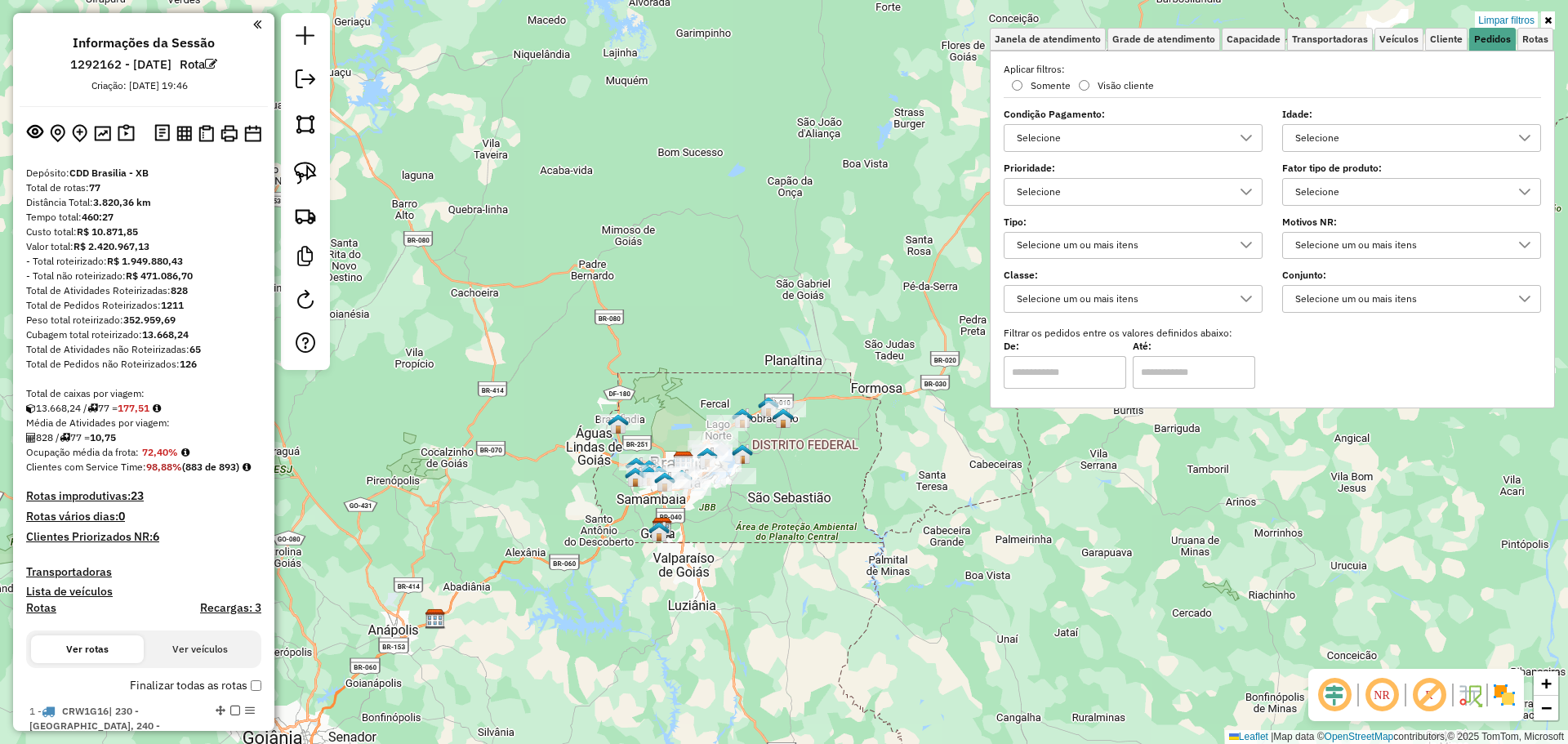
click at [1092, 189] on div "Selecione" at bounding box center [1121, 192] width 220 height 26
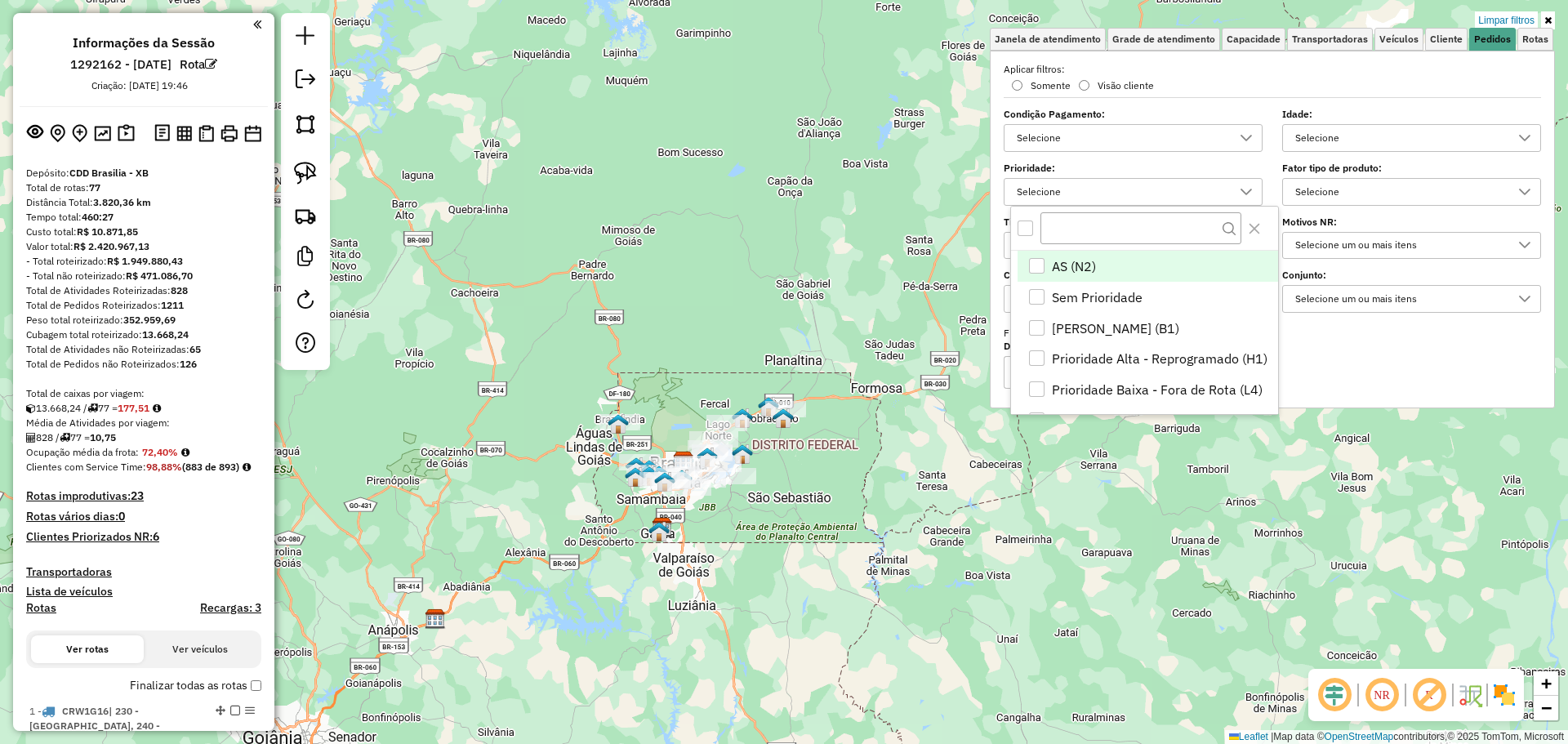
click at [1026, 229] on div "All items unselected" at bounding box center [1025, 228] width 15 height 15
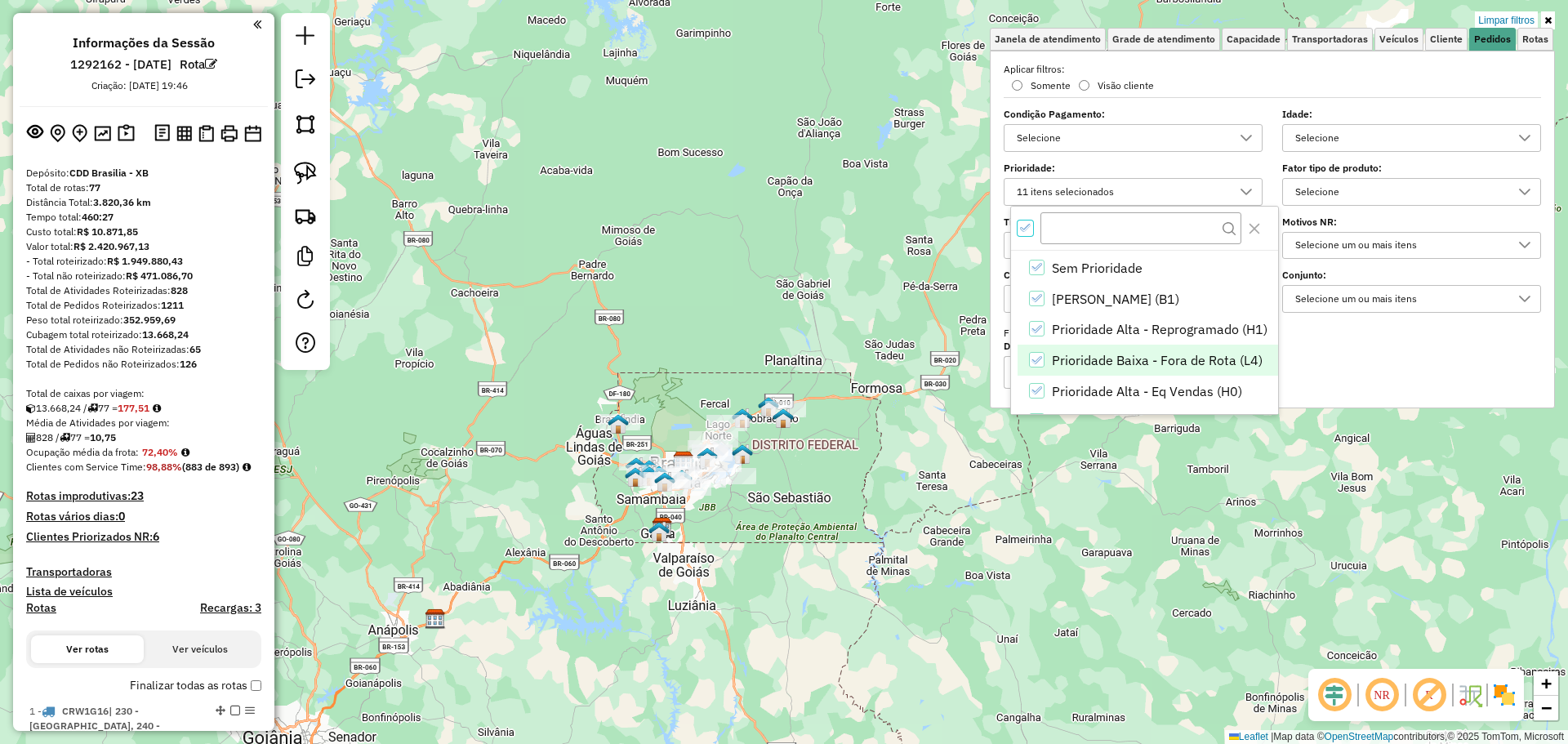
scroll to position [25, 0]
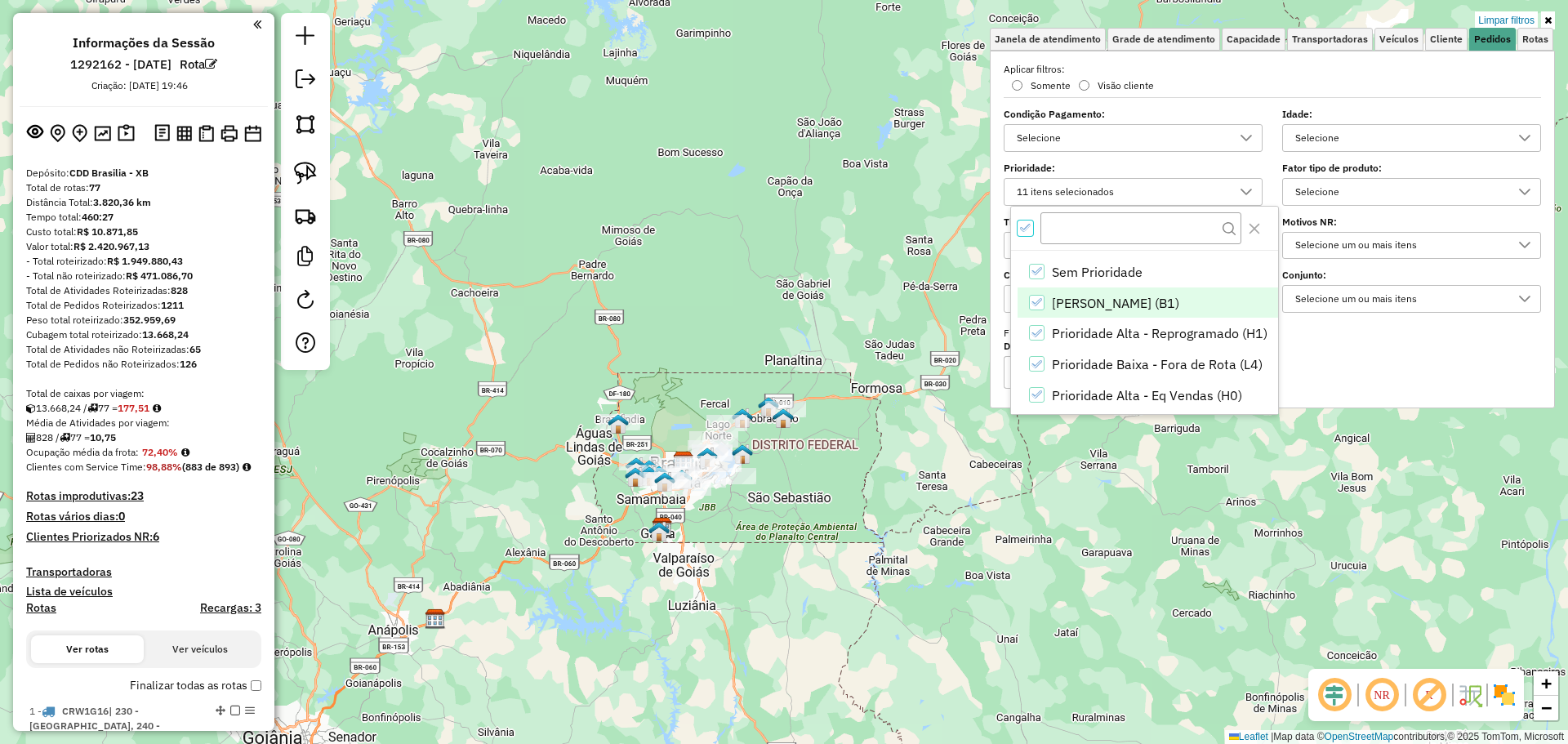
click at [1091, 303] on span "Pedido Mínimo (B1)" at bounding box center [1115, 303] width 128 height 19
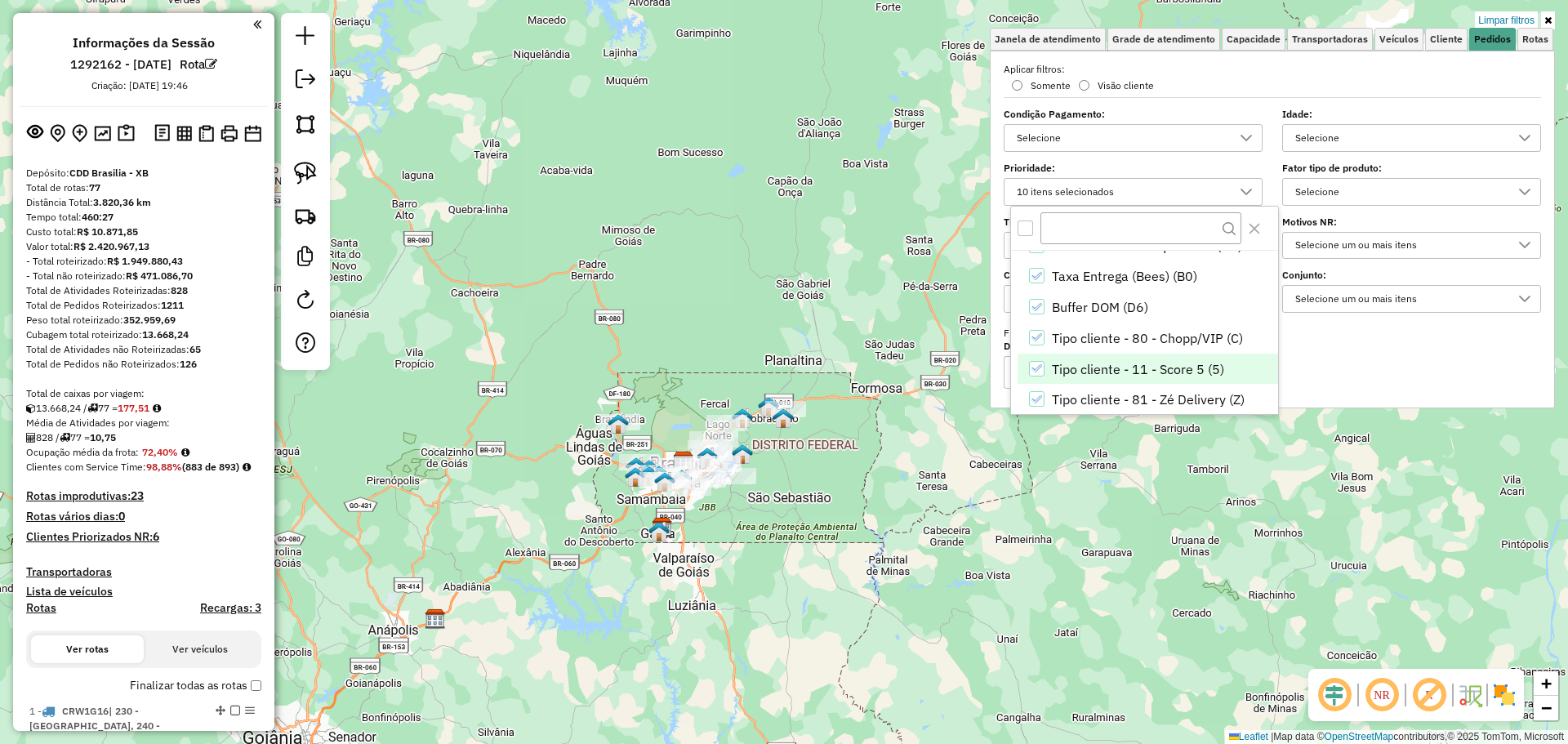
scroll to position [189, 0]
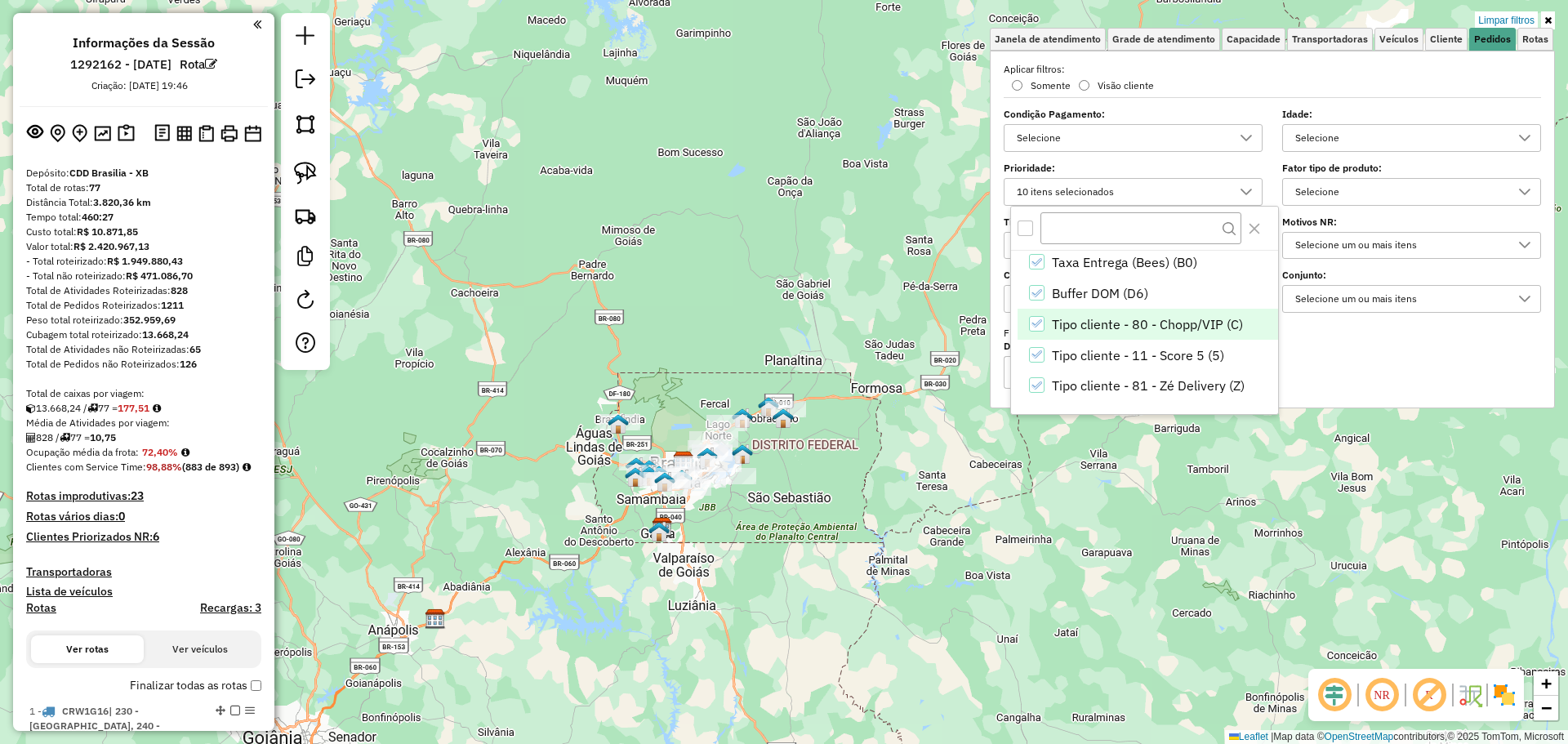
click at [1183, 331] on span "Tipo cliente - 80 - Chopp/VIP (C)" at bounding box center [1147, 324] width 191 height 19
drag, startPoint x: 1185, startPoint y: 363, endPoint x: 1194, endPoint y: 397, distance: 35.2
click at [1185, 364] on span "Tipo cliente - 11 - Score 5 (5)" at bounding box center [1138, 355] width 172 height 19
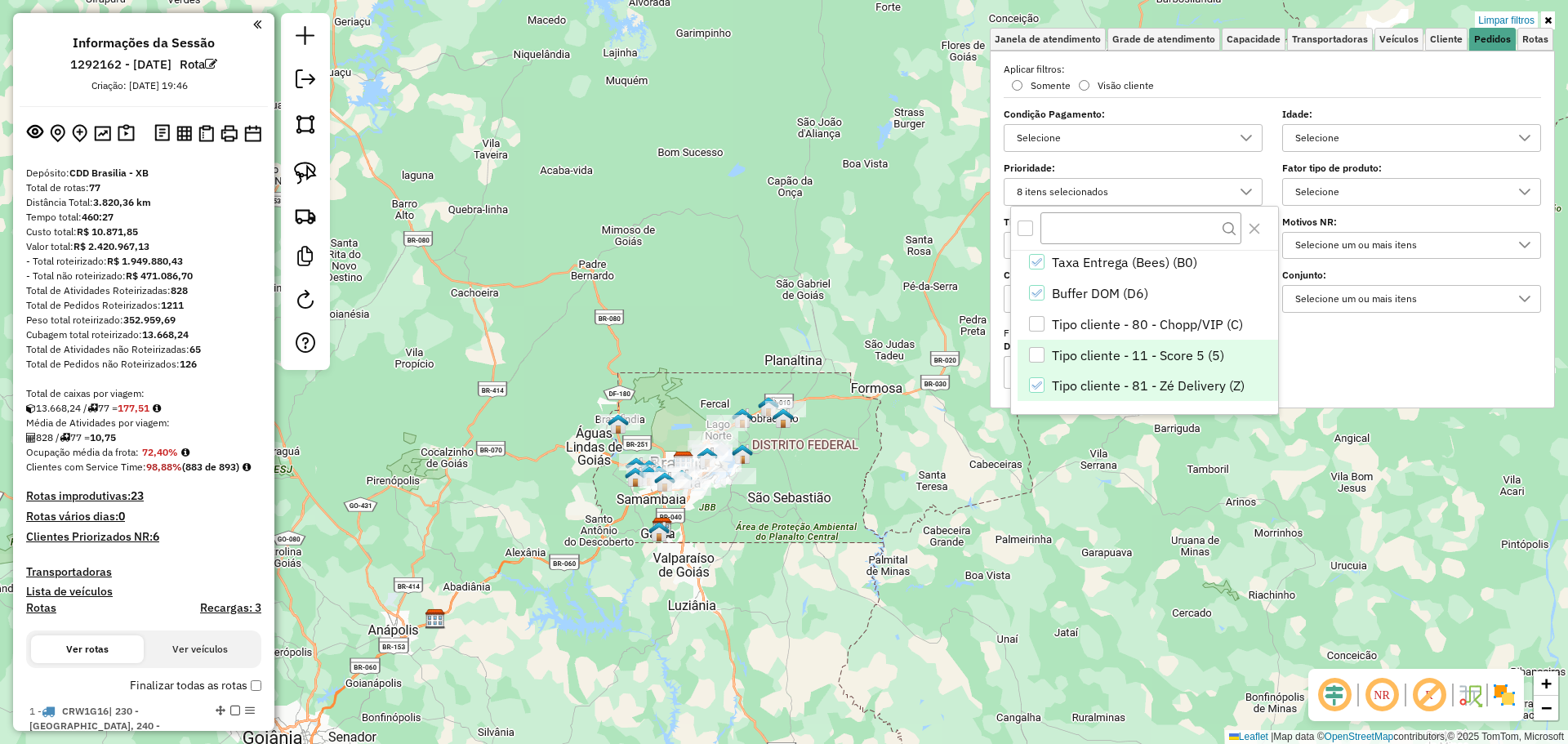
click at [1194, 397] on li "Tipo cliente - 81 - Zé Delivery (Z)" at bounding box center [1148, 386] width 260 height 31
click at [983, 473] on div "Limpar filtros Janela de atendimento Grade de atendimento Capacidade Transporta…" at bounding box center [784, 372] width 1568 height 744
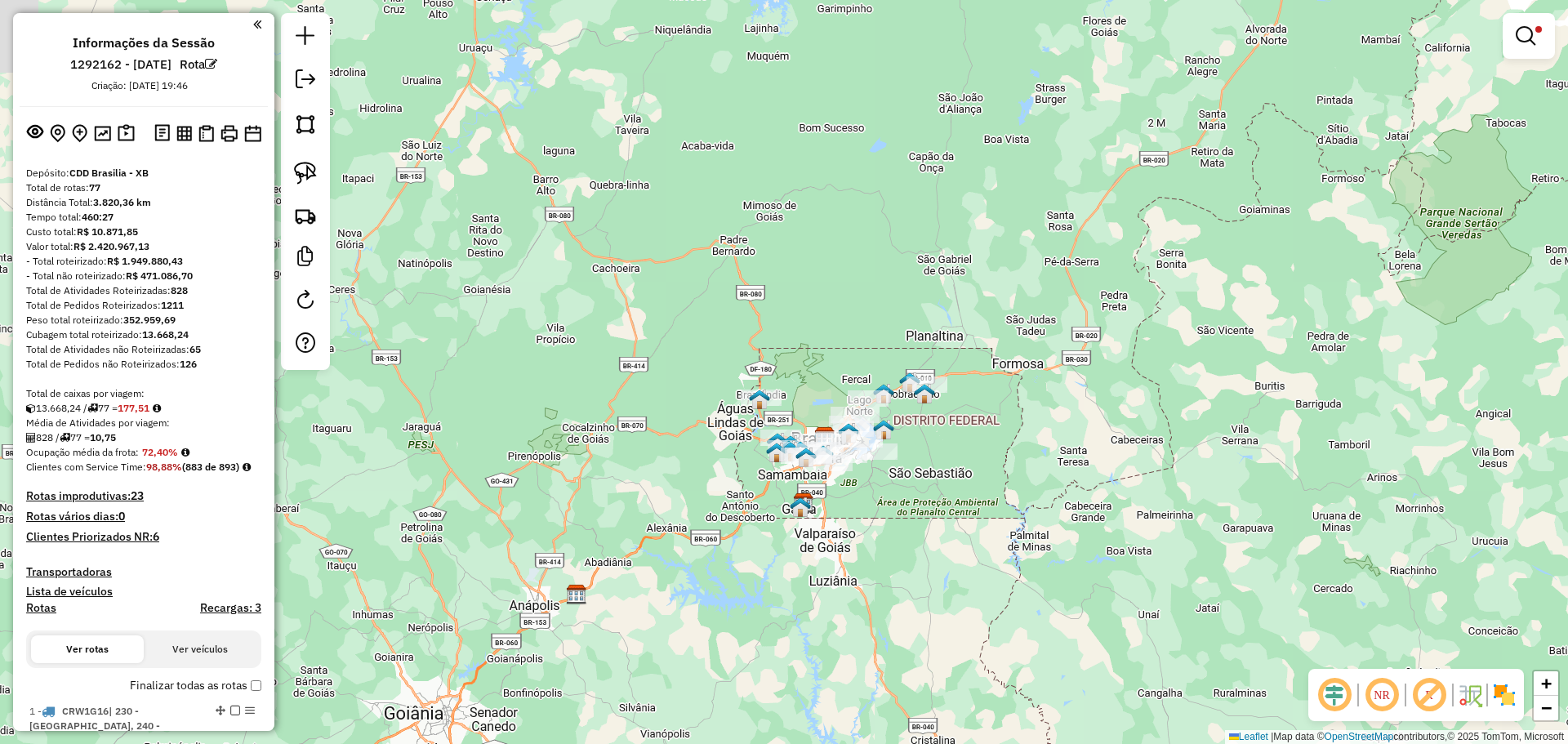
drag, startPoint x: 888, startPoint y: 472, endPoint x: 1035, endPoint y: 440, distance: 150.4
click at [1035, 441] on div "Limpar filtros Janela de atendimento Grade de atendimento Capacidade Transporta…" at bounding box center [784, 372] width 1568 height 744
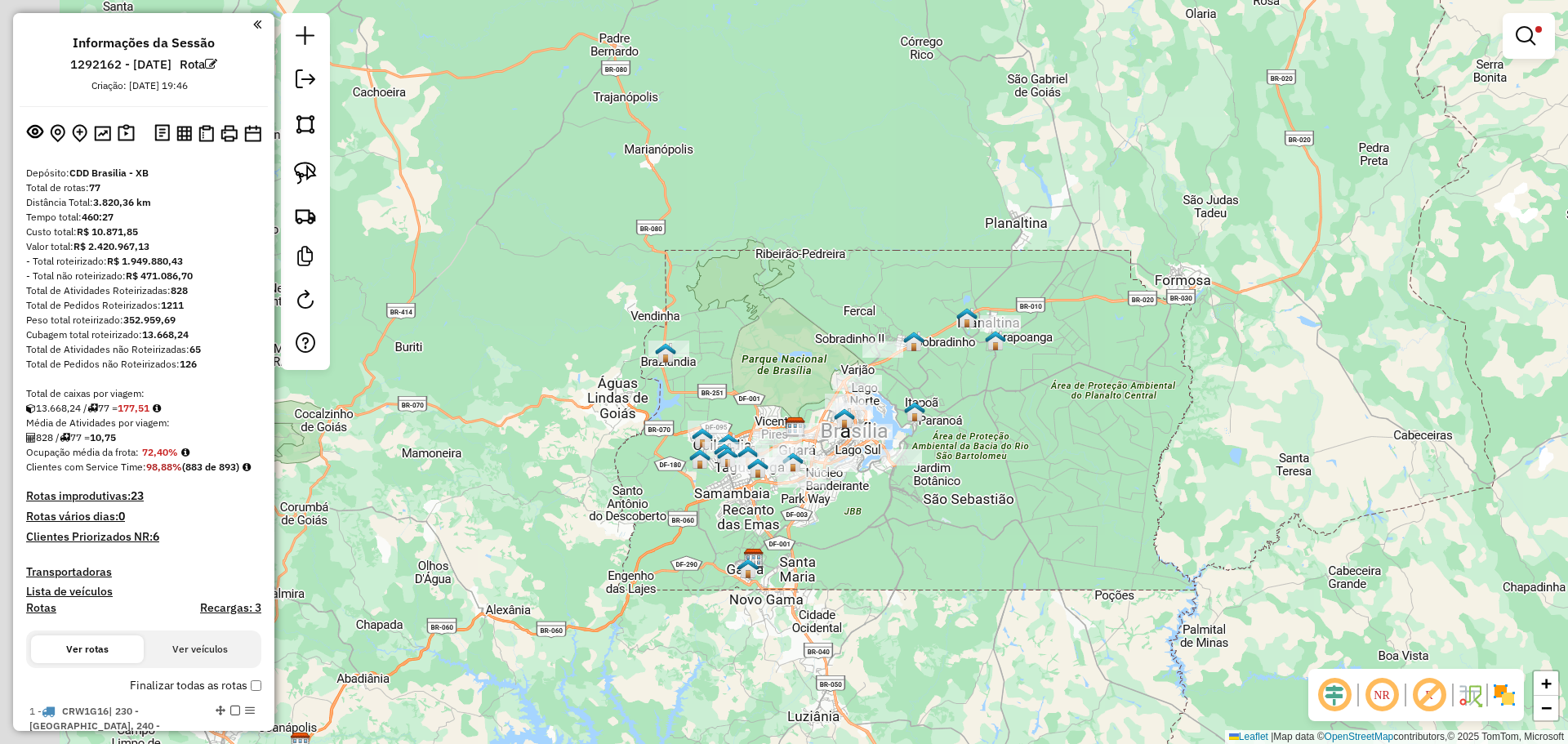
drag, startPoint x: 900, startPoint y: 457, endPoint x: 1010, endPoint y: 473, distance: 111.2
click at [1010, 473] on div "Limpar filtros Janela de atendimento Grade de atendimento Capacidade Transporta…" at bounding box center [784, 372] width 1568 height 744
drag, startPoint x: 306, startPoint y: 180, endPoint x: 457, endPoint y: 223, distance: 157.0
click at [304, 179] on img at bounding box center [305, 172] width 23 height 23
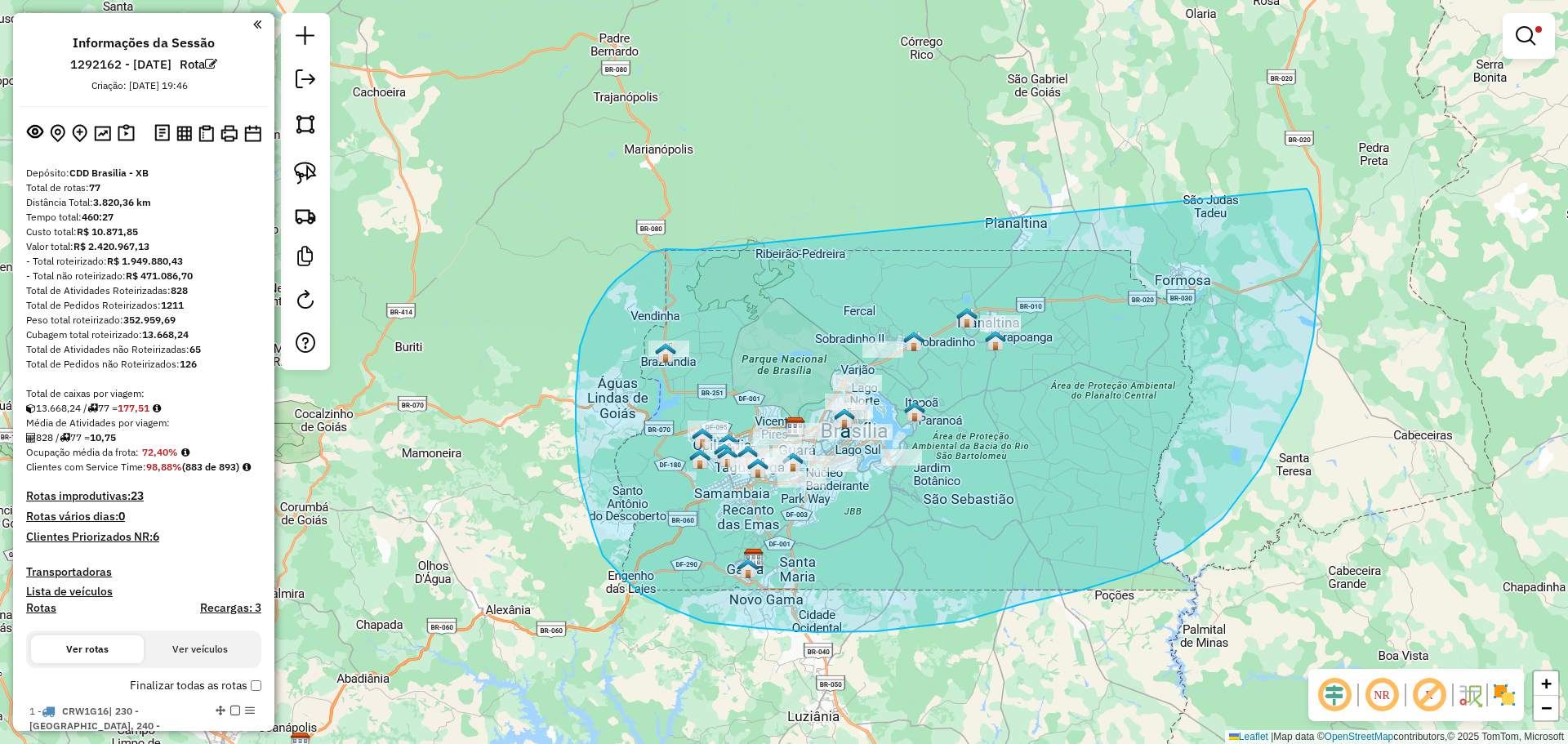
drag, startPoint x: 682, startPoint y: 249, endPoint x: 1305, endPoint y: 188, distance: 626.0
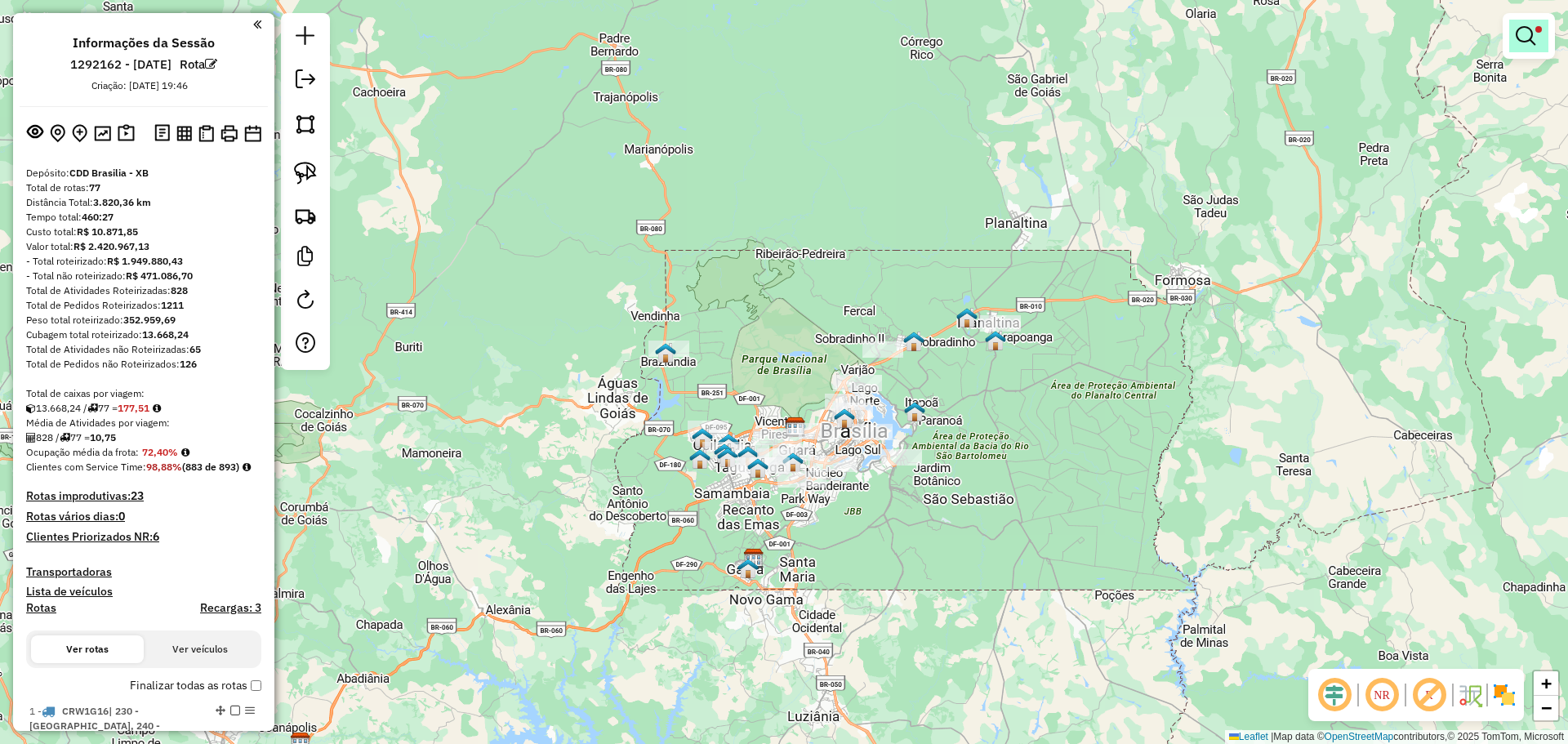
click at [1532, 49] on link at bounding box center [1528, 36] width 39 height 33
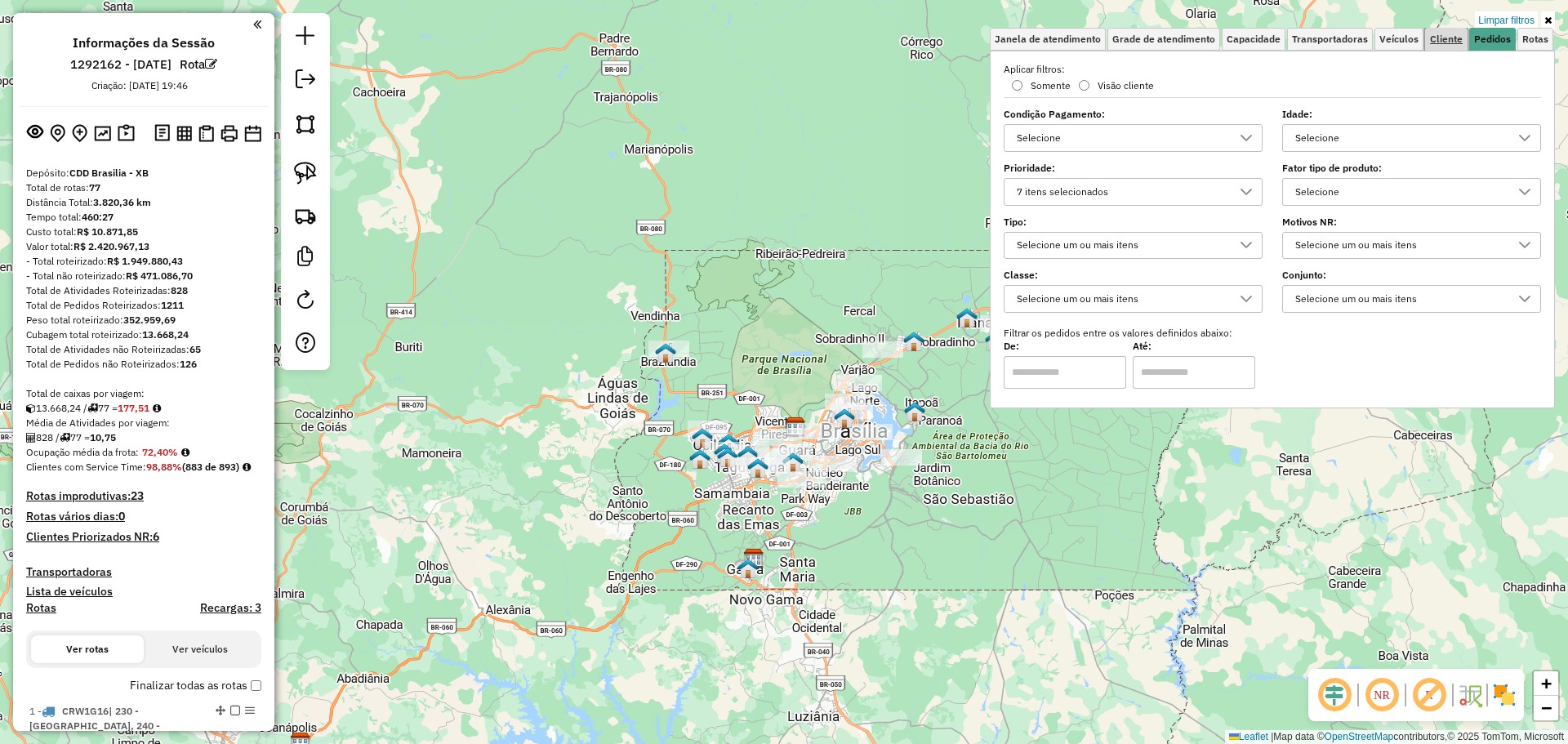
click at [1444, 36] on span "Cliente" at bounding box center [1446, 40] width 33 height 10
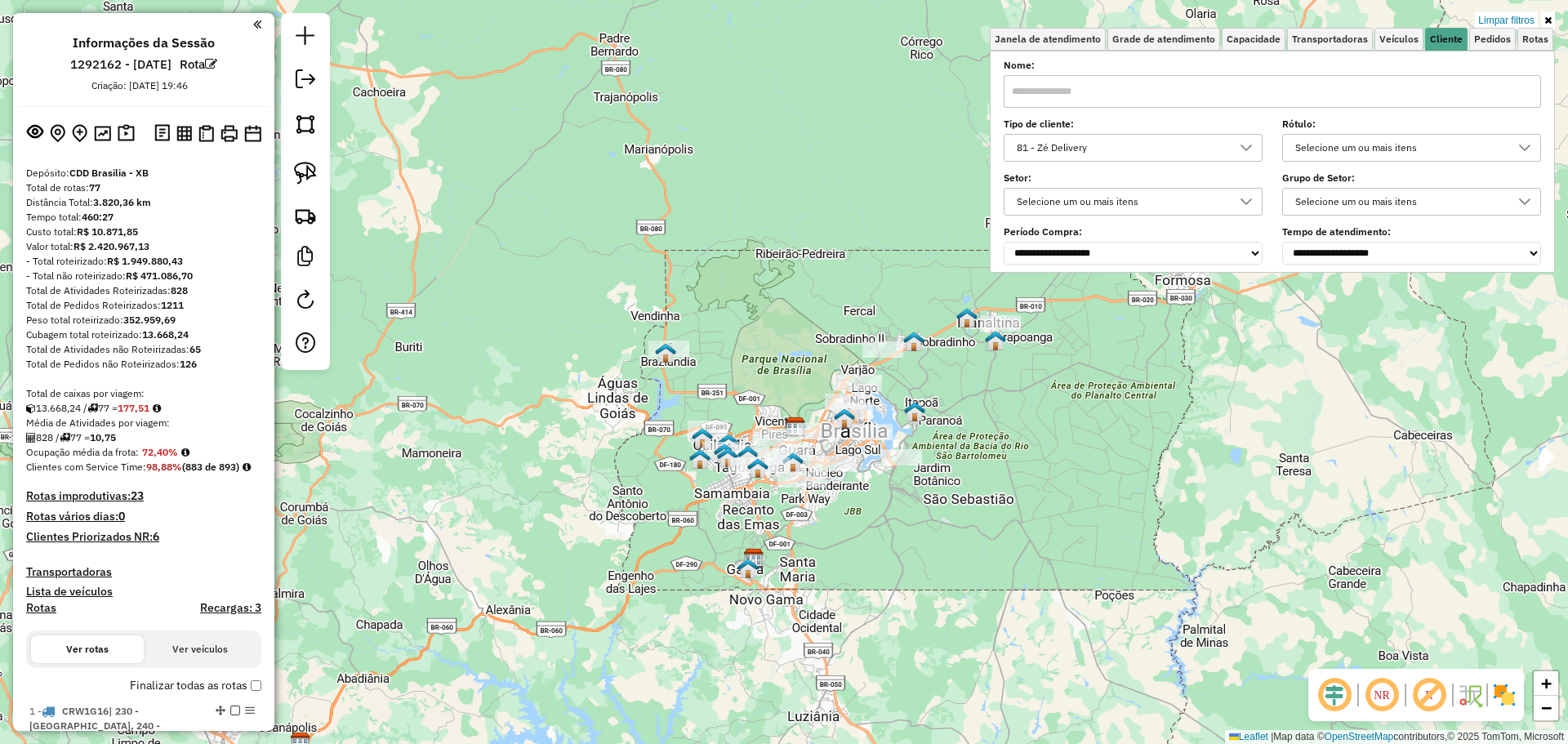
click at [1119, 159] on div "81 - Zé Delivery" at bounding box center [1121, 147] width 220 height 26
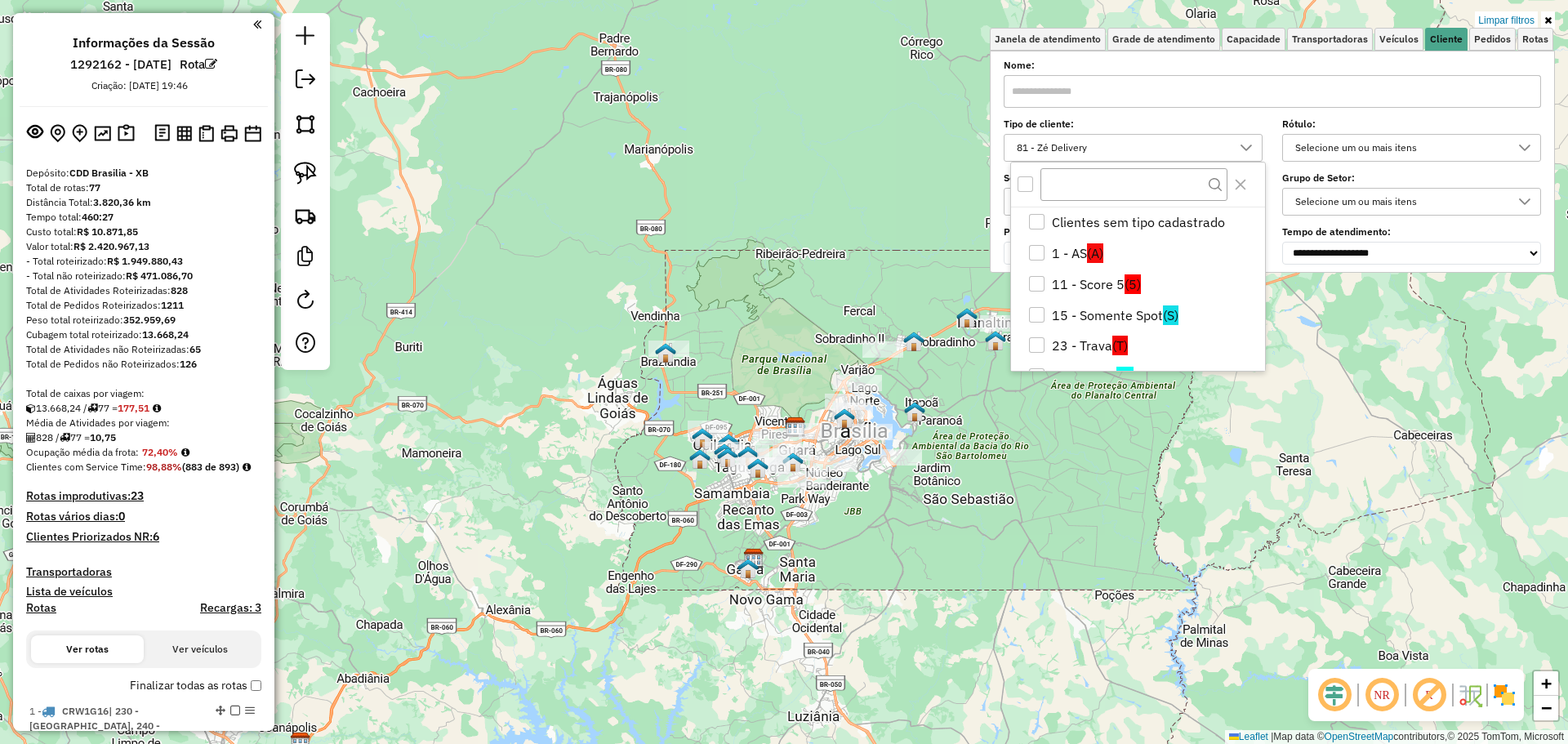
scroll to position [299, 0]
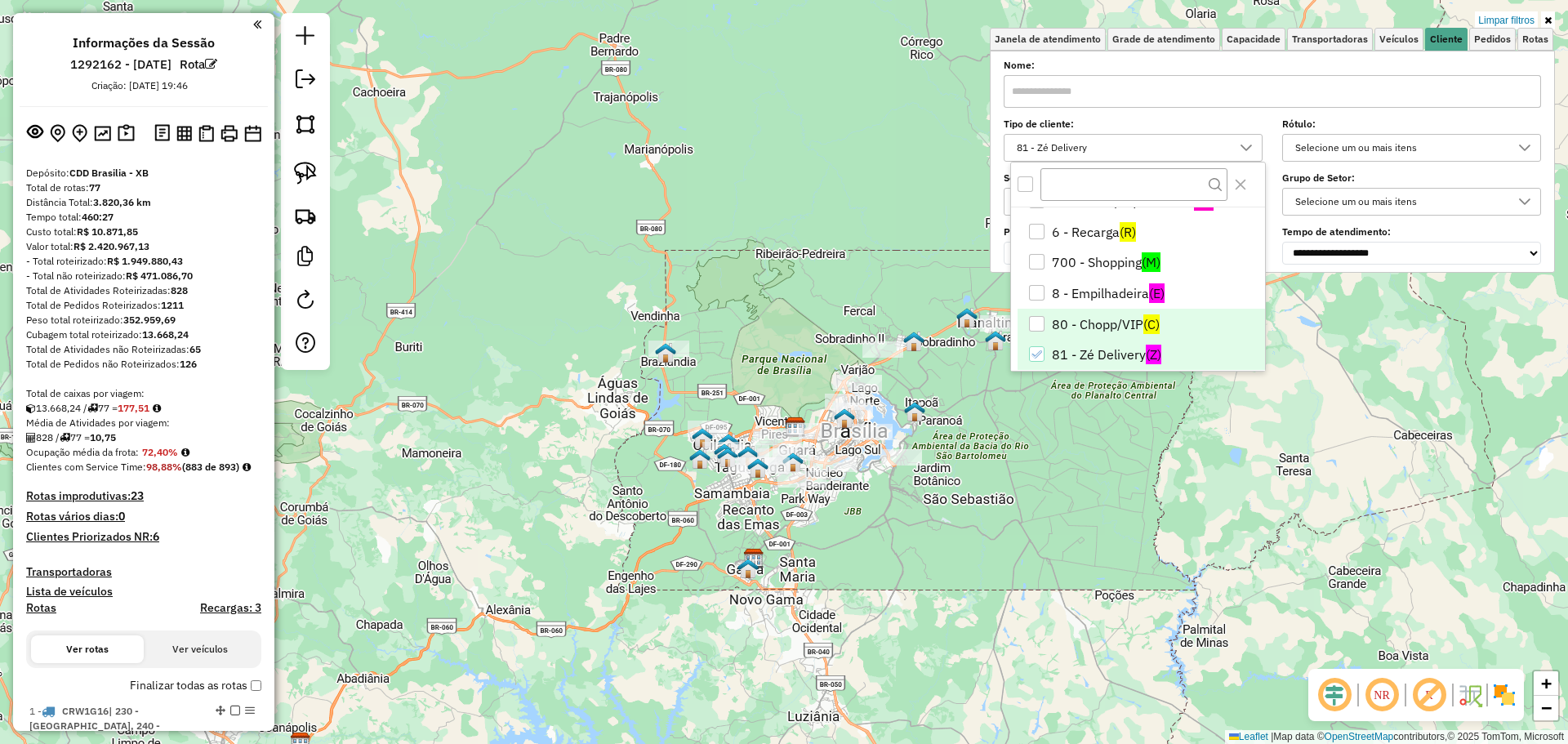
click at [1126, 328] on li "80 - Chopp/VIP (C)" at bounding box center [1141, 324] width 248 height 31
click at [1111, 357] on li "81 - Zé Delivery (Z)" at bounding box center [1141, 355] width 248 height 31
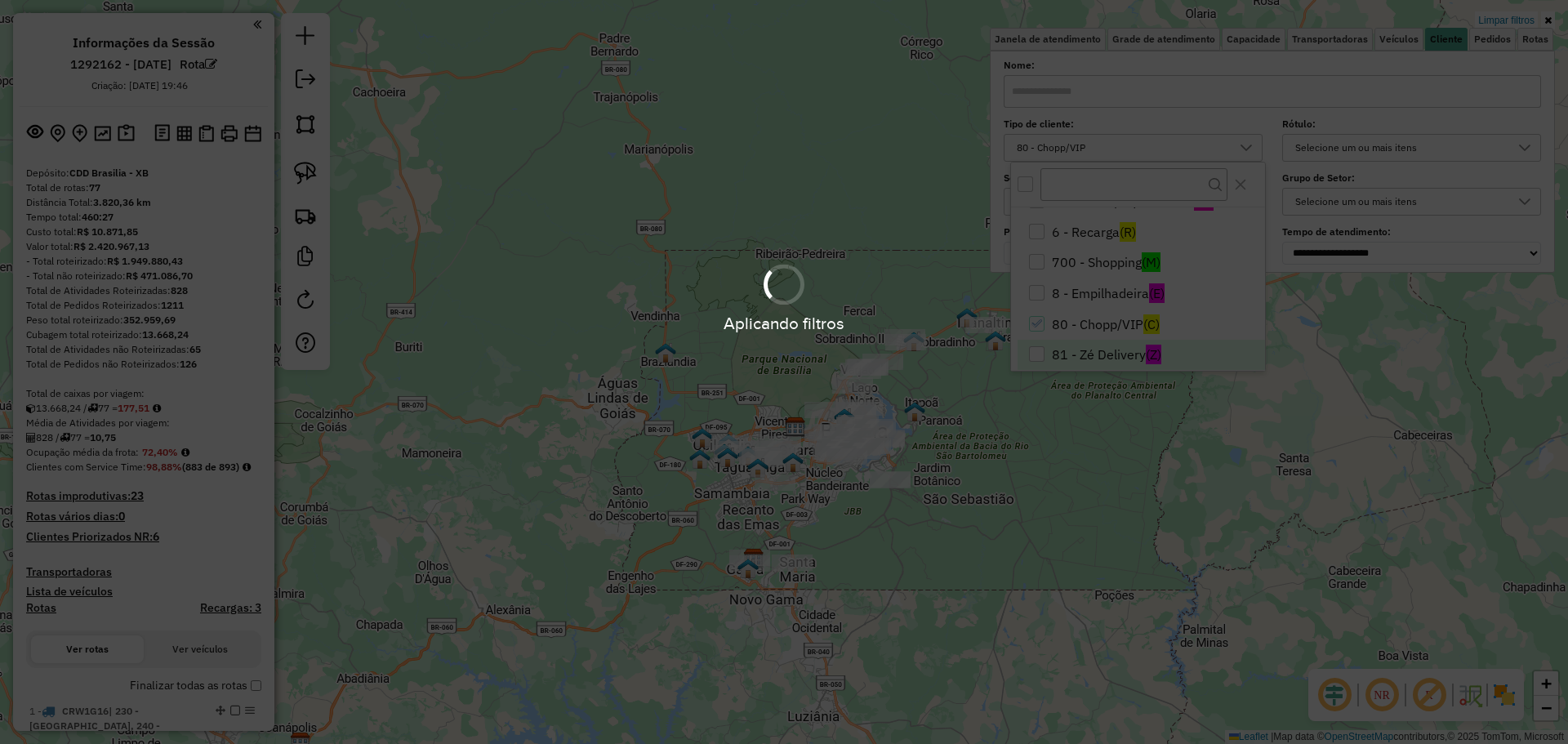
click at [1216, 495] on div "Aplicando filtros" at bounding box center [784, 372] width 1568 height 744
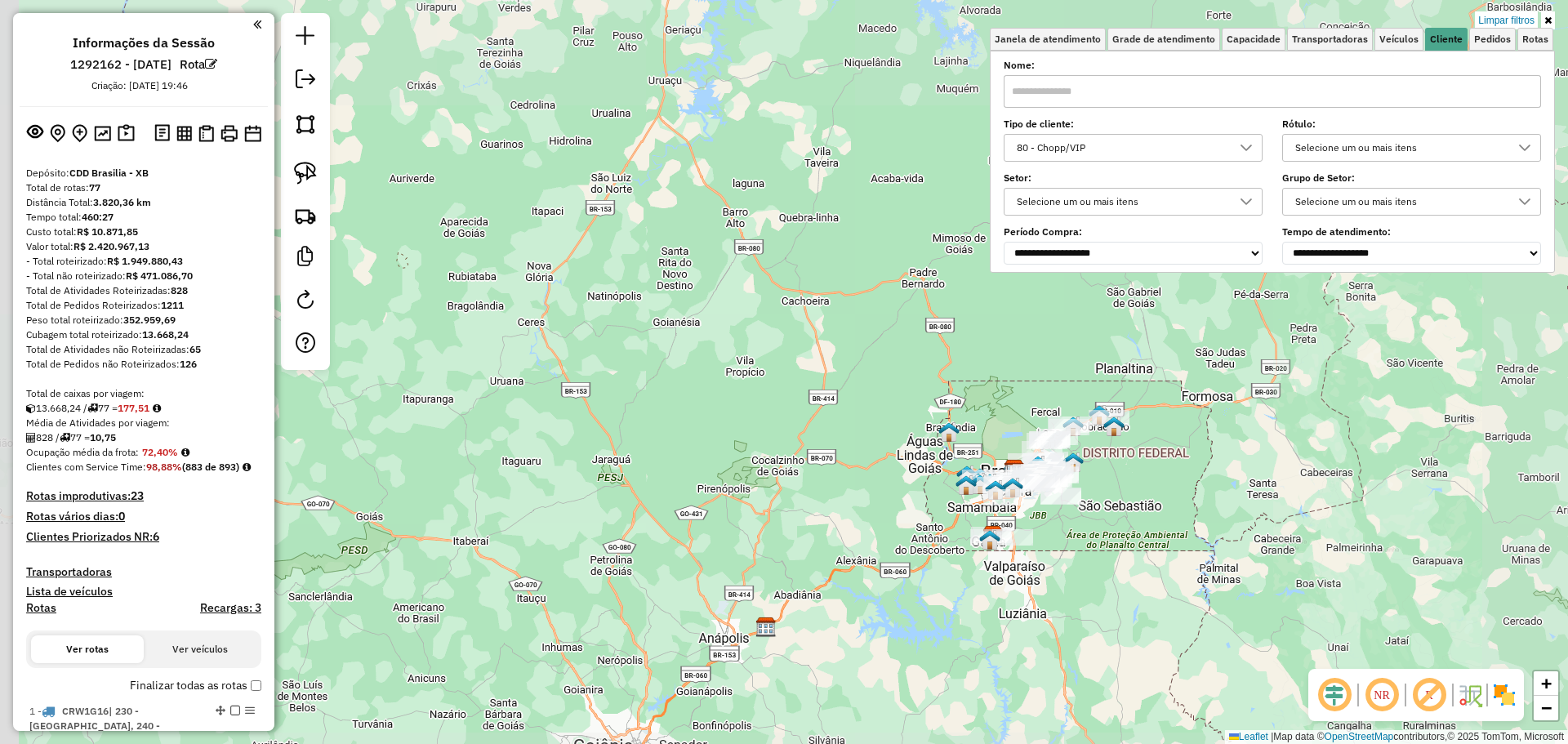
drag, startPoint x: 1299, startPoint y: 485, endPoint x: 1199, endPoint y: 508, distance: 102.6
click at [1199, 508] on div "Limpar filtros Janela de atendimento Grade de atendimento Capacidade Transporta…" at bounding box center [784, 372] width 1568 height 744
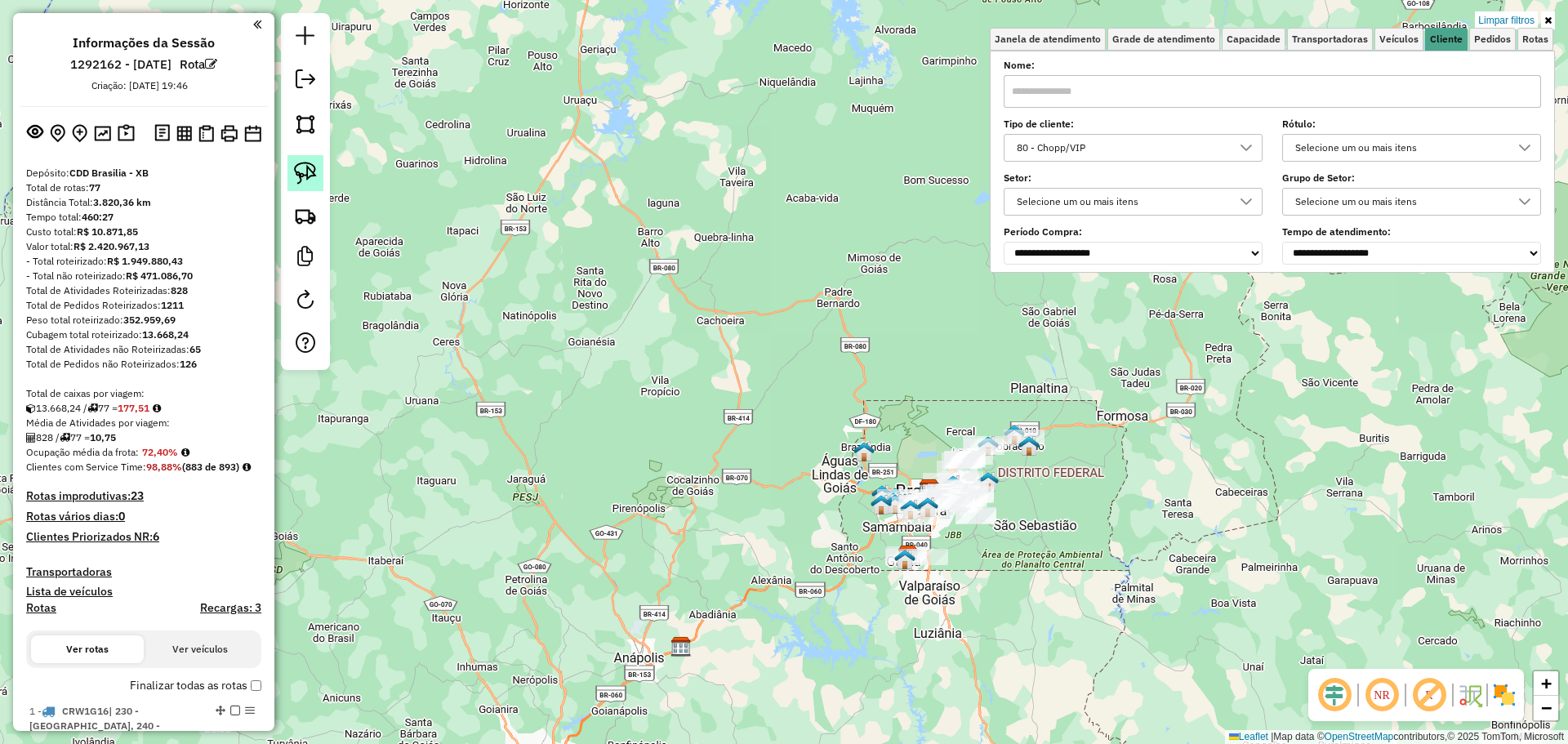
click at [287, 181] on link at bounding box center [305, 173] width 36 height 36
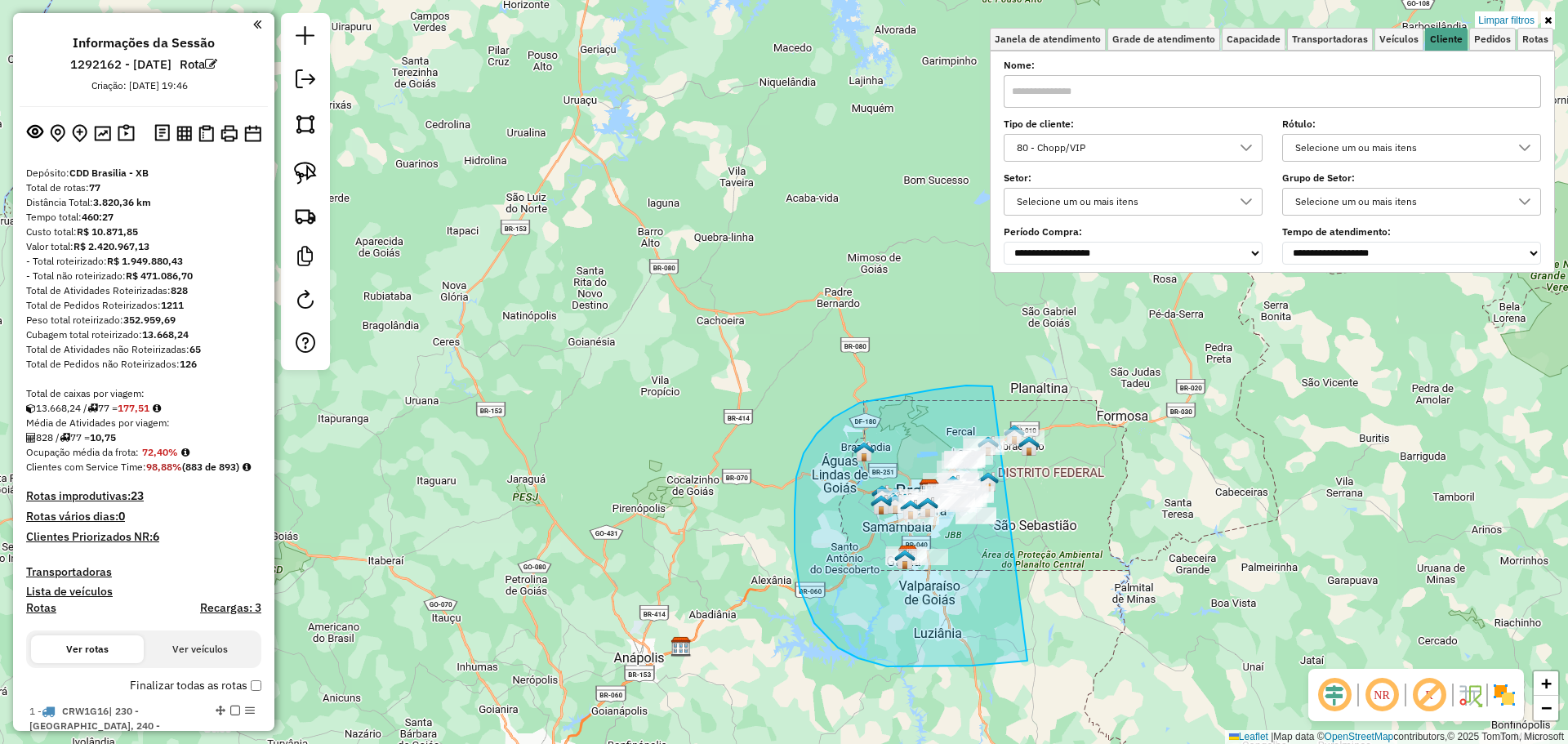
drag, startPoint x: 992, startPoint y: 386, endPoint x: 1183, endPoint y: 325, distance: 200.5
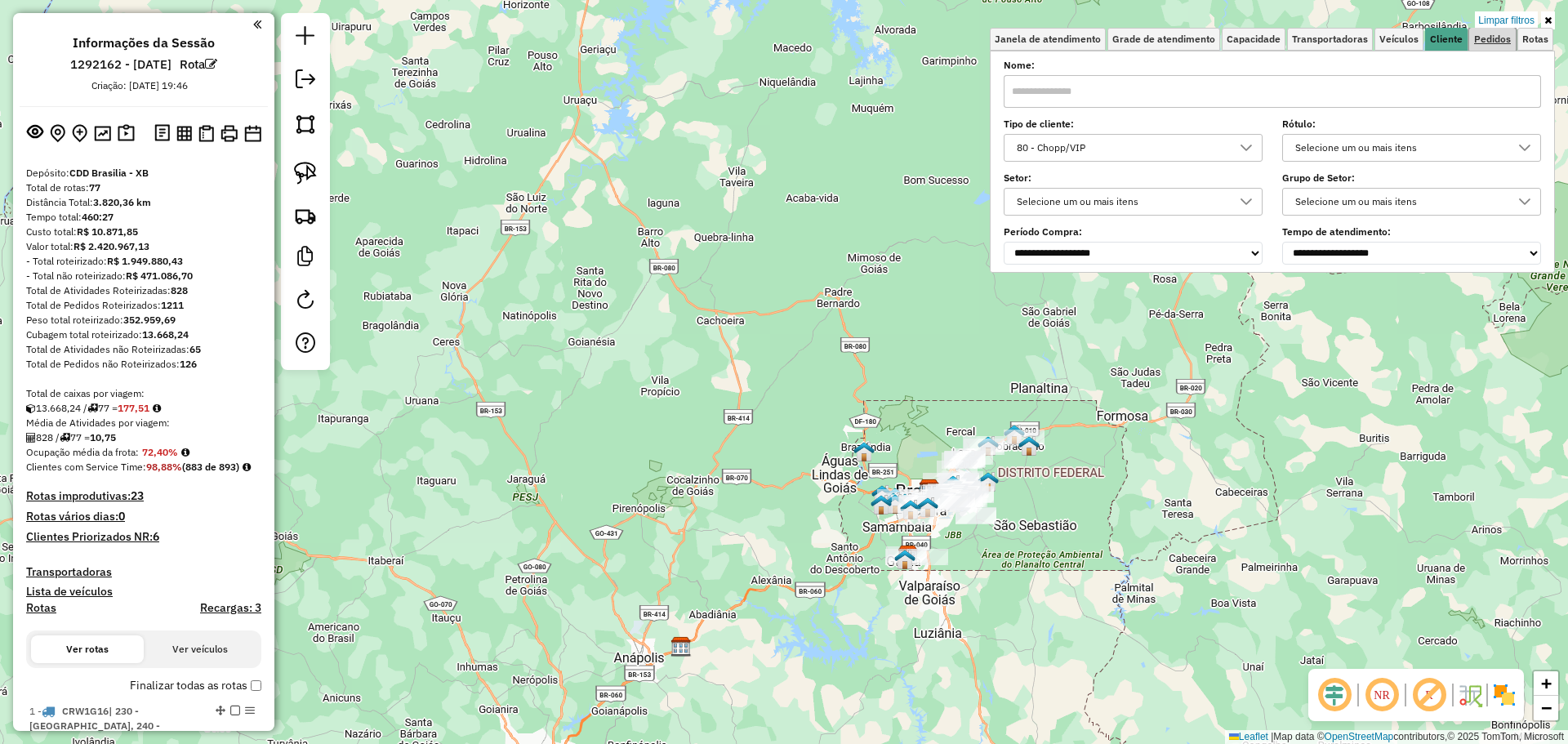
click at [1483, 39] on span "Pedidos" at bounding box center [1492, 40] width 36 height 10
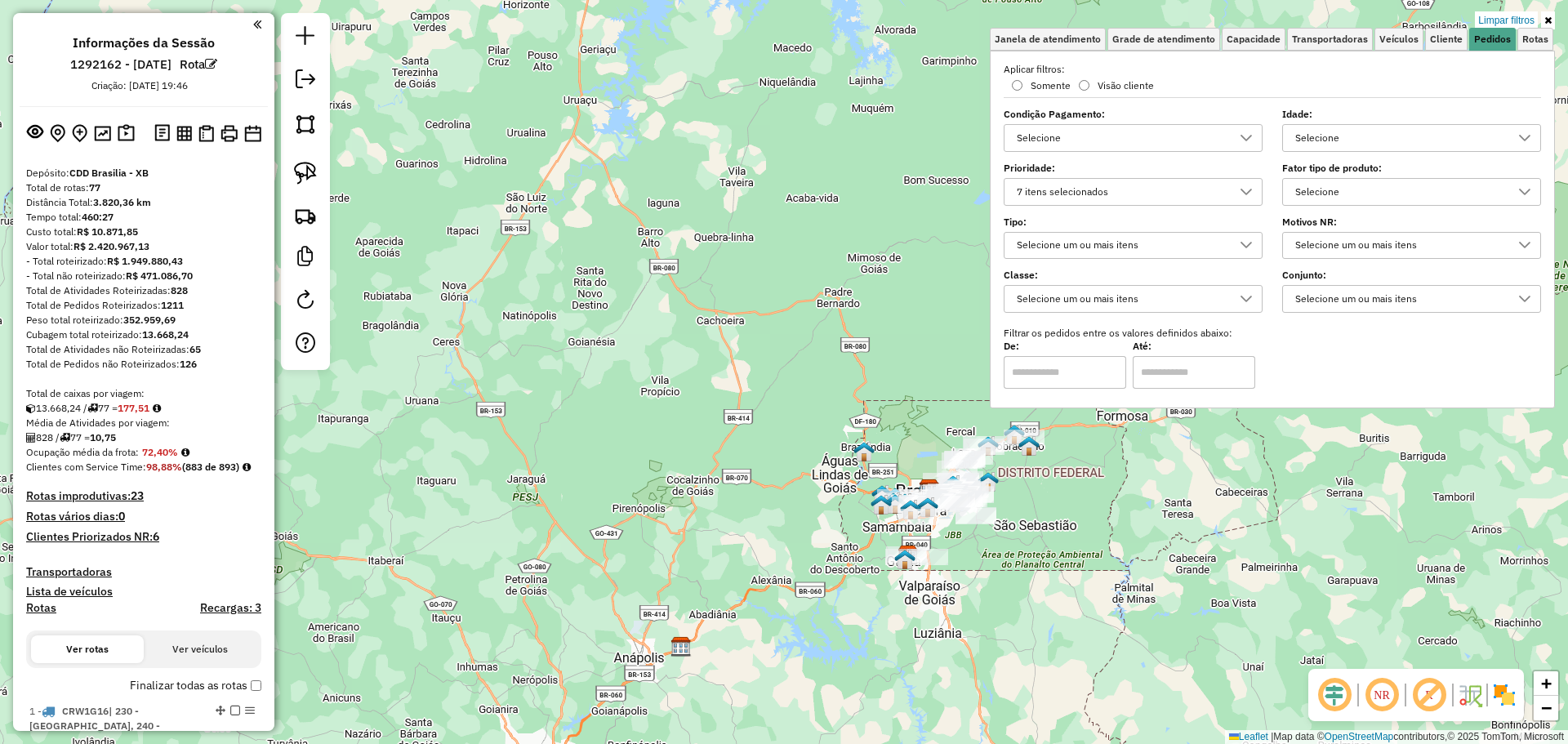
click at [1115, 238] on div "Selecione um ou mais itens" at bounding box center [1121, 245] width 220 height 26
click at [1111, 187] on div "7 itens selecionados" at bounding box center [1121, 192] width 220 height 26
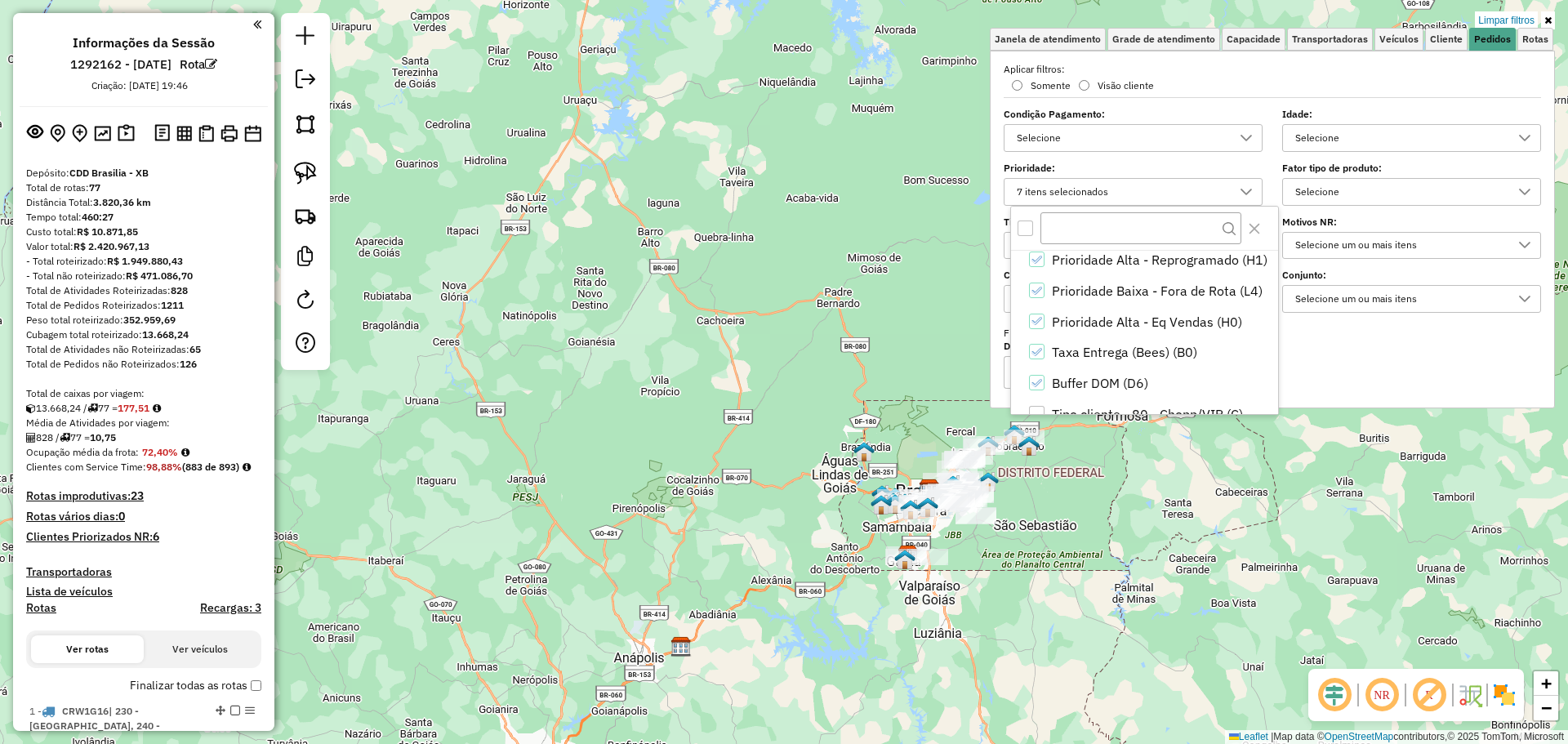
scroll to position [189, 0]
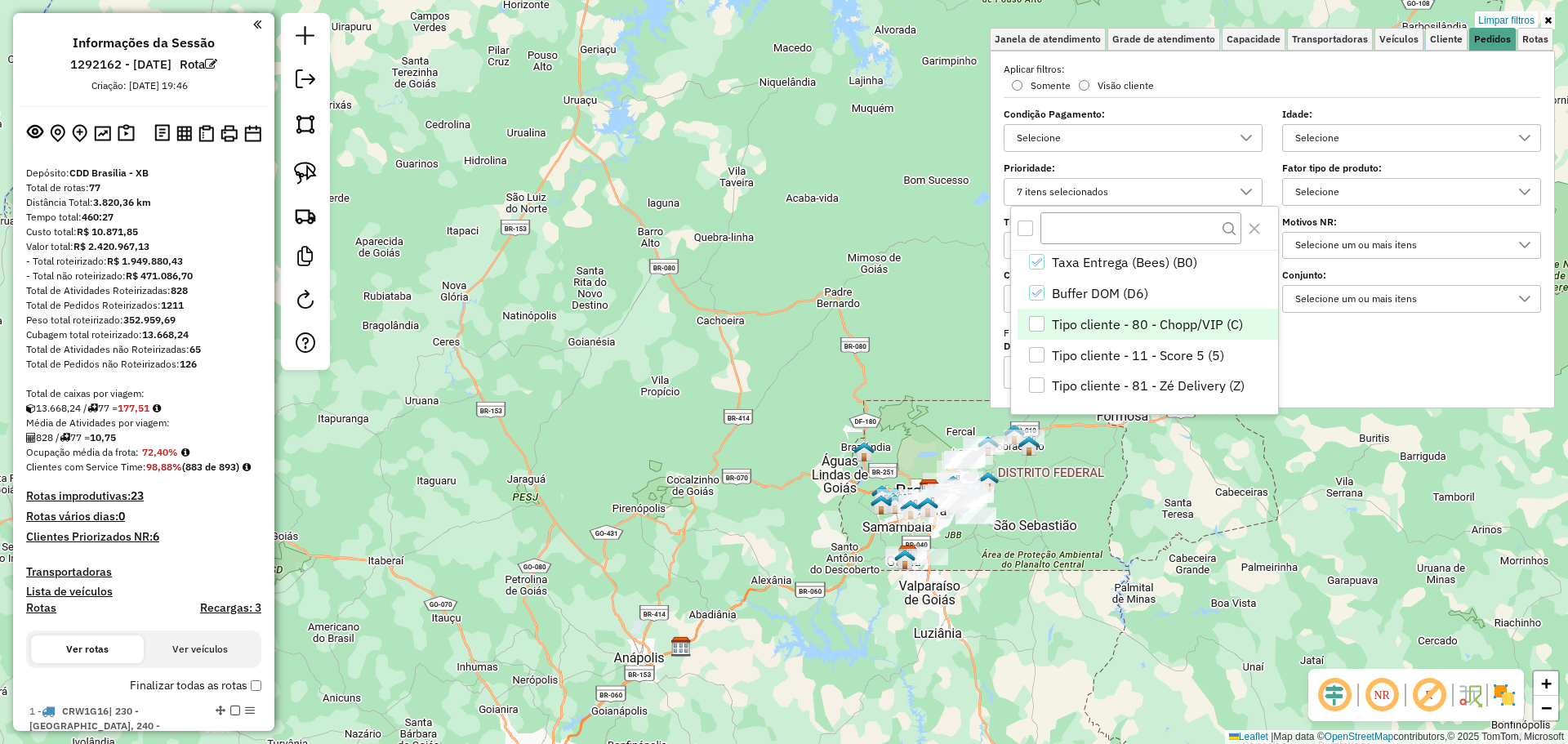
click at [1163, 326] on span "Tipo cliente - 80 - Chopp/VIP (C)" at bounding box center [1147, 324] width 191 height 19
click at [1172, 350] on span "Tipo cliente - 11 - Score 5 (5)" at bounding box center [1138, 355] width 172 height 19
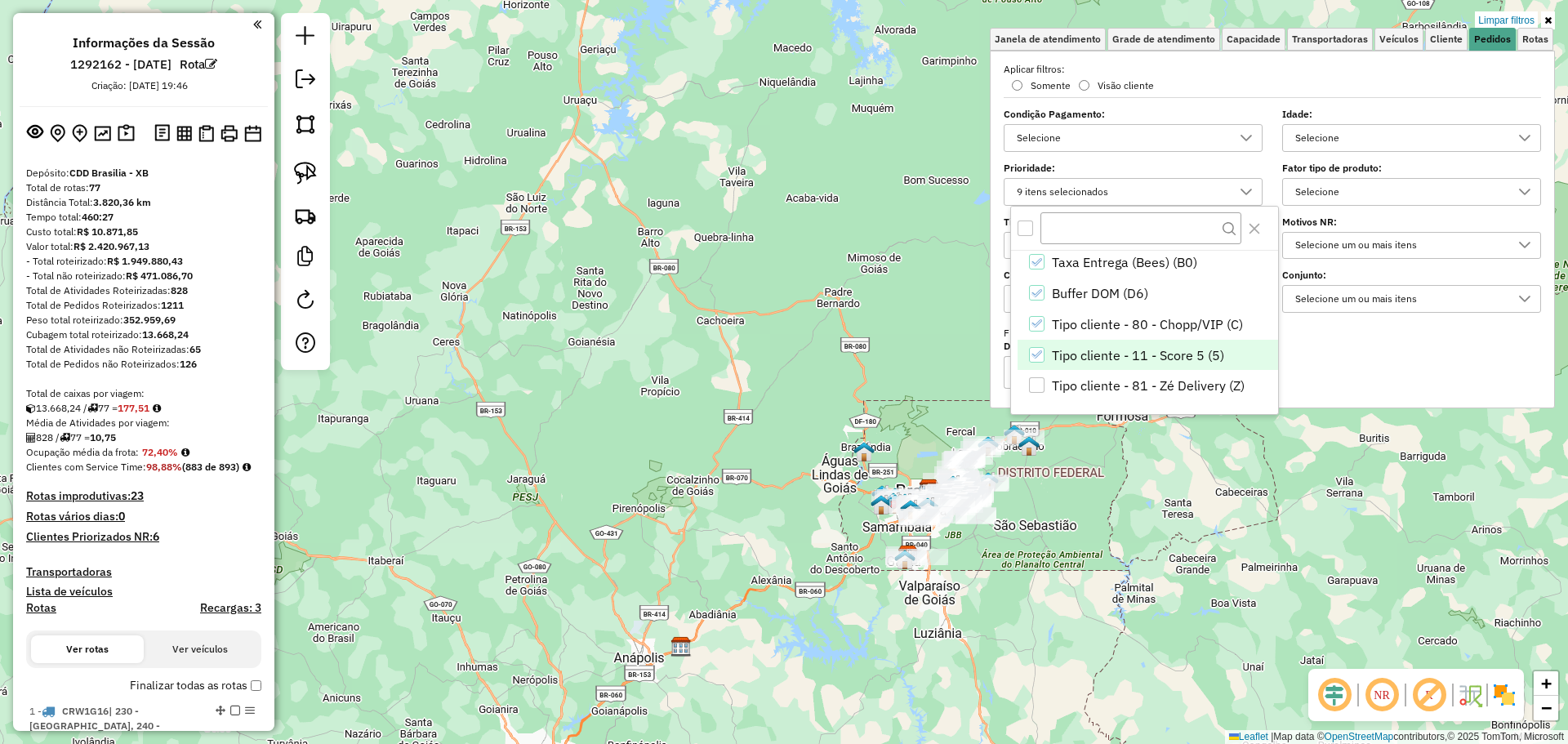
click at [1188, 391] on span "Tipo cliente - 81 - Zé Delivery (Z)" at bounding box center [1148, 385] width 193 height 19
click at [1181, 491] on div "Limpar filtros Janela de atendimento Grade de atendimento Capacidade Transporta…" at bounding box center [784, 372] width 1568 height 744
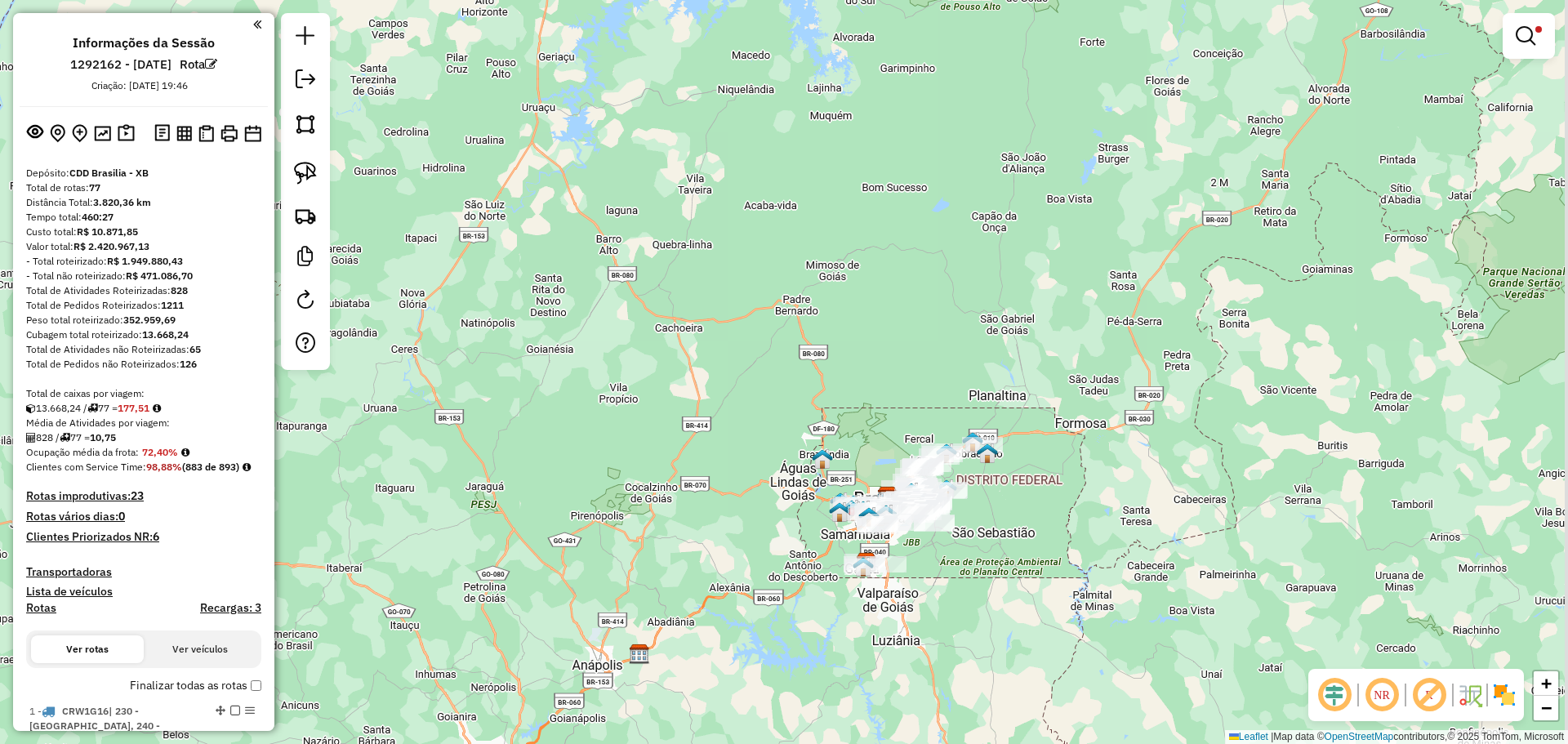
drag, startPoint x: 1160, startPoint y: 489, endPoint x: 975, endPoint y: 473, distance: 185.7
click at [1046, 508] on div "Limpar filtros Janela de atendimento Grade de atendimento Capacidade Transporta…" at bounding box center [784, 372] width 1568 height 744
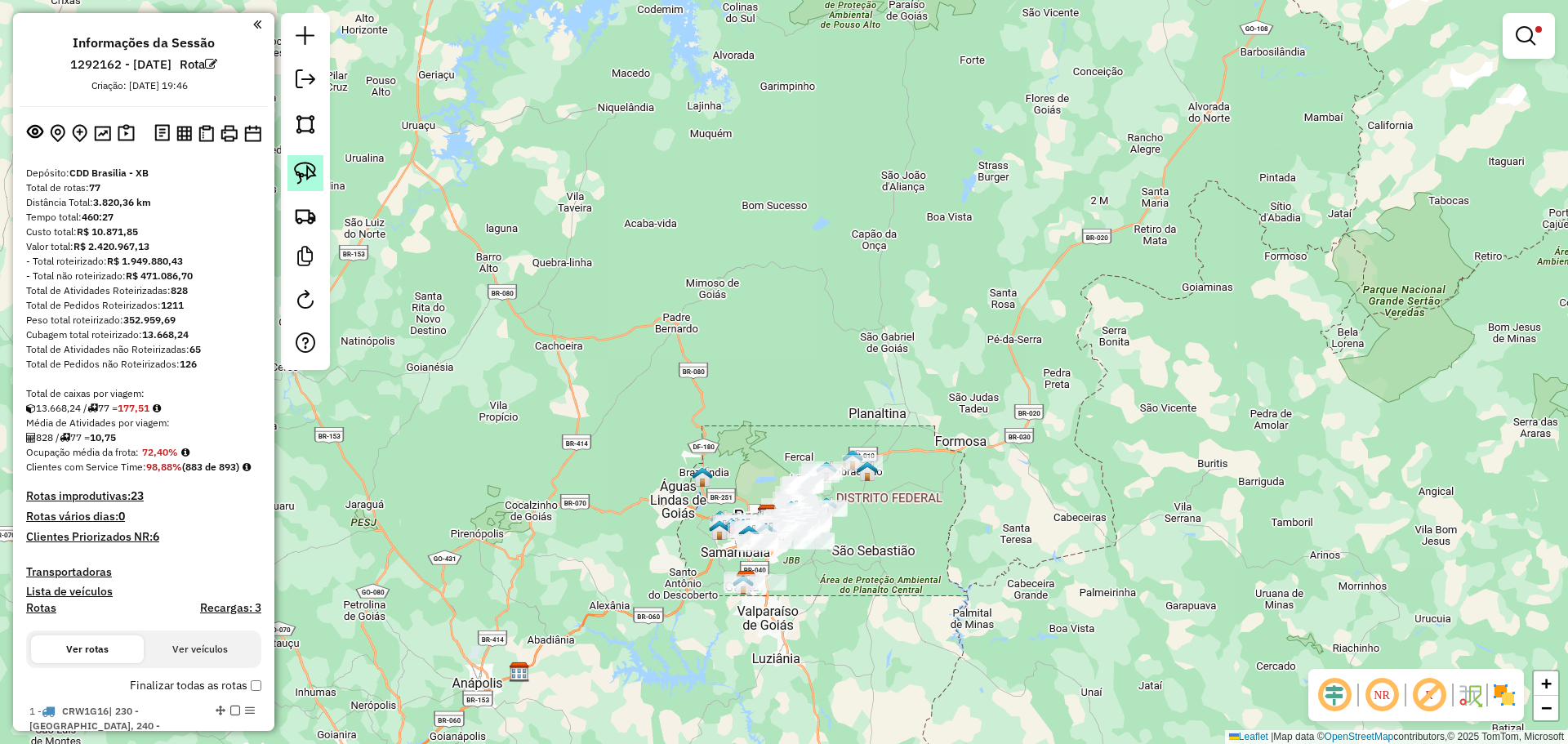
click at [291, 165] on link at bounding box center [305, 173] width 36 height 36
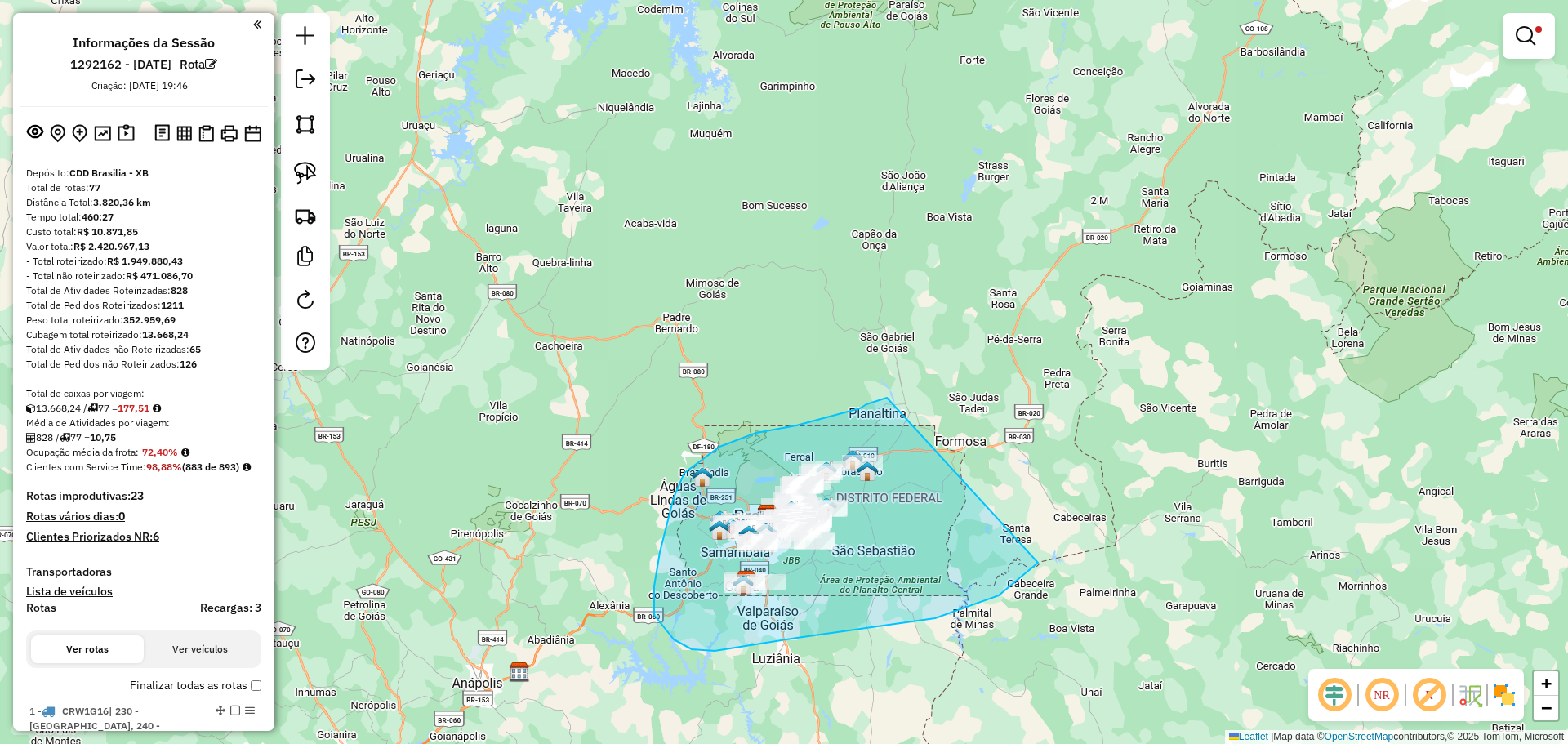
drag, startPoint x: 796, startPoint y: 425, endPoint x: 1084, endPoint y: 342, distance: 299.7
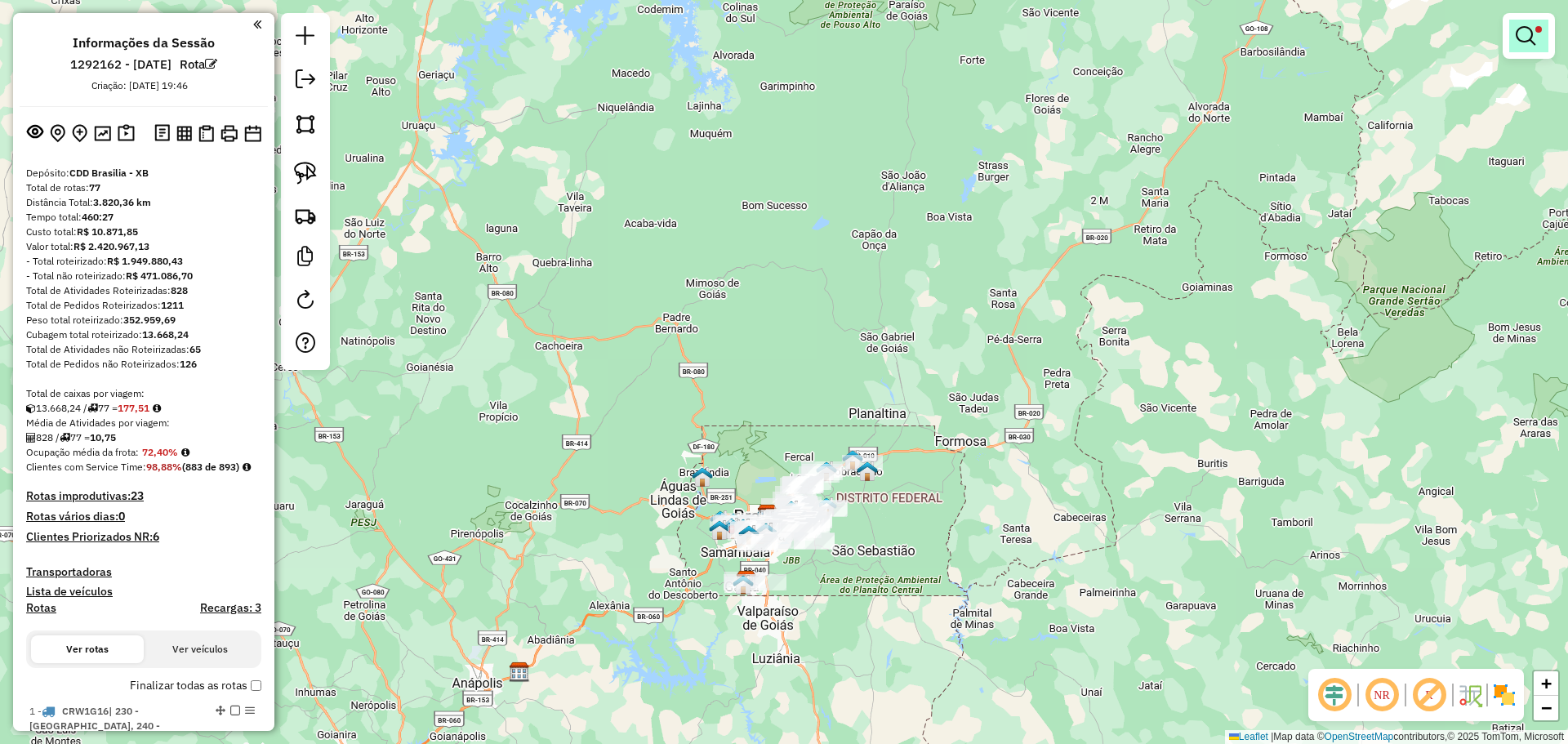
click at [1524, 41] on em at bounding box center [1525, 36] width 19 height 19
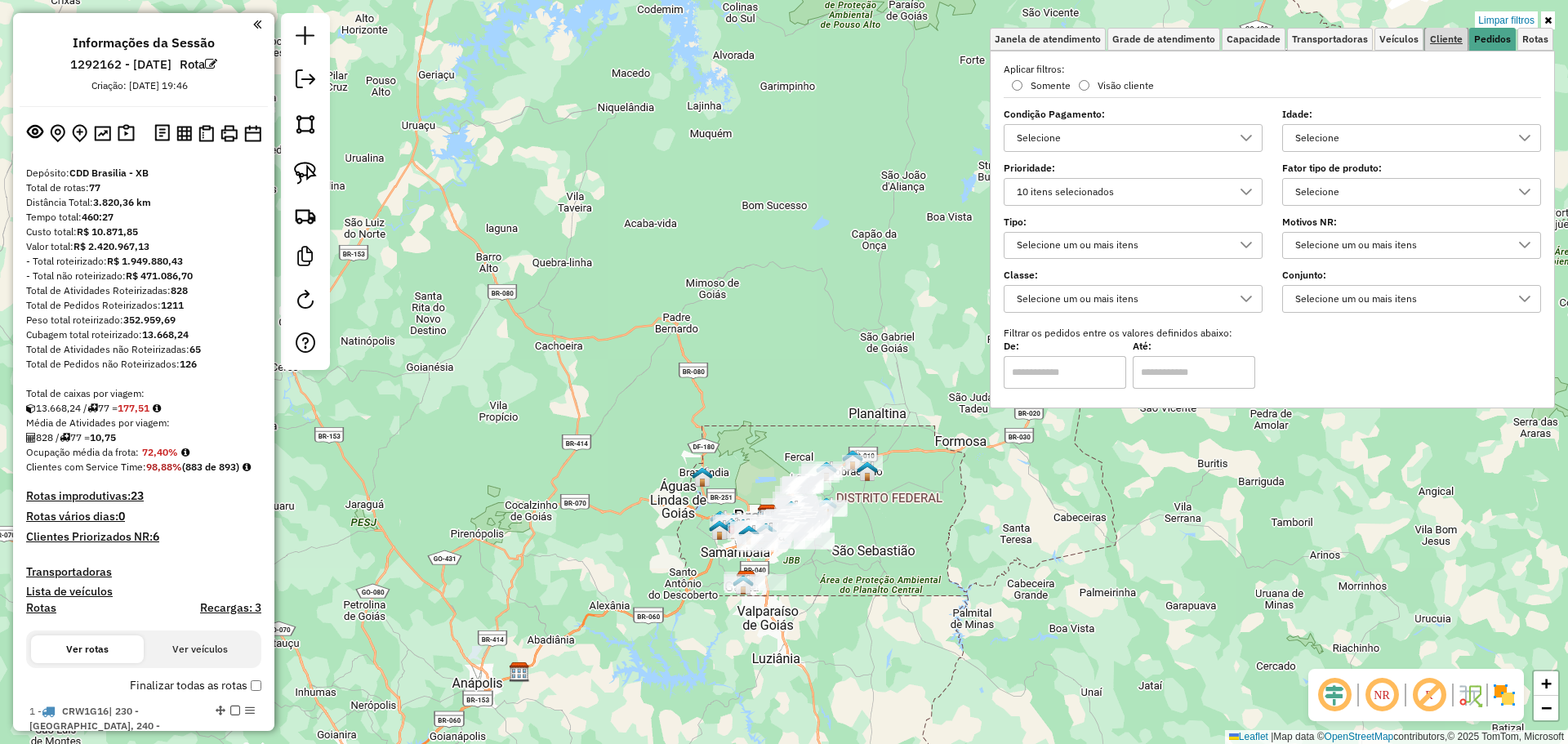
click at [1435, 35] on span "Cliente" at bounding box center [1446, 40] width 33 height 10
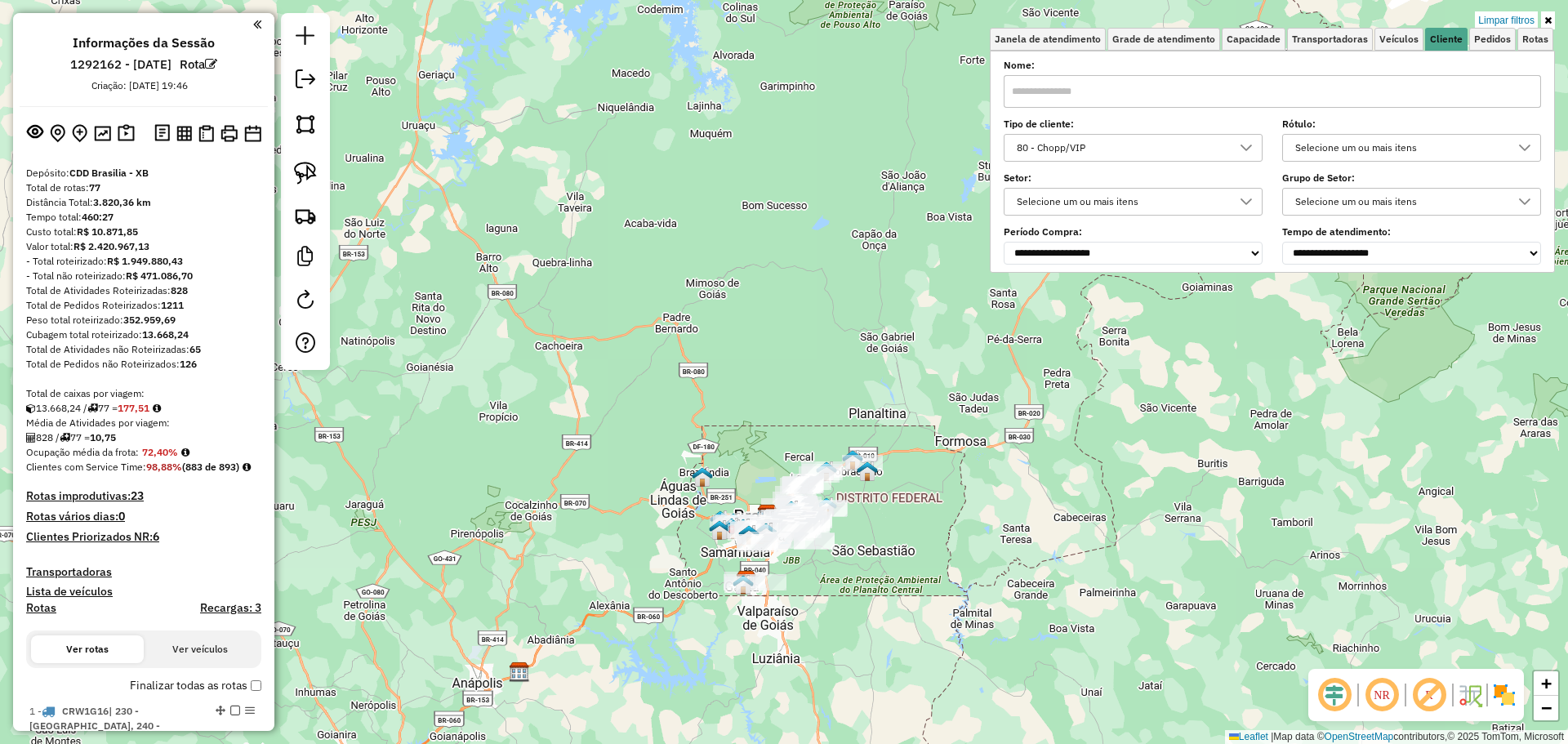
click at [1117, 143] on div "80 - Chopp/VIP" at bounding box center [1121, 147] width 220 height 26
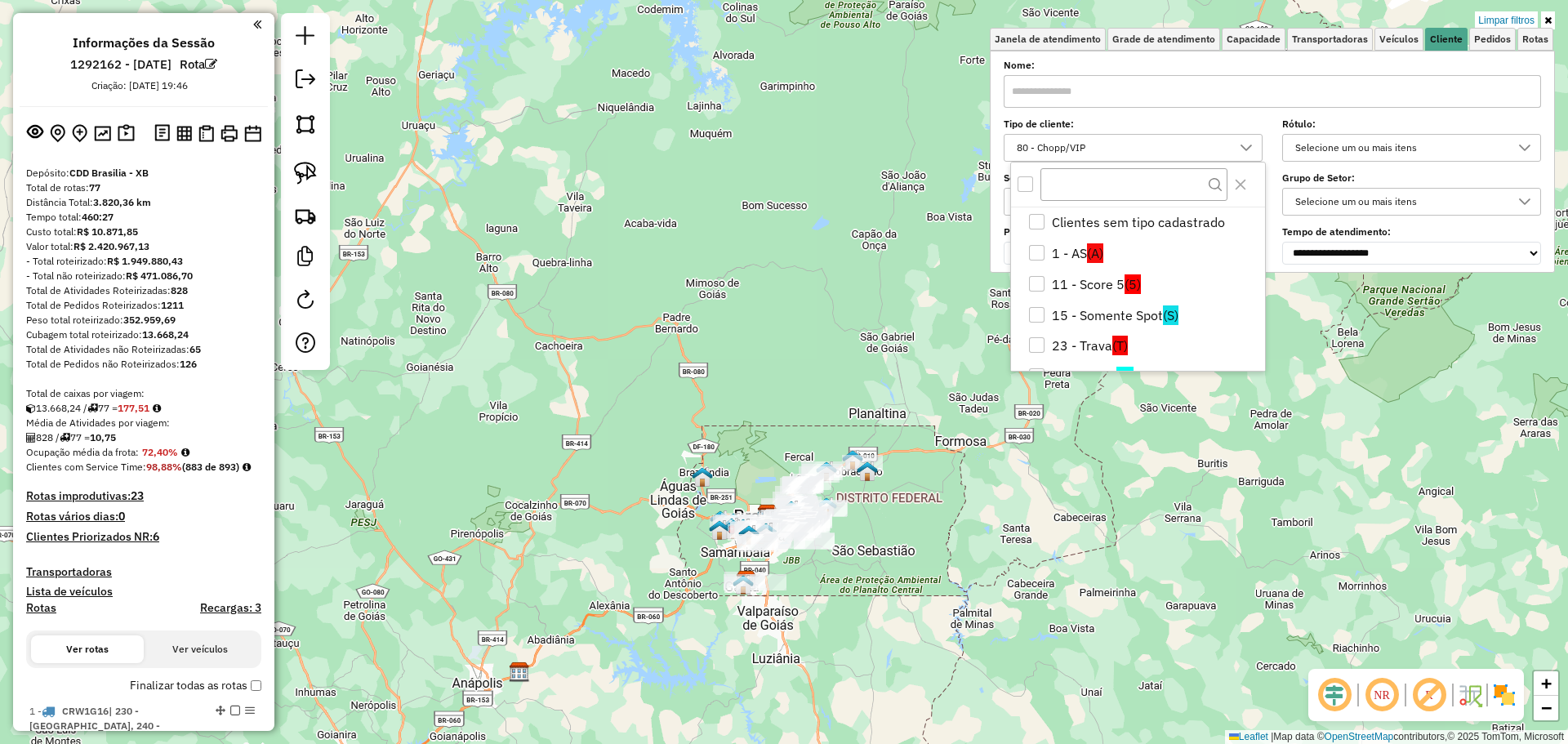
scroll to position [268, 0]
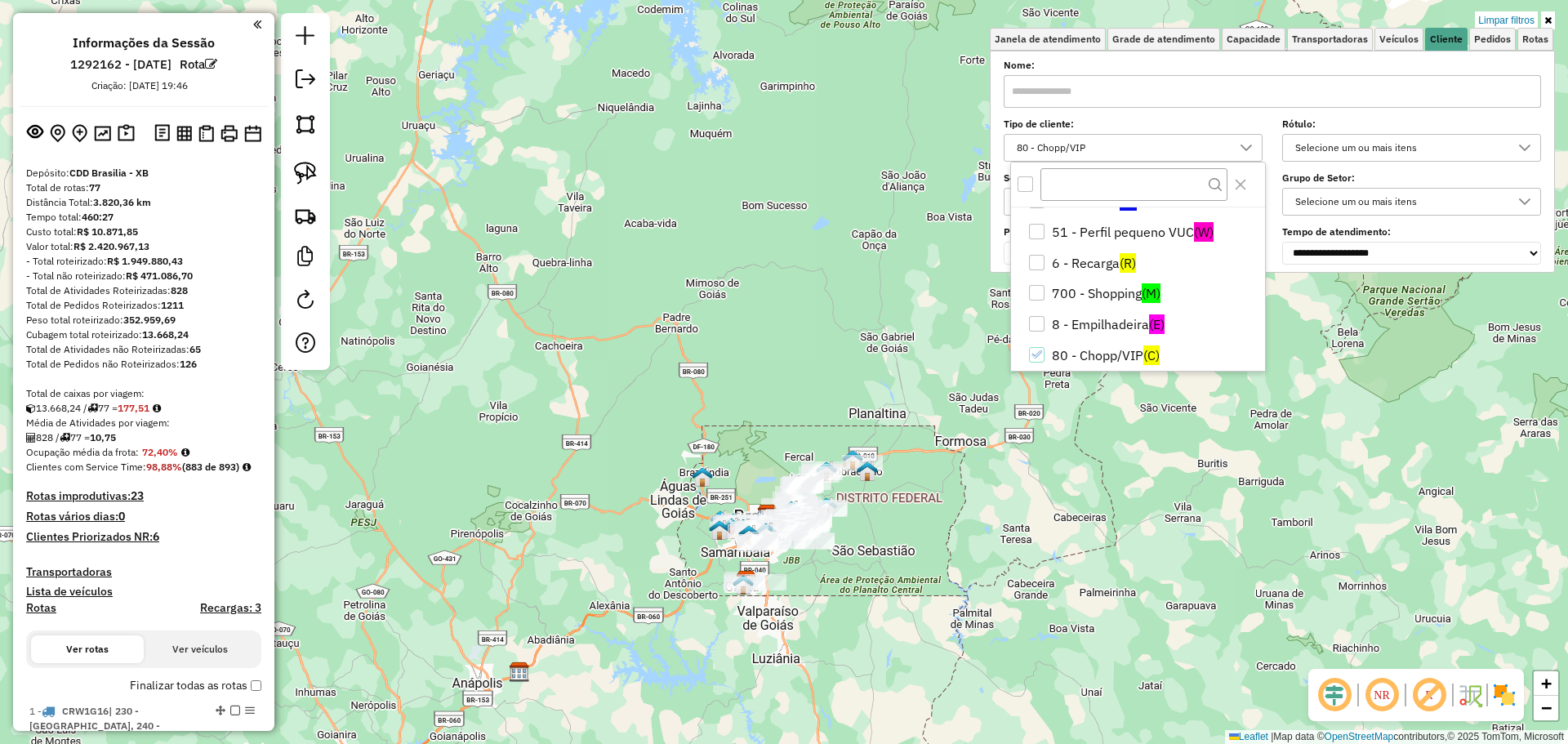
click at [1026, 184] on div "All items unselected" at bounding box center [1025, 184] width 15 height 15
click at [1037, 352] on icon "80 - Chopp/VIP" at bounding box center [1036, 355] width 12 height 12
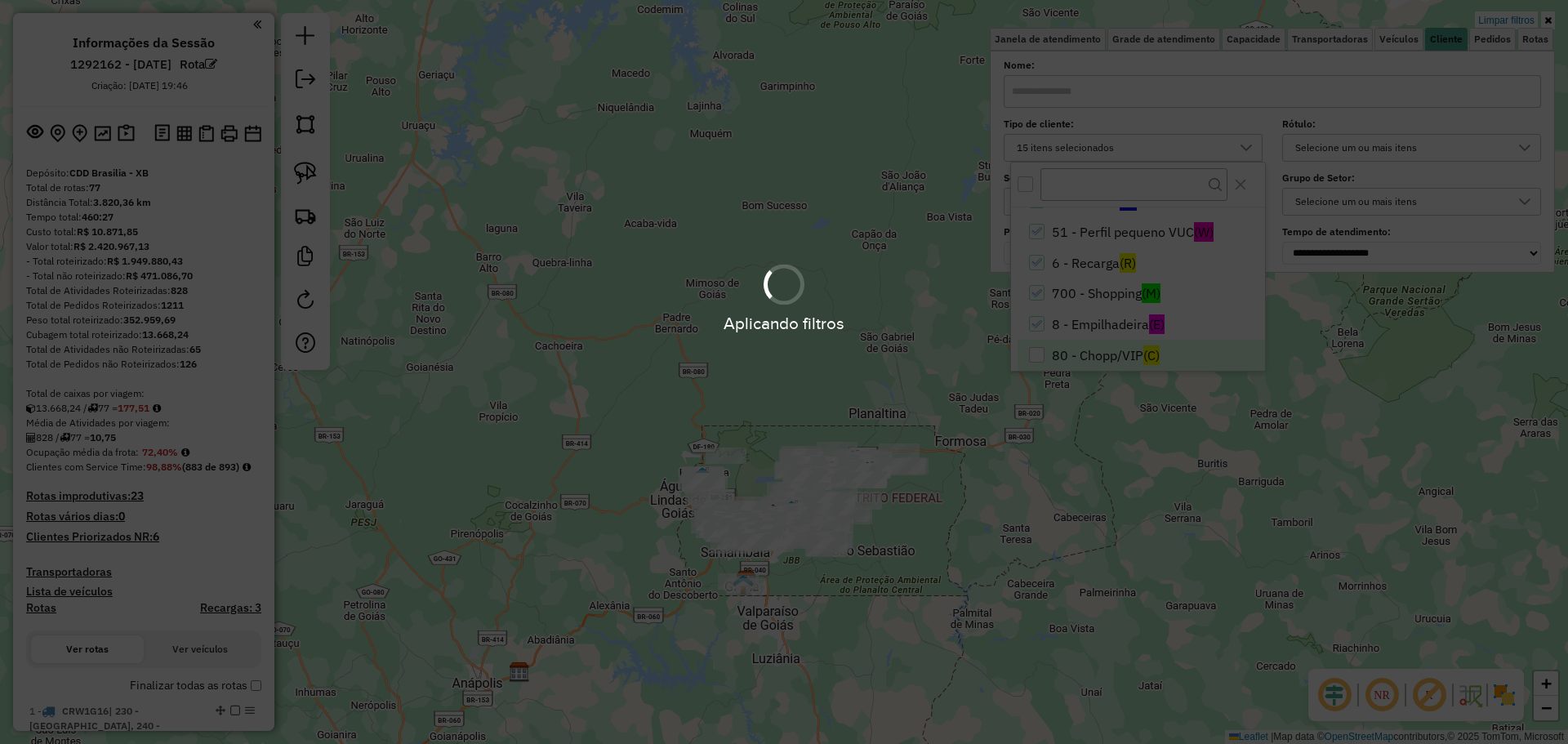
scroll to position [342, 0]
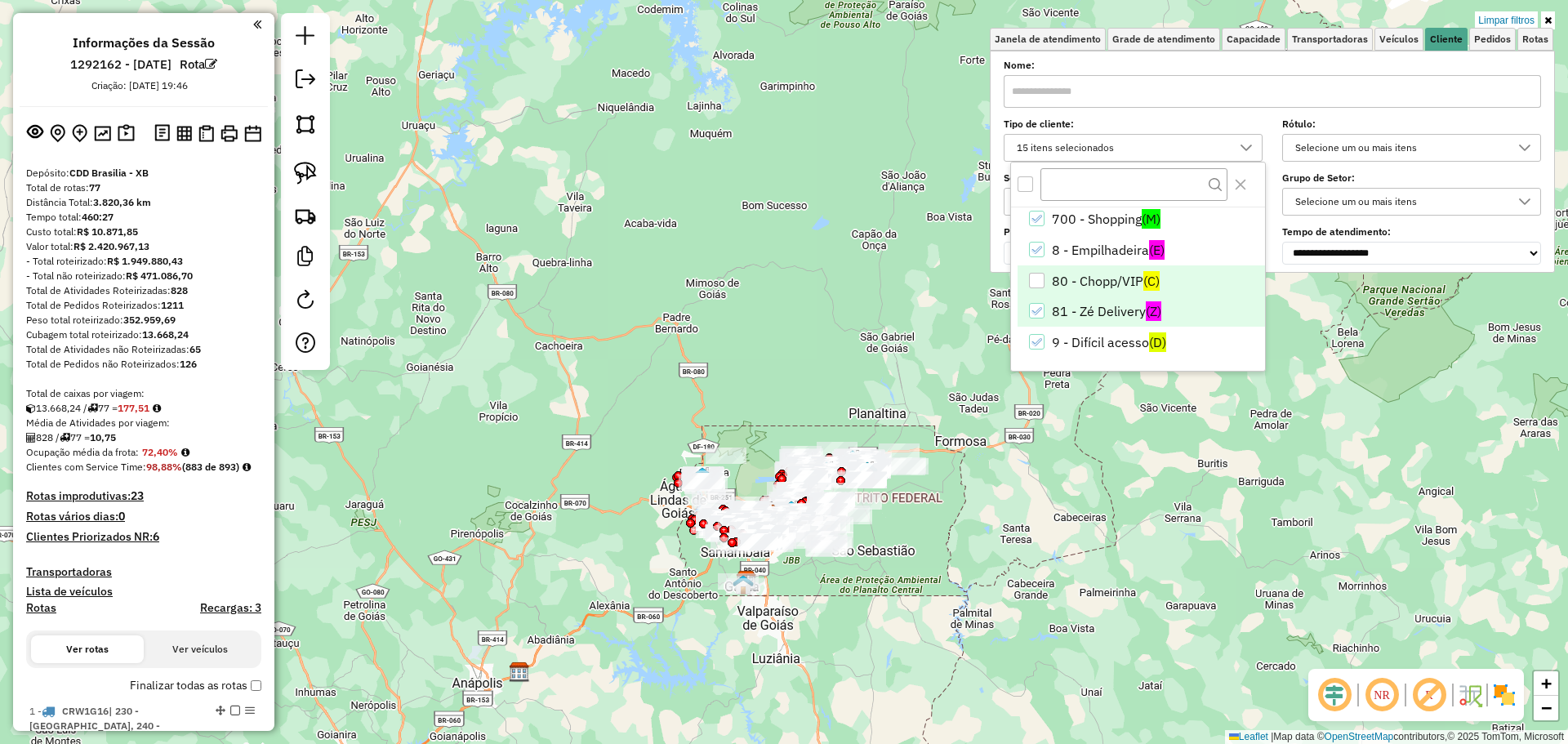
click at [1042, 308] on icon "81 - Zé Delivery" at bounding box center [1036, 311] width 12 height 12
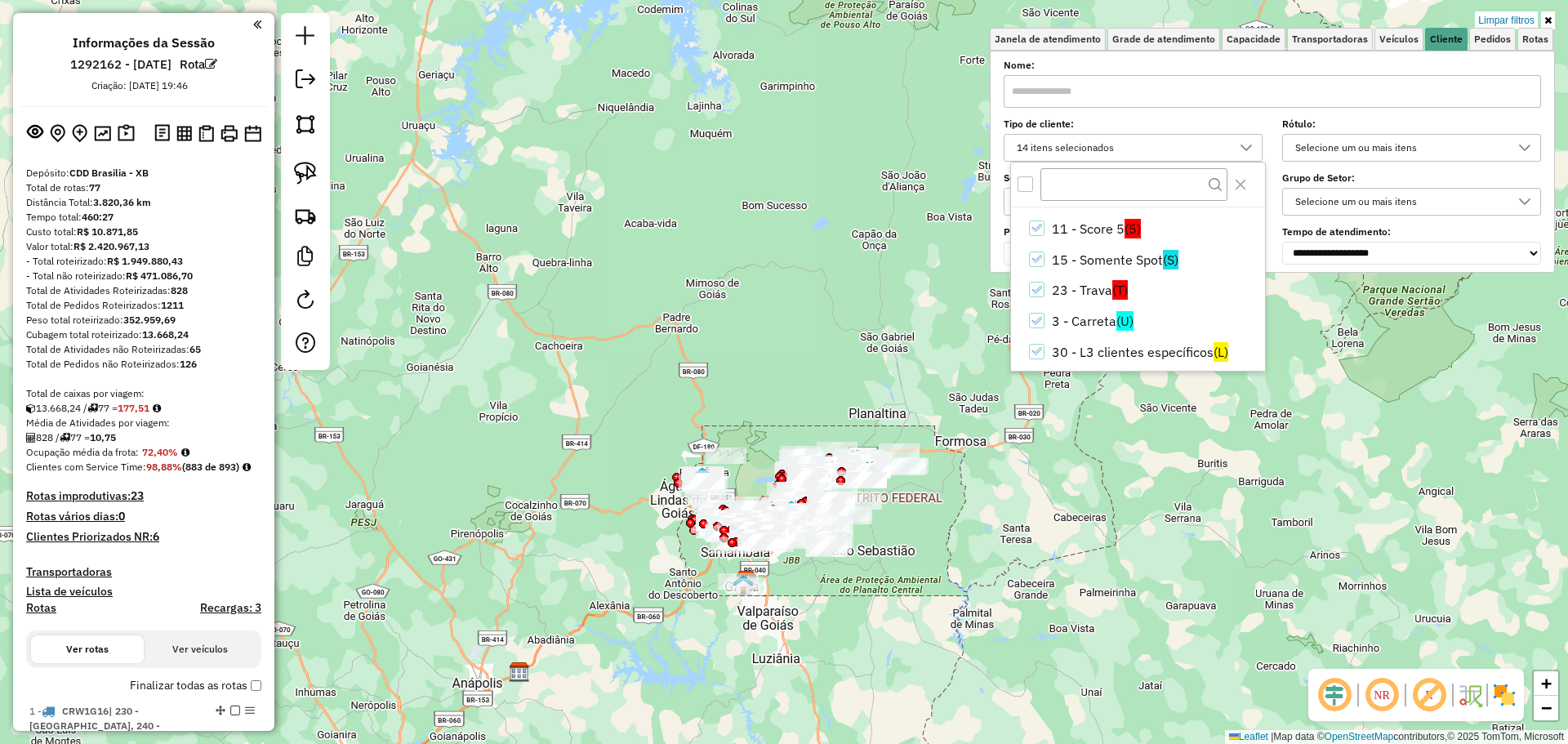
scroll to position [0, 0]
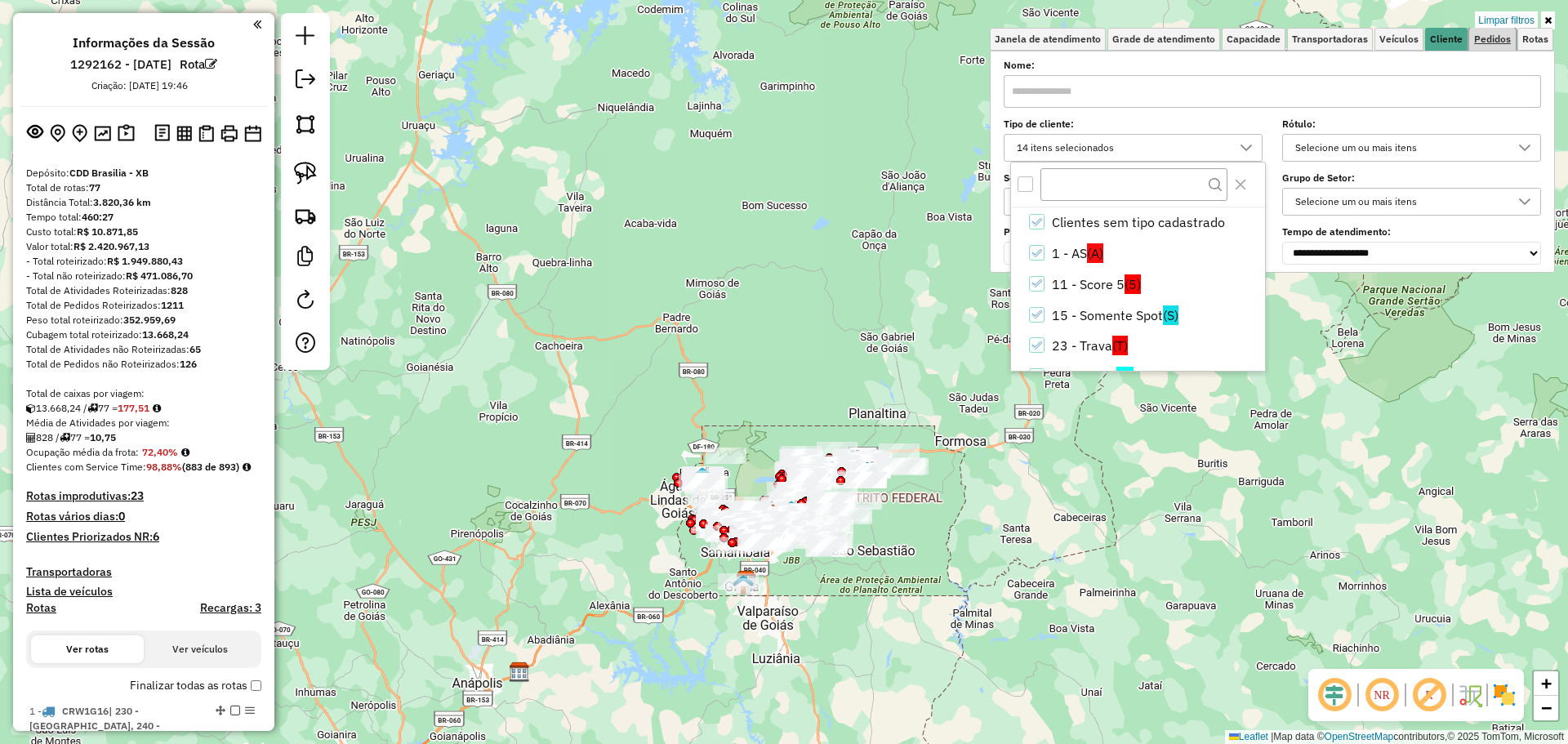
click at [1480, 37] on span "Pedidos" at bounding box center [1492, 40] width 36 height 10
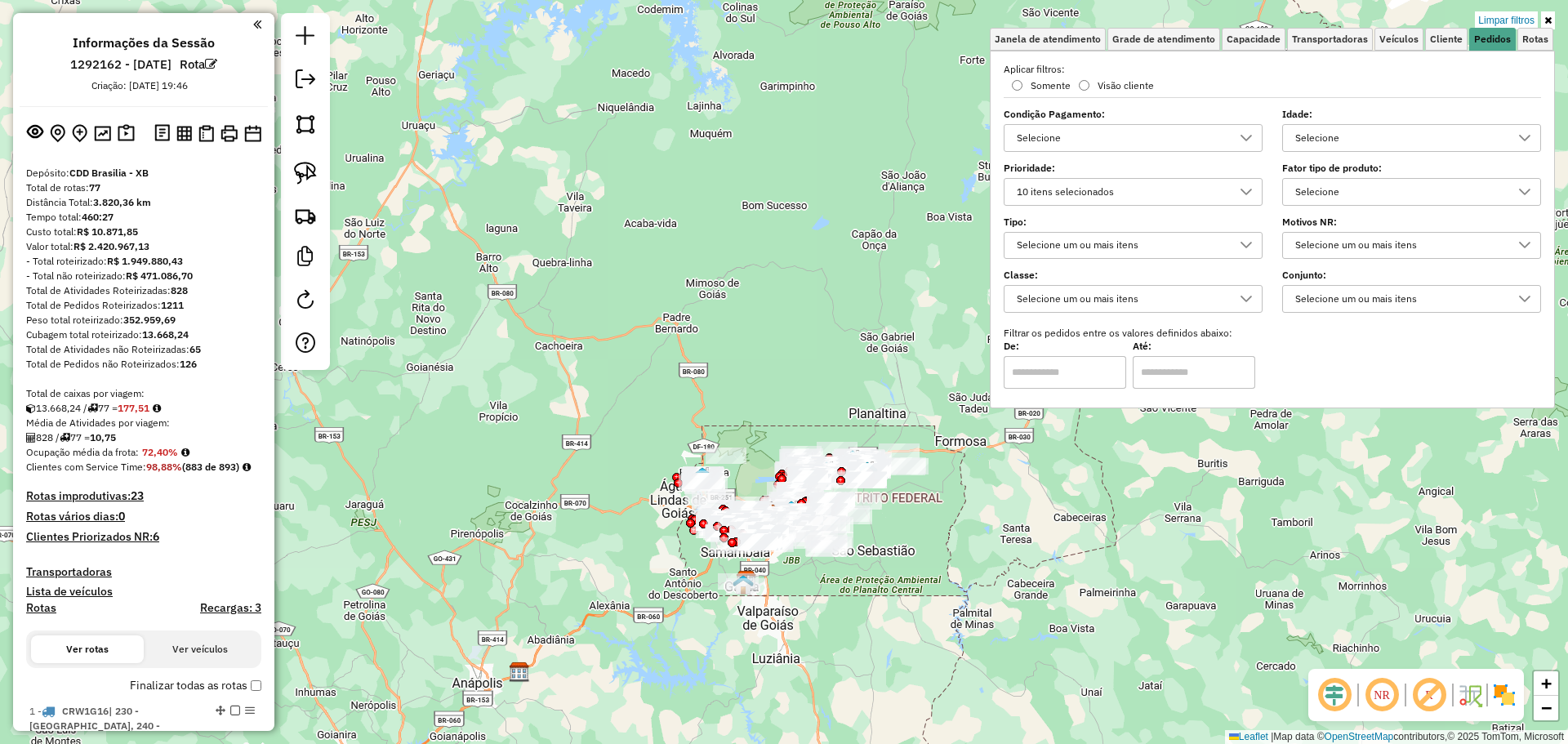
click at [1157, 191] on div "10 itens selecionados" at bounding box center [1121, 192] width 220 height 26
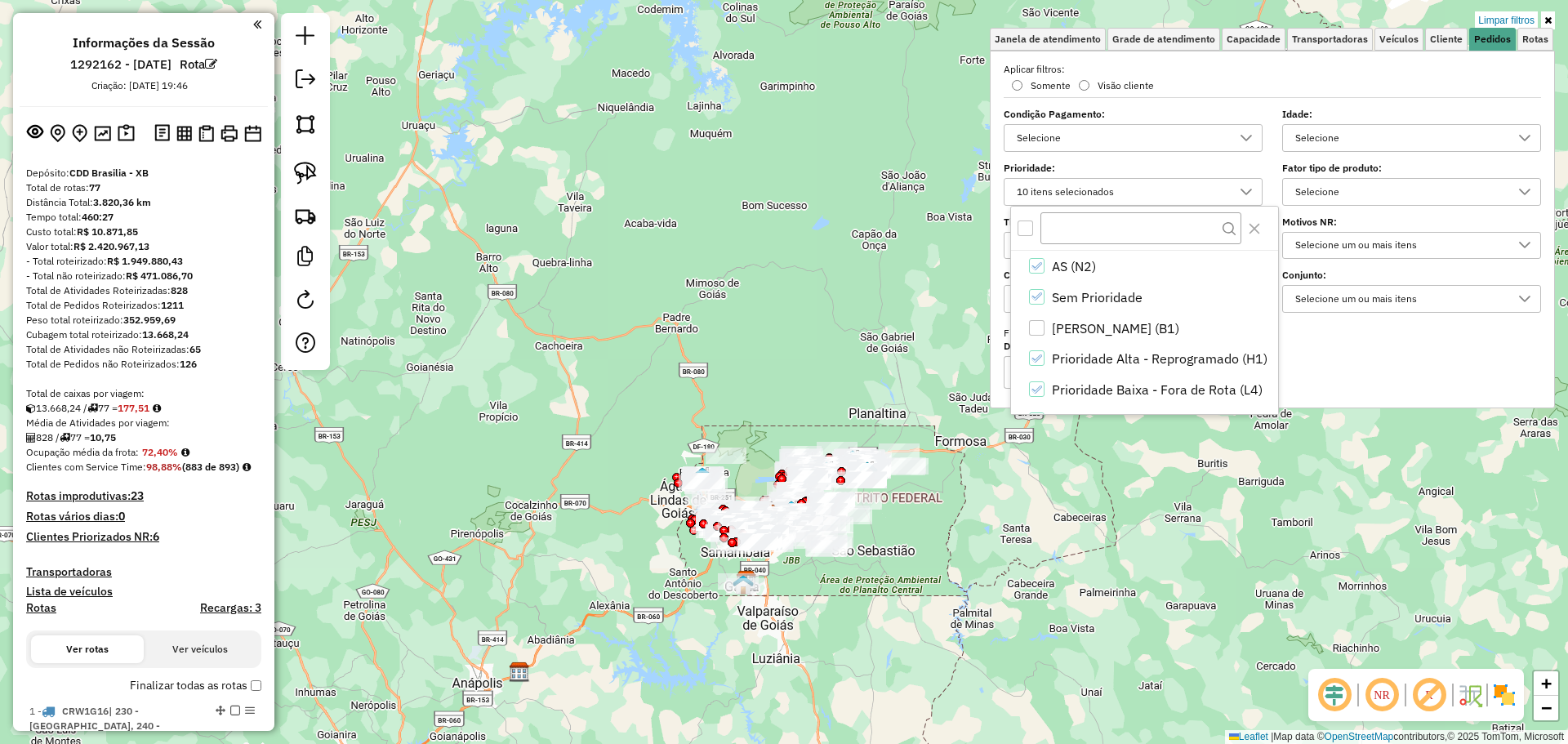
click at [1020, 232] on div "All items unselected" at bounding box center [1025, 228] width 15 height 15
click at [1024, 232] on icon "All items selected" at bounding box center [1026, 228] width 12 height 12
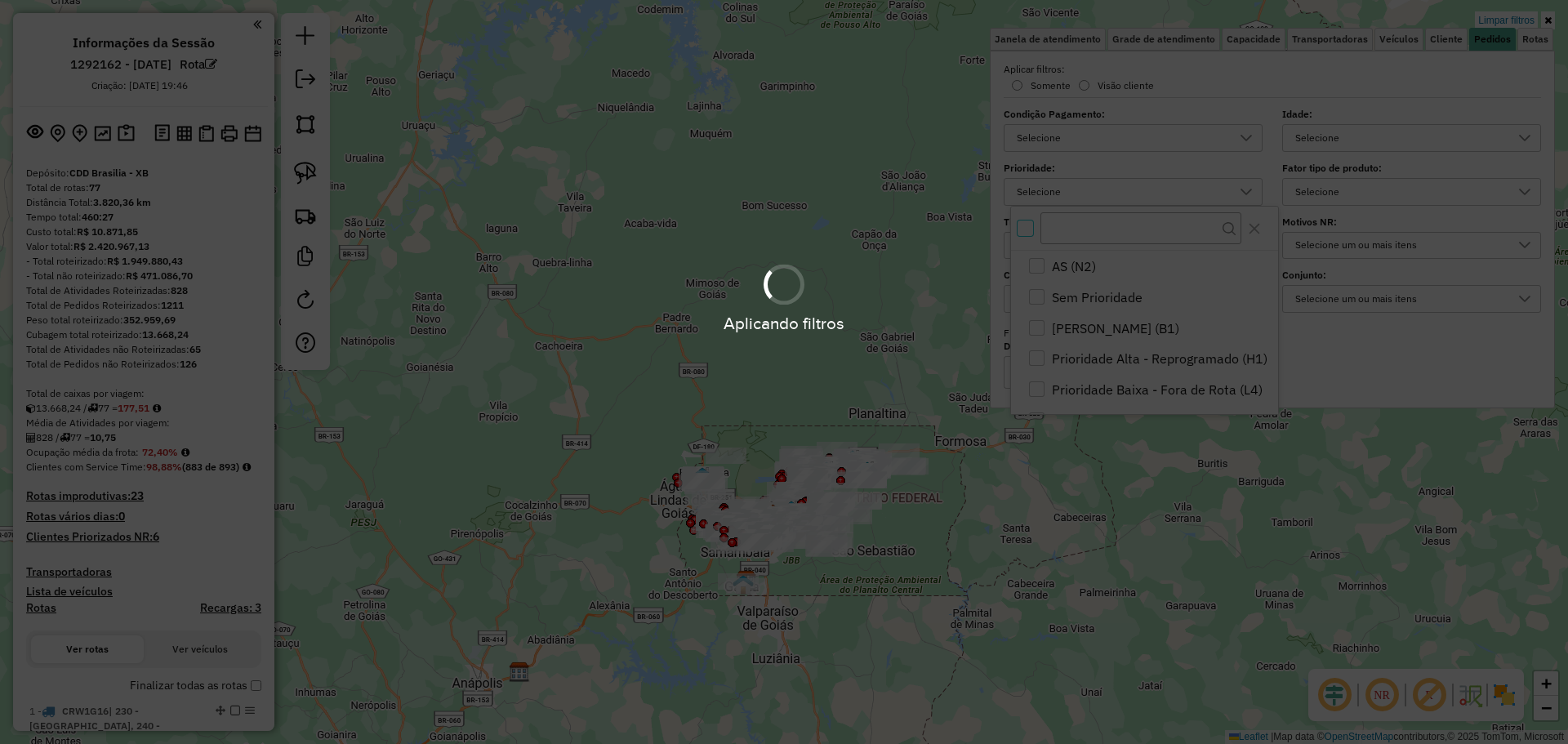
click at [1044, 327] on div "Pedido Mínimo (B1)" at bounding box center [1036, 328] width 15 height 15
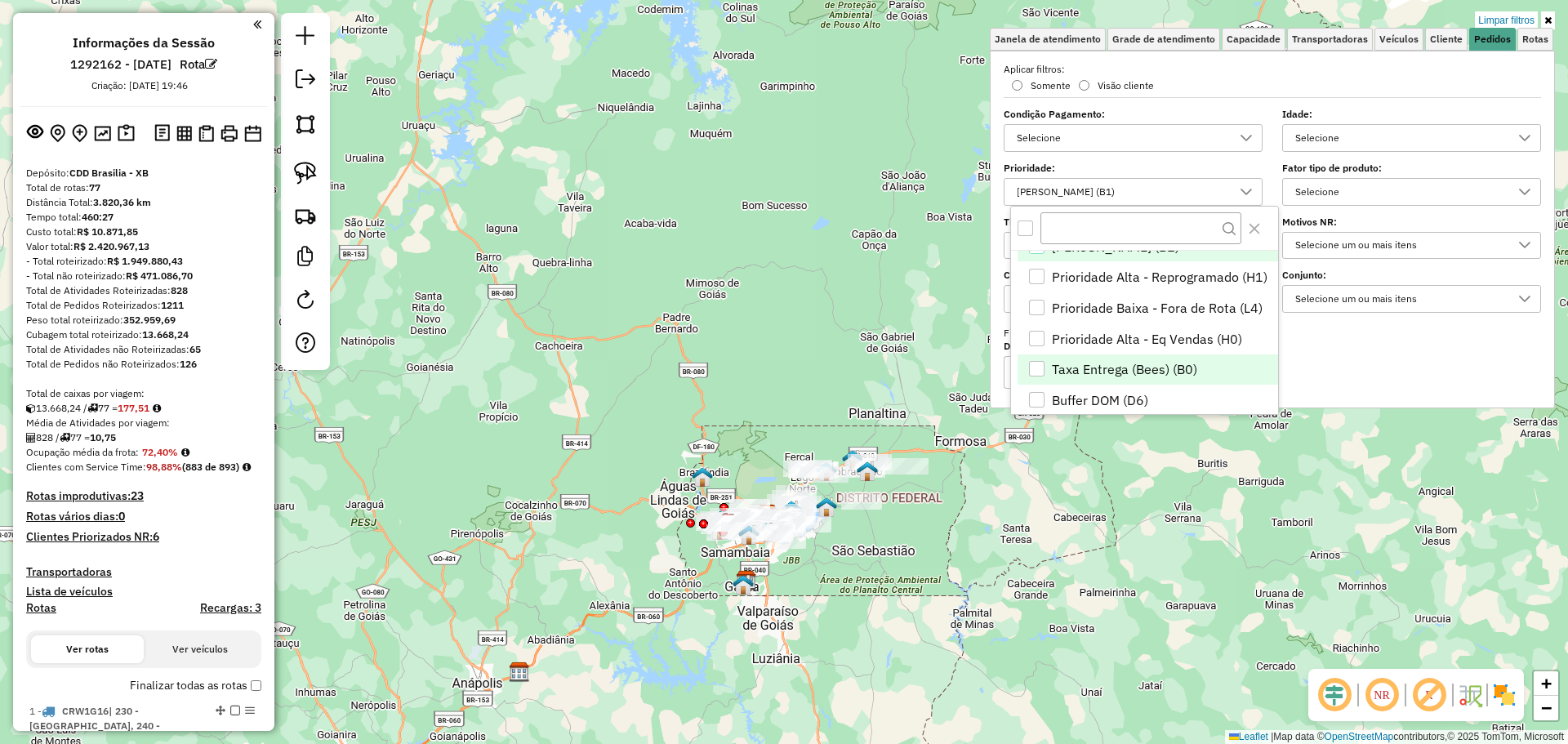
click at [1148, 371] on span "Taxa Entrega (Bees) (B0)" at bounding box center [1124, 369] width 145 height 19
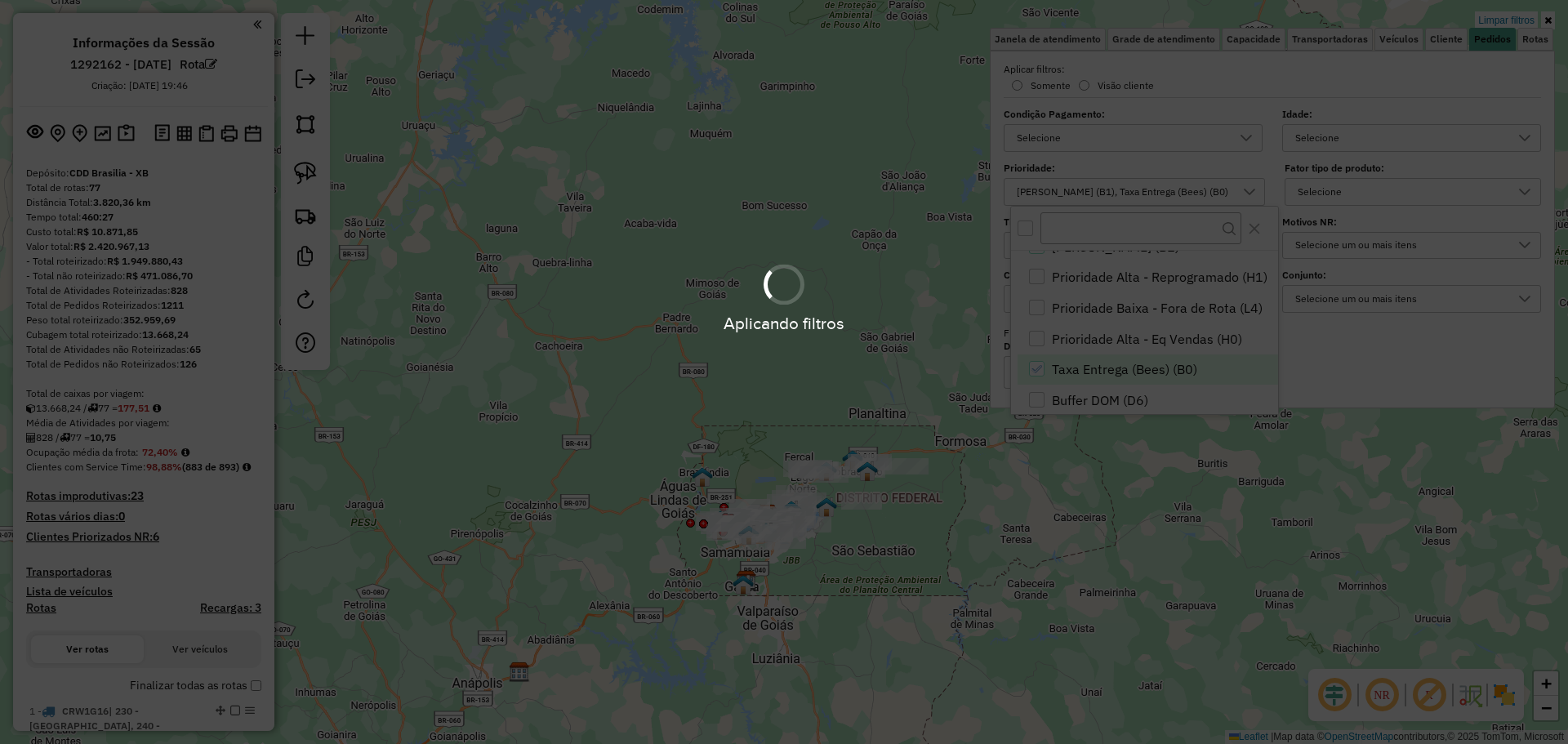
drag, startPoint x: 1053, startPoint y: 530, endPoint x: 1033, endPoint y: 528, distance: 20.1
click at [1052, 532] on div "Aplicando filtros" at bounding box center [784, 372] width 1568 height 744
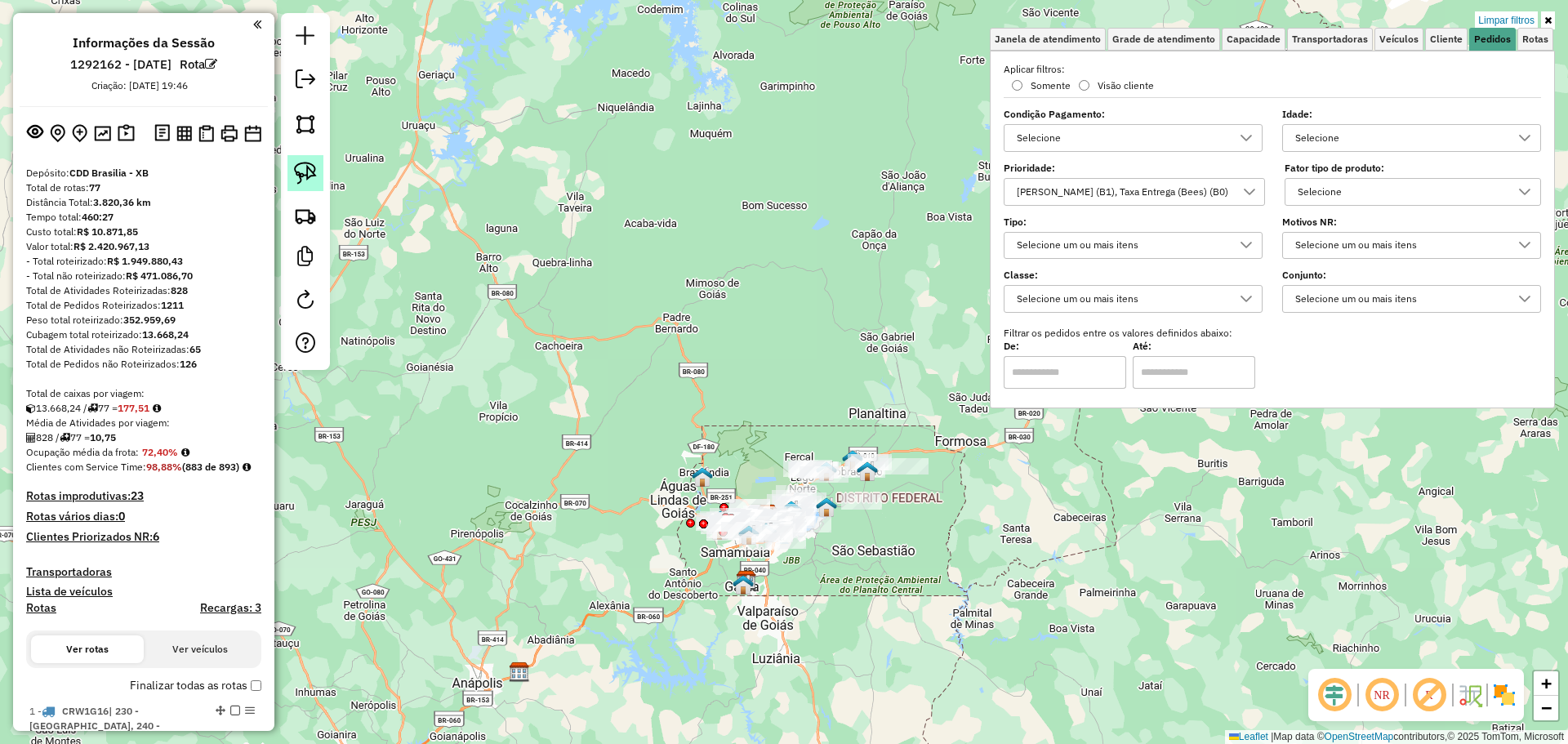
click at [297, 164] on img at bounding box center [305, 172] width 23 height 23
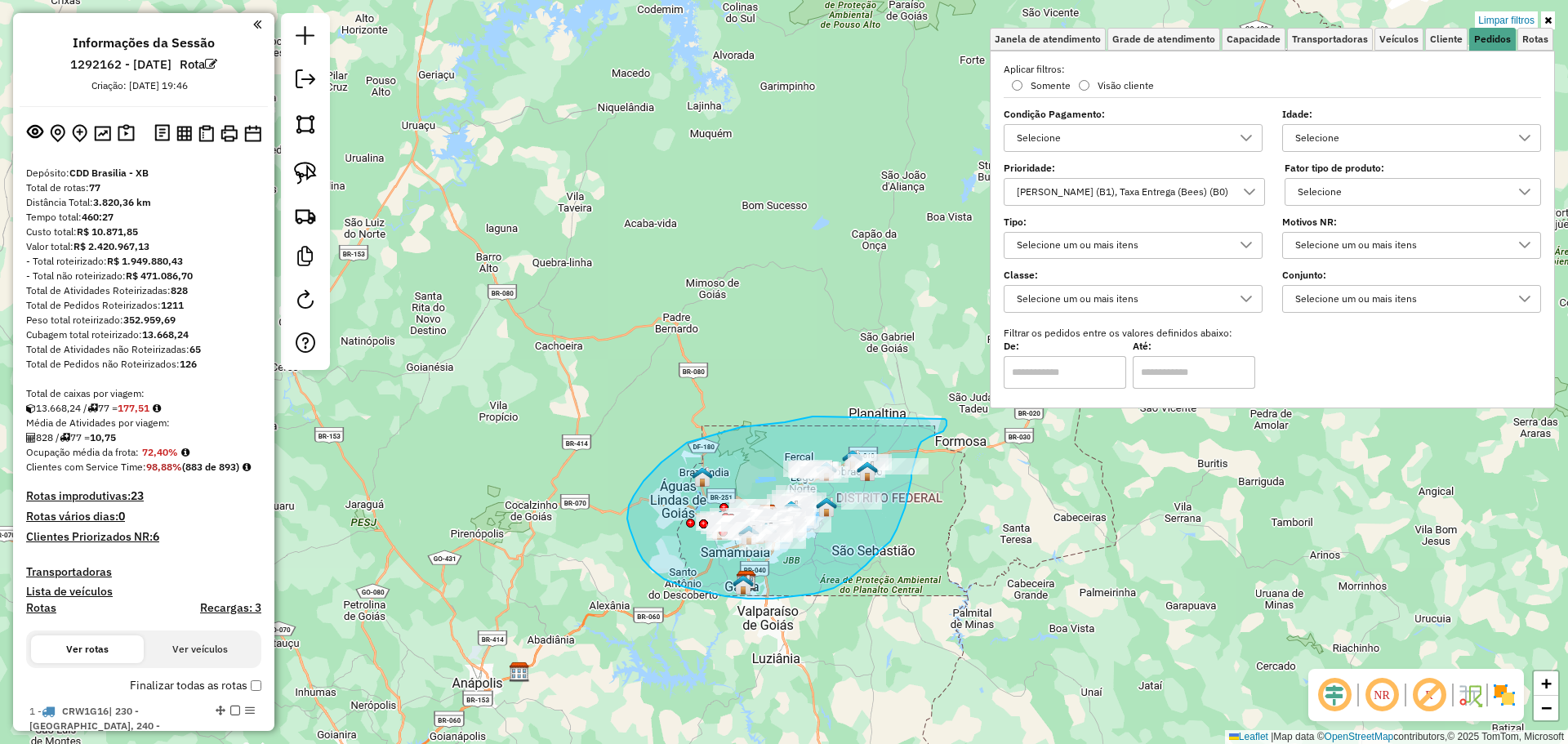
drag, startPoint x: 817, startPoint y: 417, endPoint x: 943, endPoint y: 418, distance: 126.0
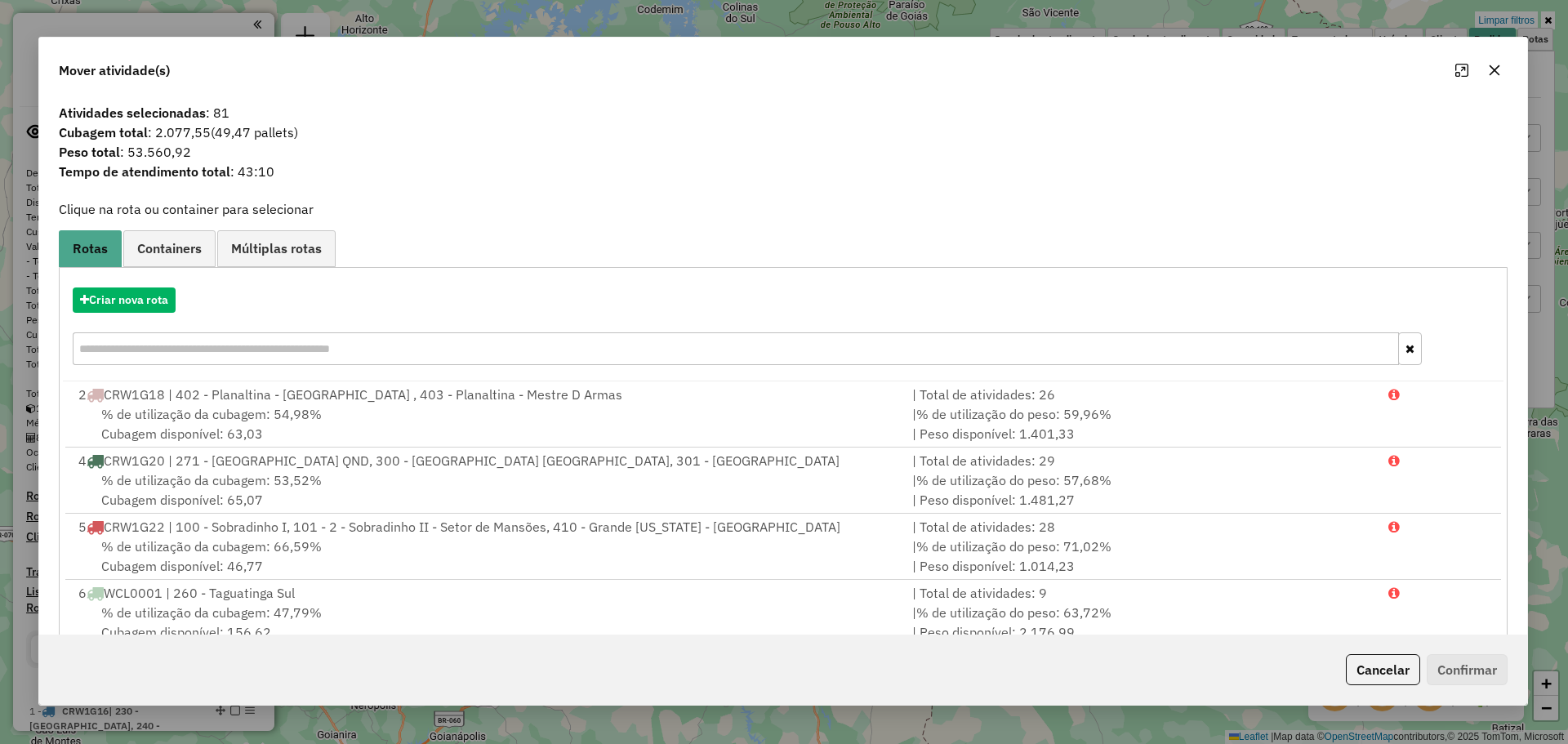
click at [1499, 74] on icon "button" at bounding box center [1494, 69] width 11 height 11
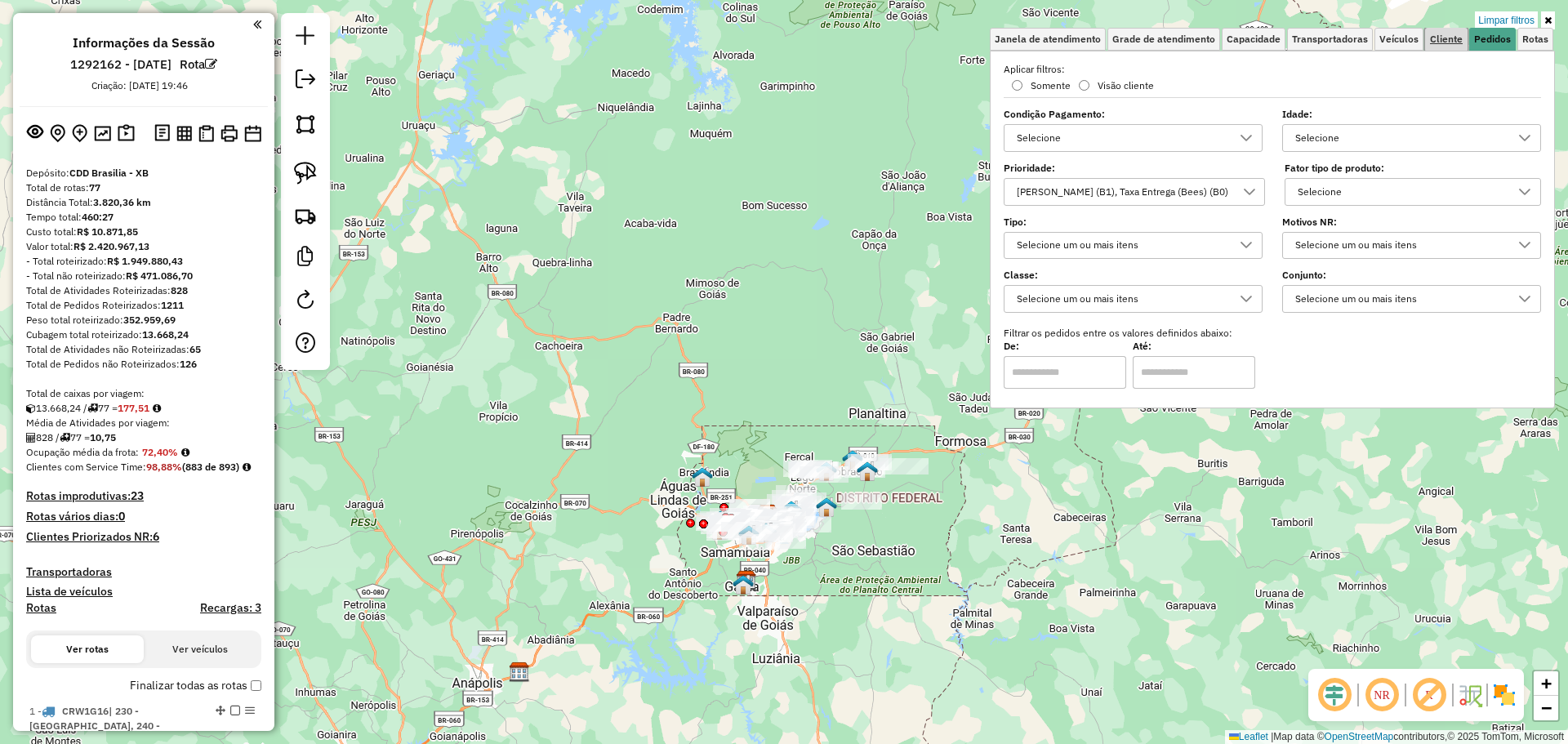
click at [1447, 39] on span "Cliente" at bounding box center [1446, 40] width 33 height 10
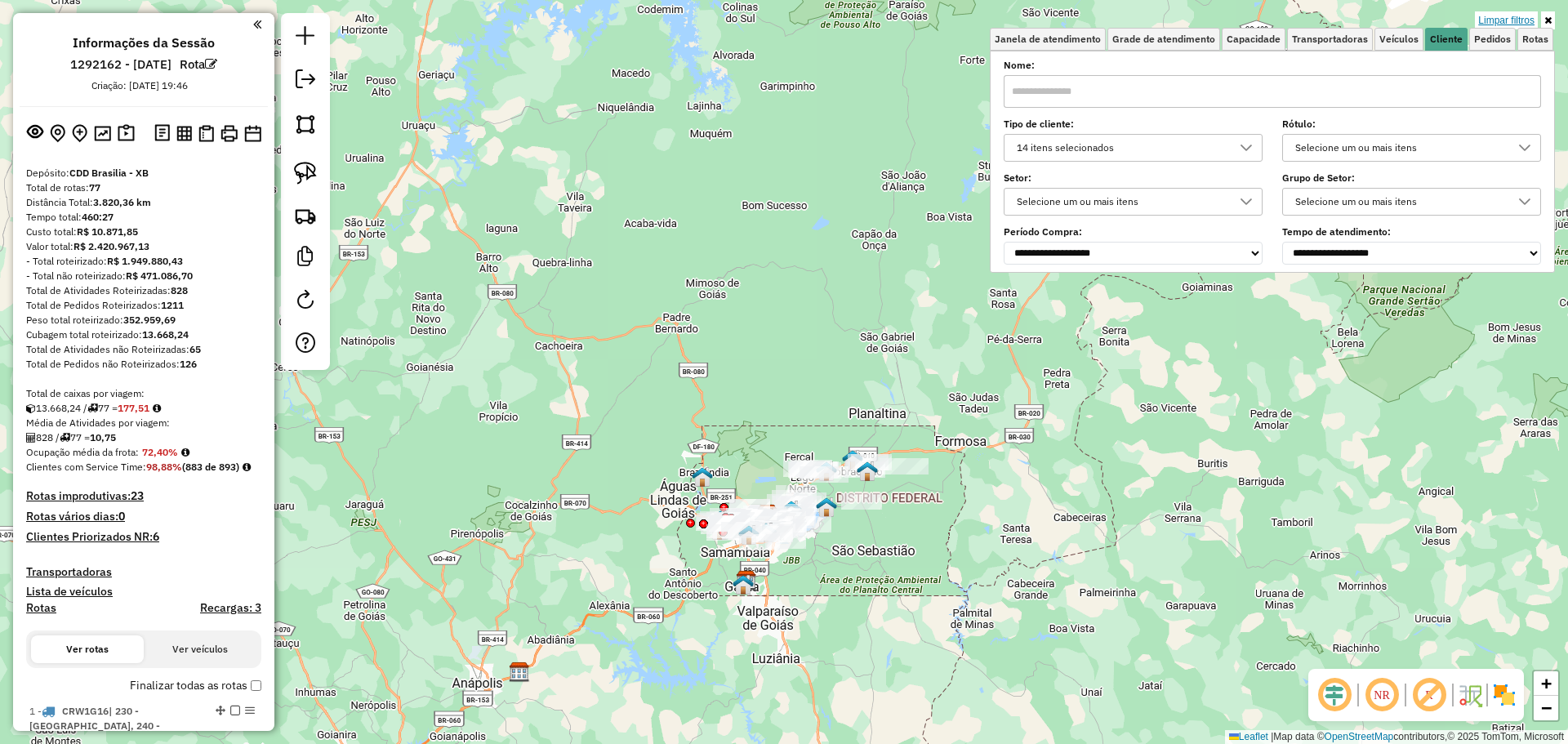
click at [1503, 18] on link "Limpar filtros" at bounding box center [1506, 20] width 63 height 18
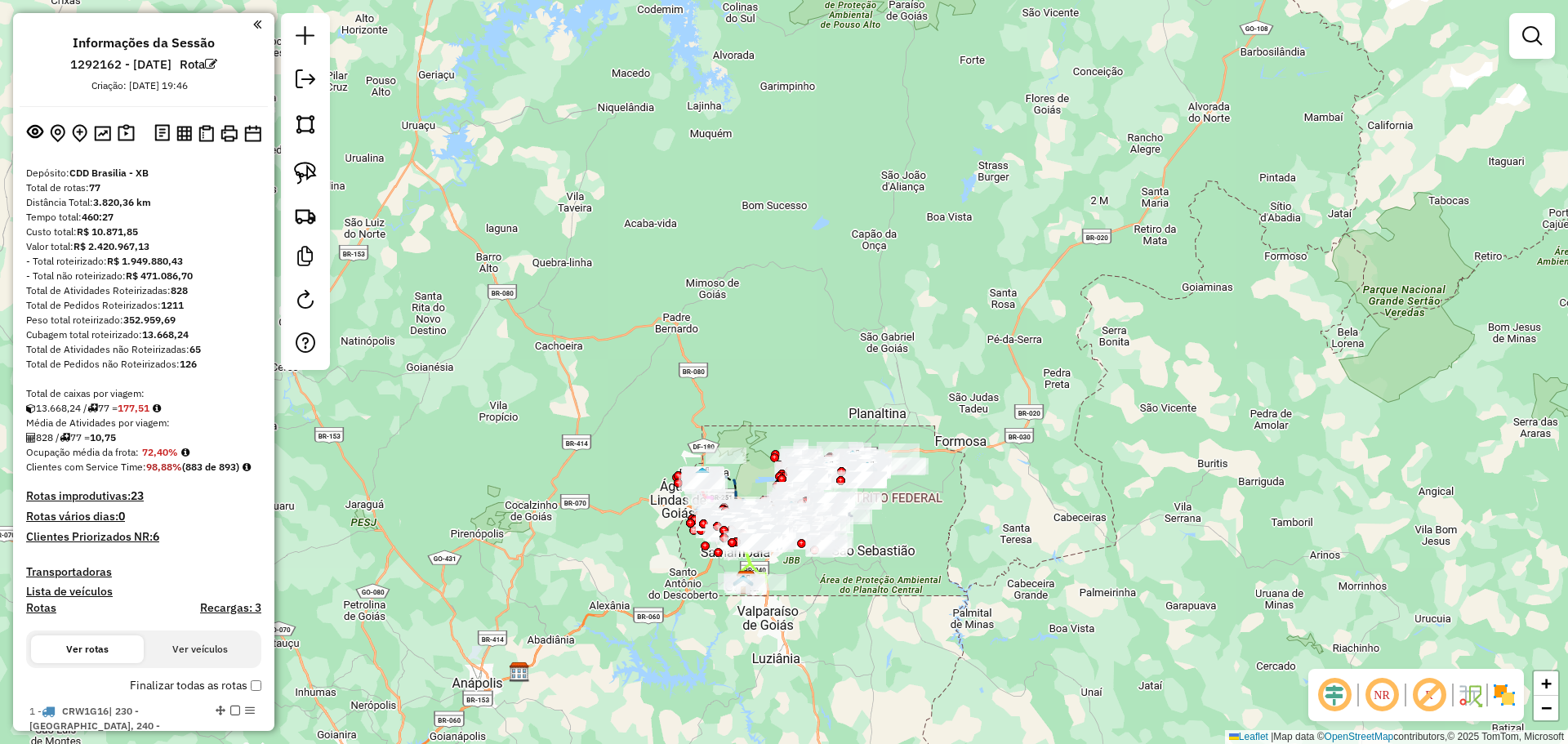
click at [1514, 31] on div at bounding box center [1532, 36] width 46 height 46
drag, startPoint x: 1532, startPoint y: 36, endPoint x: 1522, endPoint y: 39, distance: 10.4
click at [1532, 36] on em at bounding box center [1532, 36] width 19 height 19
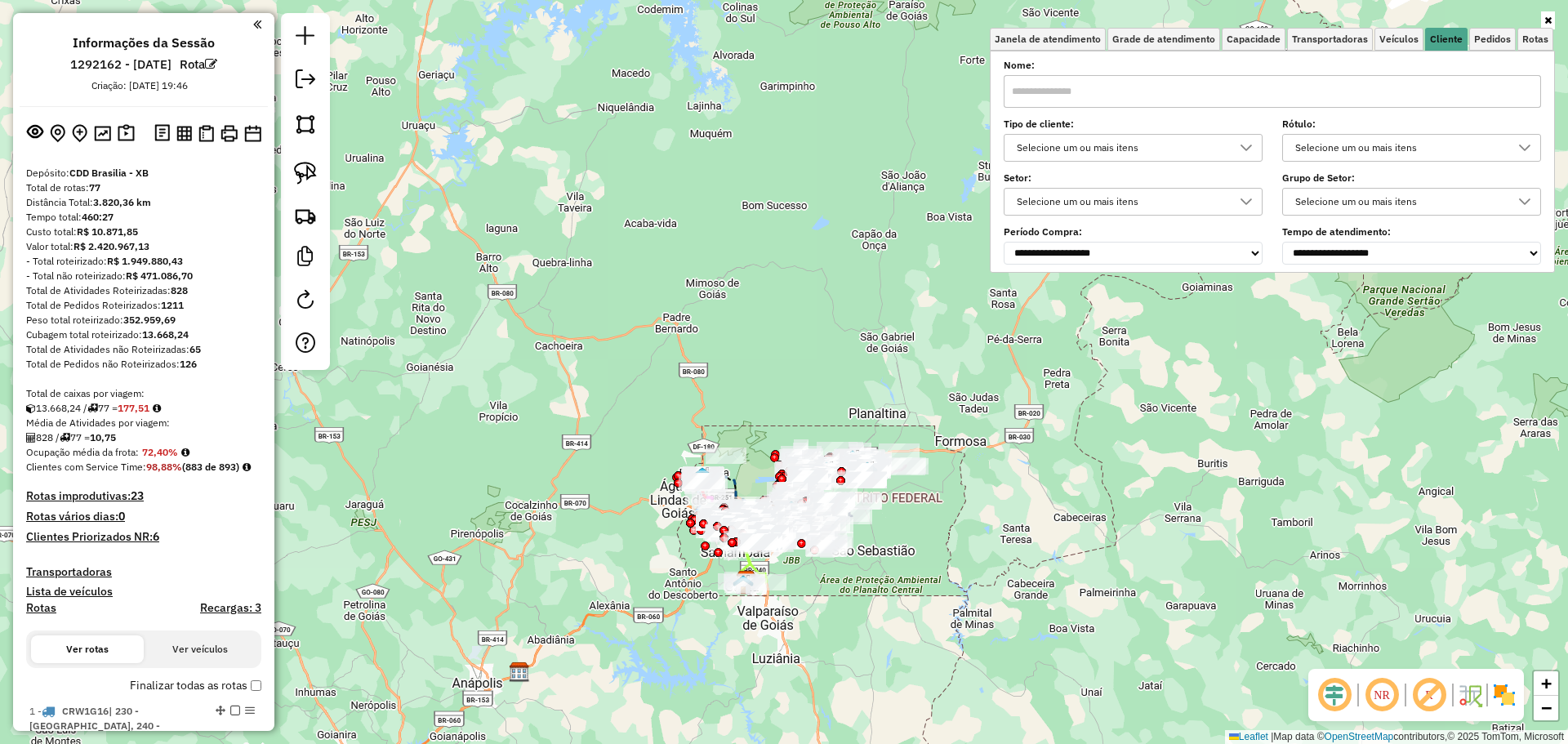
click at [1187, 156] on div "Selecione um ou mais itens" at bounding box center [1121, 147] width 220 height 26
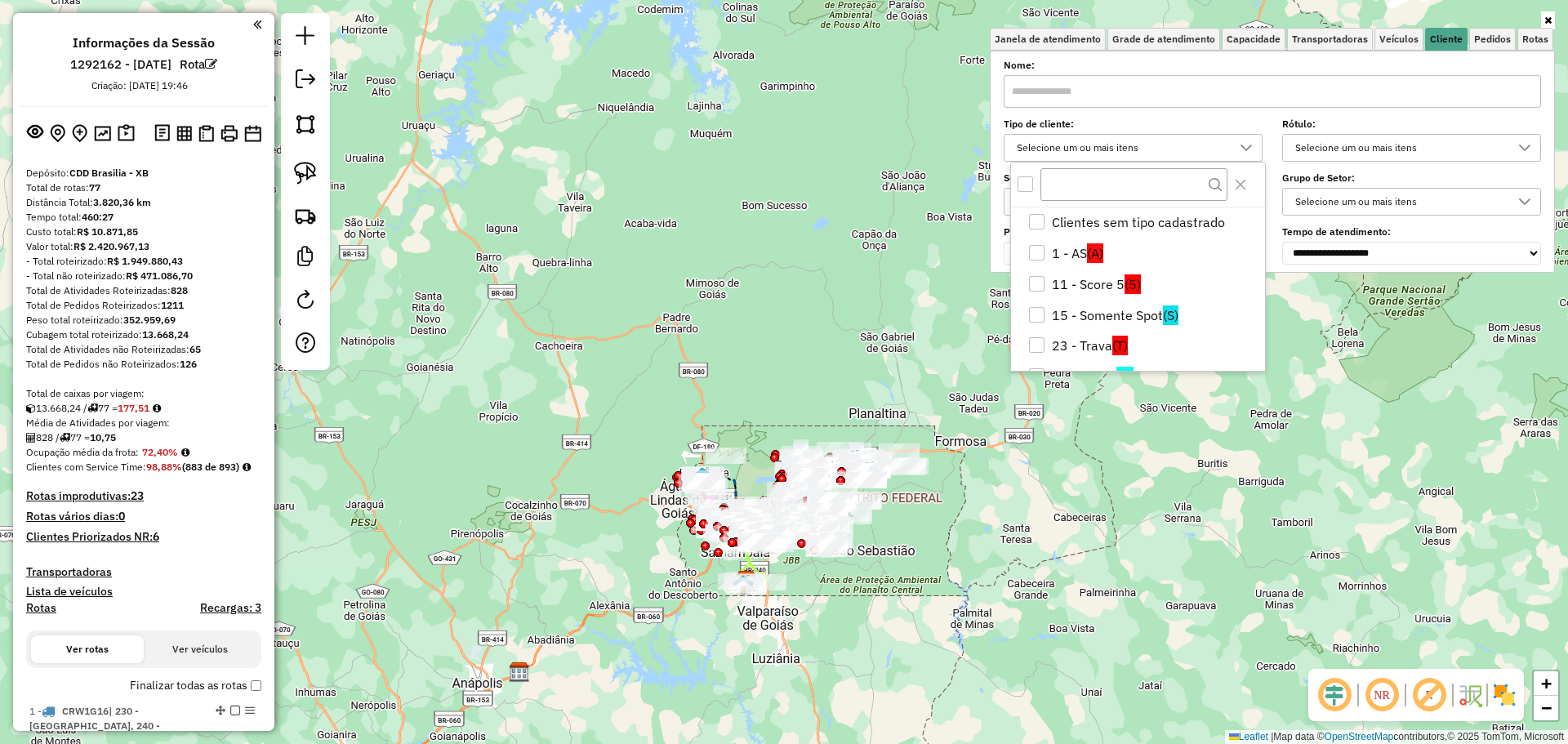
click at [1030, 186] on div "All items unselected" at bounding box center [1025, 184] width 15 height 15
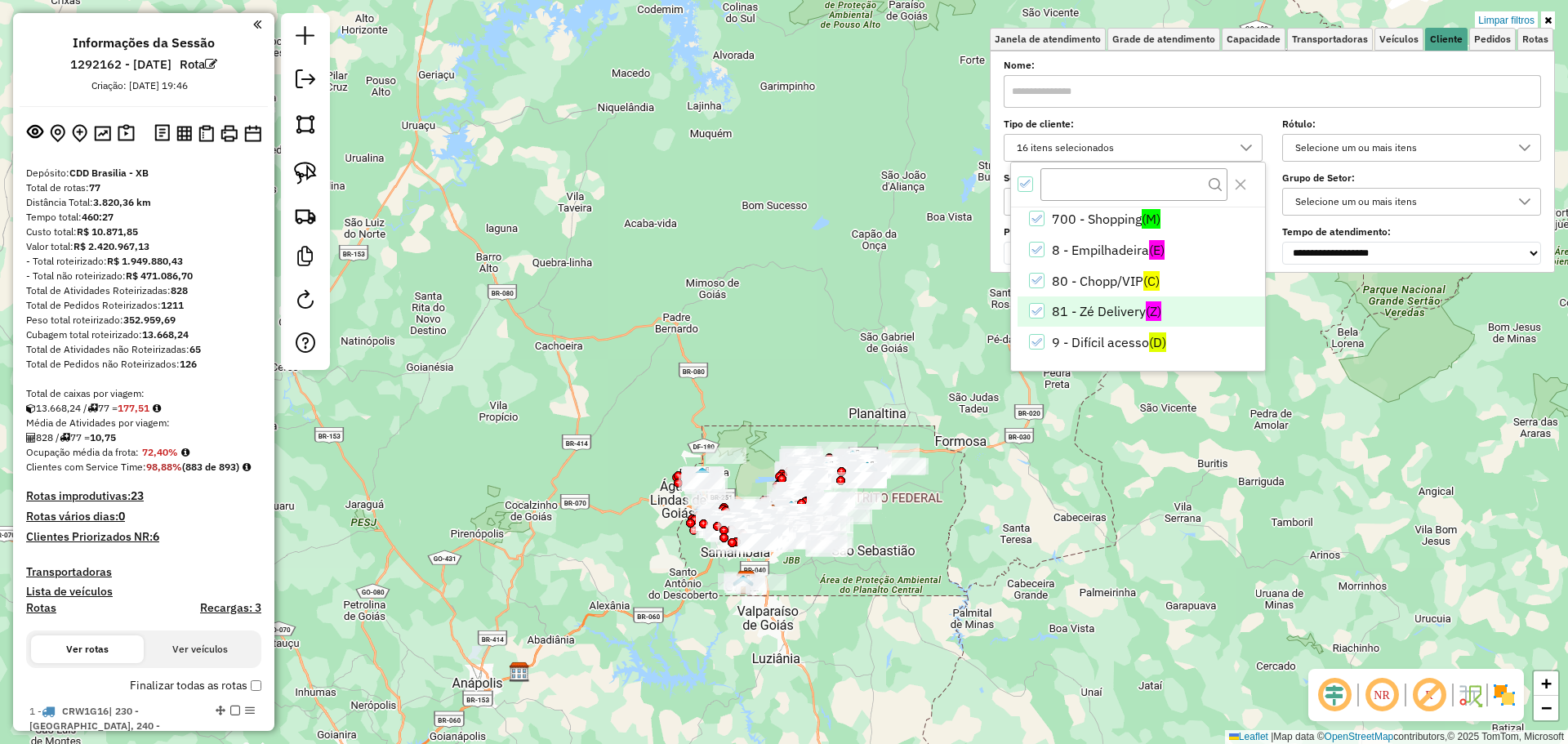
click at [1074, 309] on li "81 - Zé Delivery (Z)" at bounding box center [1141, 312] width 248 height 31
click at [1084, 286] on li "80 - Chopp/VIP (C)" at bounding box center [1141, 281] width 248 height 31
click at [1490, 43] on span "Pedidos" at bounding box center [1492, 40] width 36 height 10
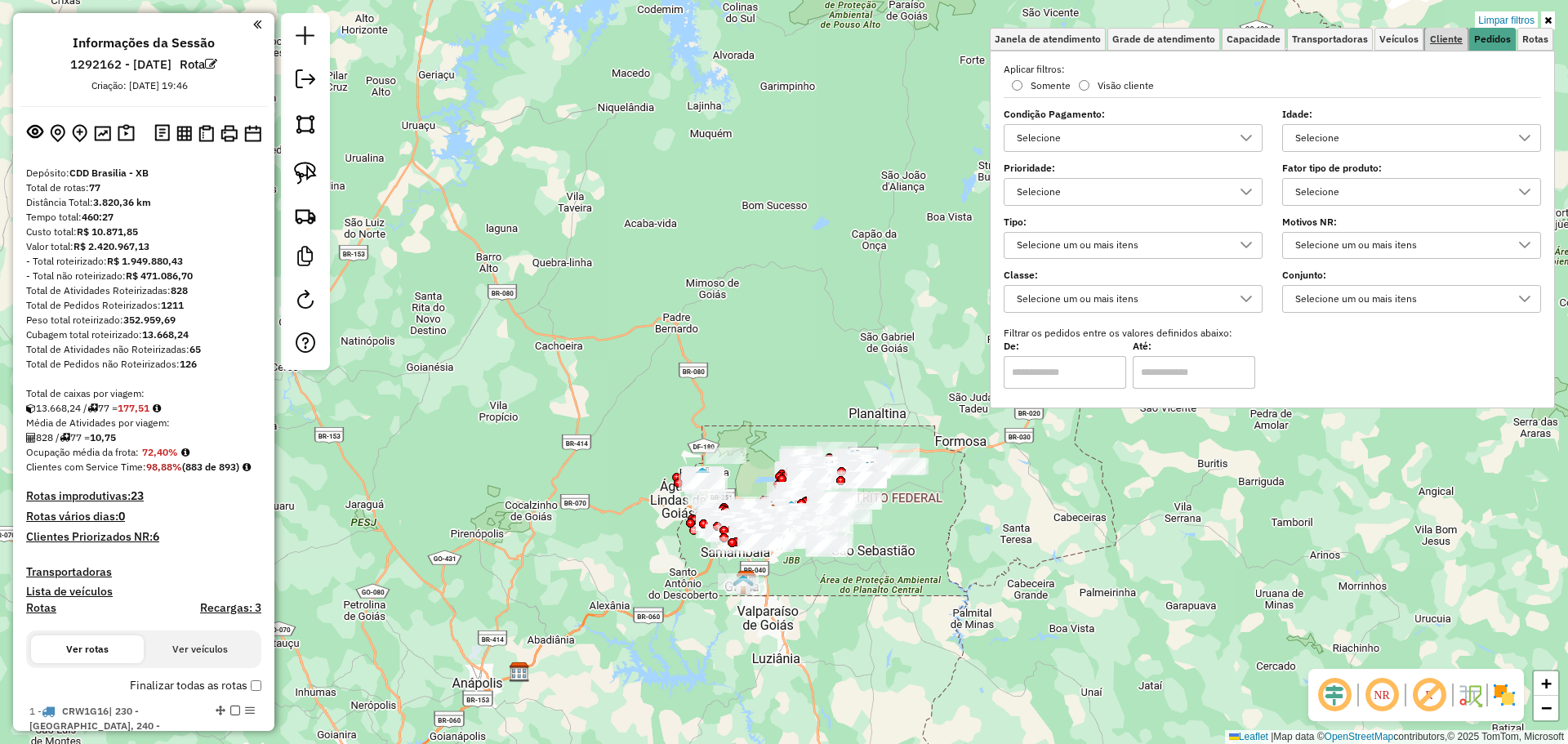
click at [1437, 38] on span "Cliente" at bounding box center [1446, 40] width 33 height 10
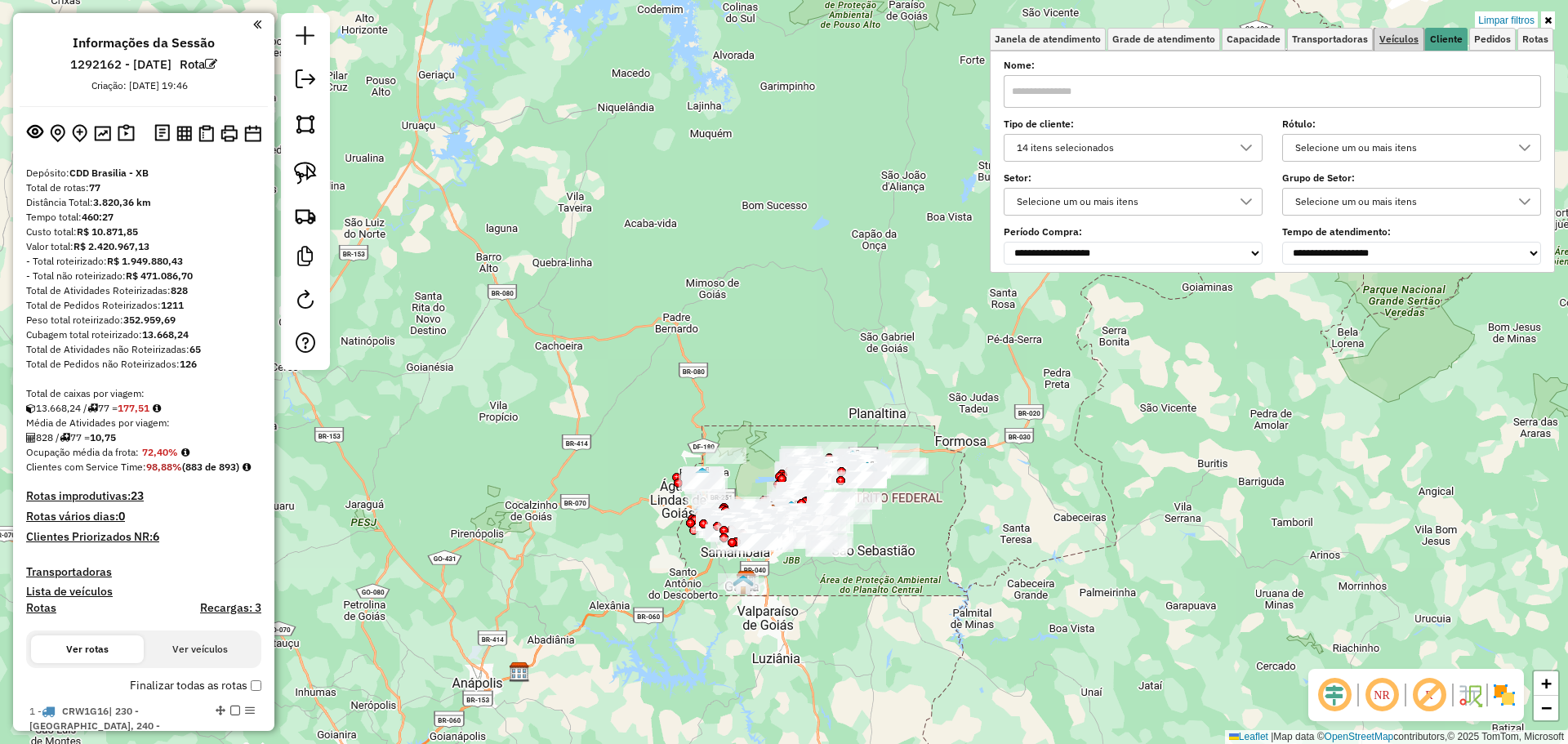
click at [1390, 32] on link "Veículos" at bounding box center [1399, 39] width 49 height 23
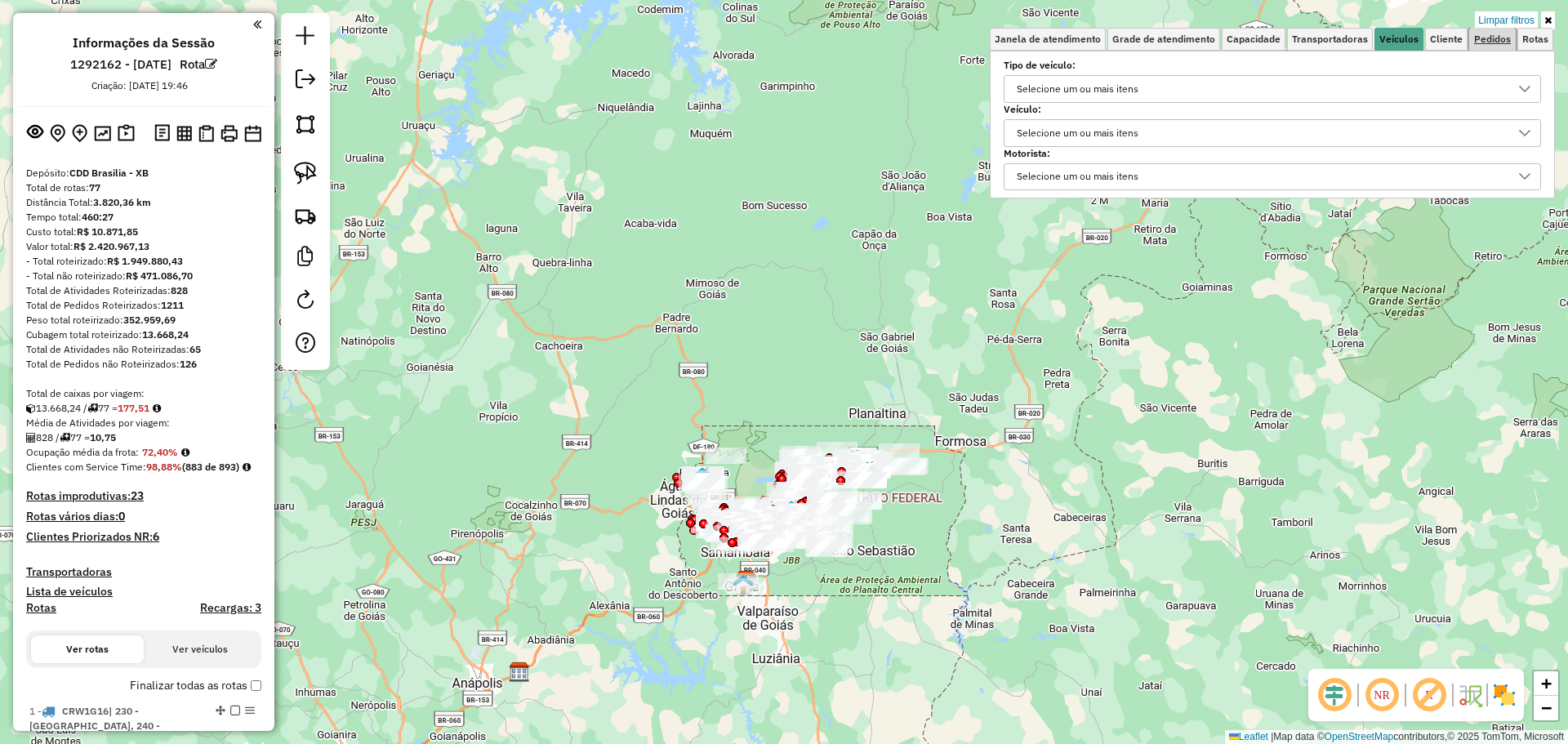
click at [1474, 41] on span "Pedidos" at bounding box center [1492, 40] width 36 height 10
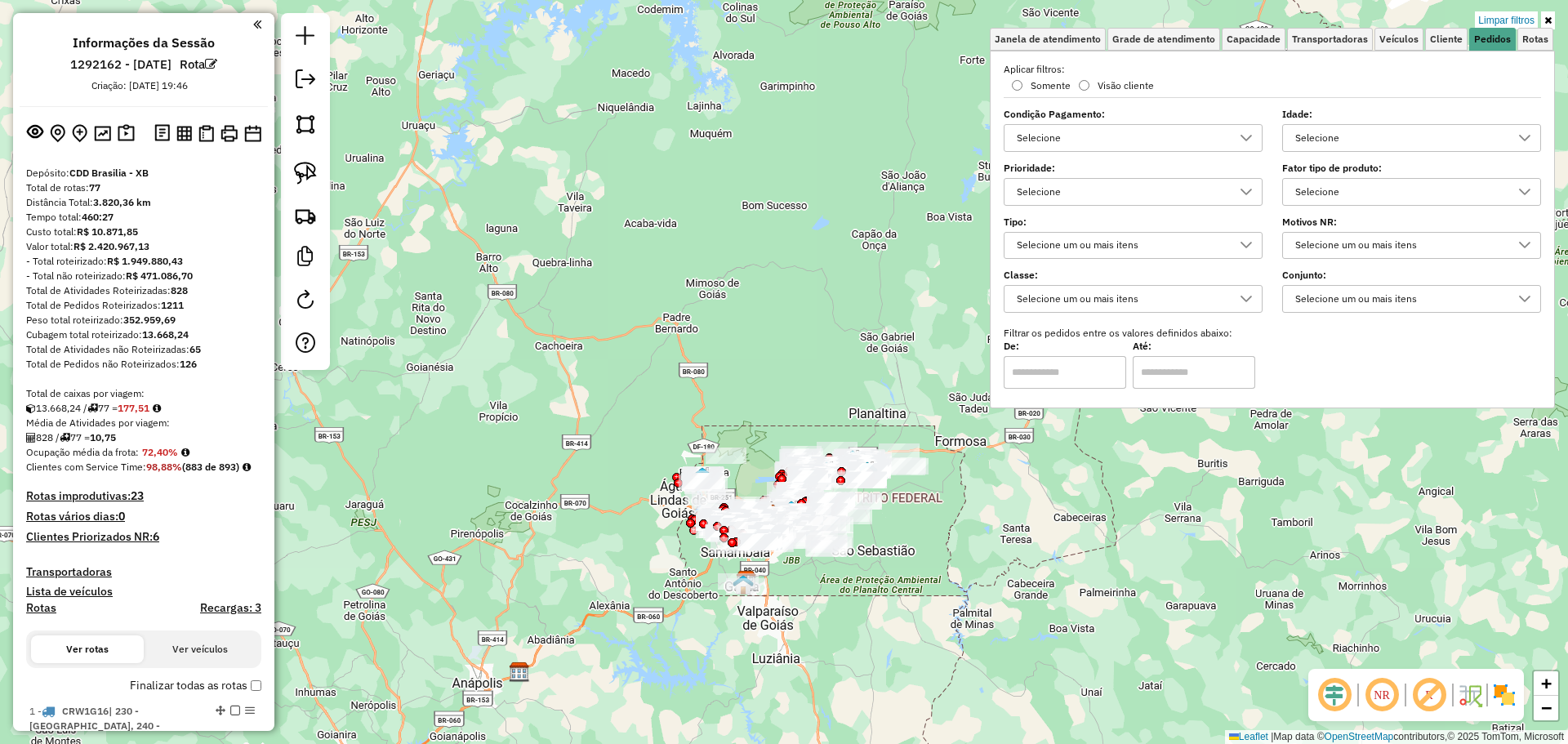
click at [1412, 130] on div "Selecione" at bounding box center [1400, 138] width 220 height 26
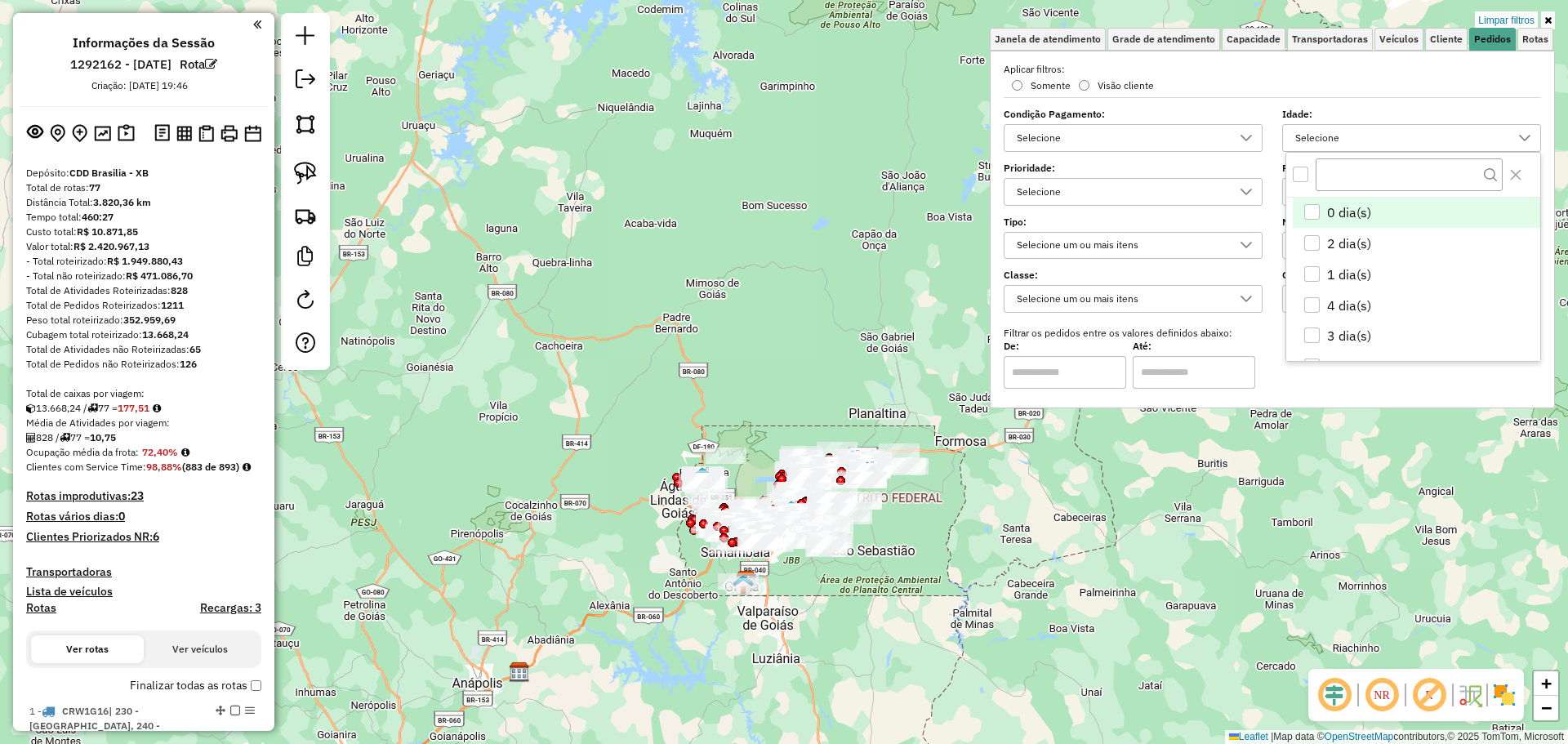
scroll to position [10, 57]
click at [1301, 178] on div "All items unselected" at bounding box center [1300, 174] width 15 height 15
click at [1307, 209] on icon "0 dia(s)" at bounding box center [1312, 212] width 12 height 12
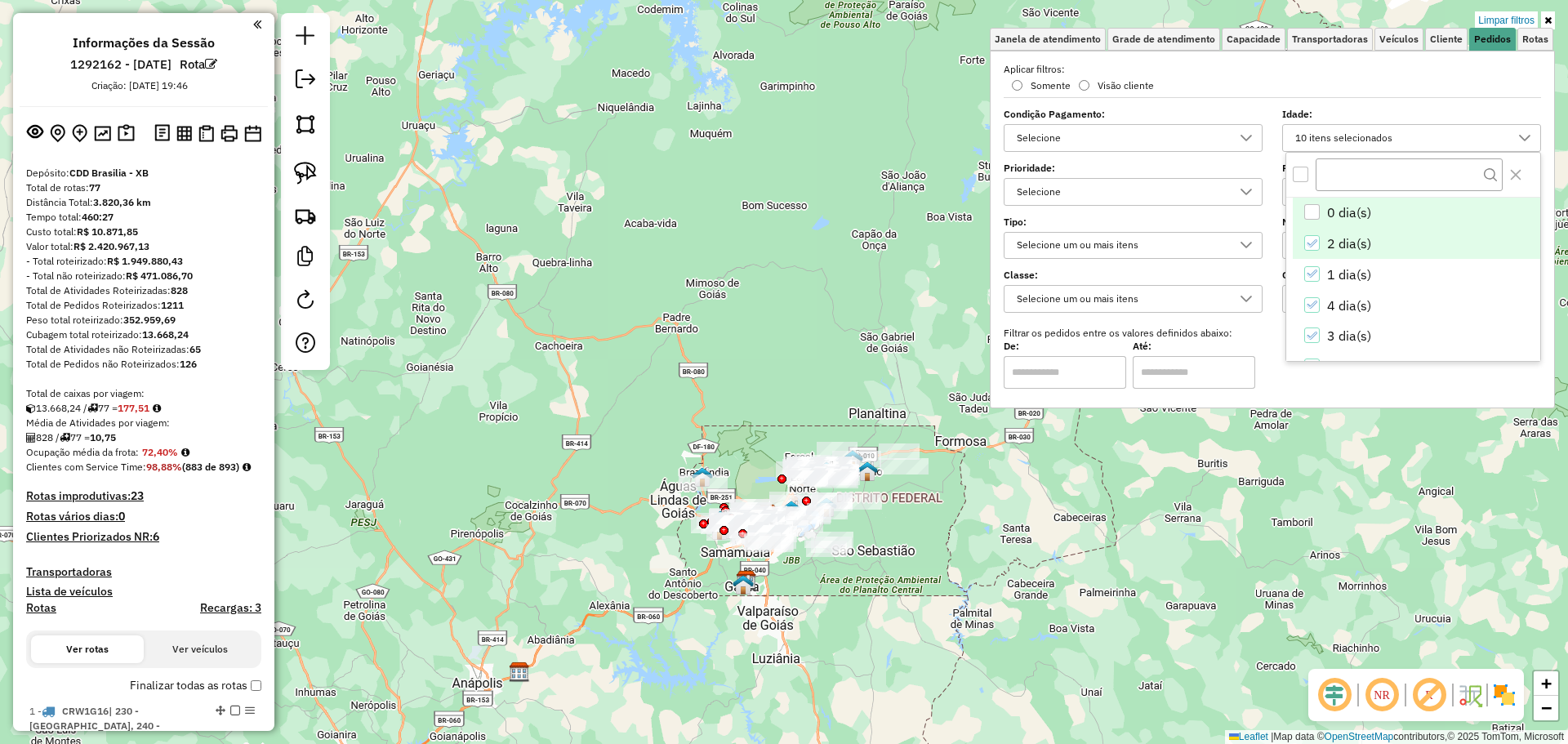
click at [1308, 244] on icon "2 dia(s)" at bounding box center [1312, 243] width 11 height 8
click at [1310, 271] on icon "1 dia(s)" at bounding box center [1312, 274] width 12 height 12
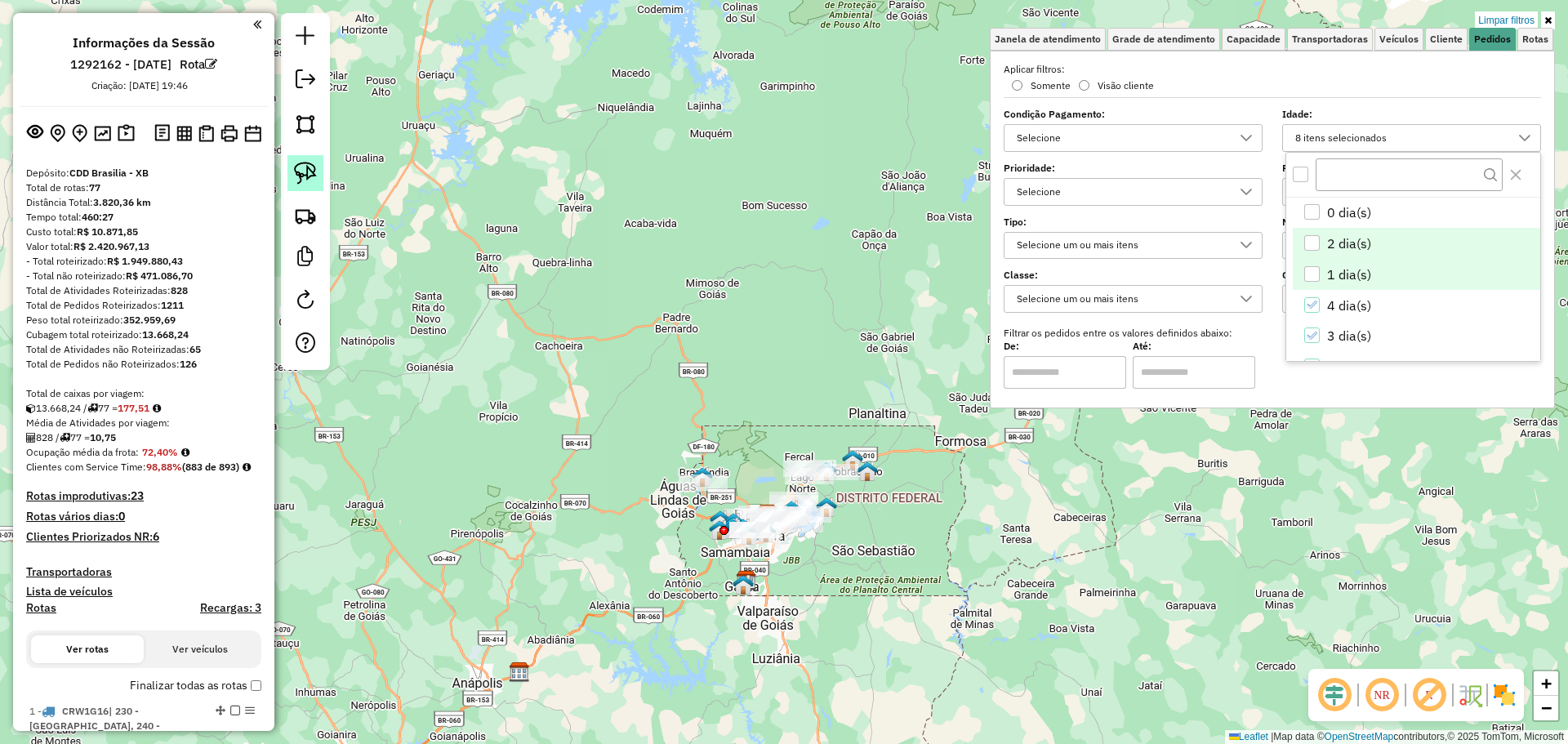
click at [314, 178] on img at bounding box center [305, 172] width 23 height 23
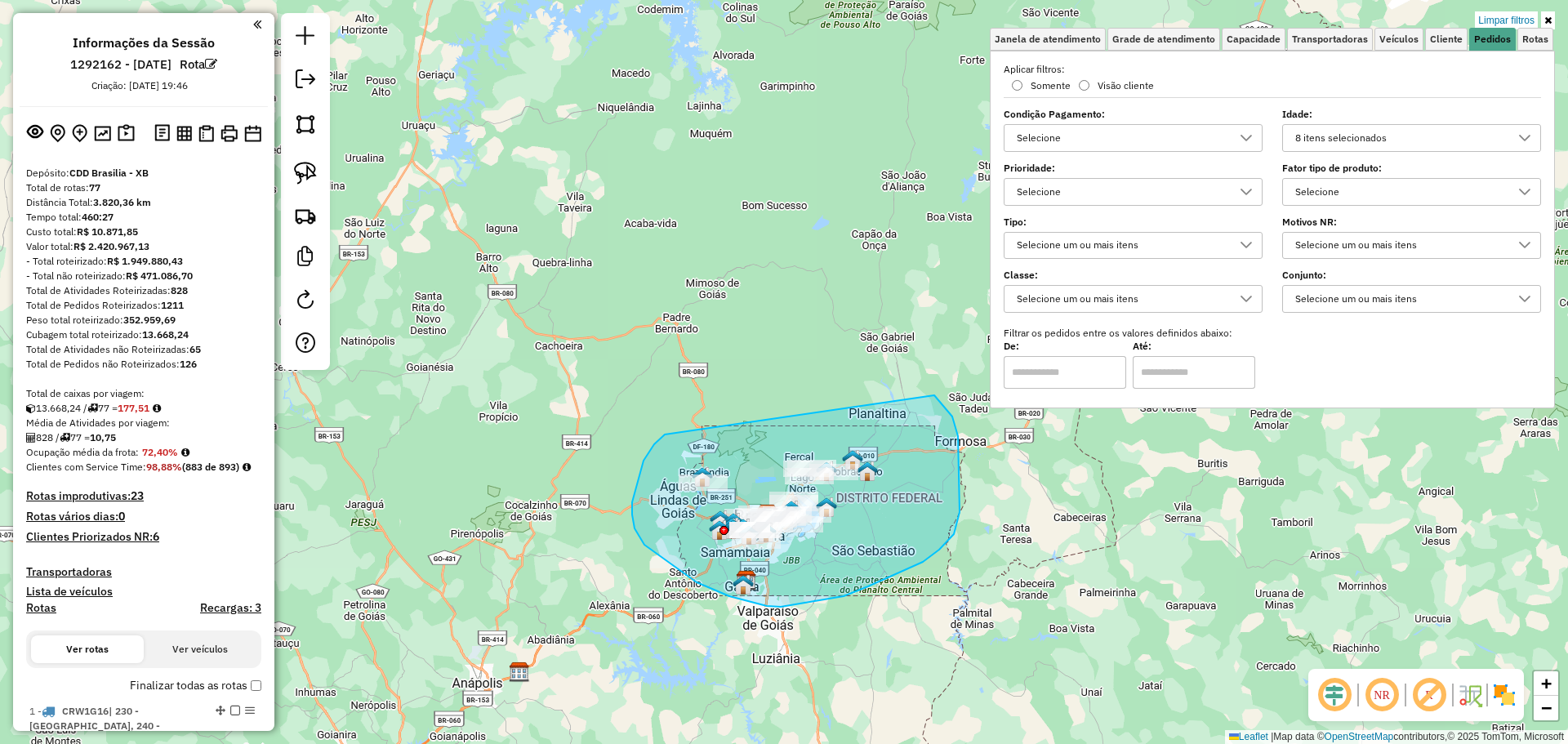
drag, startPoint x: 663, startPoint y: 436, endPoint x: 934, endPoint y: 396, distance: 273.9
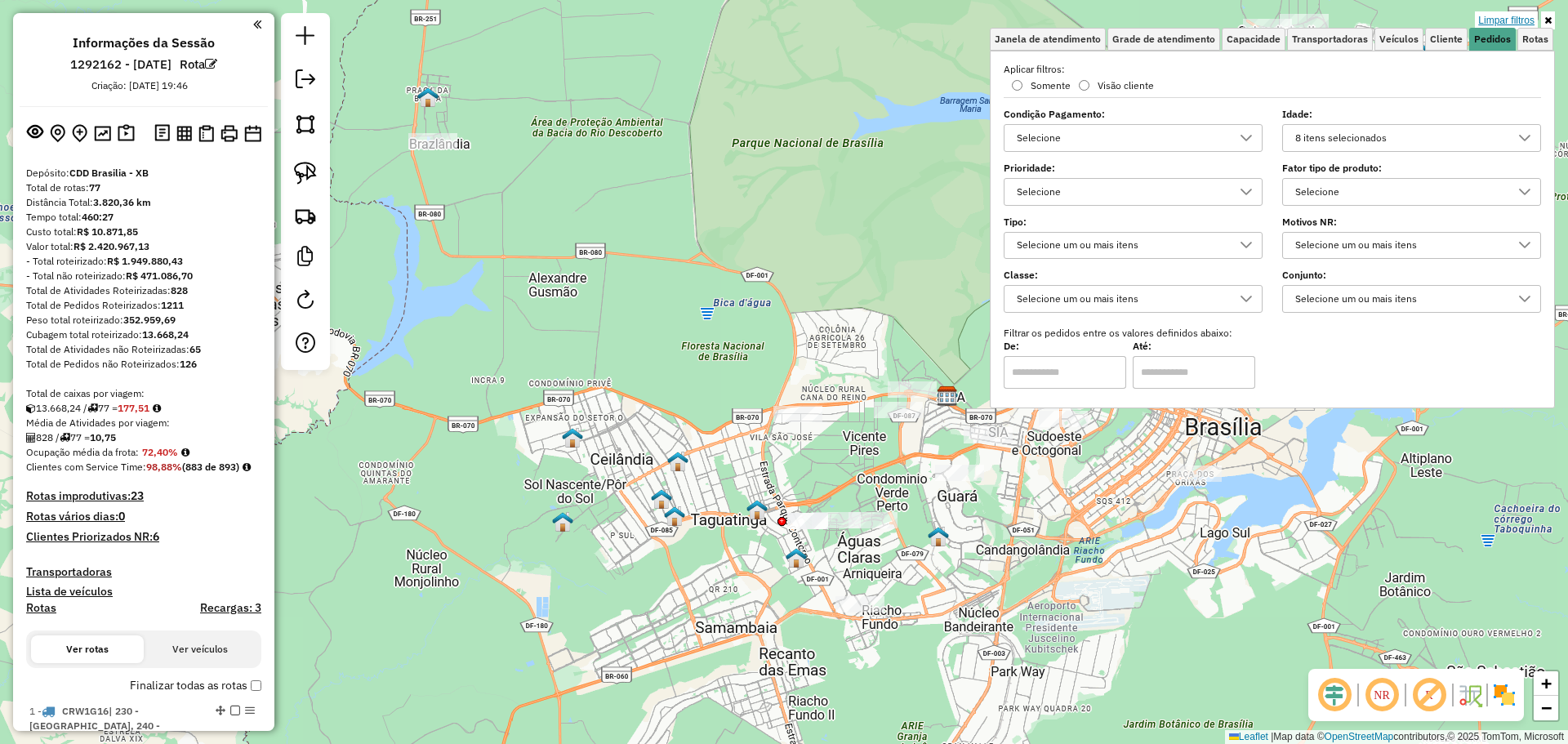
click at [1502, 16] on link "Limpar filtros" at bounding box center [1506, 20] width 63 height 18
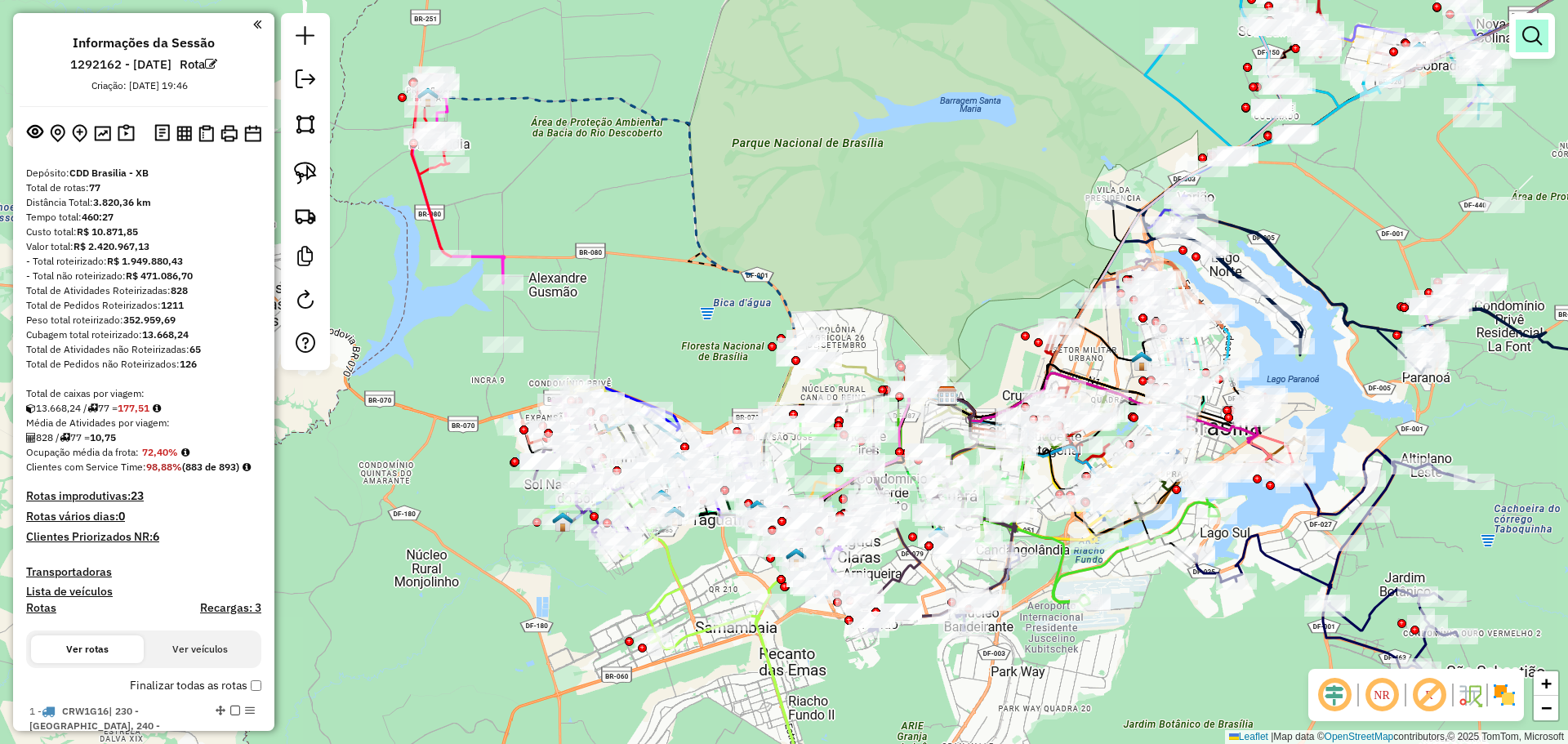
click at [1536, 36] on em at bounding box center [1532, 36] width 19 height 19
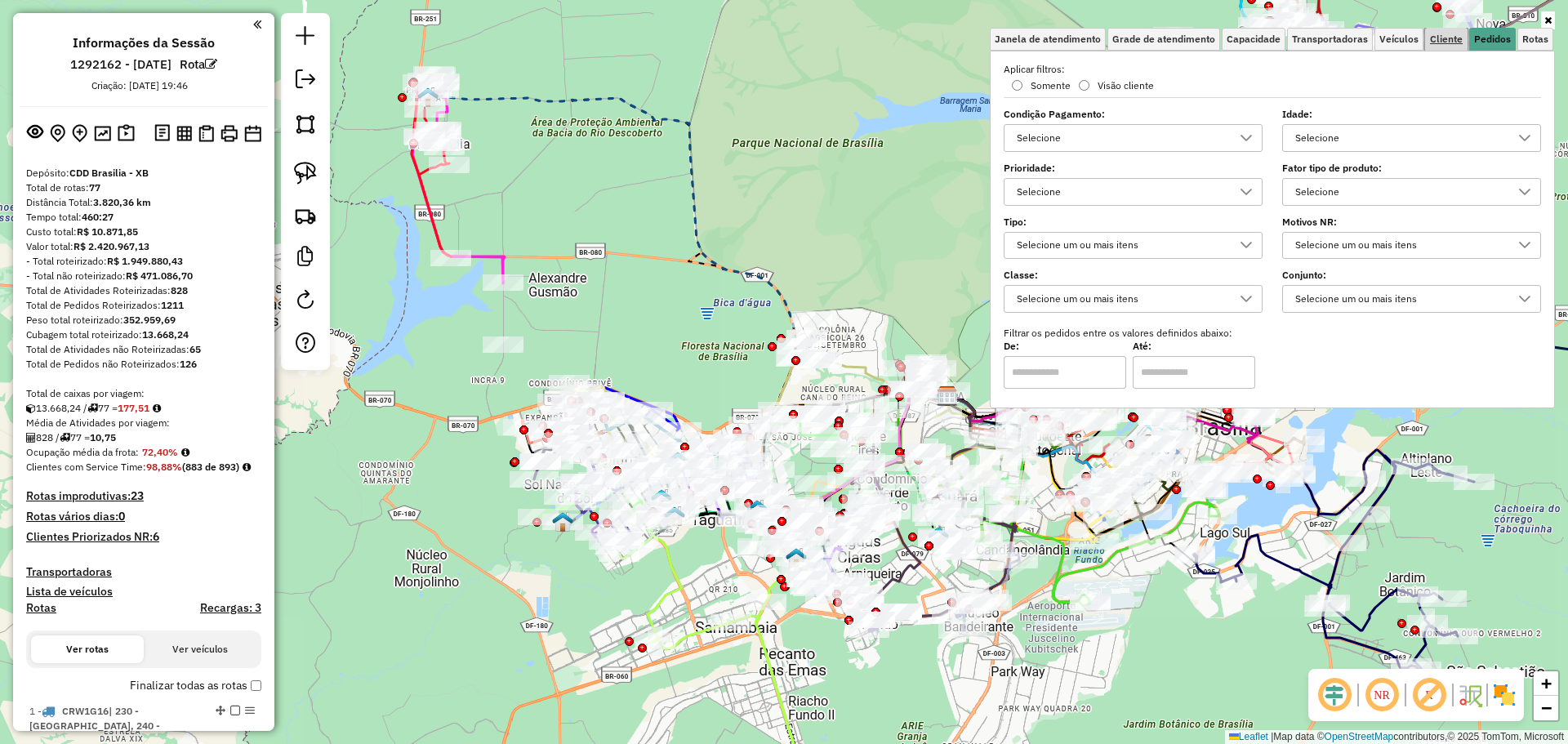
click at [1451, 32] on link "Cliente" at bounding box center [1446, 39] width 42 height 23
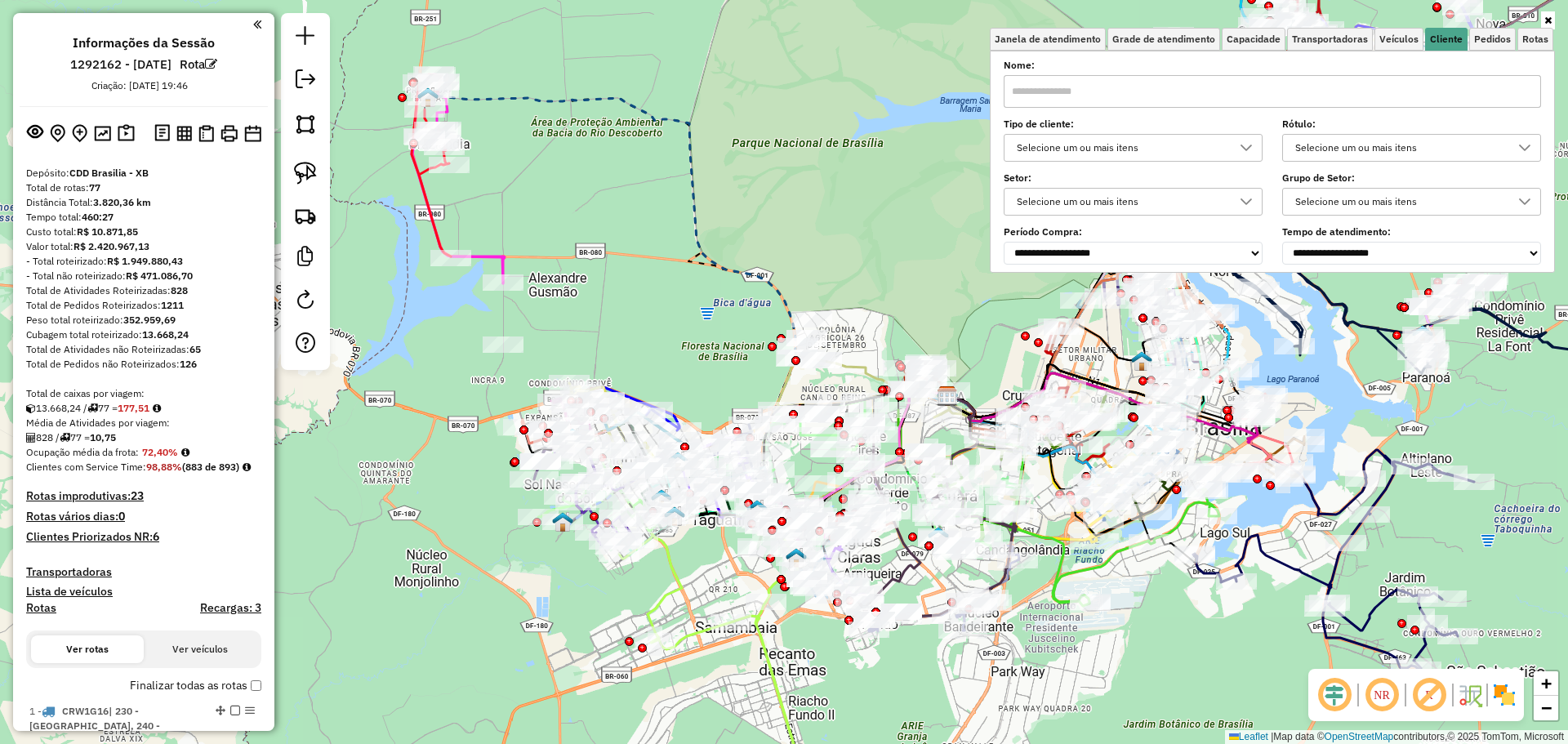
click at [1131, 134] on div "Selecione um ou mais itens" at bounding box center [1121, 147] width 220 height 26
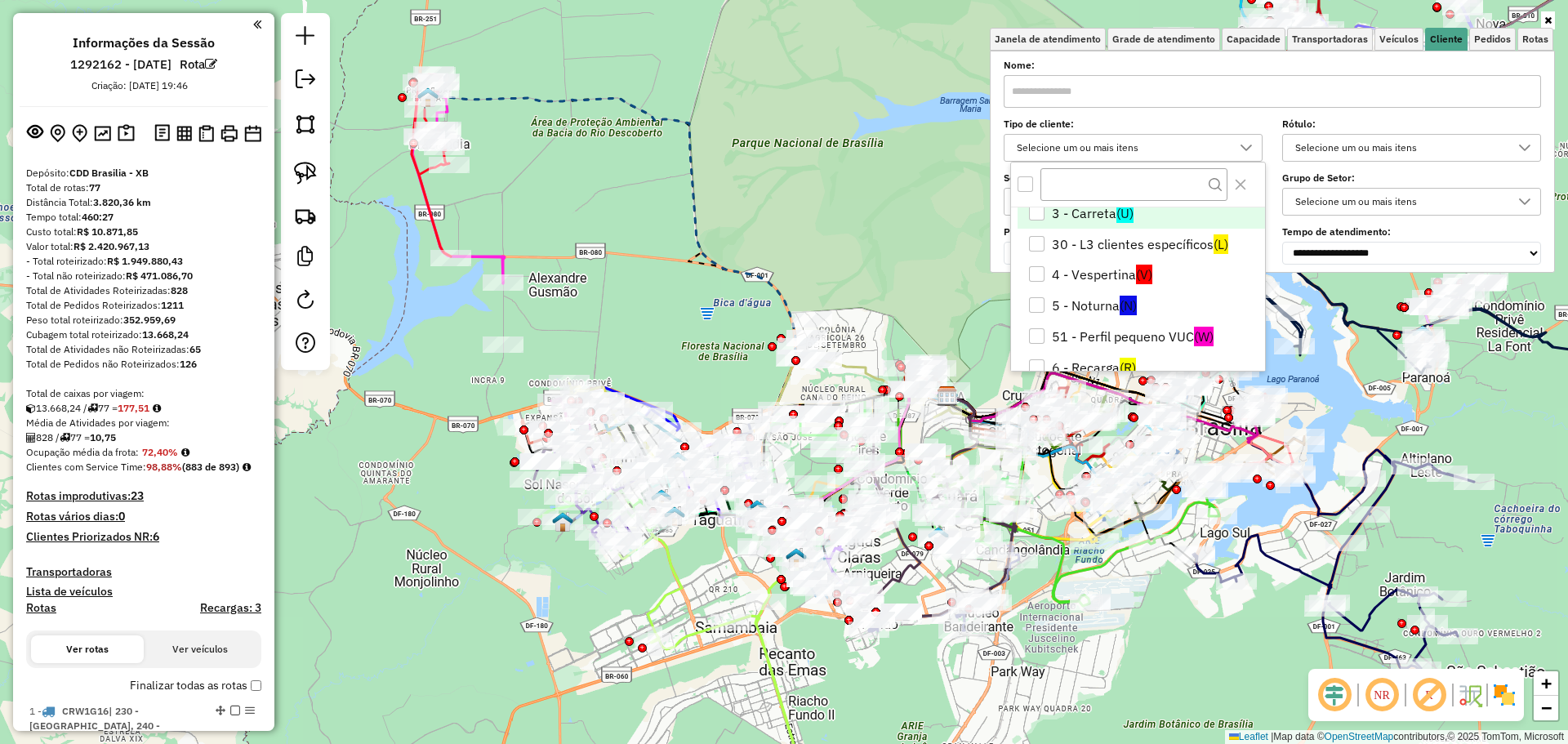
scroll to position [0, 0]
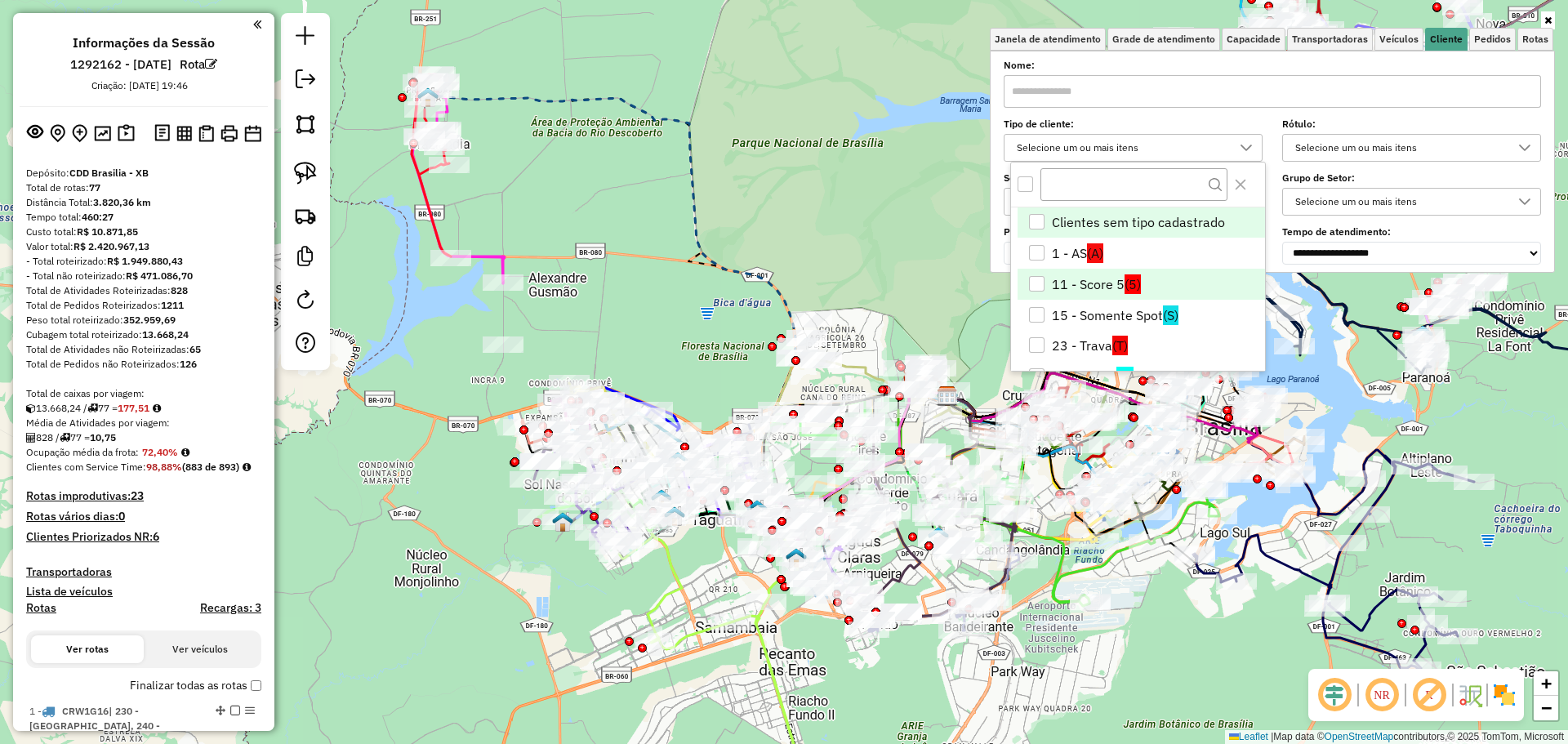
click at [1107, 284] on li "11 - Score 5 (5)" at bounding box center [1141, 284] width 248 height 31
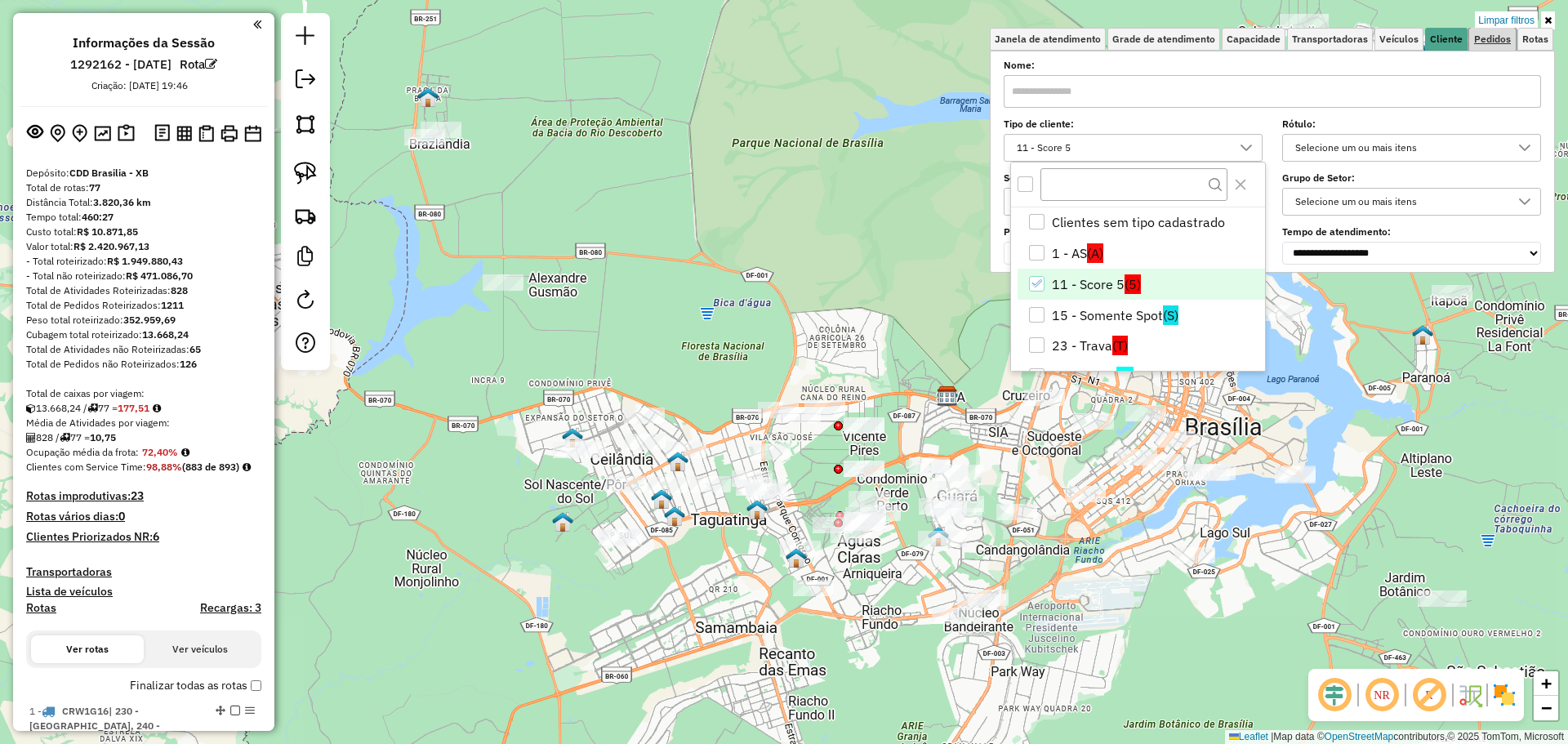
click at [1479, 45] on link "Pedidos" at bounding box center [1492, 39] width 46 height 23
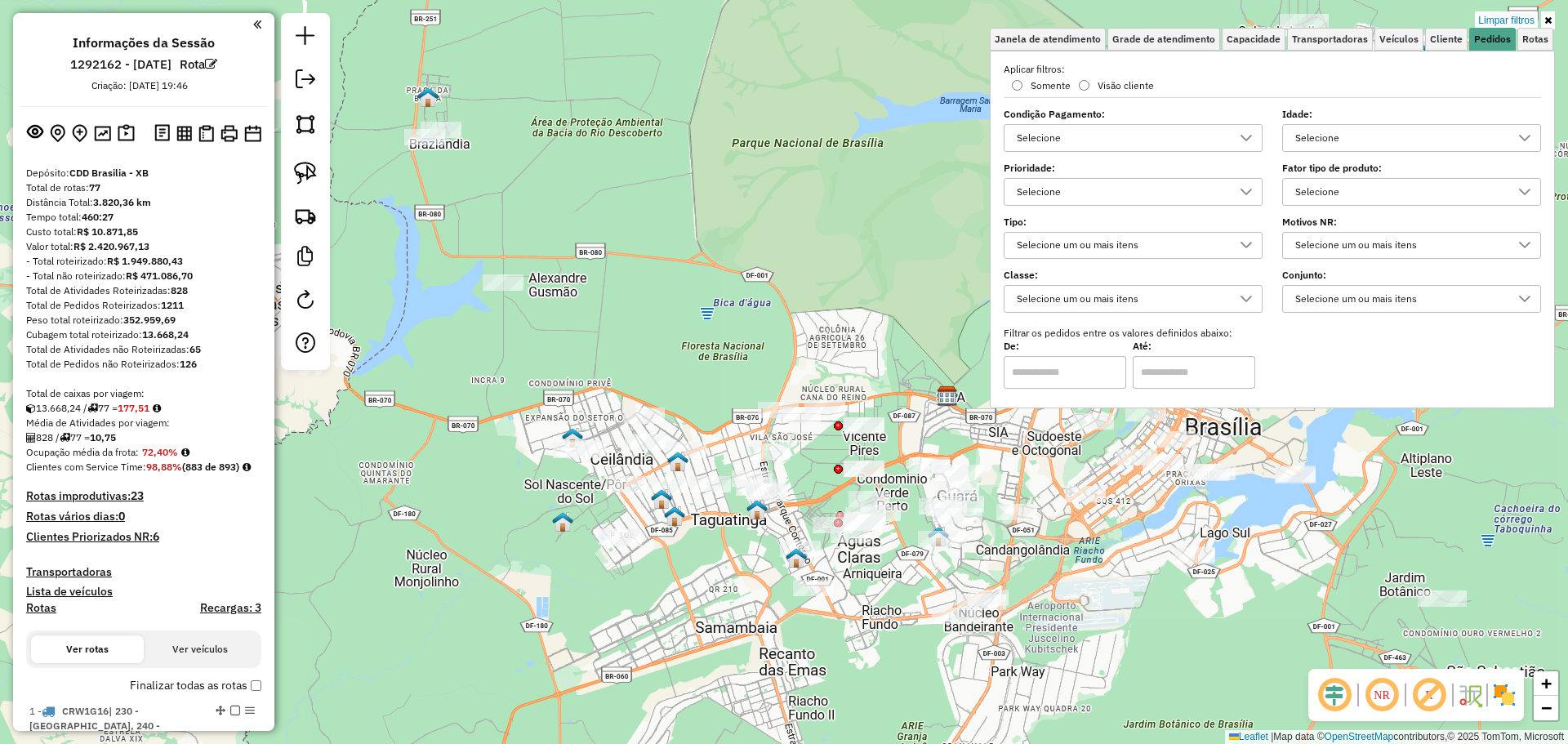
click at [1139, 244] on div "Selecione um ou mais itens" at bounding box center [1121, 245] width 220 height 26
click at [1150, 188] on div "Selecione" at bounding box center [1121, 192] width 220 height 26
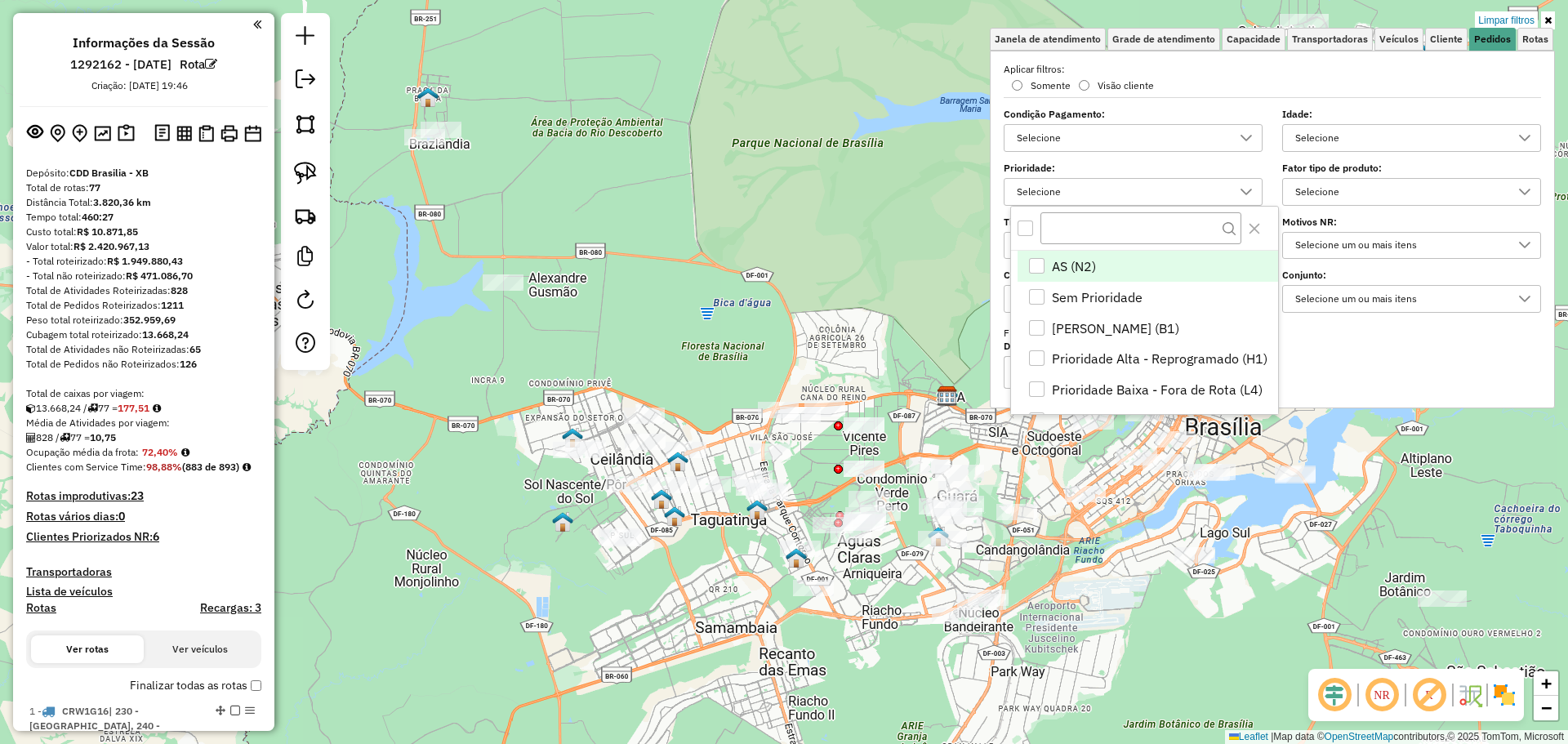
click at [1027, 226] on div "All items unselected" at bounding box center [1025, 228] width 15 height 15
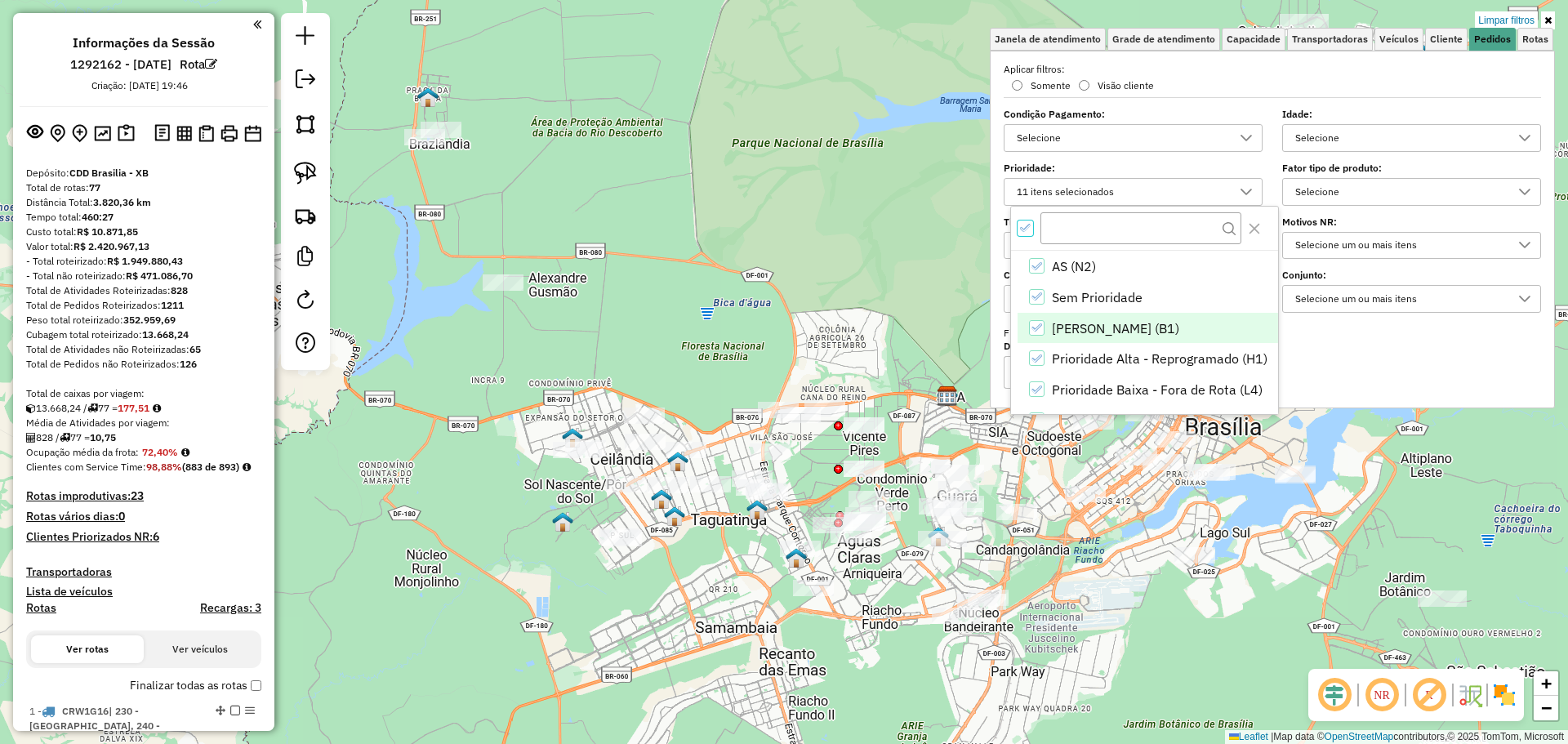
scroll to position [10, 6]
click at [1035, 326] on icon "Pedido Mínimo (B1)" at bounding box center [1036, 328] width 12 height 12
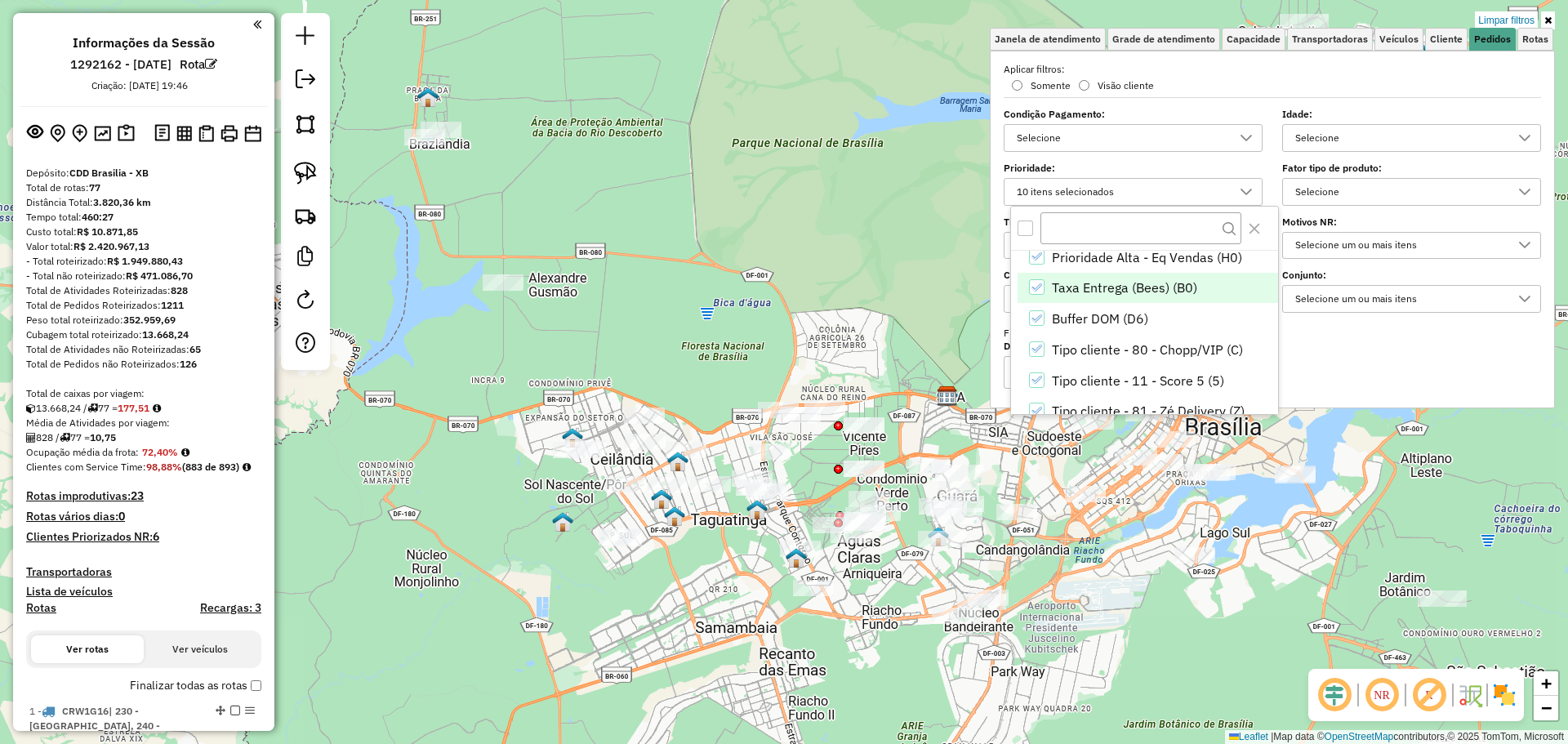
click at [1117, 287] on span "Taxa Entrega (Bees) (B0)" at bounding box center [1124, 287] width 145 height 19
click at [1204, 348] on span "Tipo cliente - 80 - Chopp/VIP (C)" at bounding box center [1147, 349] width 191 height 19
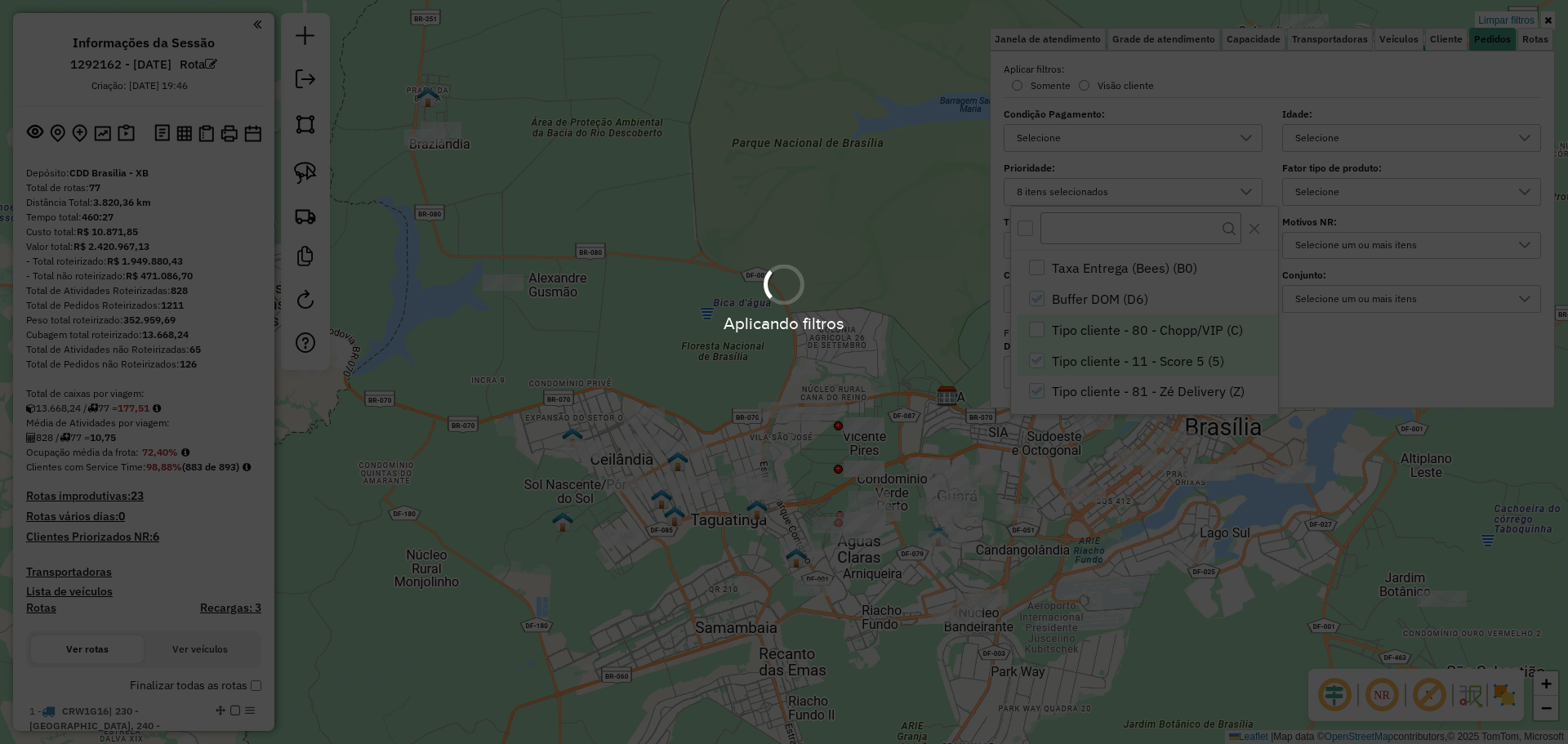
scroll to position [189, 0]
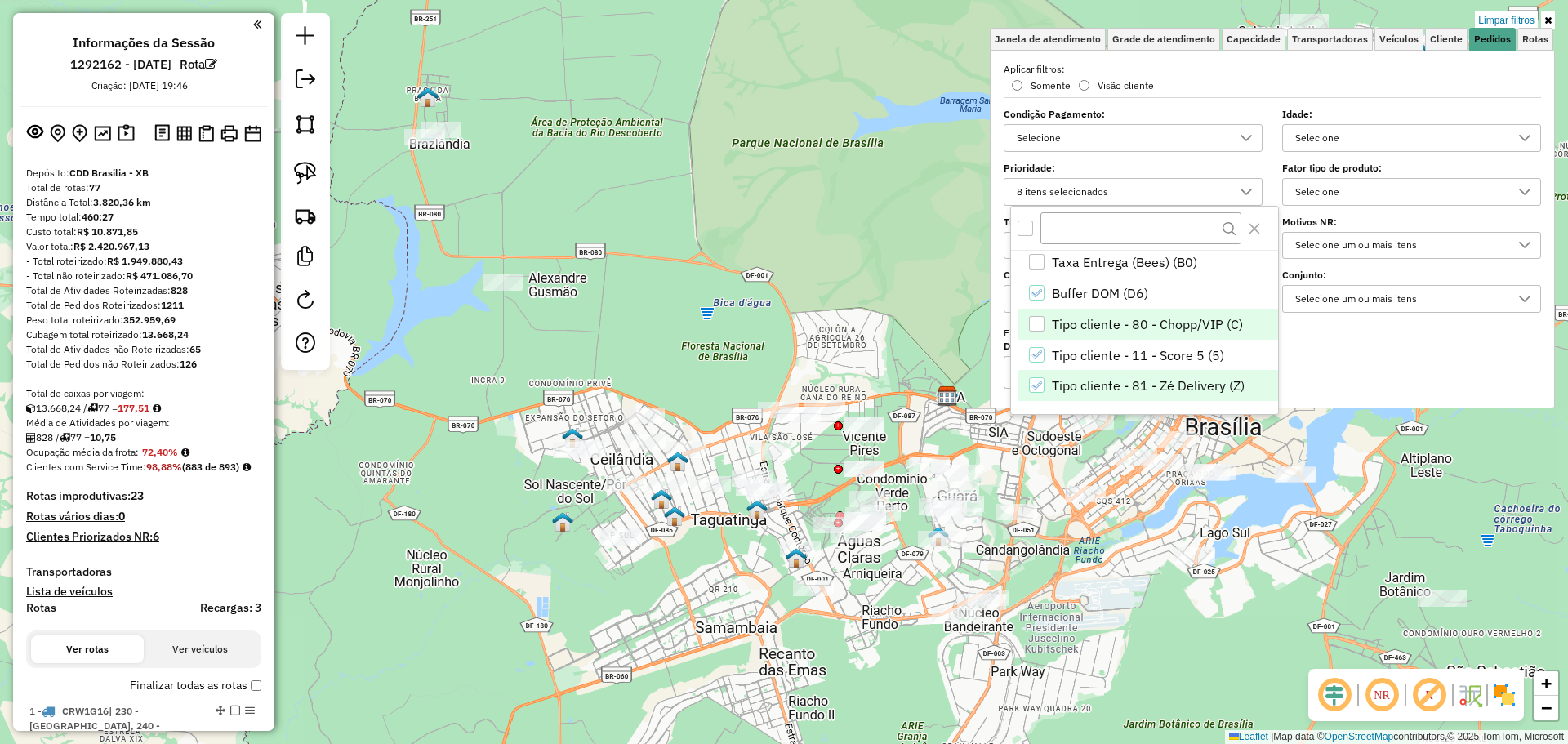
click at [1199, 387] on span "Tipo cliente - 81 - Zé Delivery (Z)" at bounding box center [1148, 385] width 193 height 19
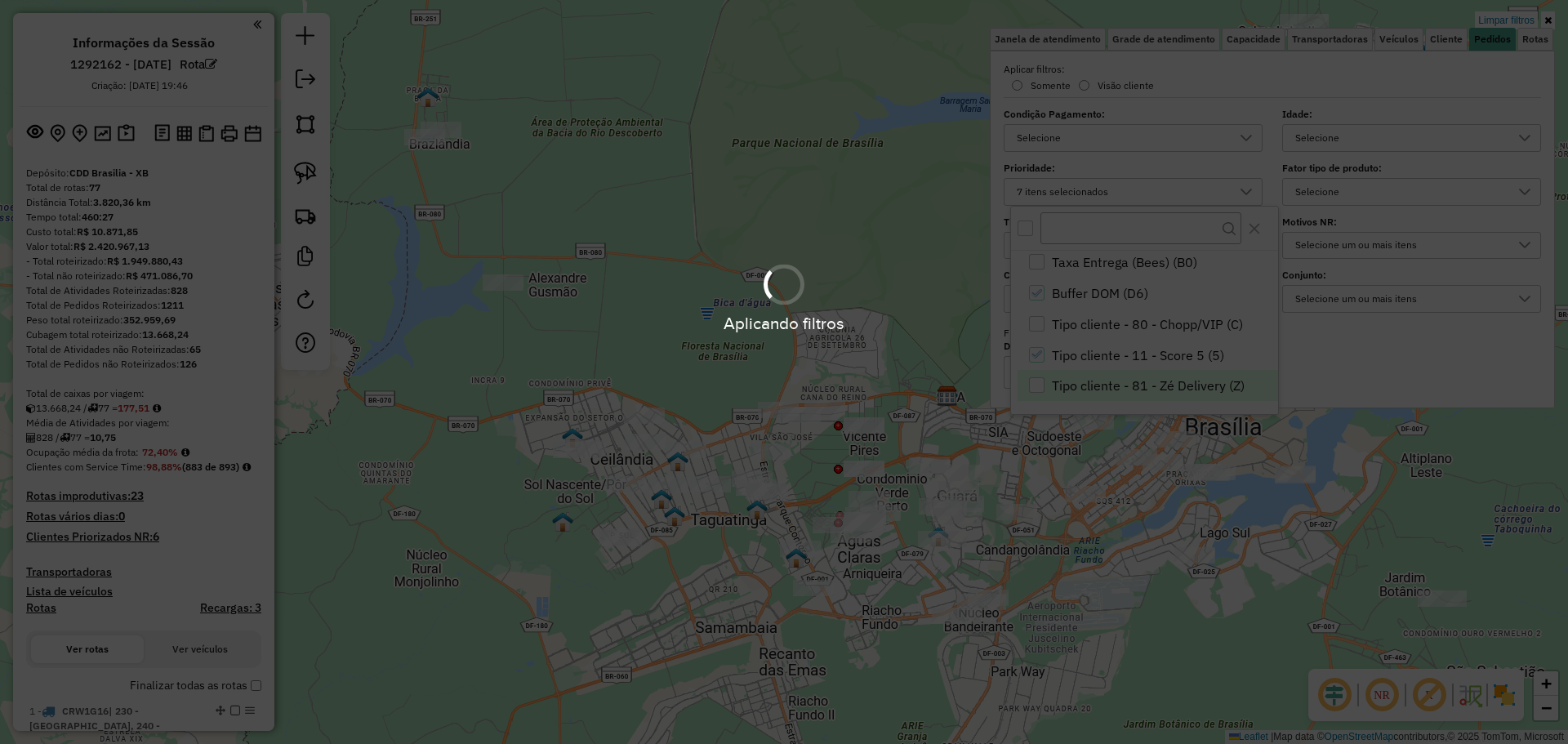
click at [786, 260] on div "Aplicando filtros" at bounding box center [784, 298] width 1568 height 78
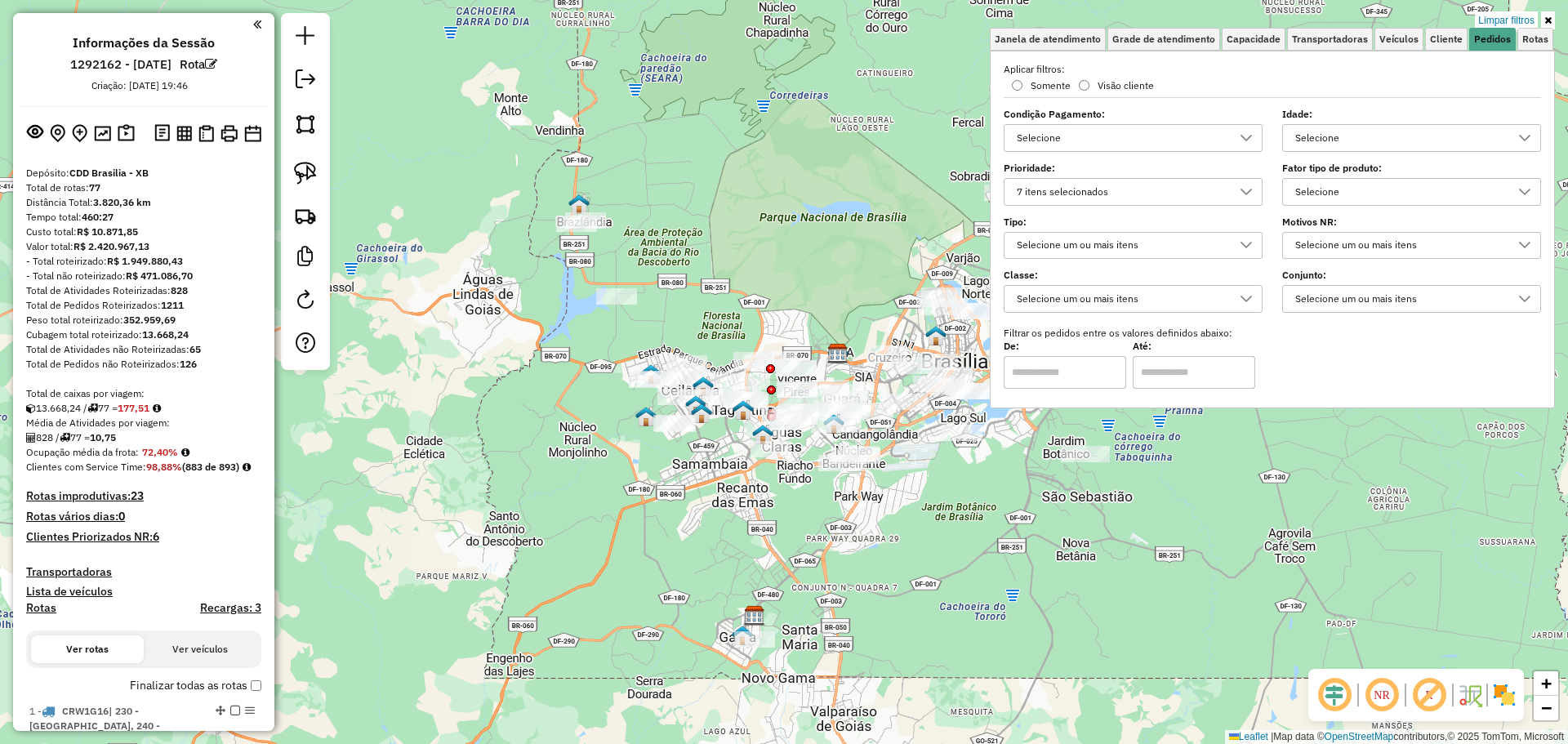
drag, startPoint x: 843, startPoint y: 222, endPoint x: 749, endPoint y: 338, distance: 149.3
click at [745, 348] on div "Limpar filtros Janela de atendimento Grade de atendimento Capacidade Transporta…" at bounding box center [784, 372] width 1568 height 744
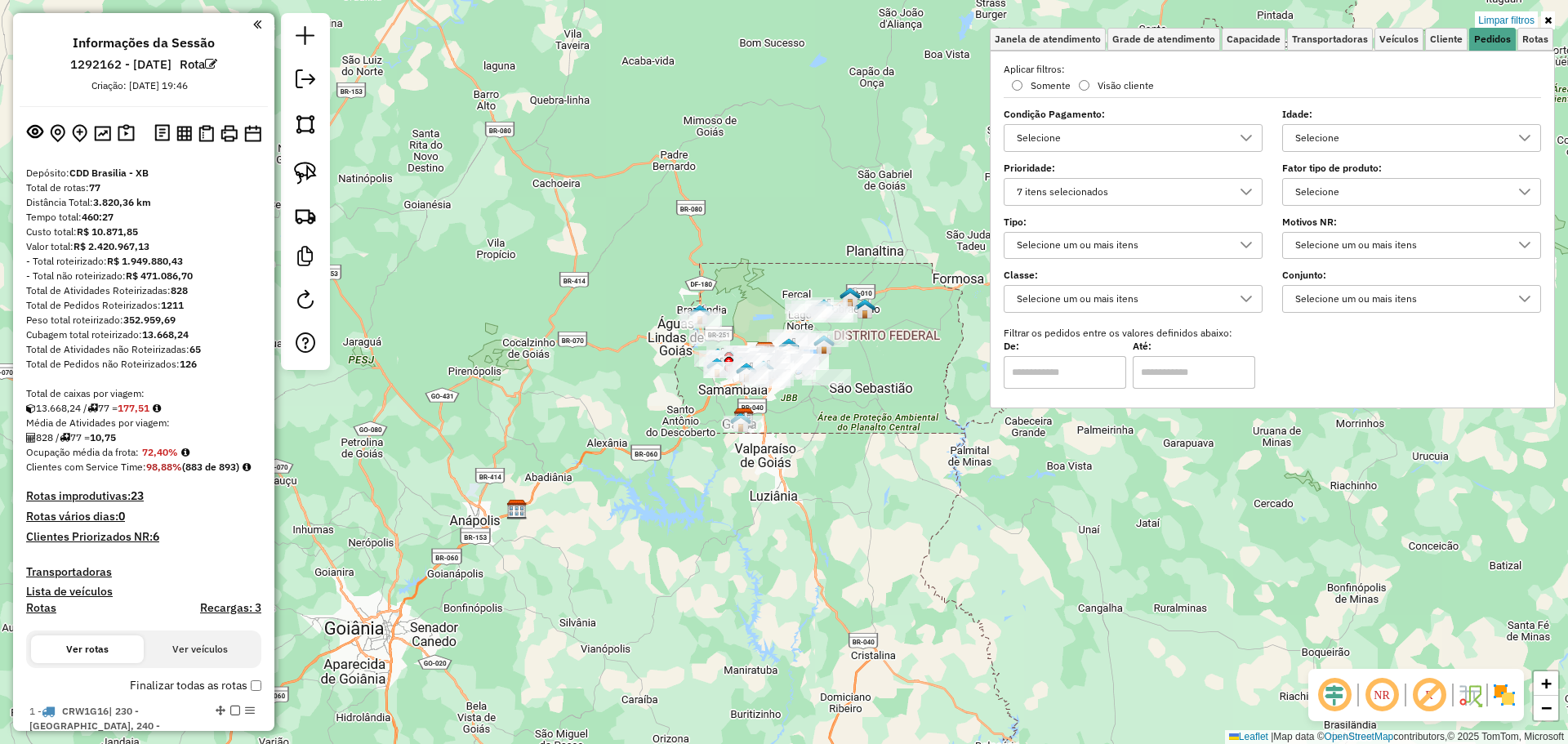
click at [766, 271] on div "Limpar filtros Janela de atendimento Grade de atendimento Capacidade Transporta…" at bounding box center [784, 372] width 1568 height 744
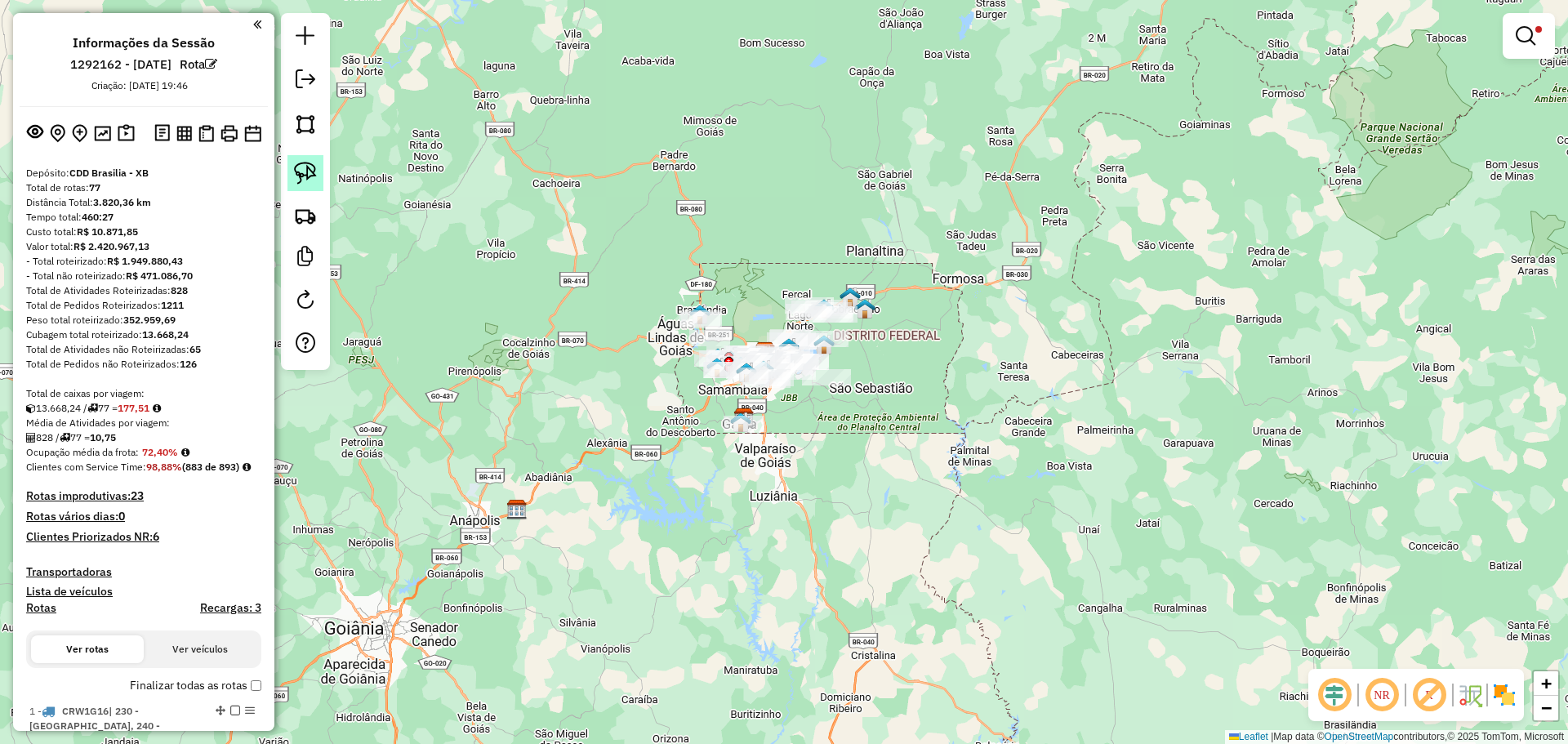
click at [321, 161] on link at bounding box center [305, 173] width 36 height 36
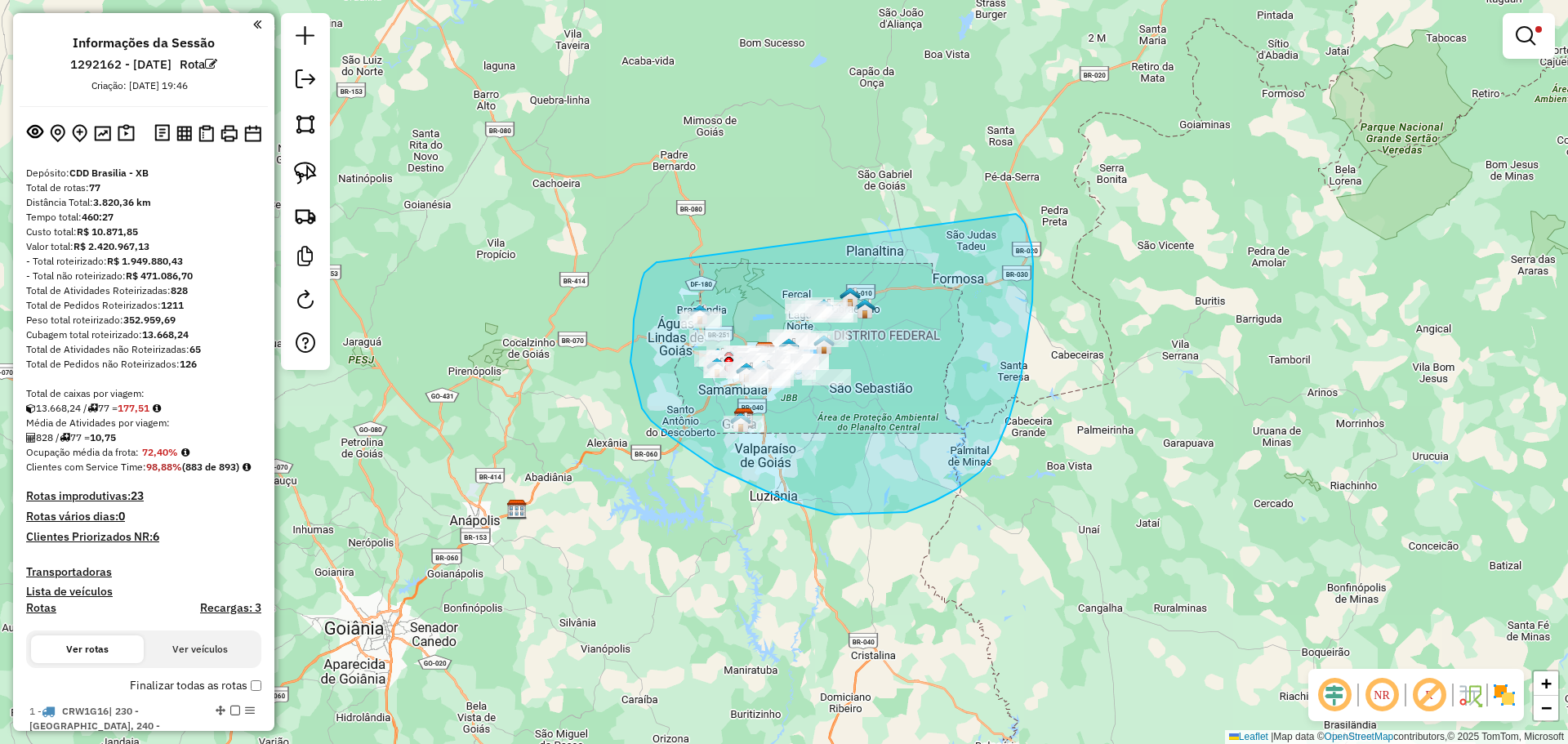
drag, startPoint x: 658, startPoint y: 262, endPoint x: 1016, endPoint y: 214, distance: 361.2
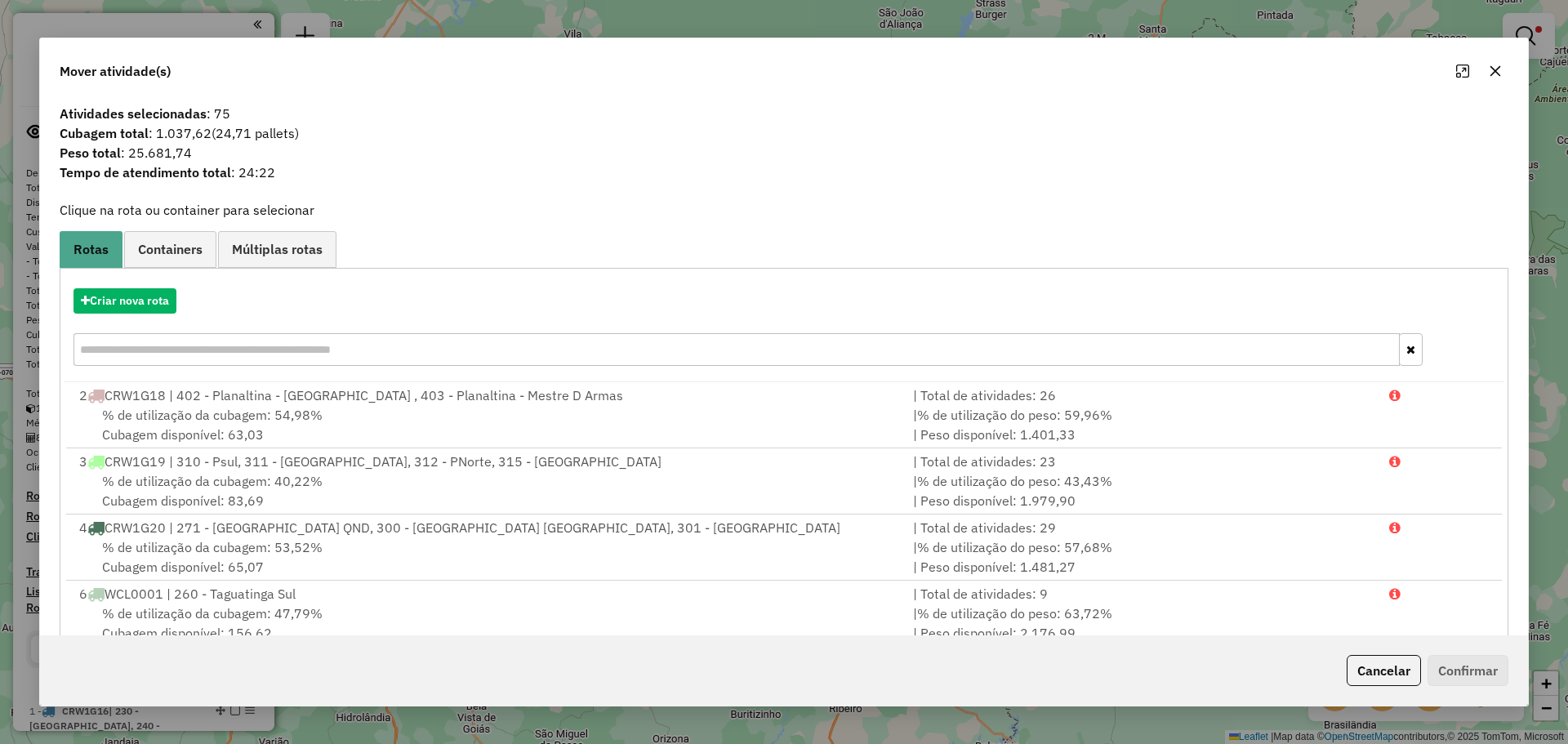
click at [1489, 78] on button "button" at bounding box center [1495, 71] width 26 height 26
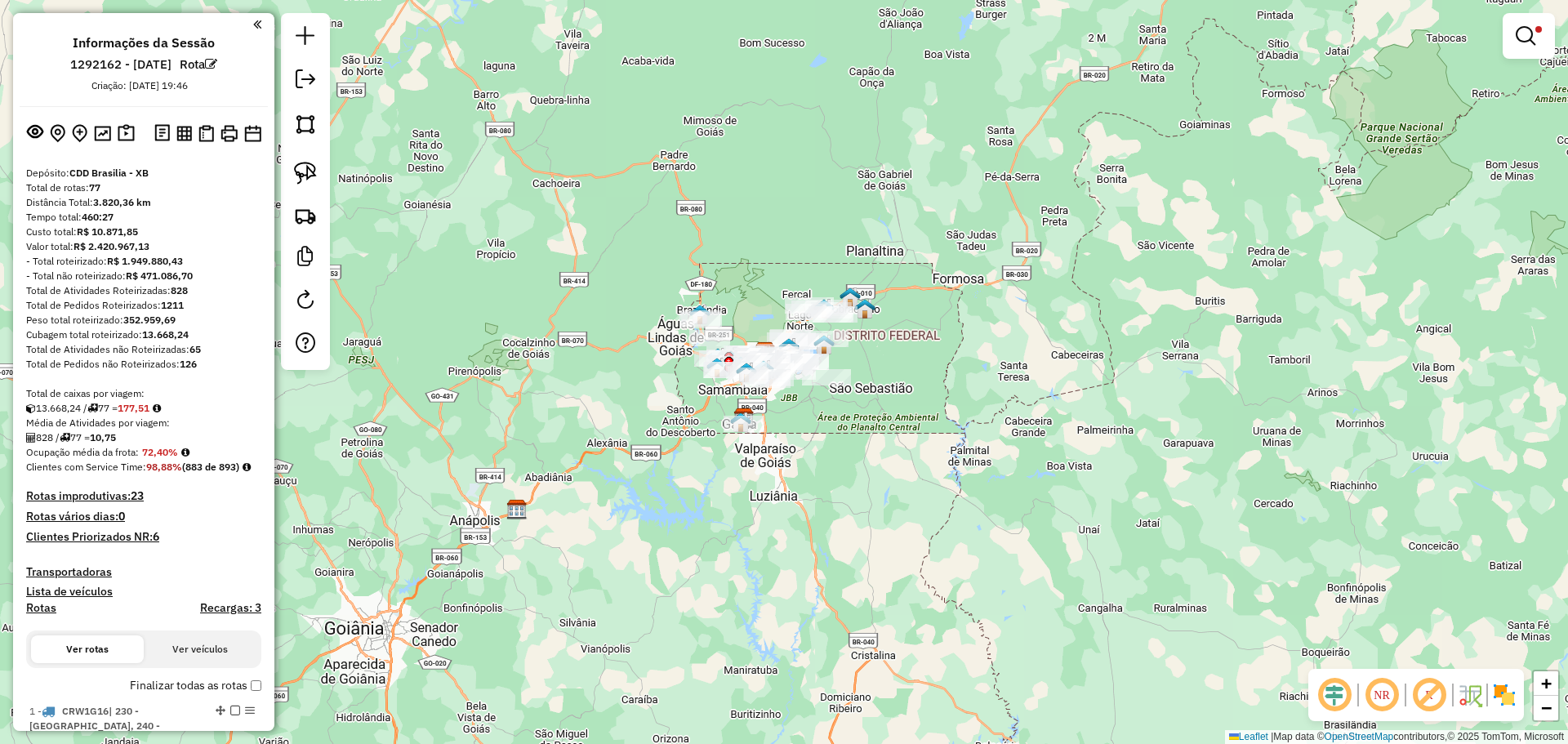
click at [181, 284] on strong "828" at bounding box center [179, 290] width 17 height 12
click at [182, 291] on strong "828" at bounding box center [179, 290] width 17 height 12
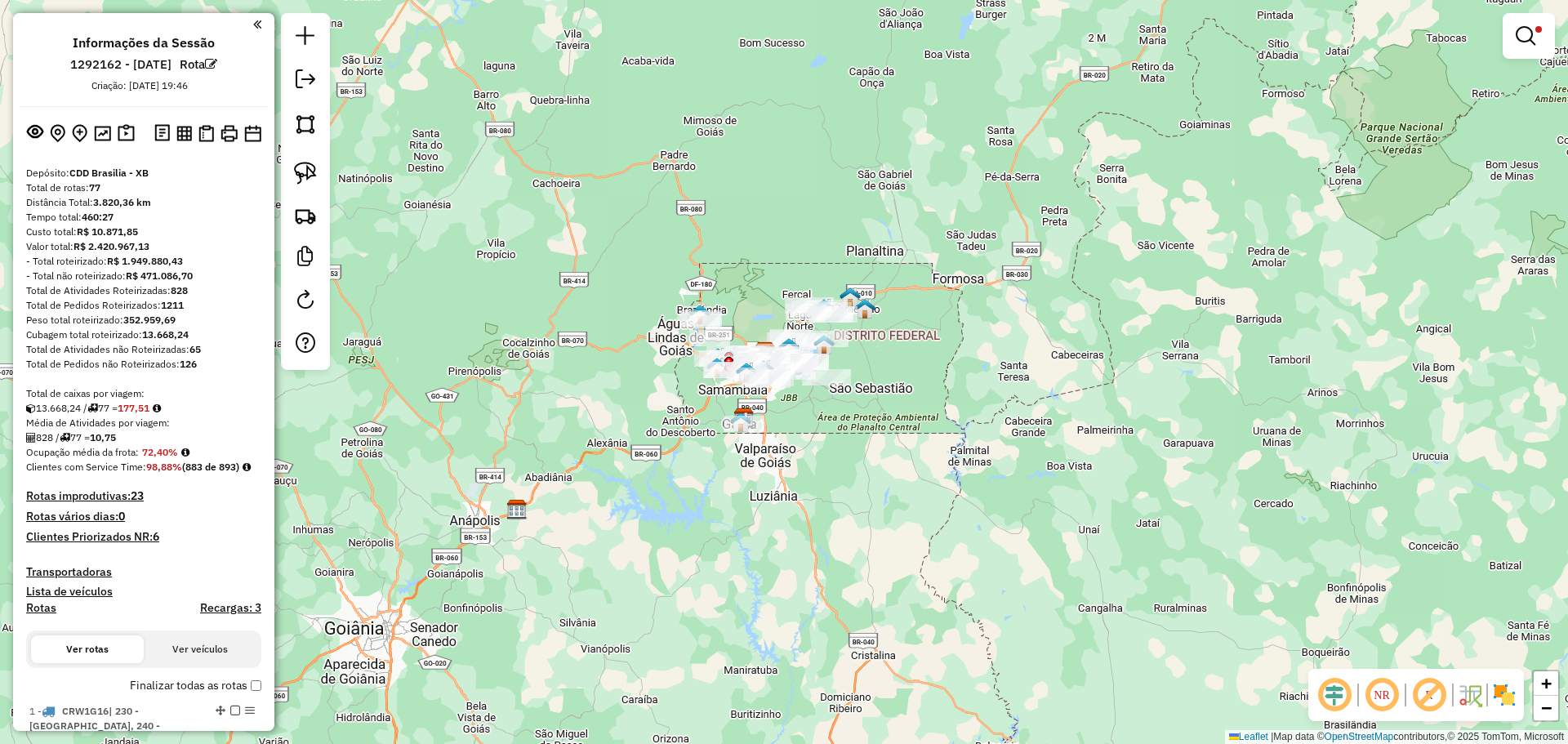
click at [182, 291] on strong "828" at bounding box center [179, 290] width 17 height 12
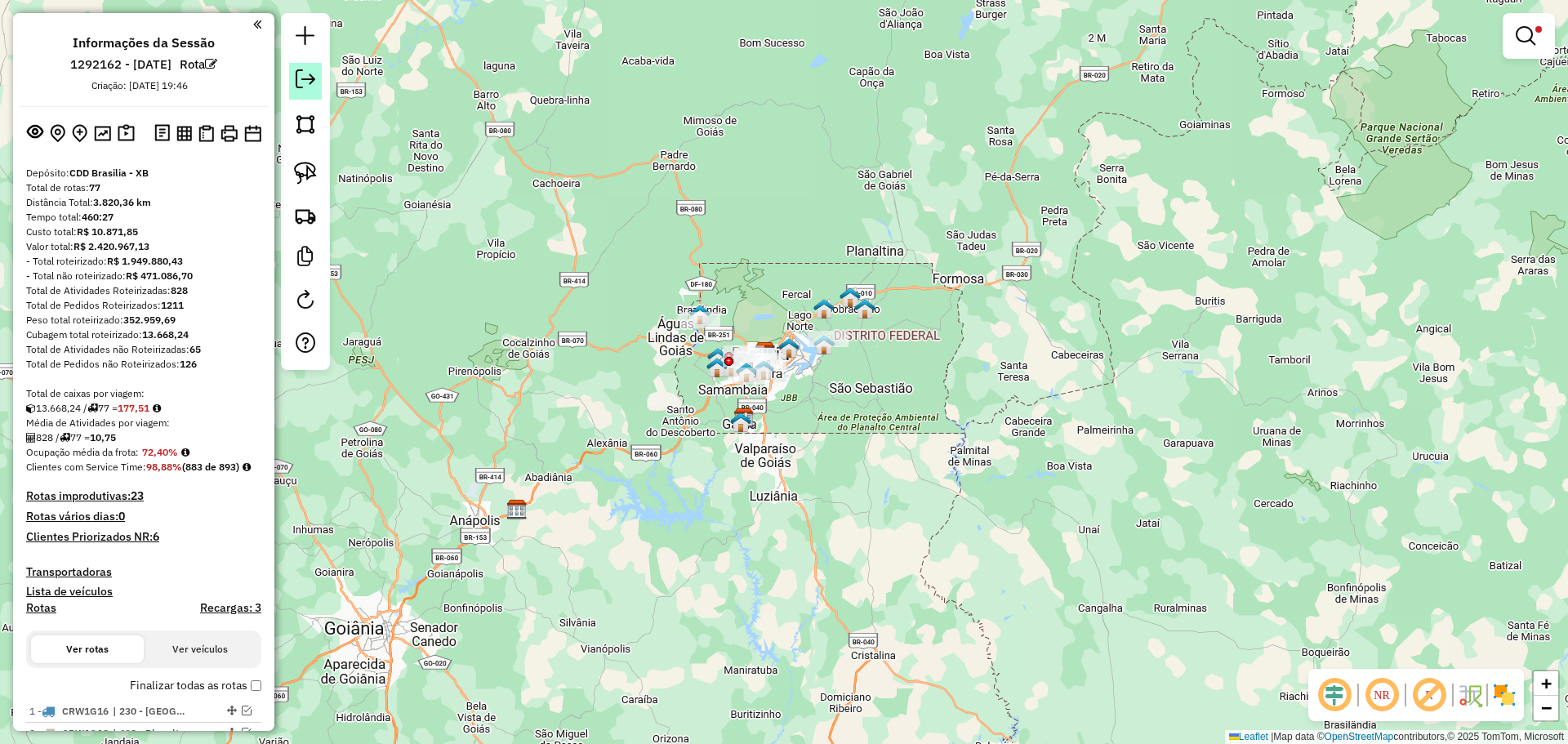
click at [306, 86] on link at bounding box center [305, 80] width 33 height 36
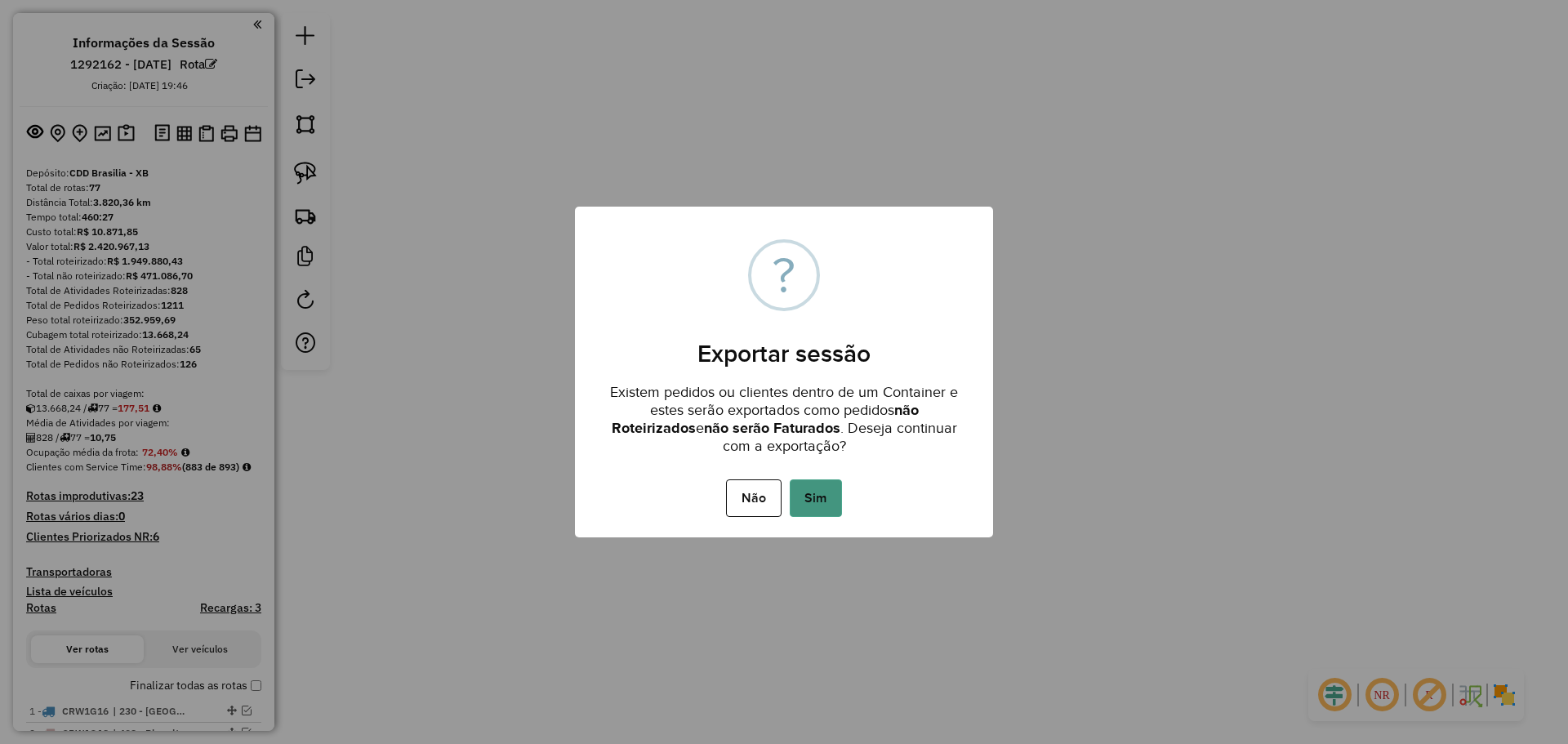
click at [818, 483] on button "Sim" at bounding box center [816, 498] width 52 height 37
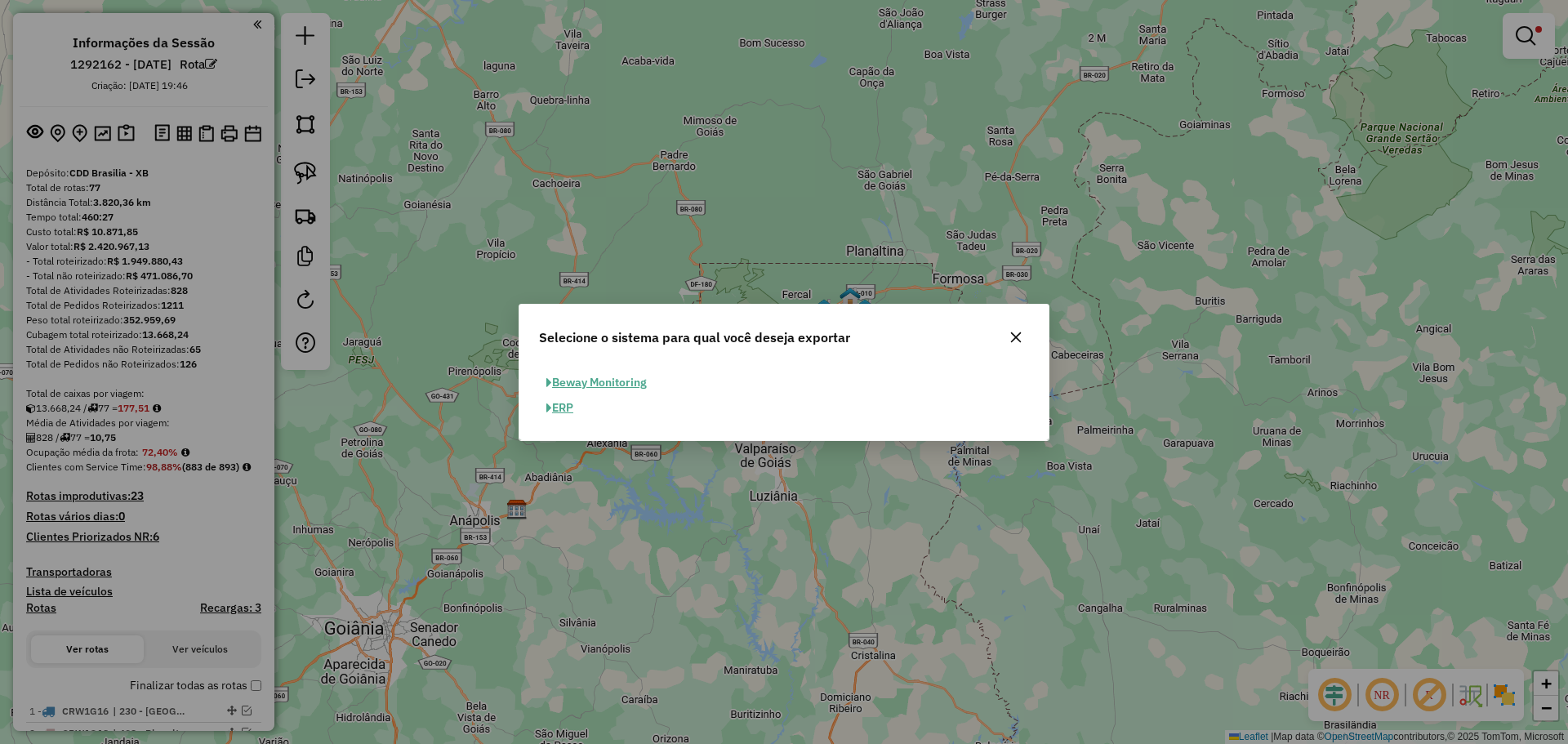
click at [581, 409] on button "ERP" at bounding box center [560, 408] width 41 height 25
select select "**"
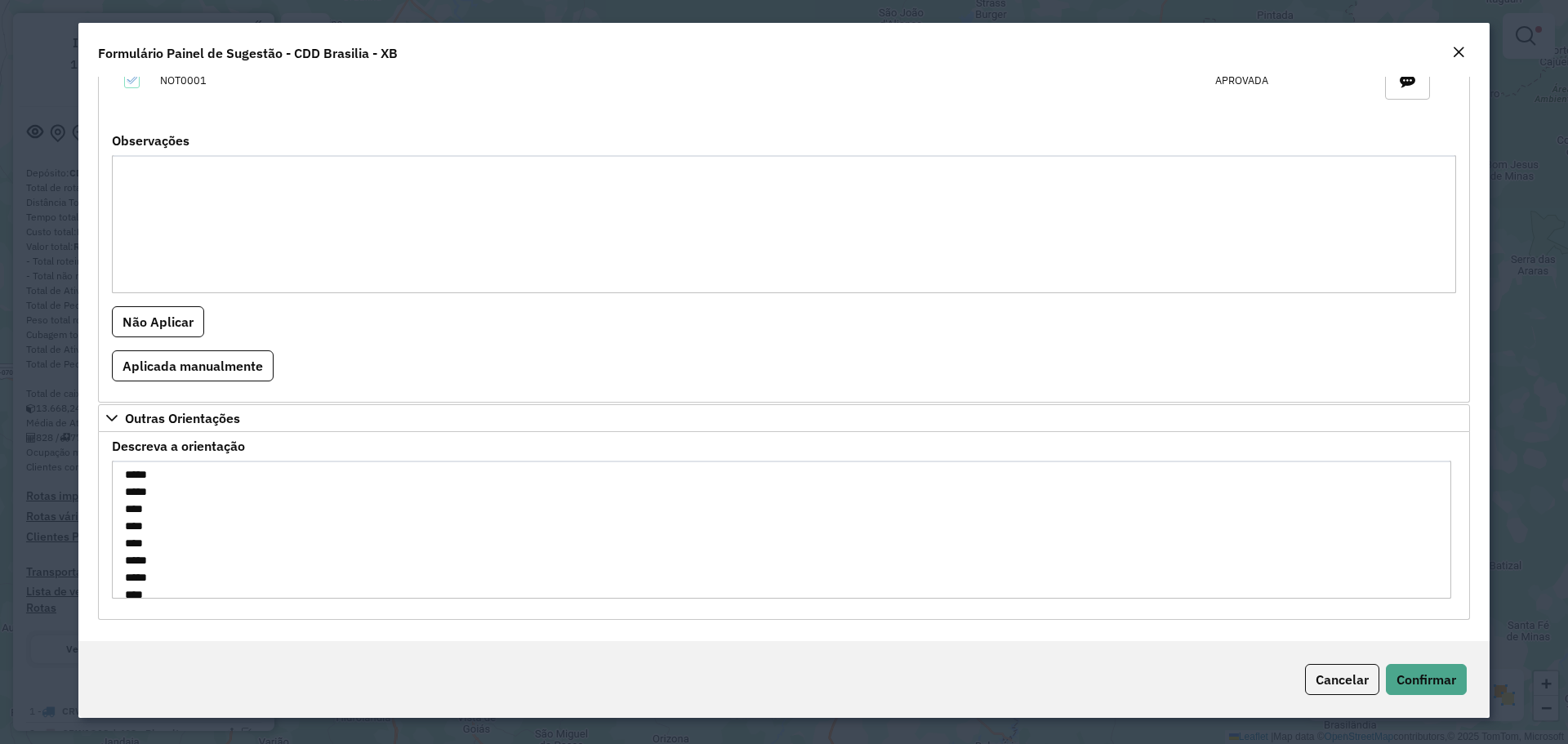
scroll to position [133, 0]
drag, startPoint x: 126, startPoint y: 496, endPoint x: 187, endPoint y: 571, distance: 96.7
click at [187, 571] on textarea "**********" at bounding box center [781, 529] width 1339 height 138
click at [144, 569] on textarea "**********" at bounding box center [781, 529] width 1339 height 138
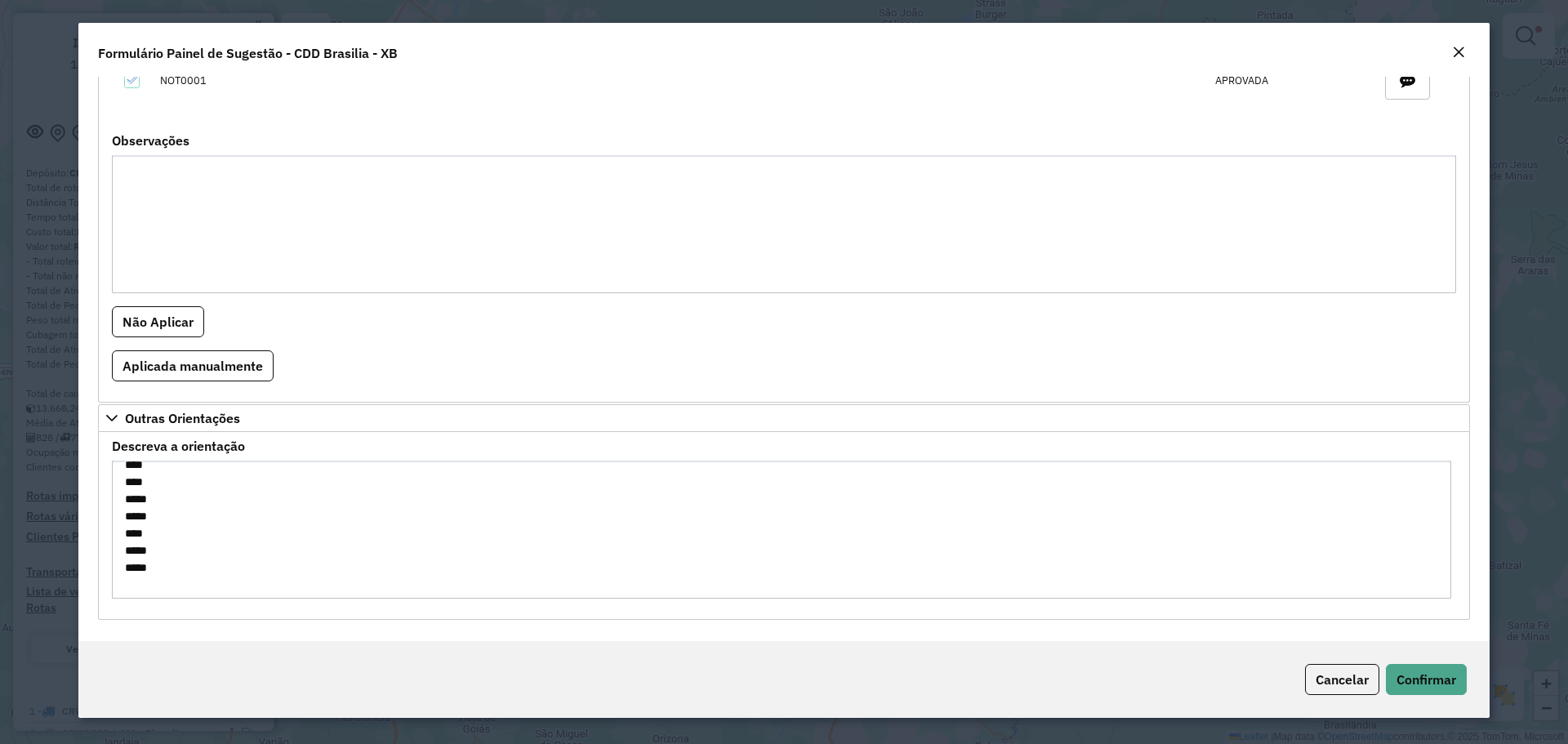
click at [139, 514] on textarea "**********" at bounding box center [781, 529] width 1339 height 138
click at [134, 480] on textarea "**********" at bounding box center [781, 529] width 1339 height 138
click at [146, 509] on textarea "**********" at bounding box center [781, 529] width 1339 height 138
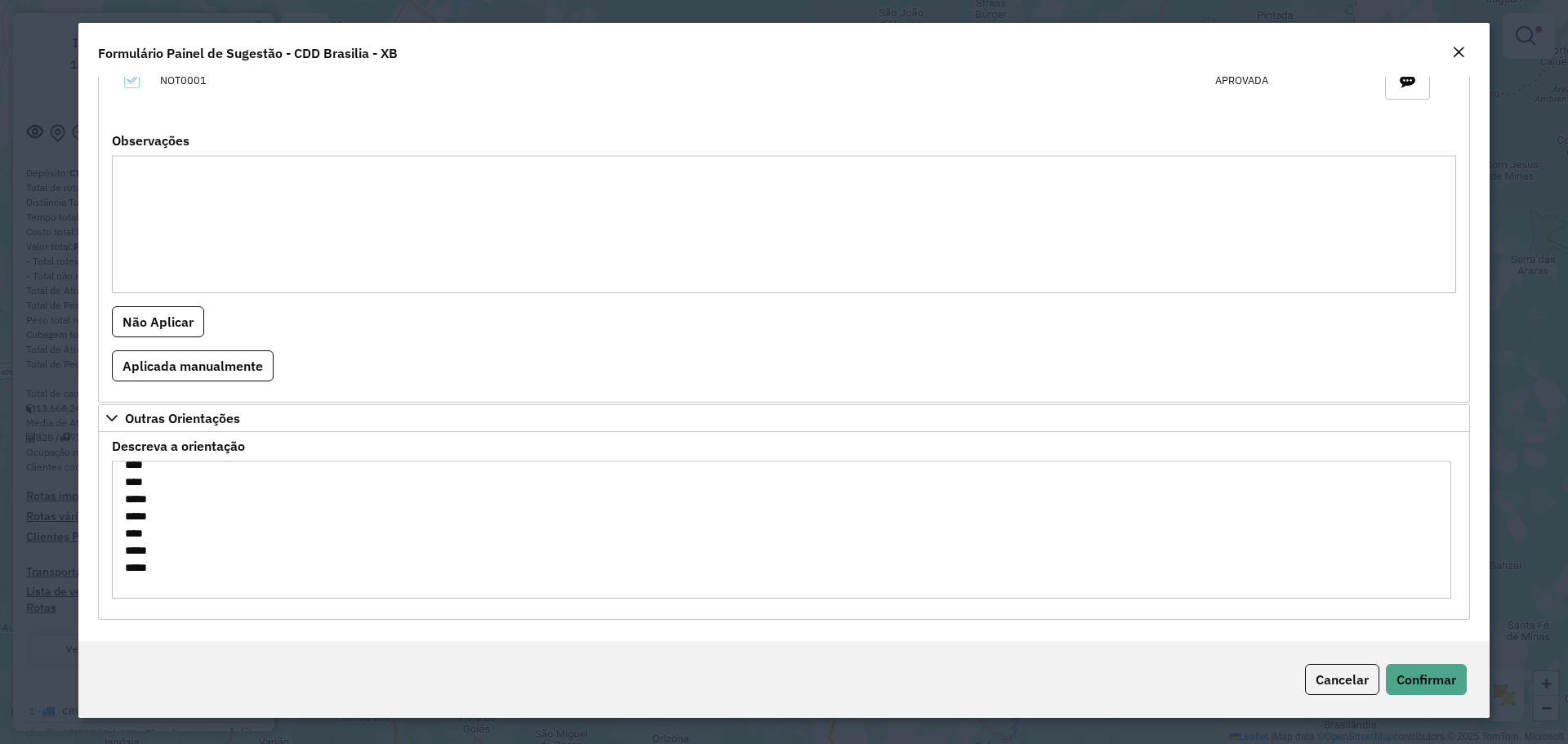
click at [147, 500] on textarea "**********" at bounding box center [781, 529] width 1339 height 138
click at [1412, 668] on button "Confirmar" at bounding box center [1427, 679] width 81 height 31
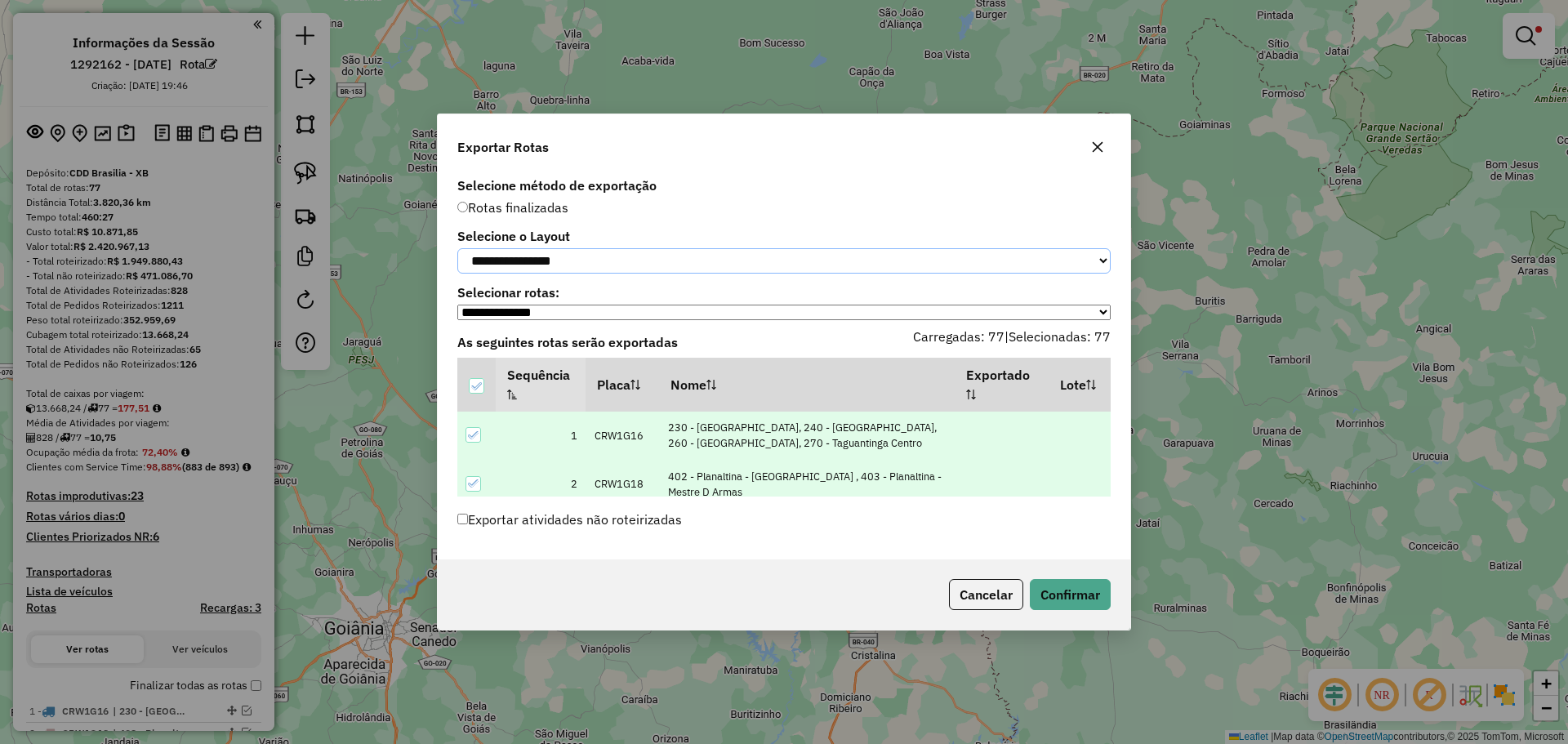
click at [528, 257] on select "**********" at bounding box center [784, 261] width 653 height 25
select select "*********"
click at [457, 249] on select "**********" at bounding box center [784, 261] width 653 height 25
click at [1059, 588] on button "Confirmar" at bounding box center [1070, 594] width 81 height 31
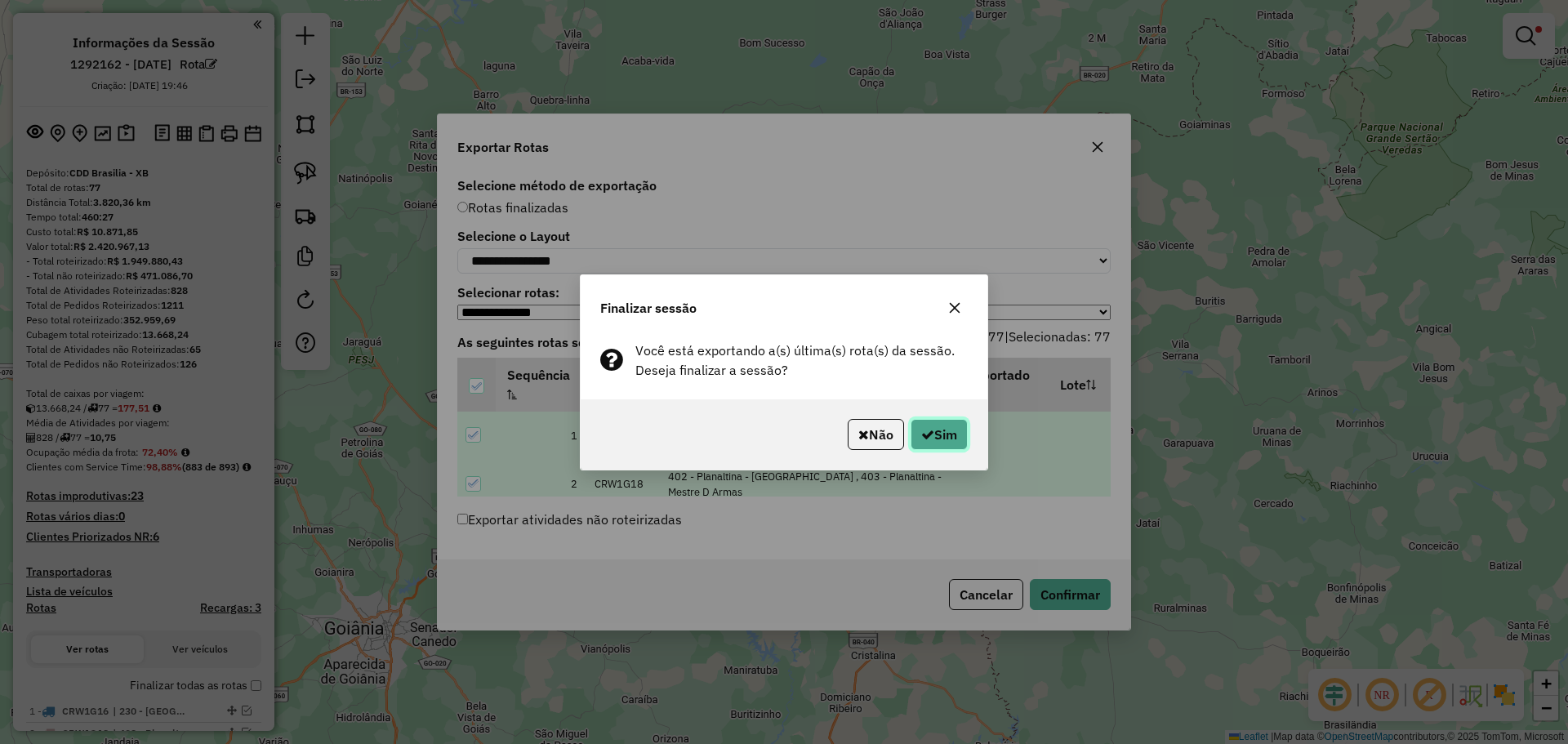
click at [925, 419] on button "Sim" at bounding box center [939, 435] width 57 height 31
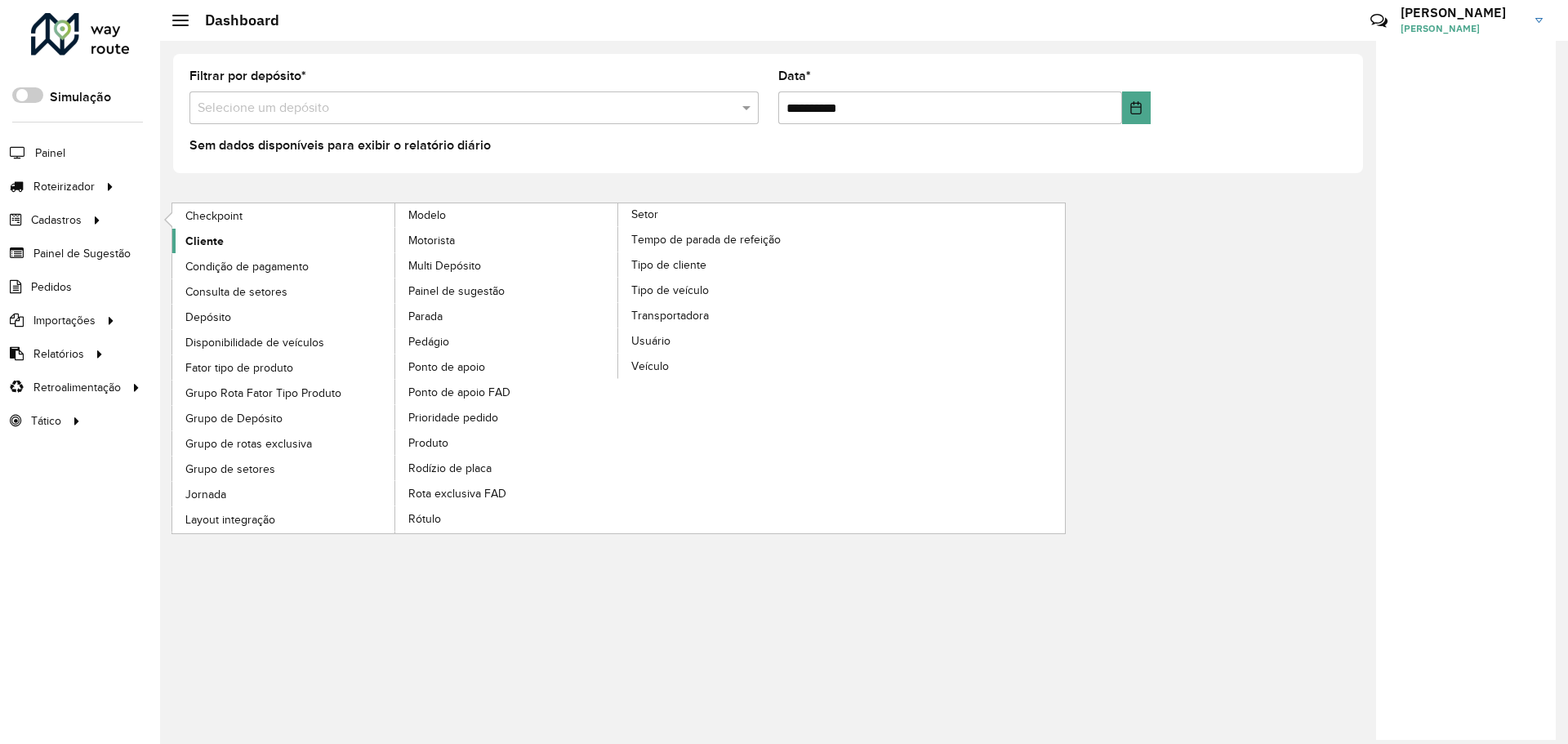
click at [216, 234] on span "Cliente" at bounding box center [204, 241] width 38 height 17
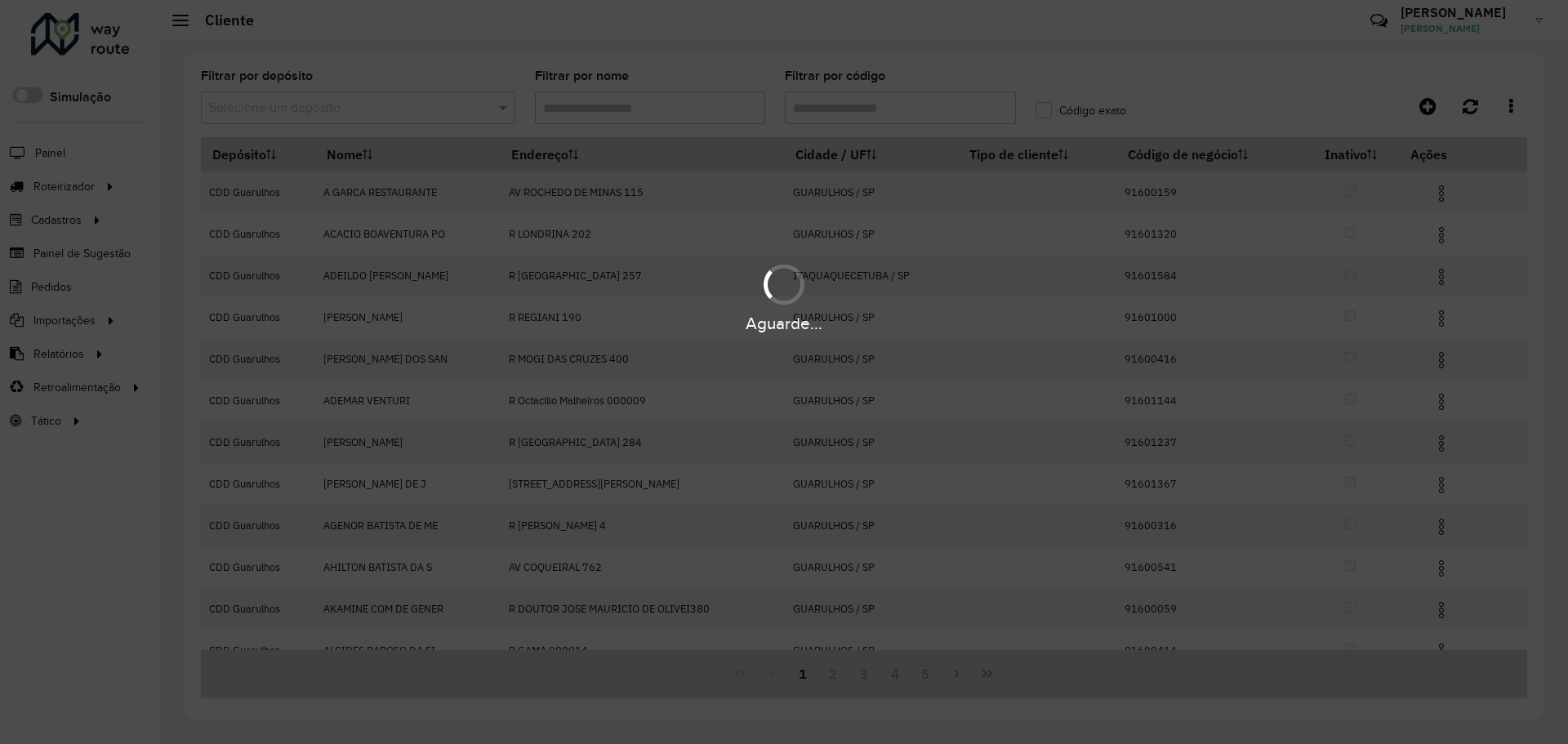
click at [374, 108] on div "Aguarde..." at bounding box center [784, 372] width 1568 height 744
click at [387, 108] on div "Aguarde..." at bounding box center [784, 372] width 1568 height 744
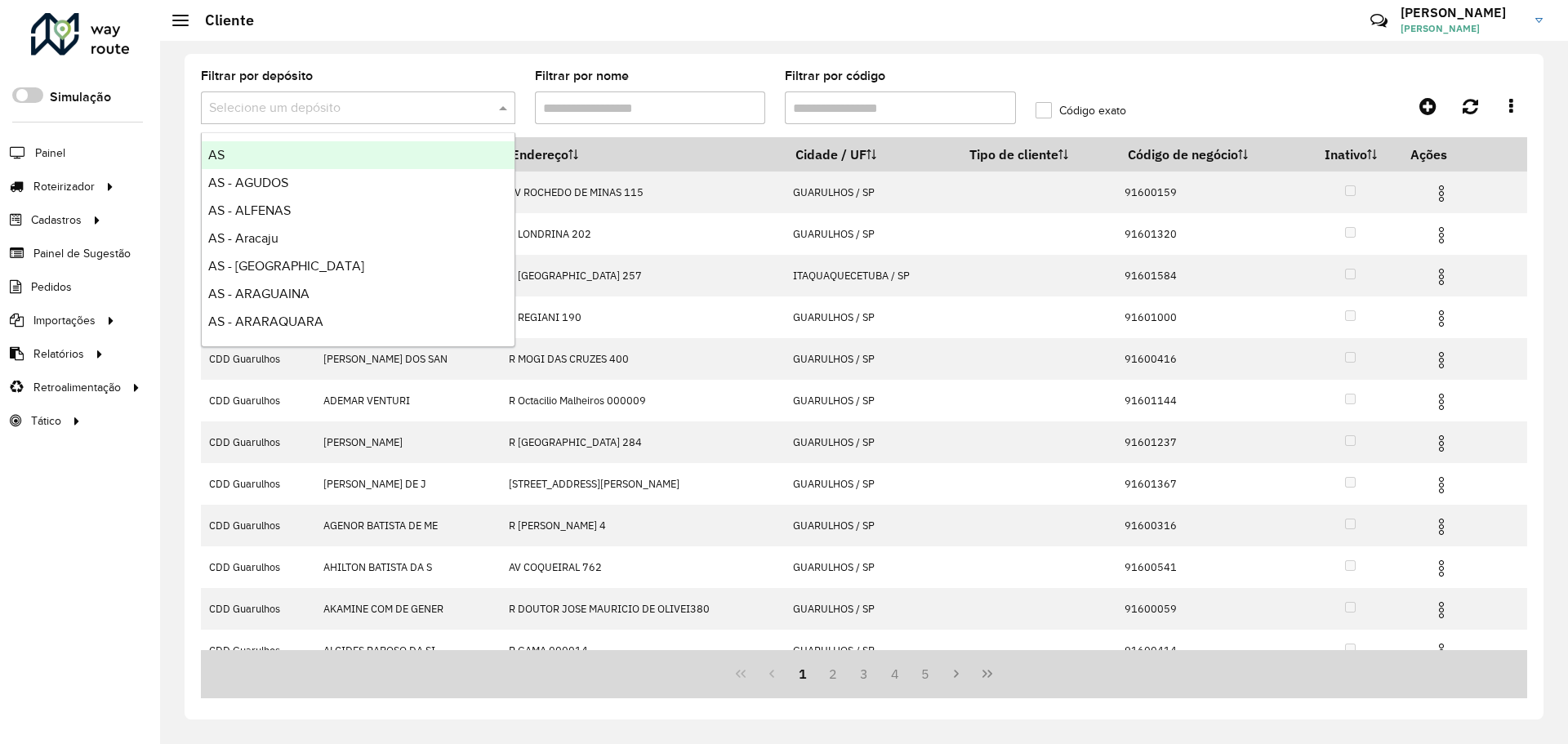
click at [388, 108] on input "text" at bounding box center [341, 108] width 265 height 19
type input "****"
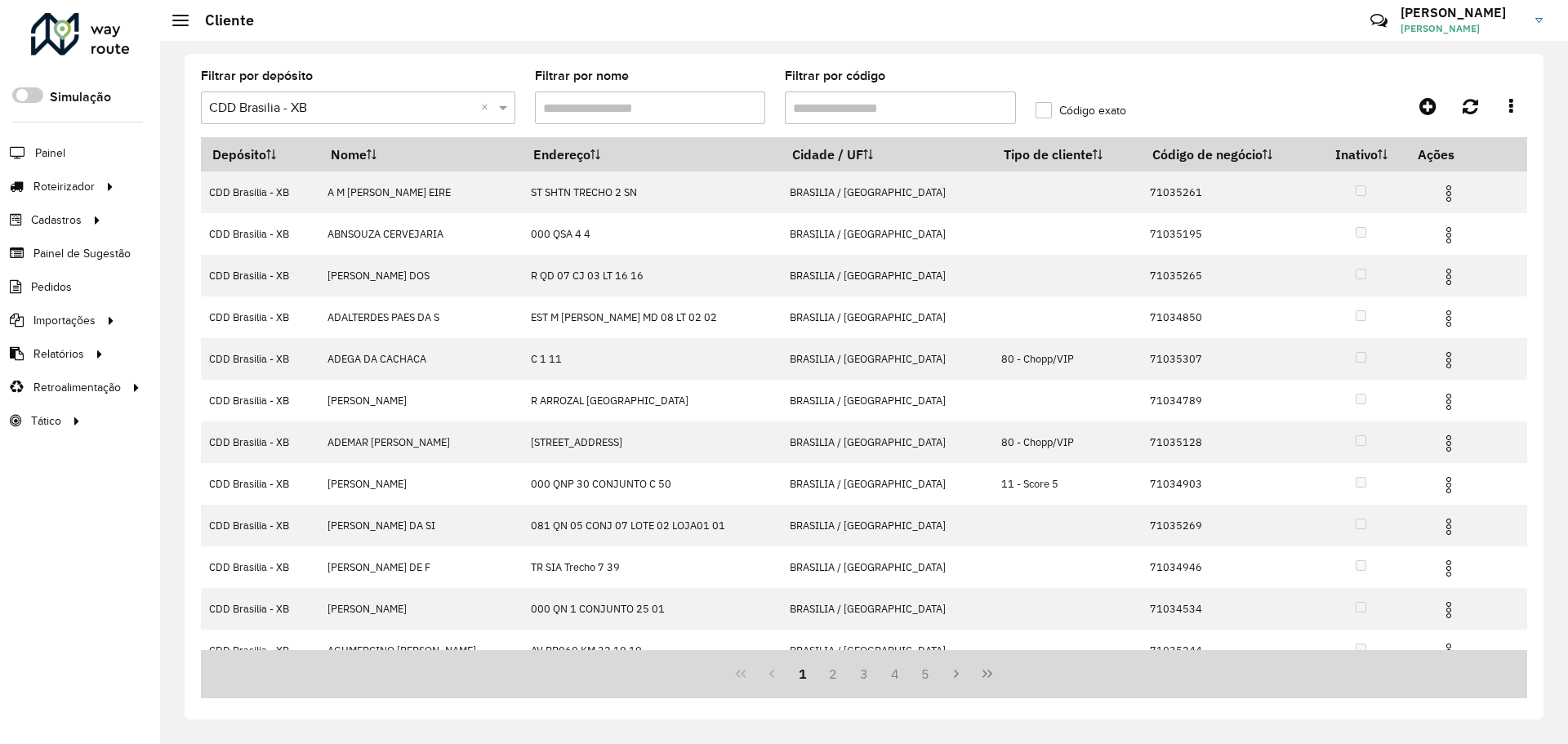
click at [914, 112] on input "Filtrar por código" at bounding box center [899, 107] width 231 height 33
paste input "*****"
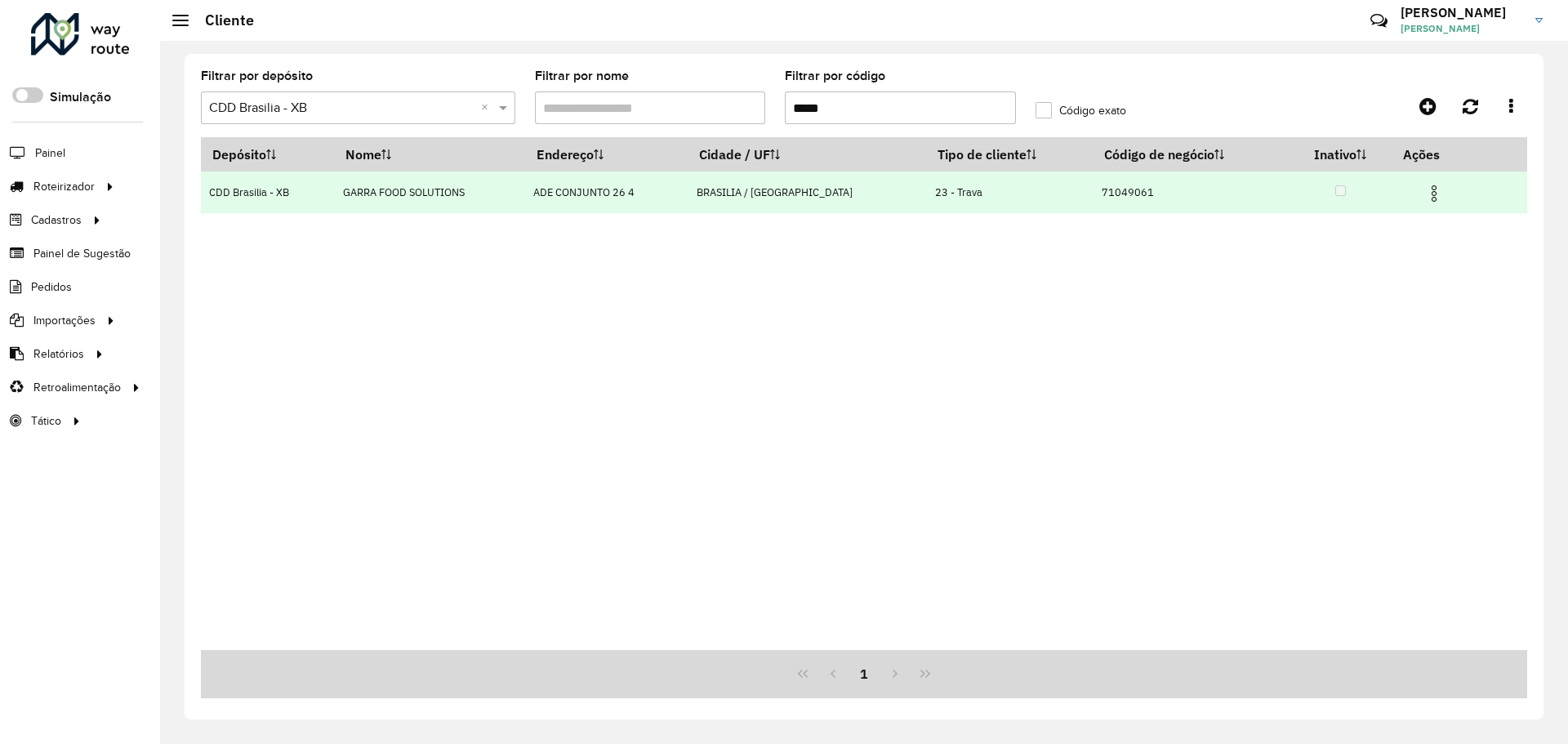
type input "*****"
click at [1429, 190] on img at bounding box center [1434, 193] width 19 height 19
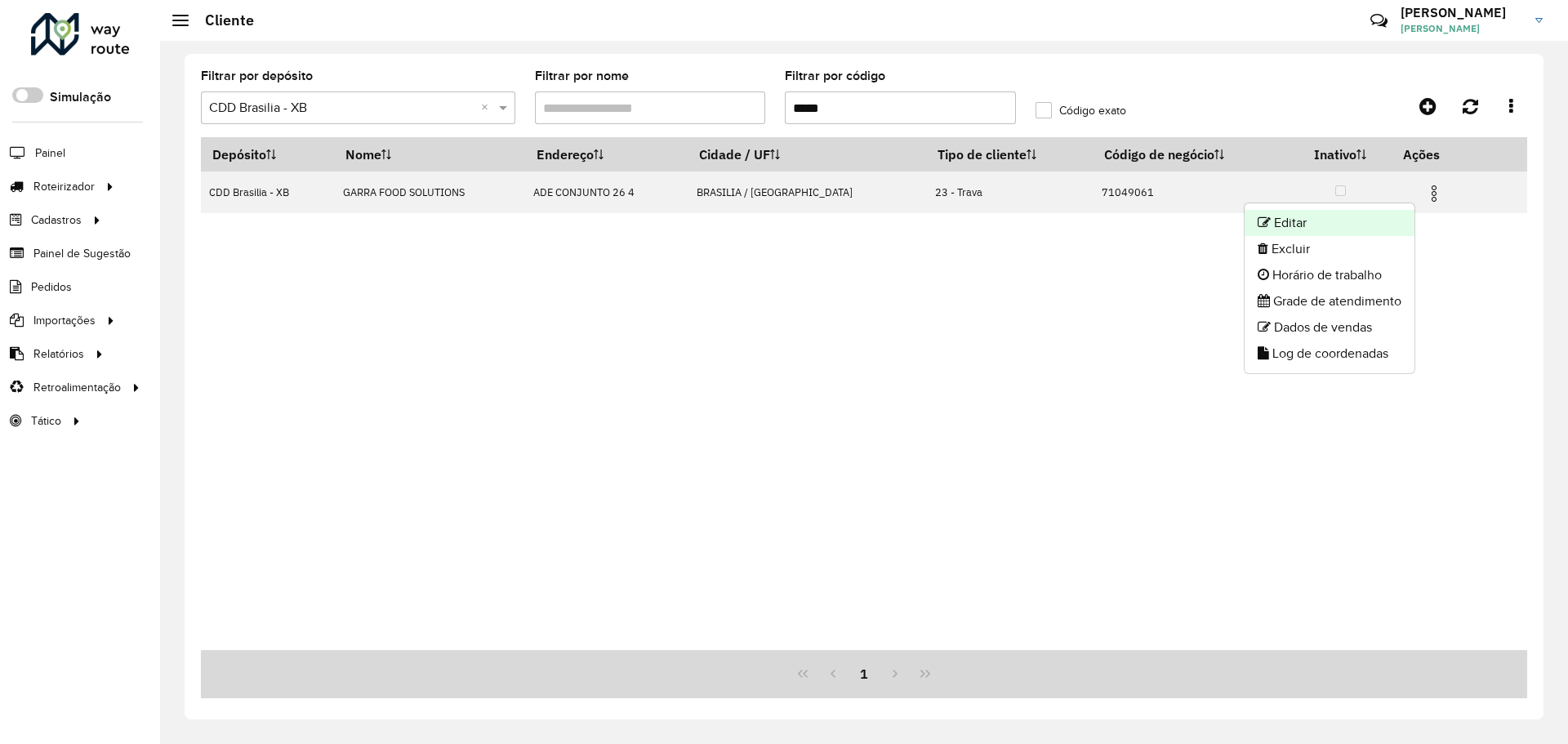
click at [1348, 222] on li "Editar" at bounding box center [1329, 222] width 170 height 26
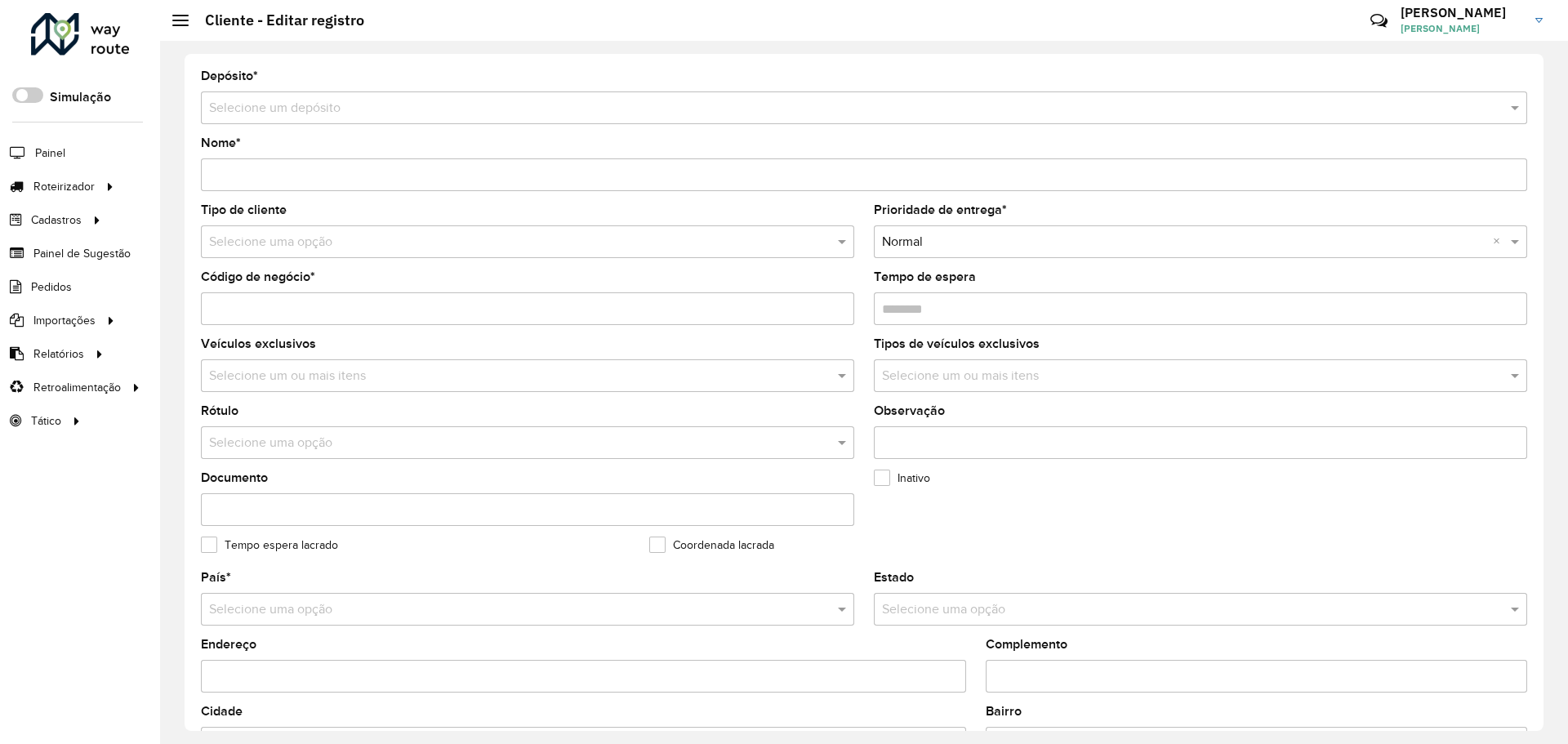
type input "**********"
type input "********"
type input "**********"
type input "********"
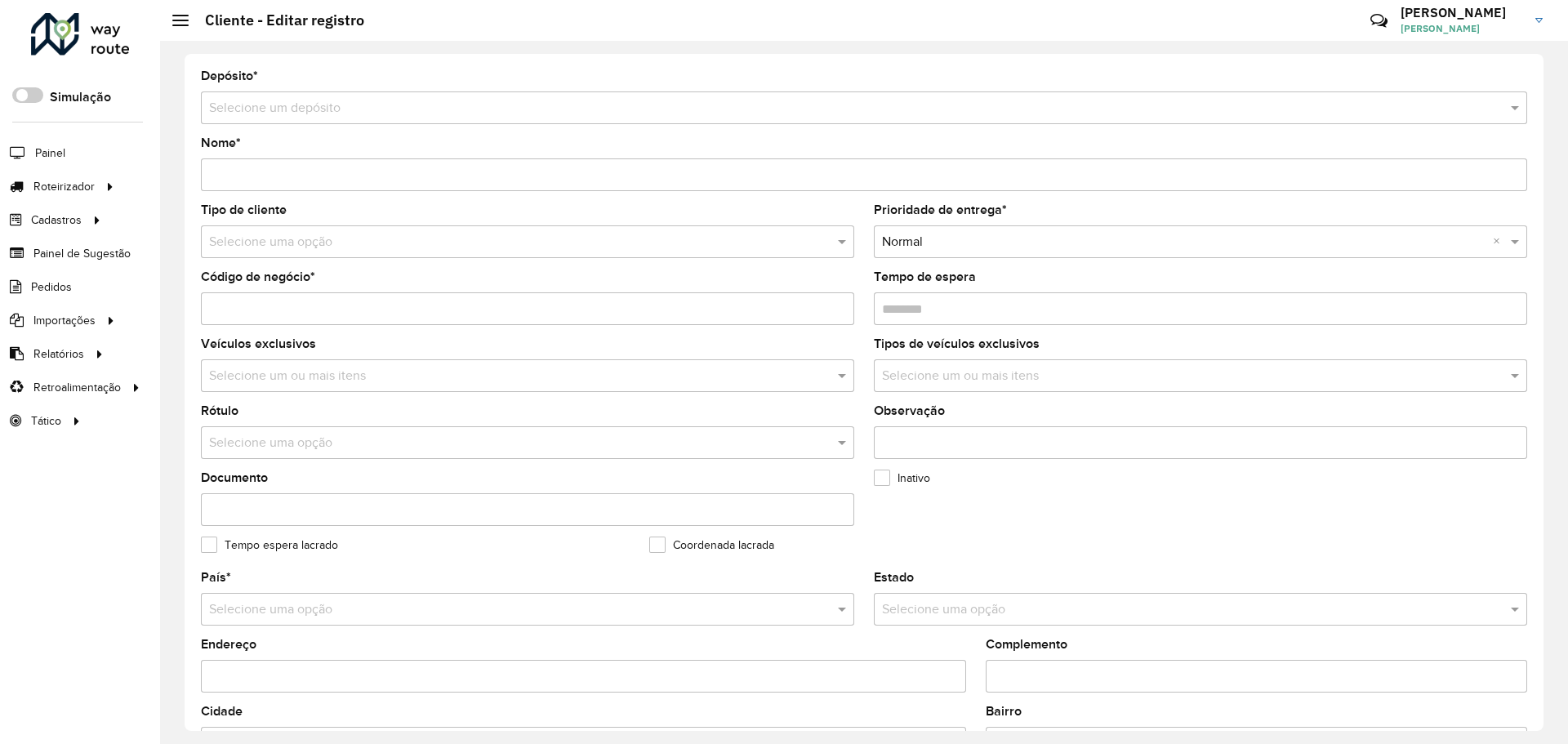
type input "**********"
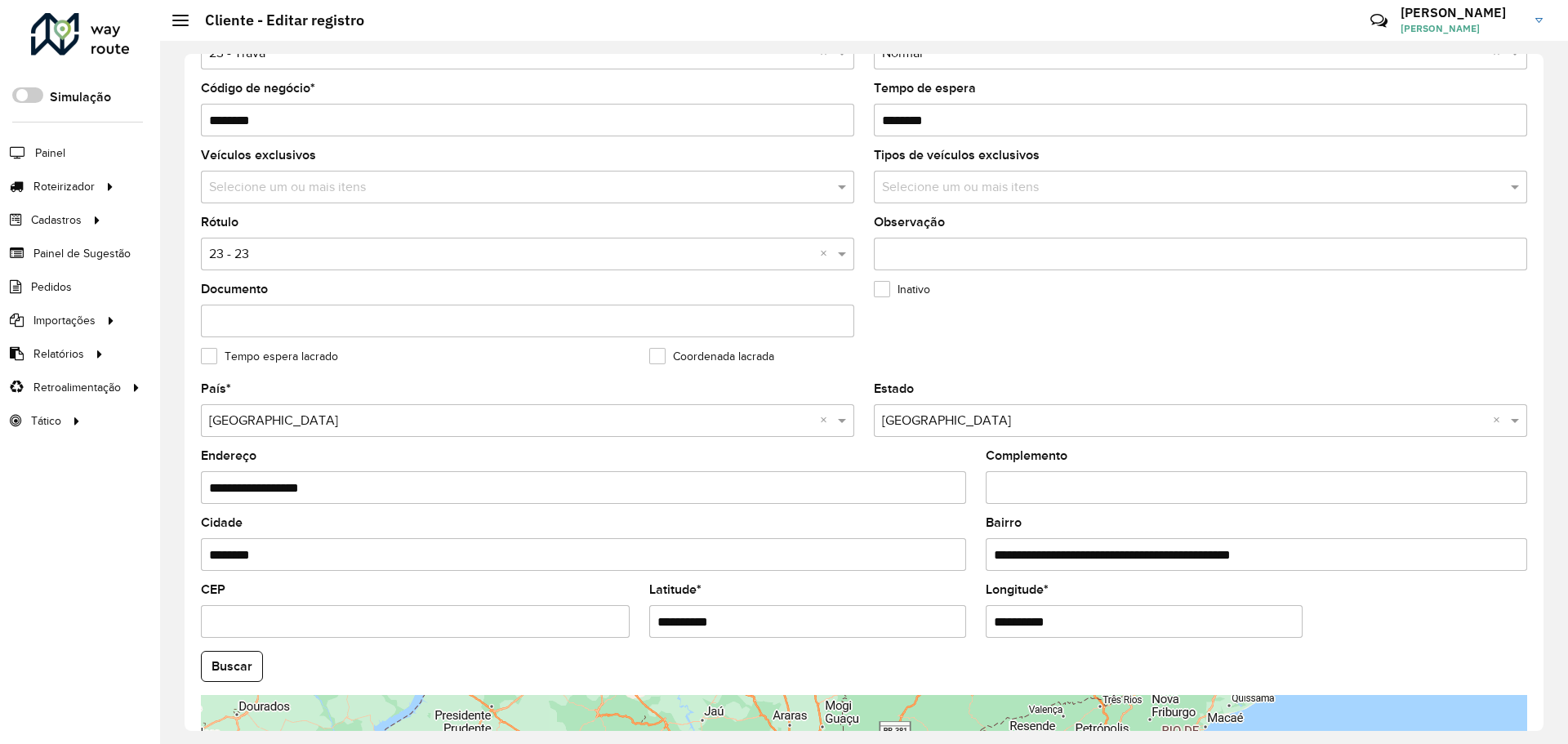
scroll to position [471, 0]
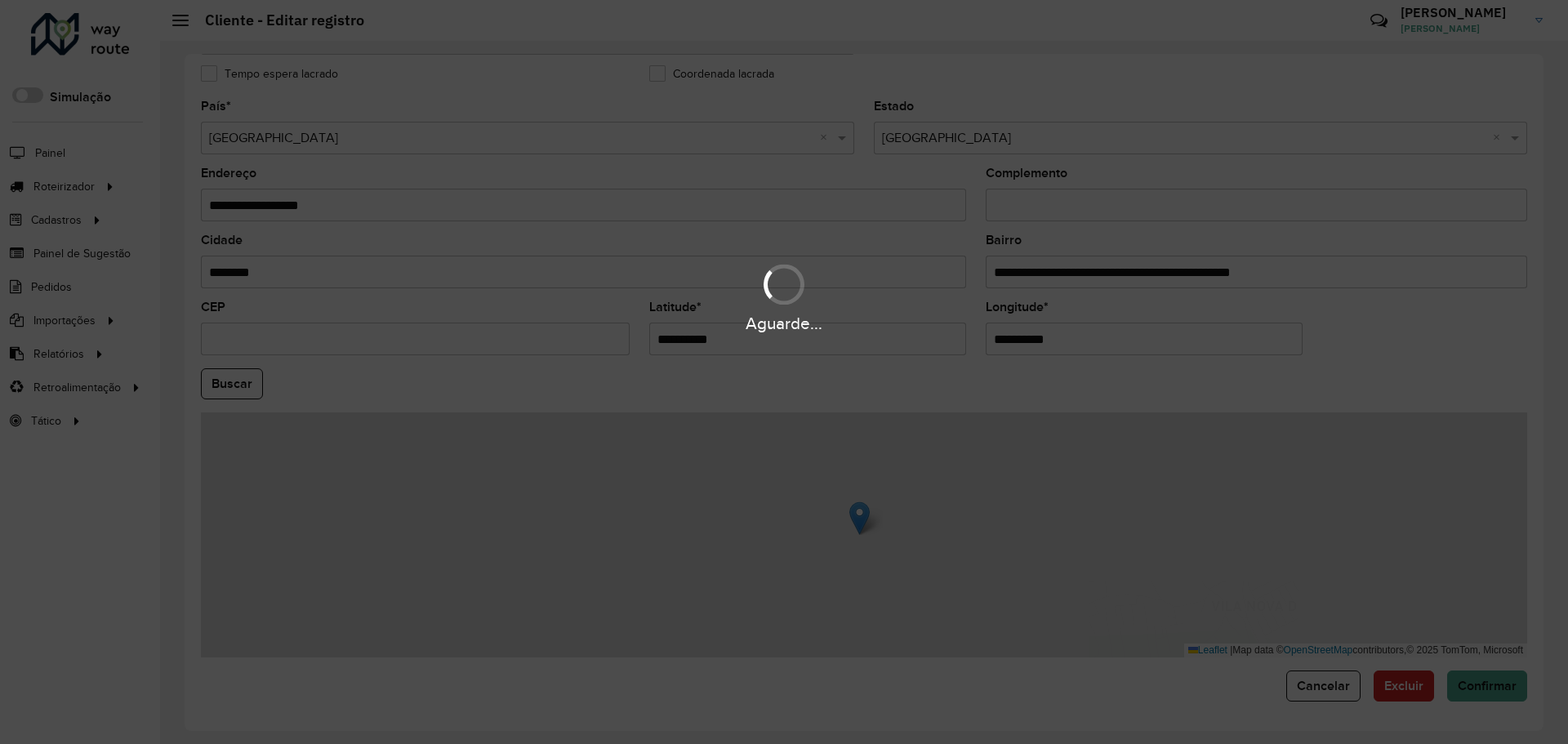
click at [1312, 691] on div "Aguarde..." at bounding box center [784, 372] width 1568 height 744
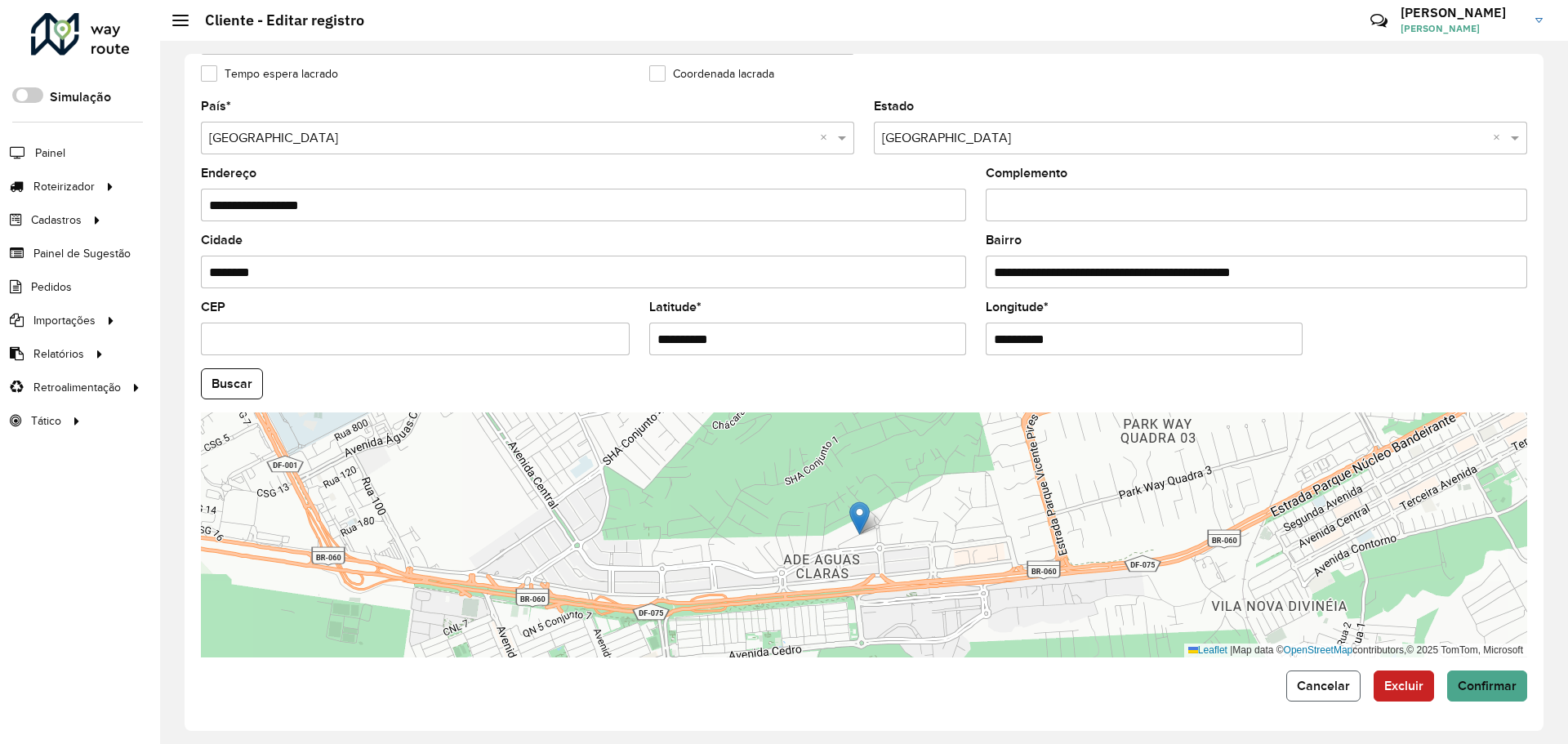
click at [1324, 687] on span "Cancelar" at bounding box center [1323, 686] width 53 height 14
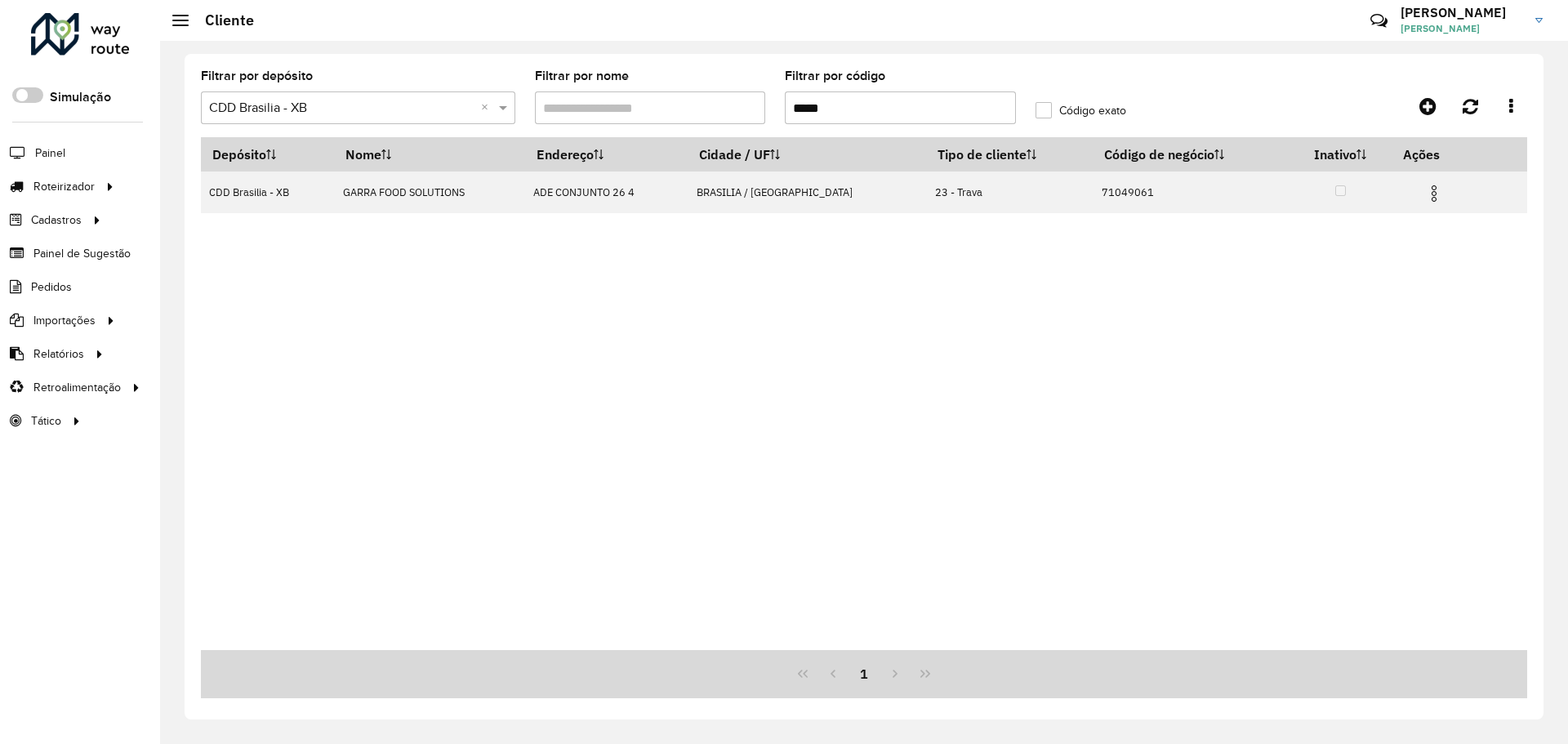
click at [866, 93] on input "*****" at bounding box center [899, 107] width 231 height 33
paste input "text"
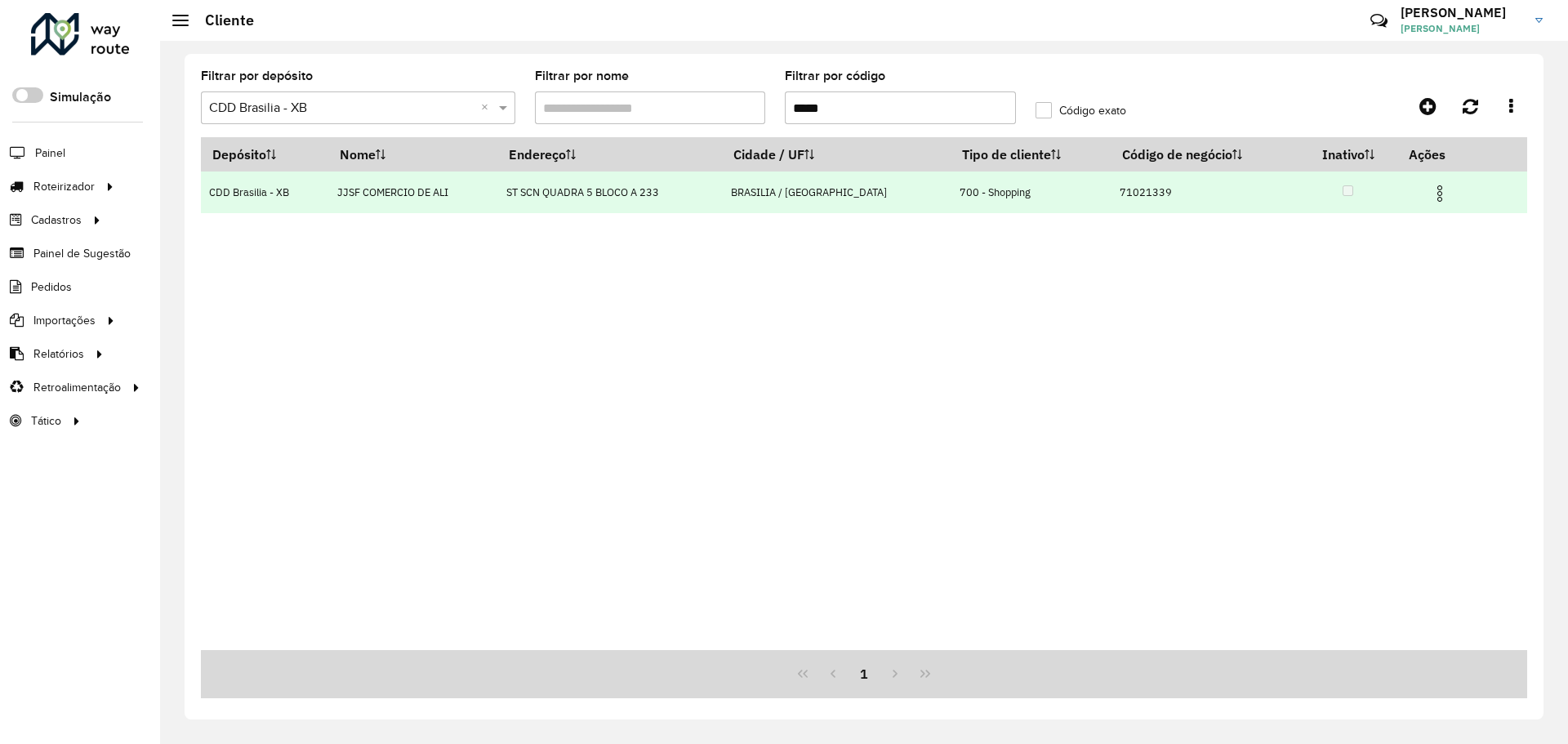
type input "*****"
